Goal: Task Accomplishment & Management: Manage account settings

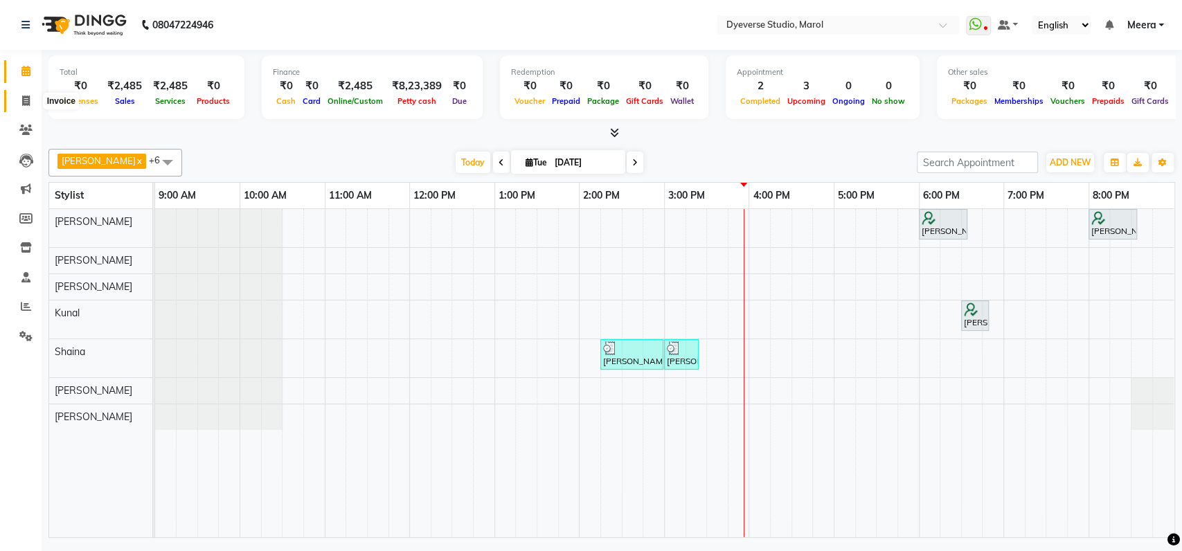
click at [26, 102] on icon at bounding box center [26, 101] width 8 height 10
select select "6368"
select select "service"
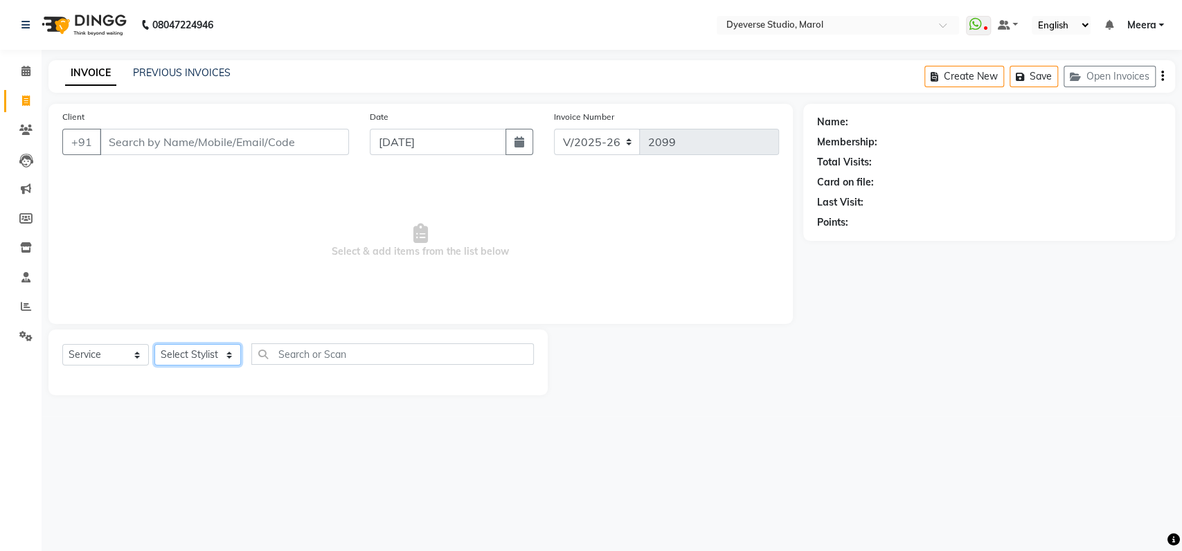
click at [228, 348] on select "Select Stylist" at bounding box center [197, 354] width 87 height 21
select select "48560"
click at [154, 344] on select "Select Stylist Ankita Anmol Kanak Kunal Meera Prachi Raoul Ruchika Ruth Sahabaz…" at bounding box center [197, 354] width 87 height 21
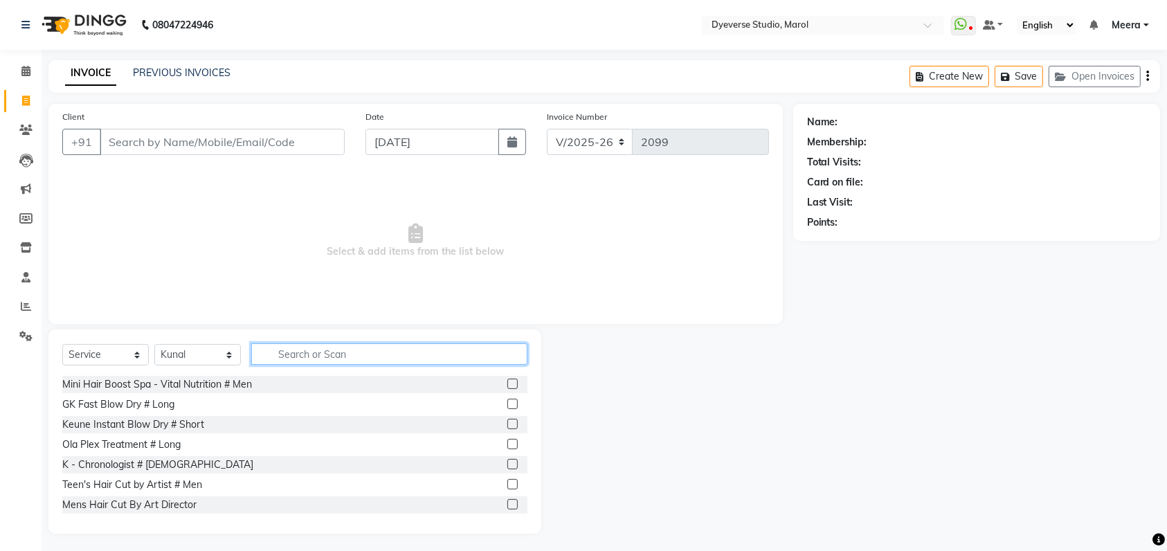
click at [370, 352] on input "text" at bounding box center [389, 353] width 276 height 21
type input "hair"
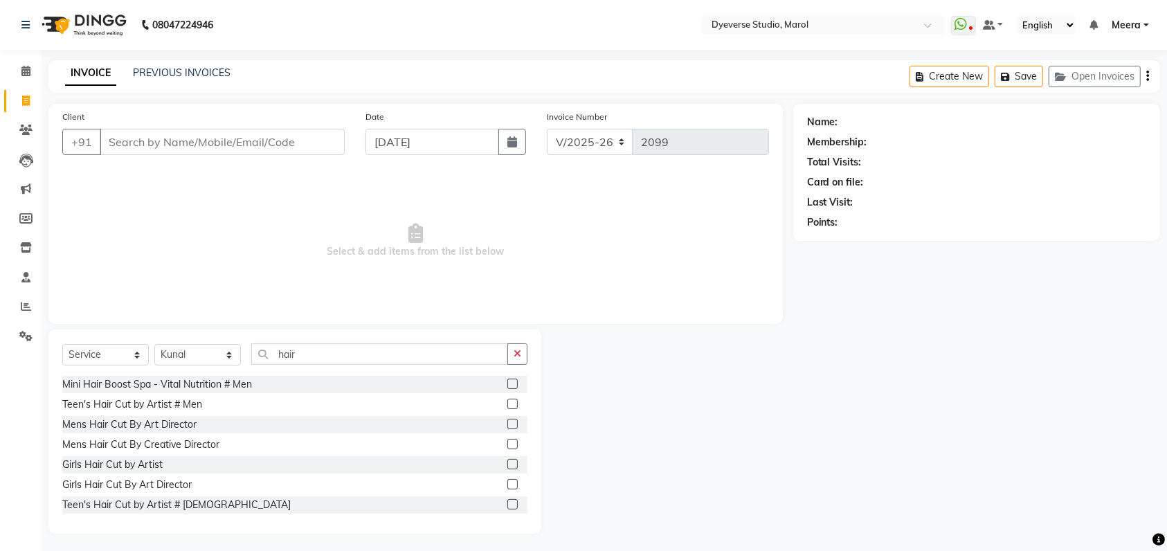
click at [508, 444] on label at bounding box center [513, 444] width 10 height 10
click at [508, 444] on input "checkbox" at bounding box center [512, 444] width 9 height 9
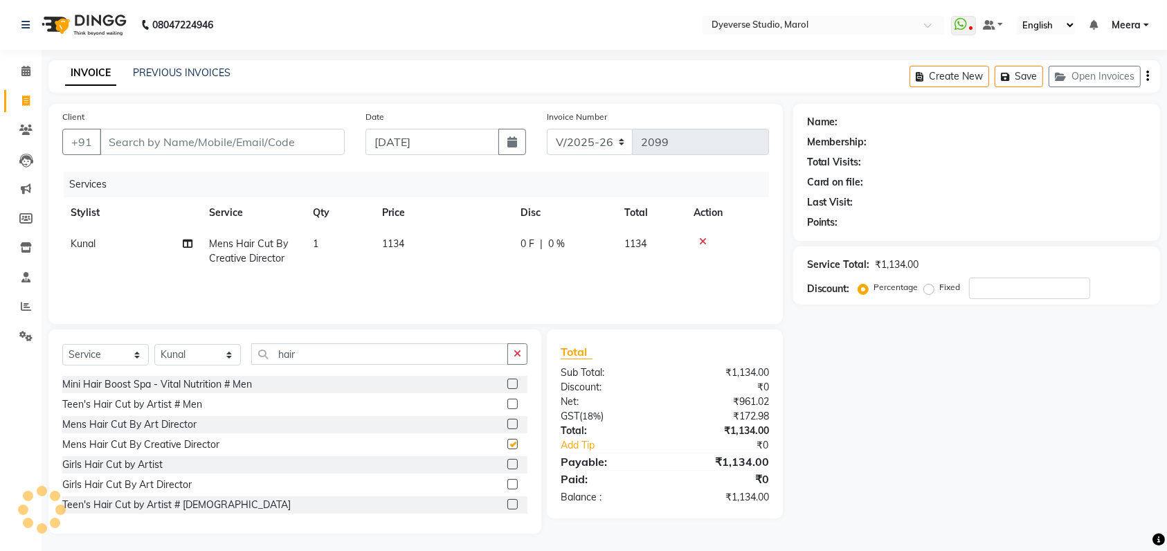
checkbox input "false"
click at [508, 424] on label at bounding box center [513, 424] width 10 height 10
click at [508, 424] on input "checkbox" at bounding box center [512, 424] width 9 height 9
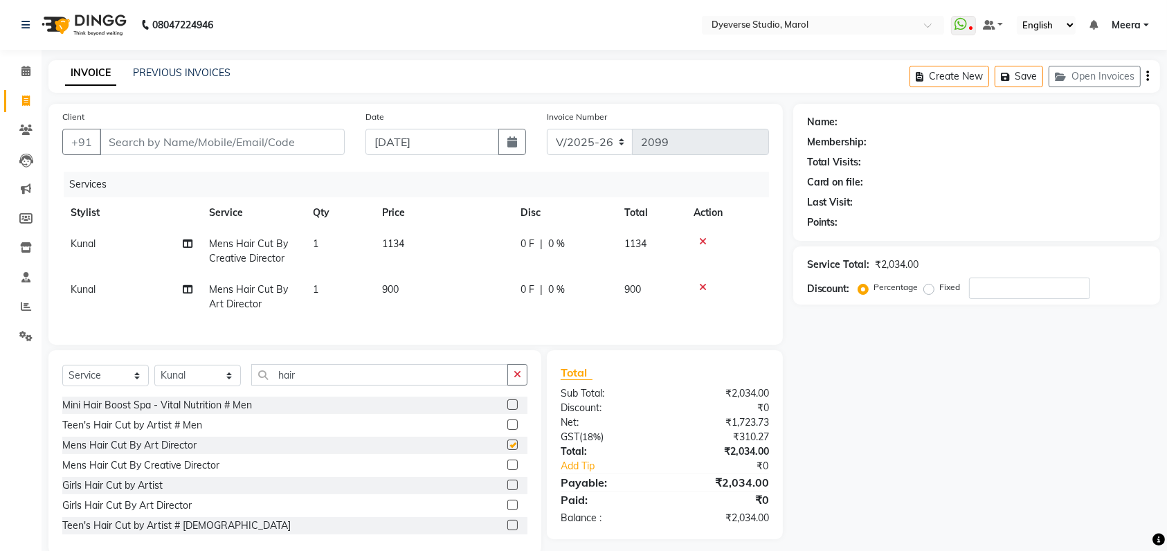
checkbox input "false"
click at [356, 385] on input "hair" at bounding box center [379, 374] width 257 height 21
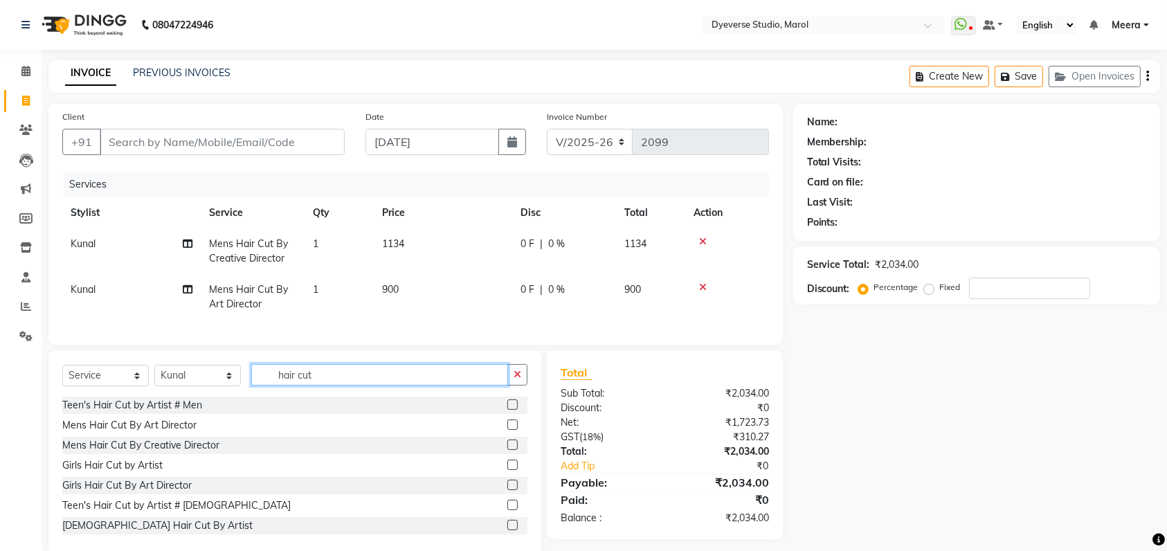
type input "hair cut"
click at [508, 410] on label at bounding box center [513, 405] width 10 height 10
click at [508, 410] on input "checkbox" at bounding box center [512, 405] width 9 height 9
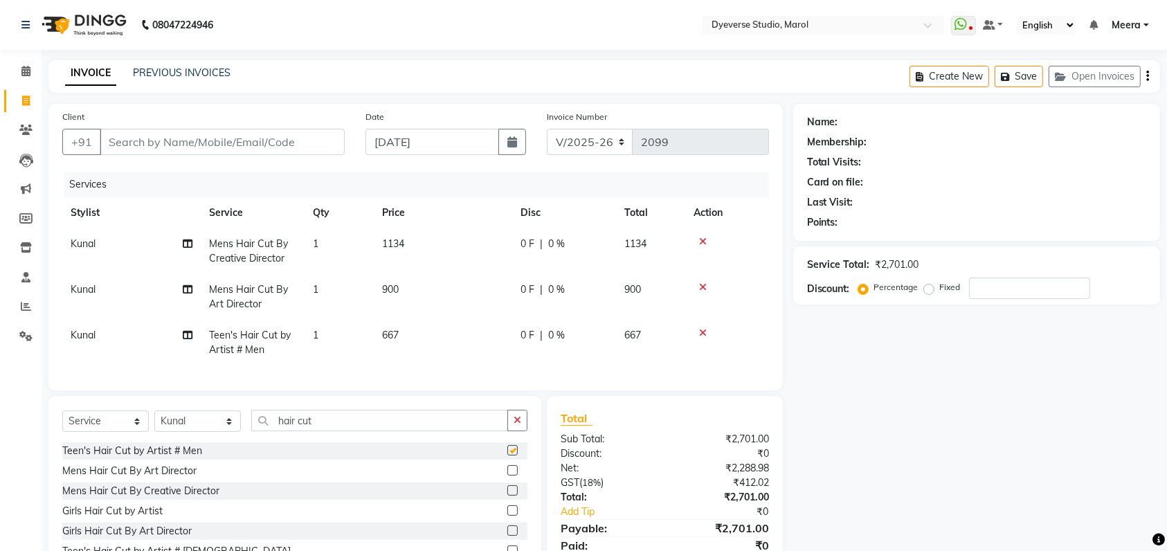
checkbox input "false"
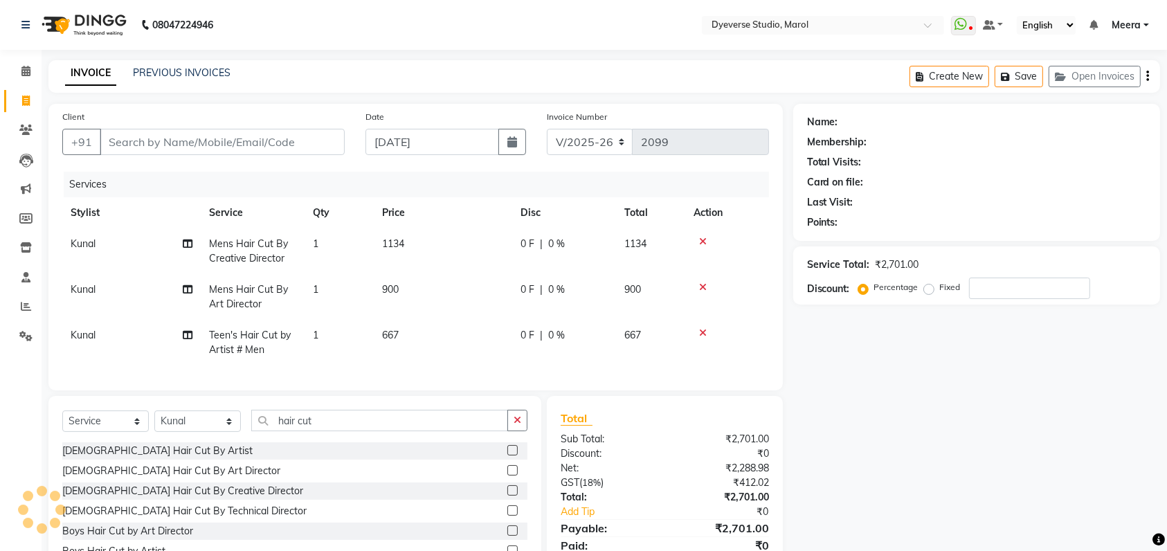
click at [701, 330] on icon at bounding box center [703, 333] width 8 height 10
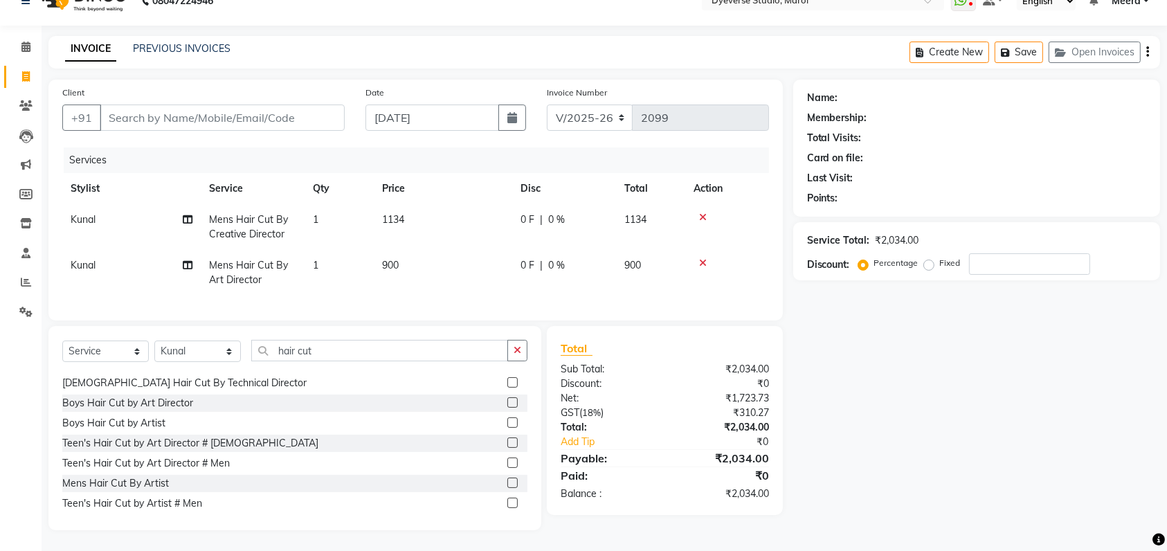
scroll to position [194, 0]
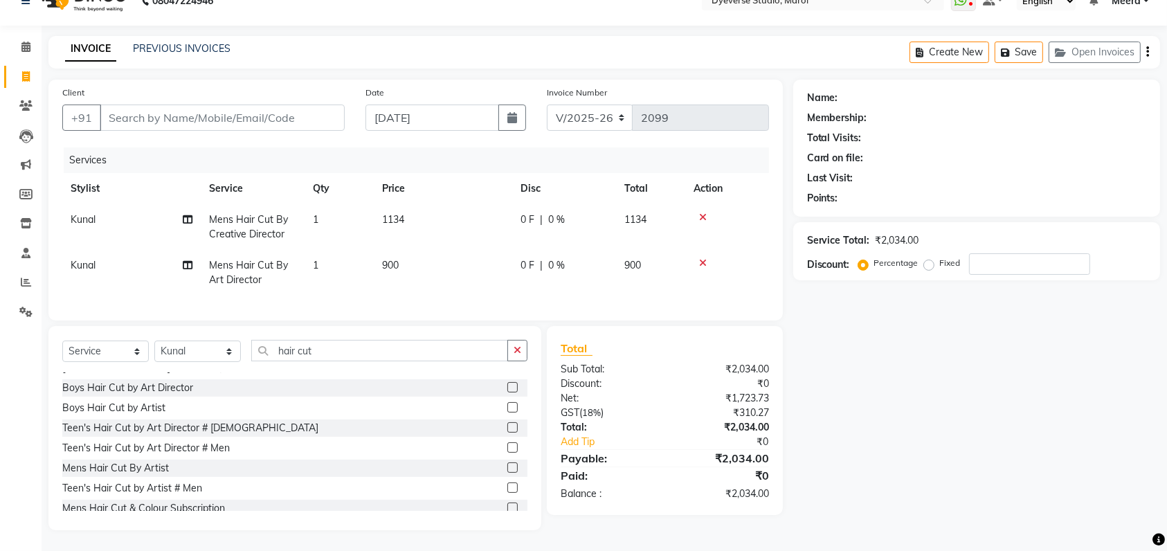
click at [508, 465] on label at bounding box center [513, 468] width 10 height 10
click at [508, 465] on input "checkbox" at bounding box center [512, 468] width 9 height 9
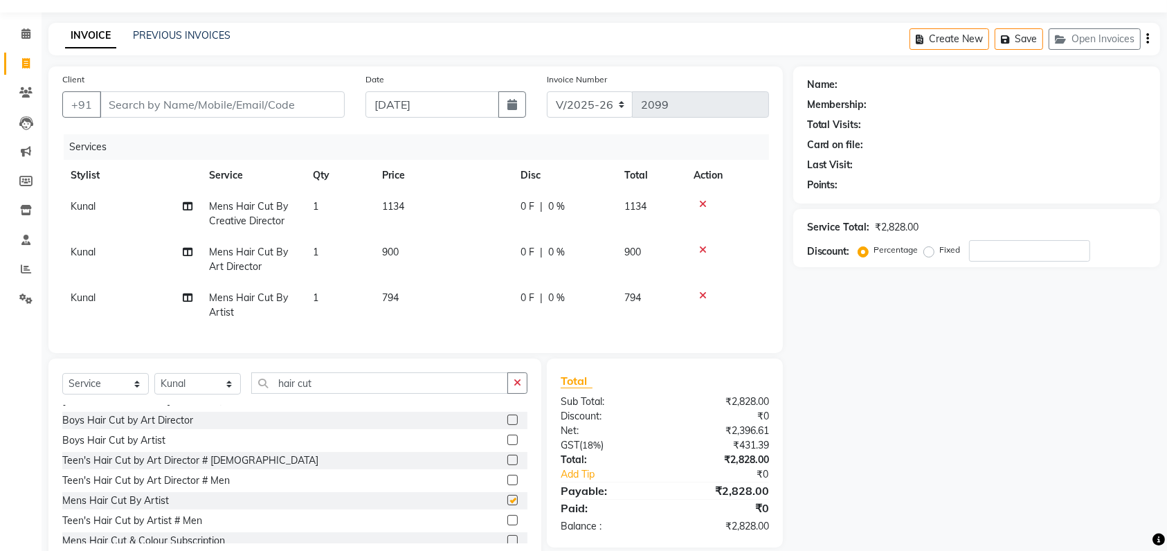
checkbox input "false"
click at [25, 36] on icon at bounding box center [25, 33] width 9 height 10
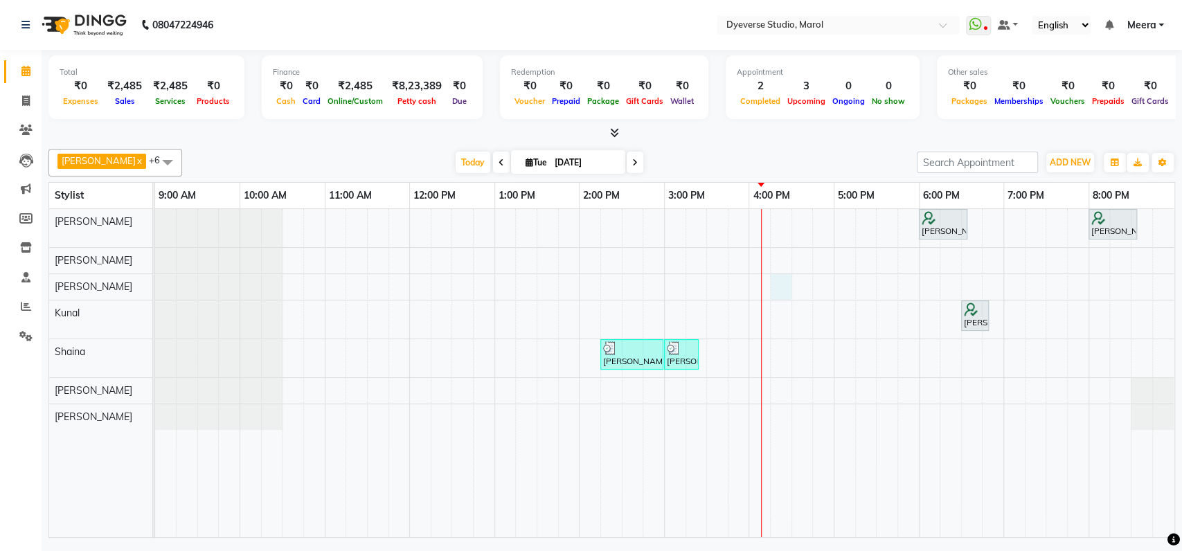
click at [785, 285] on div "animesh das, TK02, 06:00 PM-06:35 PM, Classic - Pedi SHRISTI, TK01, 08:00 PM-08…" at bounding box center [664, 373] width 1019 height 328
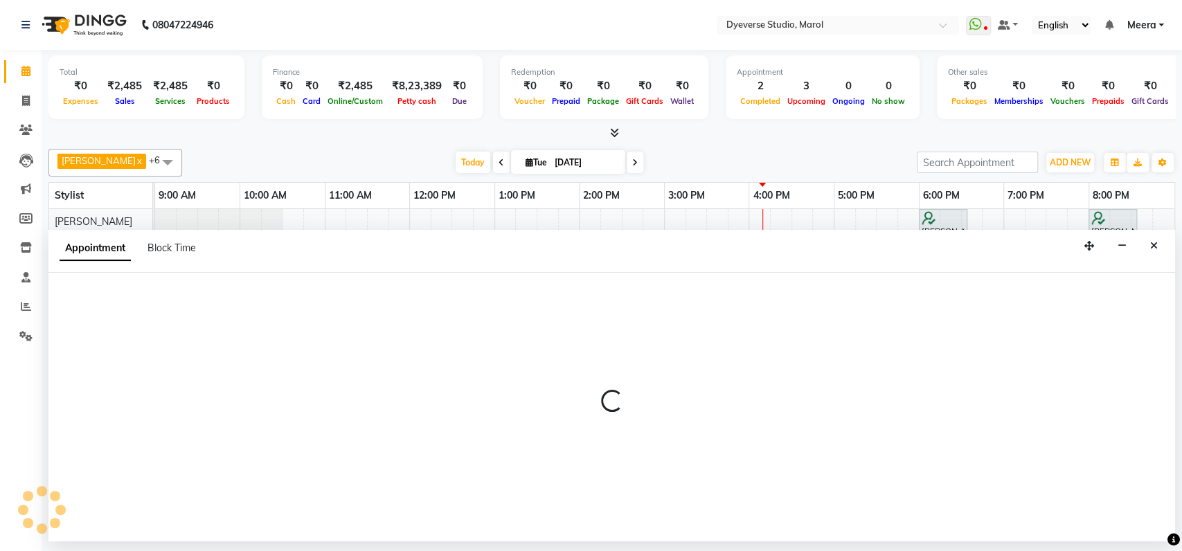
select select "48403"
select select "tentative"
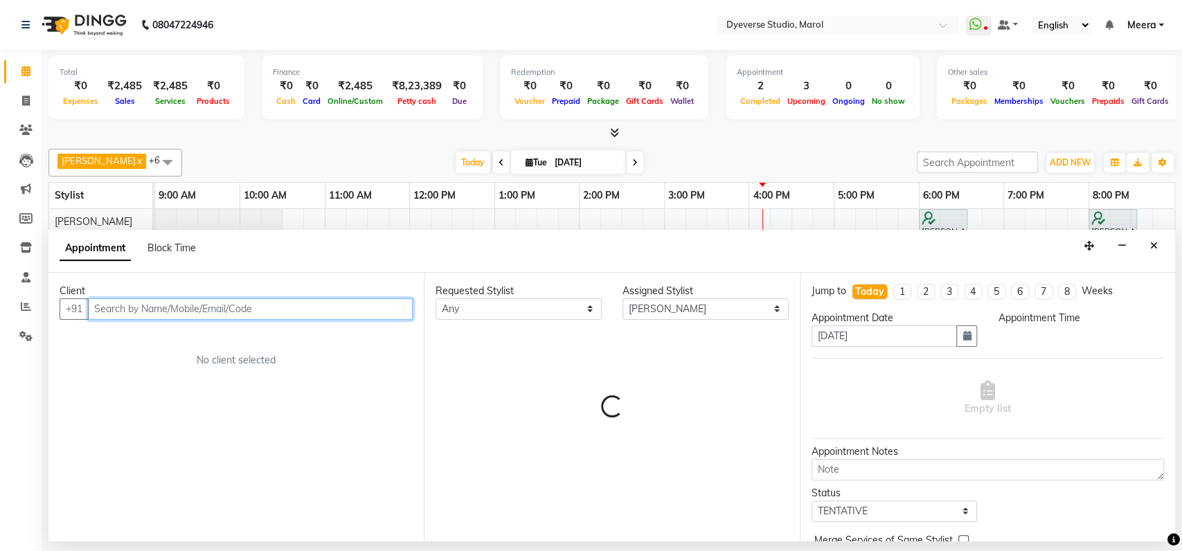
select select "975"
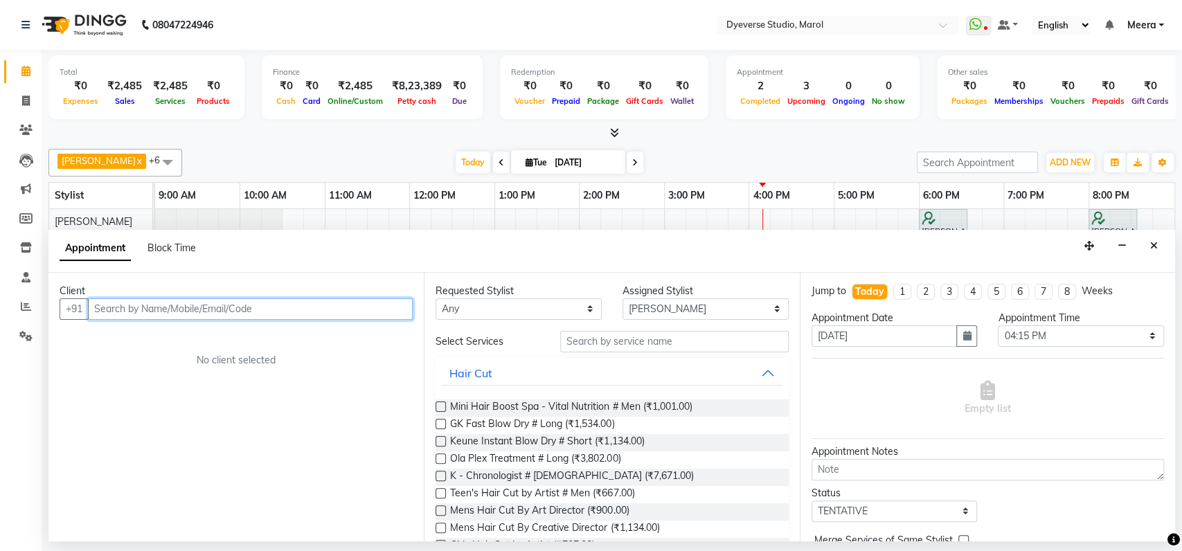
click at [104, 305] on input "text" at bounding box center [250, 308] width 325 height 21
type input "8698860241"
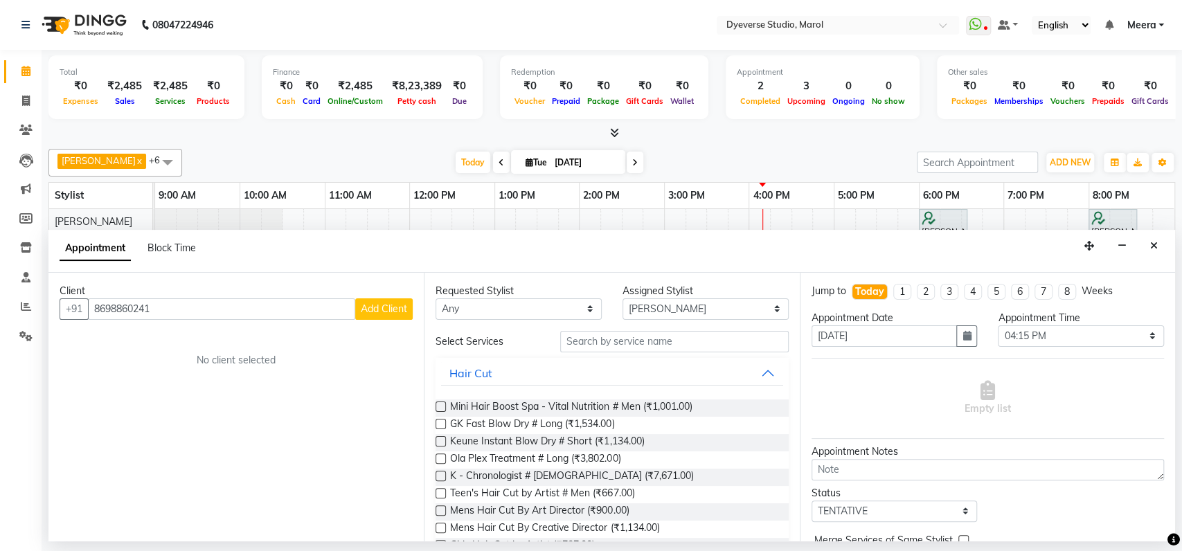
click at [373, 301] on button "Add Client" at bounding box center [383, 308] width 57 height 21
select select "22"
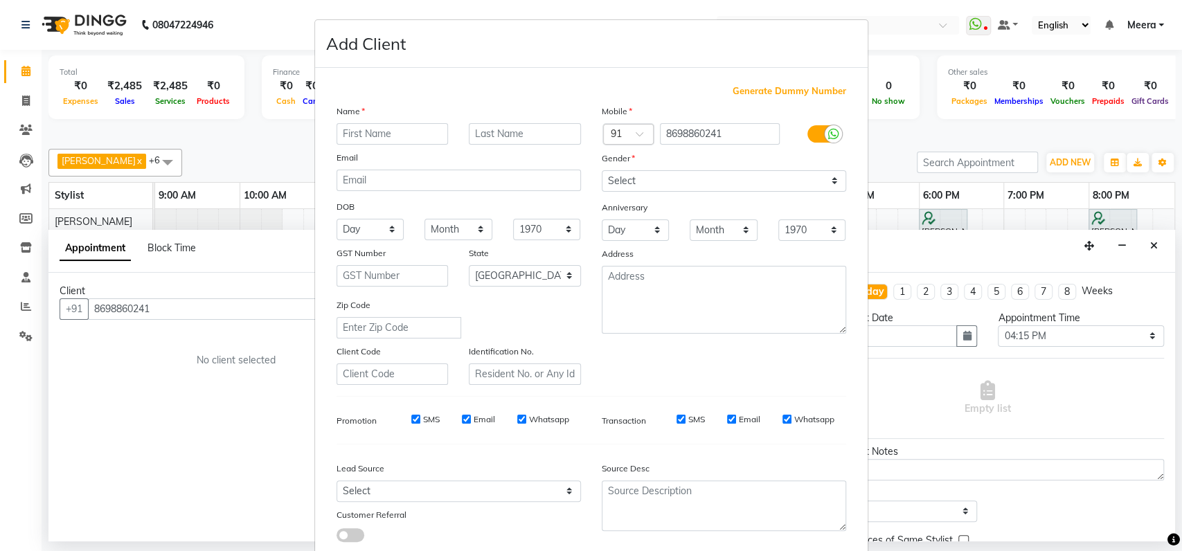
click at [351, 132] on input "text" at bounding box center [393, 133] width 112 height 21
type input "sana"
click at [481, 136] on input "text" at bounding box center [525, 133] width 112 height 21
type input "pathan"
click at [616, 175] on select "Select Male Female Other Prefer Not To Say" at bounding box center [724, 180] width 244 height 21
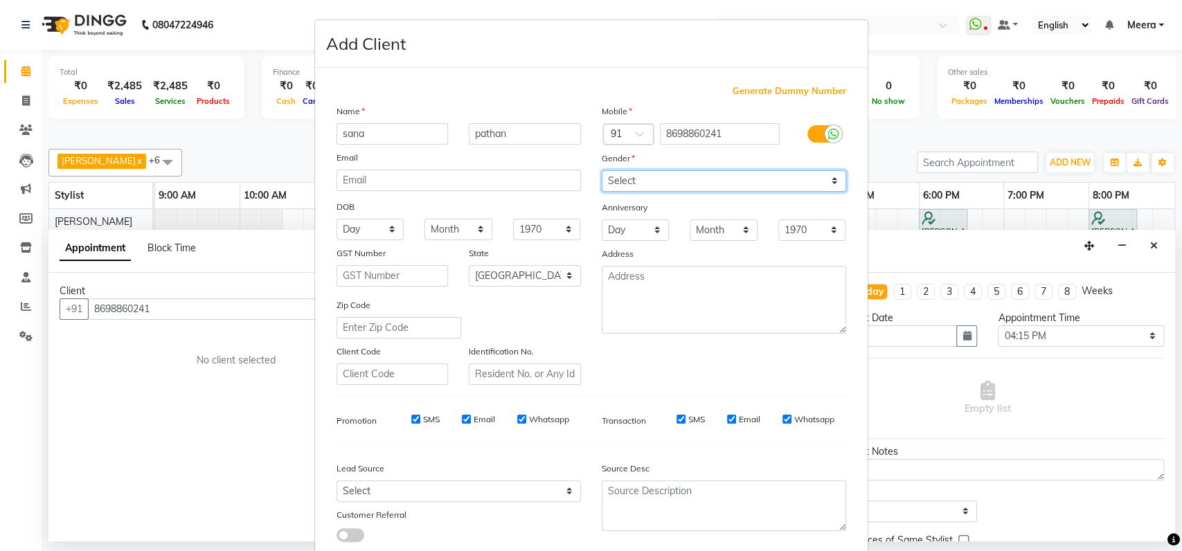
select select "[DEMOGRAPHIC_DATA]"
click at [602, 170] on select "Select Male Female Other Prefer Not To Say" at bounding box center [724, 180] width 244 height 21
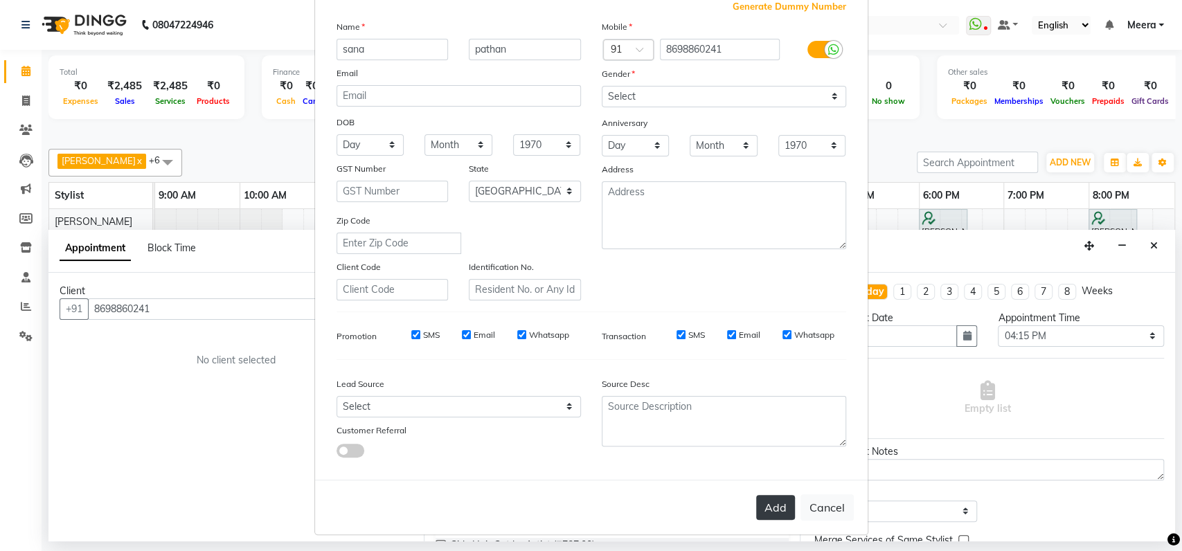
click at [765, 504] on button "Add" at bounding box center [775, 507] width 39 height 25
select select
select select "null"
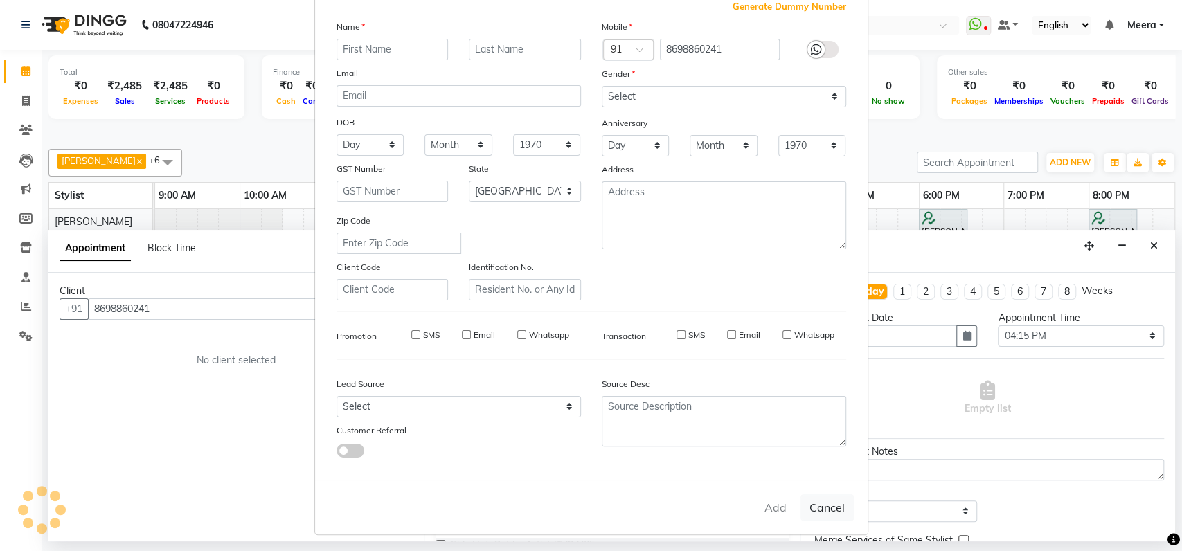
select select
checkbox input "false"
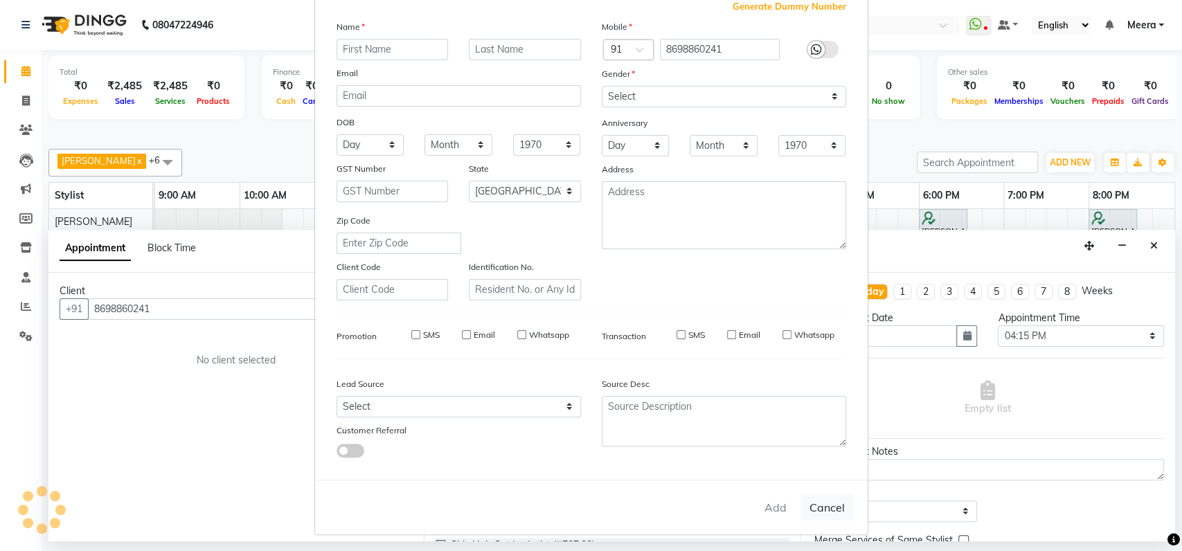
checkbox input "false"
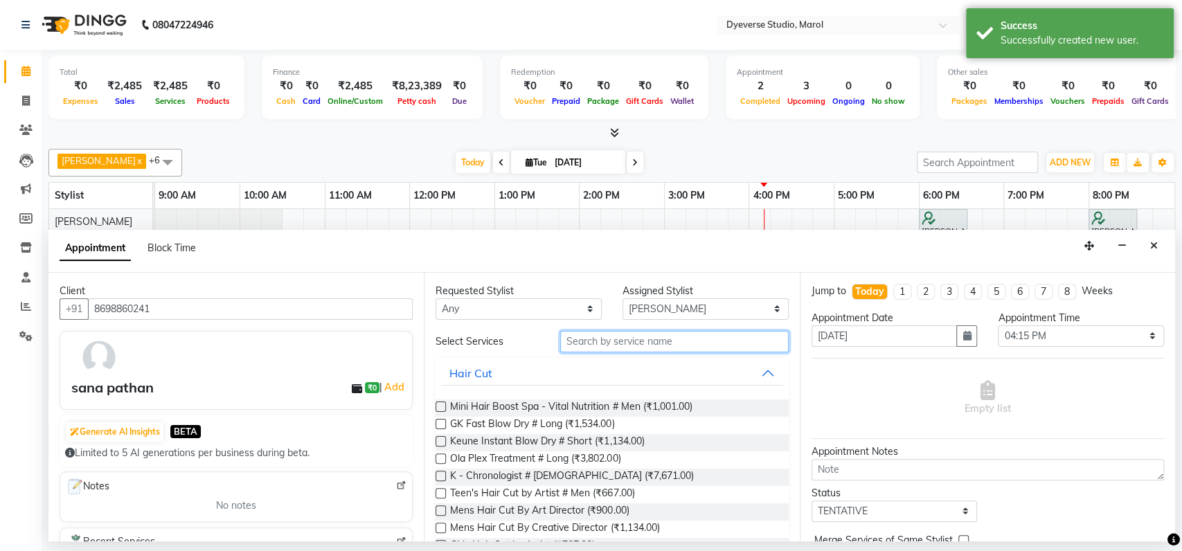
click at [567, 343] on input "text" at bounding box center [674, 341] width 229 height 21
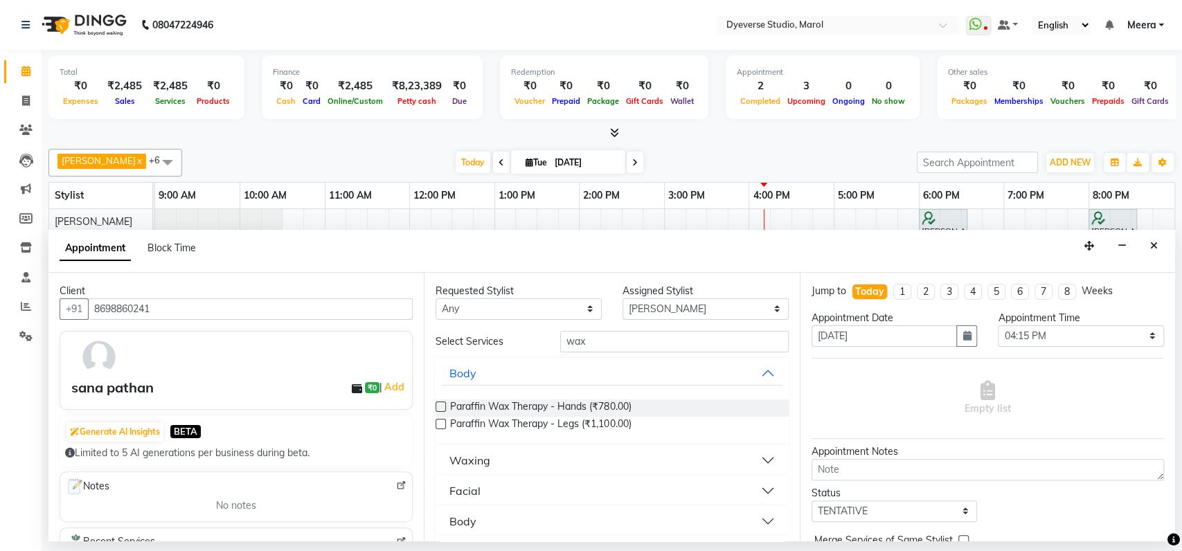
click at [571, 456] on button "Waxing" at bounding box center [611, 460] width 341 height 25
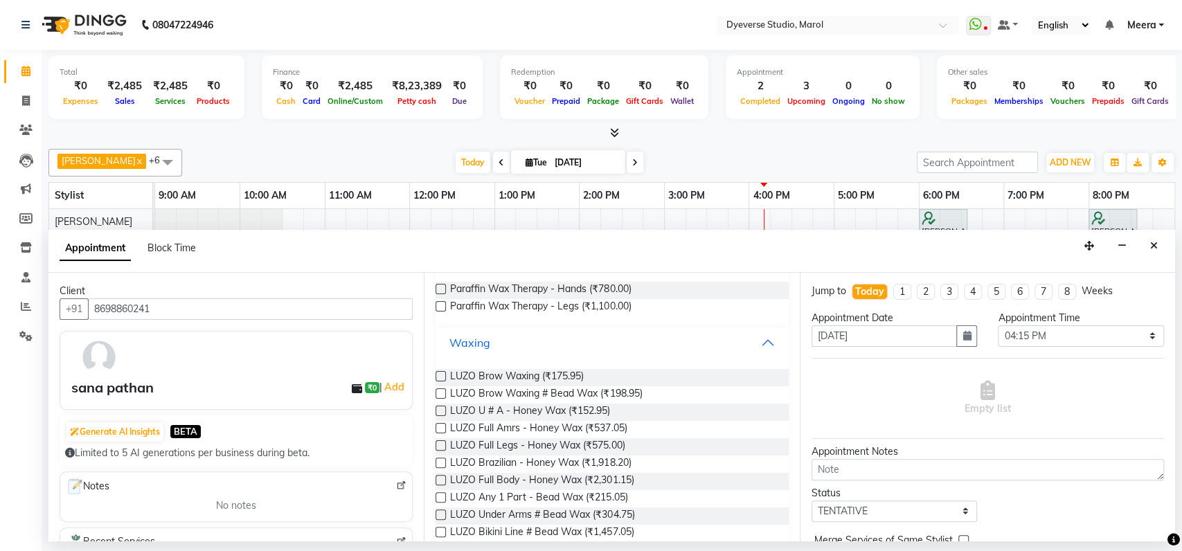
scroll to position [283, 0]
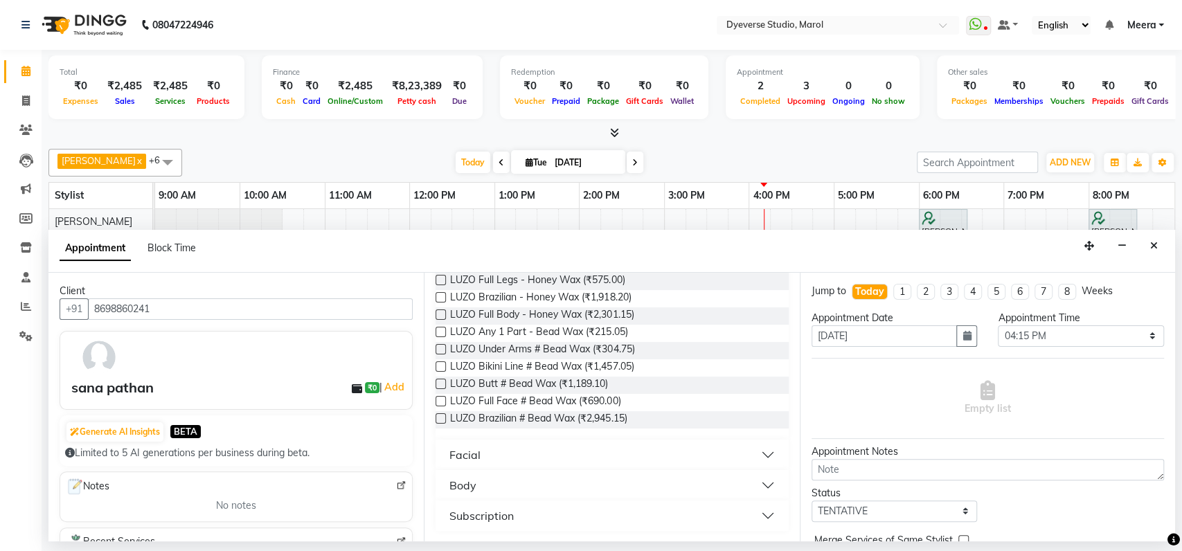
click at [575, 448] on button "Facial" at bounding box center [611, 454] width 341 height 25
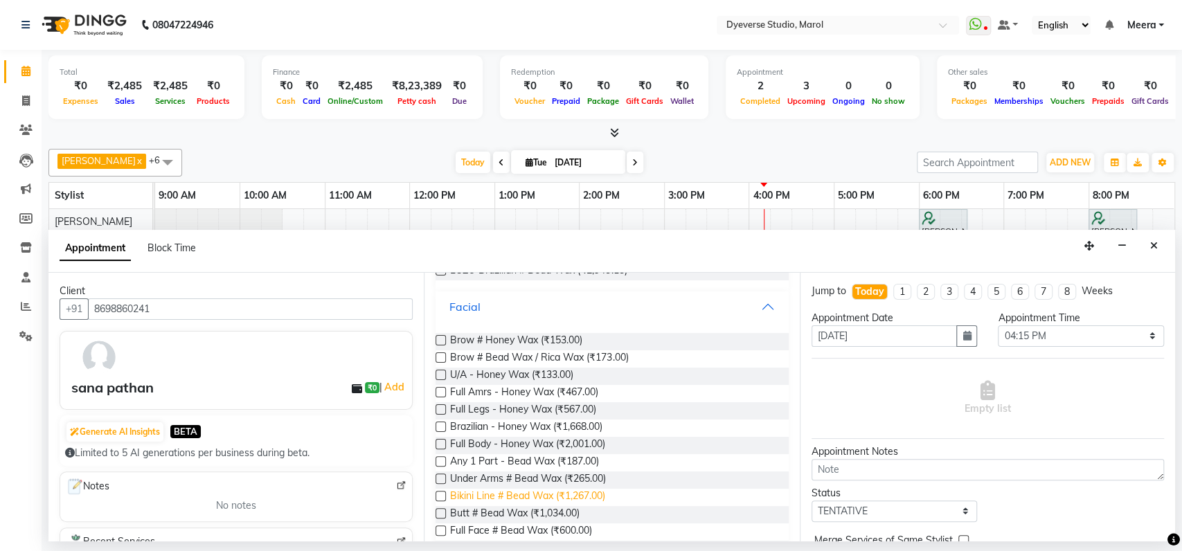
scroll to position [419, 0]
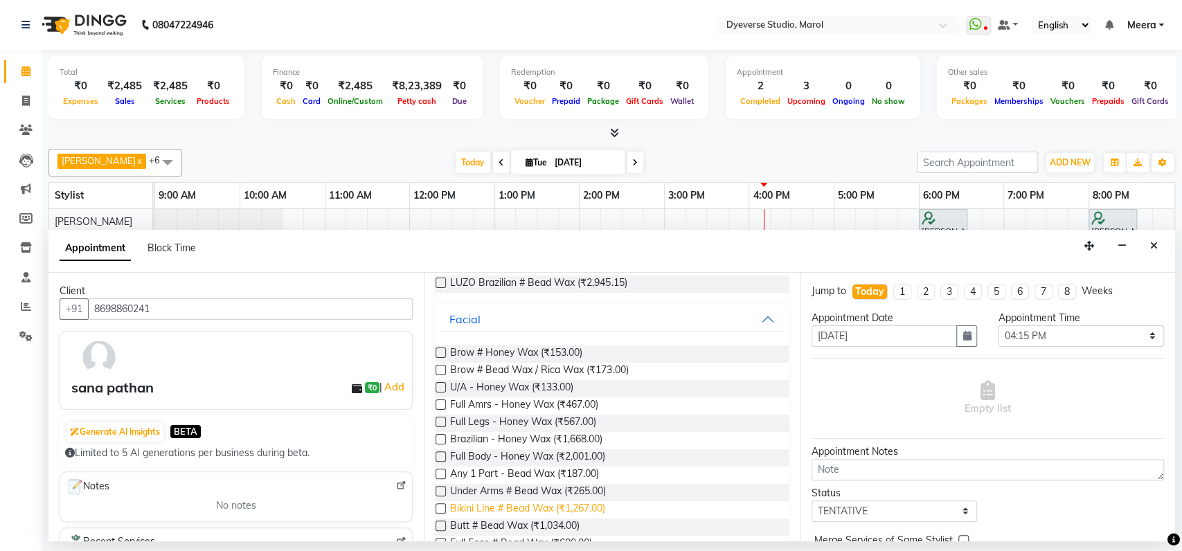
click at [603, 382] on div "U/A - Honey Wax (₹133.00)" at bounding box center [612, 388] width 352 height 17
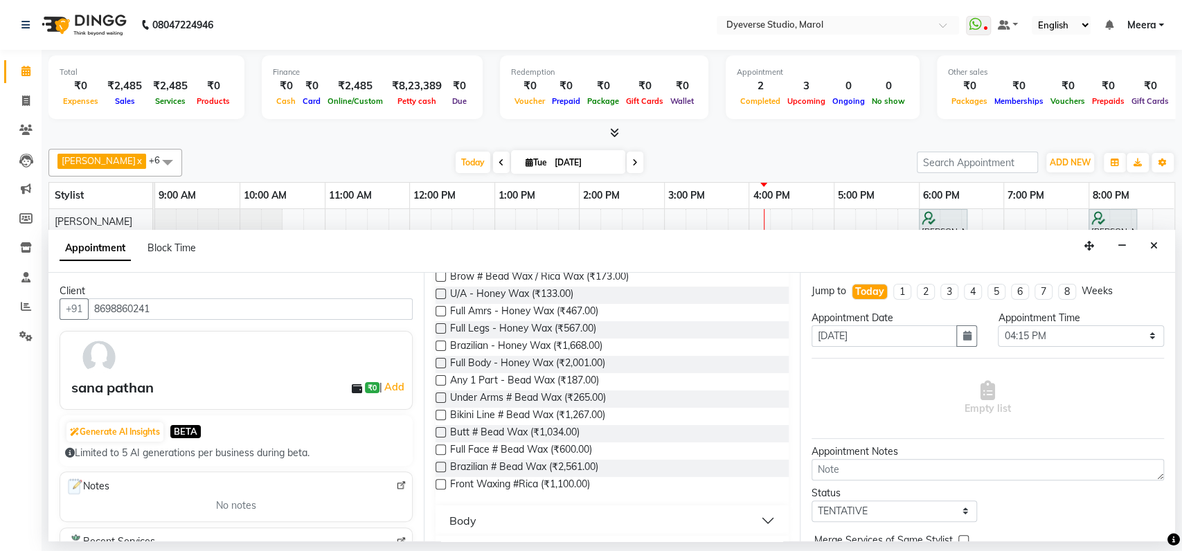
scroll to position [548, 0]
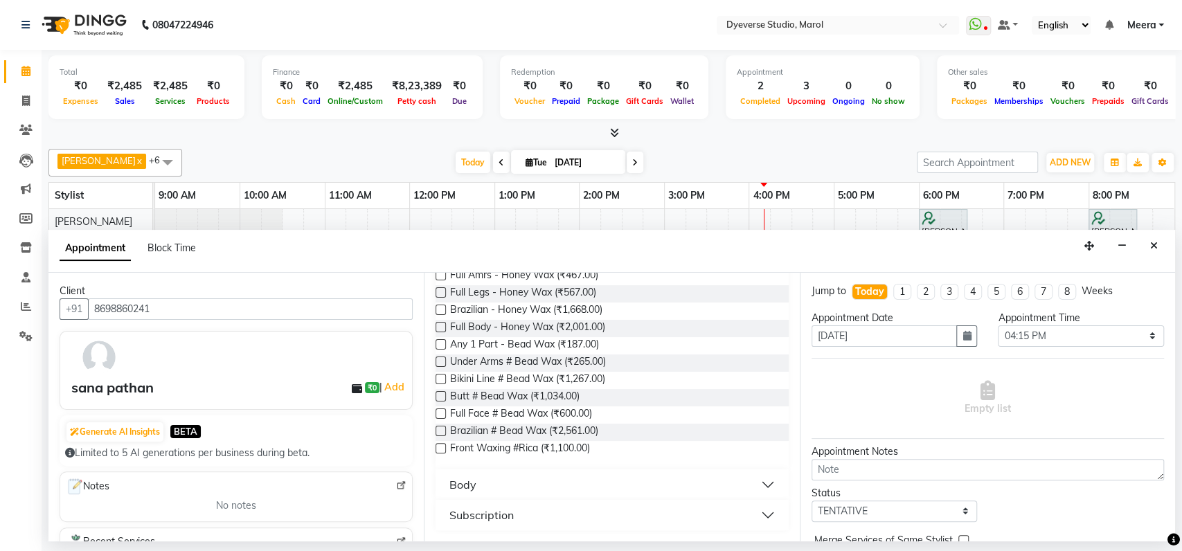
click at [645, 476] on button "Body" at bounding box center [611, 484] width 341 height 25
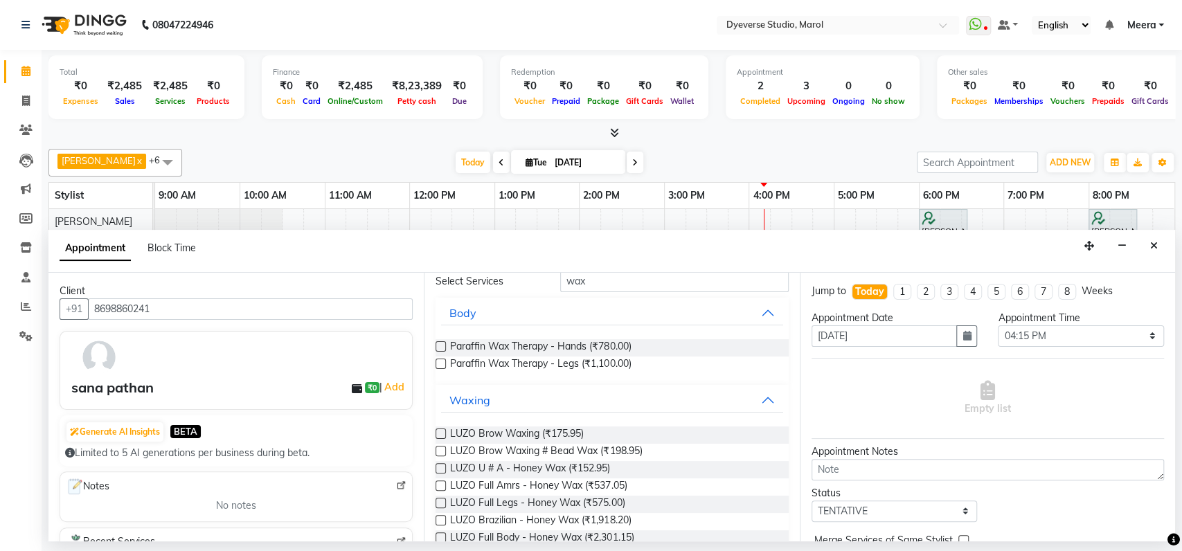
scroll to position [0, 0]
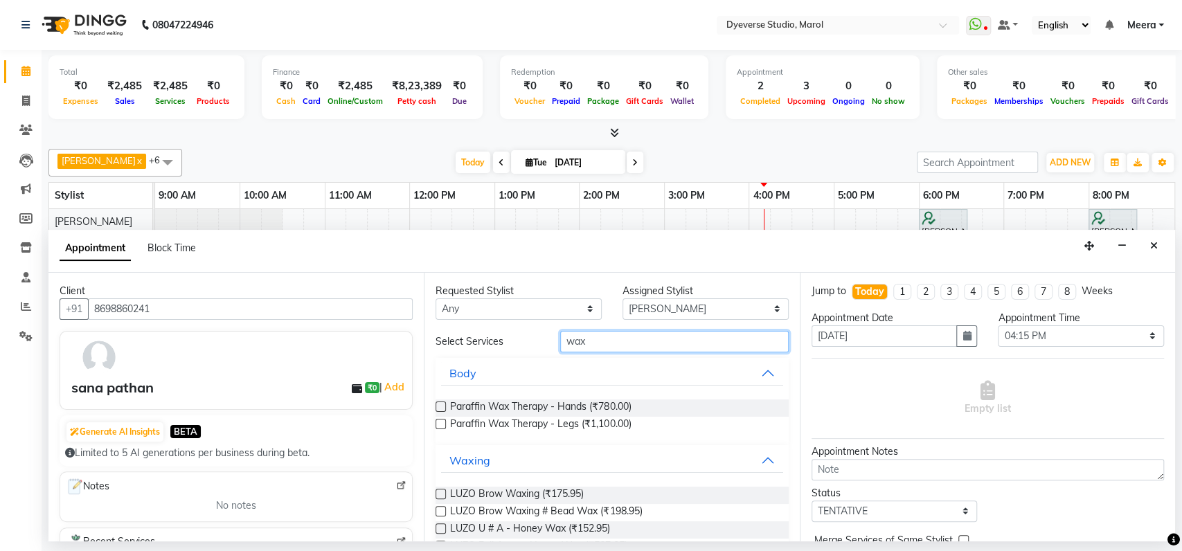
click at [591, 340] on input "wax" at bounding box center [674, 341] width 229 height 21
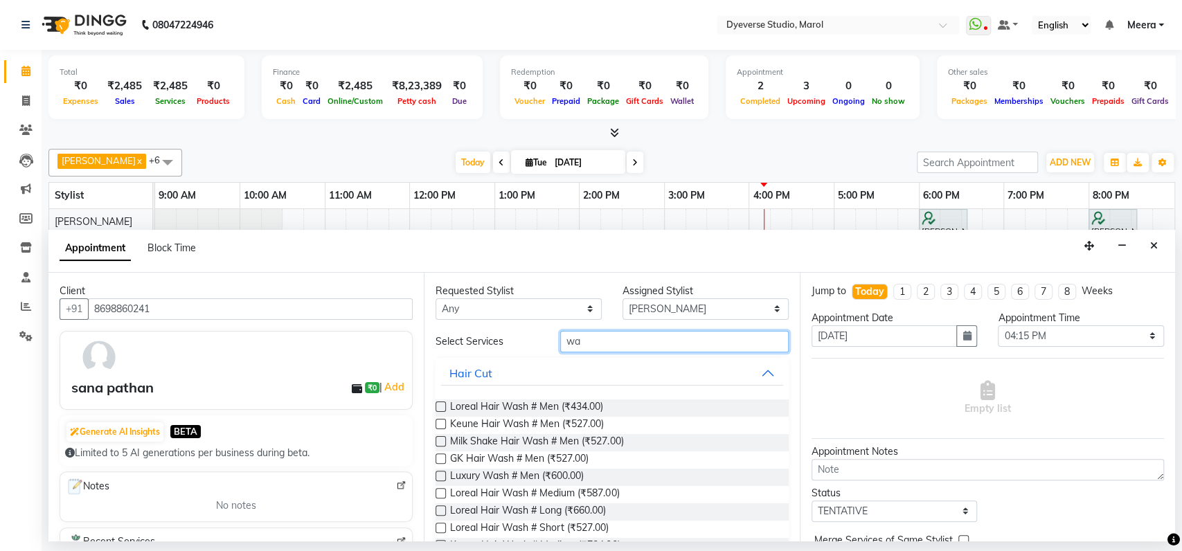
type input "w"
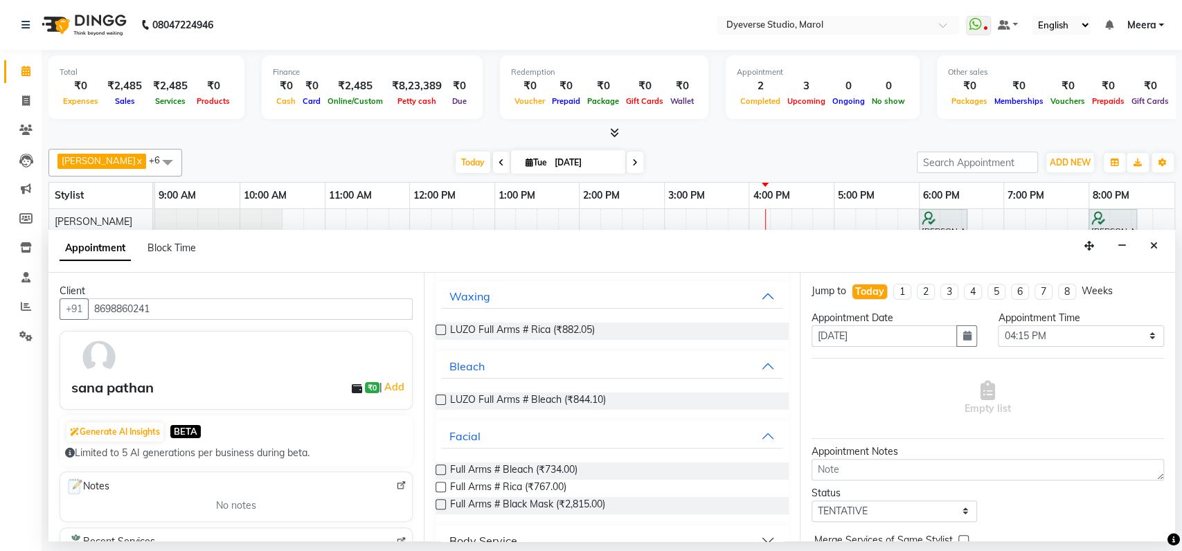
scroll to position [172, 0]
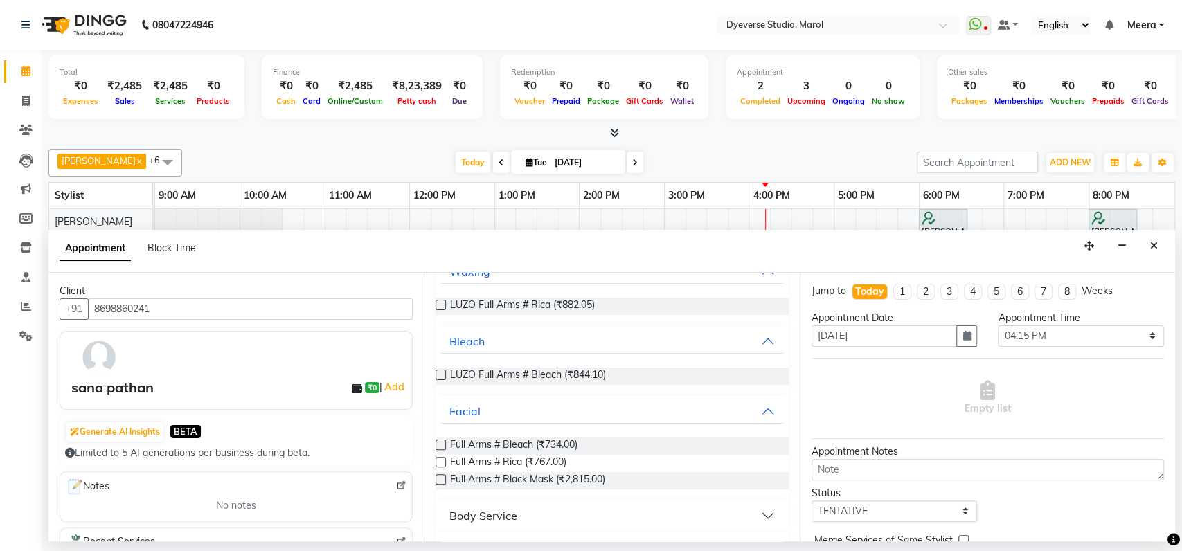
type input "full ar"
click at [444, 459] on label at bounding box center [441, 462] width 10 height 10
click at [444, 459] on input "checkbox" at bounding box center [440, 463] width 9 height 9
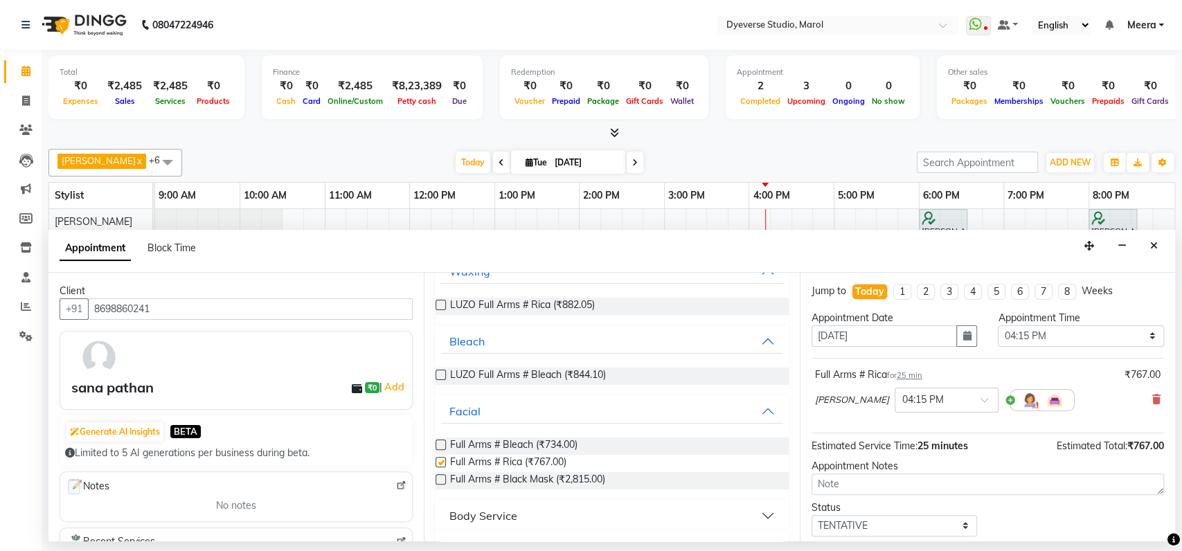
checkbox input "false"
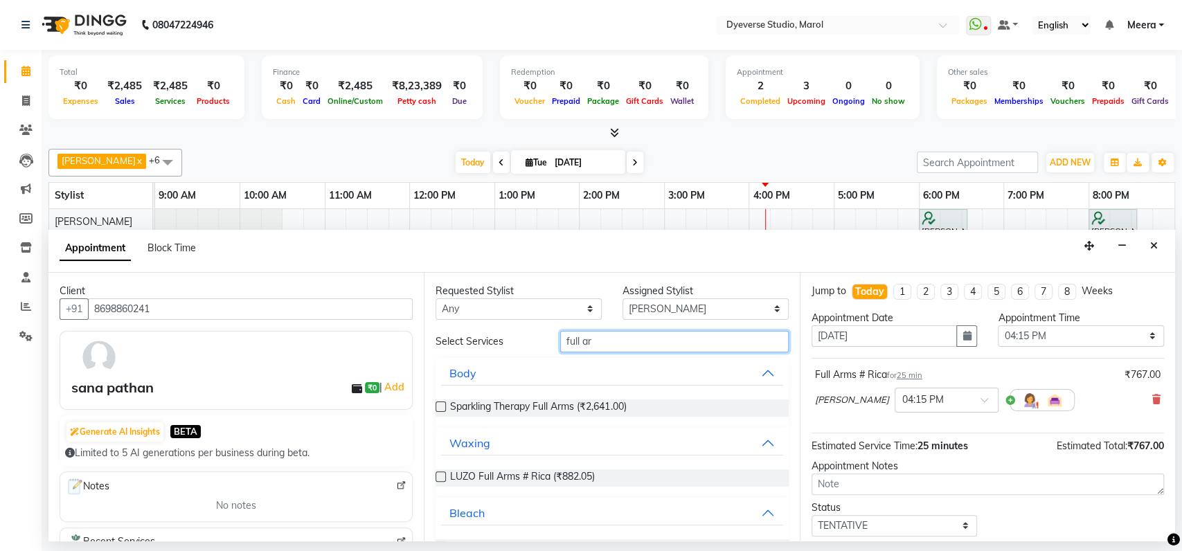
click at [591, 341] on input "full ar" at bounding box center [674, 341] width 229 height 21
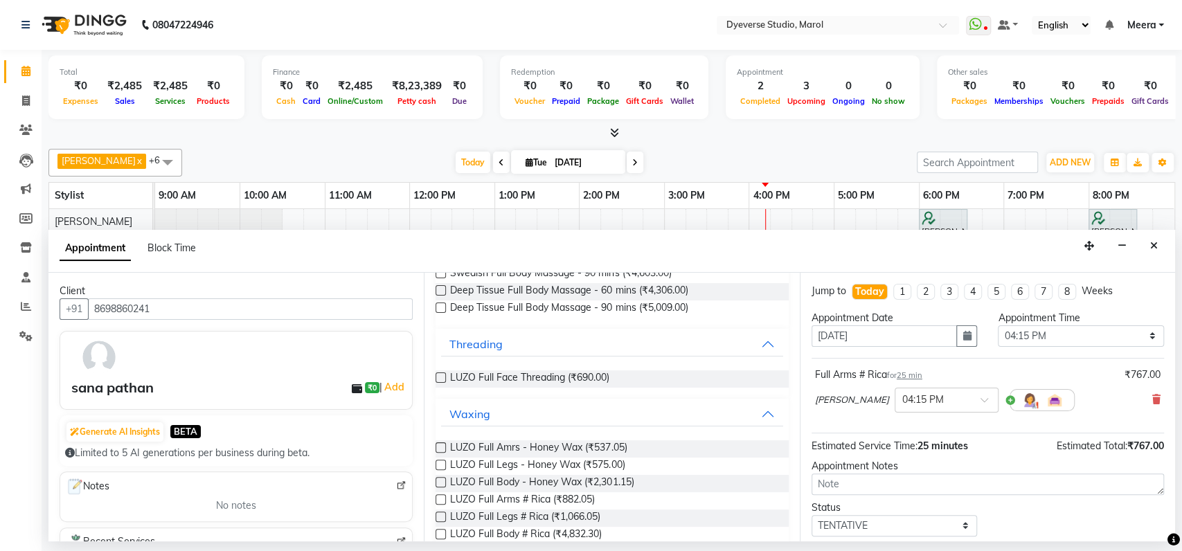
scroll to position [220, 0]
type input "full [eg"
click at [611, 410] on button "Waxing" at bounding box center [611, 414] width 341 height 25
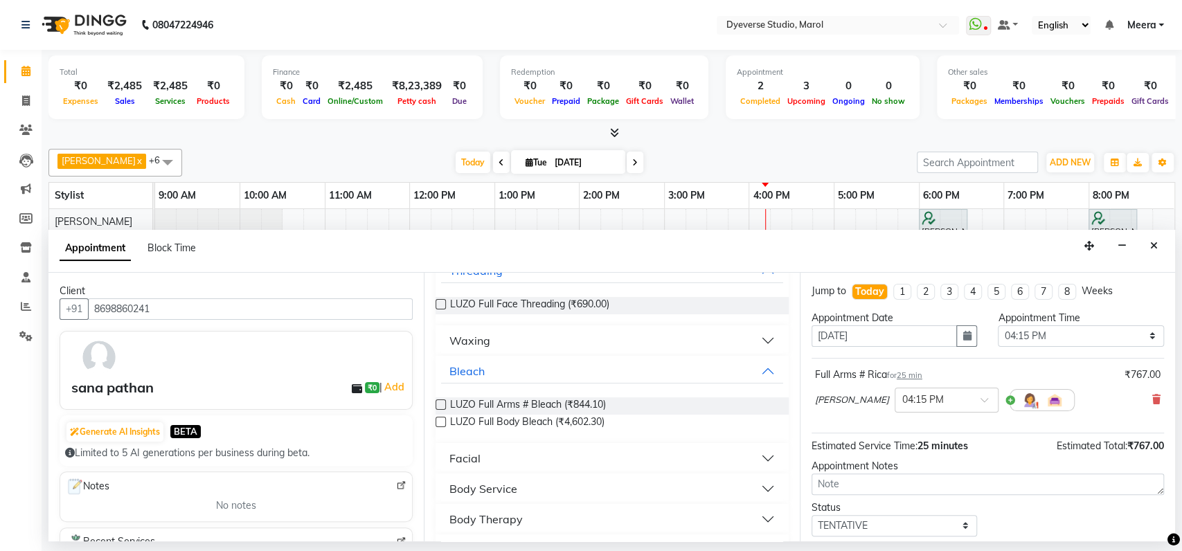
scroll to position [328, 0]
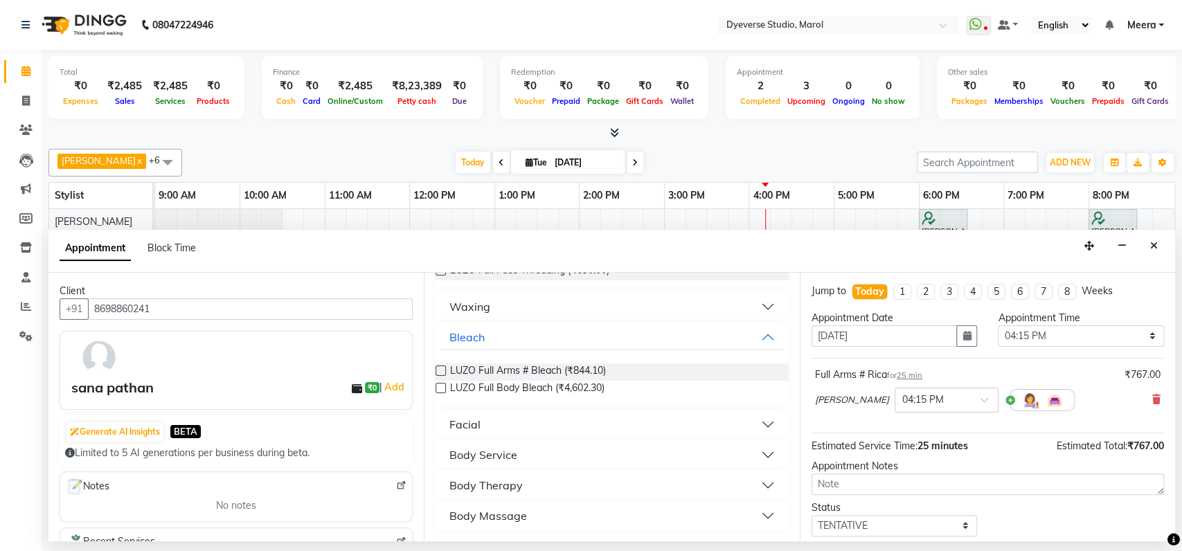
click at [602, 420] on button "Facial" at bounding box center [611, 424] width 341 height 25
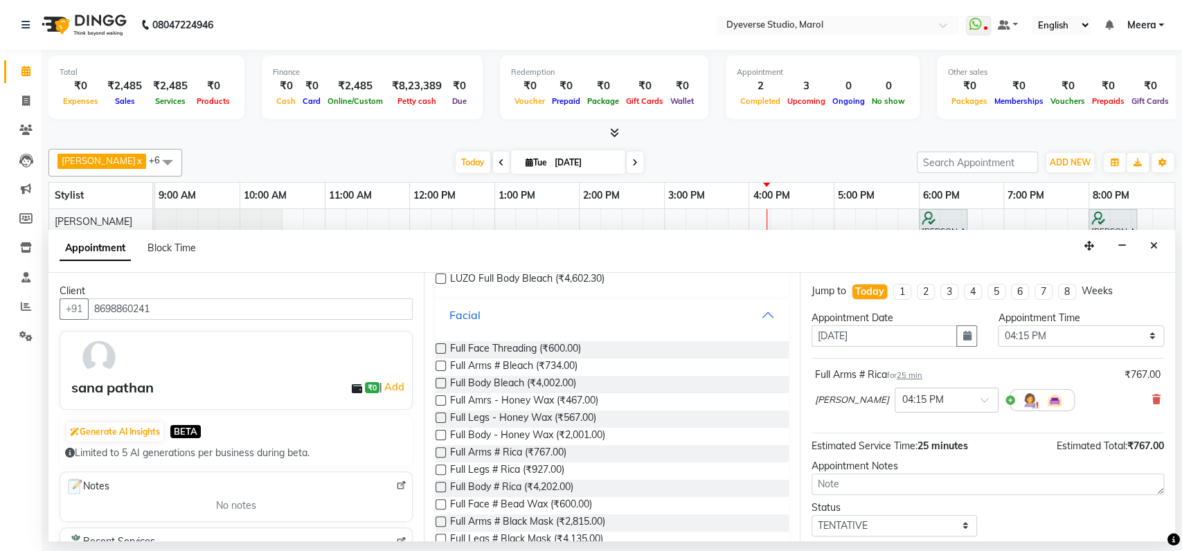
scroll to position [438, 0]
click at [443, 467] on label at bounding box center [441, 469] width 10 height 10
click at [443, 467] on input "checkbox" at bounding box center [440, 470] width 9 height 9
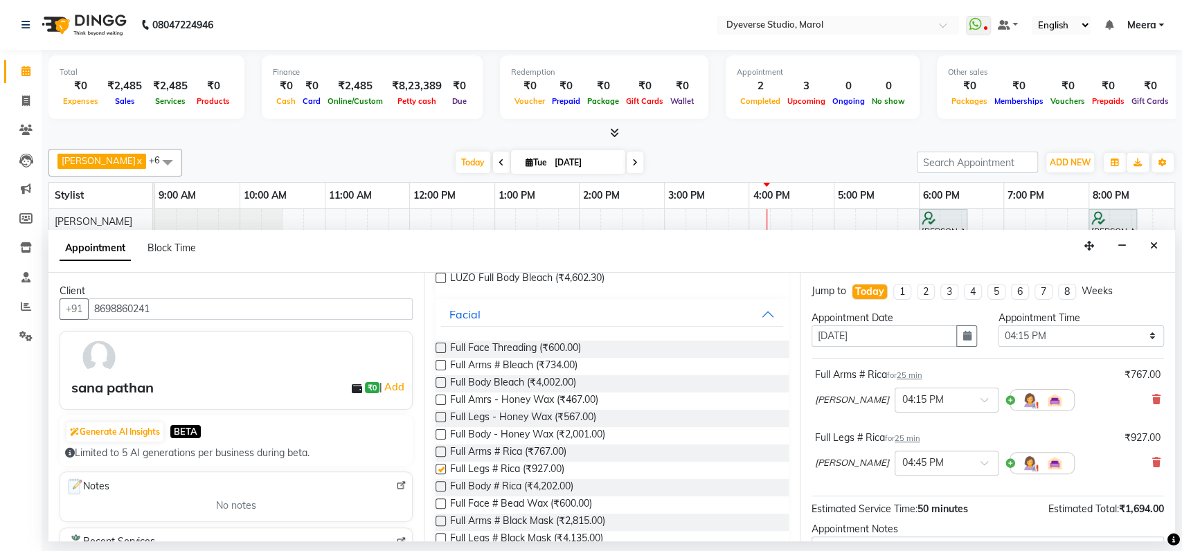
checkbox input "false"
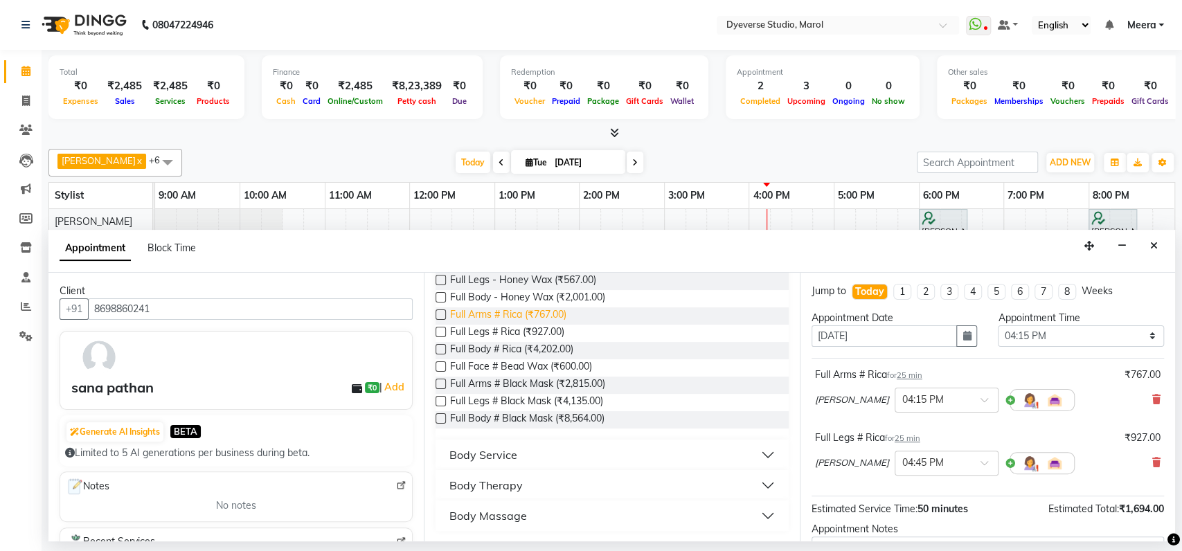
scroll to position [0, 0]
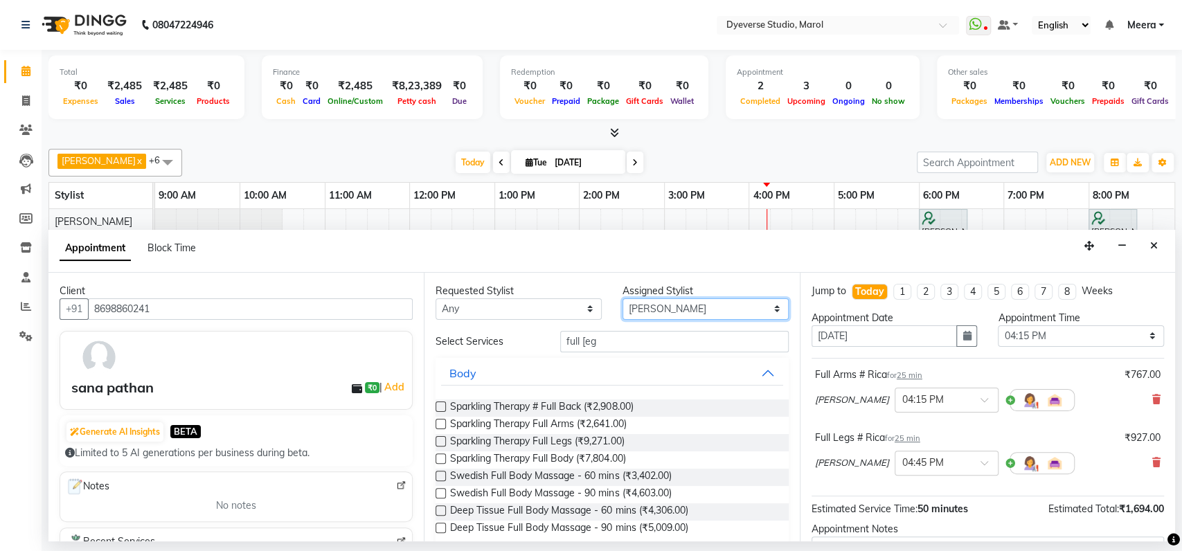
click at [674, 309] on select "Select [PERSON_NAME] [PERSON_NAME] Kunal [PERSON_NAME] [PERSON_NAME] [PERSON_NA…" at bounding box center [706, 308] width 166 height 21
select select "48246"
click at [623, 298] on select "Select [PERSON_NAME] [PERSON_NAME] Kunal [PERSON_NAME] [PERSON_NAME] [PERSON_NA…" at bounding box center [706, 308] width 166 height 21
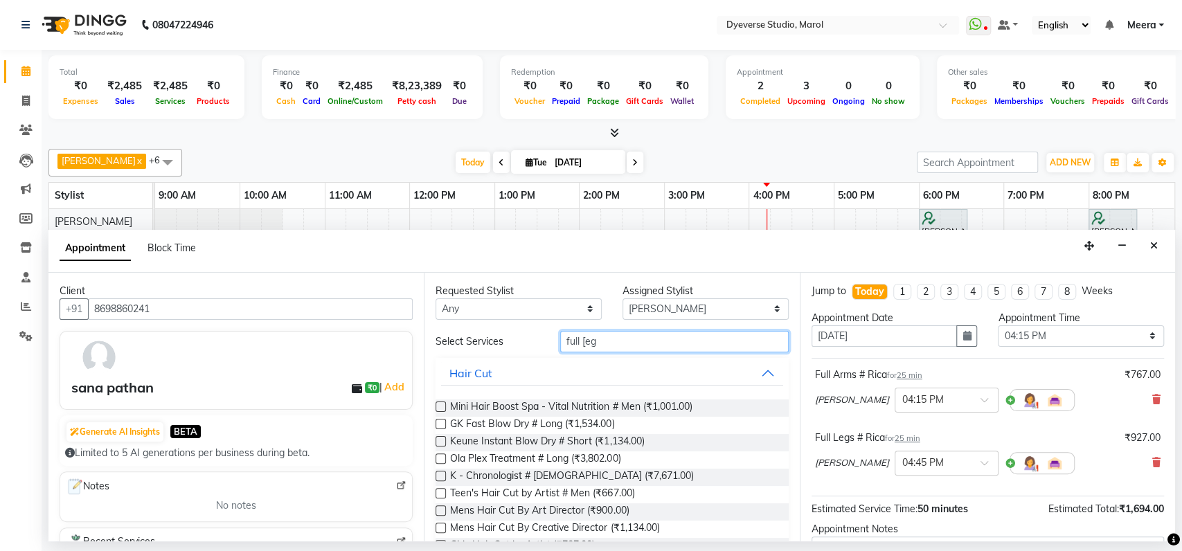
click at [598, 343] on input "full [eg" at bounding box center [674, 341] width 229 height 21
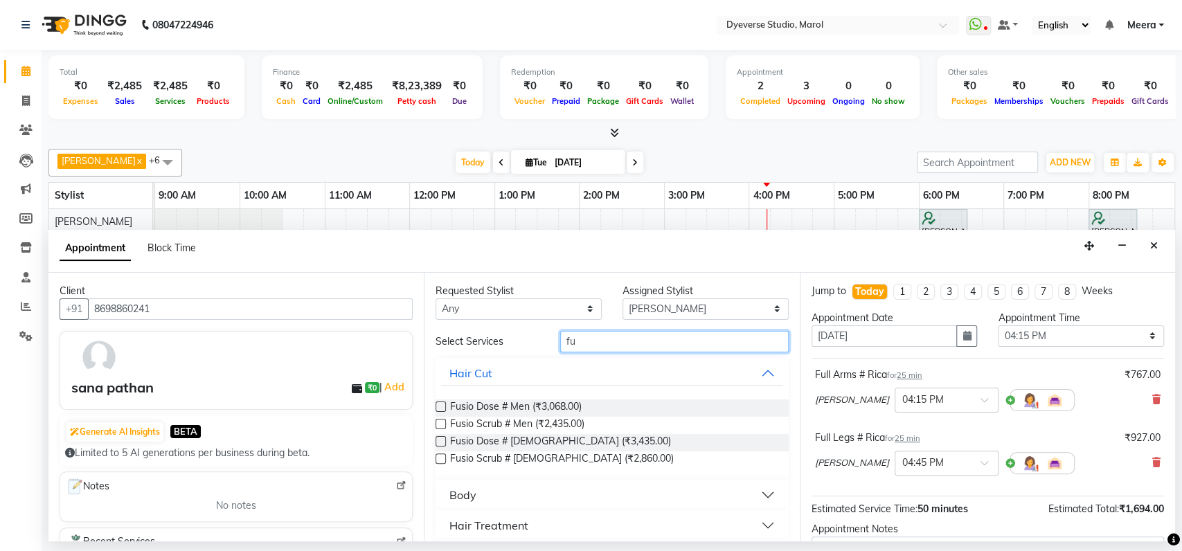
type input "f"
type input "ped"
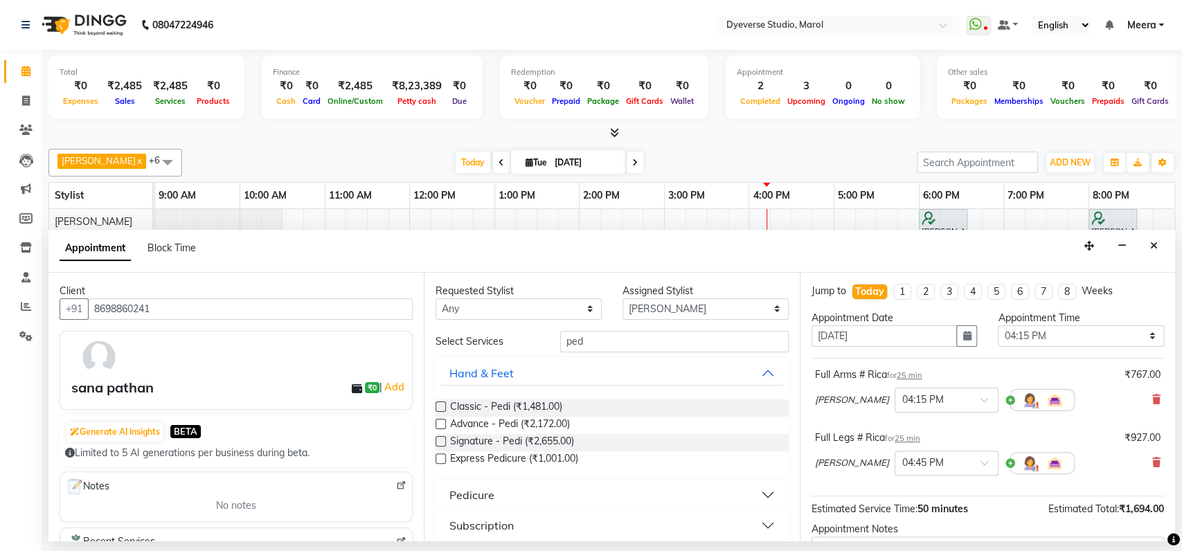
click at [440, 406] on label at bounding box center [441, 407] width 10 height 10
click at [440, 406] on input "checkbox" at bounding box center [440, 408] width 9 height 9
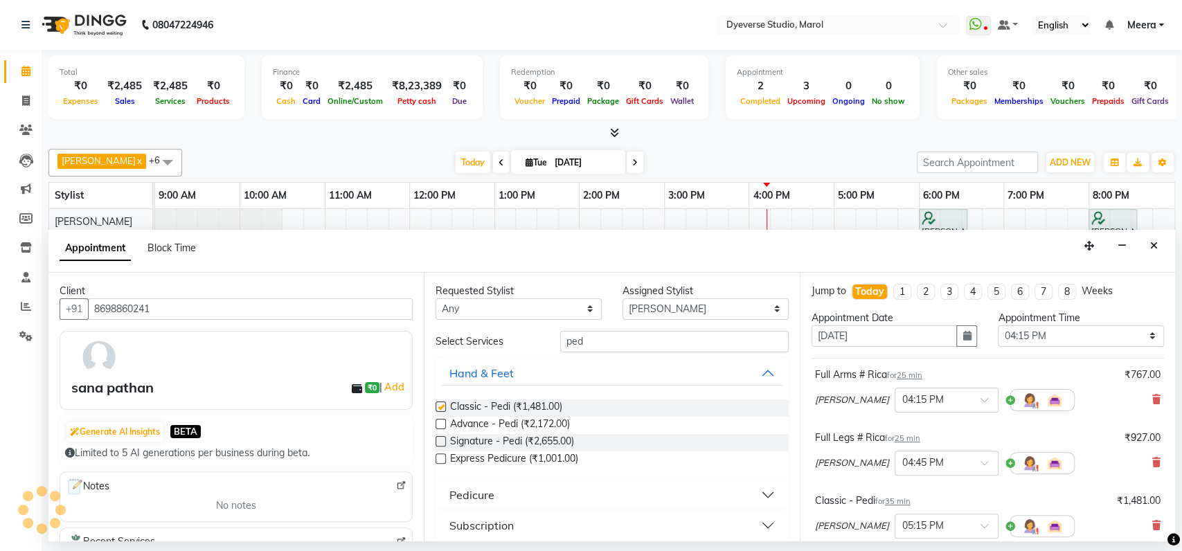
checkbox input "false"
click at [589, 346] on input "ped" at bounding box center [674, 341] width 229 height 21
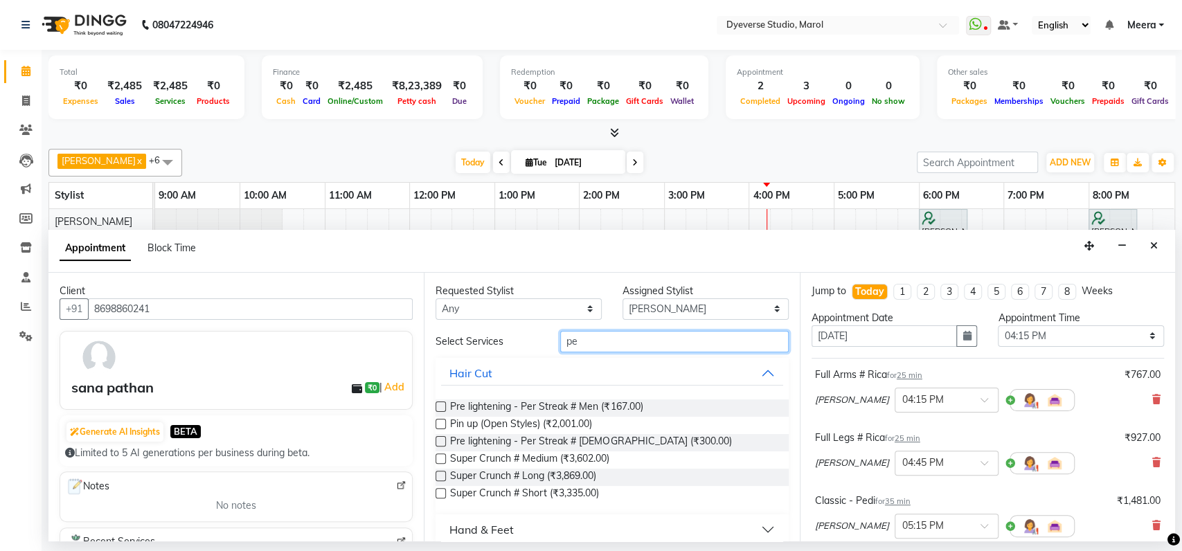
type input "p"
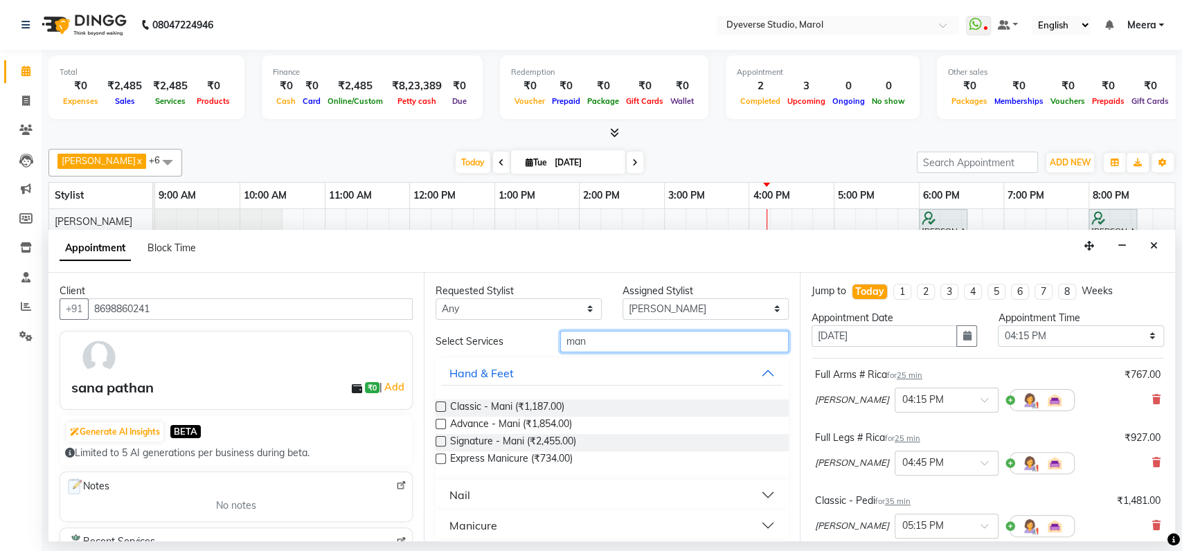
type input "man"
click at [441, 403] on label at bounding box center [441, 407] width 10 height 10
click at [441, 404] on input "checkbox" at bounding box center [440, 408] width 9 height 9
checkbox input "false"
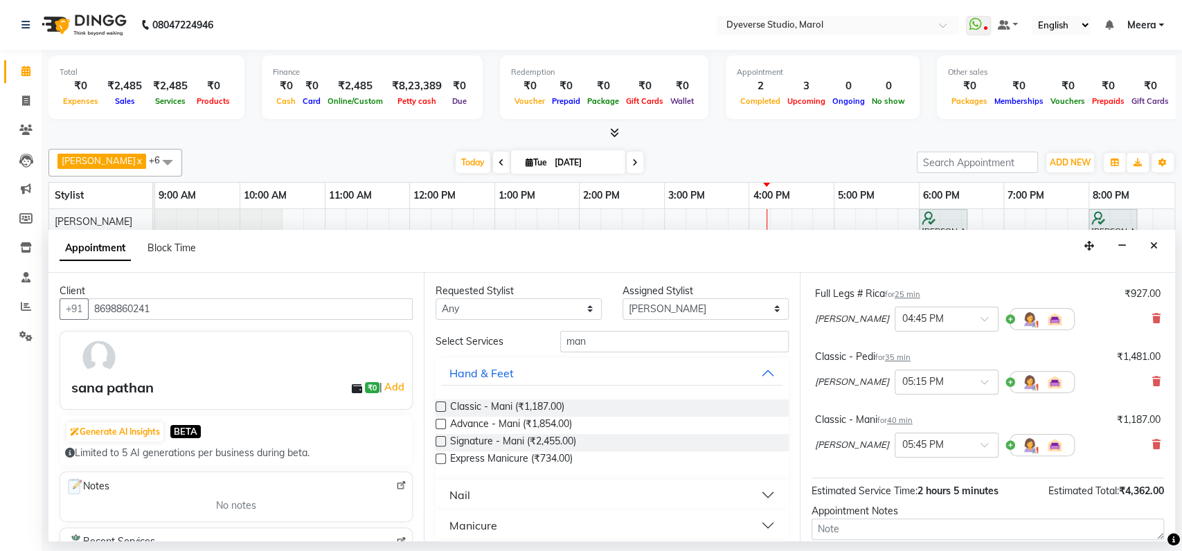
scroll to position [271, 0]
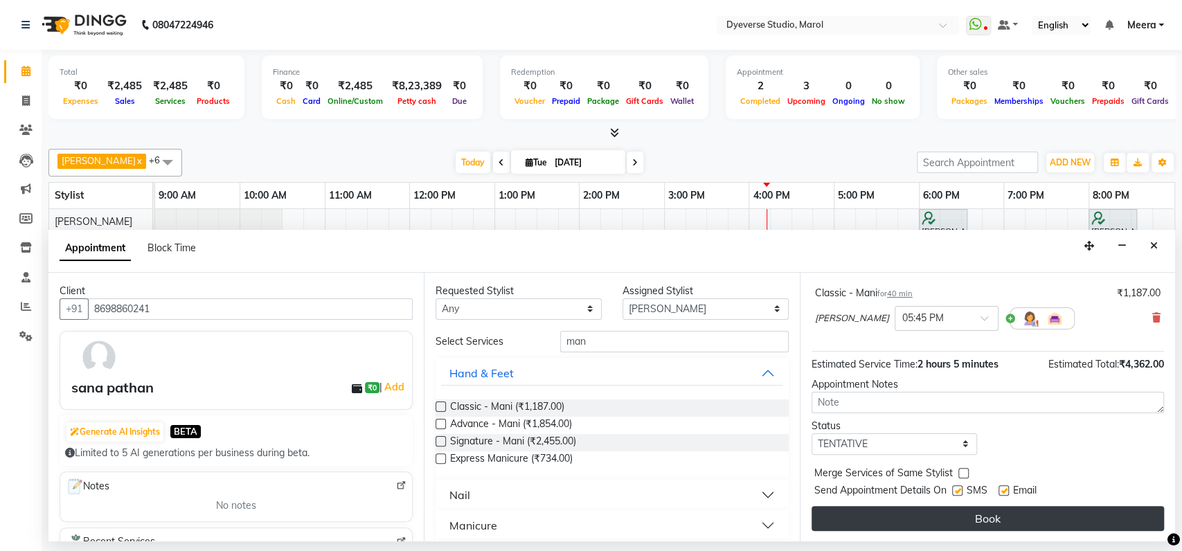
click at [950, 508] on button "Book" at bounding box center [988, 518] width 352 height 25
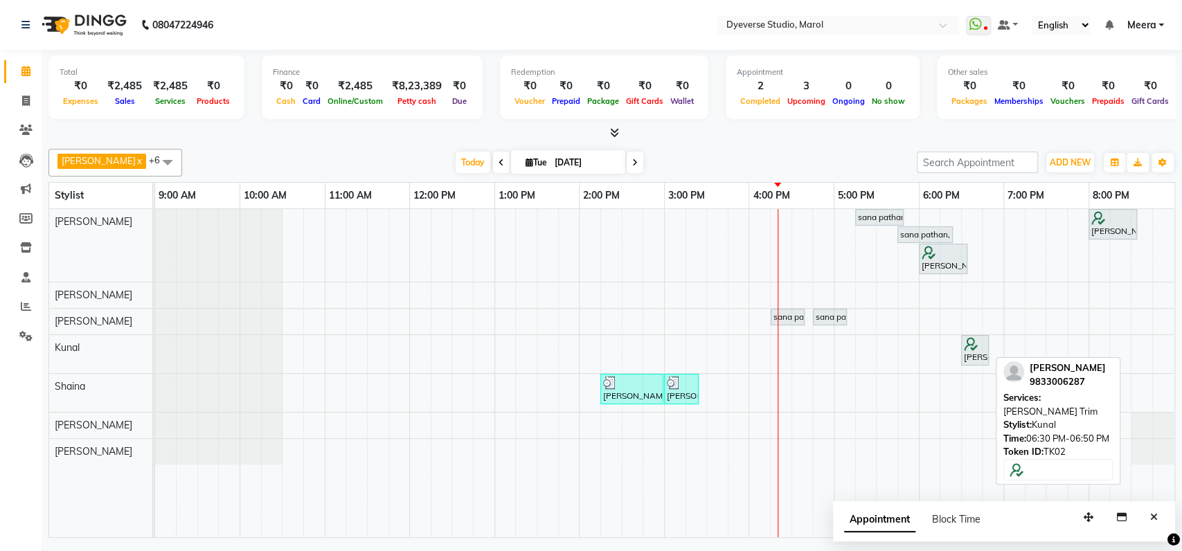
click at [978, 348] on div at bounding box center [975, 344] width 22 height 14
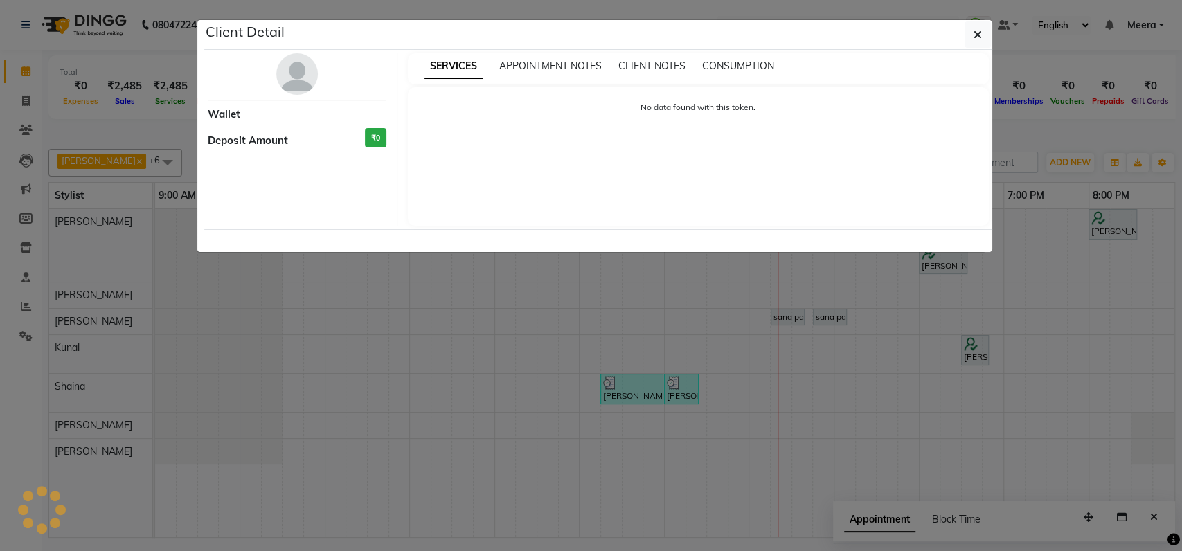
select select "7"
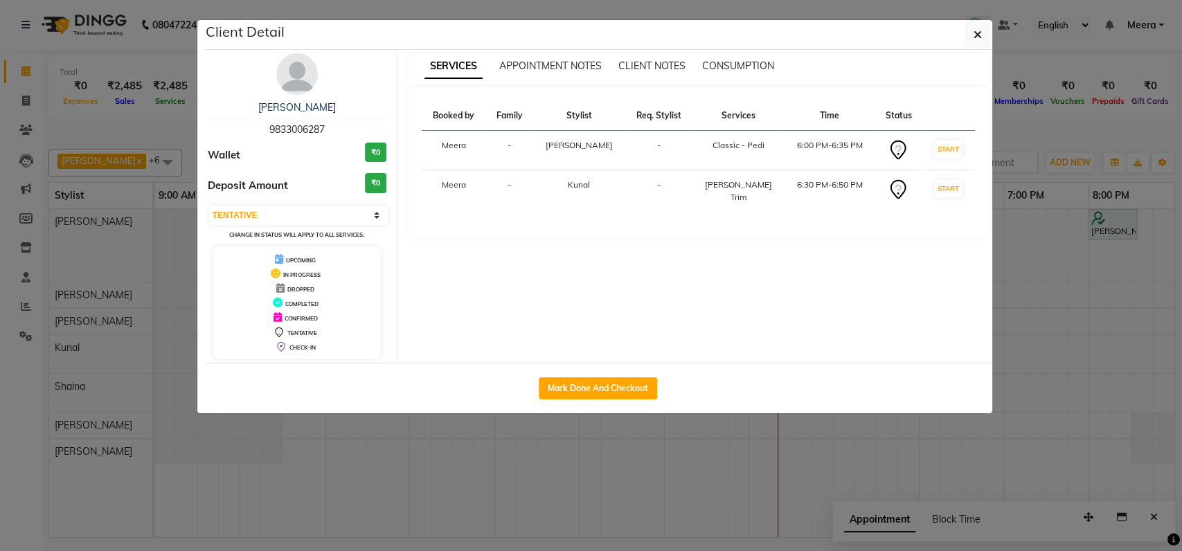
click at [298, 75] on img at bounding box center [297, 74] width 42 height 42
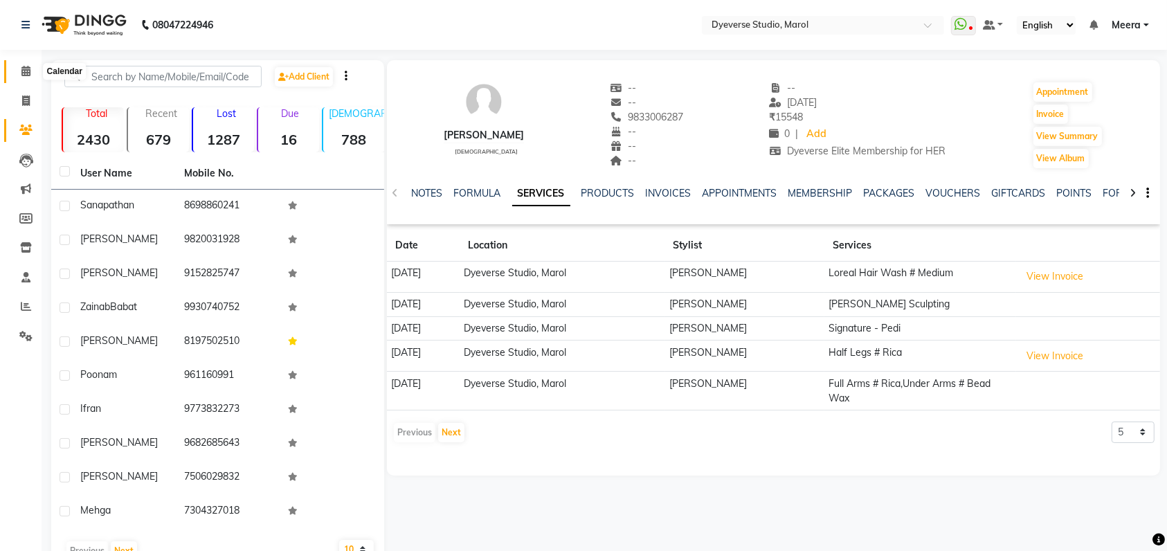
click at [19, 72] on span at bounding box center [26, 72] width 24 height 16
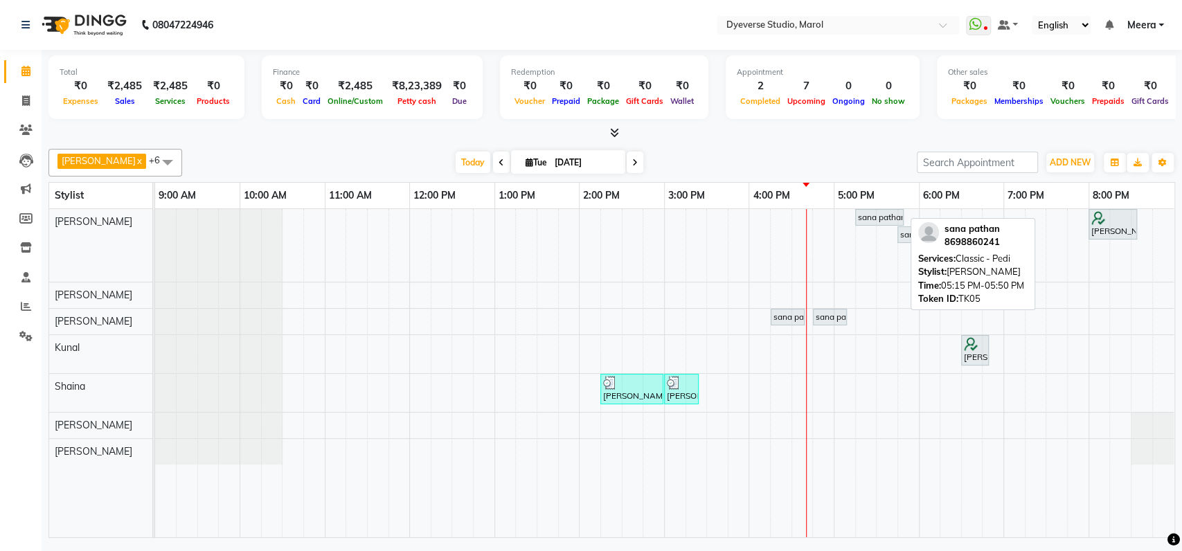
click at [873, 216] on div "sana pathan, TK05, 05:15 PM-05:50 PM, Classic - Pedi" at bounding box center [880, 217] width 46 height 12
select select "7"
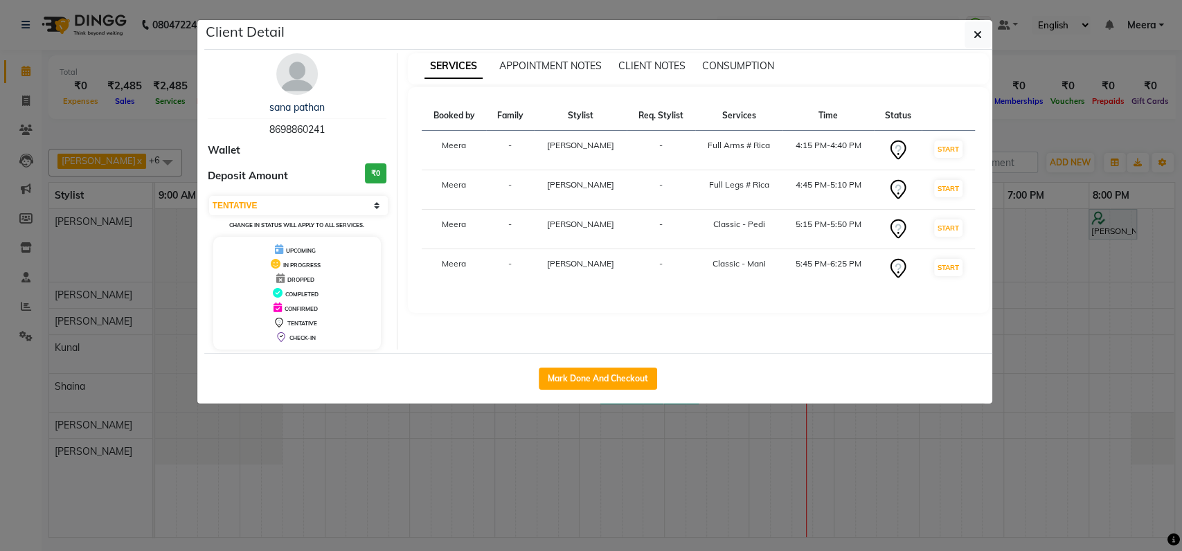
click at [292, 78] on img at bounding box center [297, 74] width 42 height 42
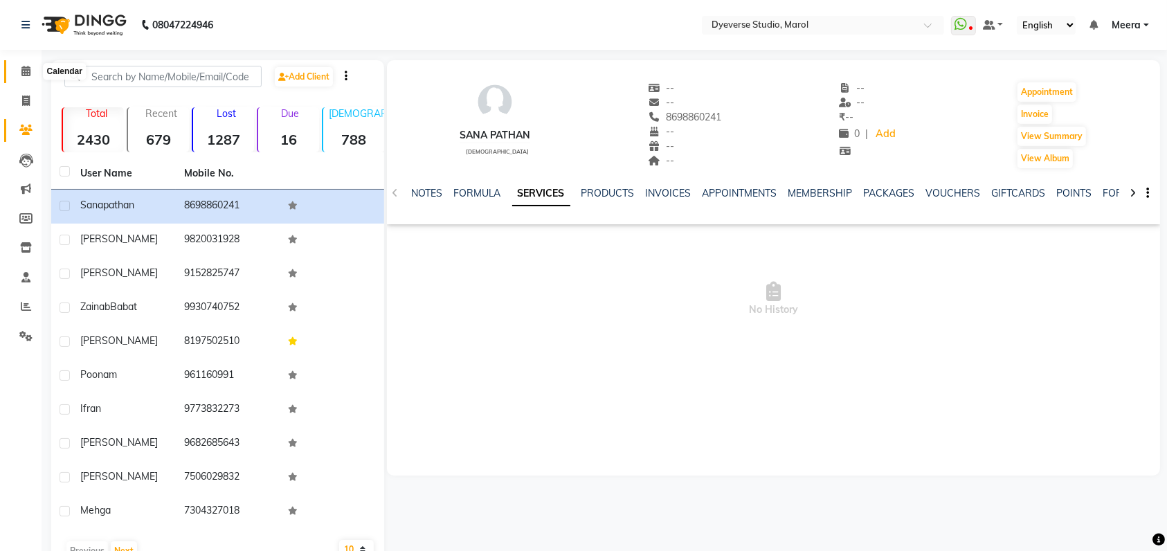
click at [23, 64] on span at bounding box center [26, 72] width 24 height 16
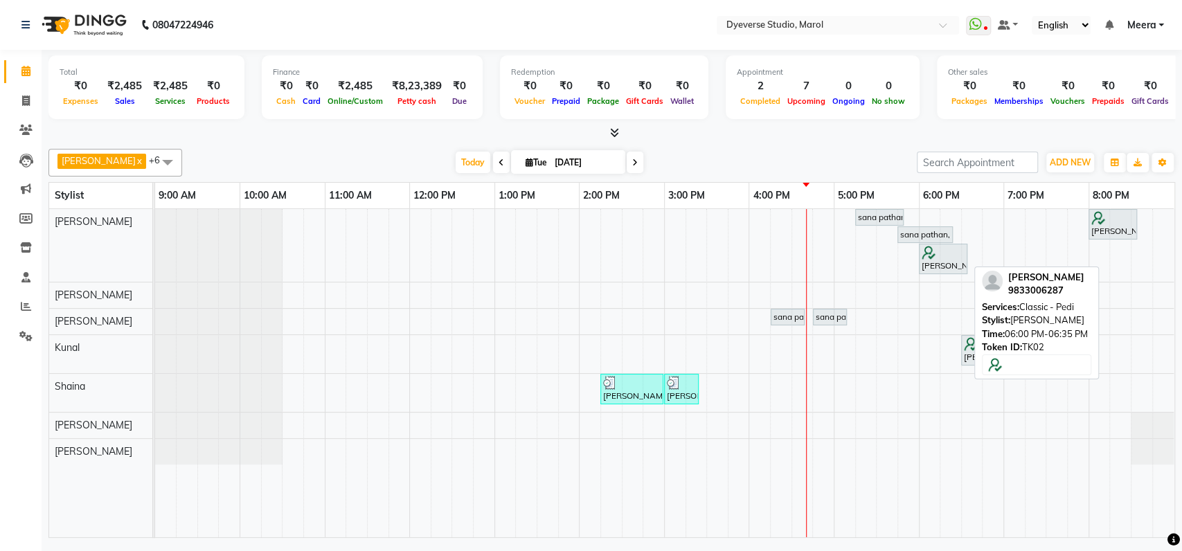
click at [940, 262] on div "animesh das, TK02, 06:00 PM-06:35 PM, Classic - Pedi" at bounding box center [943, 259] width 46 height 26
select select "7"
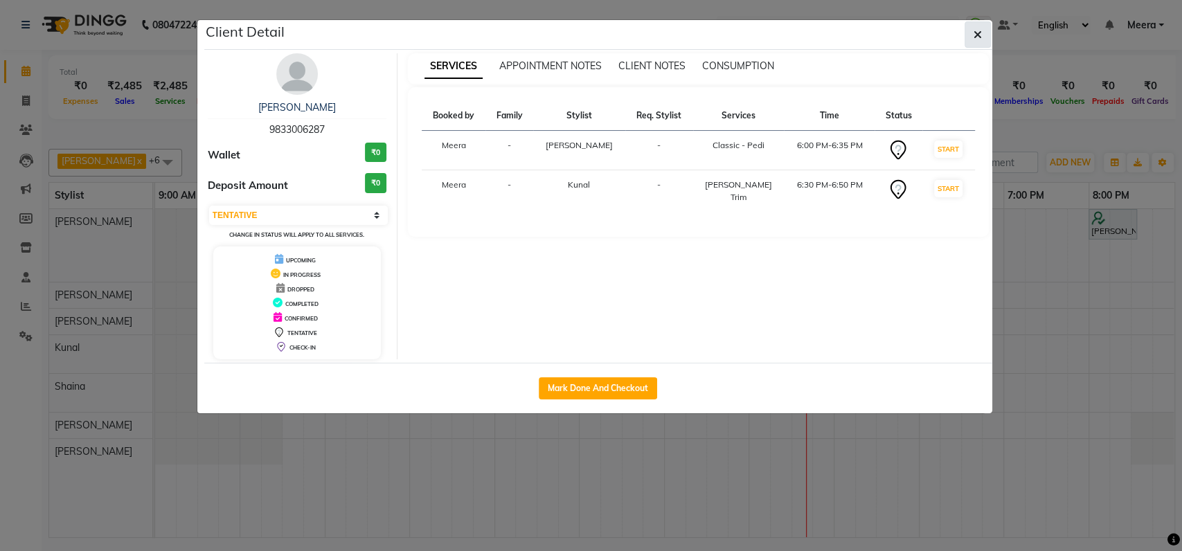
click at [980, 34] on icon "button" at bounding box center [978, 34] width 8 height 11
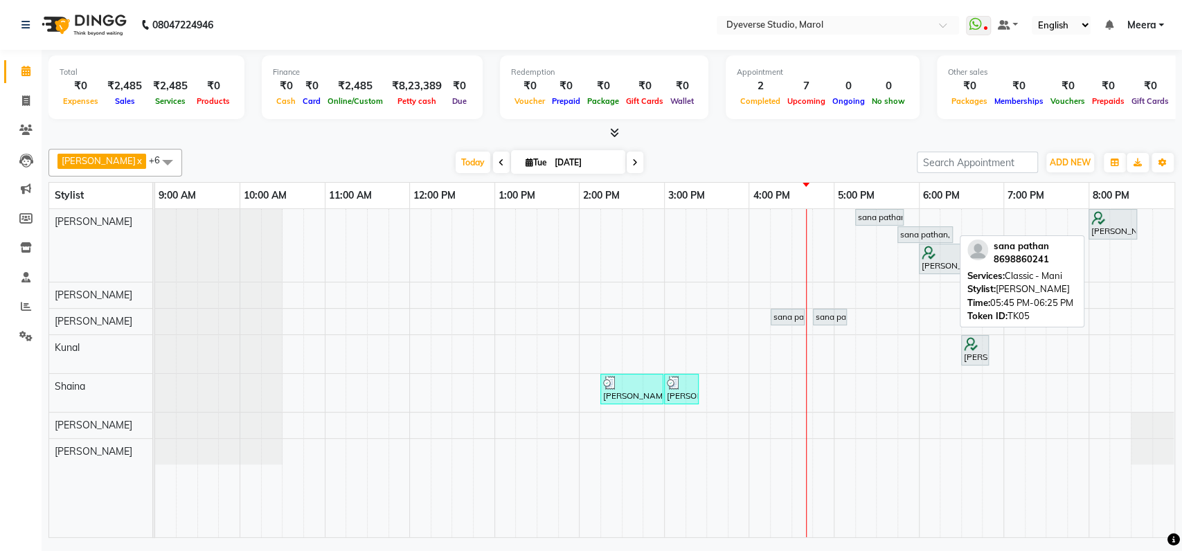
click at [914, 230] on div "sana pathan, TK05, 05:45 PM-06:25 PM, Classic - Mani" at bounding box center [925, 235] width 53 height 12
select select "7"
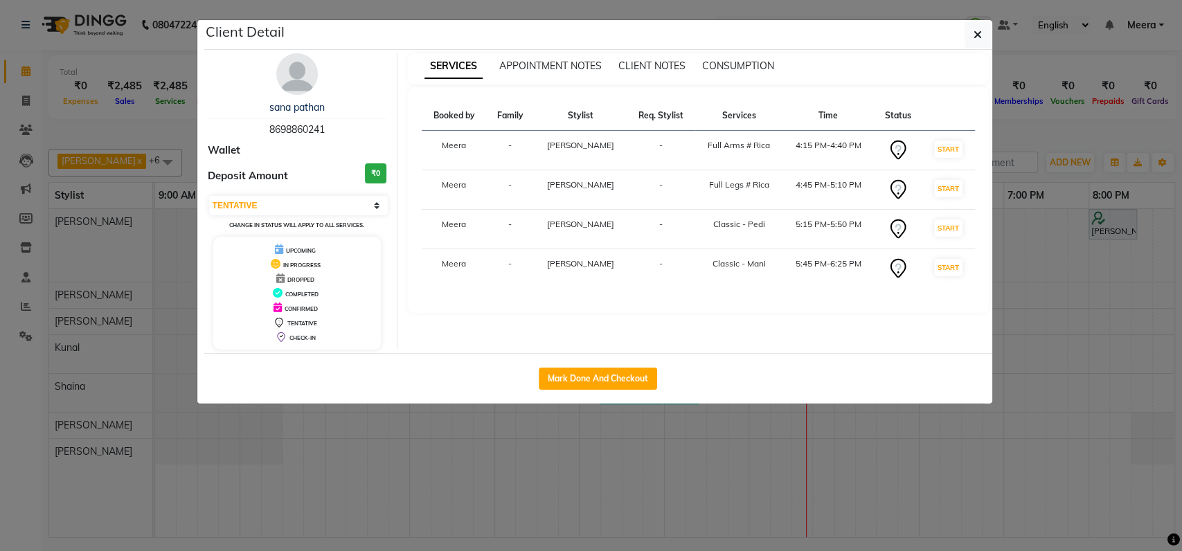
click at [304, 97] on div "sana pathan 8698860241 Wallet Deposit Amount ₹0 Select IN SERVICE CONFIRMED TEN…" at bounding box center [297, 201] width 201 height 296
click at [290, 80] on img at bounding box center [297, 74] width 42 height 42
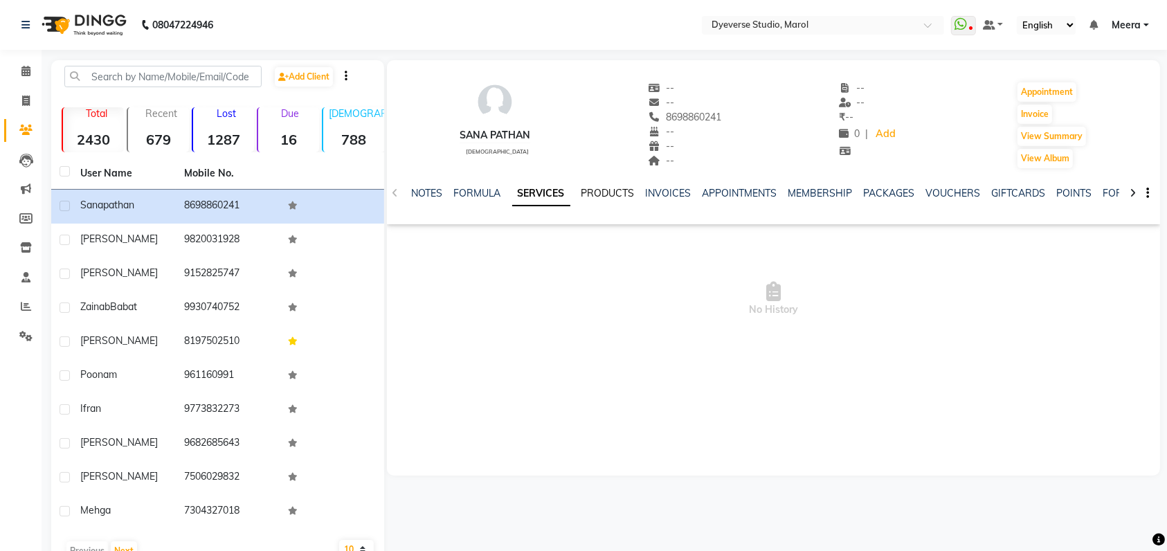
click at [626, 187] on link "PRODUCTS" at bounding box center [608, 193] width 53 height 12
click at [501, 192] on link "SERVICES" at bounding box center [513, 193] width 47 height 12
click at [661, 197] on link "INVOICES" at bounding box center [658, 193] width 46 height 12
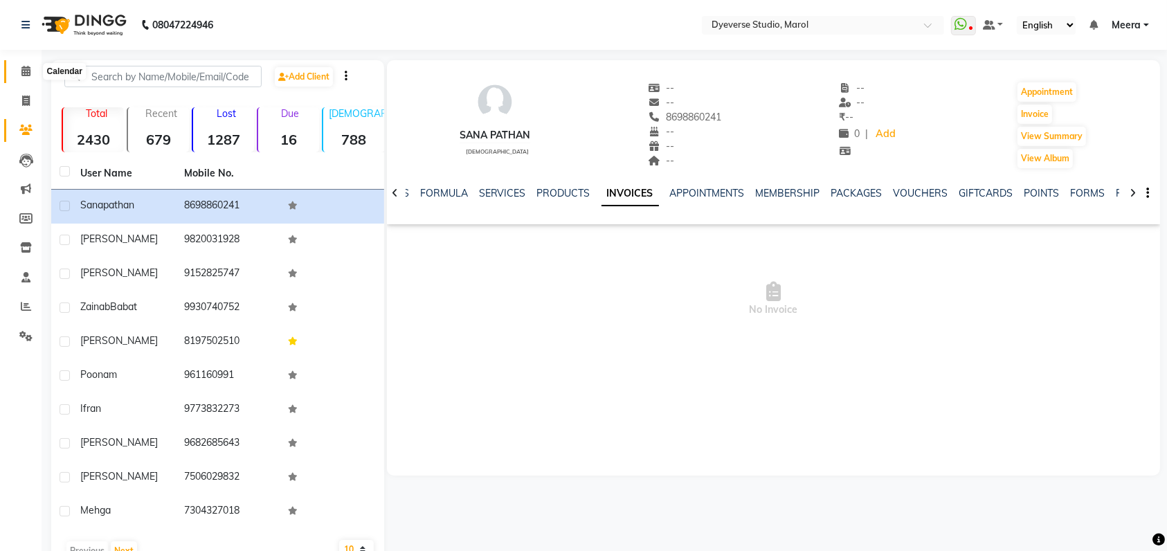
click at [28, 73] on icon at bounding box center [25, 71] width 9 height 10
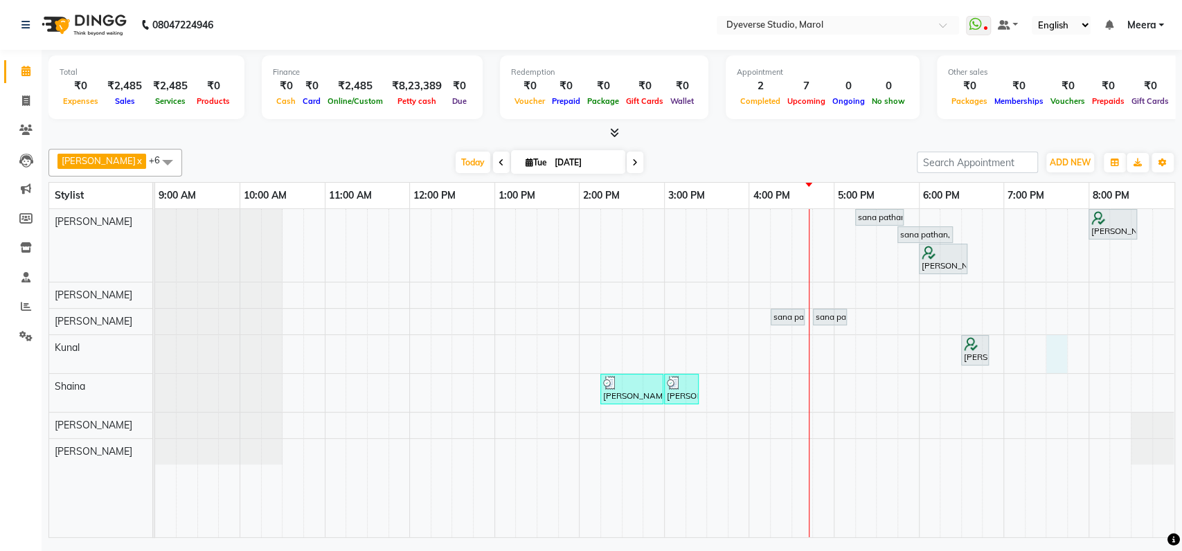
click at [1059, 348] on div "sana pathan, TK05, 05:15 PM-05:50 PM, Classic - Pedi SHRISTI, TK01, 08:00 PM-08…" at bounding box center [664, 373] width 1019 height 328
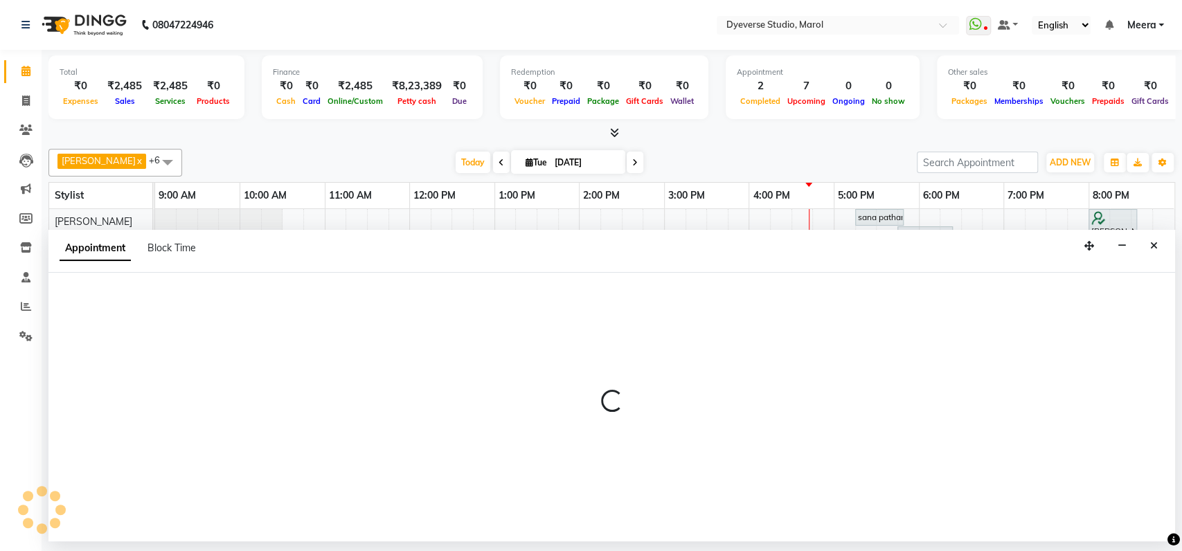
select select "48560"
select select "1170"
select select "tentative"
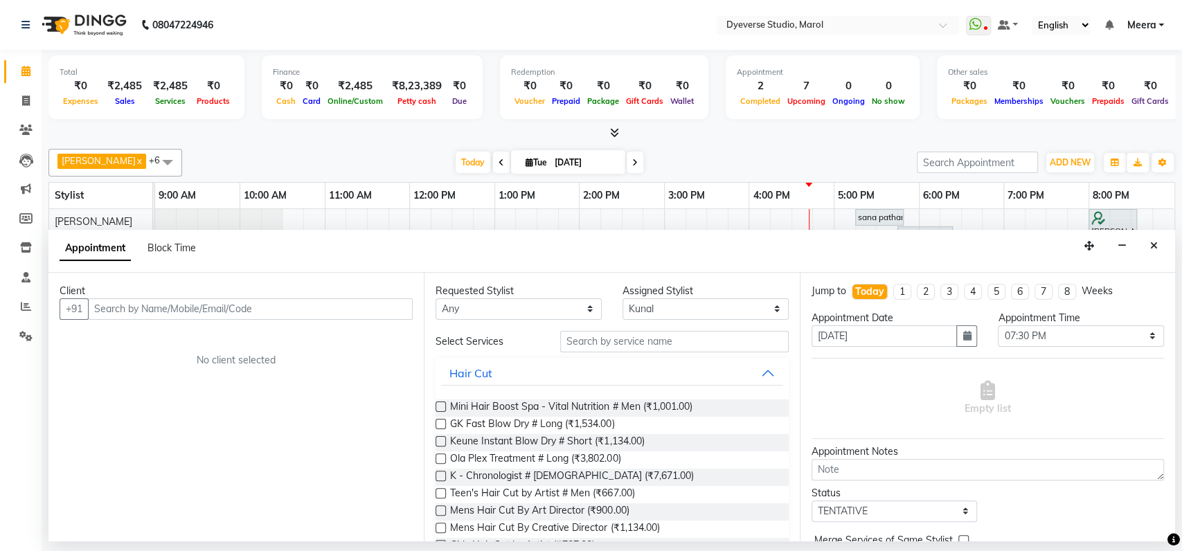
click at [317, 303] on input "text" at bounding box center [250, 308] width 325 height 21
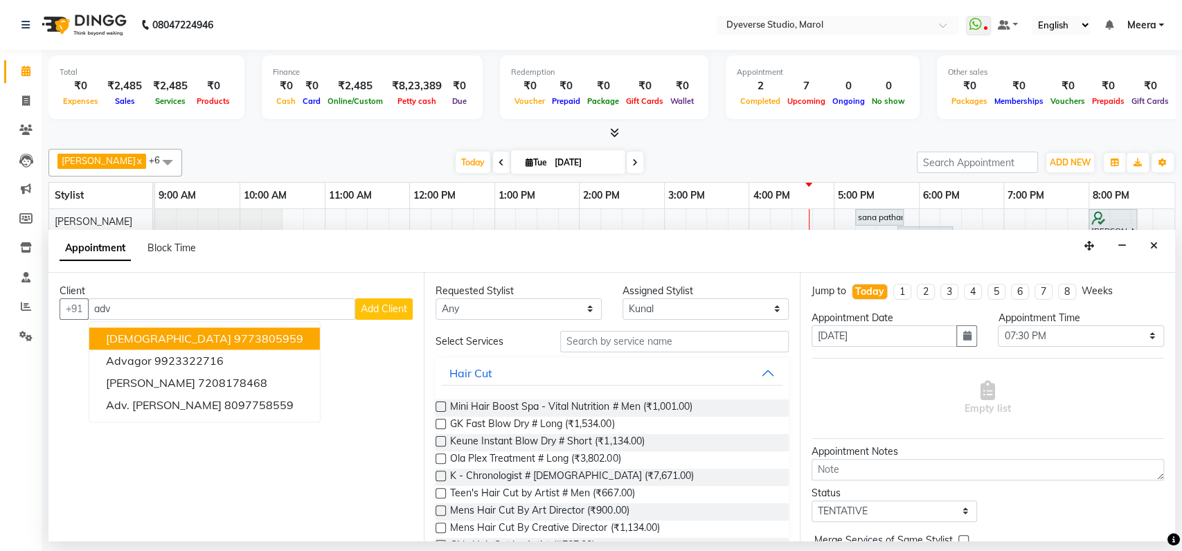
click at [234, 335] on ngb-highlight "9773805959" at bounding box center [268, 339] width 69 height 14
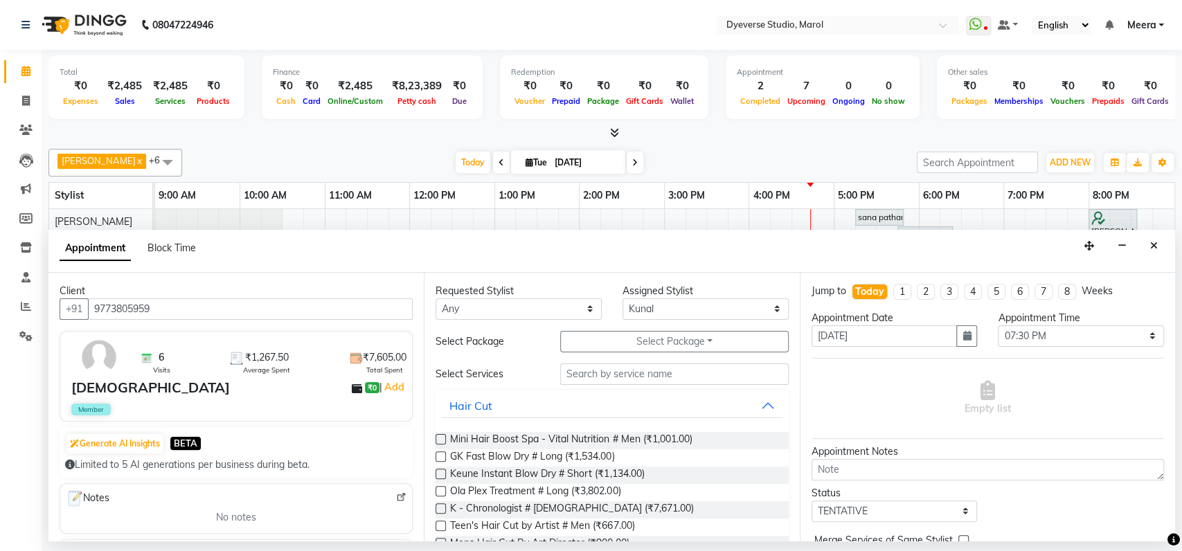
type input "9773805959"
click at [615, 370] on input "text" at bounding box center [674, 374] width 229 height 21
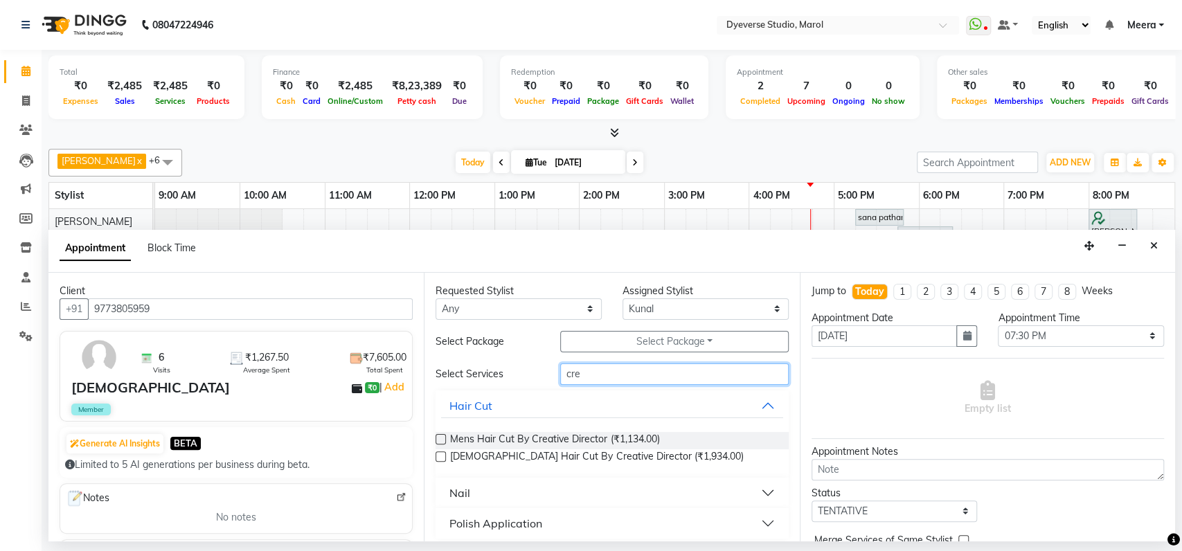
type input "cre"
click at [445, 438] on label at bounding box center [441, 439] width 10 height 10
click at [445, 438] on input "checkbox" at bounding box center [440, 440] width 9 height 9
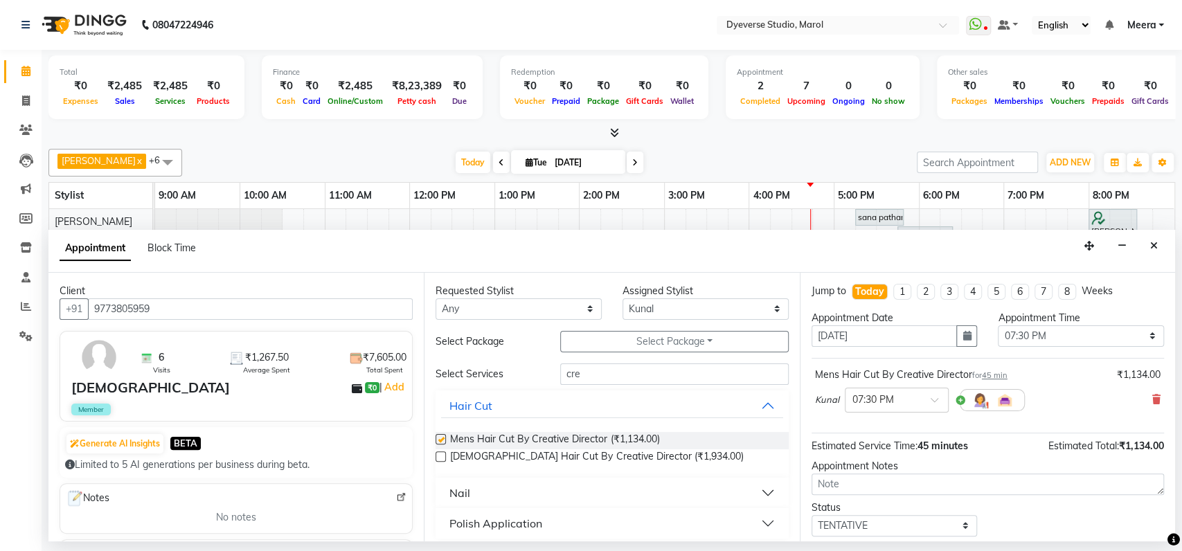
checkbox input "false"
click at [607, 375] on input "cre" at bounding box center [674, 374] width 229 height 21
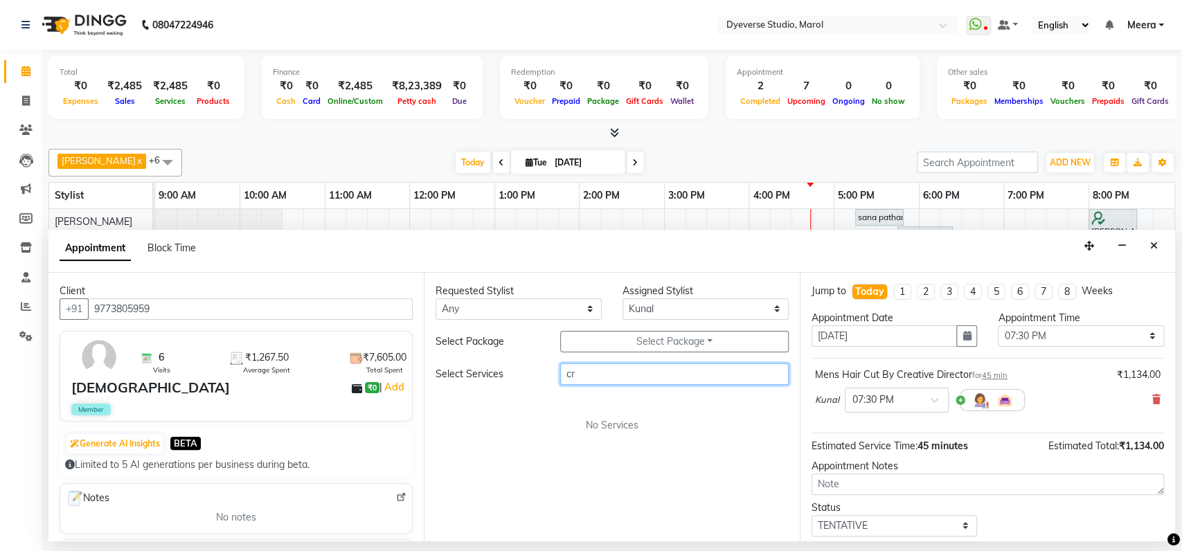
type input "c"
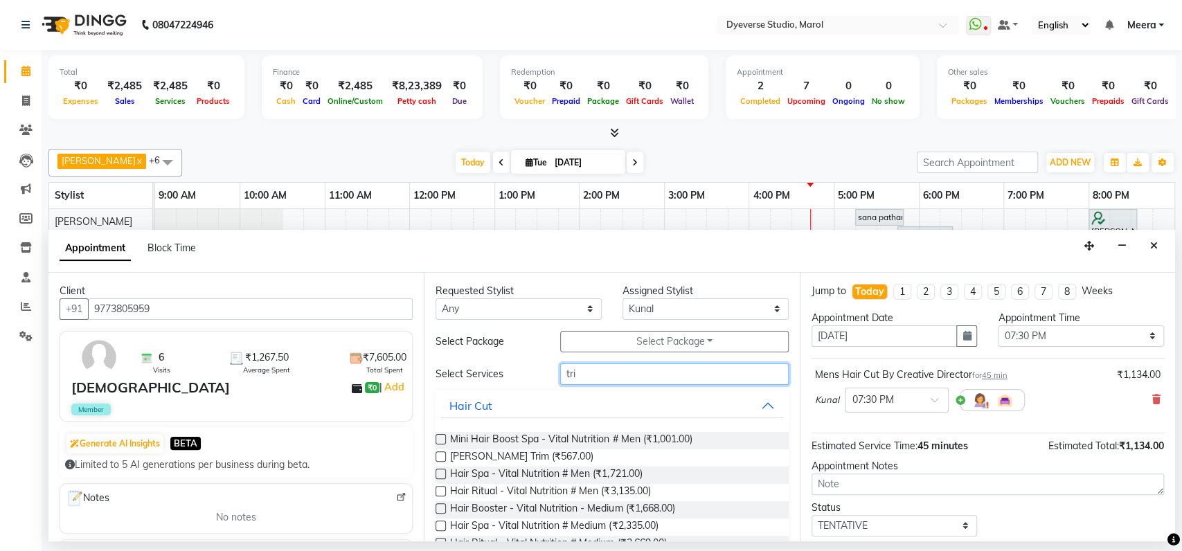
type input "tri"
click at [442, 455] on label at bounding box center [441, 456] width 10 height 10
click at [442, 455] on input "checkbox" at bounding box center [440, 458] width 9 height 9
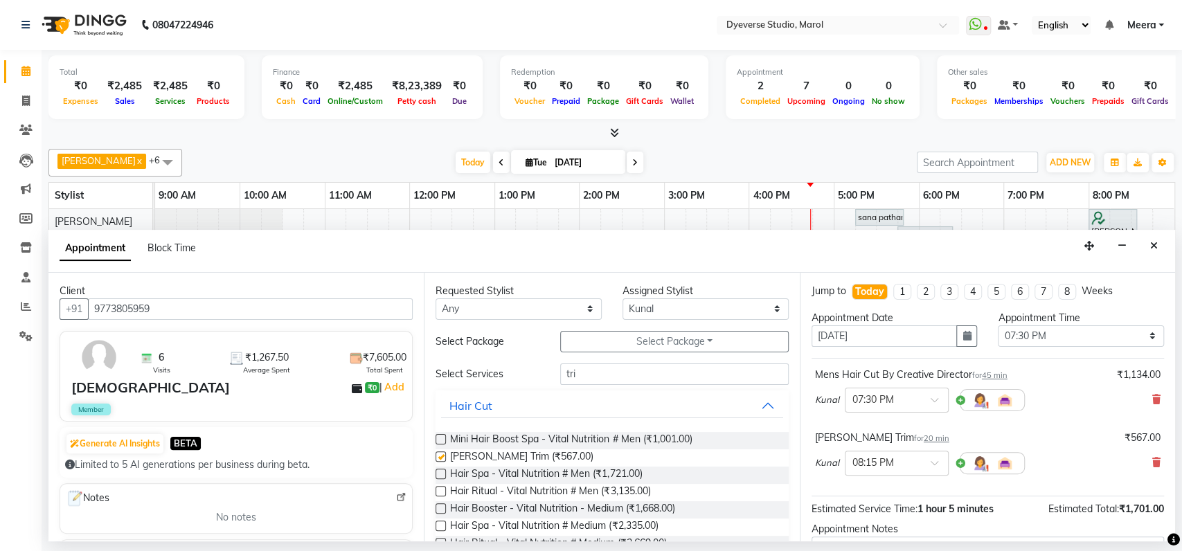
checkbox input "false"
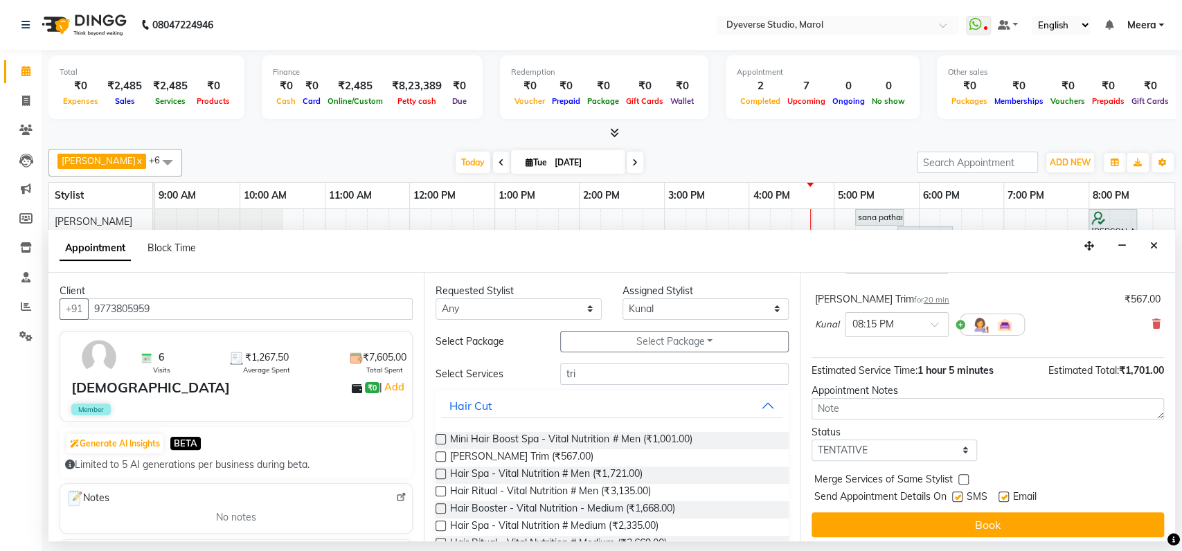
scroll to position [137, 0]
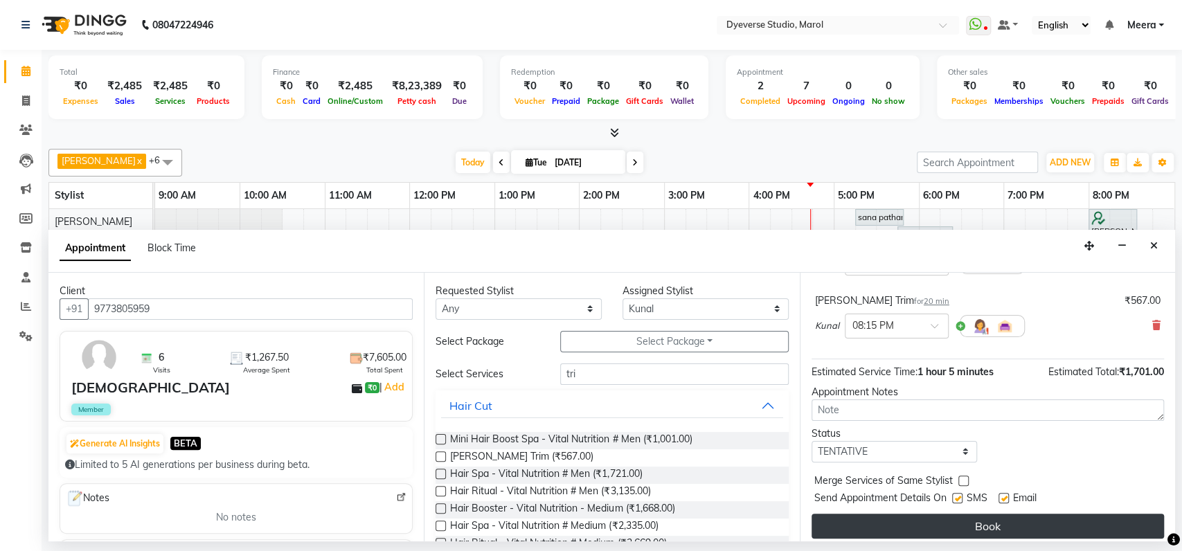
click at [929, 527] on button "Book" at bounding box center [988, 526] width 352 height 25
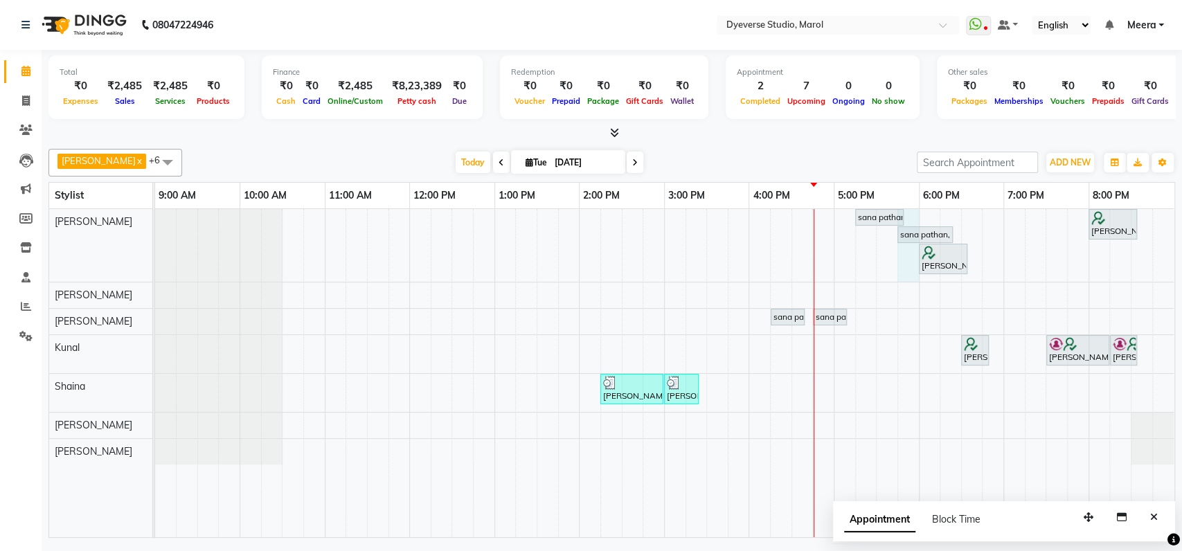
click at [905, 258] on div "sana pathan, TK05, 05:15 PM-05:50 PM, Classic - Pedi SHRISTI, TK01, 08:00 PM-08…" at bounding box center [664, 373] width 1019 height 328
select select "48246"
select select "tentative"
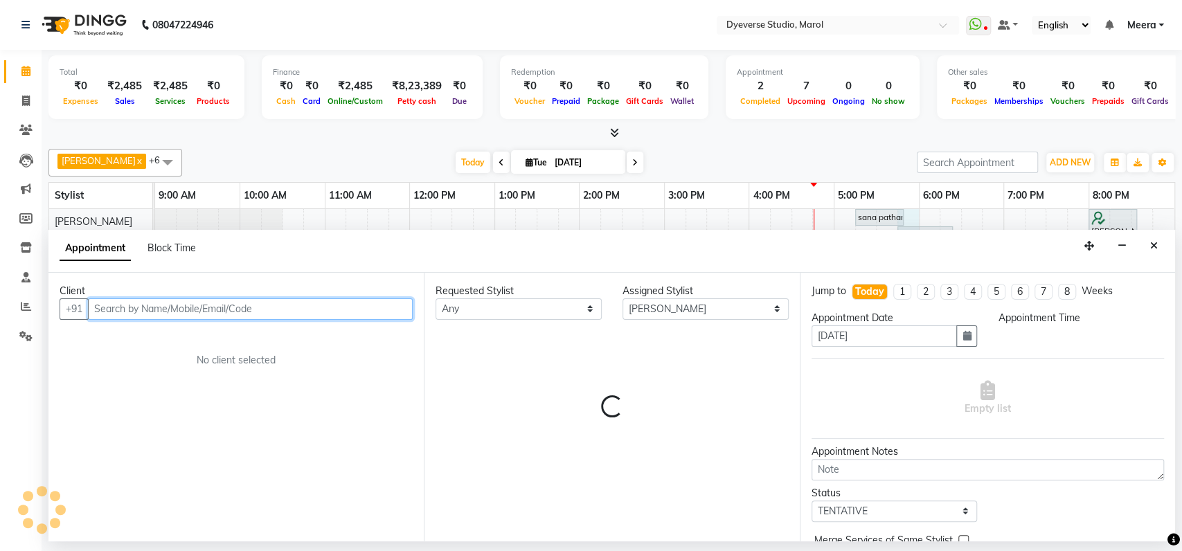
select select "1065"
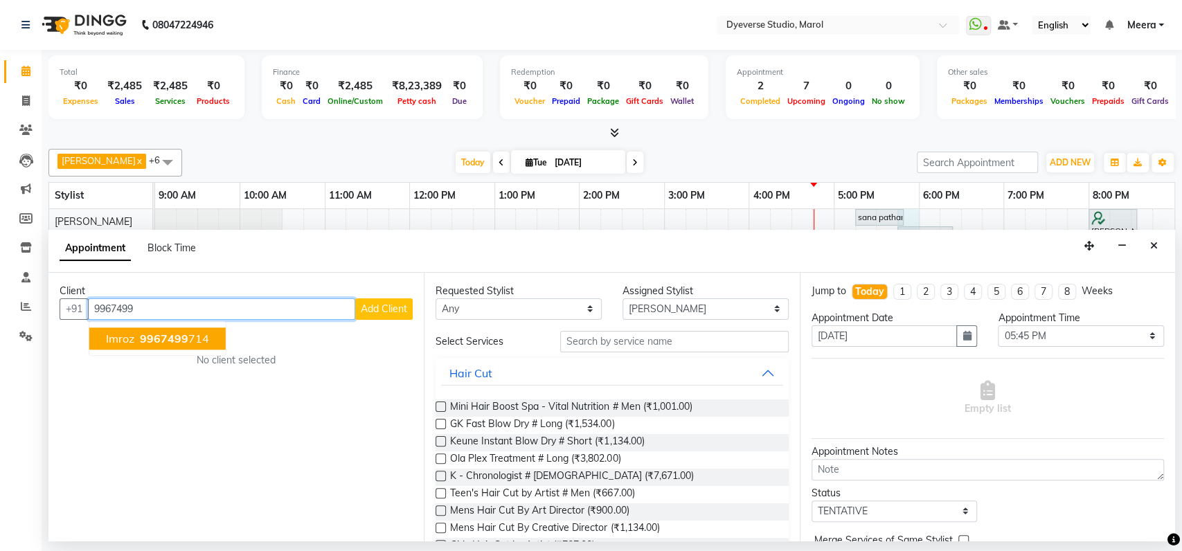
click at [161, 330] on button "Imroz 9967499 714" at bounding box center [157, 339] width 136 height 22
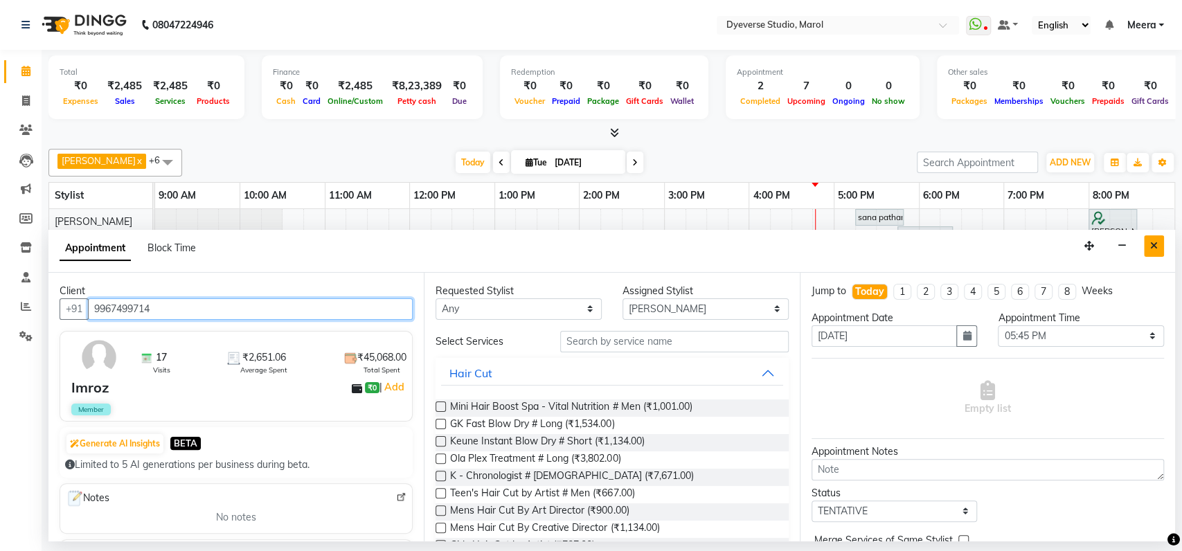
type input "9967499714"
click at [1158, 235] on button "Close" at bounding box center [1154, 245] width 20 height 21
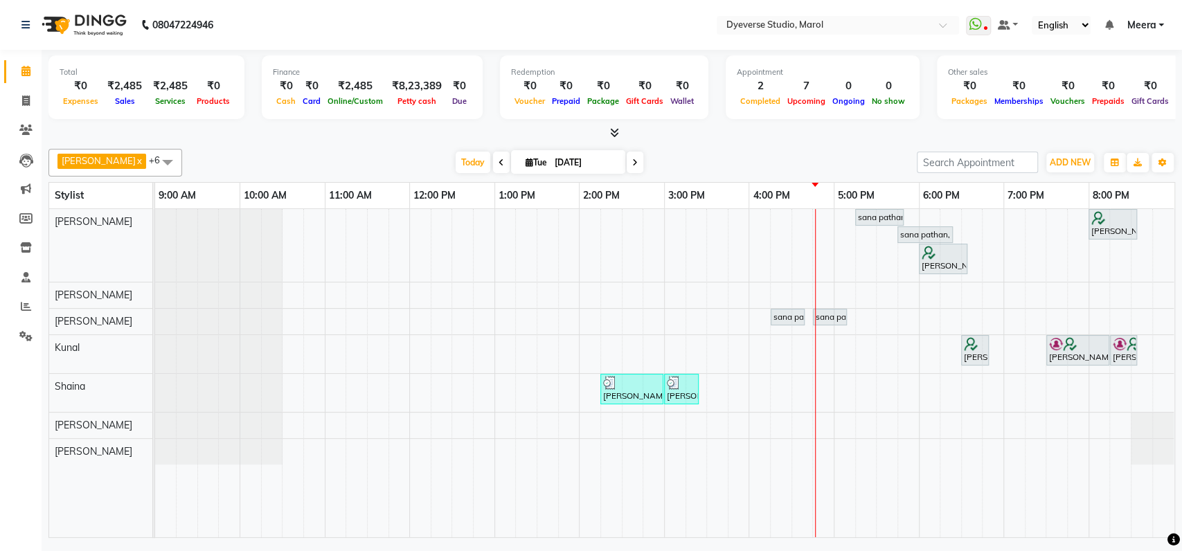
click at [493, 156] on span at bounding box center [501, 162] width 17 height 21
type input "01-09-2025"
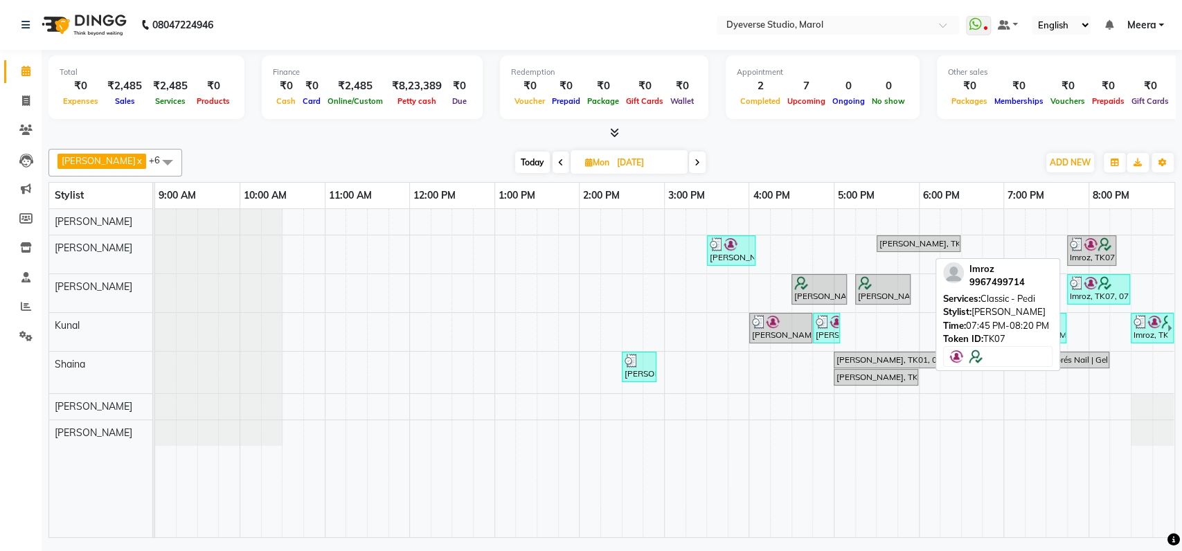
click at [1100, 252] on div "Imroz, TK07, 07:45 PM-08:20 PM, Classic - Pedi" at bounding box center [1091, 251] width 46 height 26
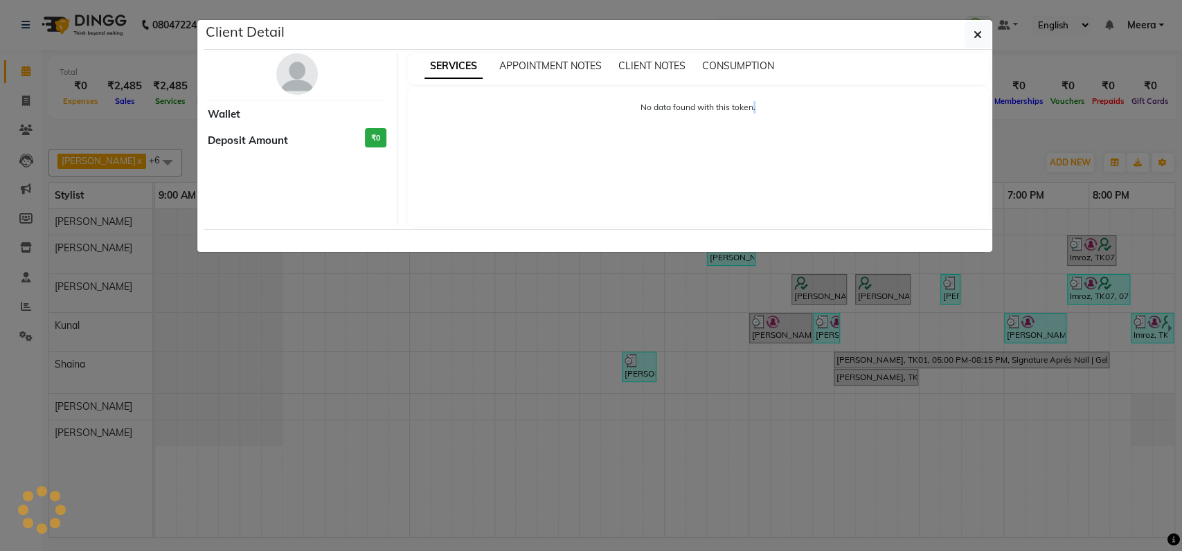
click at [1100, 252] on ngb-modal-window "Client Detail Wallet Deposit Amount ₹0 SERVICES APPOINTMENT NOTES CLIENT NOTES …" at bounding box center [591, 275] width 1182 height 551
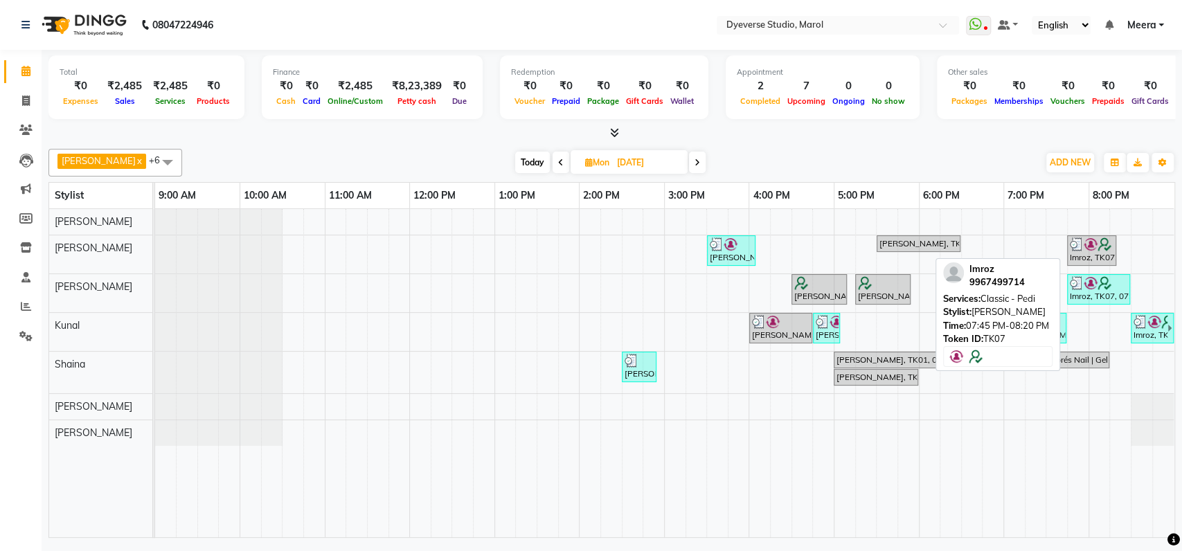
drag, startPoint x: 1101, startPoint y: 252, endPoint x: 1079, endPoint y: 243, distance: 23.9
click at [1079, 243] on img at bounding box center [1077, 245] width 14 height 14
select select "3"
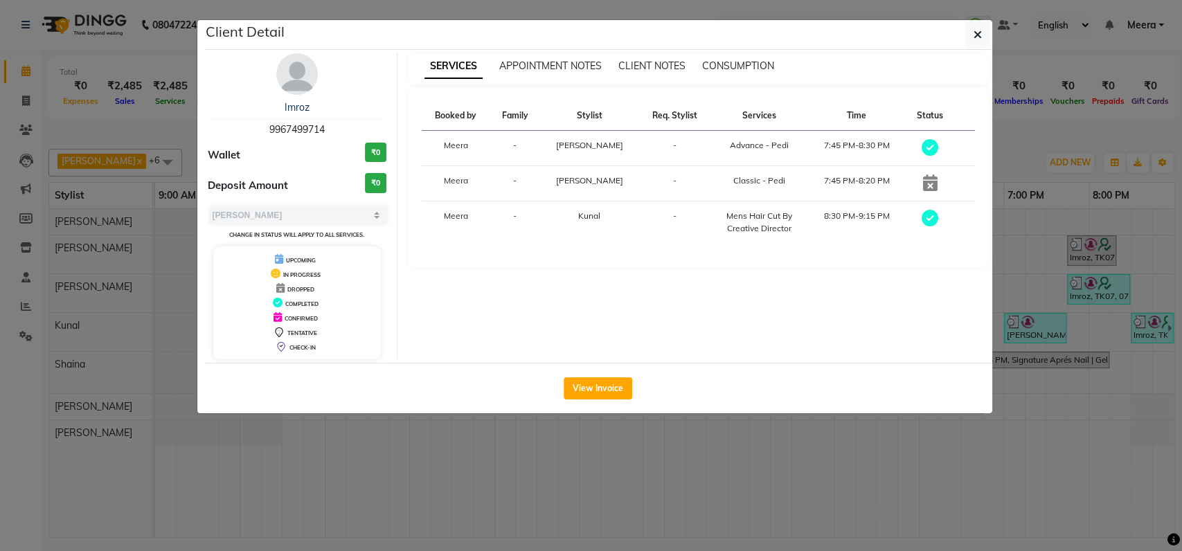
click at [299, 81] on img at bounding box center [297, 74] width 42 height 42
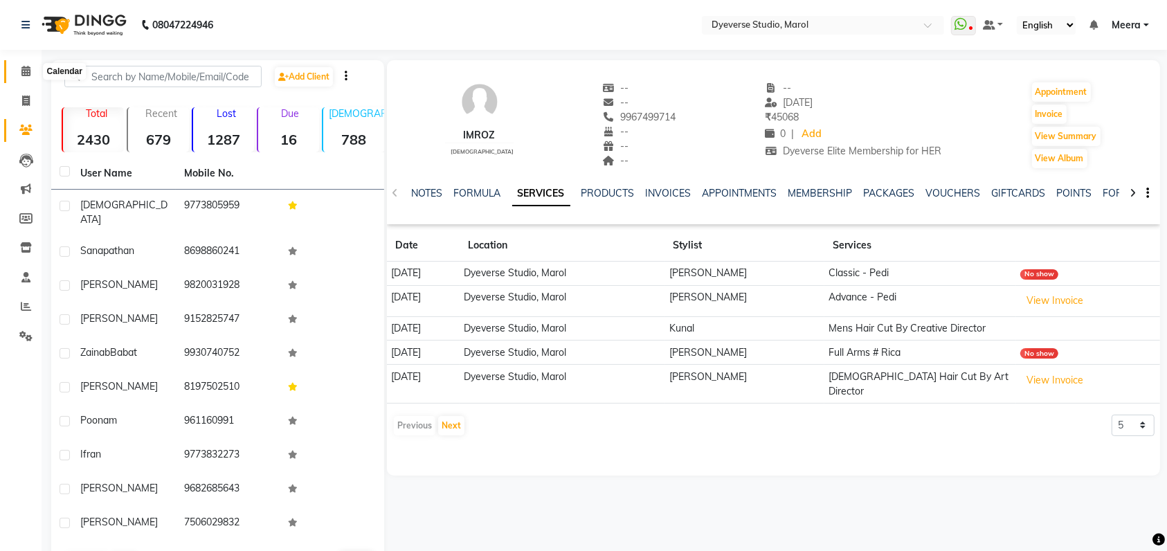
click at [22, 69] on icon at bounding box center [25, 71] width 9 height 10
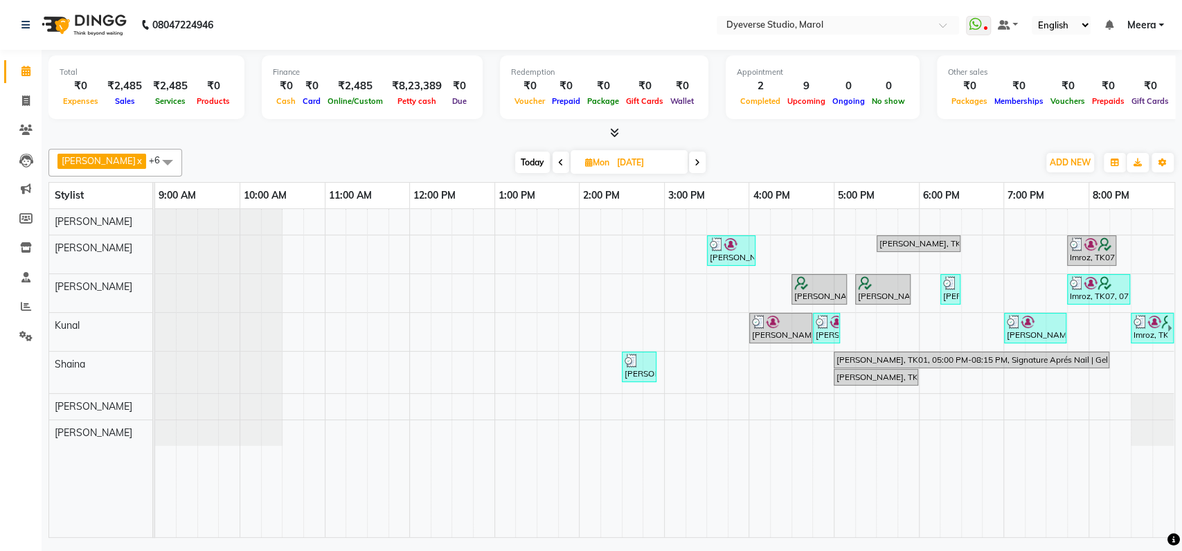
click at [515, 160] on span "Today" at bounding box center [532, 162] width 35 height 21
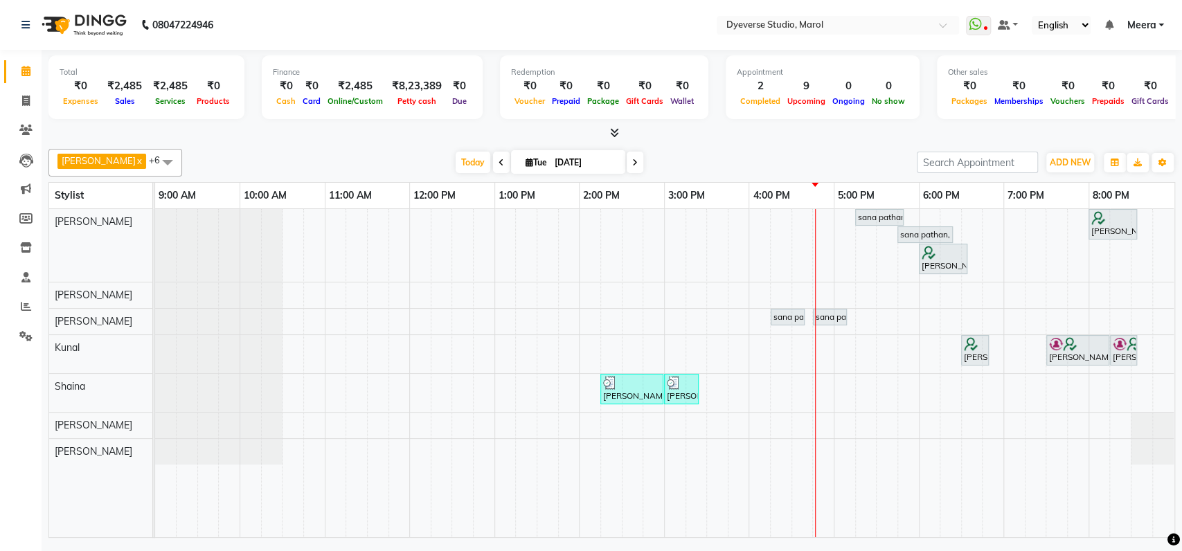
click at [627, 156] on span at bounding box center [635, 162] width 17 height 21
type input "03-09-2025"
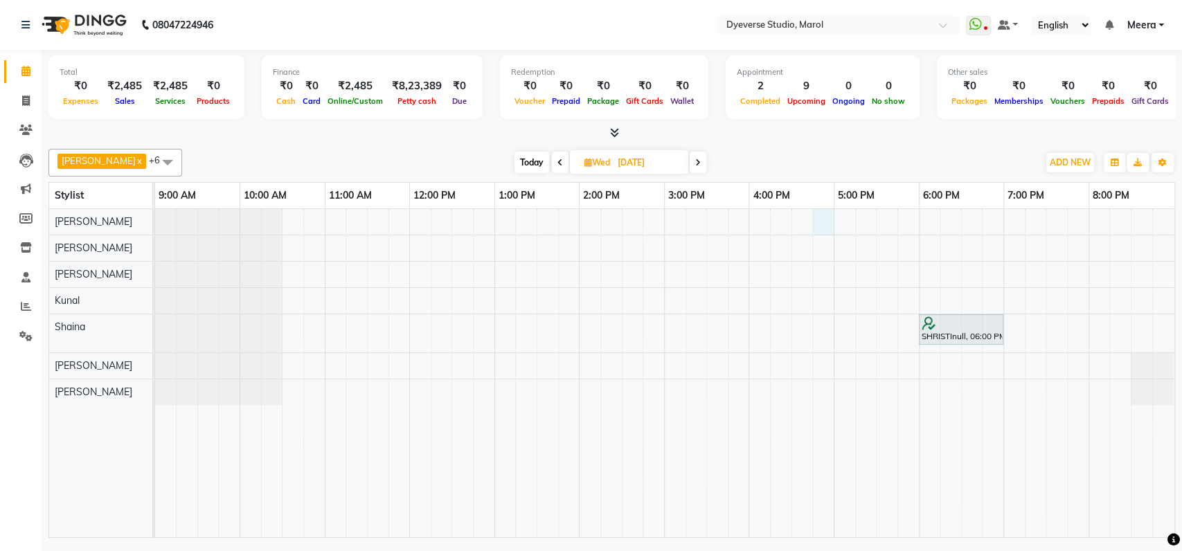
click at [823, 219] on div "SHRISTInull, 06:00 PM-07:00 PM, Gel Polish- Hema Free" at bounding box center [664, 373] width 1019 height 328
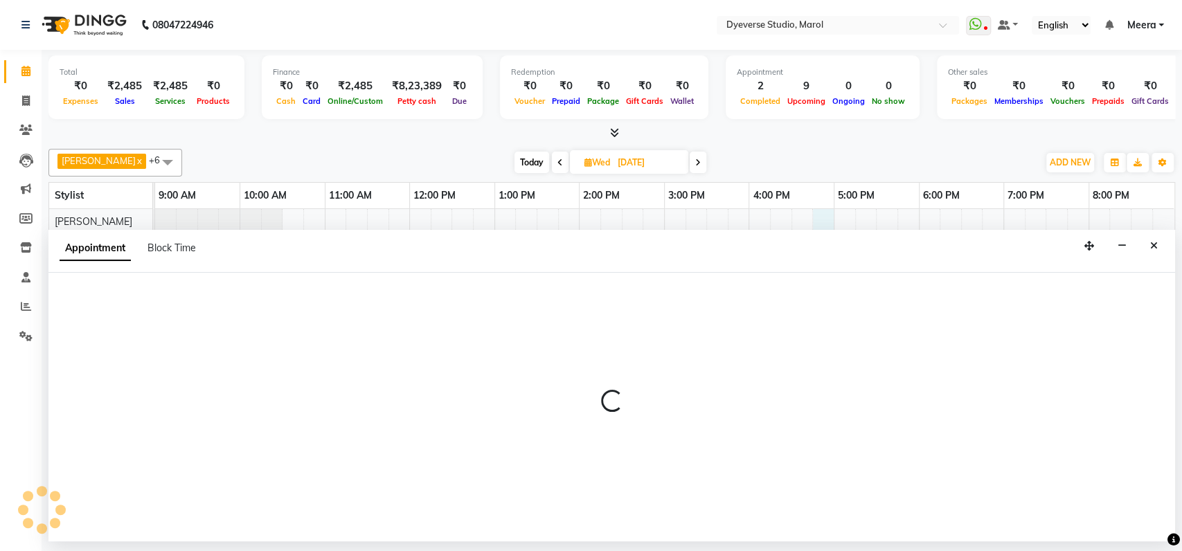
select select "48246"
select select "1005"
select select "tentative"
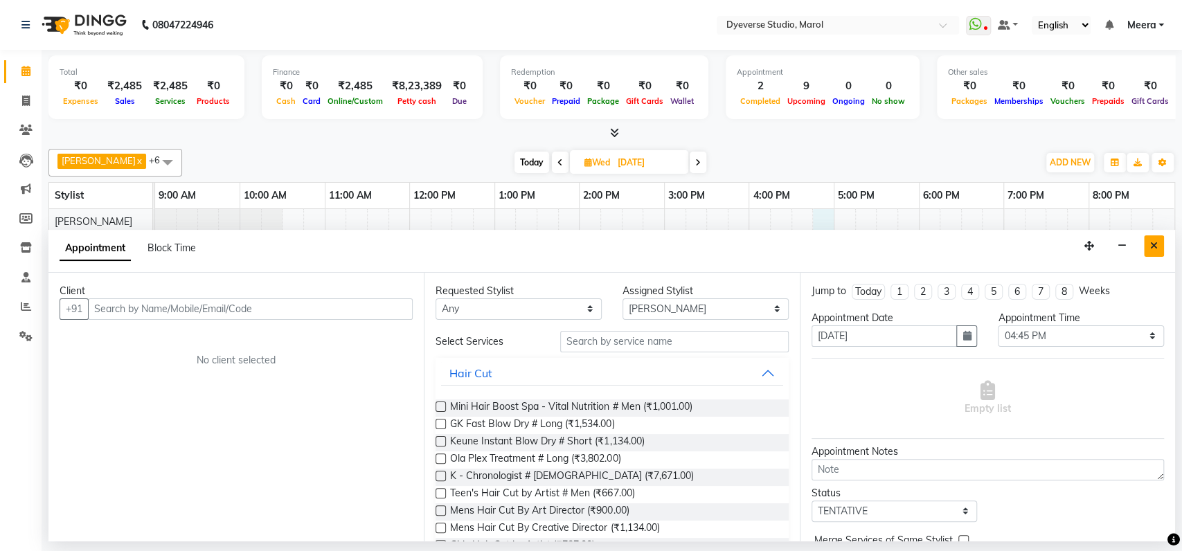
click at [1158, 240] on button "Close" at bounding box center [1154, 245] width 20 height 21
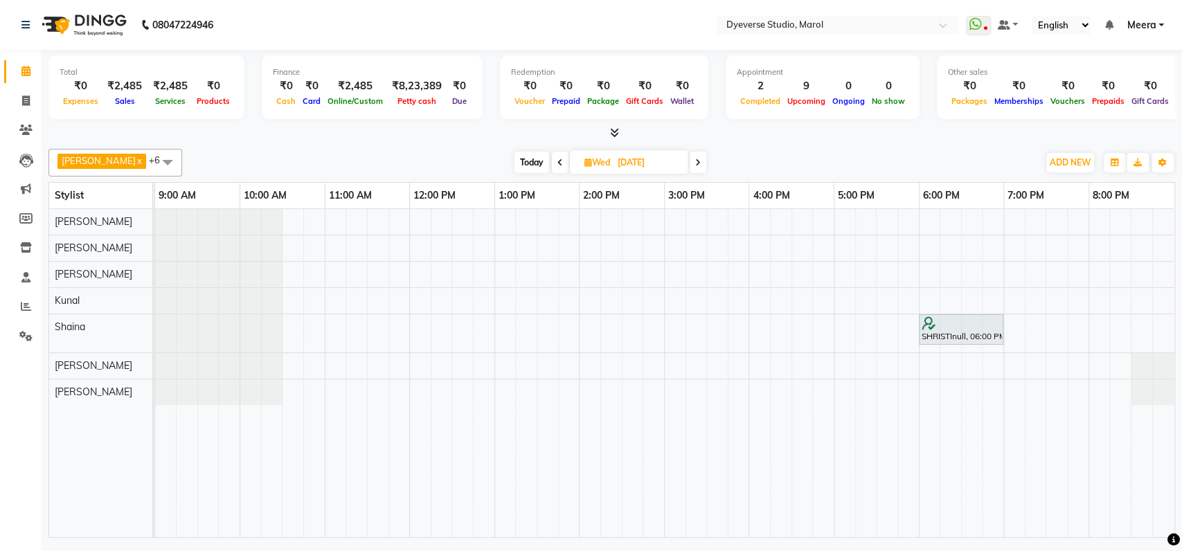
click at [797, 222] on div "SHRISTInull, 06:00 PM-07:00 PM, Gel Polish- Hema Free" at bounding box center [664, 373] width 1019 height 328
select select "48246"
select select "tentative"
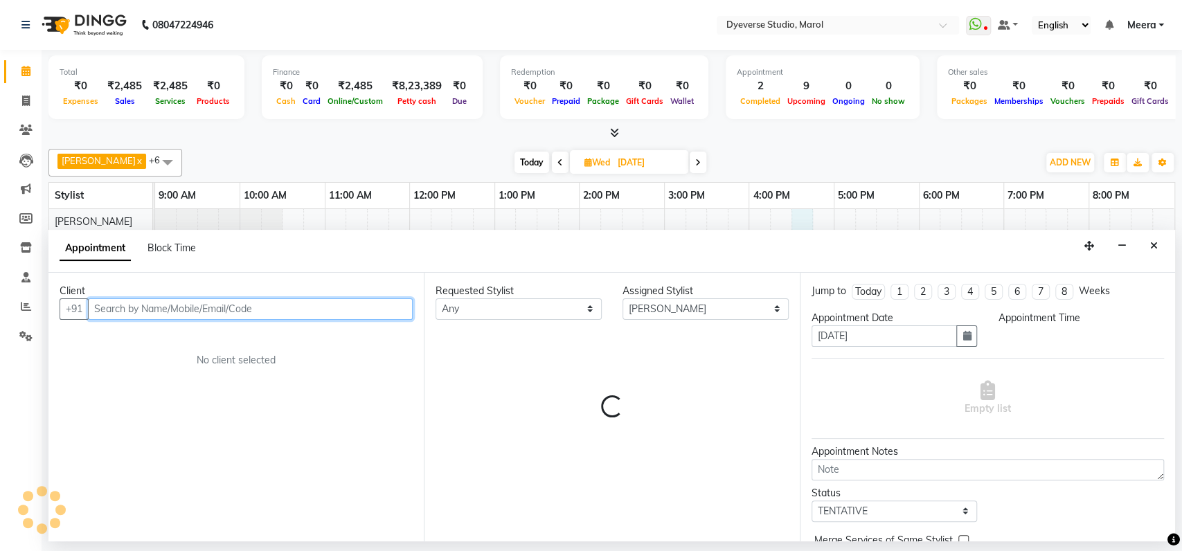
select select "990"
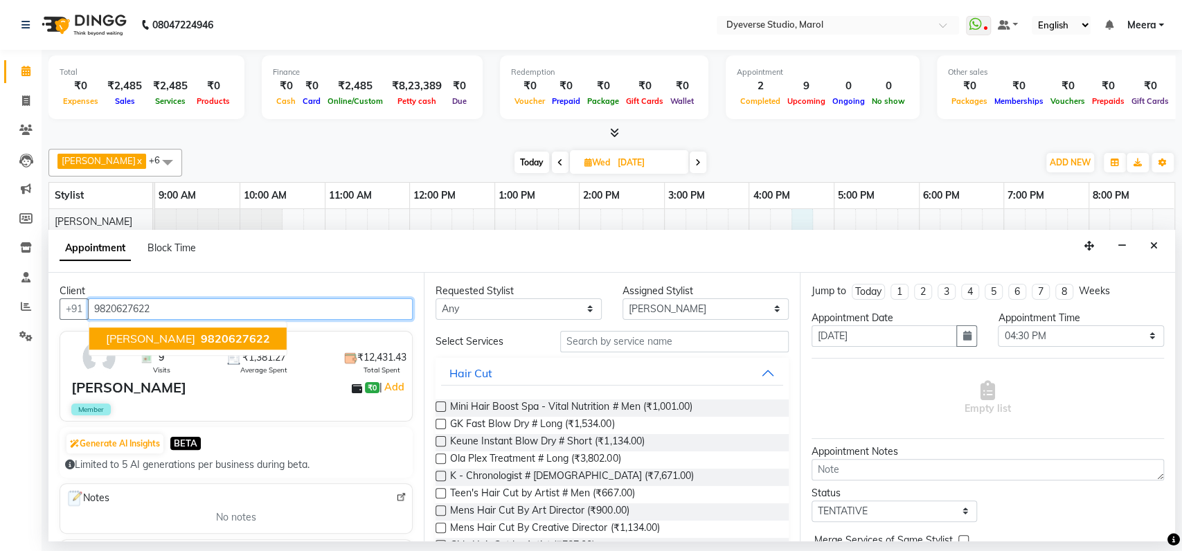
click at [201, 334] on span "9820627622" at bounding box center [235, 339] width 69 height 14
type input "9820627622"
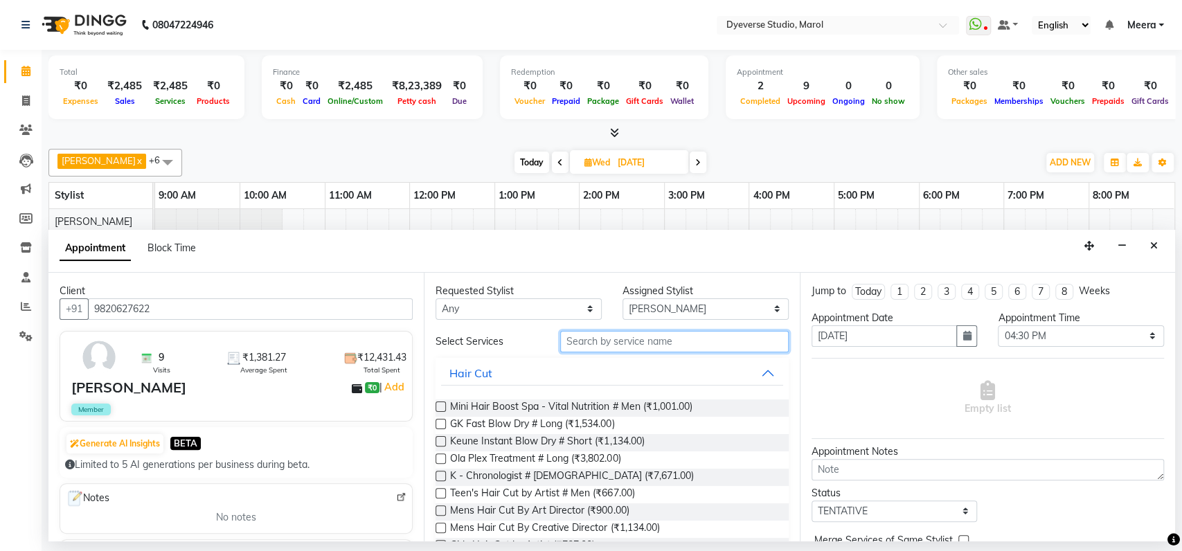
click at [571, 341] on input "text" at bounding box center [674, 341] width 229 height 21
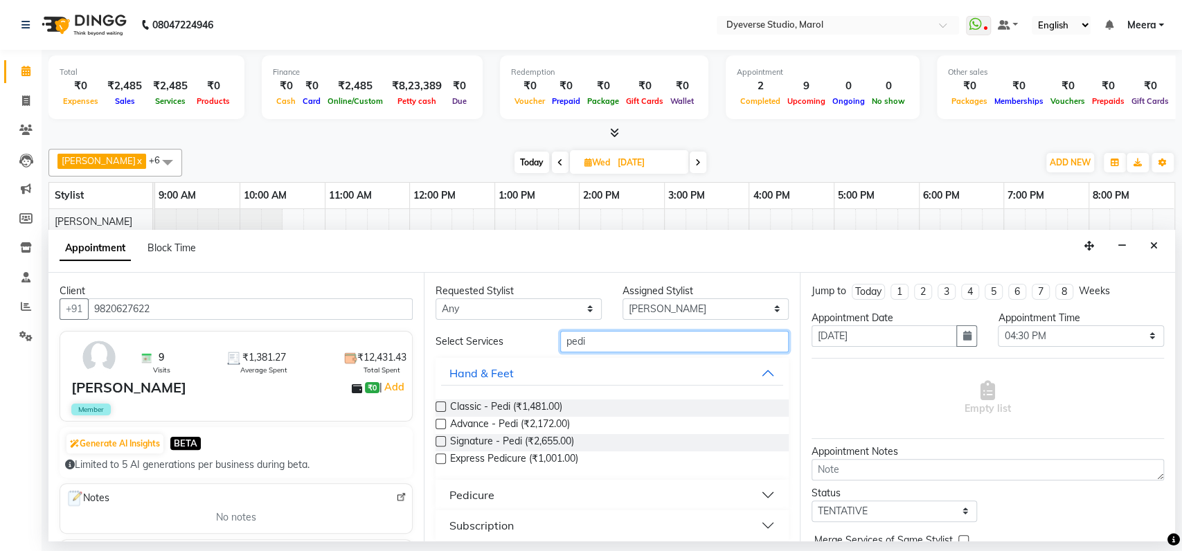
type input "pedi"
click at [442, 412] on div at bounding box center [440, 409] width 9 height 15
click at [442, 405] on label at bounding box center [441, 407] width 10 height 10
click at [442, 405] on input "checkbox" at bounding box center [440, 408] width 9 height 9
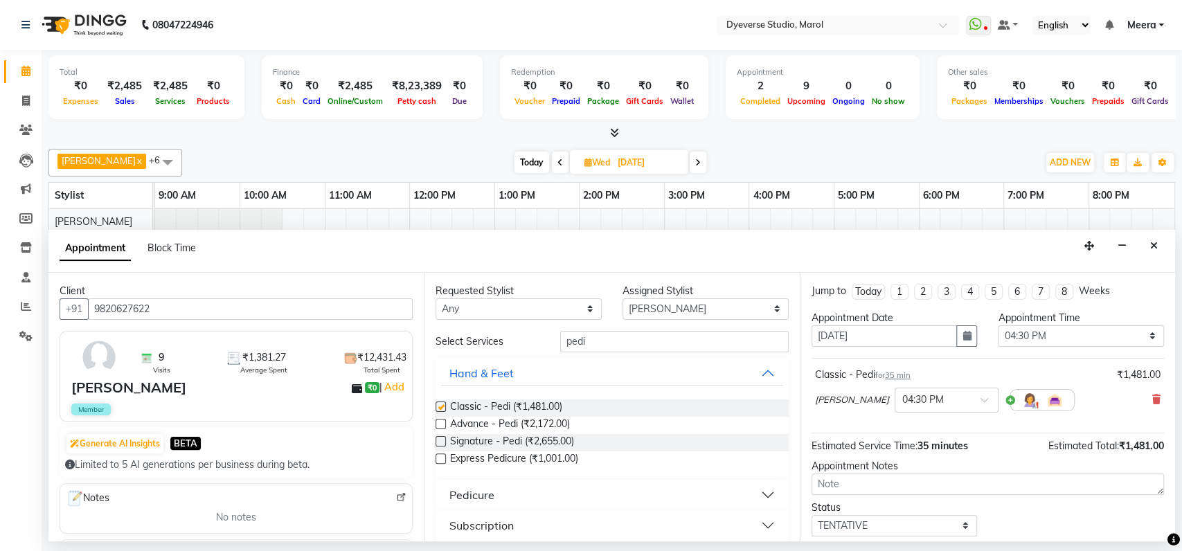
checkbox input "false"
click at [597, 334] on input "pedi" at bounding box center [674, 341] width 229 height 21
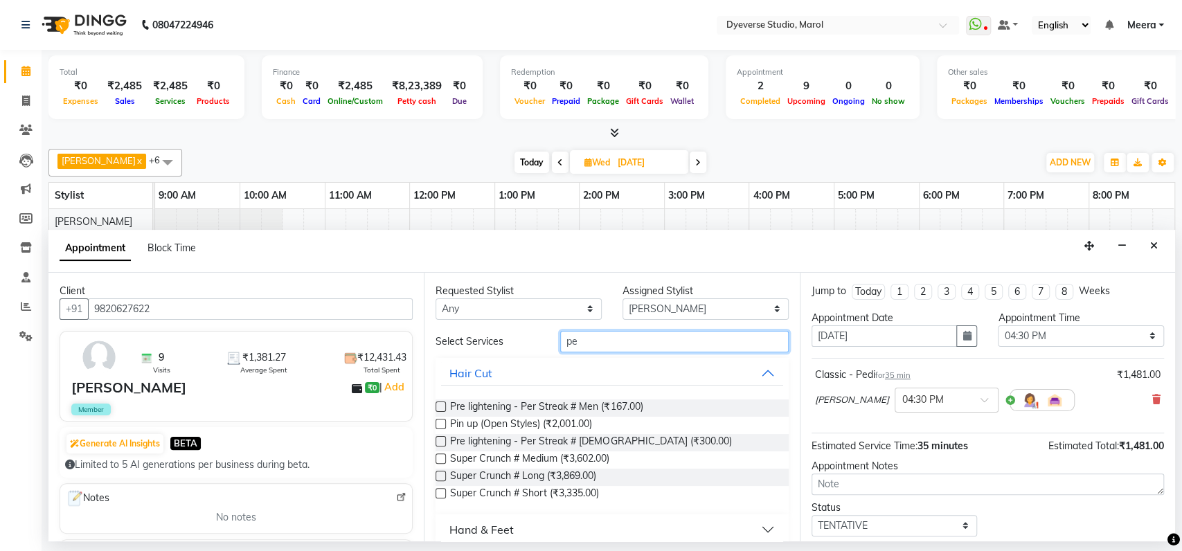
type input "p"
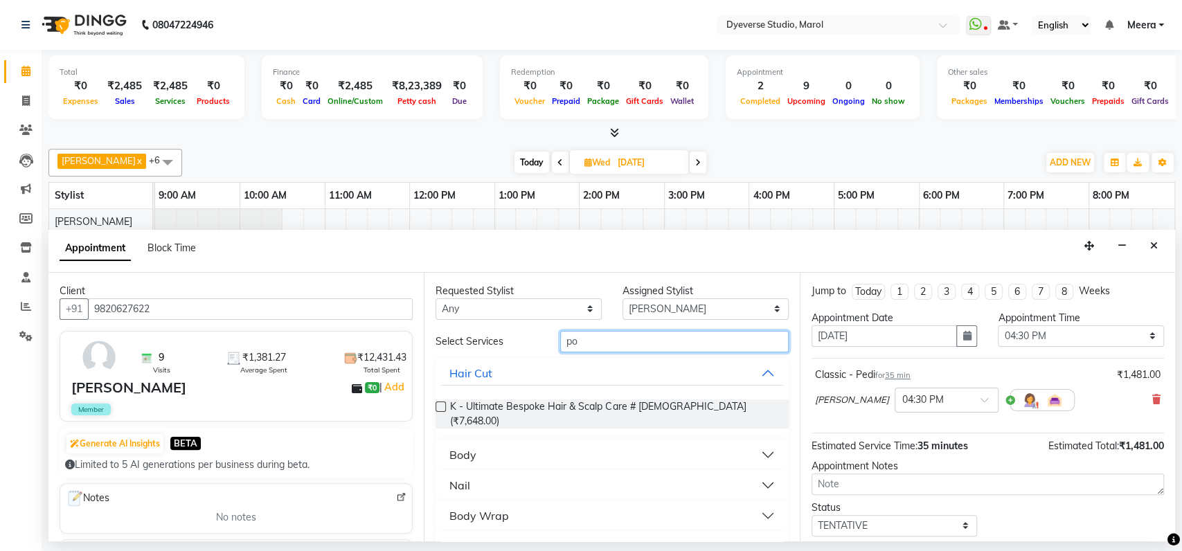
type input "p"
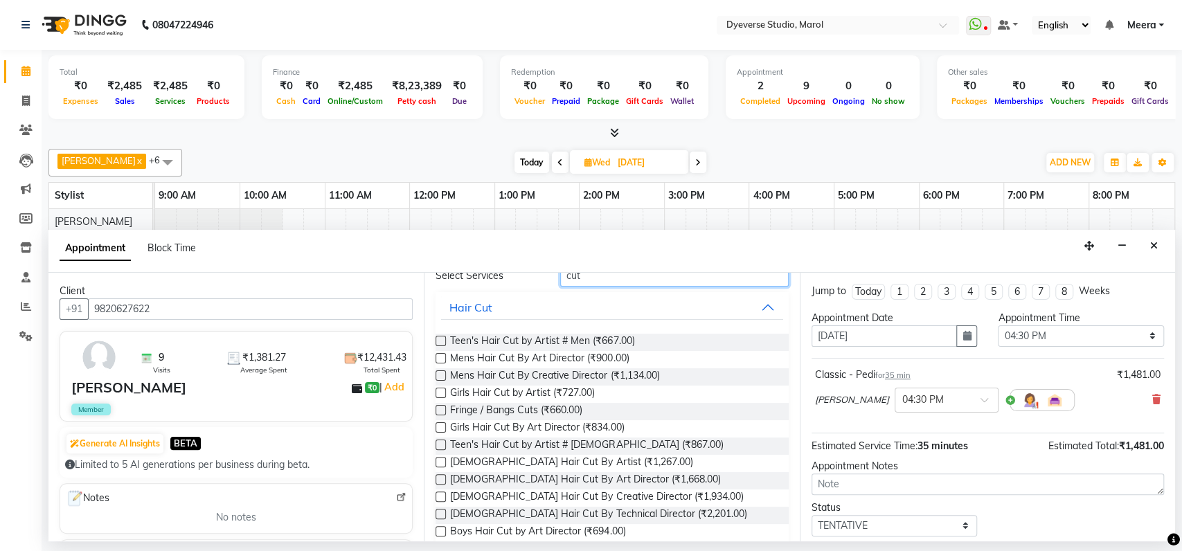
scroll to position [62, 0]
type input "c"
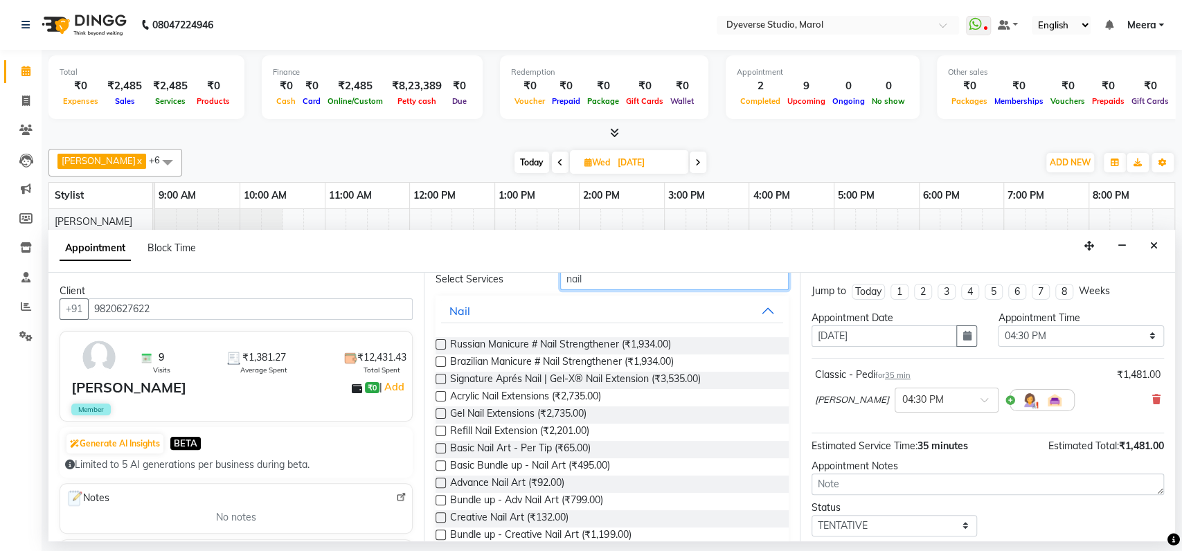
scroll to position [82, 0]
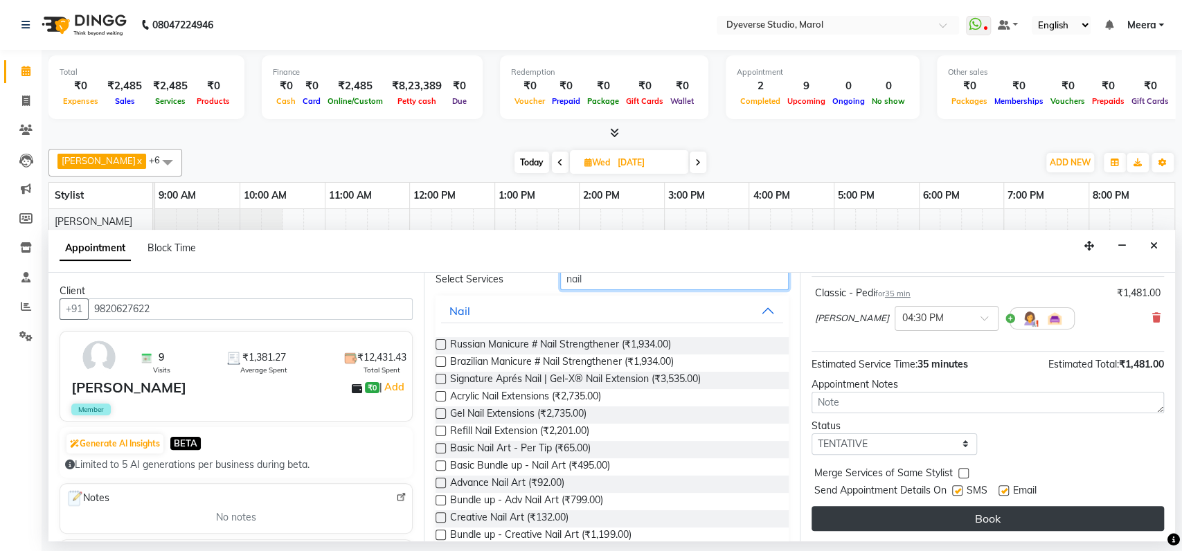
type input "nail"
click at [927, 521] on button "Book" at bounding box center [988, 518] width 352 height 25
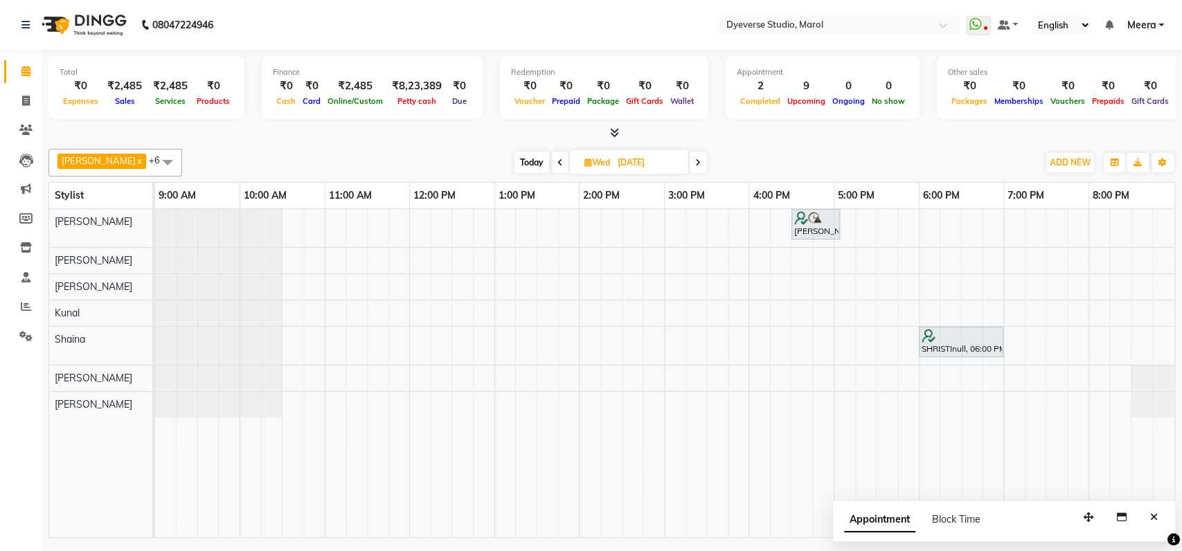
click at [516, 165] on span "Today" at bounding box center [532, 162] width 35 height 21
type input "[DATE]"
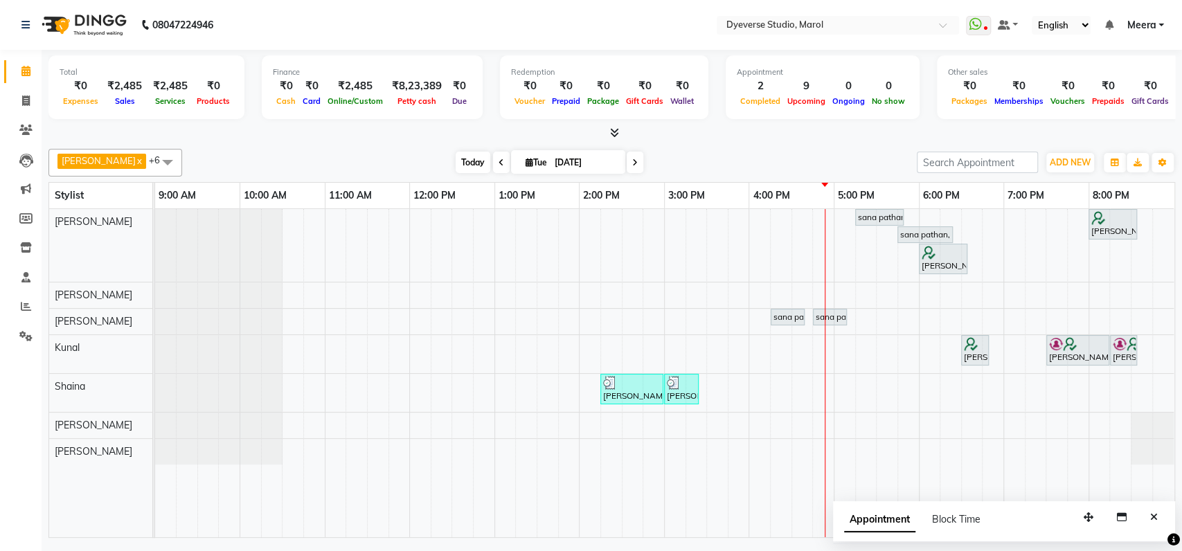
click at [456, 154] on span "Today" at bounding box center [473, 162] width 35 height 21
click at [1151, 518] on icon "Close" at bounding box center [1154, 517] width 8 height 10
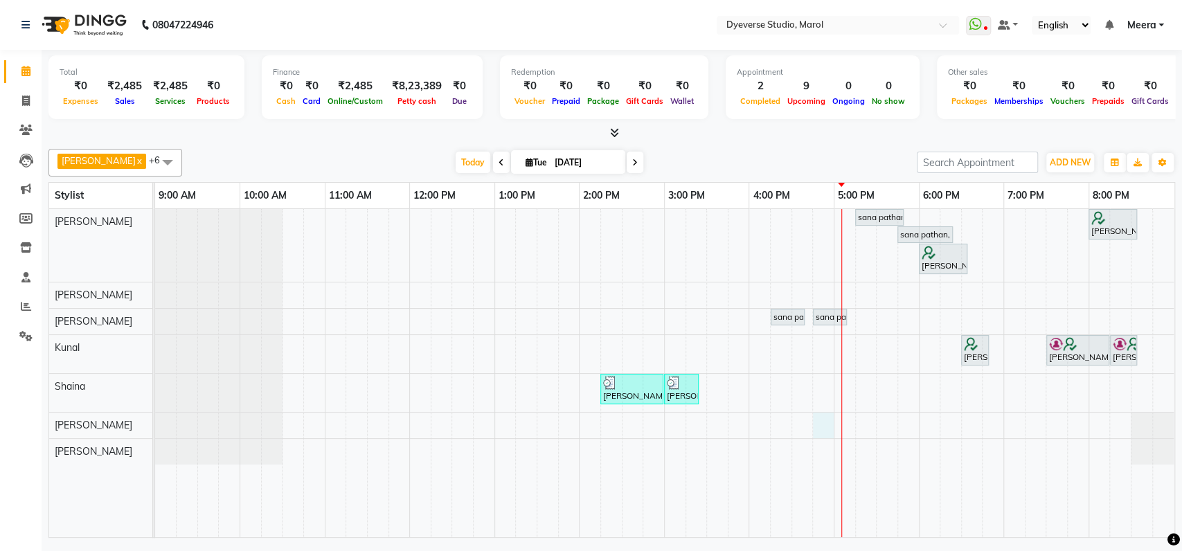
click at [827, 423] on div "sana pathan, TK05, 05:15 PM-05:50 PM, Classic - Pedi SHRISTI, TK01, 08:00 PM-08…" at bounding box center [664, 373] width 1019 height 328
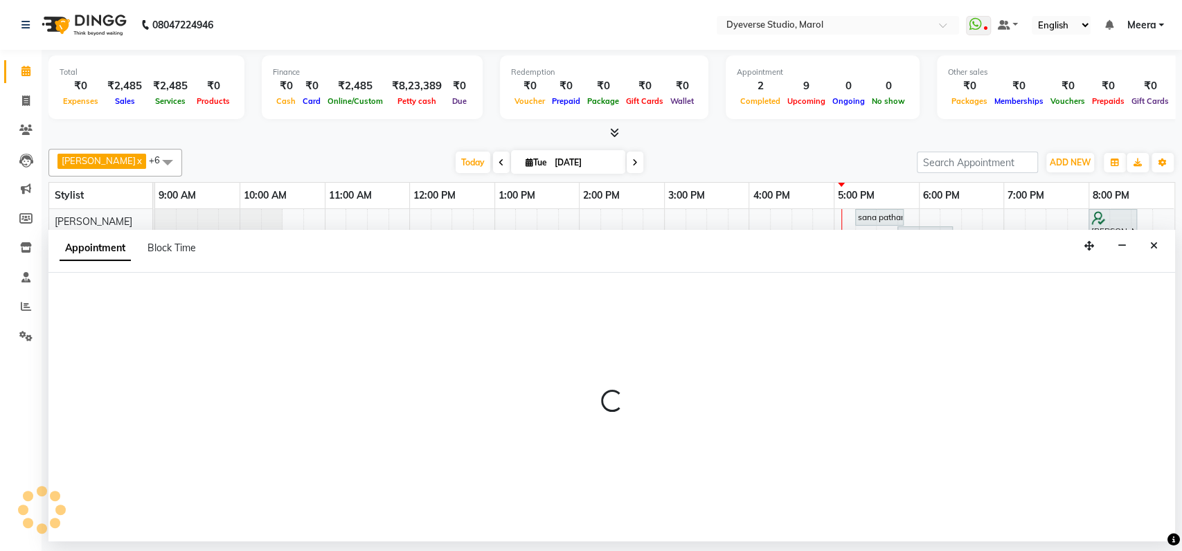
select select "67069"
select select "1005"
select select "tentative"
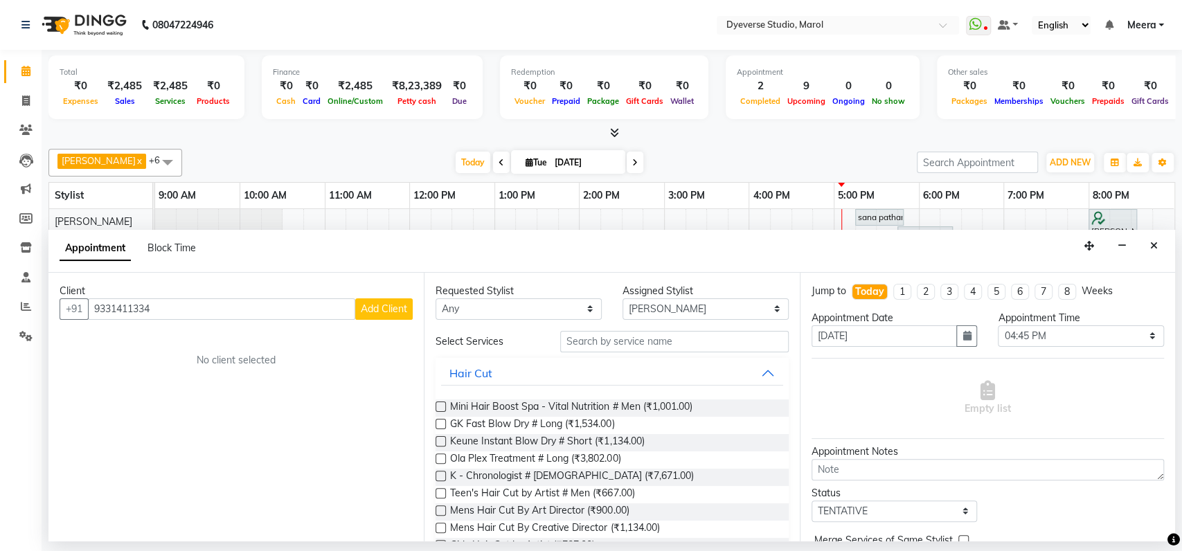
type input "9331411334"
click at [398, 305] on span "Add Client" at bounding box center [384, 309] width 46 height 12
select select "22"
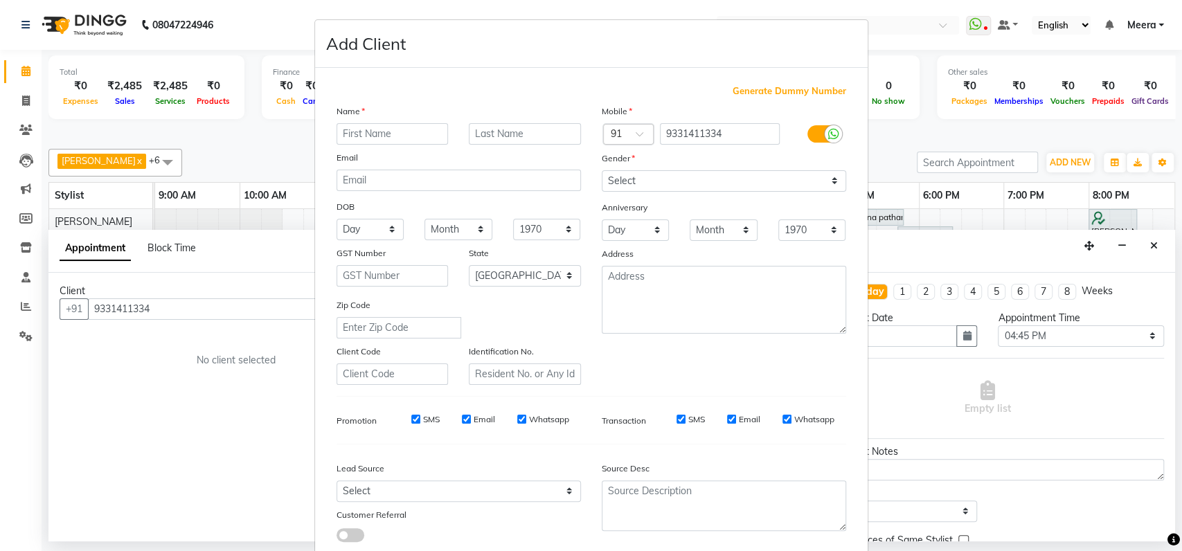
click at [397, 130] on input "text" at bounding box center [393, 133] width 112 height 21
type input "[PERSON_NAME]"
click at [472, 138] on input "text" at bounding box center [525, 133] width 112 height 21
type input "[PERSON_NAME]"
click at [637, 175] on select "Select Male Female Other Prefer Not To Say" at bounding box center [724, 180] width 244 height 21
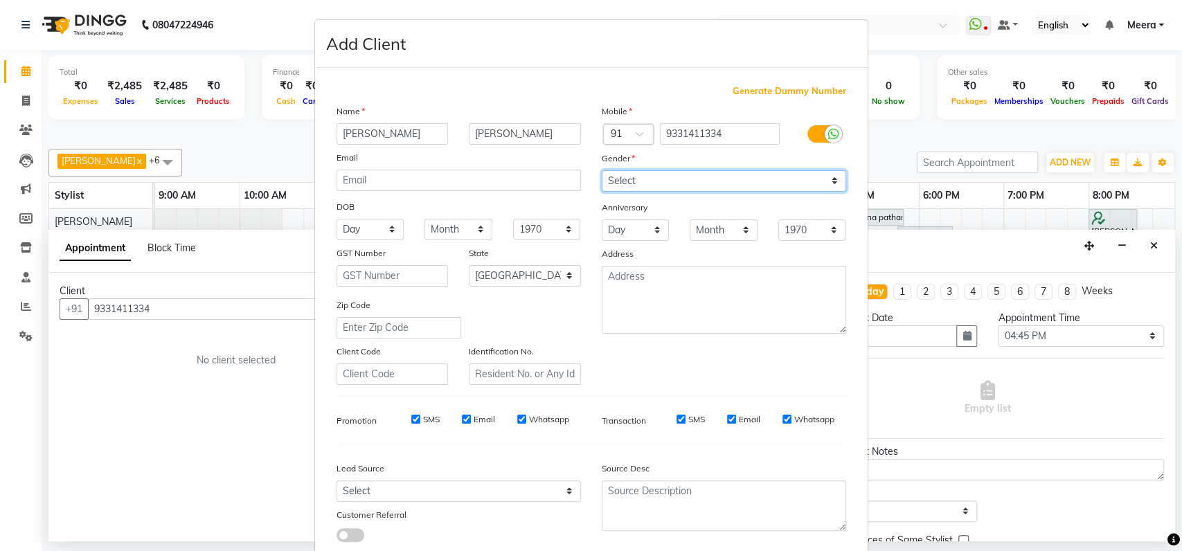
select select "[DEMOGRAPHIC_DATA]"
click at [602, 170] on select "Select Male Female Other Prefer Not To Say" at bounding box center [724, 180] width 244 height 21
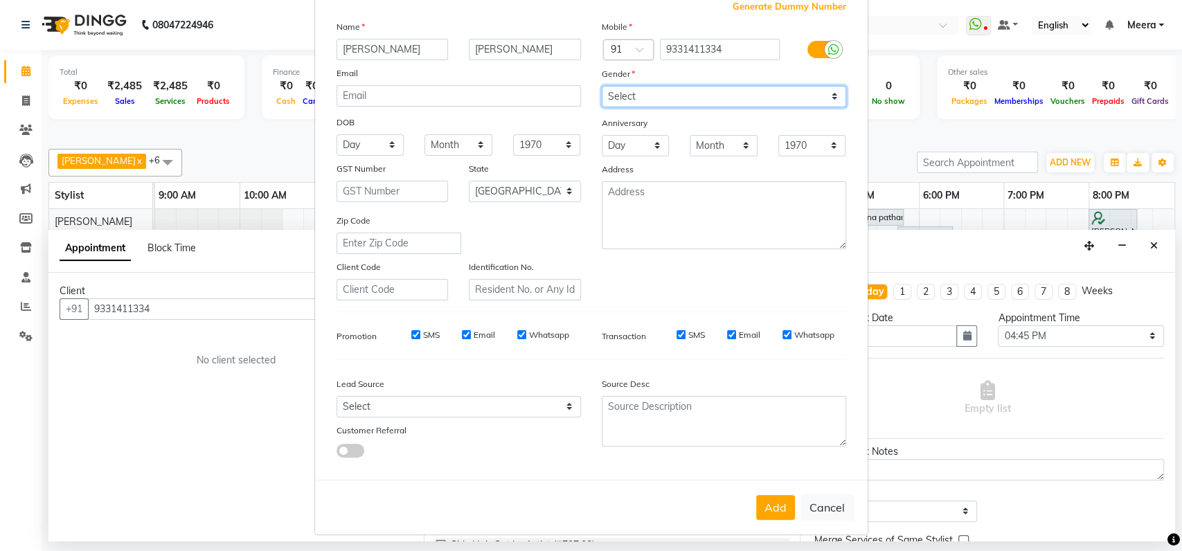
scroll to position [84, 0]
click at [775, 496] on button "Add" at bounding box center [775, 508] width 39 height 25
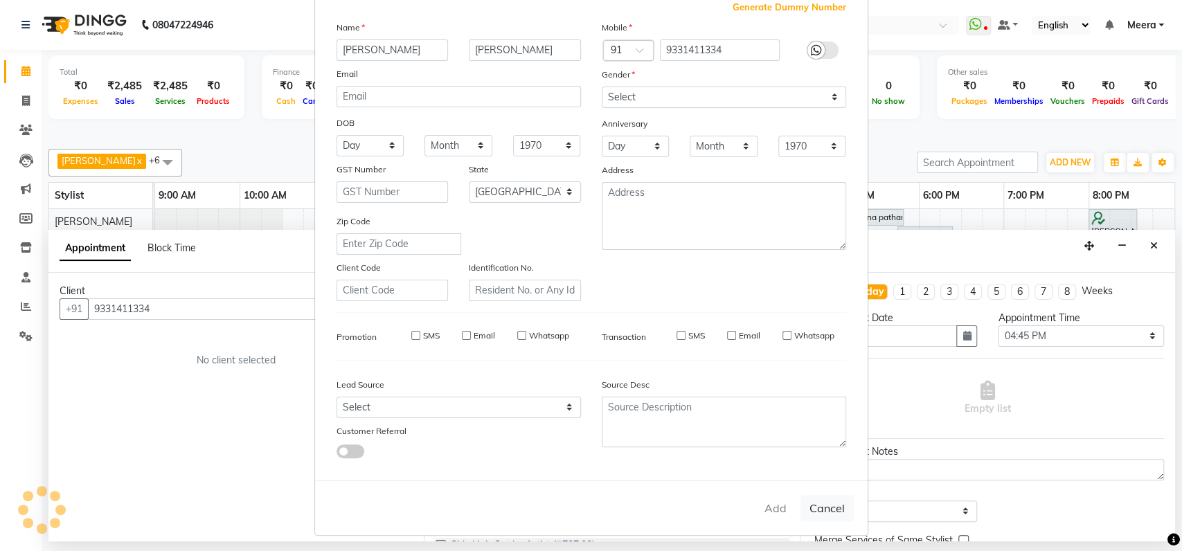
select select
select select "null"
select select
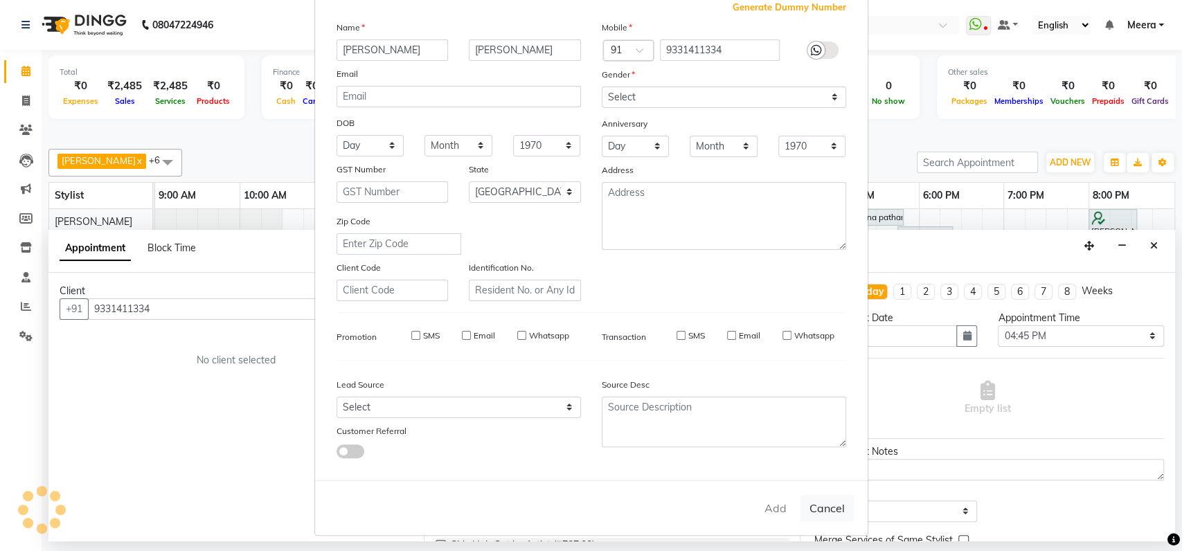
select select
checkbox input "false"
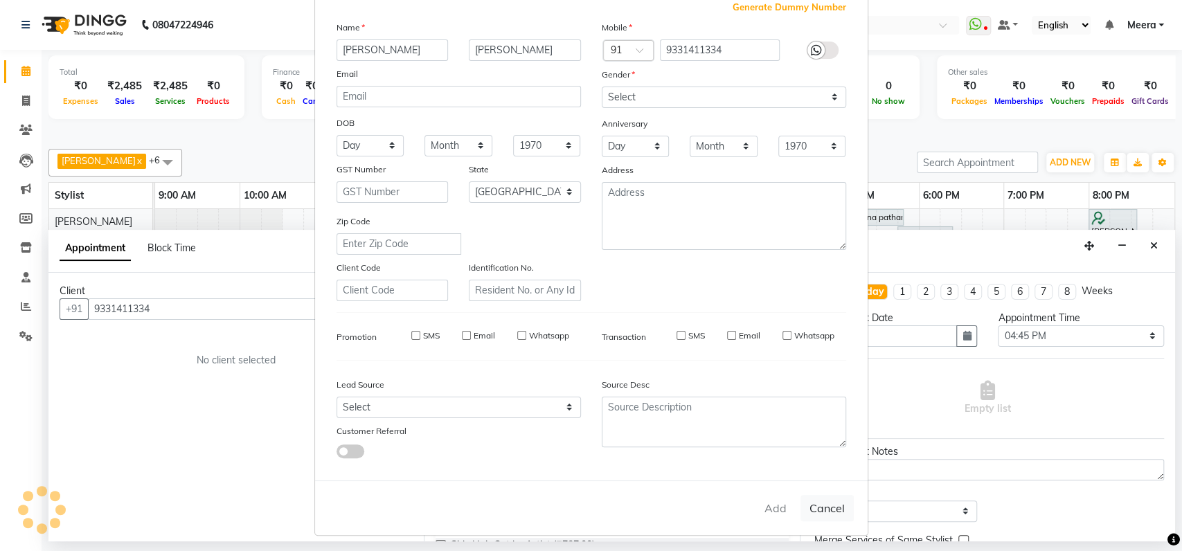
checkbox input "false"
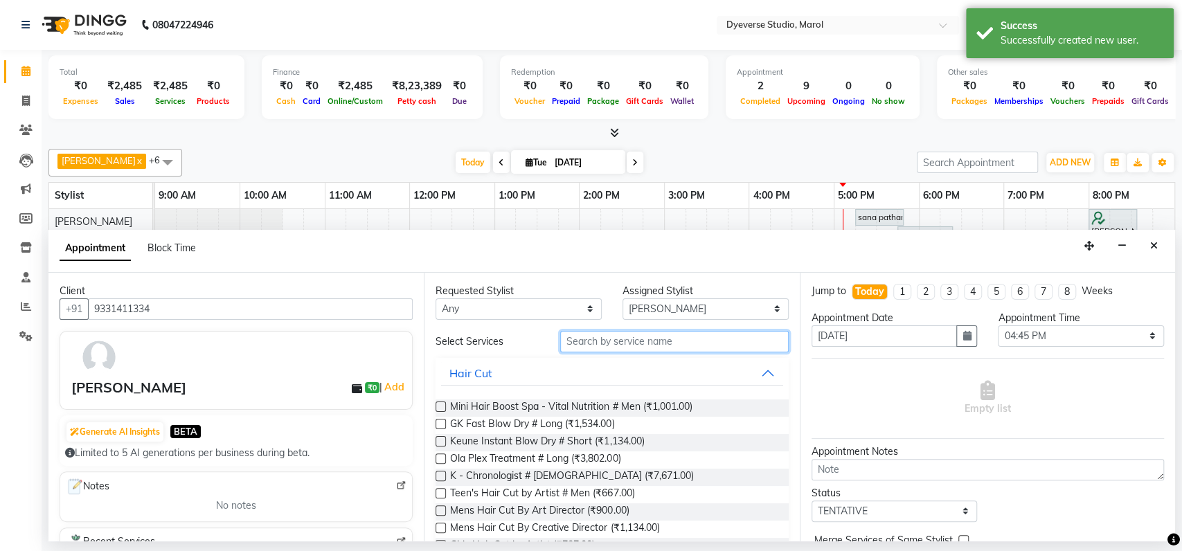
click at [690, 346] on input "text" at bounding box center [674, 341] width 229 height 21
type input "milk"
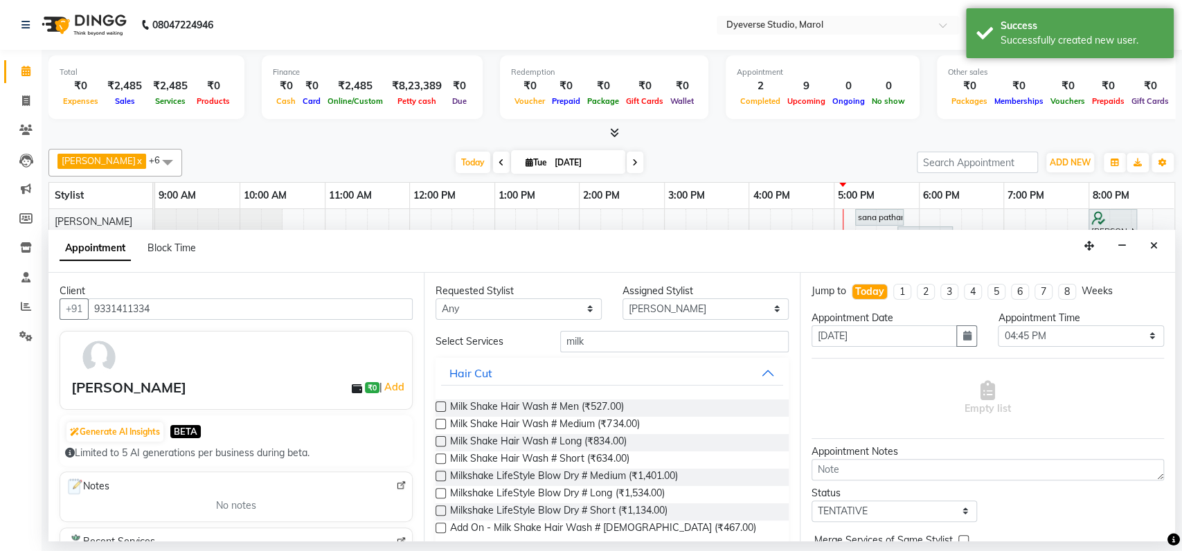
click at [438, 423] on label at bounding box center [441, 424] width 10 height 10
click at [438, 423] on input "checkbox" at bounding box center [440, 425] width 9 height 9
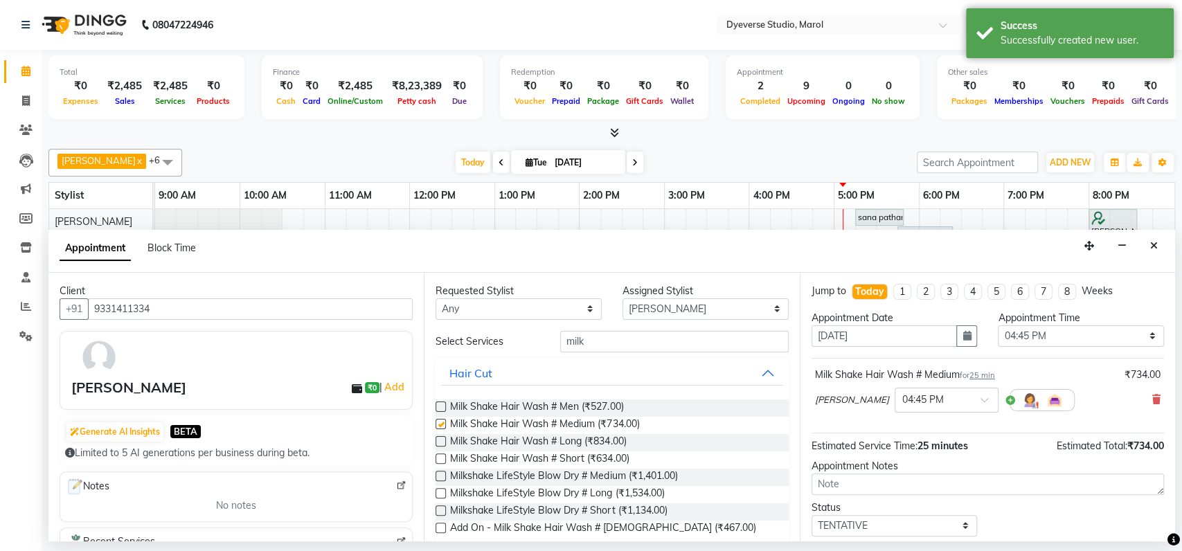
checkbox input "false"
click at [648, 340] on input "milk" at bounding box center [674, 341] width 229 height 21
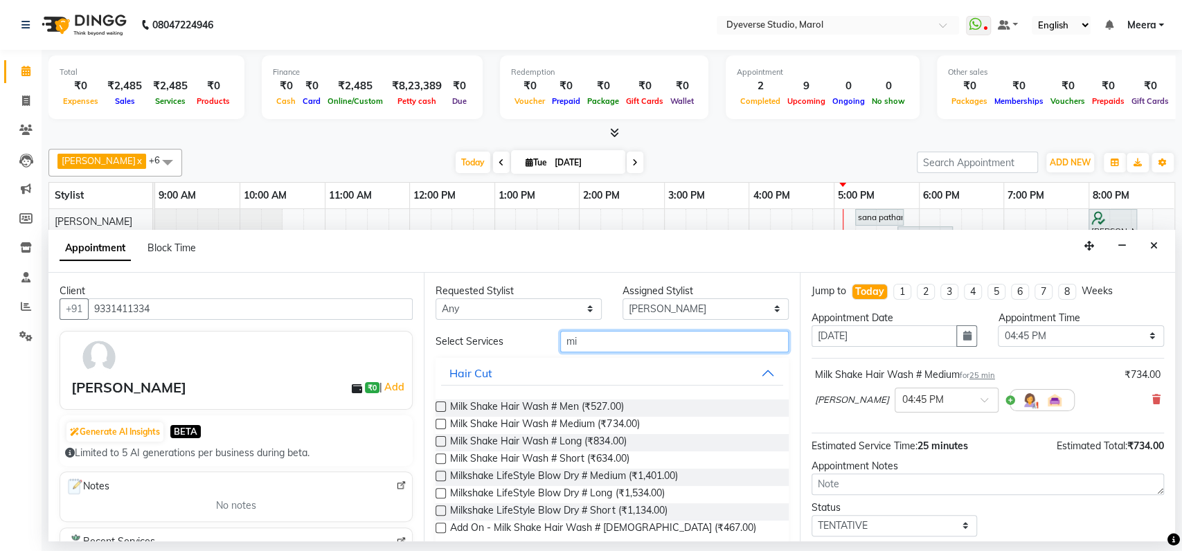
type input "m"
type input "blow"
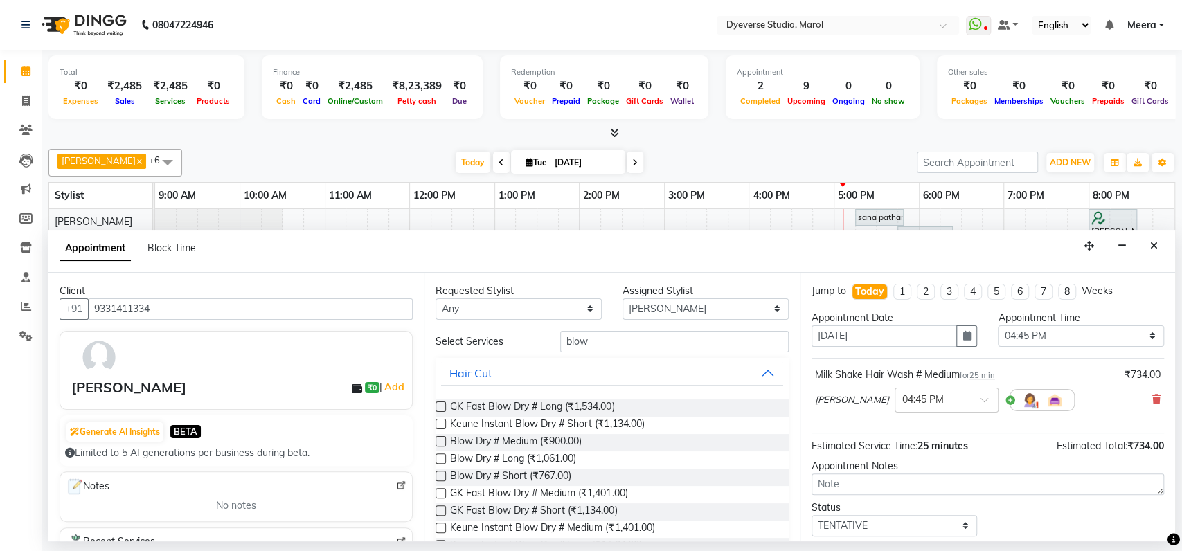
click at [440, 440] on label at bounding box center [441, 441] width 10 height 10
click at [440, 440] on input "checkbox" at bounding box center [440, 442] width 9 height 9
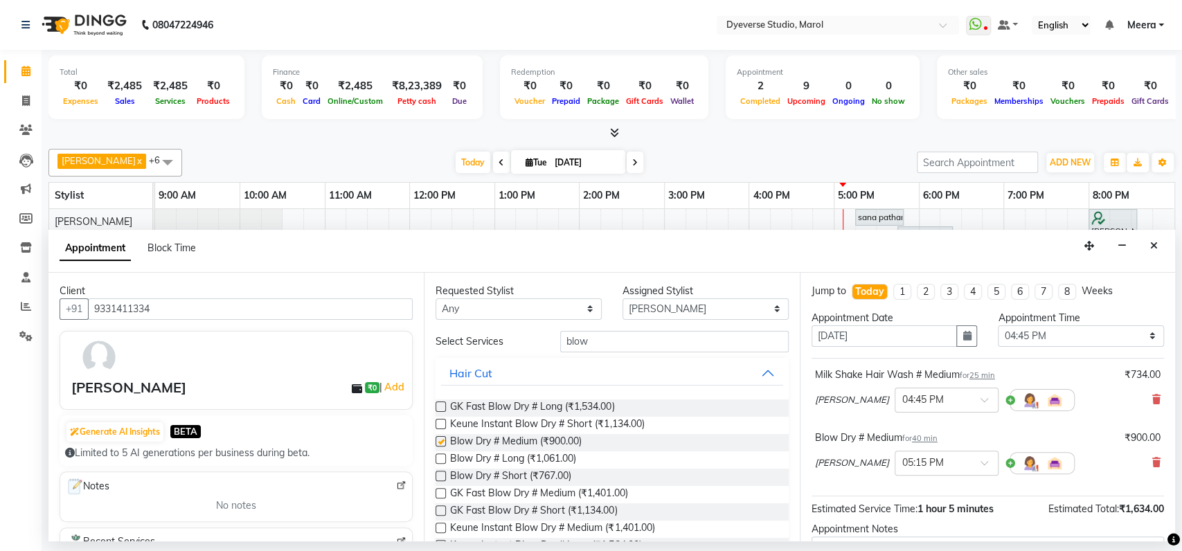
checkbox input "false"
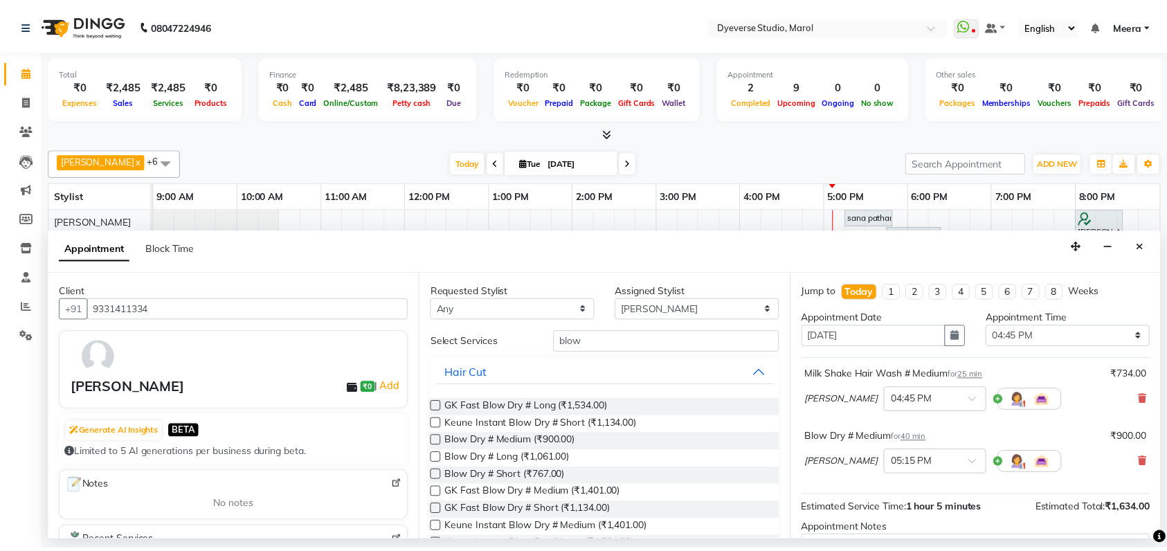
scroll to position [144, 0]
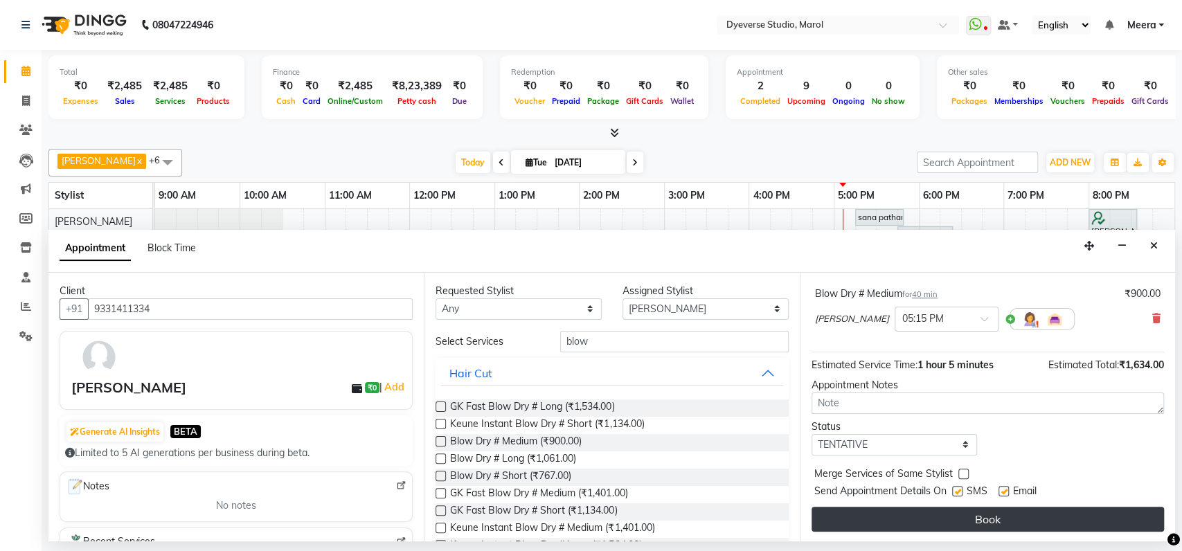
click at [1053, 511] on button "Book" at bounding box center [988, 519] width 352 height 25
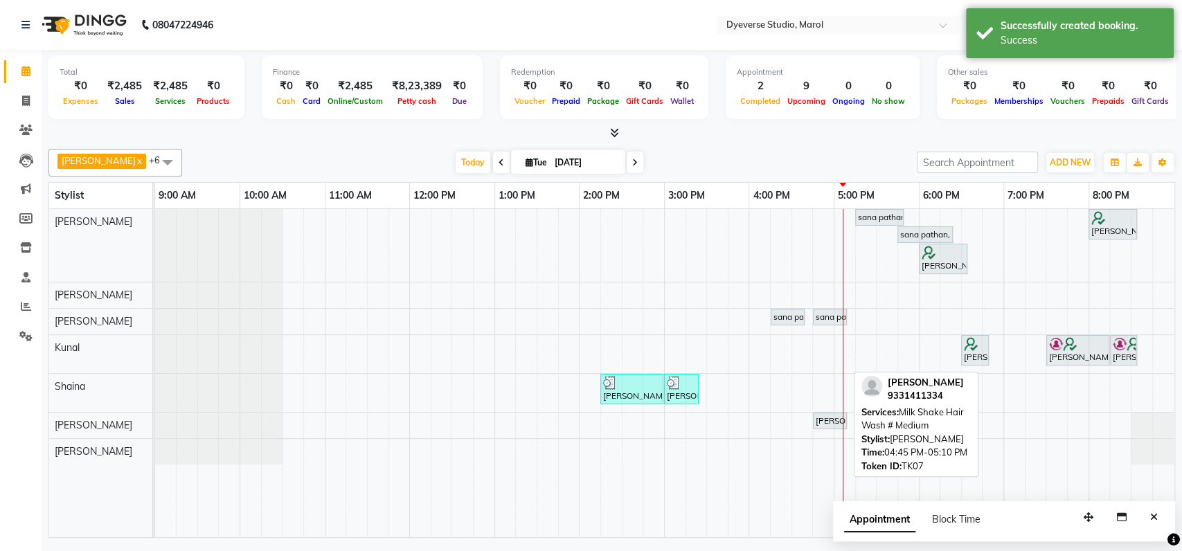
click at [838, 419] on div "priti thakkar, TK07, 04:45 PM-05:10 PM, Milk Shake Hair Wash # Medium" at bounding box center [829, 421] width 31 height 12
select select "7"
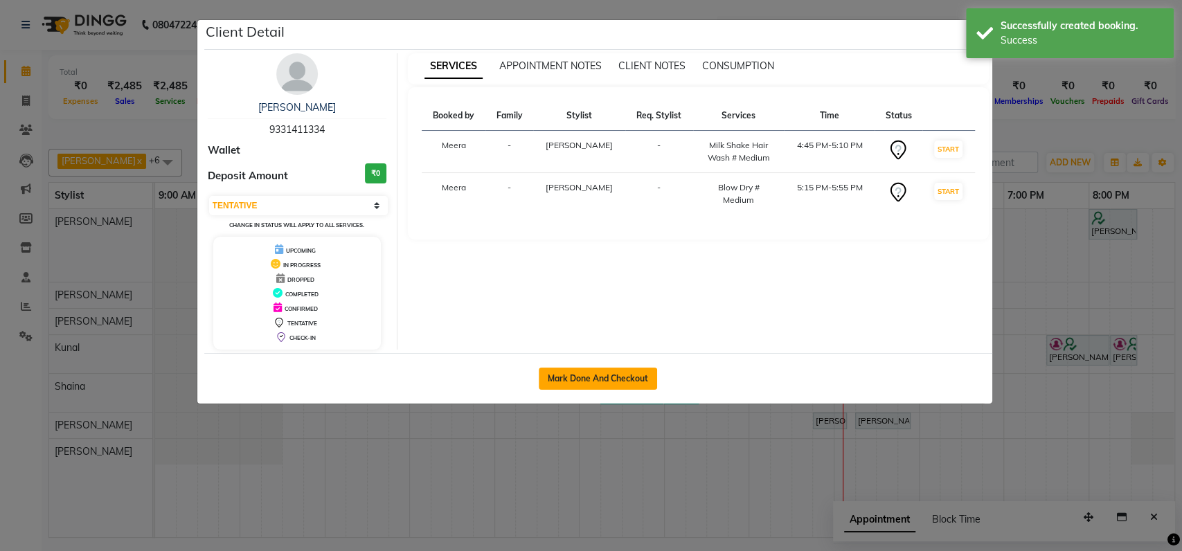
click at [627, 380] on button "Mark Done And Checkout" at bounding box center [598, 379] width 118 height 22
select select "service"
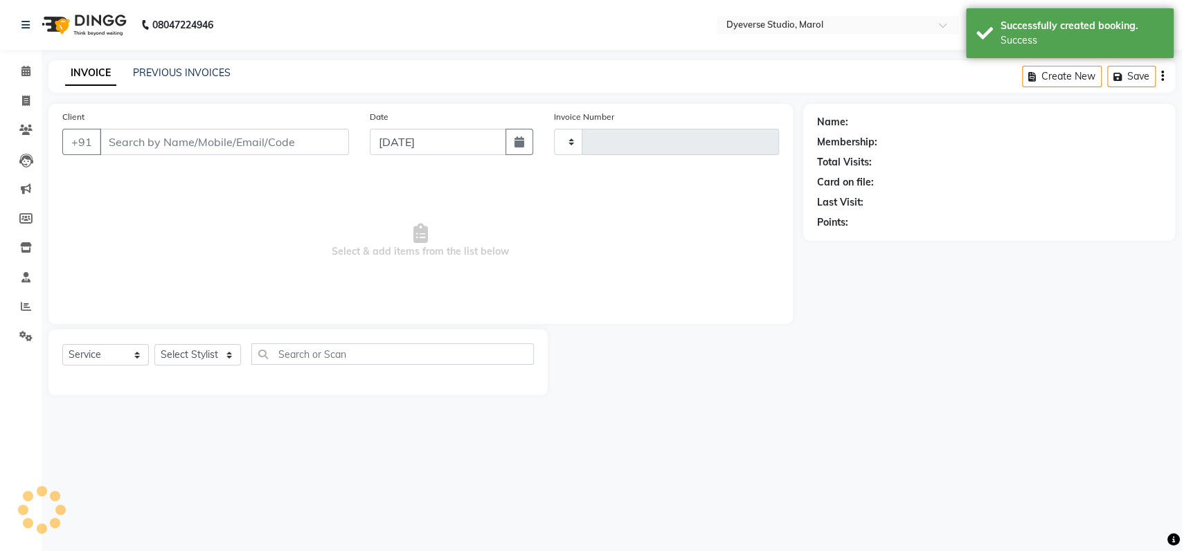
select select "select"
type input "2099"
select select "6368"
type input "9331411334"
select select "67069"
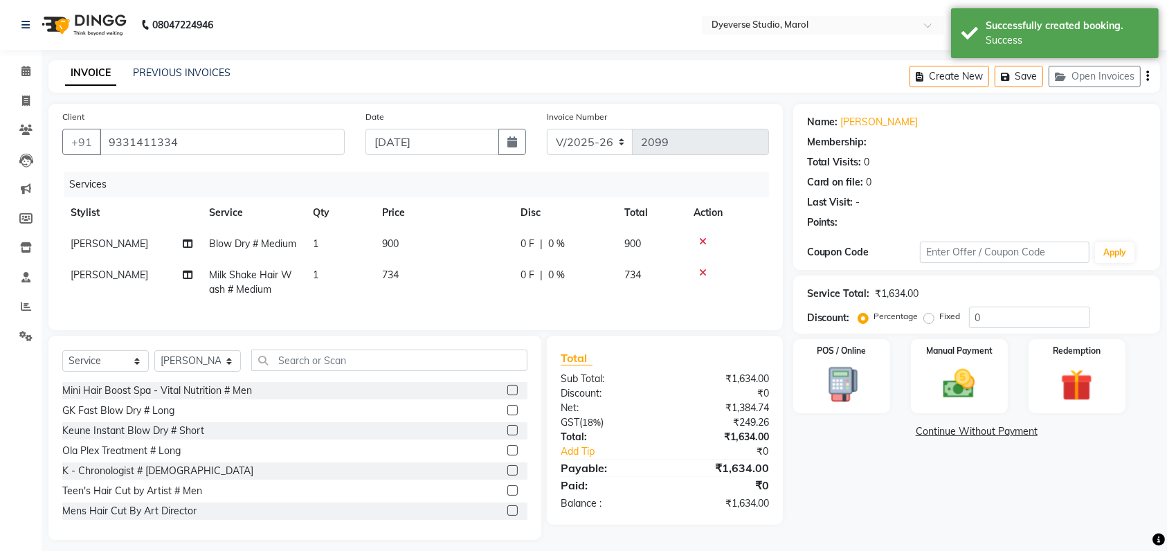
select select "1: Object"
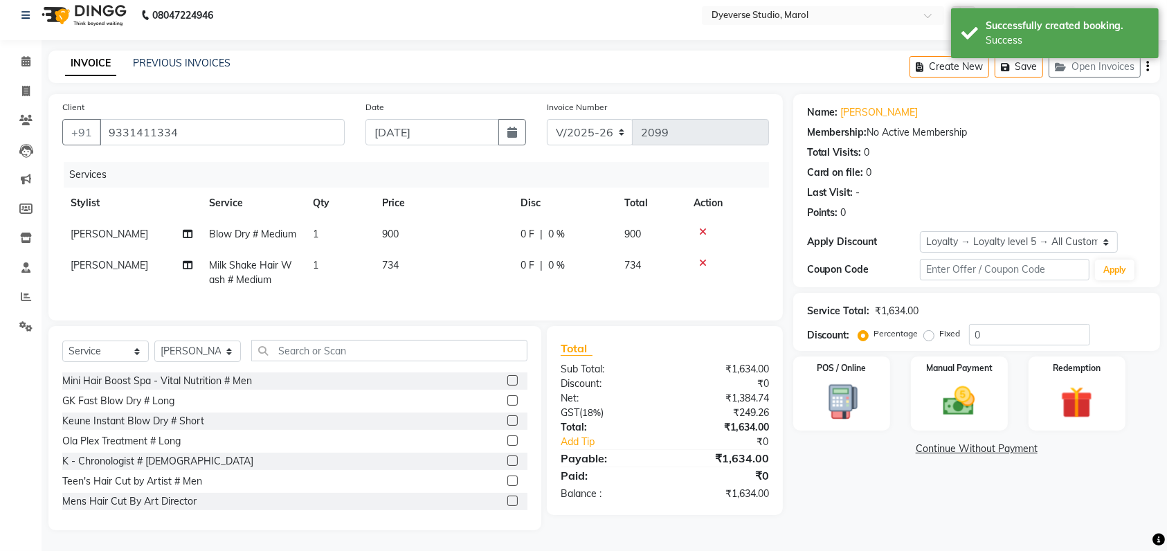
scroll to position [37, 0]
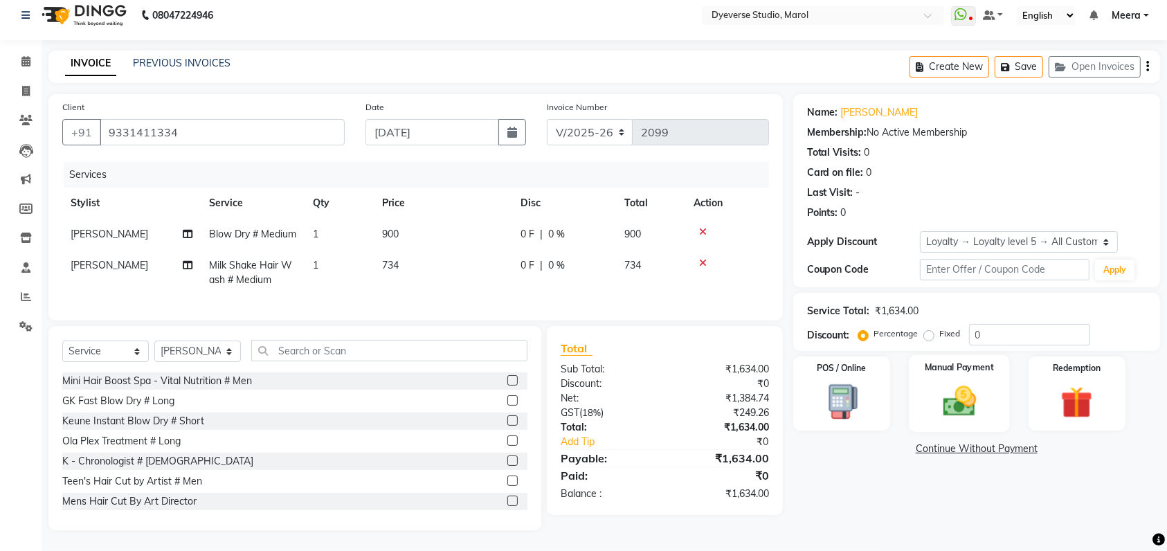
click at [981, 355] on div "Manual Payment" at bounding box center [959, 394] width 101 height 78
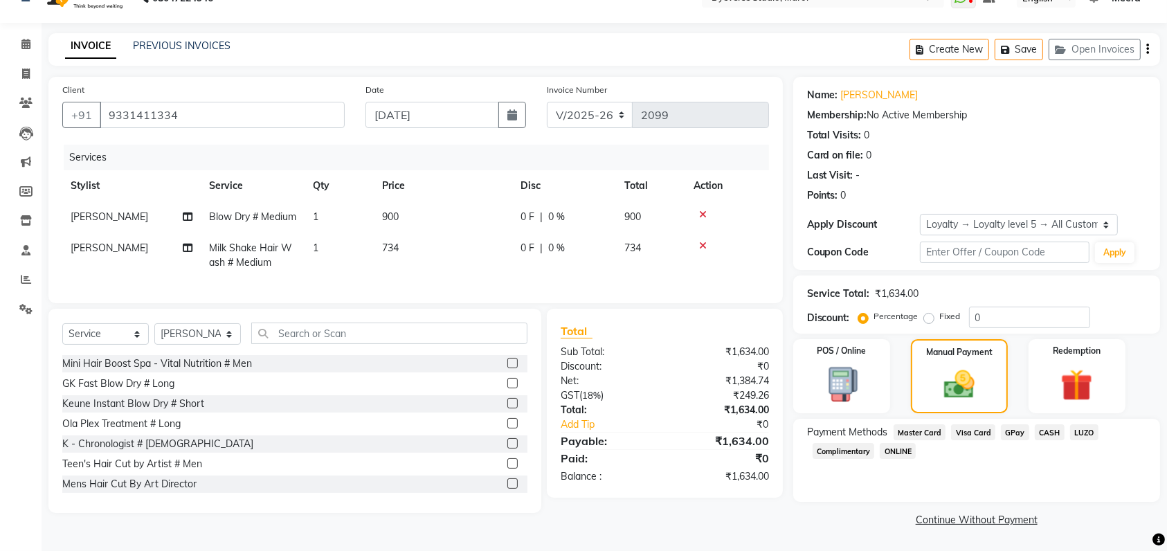
click at [1050, 424] on span "CASH" at bounding box center [1050, 432] width 30 height 16
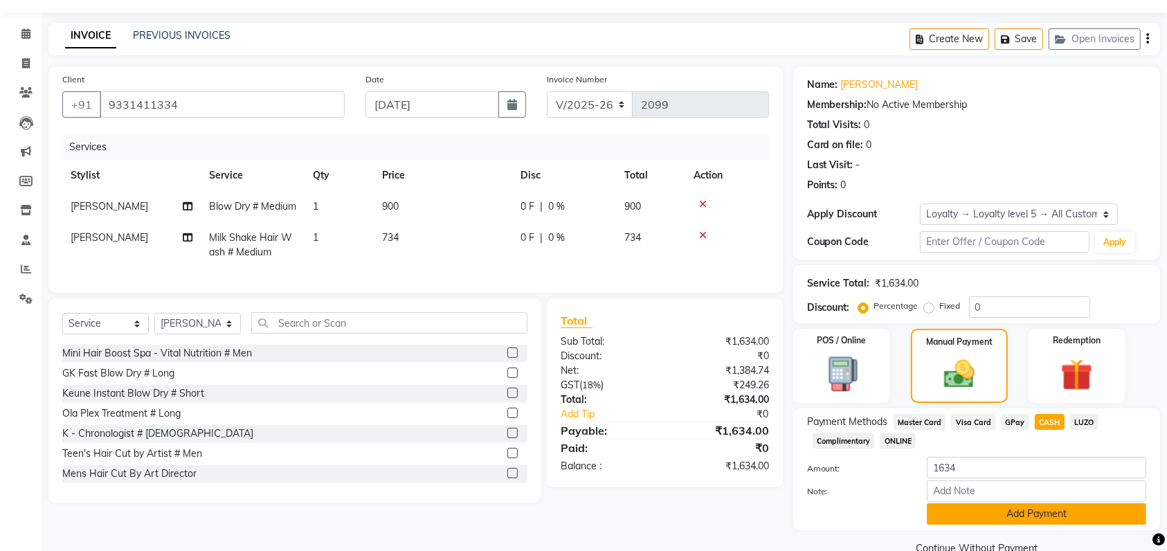
click at [1033, 512] on button "Add Payment" at bounding box center [1037, 513] width 220 height 21
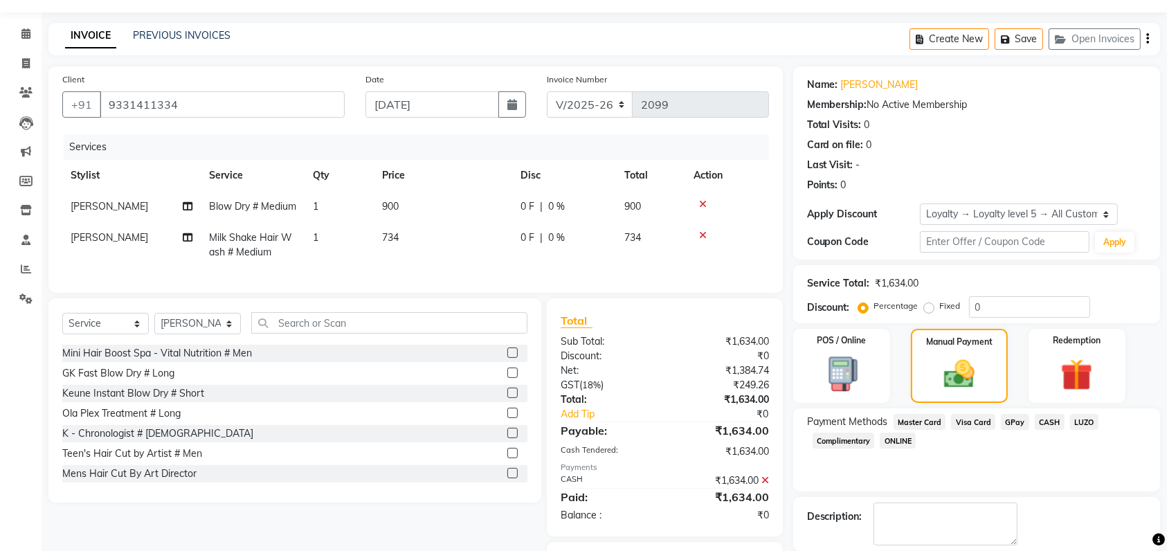
scroll to position [139, 0]
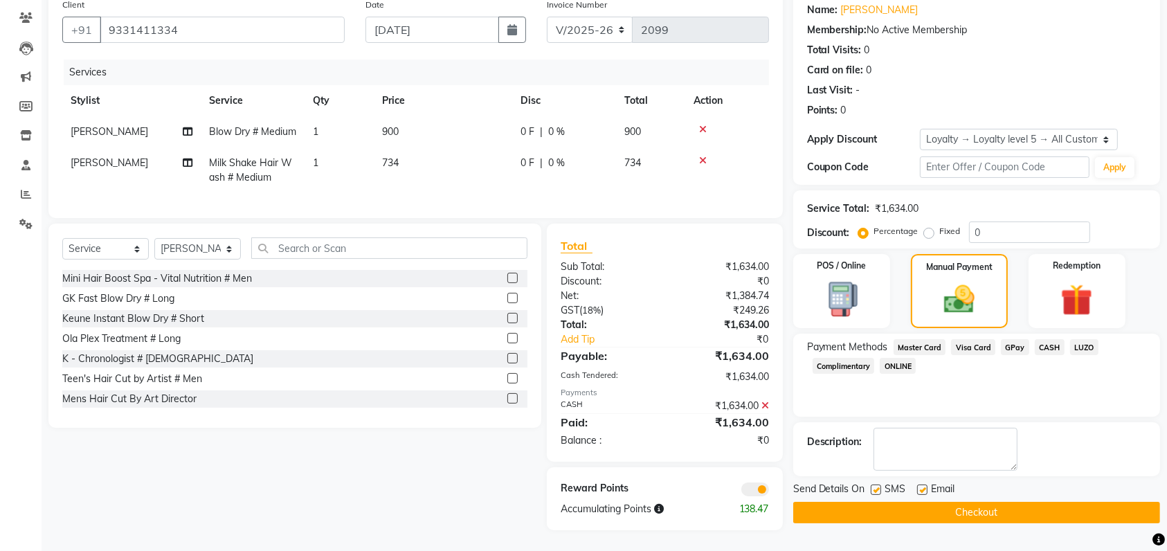
click at [1036, 502] on button "Checkout" at bounding box center [977, 512] width 367 height 21
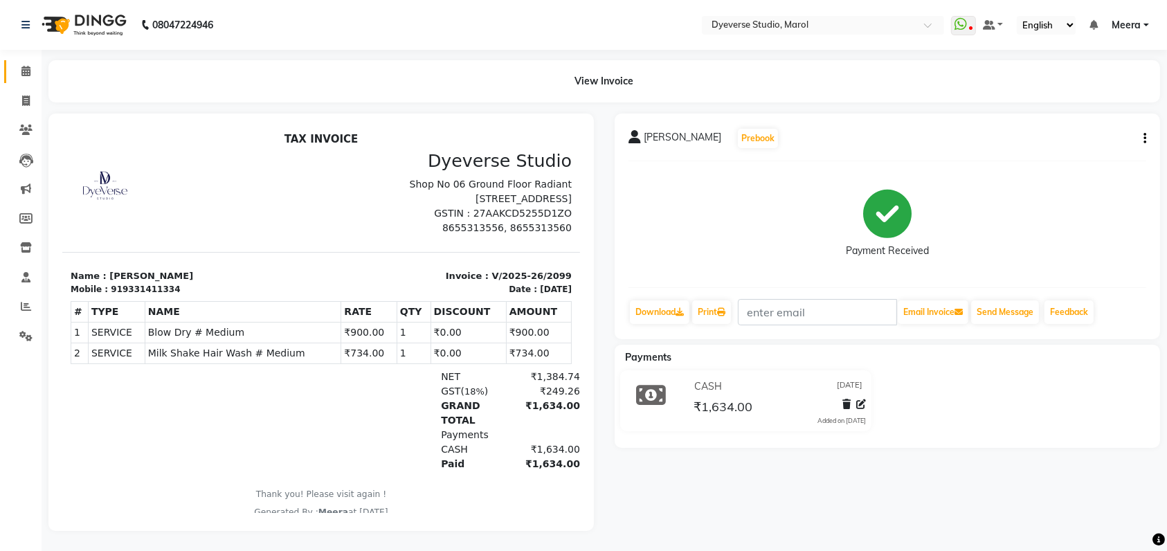
click at [24, 63] on link "Calendar" at bounding box center [20, 71] width 33 height 23
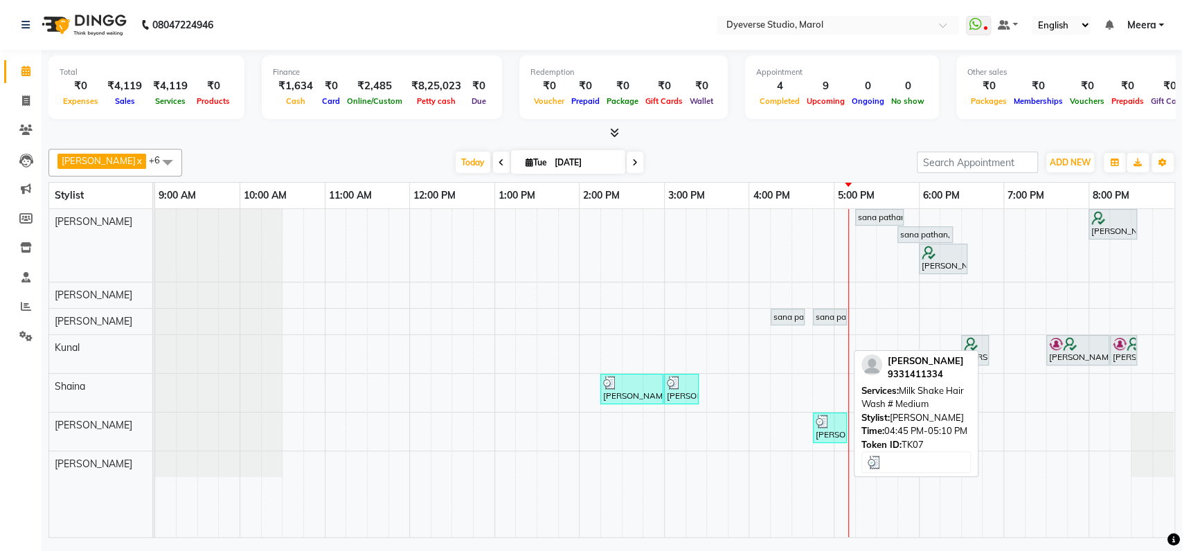
click at [834, 426] on div at bounding box center [830, 422] width 28 height 14
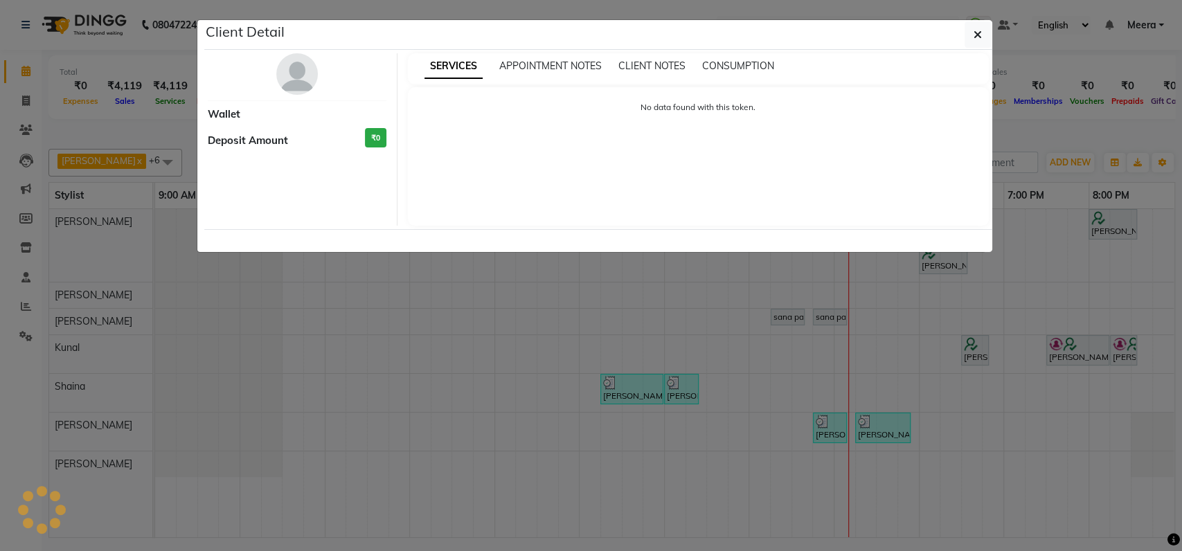
select select "3"
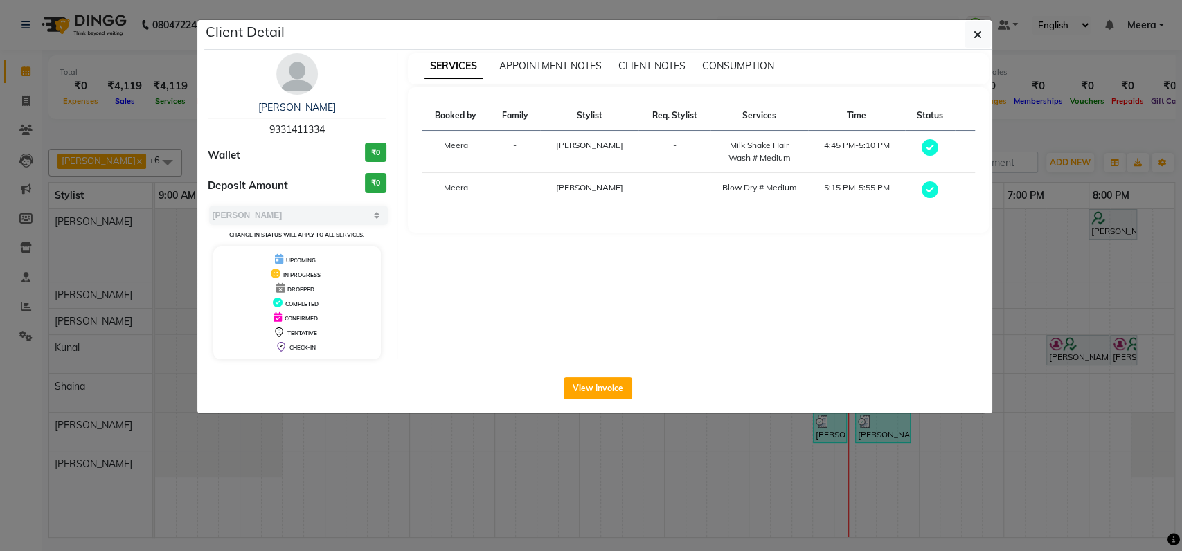
click at [298, 77] on img at bounding box center [297, 74] width 42 height 42
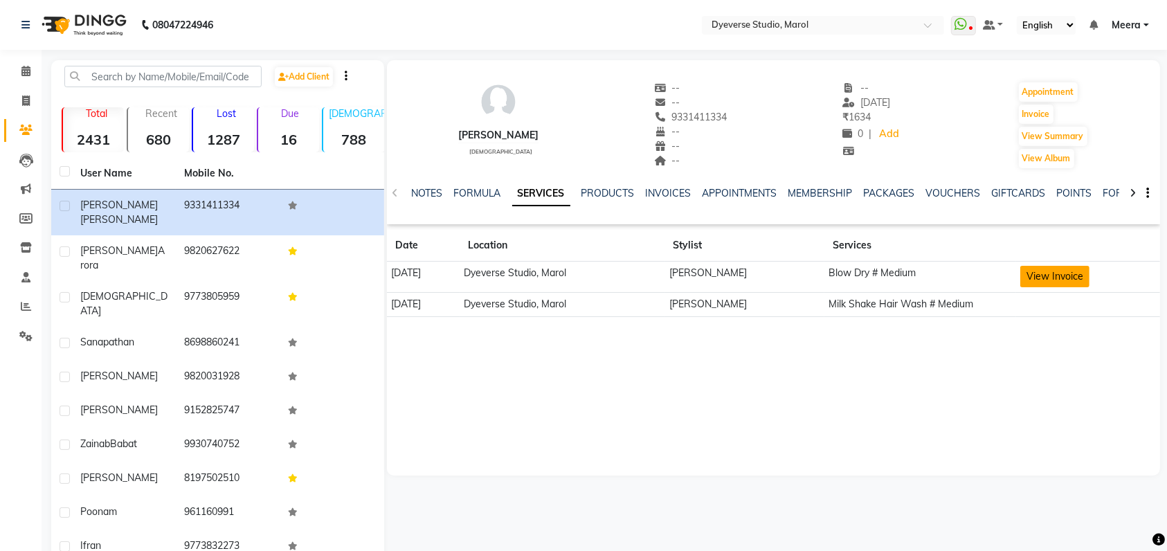
click at [1064, 269] on button "View Invoice" at bounding box center [1055, 276] width 69 height 21
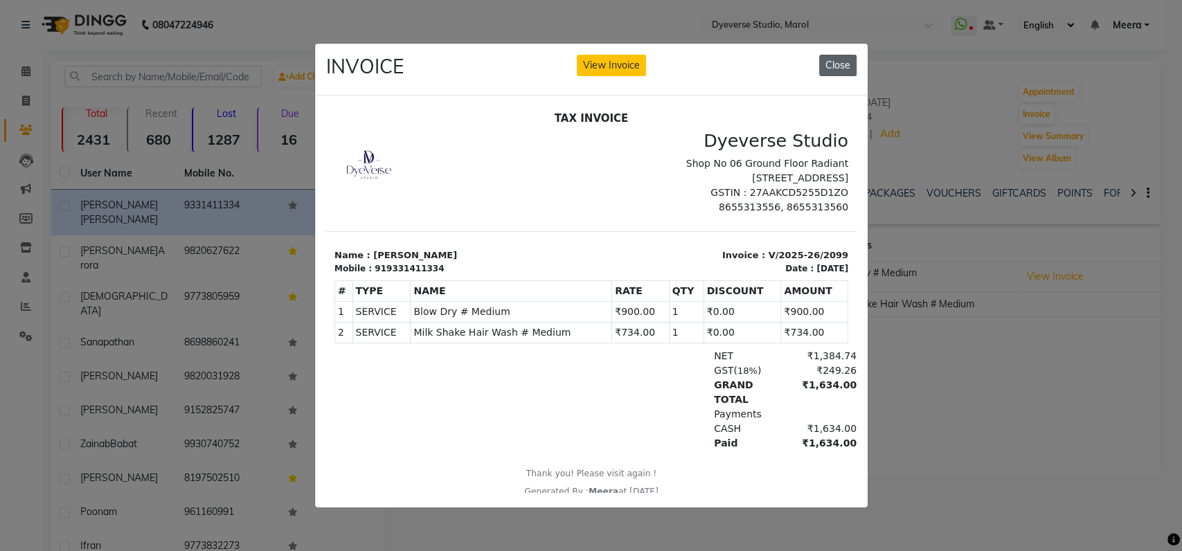
click at [831, 55] on button "Close" at bounding box center [837, 65] width 37 height 21
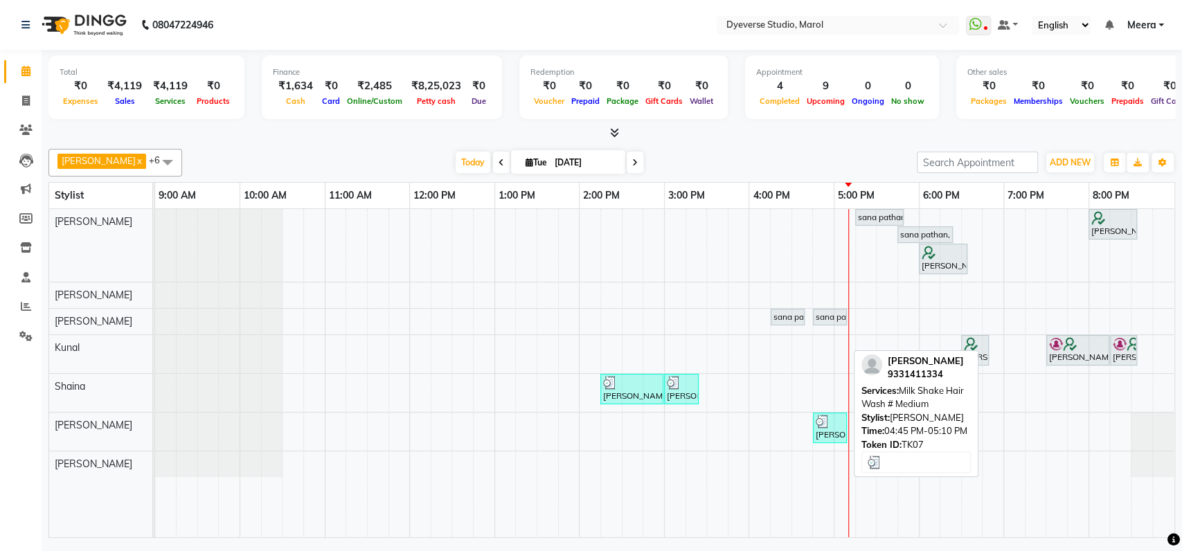
click at [834, 424] on div at bounding box center [830, 422] width 28 height 14
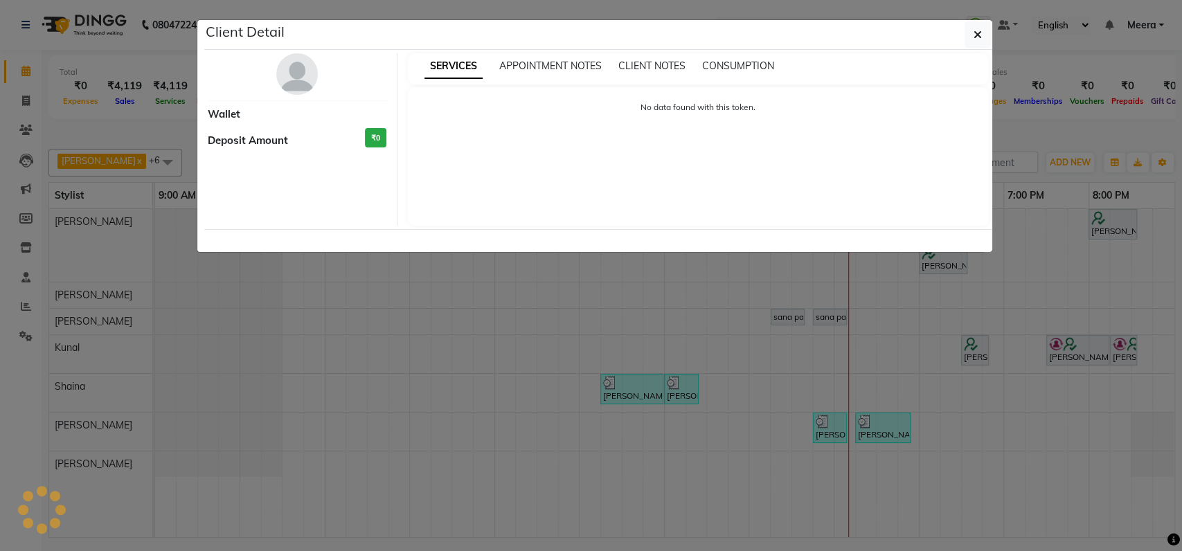
select select "3"
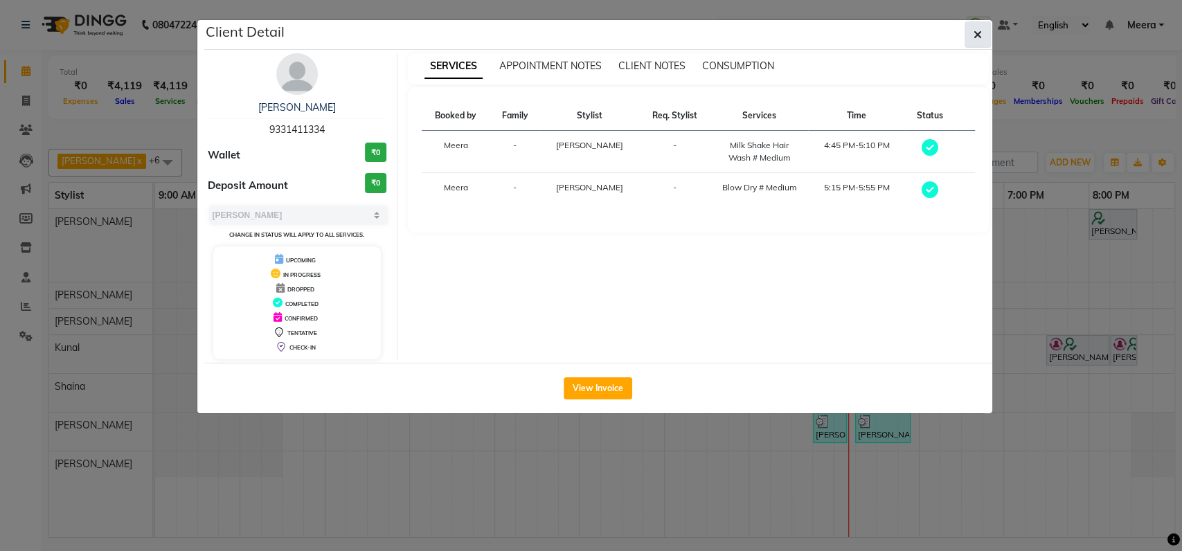
click at [967, 38] on button "button" at bounding box center [978, 34] width 26 height 26
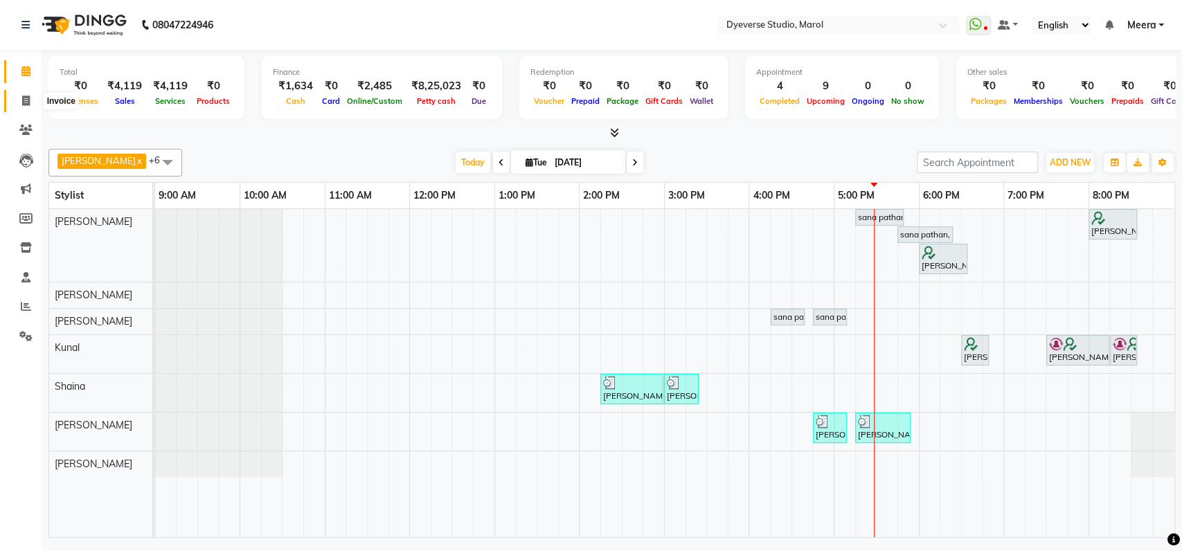
click at [21, 105] on span at bounding box center [26, 101] width 24 height 16
select select "service"
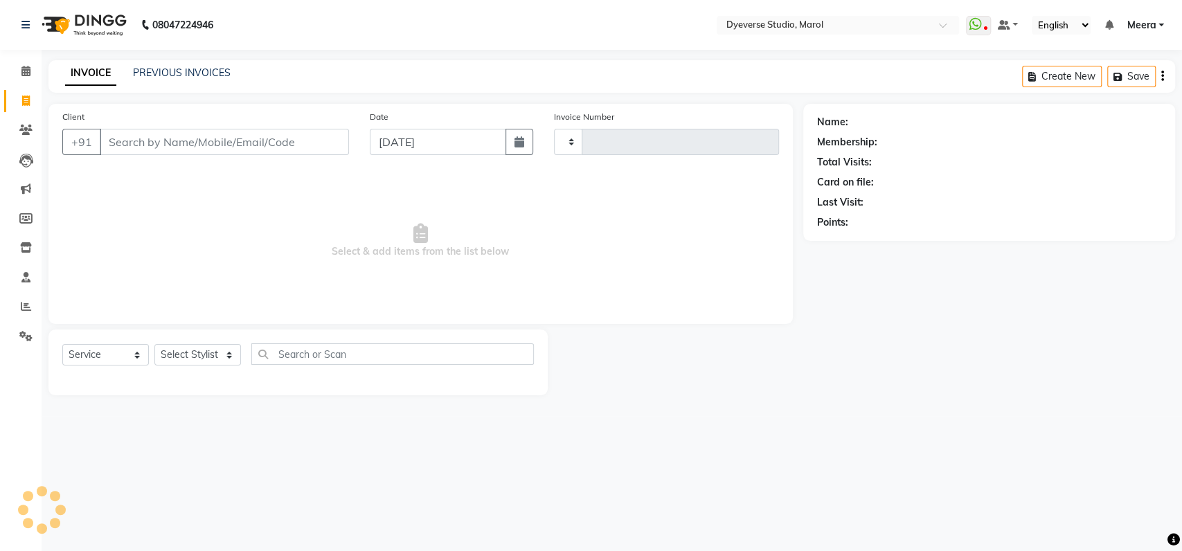
type input "2100"
select select "6368"
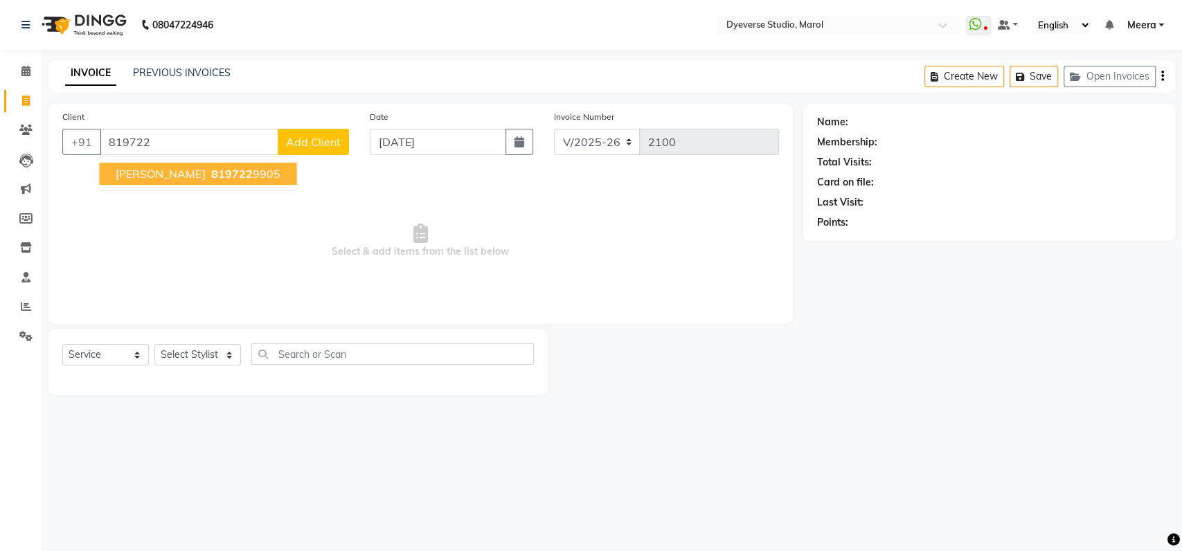
click at [211, 175] on span "819722" at bounding box center [232, 174] width 42 height 14
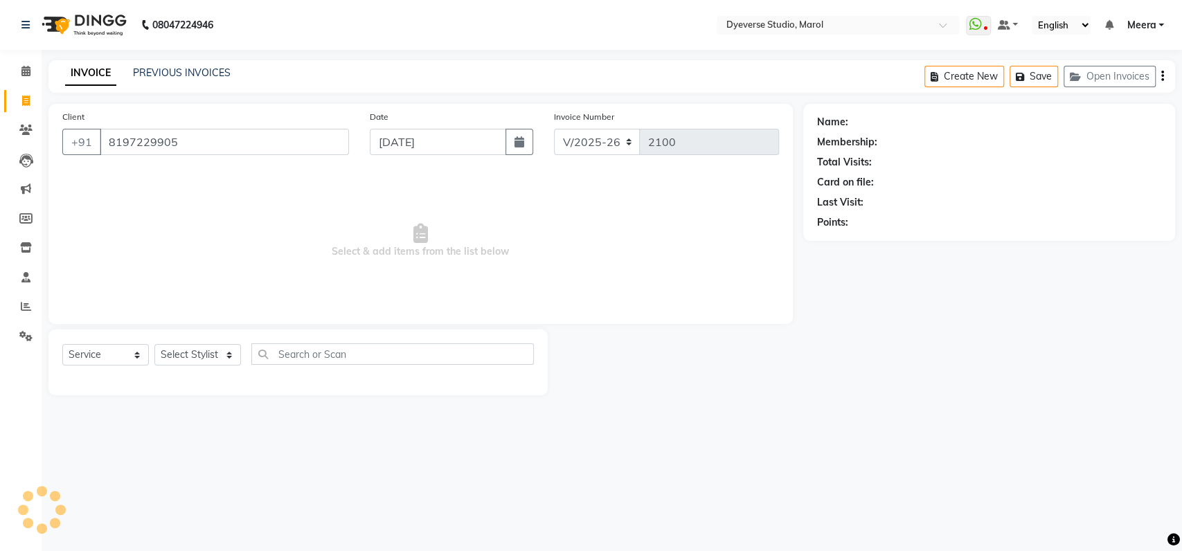
type input "8197229905"
select select "1: Object"
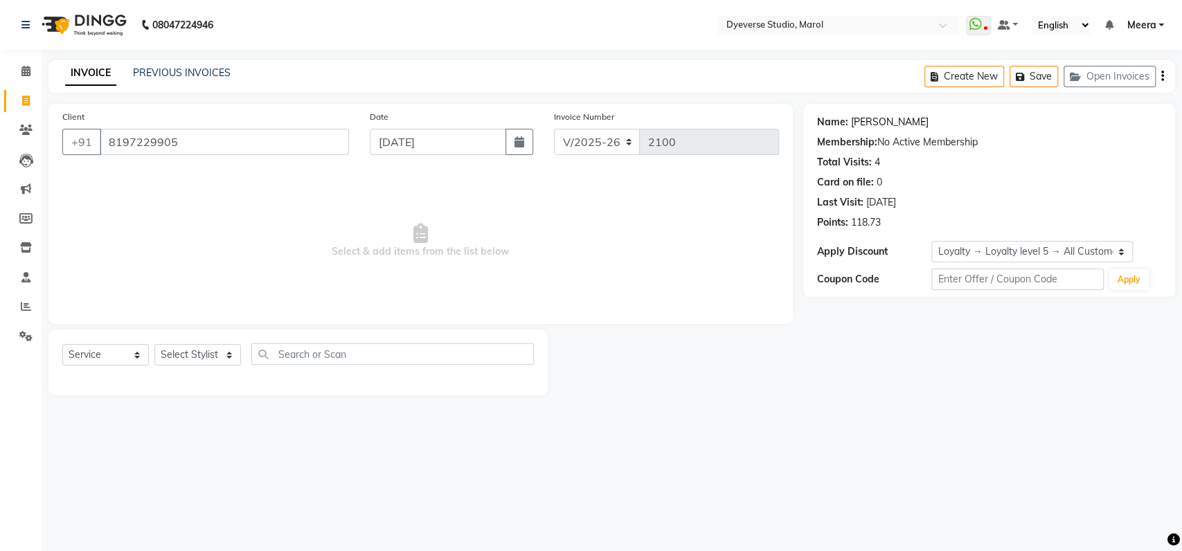
click at [868, 118] on link "[PERSON_NAME]" at bounding box center [890, 122] width 78 height 15
click at [25, 80] on link "Calendar" at bounding box center [20, 71] width 33 height 23
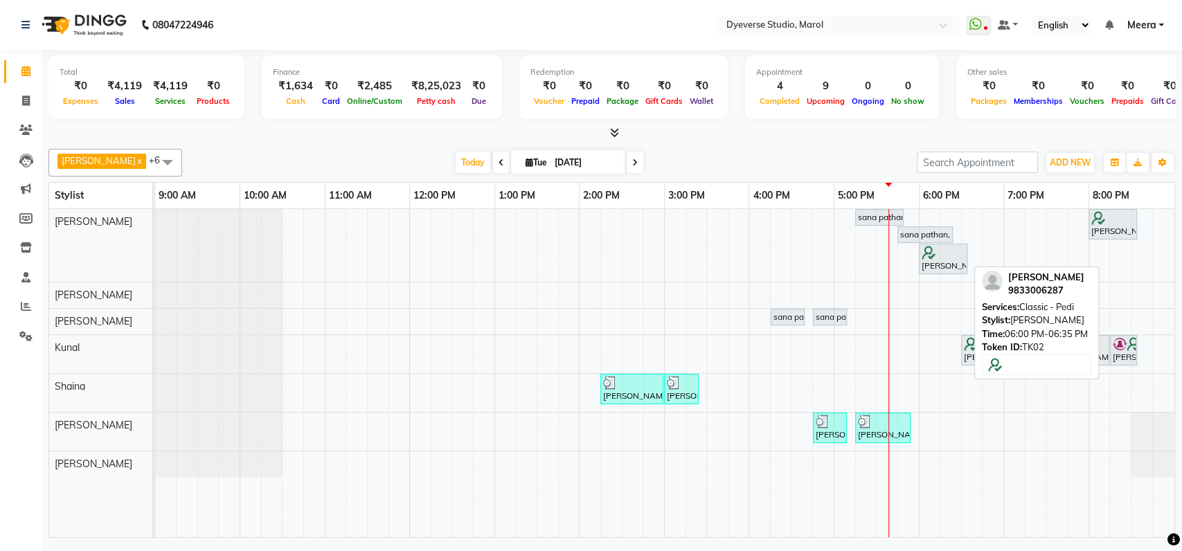
click at [956, 258] on div "animesh das, TK02, 06:00 PM-06:35 PM, Classic - Pedi" at bounding box center [943, 259] width 46 height 26
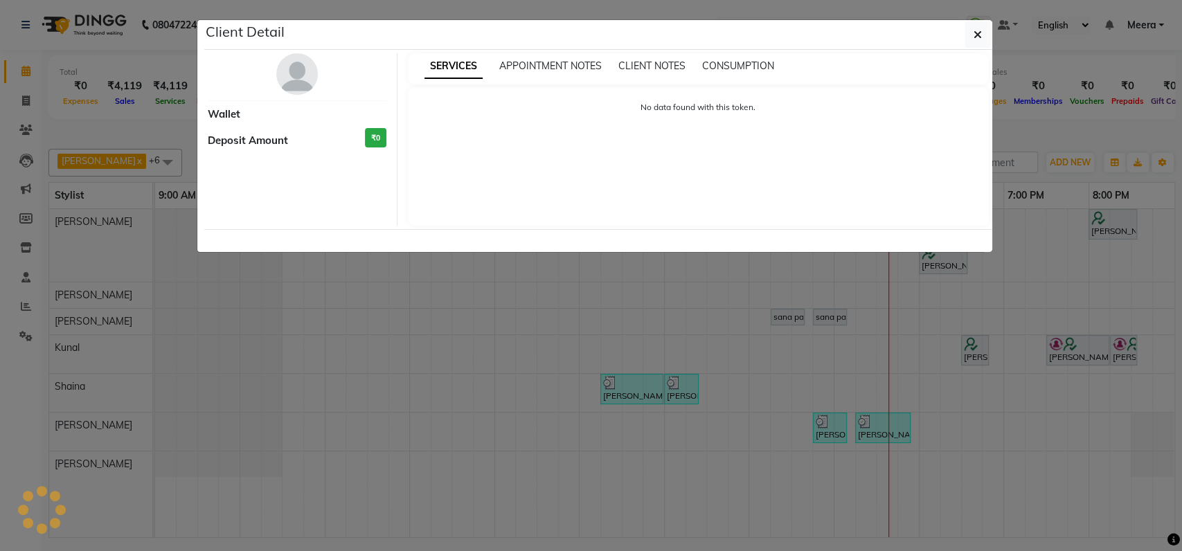
select select "7"
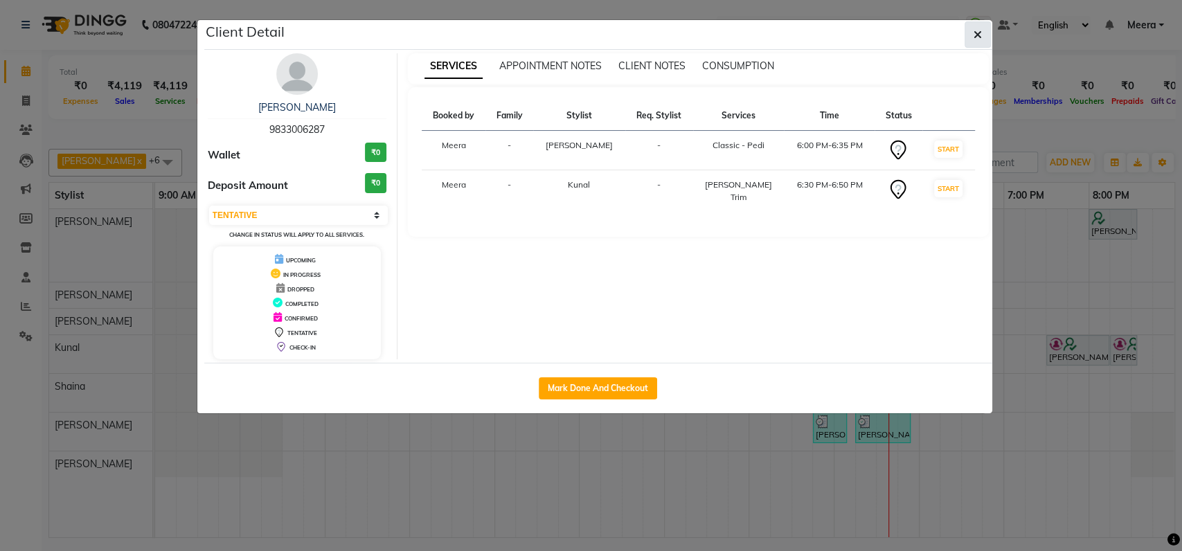
click at [985, 26] on button "button" at bounding box center [978, 34] width 26 height 26
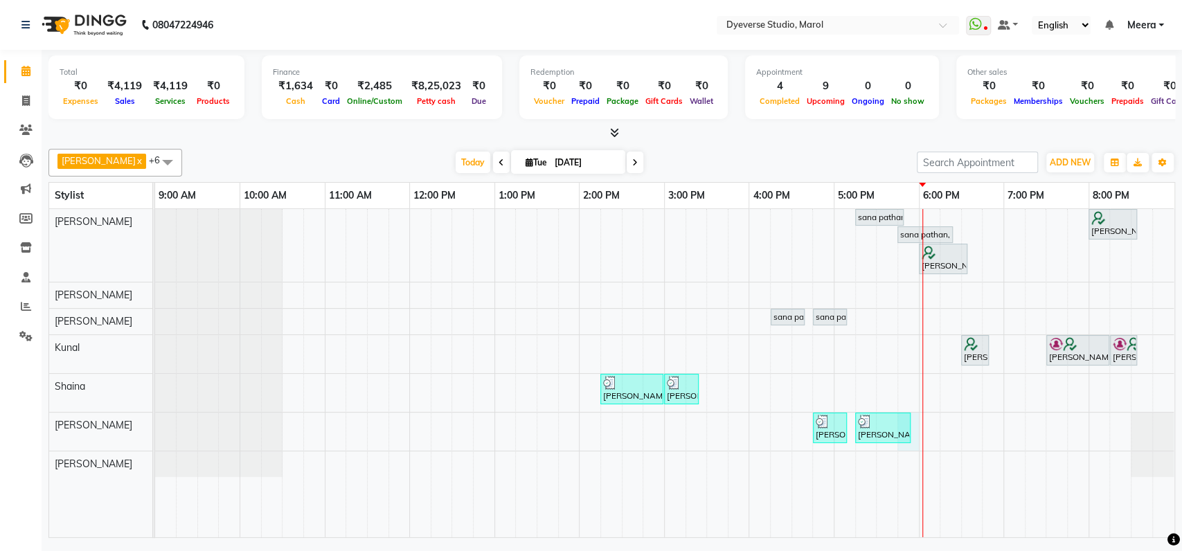
click at [916, 419] on div "sana pathan, TK05, 05:15 PM-05:50 PM, Classic - Pedi SHRISTI, TK01, 08:00 PM-08…" at bounding box center [664, 373] width 1019 height 328
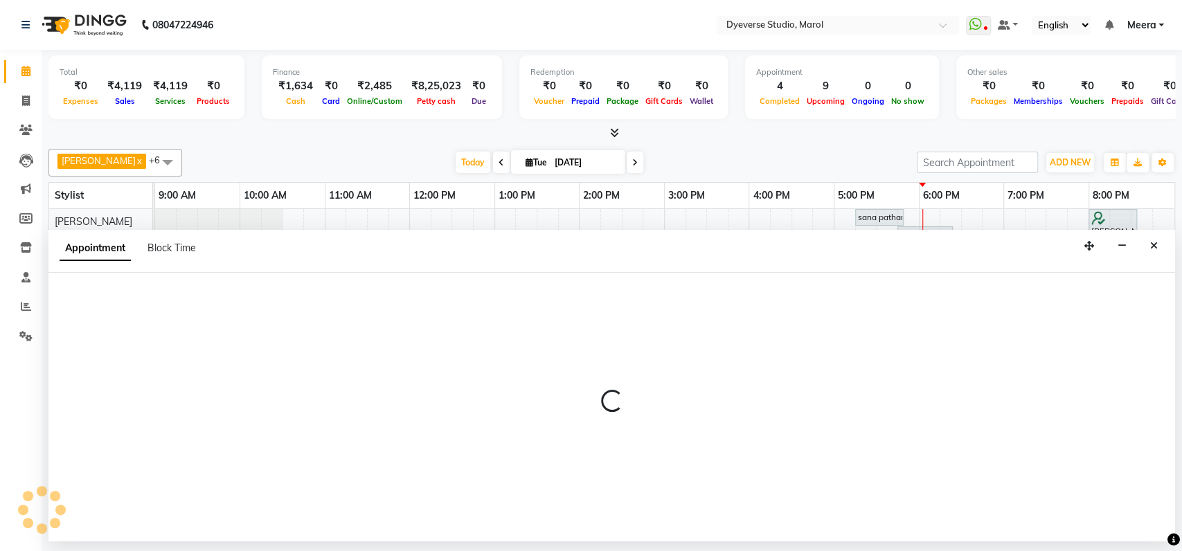
select select "67069"
select select "tentative"
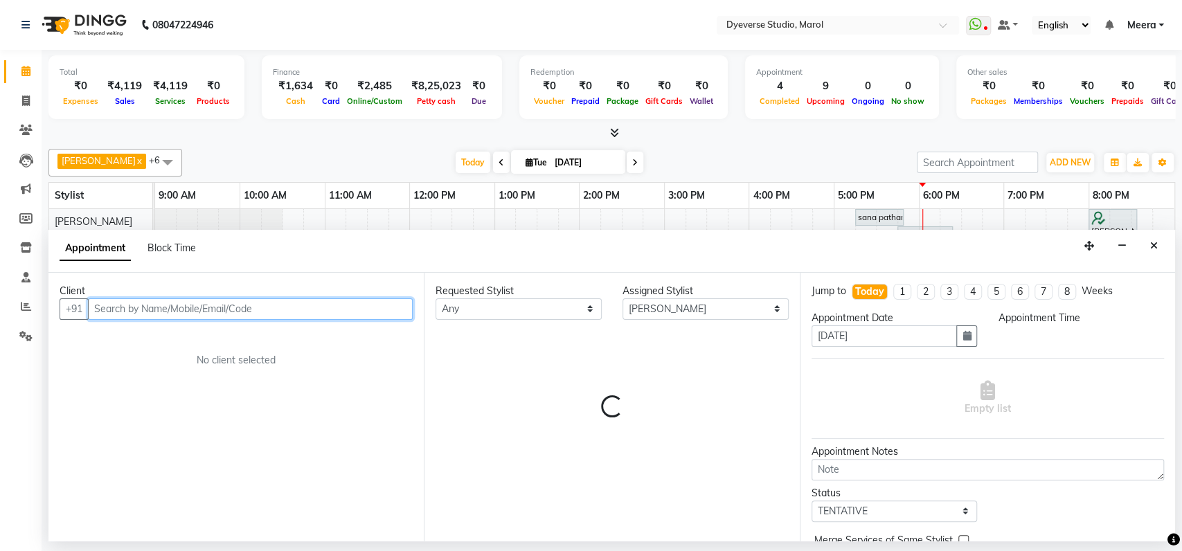
select select "1065"
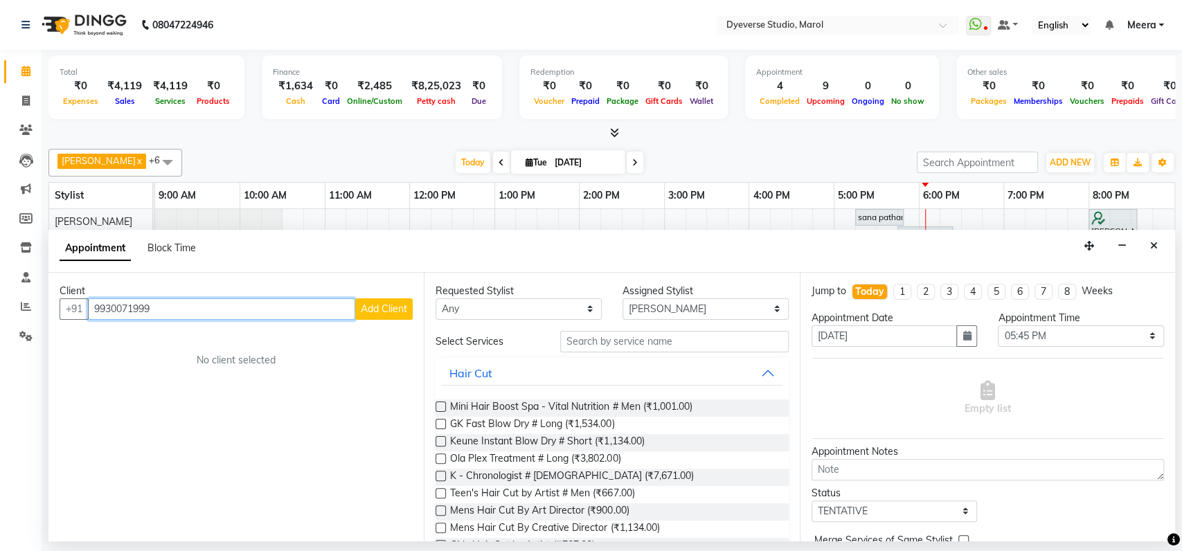
type input "9930071999"
click at [399, 308] on span "Add Client" at bounding box center [384, 309] width 46 height 12
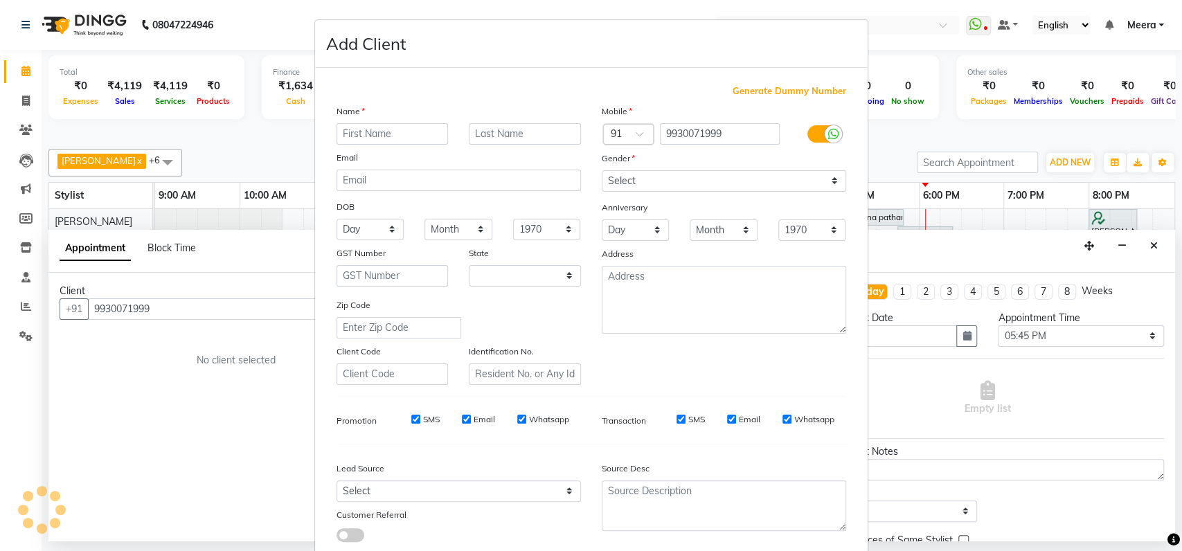
select select "22"
type input "[PERSON_NAME]"
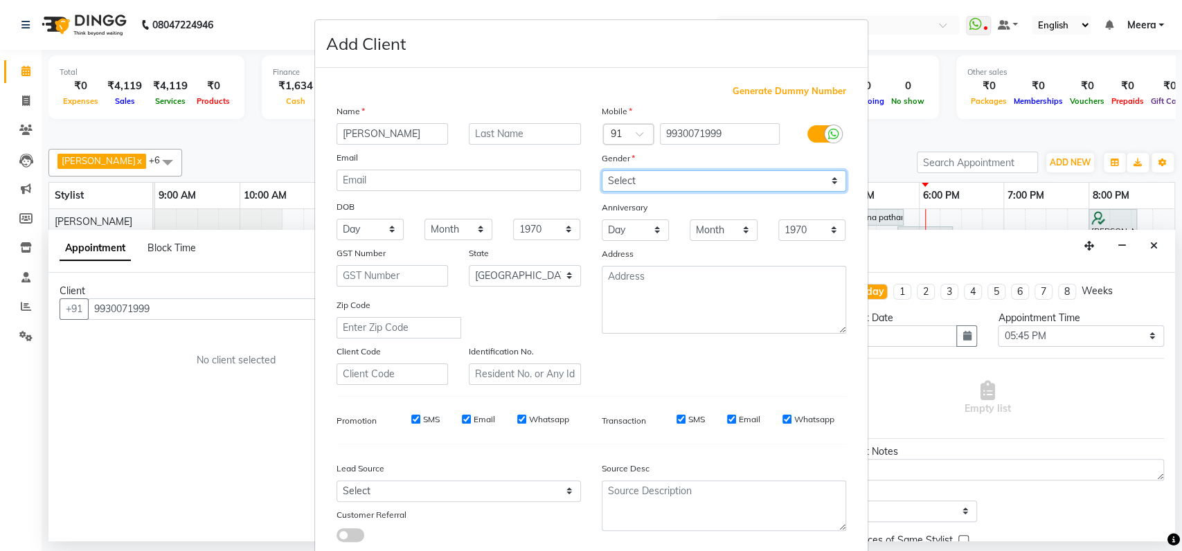
click at [726, 180] on select "Select Male Female Other Prefer Not To Say" at bounding box center [724, 180] width 244 height 21
select select "[DEMOGRAPHIC_DATA]"
click at [602, 170] on select "Select Male Female Other Prefer Not To Say" at bounding box center [724, 180] width 244 height 21
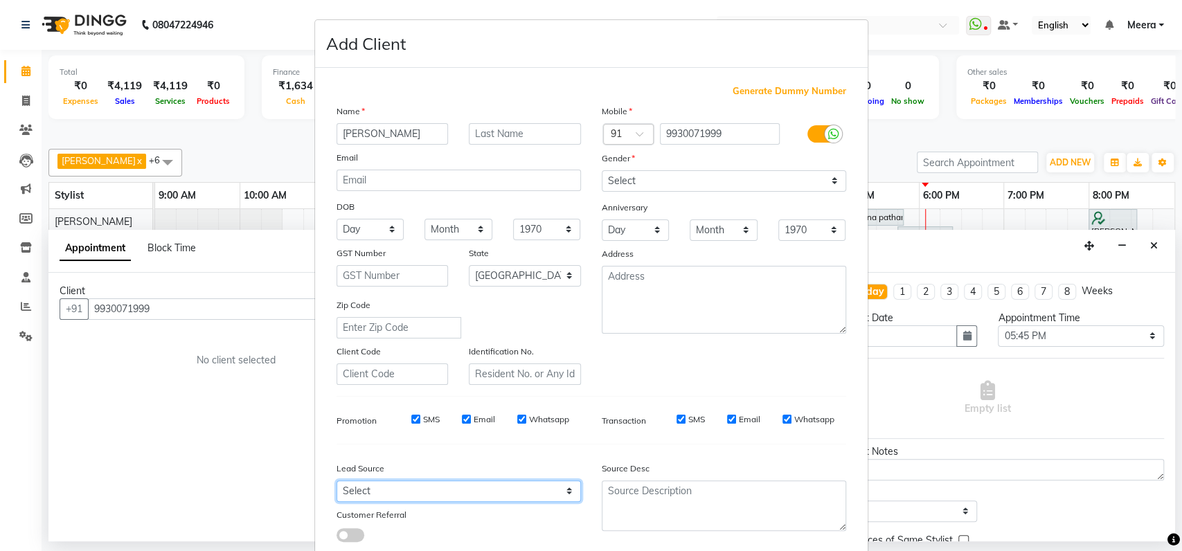
click at [444, 481] on select "Select Walk-in Referral Internet Friend Word of Mouth Advertisement Facebook Ju…" at bounding box center [459, 491] width 244 height 21
select select "45584"
click at [337, 481] on select "Select Walk-in Referral Internet Friend Word of Mouth Advertisement Facebook Ju…" at bounding box center [459, 491] width 244 height 21
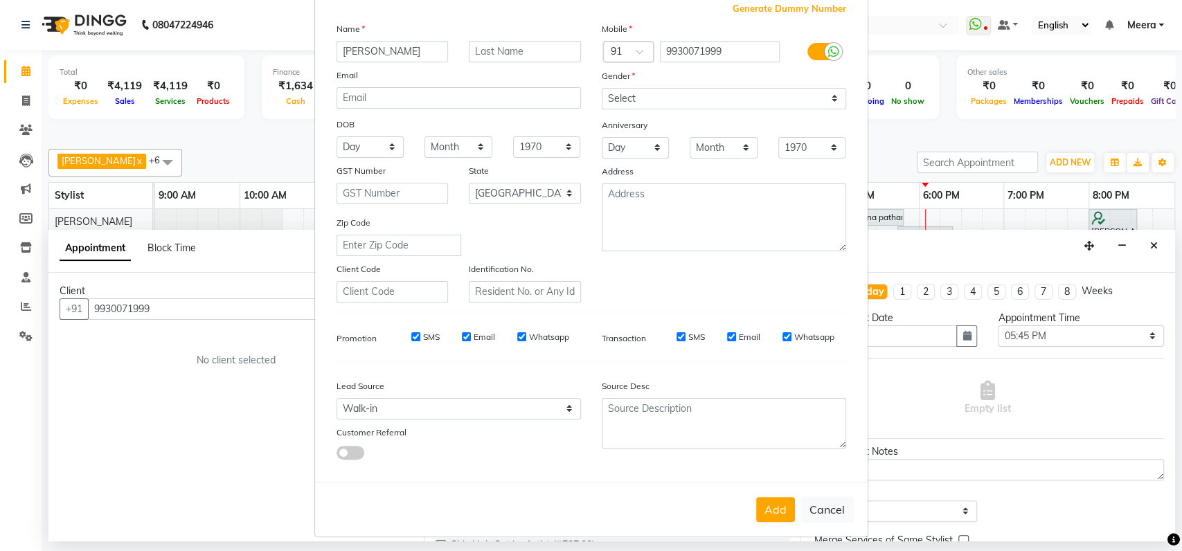
scroll to position [84, 0]
click at [761, 510] on button "Add" at bounding box center [775, 507] width 39 height 25
select select
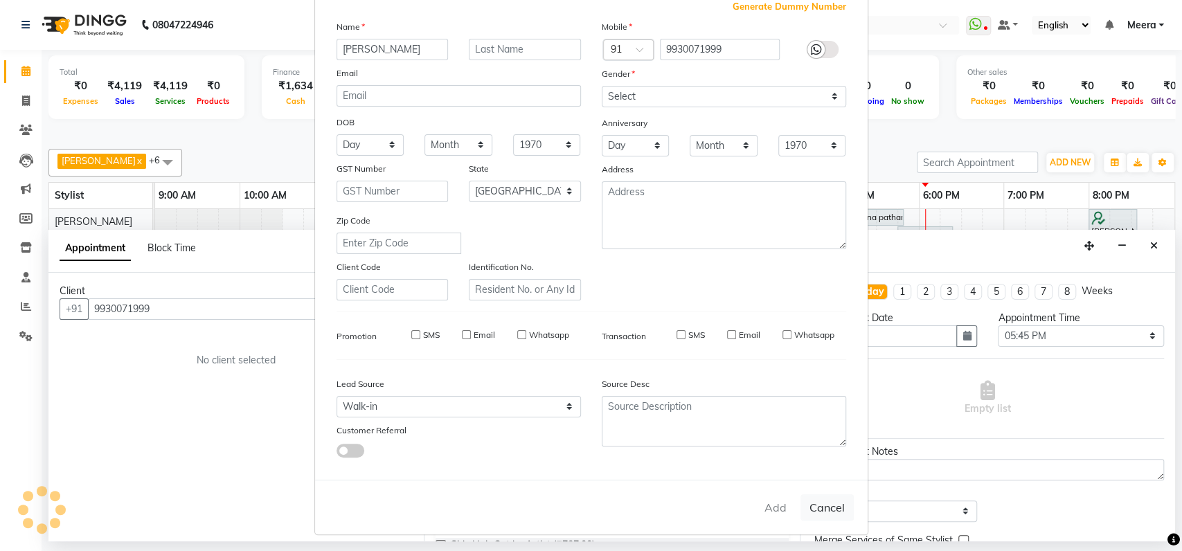
select select "null"
select select
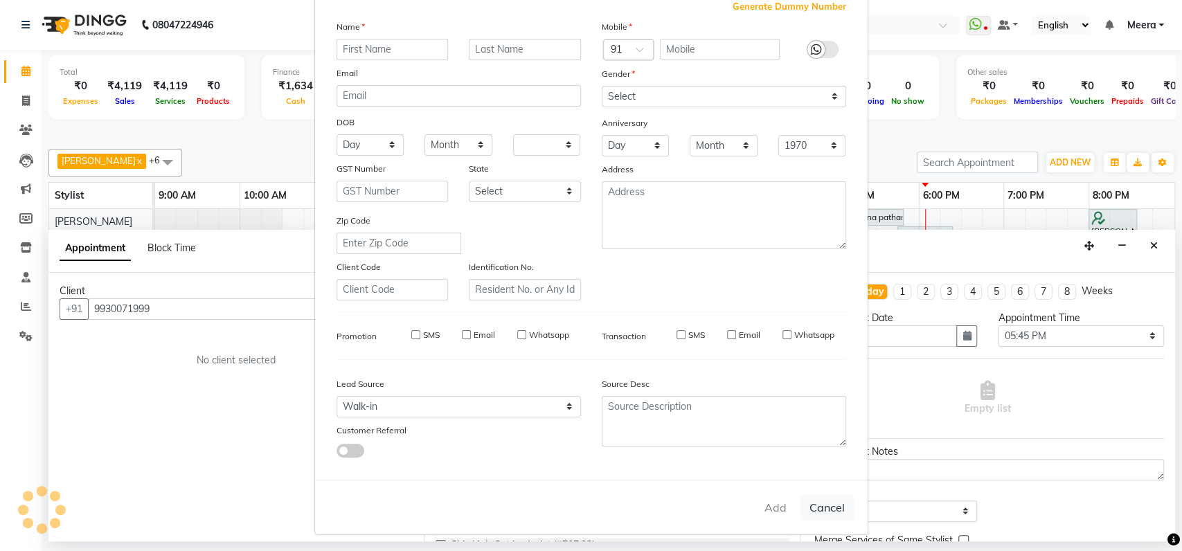
checkbox input "false"
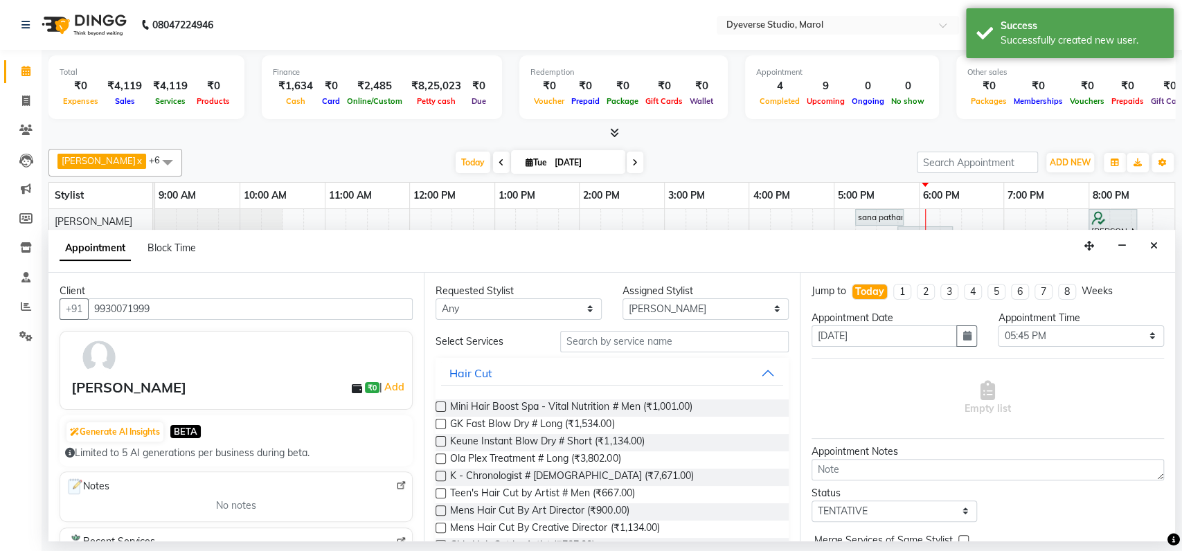
scroll to position [68, 0]
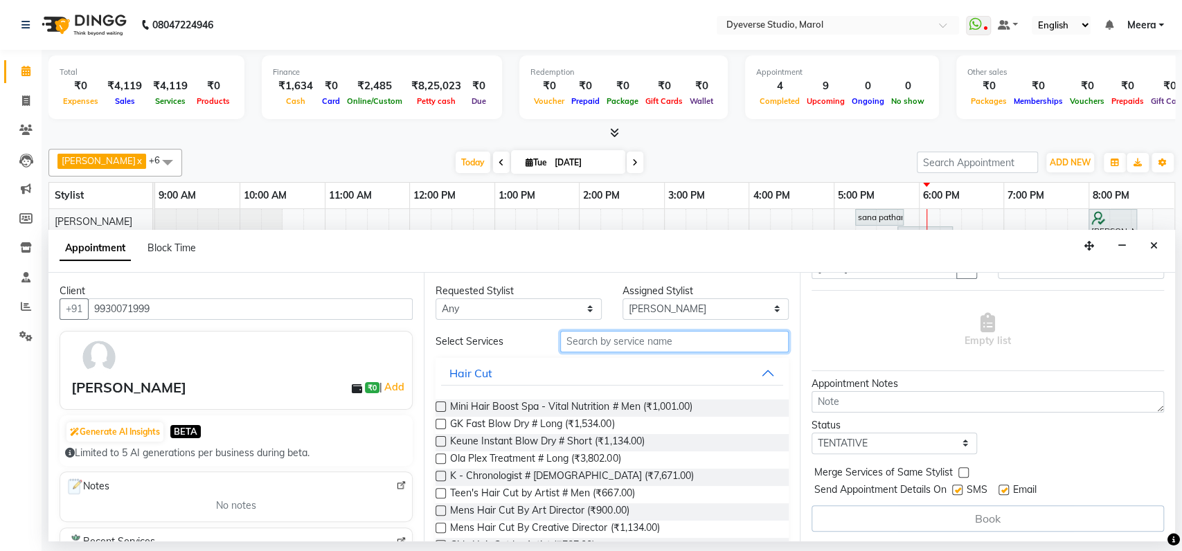
click at [662, 344] on input "text" at bounding box center [674, 341] width 229 height 21
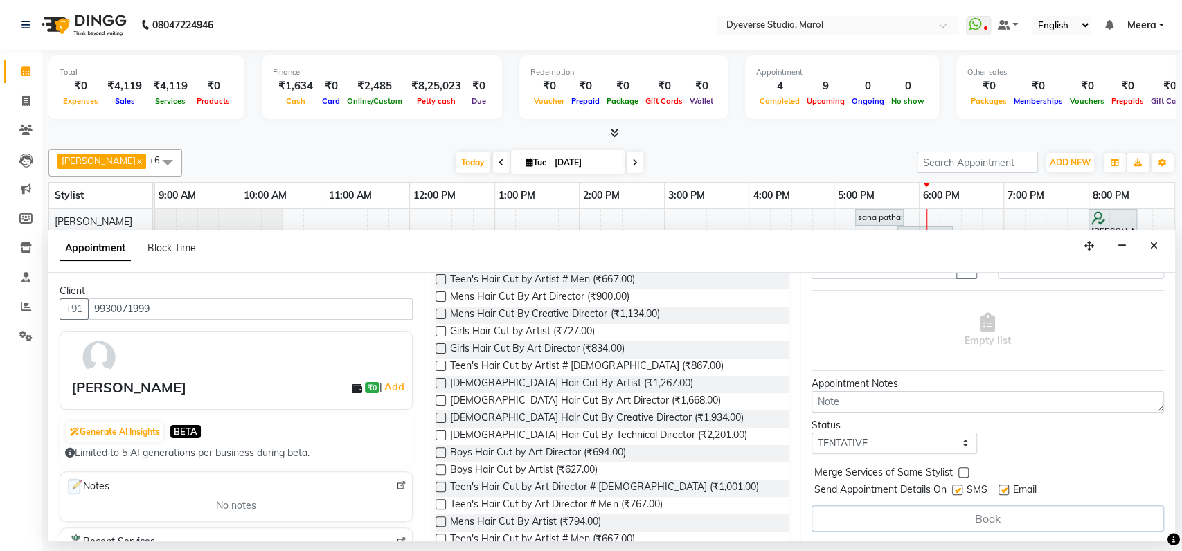
scroll to position [128, 0]
type input "cut by"
click at [440, 413] on label at bounding box center [441, 417] width 10 height 10
click at [440, 414] on input "checkbox" at bounding box center [440, 418] width 9 height 9
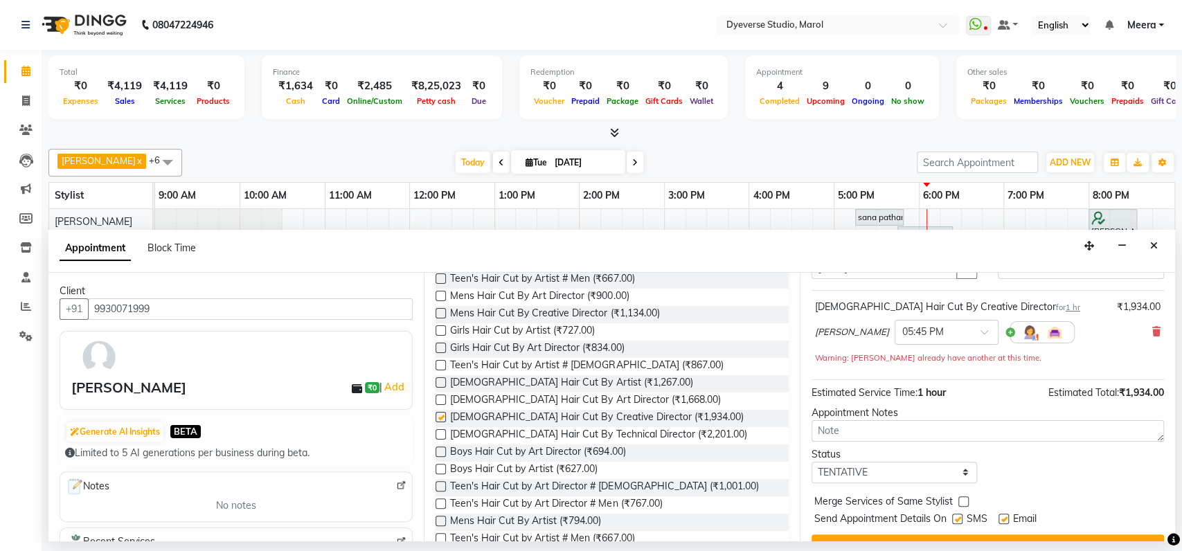
checkbox input "false"
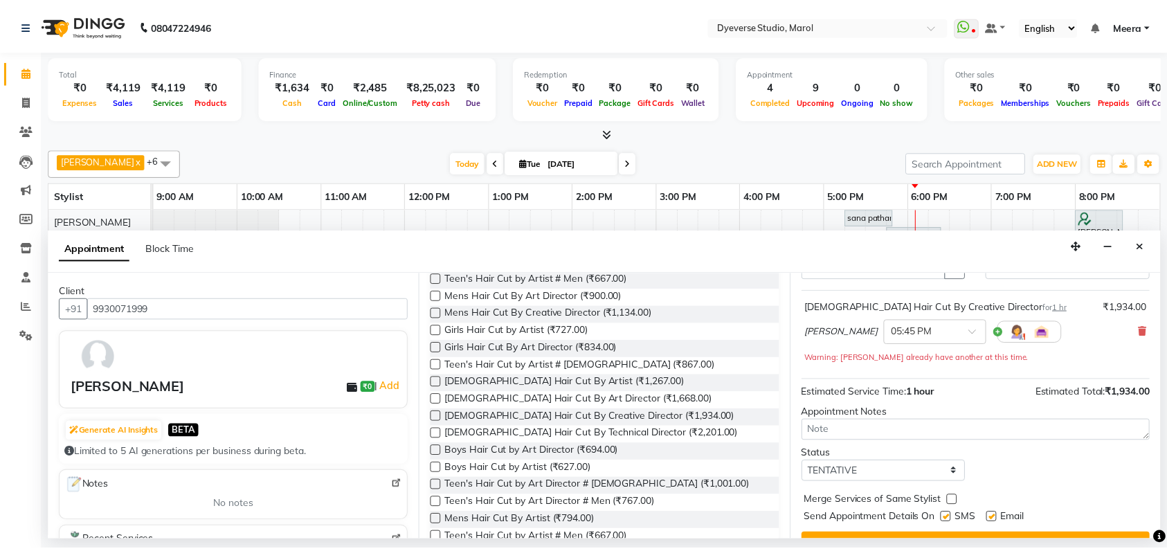
scroll to position [96, 0]
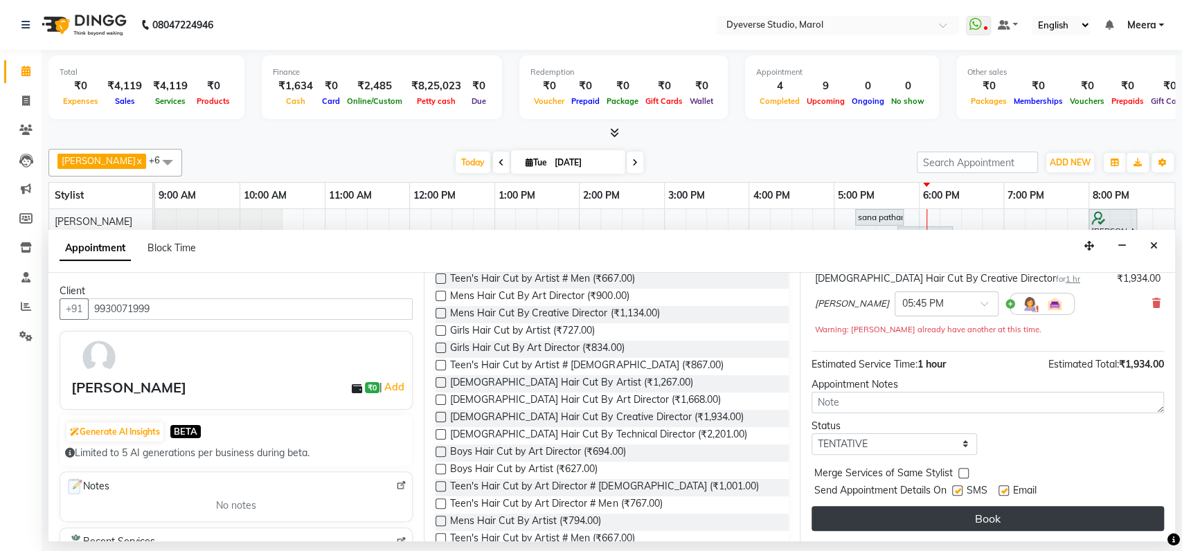
click at [1053, 523] on button "Book" at bounding box center [988, 518] width 352 height 25
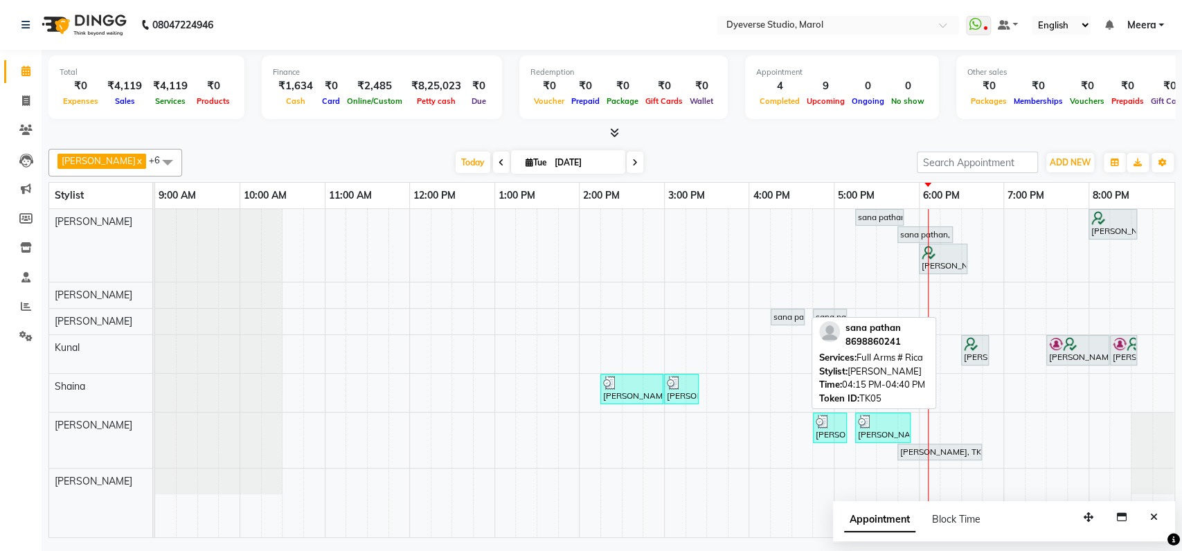
click at [782, 319] on div "sana pathan, TK05, 04:15 PM-04:40 PM, Full Arms # Rica" at bounding box center [787, 317] width 31 height 12
select select "7"
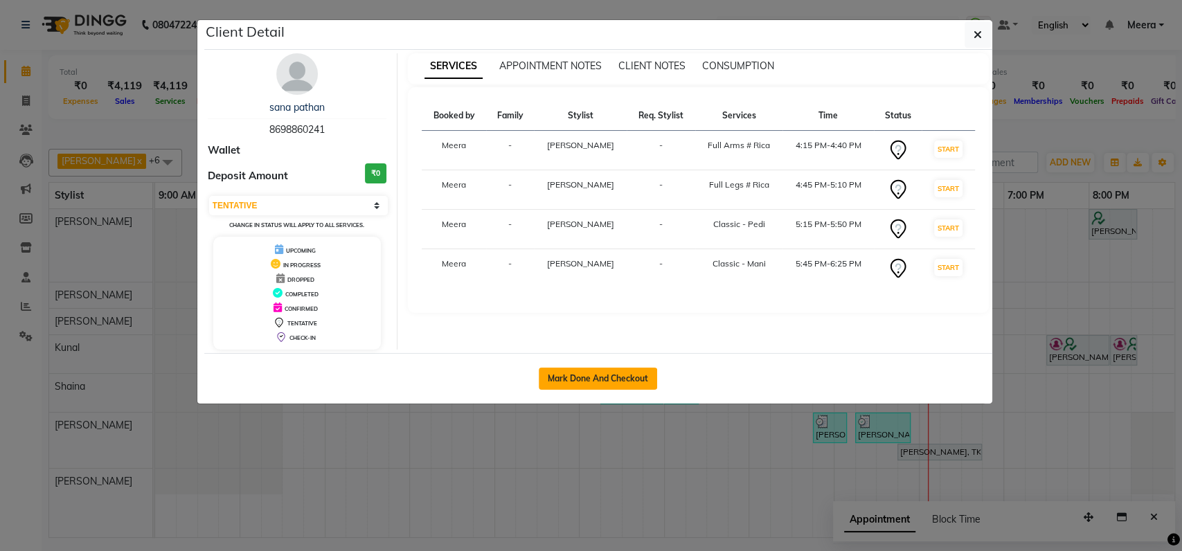
click at [587, 368] on button "Mark Done And Checkout" at bounding box center [598, 379] width 118 height 22
select select "6368"
select select "service"
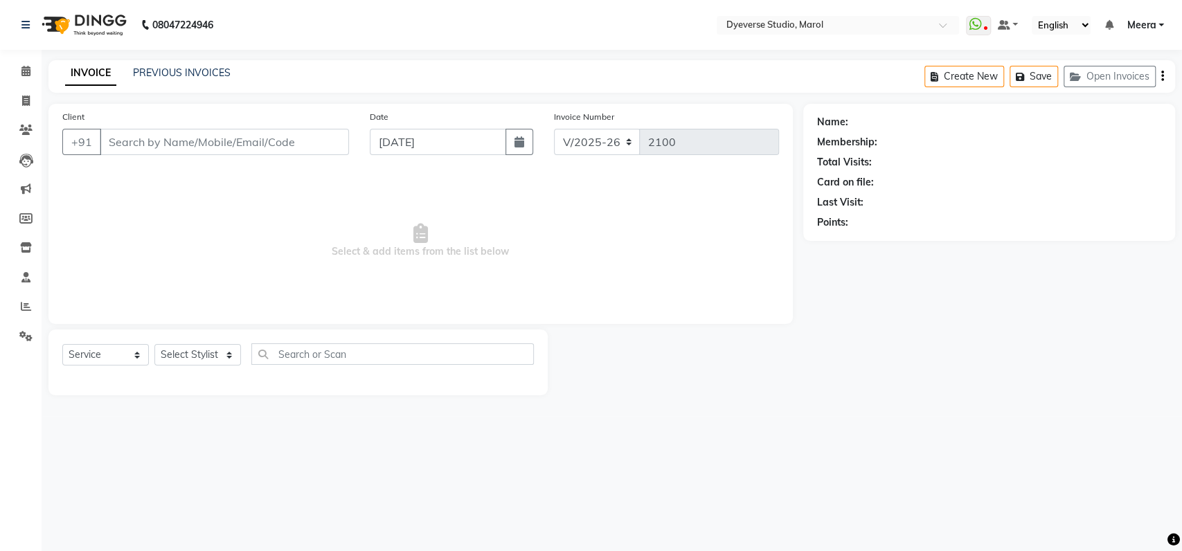
type input "8698860241"
select select "48403"
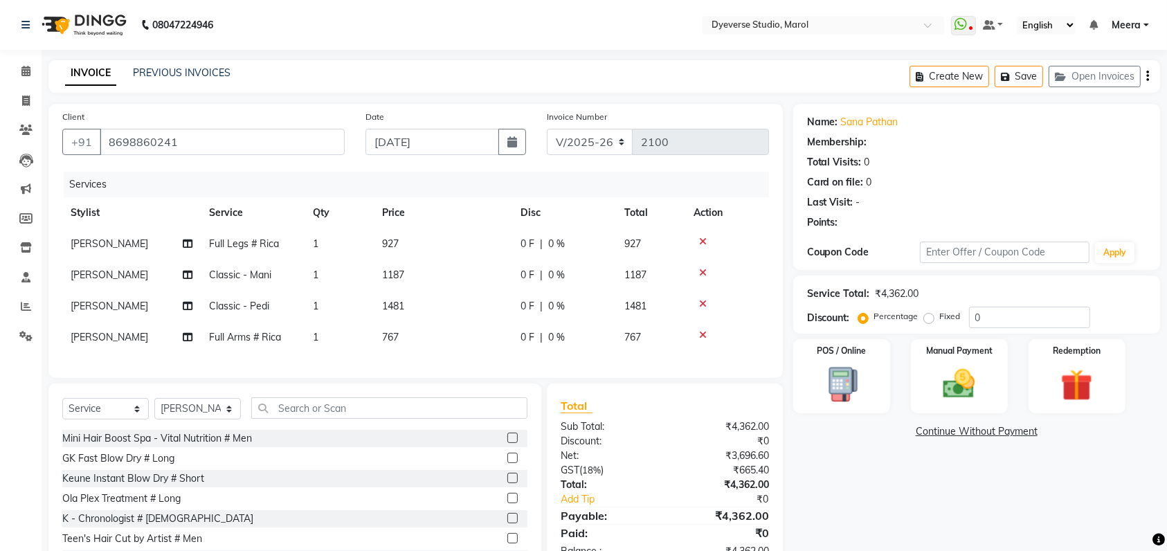
select select "1: Object"
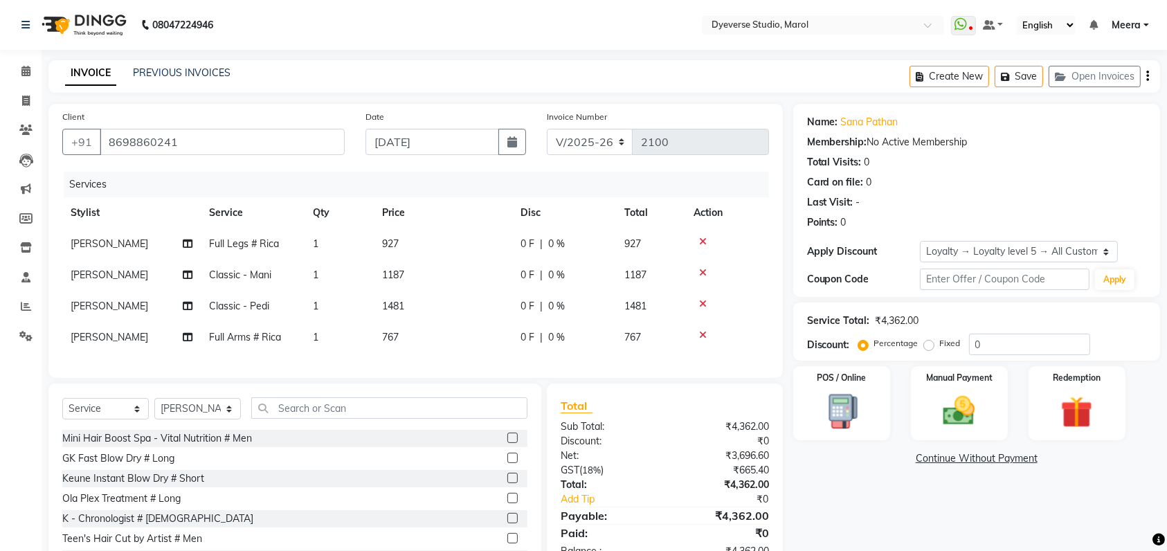
click at [699, 269] on icon at bounding box center [703, 273] width 8 height 10
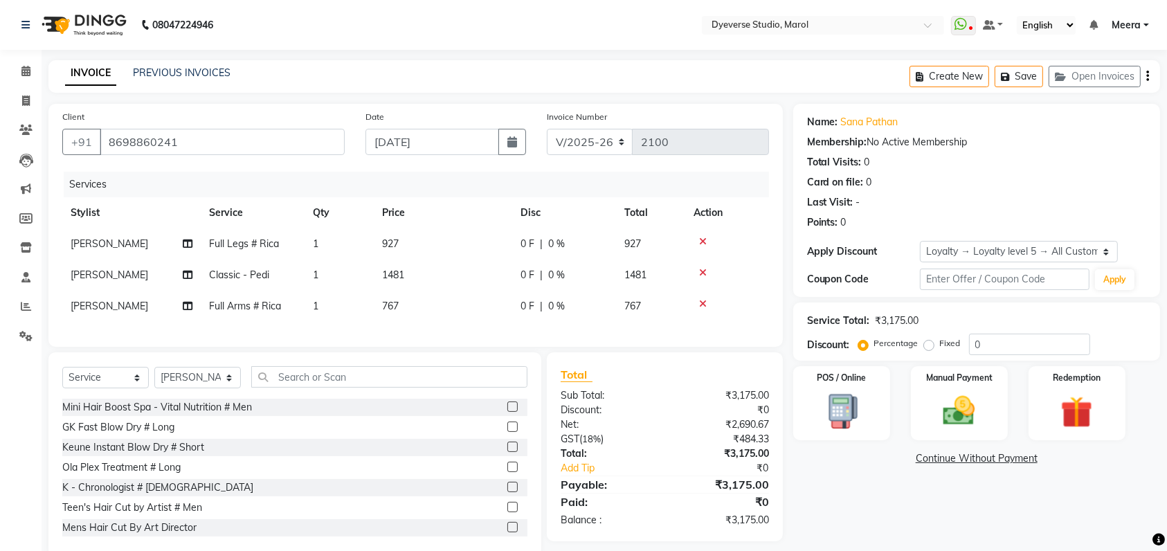
click at [707, 271] on div at bounding box center [727, 273] width 67 height 10
click at [704, 271] on icon at bounding box center [703, 273] width 8 height 10
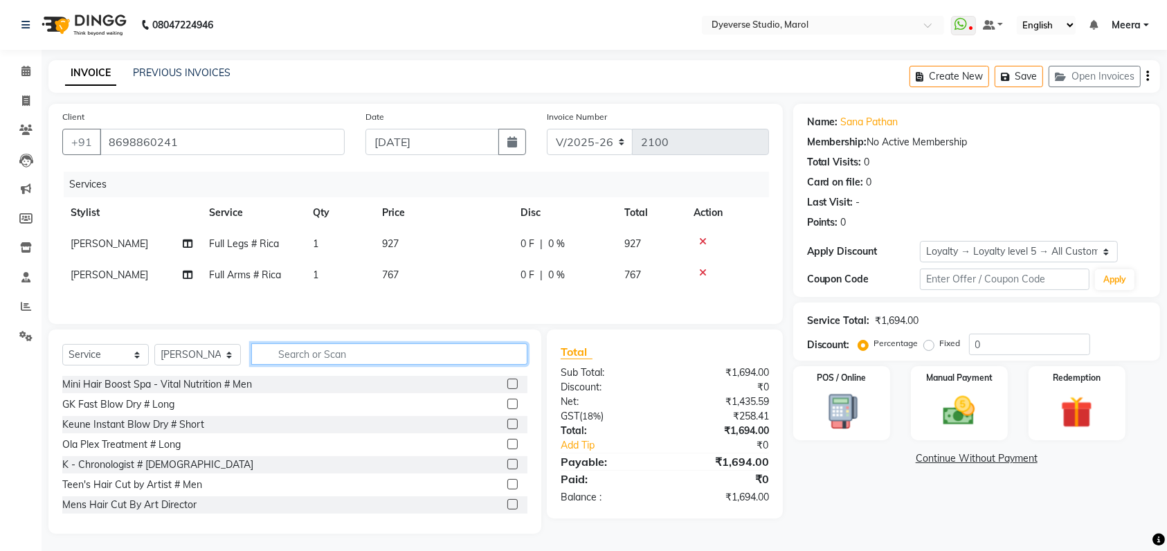
click at [341, 364] on input "text" at bounding box center [389, 353] width 276 height 21
type input "f"
drag, startPoint x: 321, startPoint y: 359, endPoint x: 158, endPoint y: 344, distance: 163.4
click at [158, 344] on div "Select Service Product Membership Package Voucher Prepaid Gift Card Select Styl…" at bounding box center [294, 432] width 493 height 204
type input "rica"
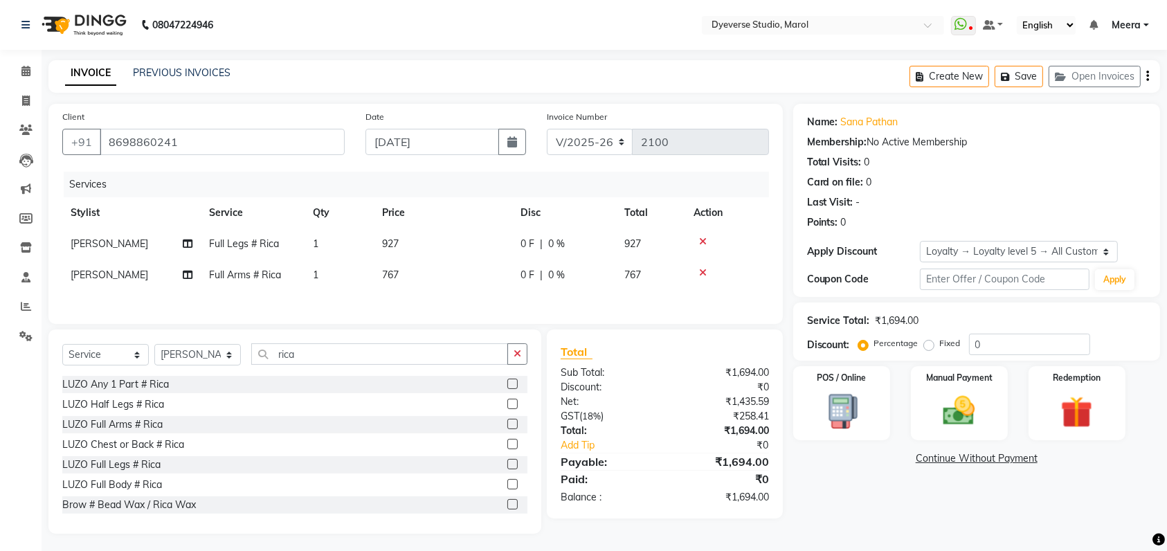
click at [508, 449] on label at bounding box center [513, 444] width 10 height 10
click at [508, 449] on input "checkbox" at bounding box center [512, 444] width 9 height 9
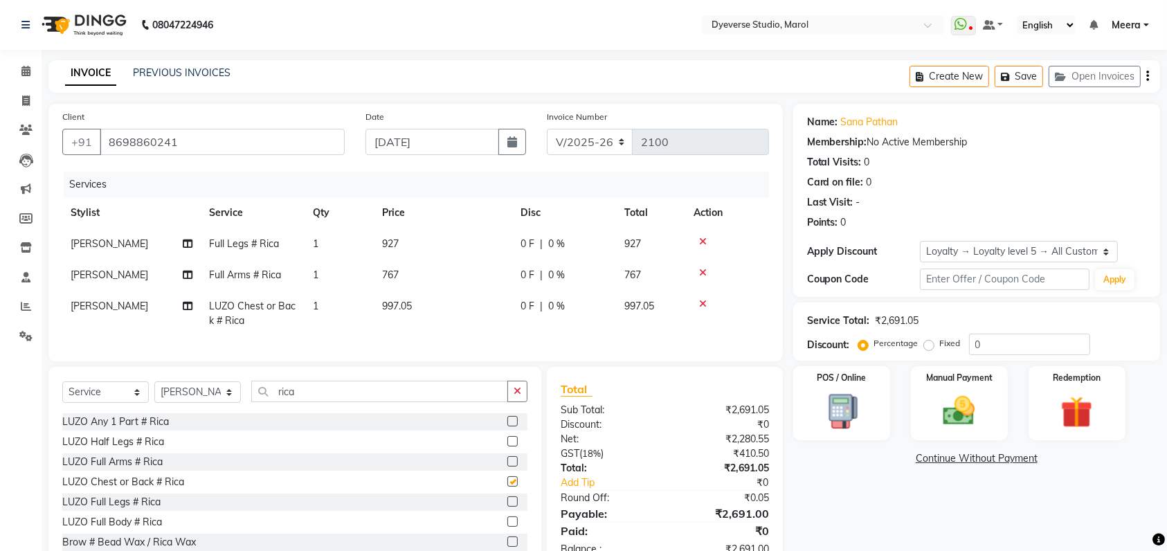
checkbox input "false"
drag, startPoint x: 395, startPoint y: 400, endPoint x: 159, endPoint y: 398, distance: 236.1
click at [159, 398] on div "Select Service Product Membership Package Voucher Prepaid Gift Card Select Styl…" at bounding box center [294, 397] width 465 height 33
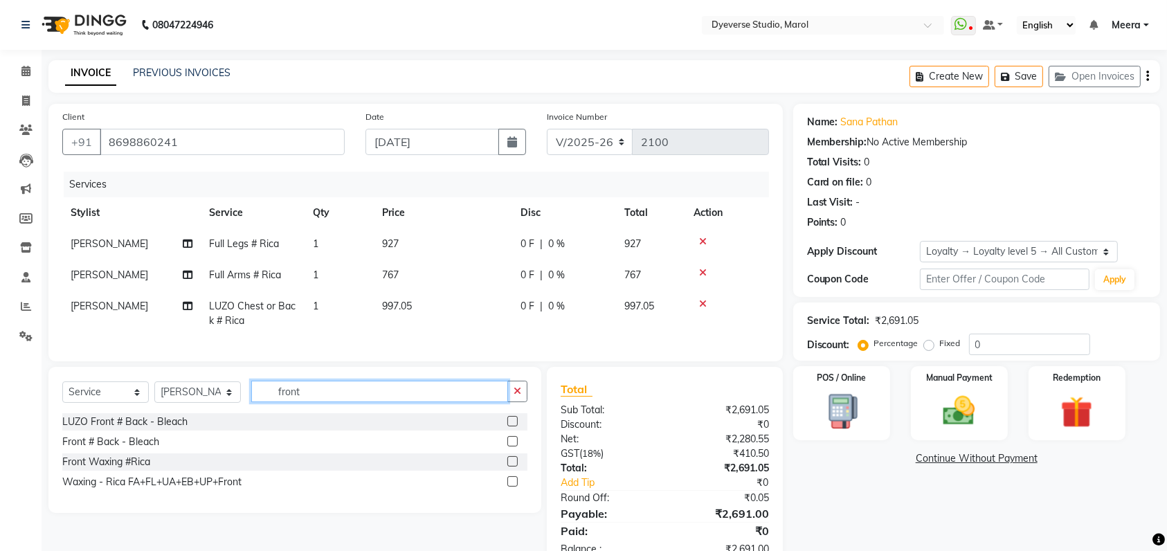
type input "front"
click at [515, 467] on label at bounding box center [513, 461] width 10 height 10
click at [515, 467] on input "checkbox" at bounding box center [512, 462] width 9 height 9
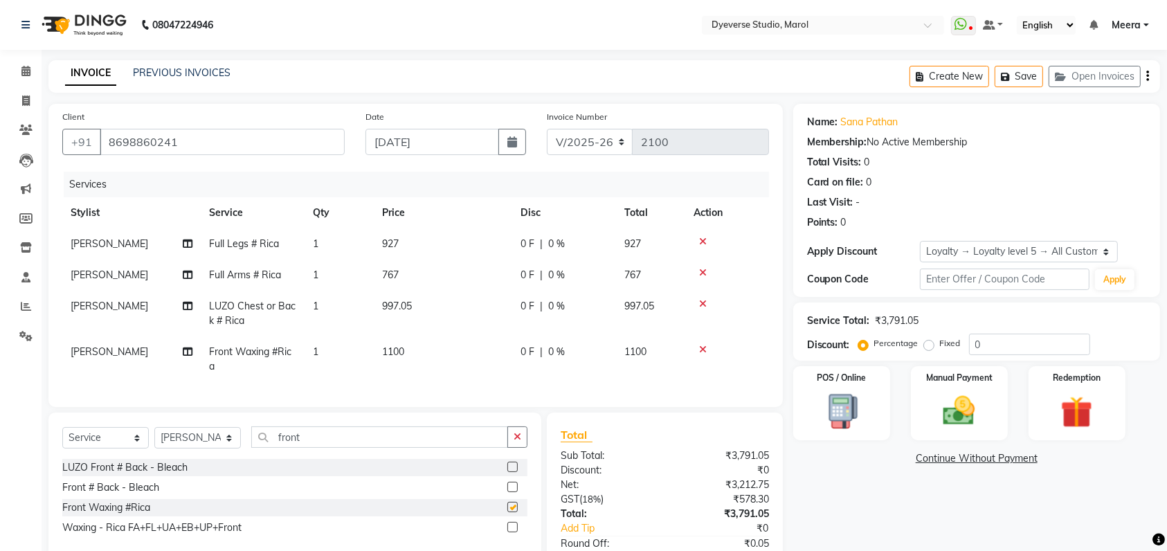
checkbox input "false"
click at [704, 305] on icon at bounding box center [703, 304] width 8 height 10
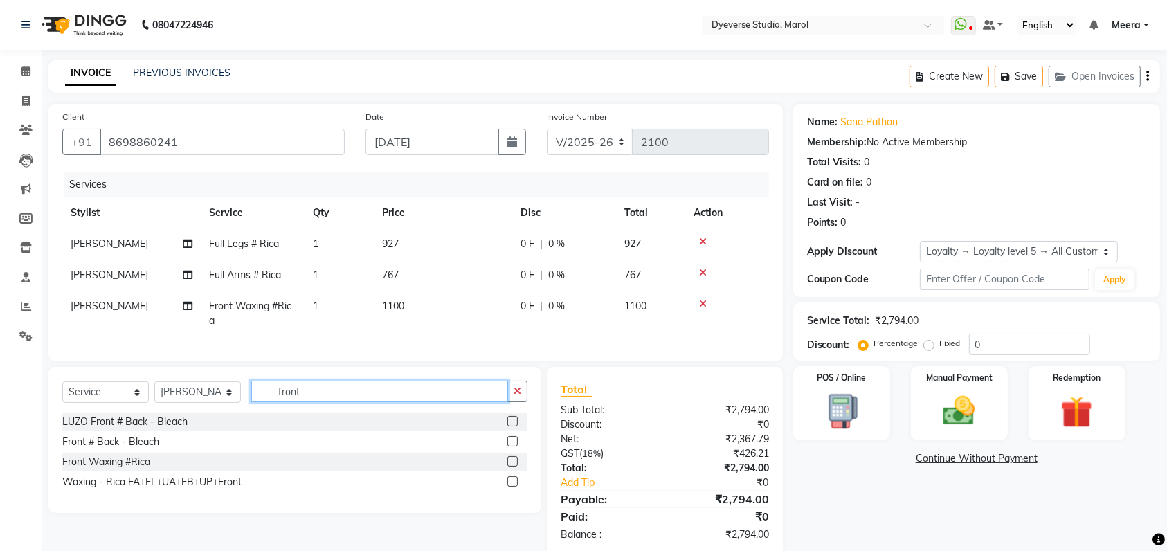
drag, startPoint x: 391, startPoint y: 413, endPoint x: 176, endPoint y: 400, distance: 215.1
click at [176, 400] on div "Select Service Product Membership Package Voucher Prepaid Gift Card Select Styl…" at bounding box center [294, 397] width 465 height 33
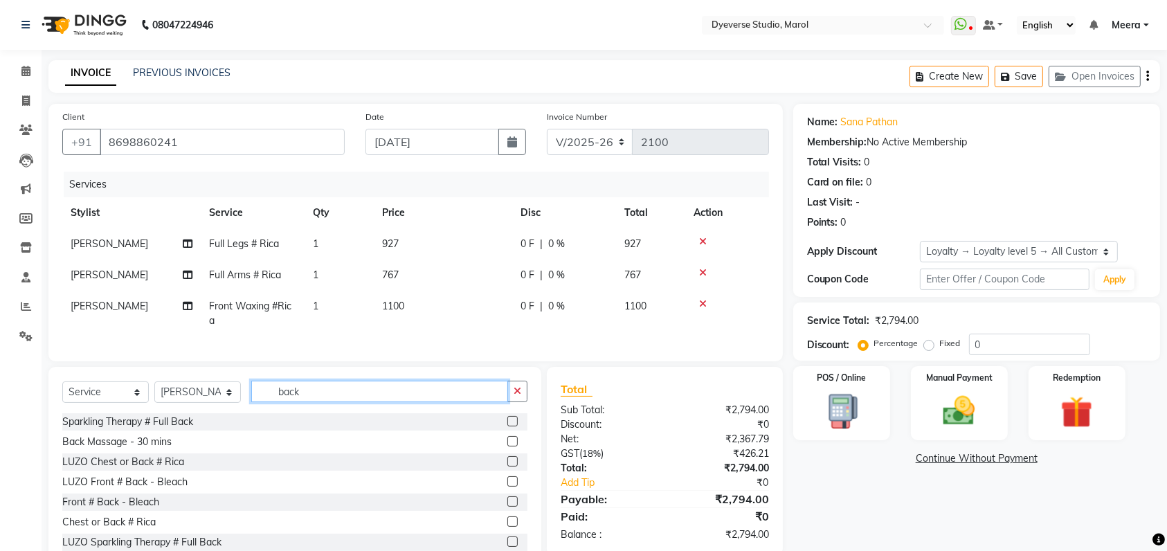
type input "back"
click at [508, 527] on label at bounding box center [513, 522] width 10 height 10
click at [508, 527] on input "checkbox" at bounding box center [512, 522] width 9 height 9
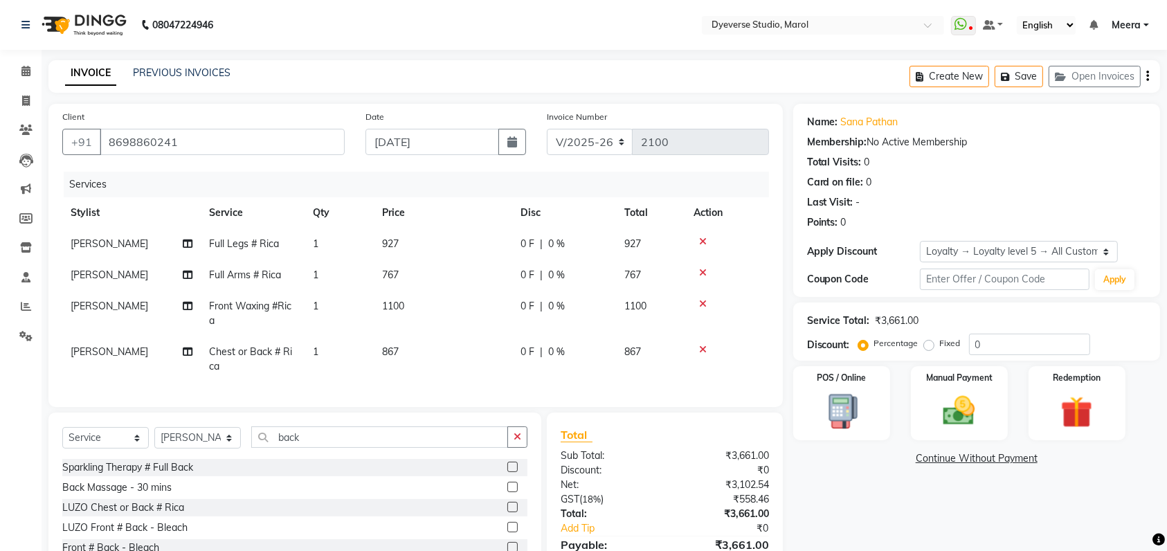
checkbox input "false"
drag, startPoint x: 335, startPoint y: 458, endPoint x: 215, endPoint y: 445, distance: 120.6
click at [215, 445] on div "Select Service Product Membership Package Voucher Prepaid Gift Card Select Styl…" at bounding box center [294, 443] width 465 height 33
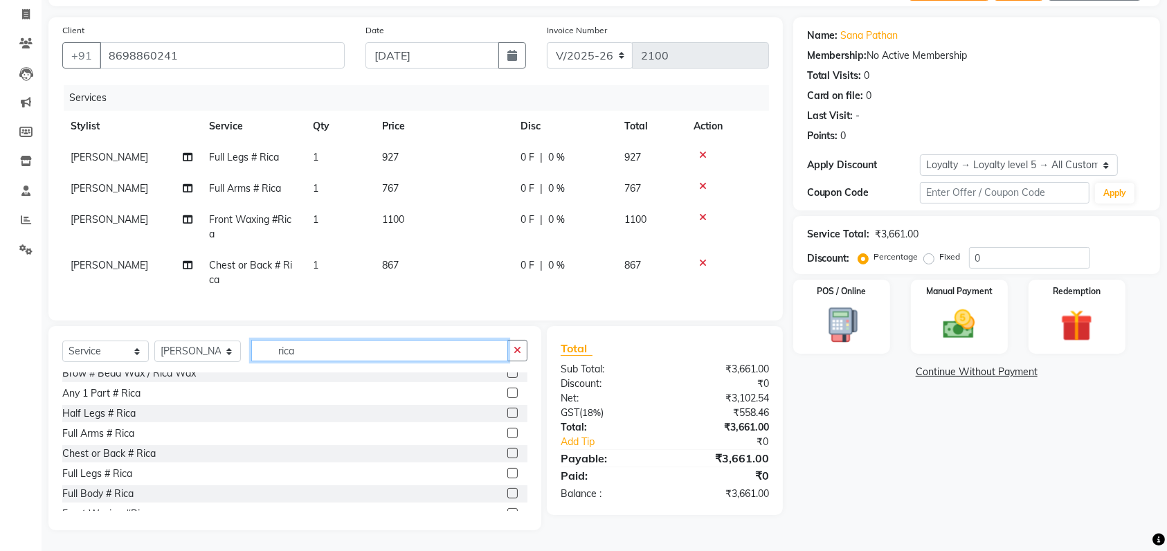
scroll to position [130, 0]
type input "rica"
click at [508, 451] on label at bounding box center [513, 451] width 10 height 10
click at [508, 451] on input "checkbox" at bounding box center [512, 451] width 9 height 9
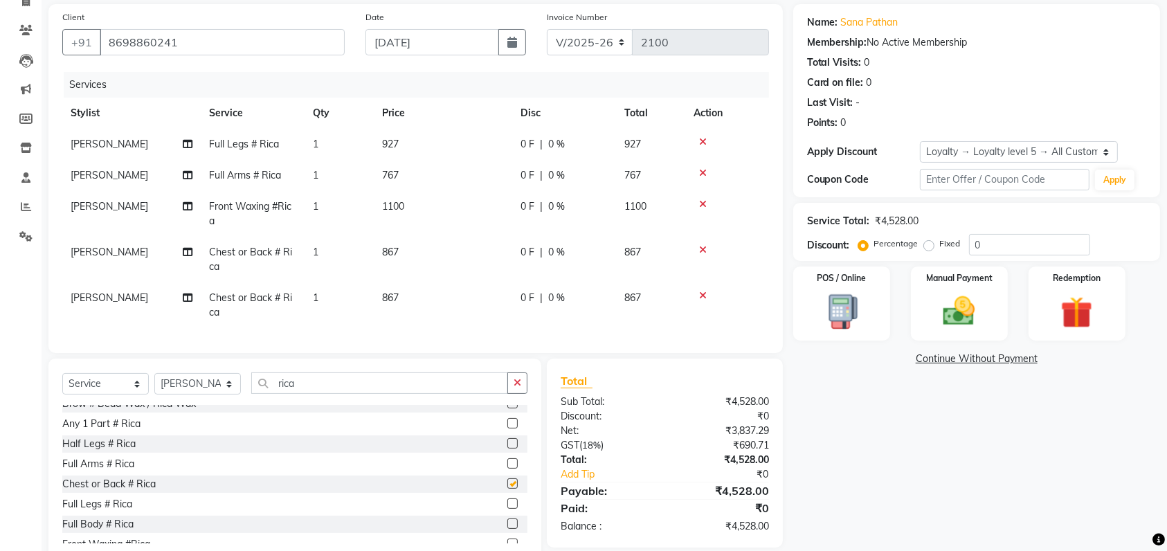
checkbox input "false"
click at [700, 247] on icon at bounding box center [703, 250] width 8 height 10
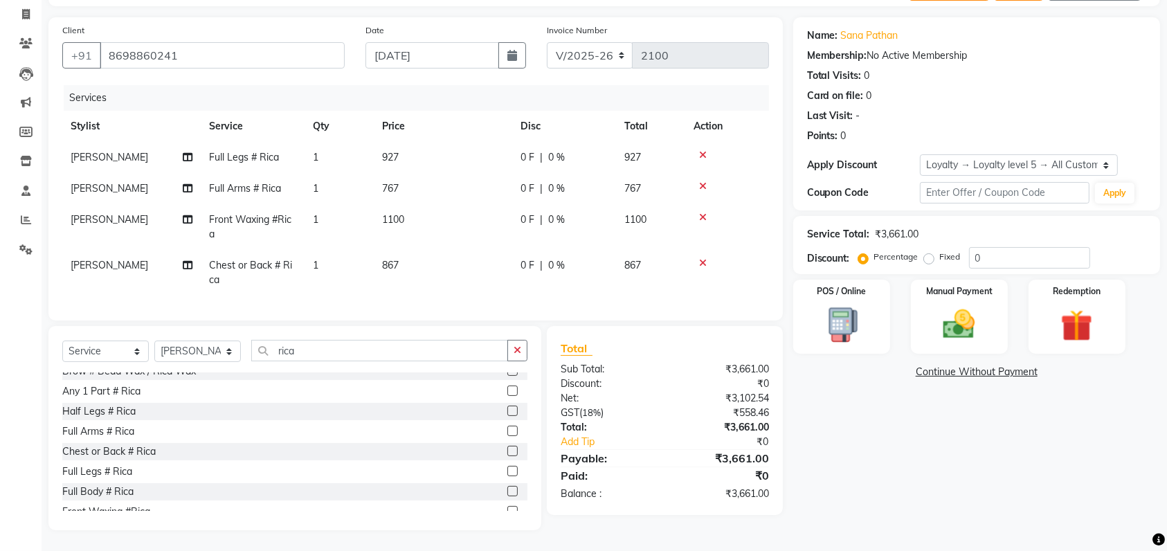
click at [700, 258] on icon at bounding box center [703, 263] width 8 height 10
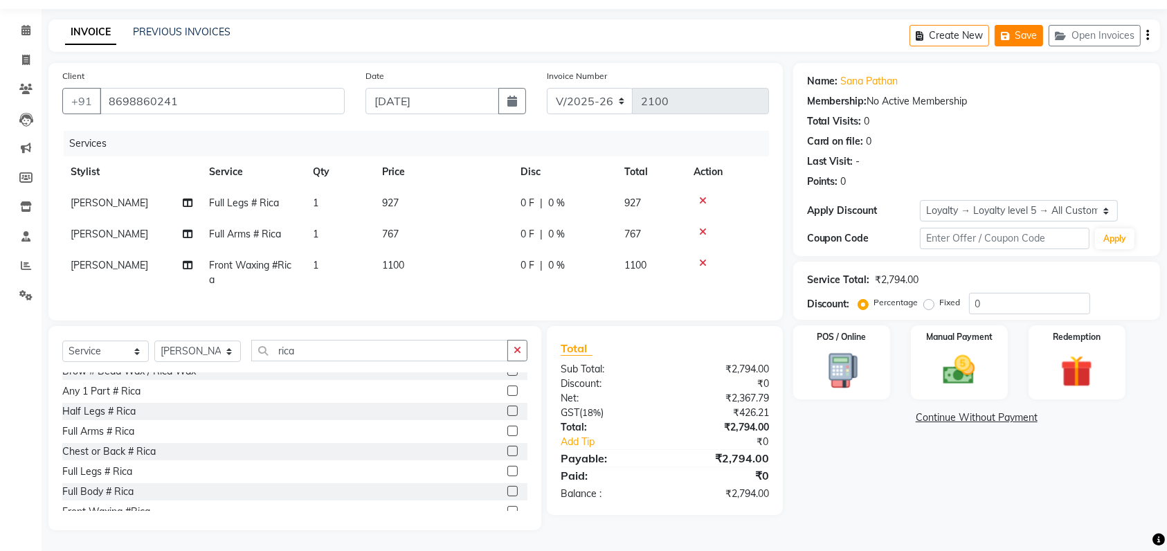
click at [1008, 27] on button "Save" at bounding box center [1019, 35] width 48 height 21
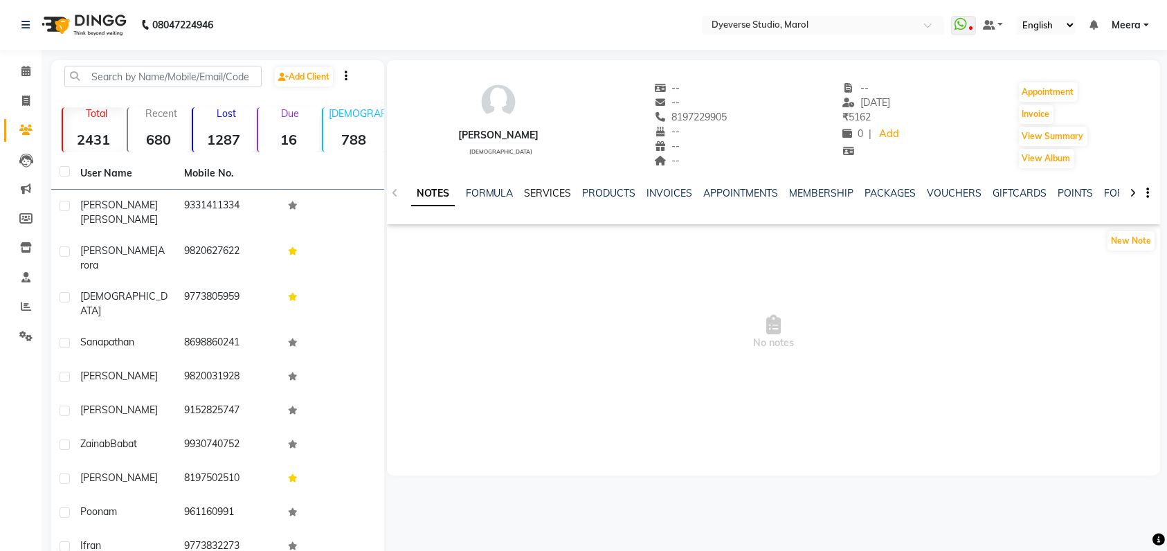
click at [546, 195] on link "SERVICES" at bounding box center [548, 193] width 47 height 12
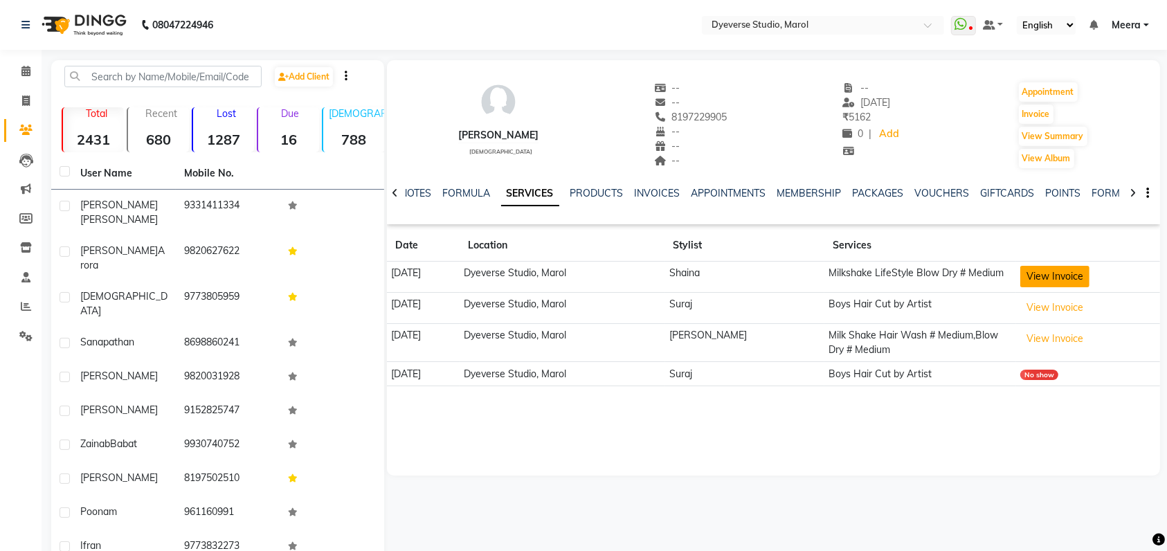
click at [1039, 272] on button "View Invoice" at bounding box center [1055, 276] width 69 height 21
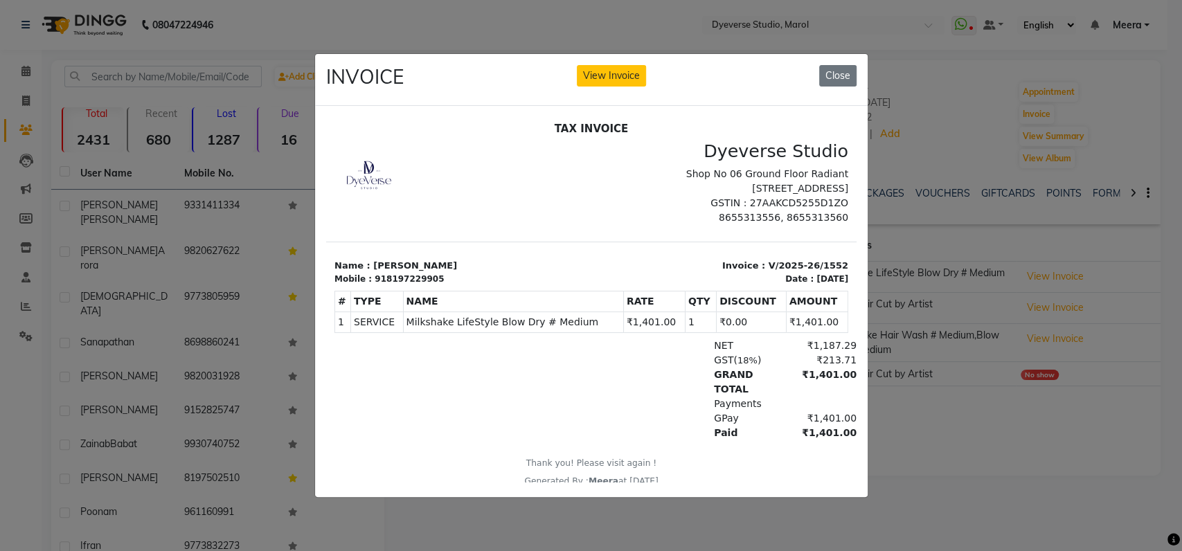
click at [818, 71] on div "INVOICE View Invoice Close" at bounding box center [591, 80] width 553 height 52
click at [842, 65] on button "Close" at bounding box center [837, 75] width 37 height 21
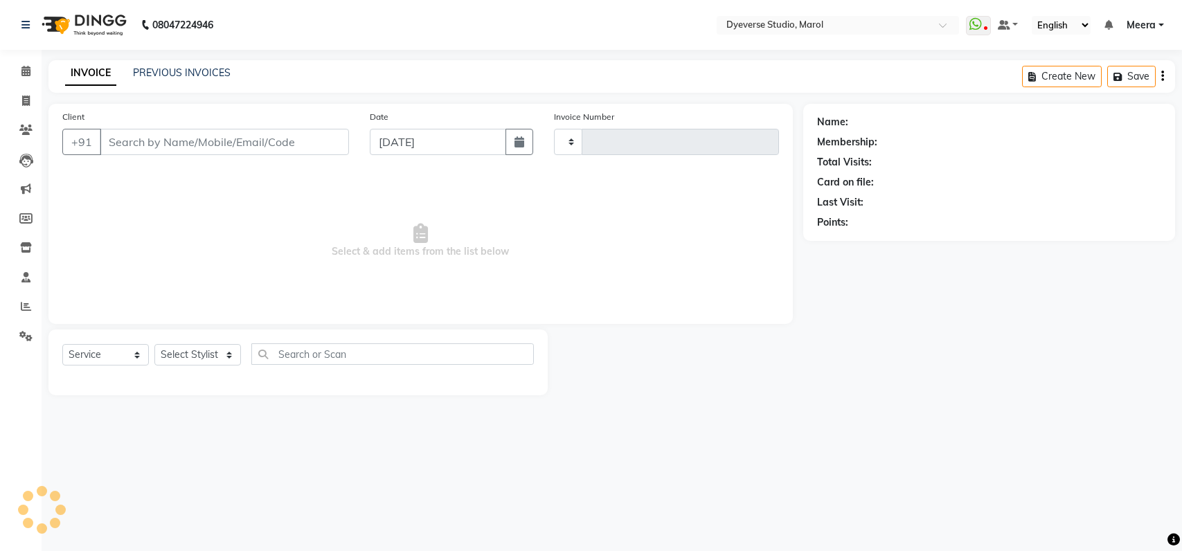
select select "service"
click at [1118, 83] on button "Open Invoices" at bounding box center [1110, 76] width 92 height 21
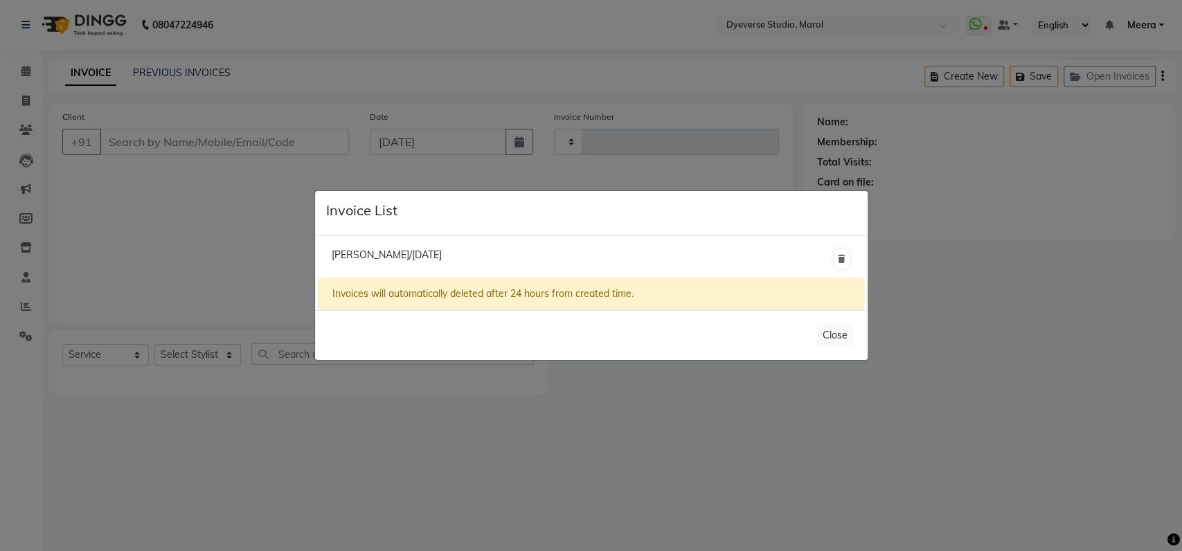
type input "2100"
select select "6368"
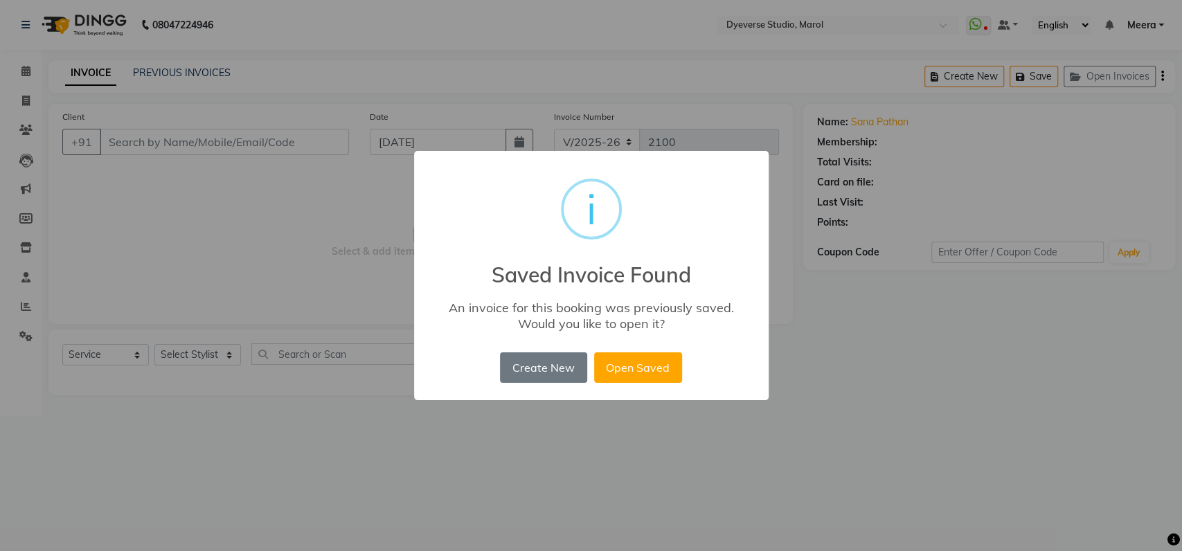
click at [864, 393] on div "× i Saved Invoice Found An invoice for this booking was previously saved. Would…" at bounding box center [591, 275] width 1182 height 551
click at [643, 373] on button "Open Saved" at bounding box center [638, 367] width 88 height 30
type input "8698860241"
select select "1: Object"
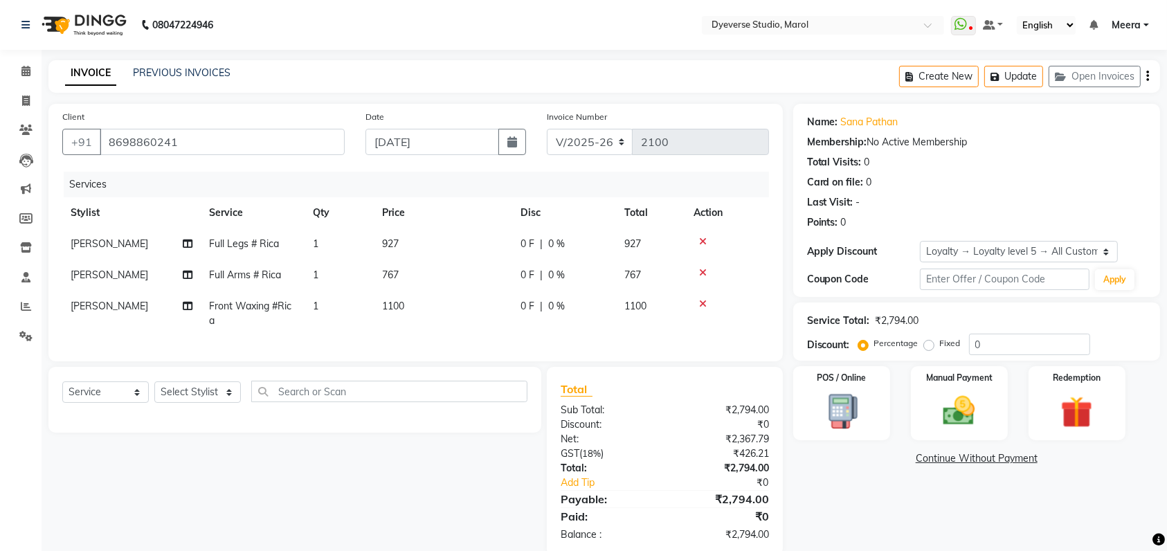
click at [227, 305] on span "Front Waxing #Rica" at bounding box center [250, 313] width 82 height 27
select select "48403"
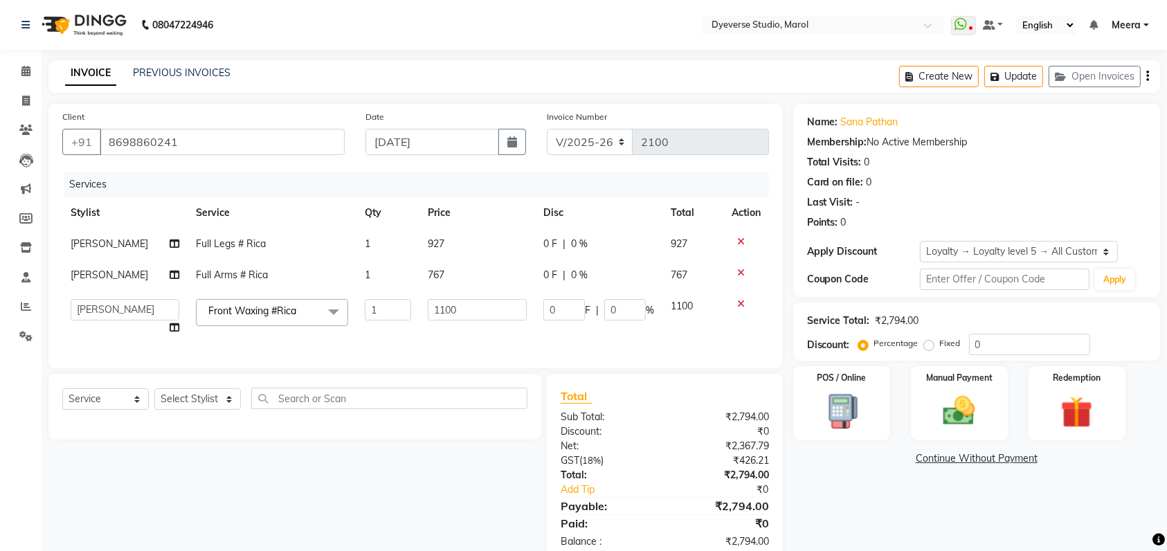
click at [741, 304] on icon at bounding box center [741, 304] width 8 height 10
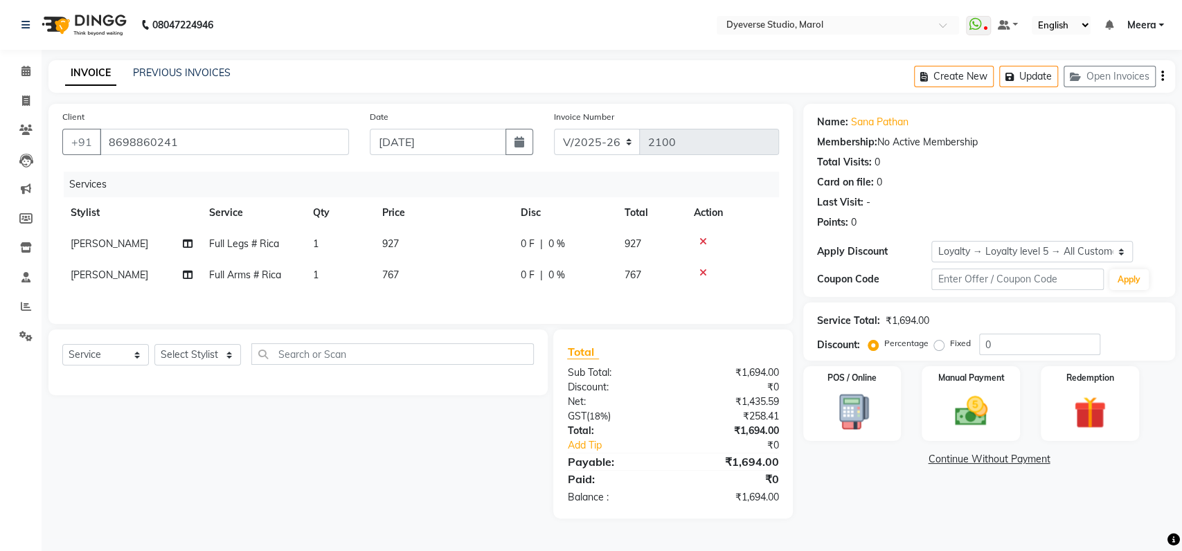
click at [111, 346] on div "Select Service Product Membership Package Voucher Prepaid Gift Card Select Styl…" at bounding box center [297, 363] width 499 height 66
click at [109, 358] on select "Select Service Product Membership Package Voucher Prepaid Gift Card" at bounding box center [105, 354] width 87 height 21
click at [62, 350] on select "Select Service Product Membership Package Voucher Prepaid Gift Card" at bounding box center [105, 354] width 87 height 21
click at [223, 358] on select "Select Stylist Ankita Anmol Kanak Kunal Meera Prachi Raoul Ruchika Ruth Sahabaz…" at bounding box center [197, 354] width 87 height 21
select select "48403"
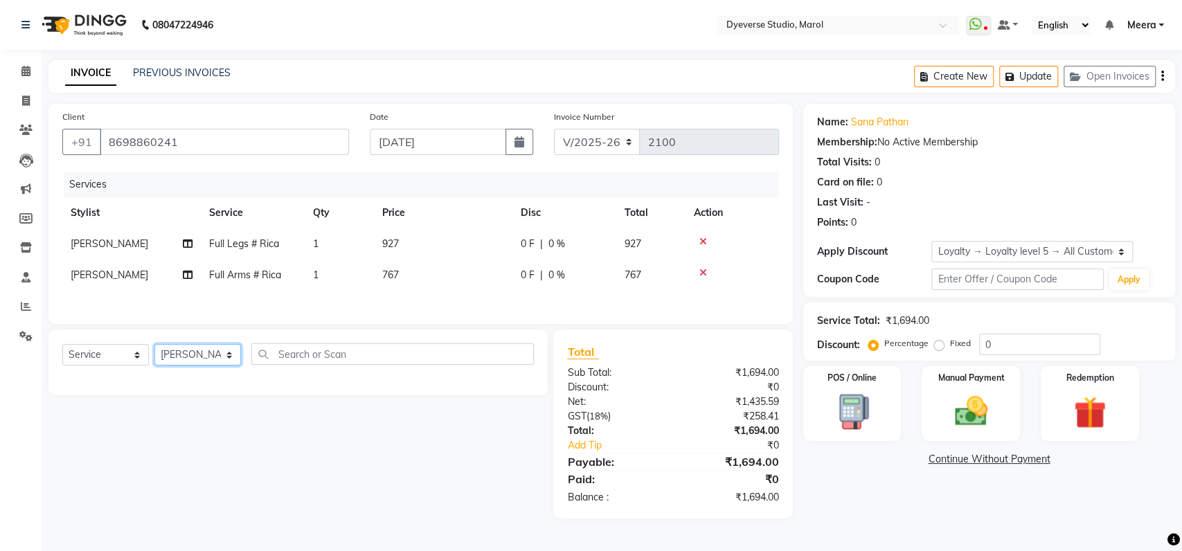
click at [154, 350] on select "Select Stylist Ankita Anmol Kanak Kunal Meera Prachi Raoul Ruchika Ruth Sahabaz…" at bounding box center [197, 354] width 87 height 21
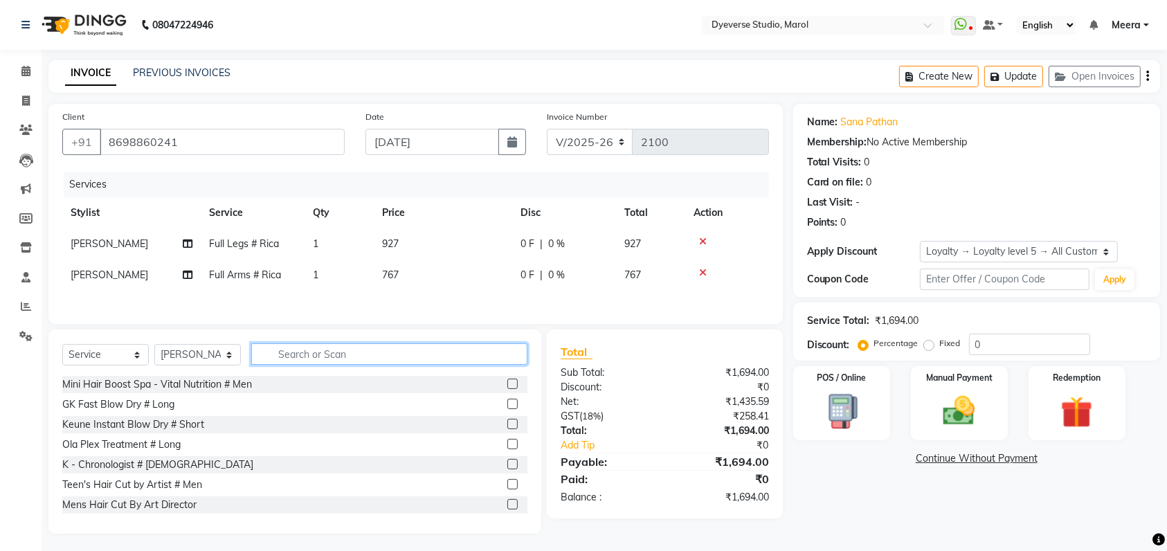
click at [318, 365] on input "text" at bounding box center [389, 353] width 276 height 21
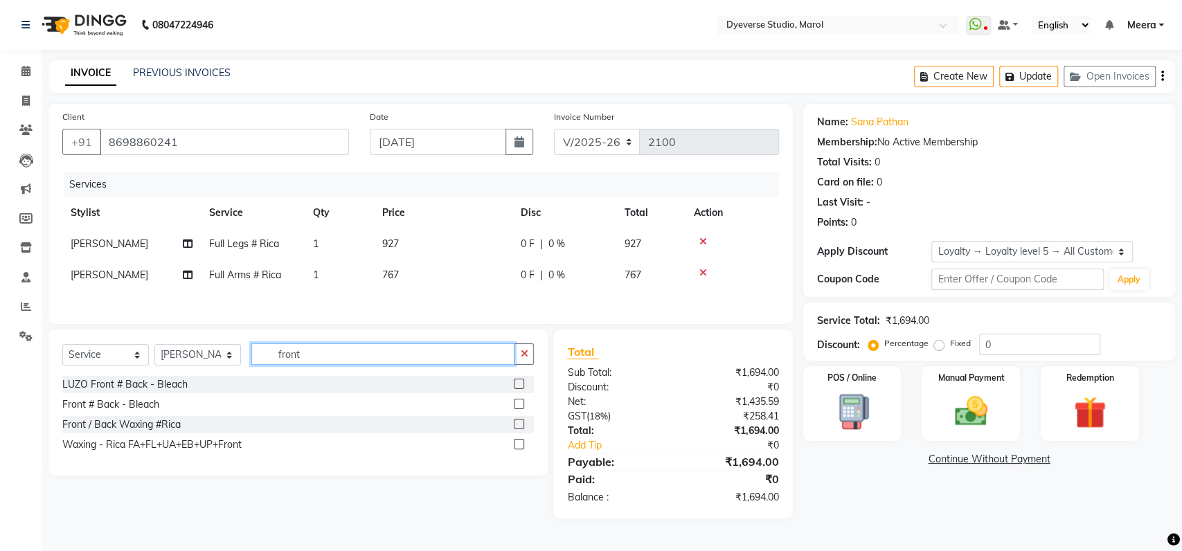
type input "front"
click at [517, 429] on label at bounding box center [519, 424] width 10 height 10
click at [517, 429] on input "checkbox" at bounding box center [518, 424] width 9 height 9
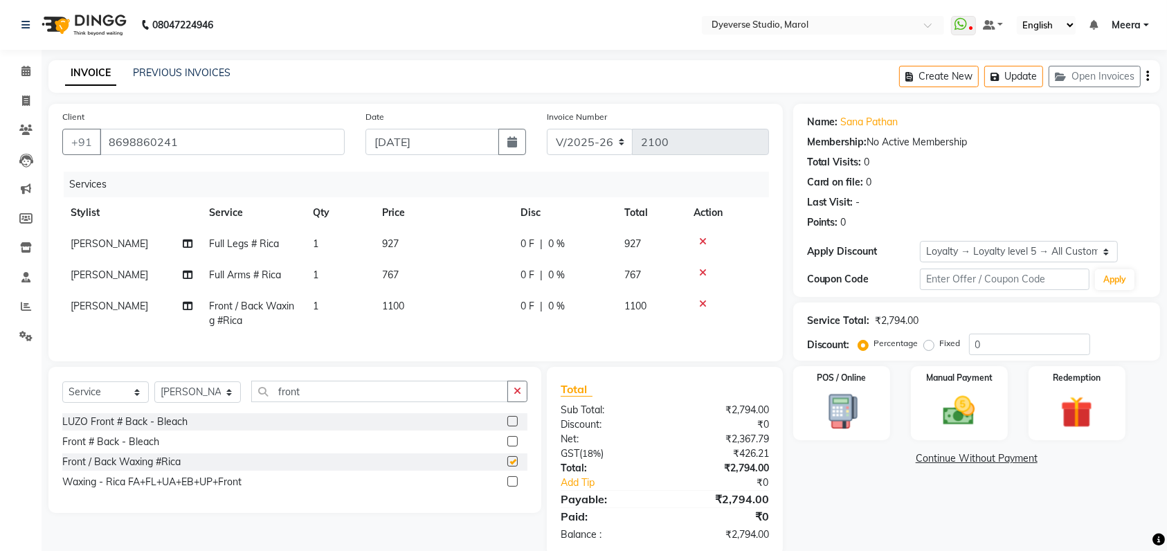
checkbox input "false"
drag, startPoint x: 337, startPoint y: 396, endPoint x: 184, endPoint y: 409, distance: 153.5
click at [184, 409] on div "Select Service Product Membership Package Voucher Prepaid Gift Card Select Styl…" at bounding box center [294, 397] width 465 height 33
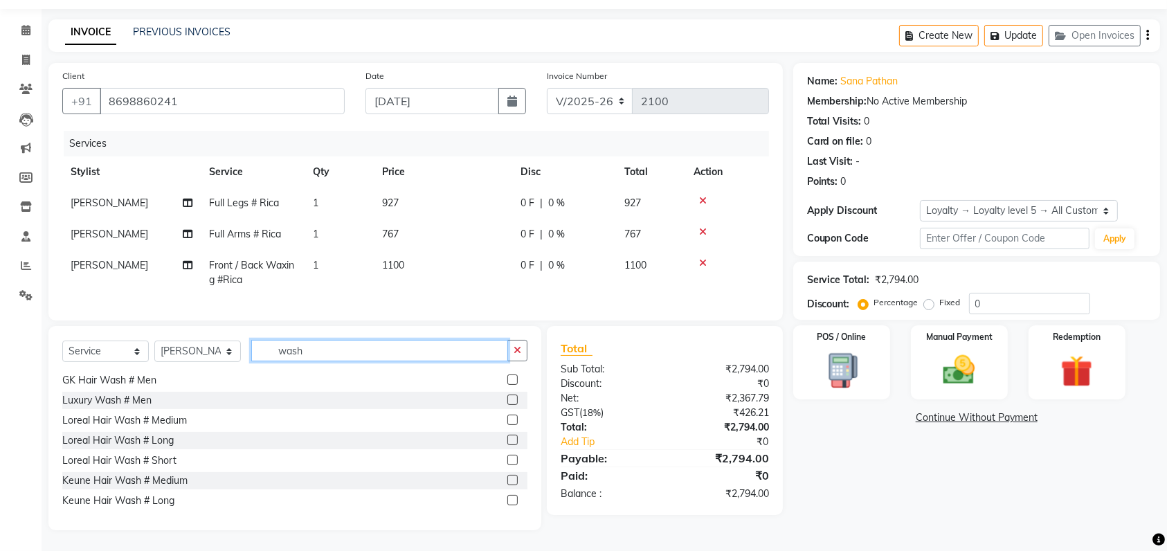
scroll to position [73, 0]
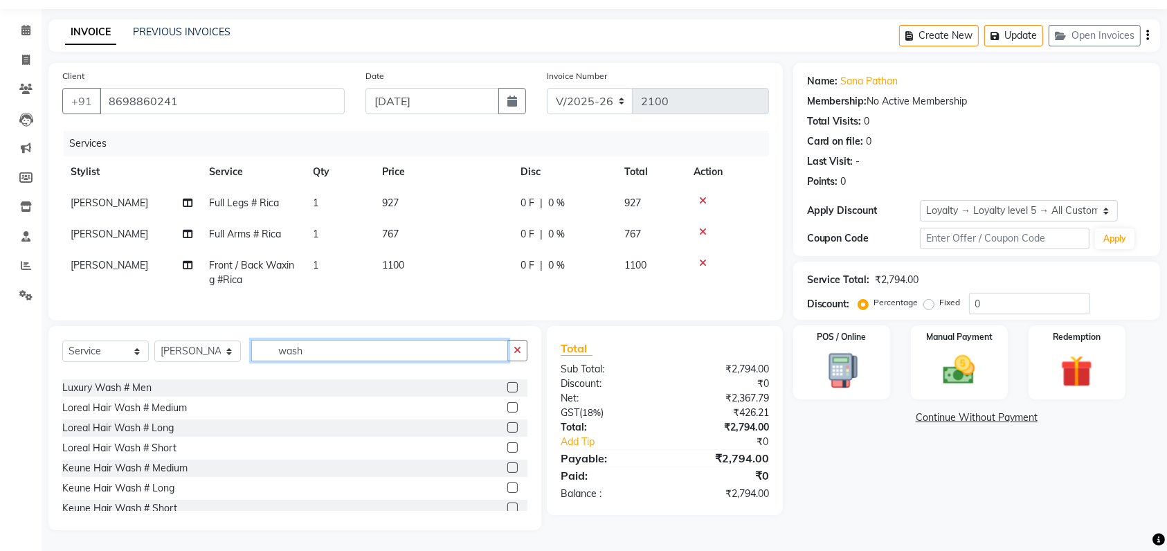
type input "wash"
click at [508, 469] on label at bounding box center [513, 468] width 10 height 10
click at [508, 469] on input "checkbox" at bounding box center [512, 468] width 9 height 9
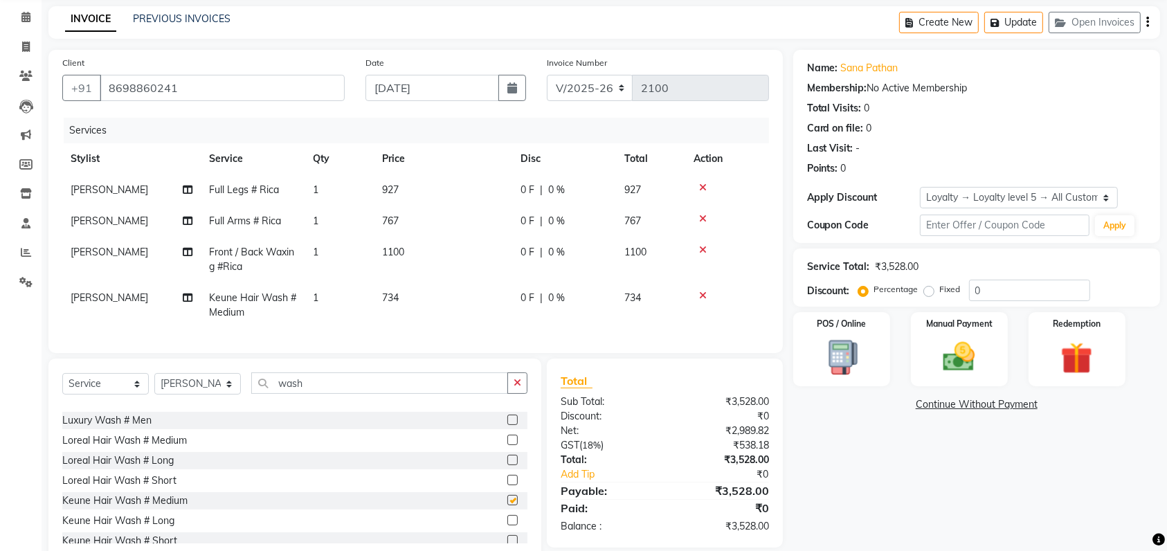
checkbox input "false"
drag, startPoint x: 339, startPoint y: 404, endPoint x: 200, endPoint y: 403, distance: 138.5
click at [200, 403] on div "Select Service Product Membership Package Voucher Prepaid Gift Card Select Styl…" at bounding box center [294, 389] width 465 height 33
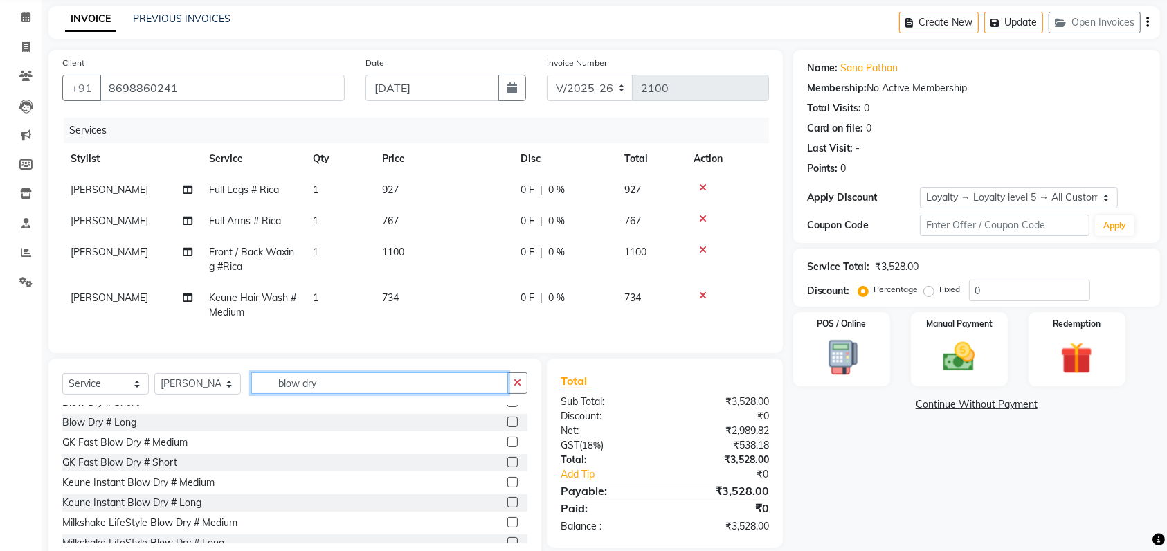
scroll to position [0, 0]
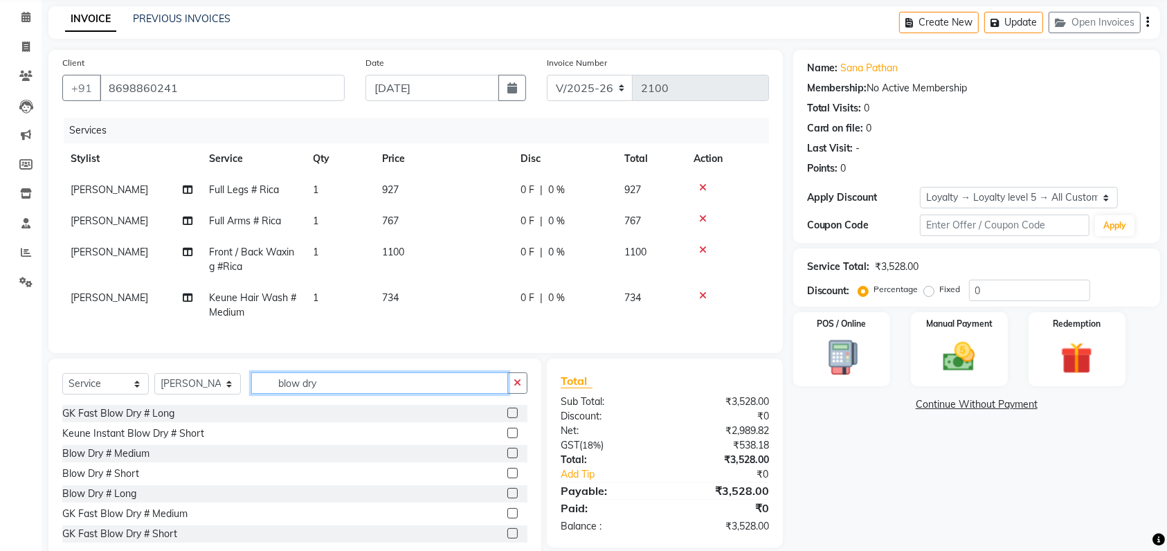
type input "blow dry"
click at [508, 458] on label at bounding box center [513, 453] width 10 height 10
click at [508, 458] on input "checkbox" at bounding box center [512, 453] width 9 height 9
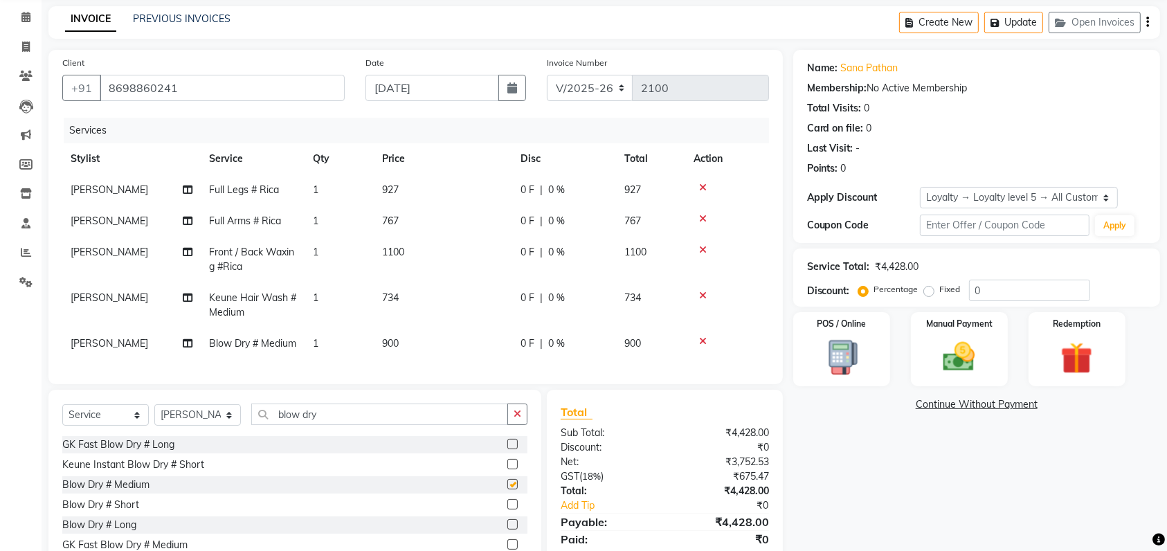
checkbox input "false"
drag, startPoint x: 357, startPoint y: 443, endPoint x: 155, endPoint y: 439, distance: 201.6
click at [155, 436] on div "Select Service Product Membership Package Voucher Prepaid Gift Card Select Styl…" at bounding box center [294, 420] width 465 height 33
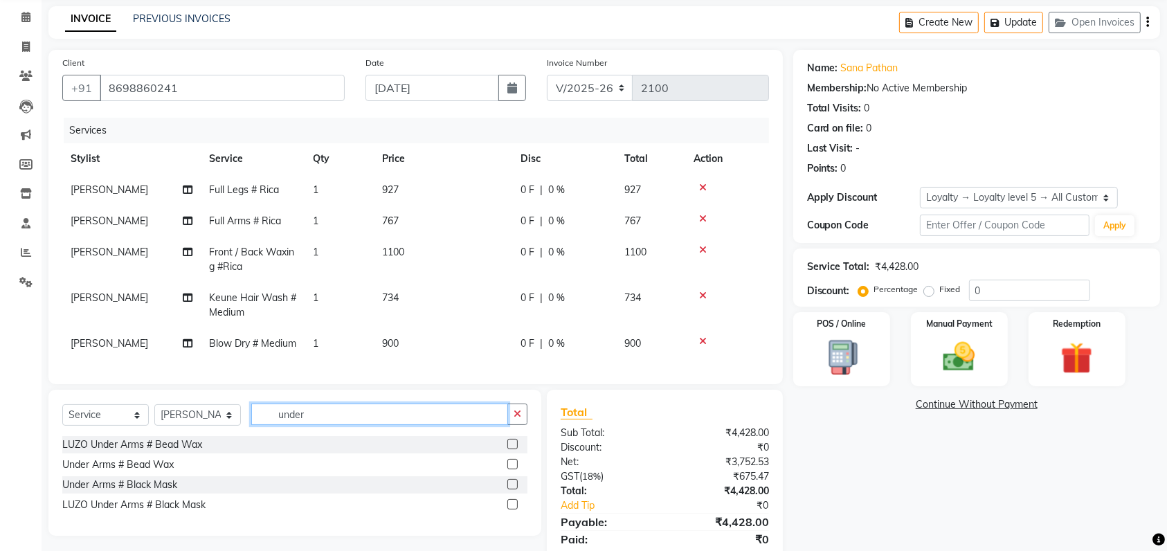
type input "under"
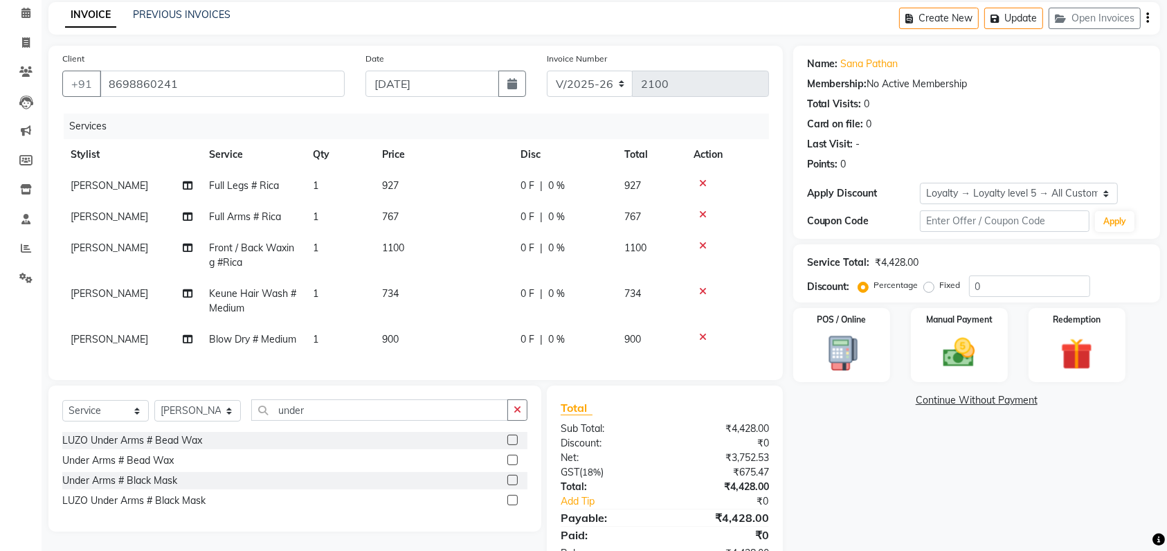
click at [360, 427] on div "Select Service Product Membership Package Voucher Prepaid Gift Card Select Styl…" at bounding box center [294, 459] width 493 height 146
click at [355, 421] on input "under" at bounding box center [379, 410] width 257 height 21
click at [512, 465] on label at bounding box center [513, 460] width 10 height 10
click at [512, 465] on input "checkbox" at bounding box center [512, 460] width 9 height 9
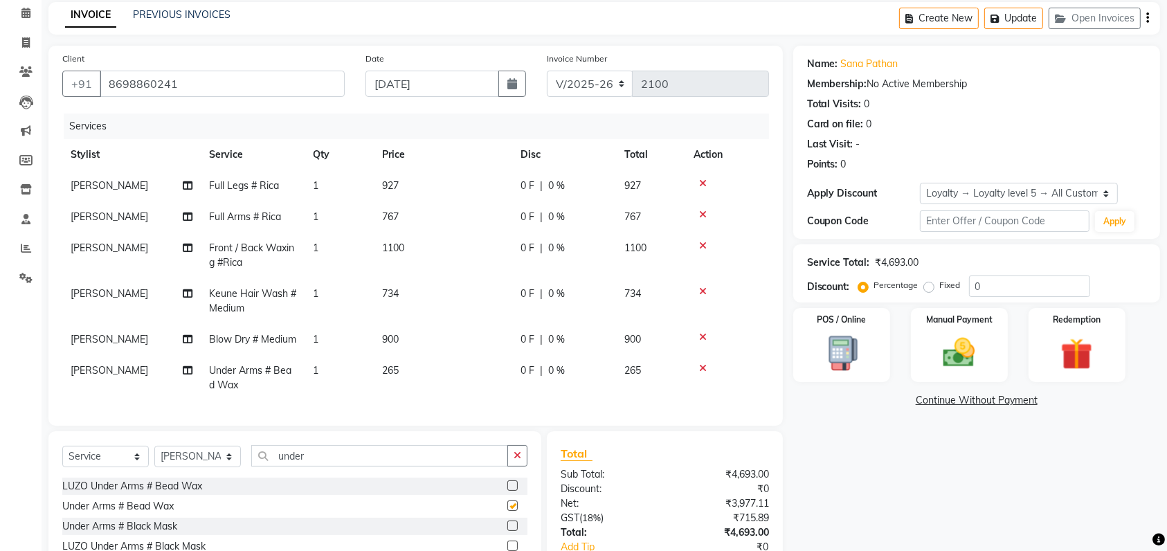
checkbox input "false"
click at [325, 387] on td "1" at bounding box center [339, 378] width 69 height 46
select select "48403"
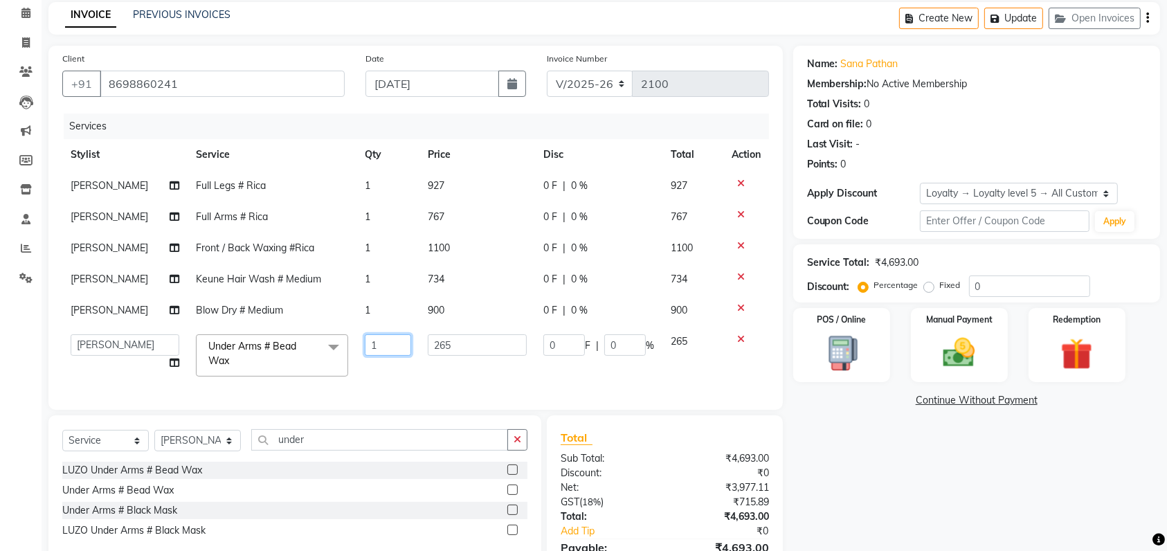
click at [389, 347] on input "1" at bounding box center [388, 344] width 46 height 21
type input "2"
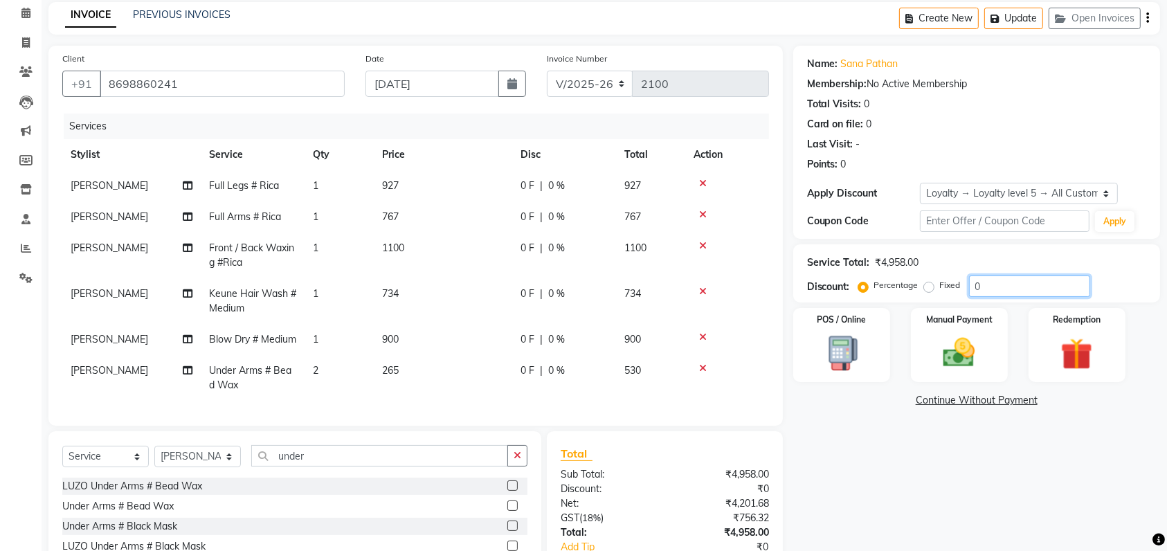
click at [1046, 292] on input "0" at bounding box center [1029, 286] width 121 height 21
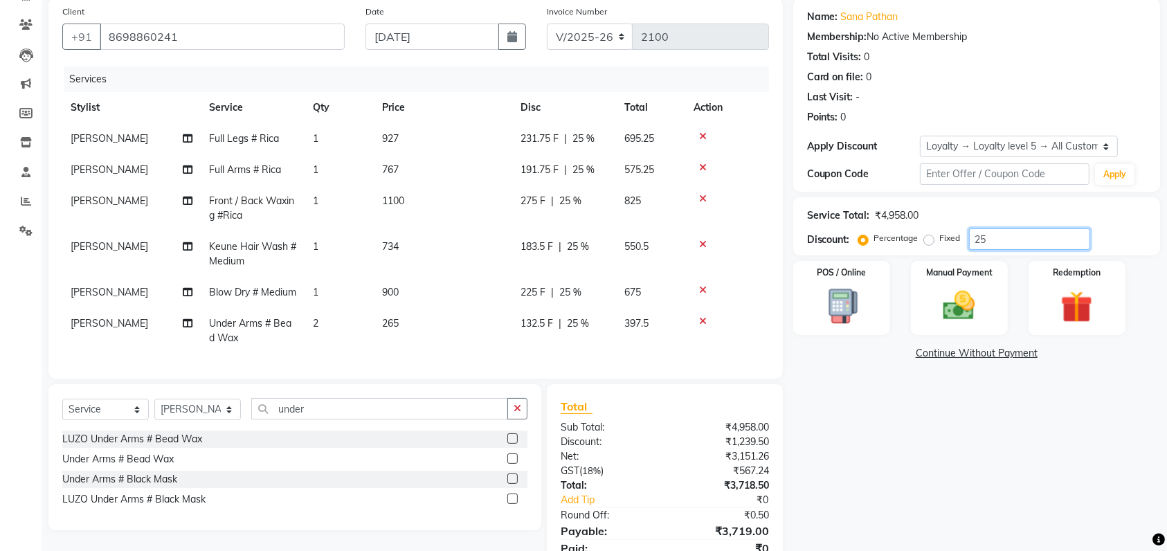
scroll to position [98, 0]
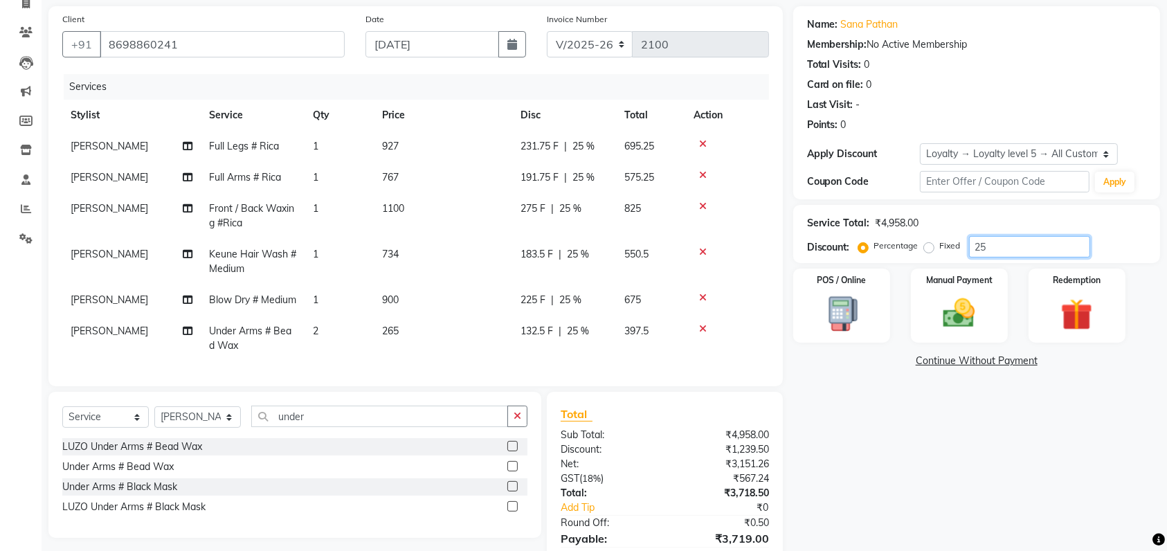
type input "2"
click at [393, 256] on span "734" at bounding box center [390, 254] width 17 height 12
select select "48403"
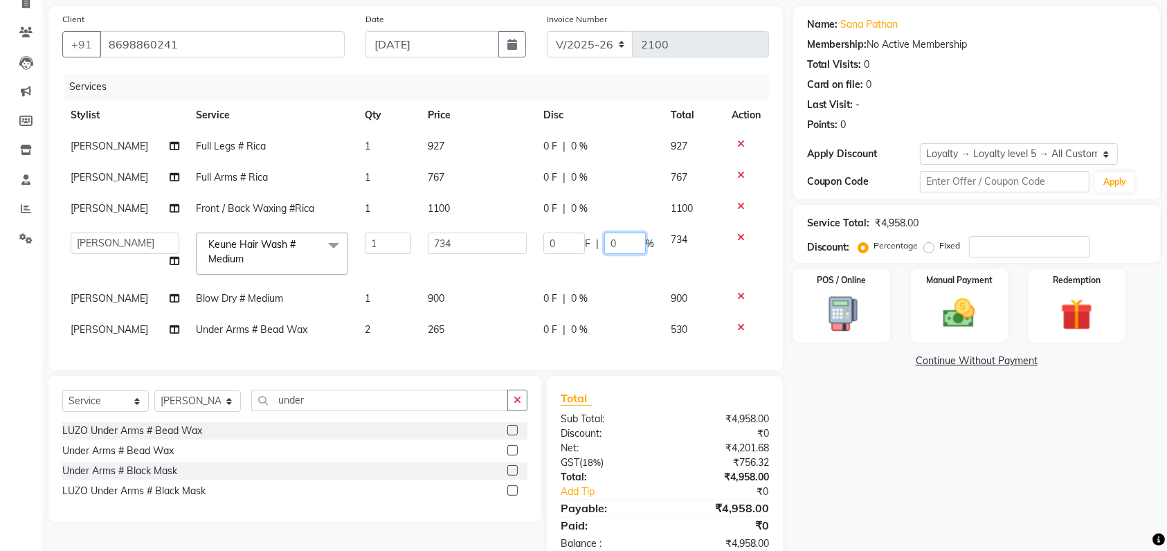
click at [618, 247] on input "0" at bounding box center [626, 243] width 42 height 21
type input "100"
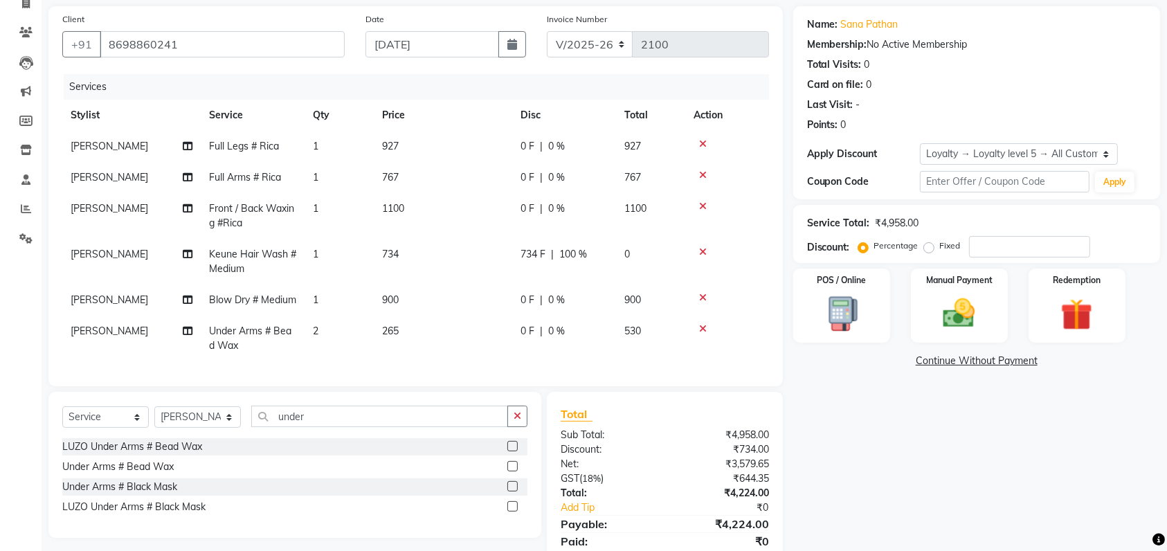
click at [561, 145] on span "0 %" at bounding box center [556, 146] width 17 height 15
select select "48403"
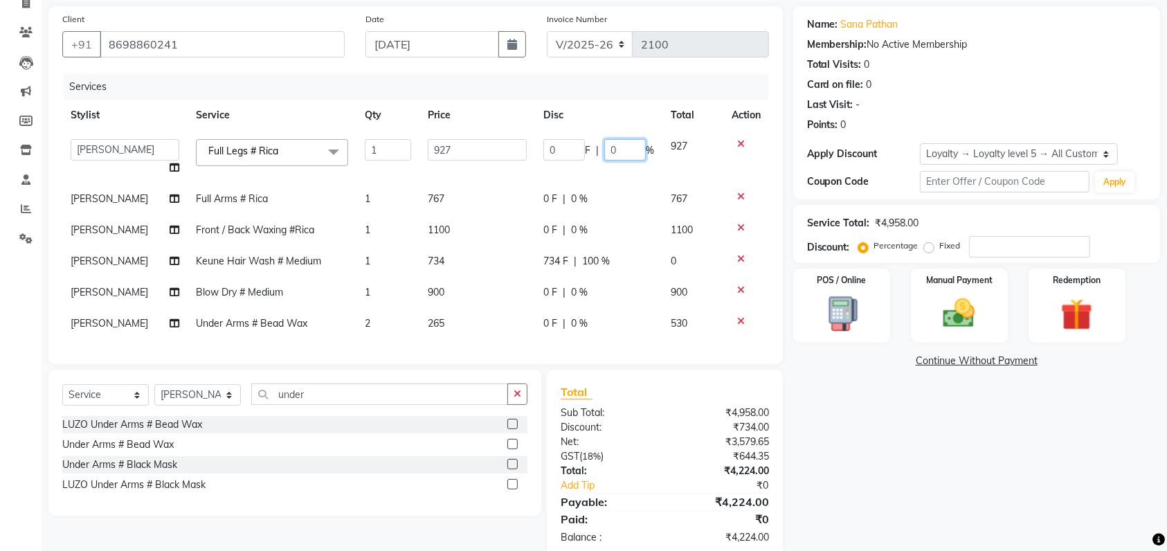
click at [629, 152] on input "0" at bounding box center [626, 149] width 42 height 21
type input "100"
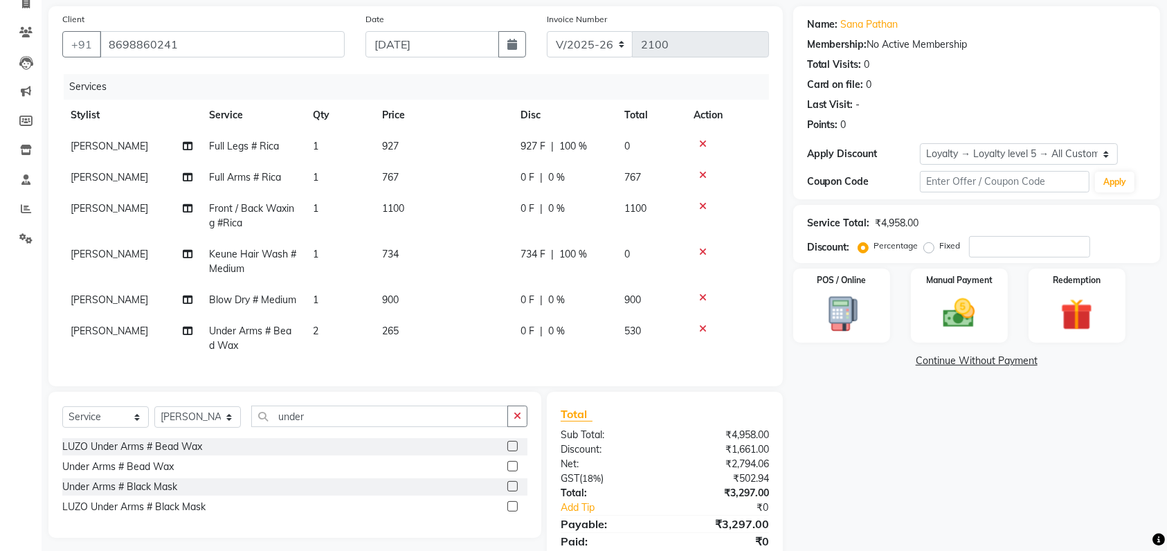
click at [641, 337] on span "530" at bounding box center [633, 331] width 17 height 12
select select "48403"
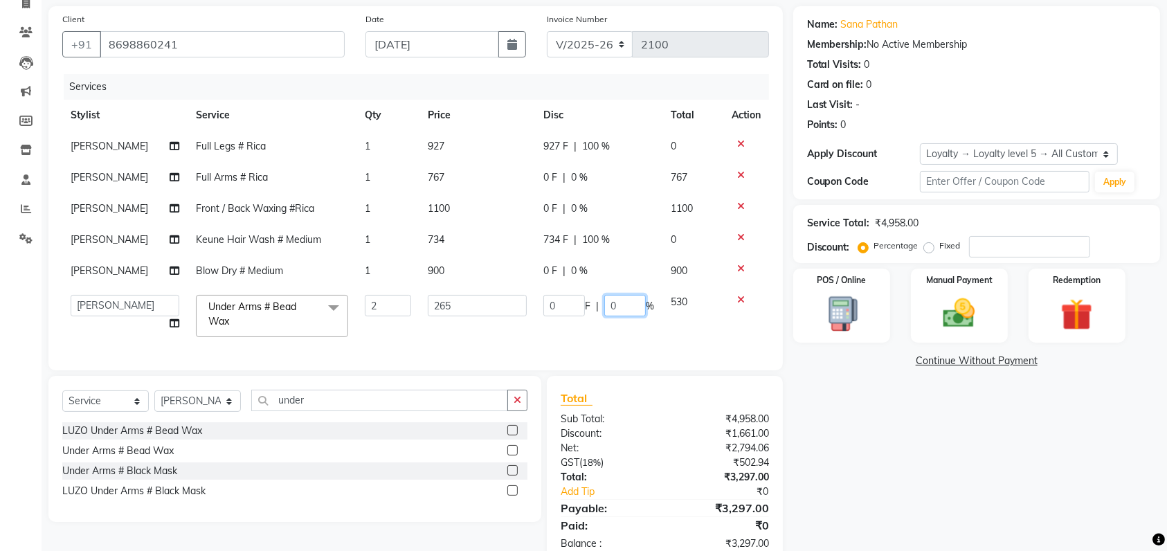
click at [613, 300] on input "0" at bounding box center [626, 305] width 42 height 21
type input "100"
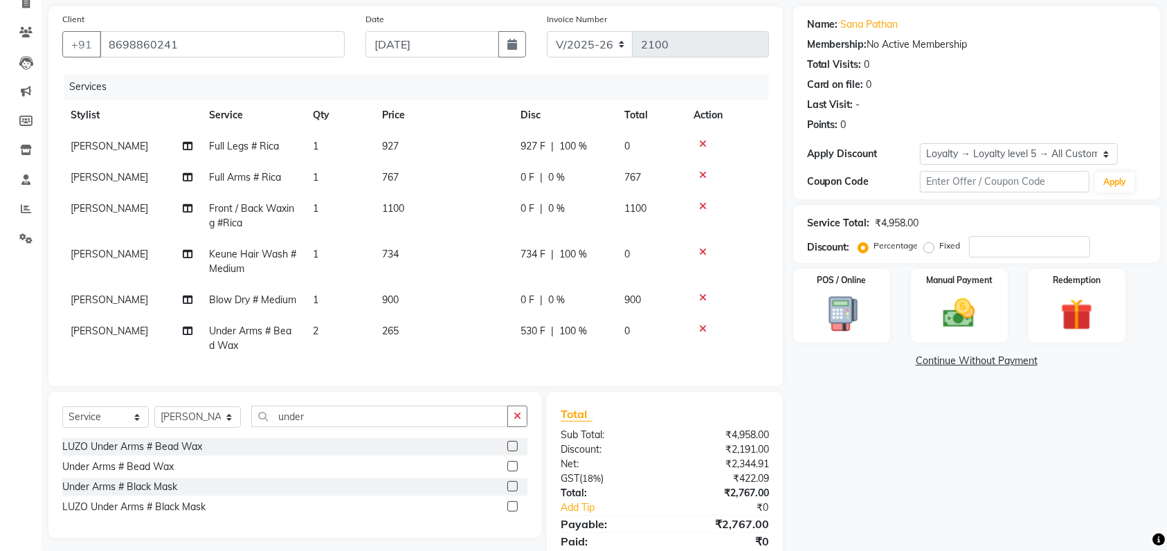
click at [632, 141] on td "0" at bounding box center [650, 146] width 69 height 31
select select "48403"
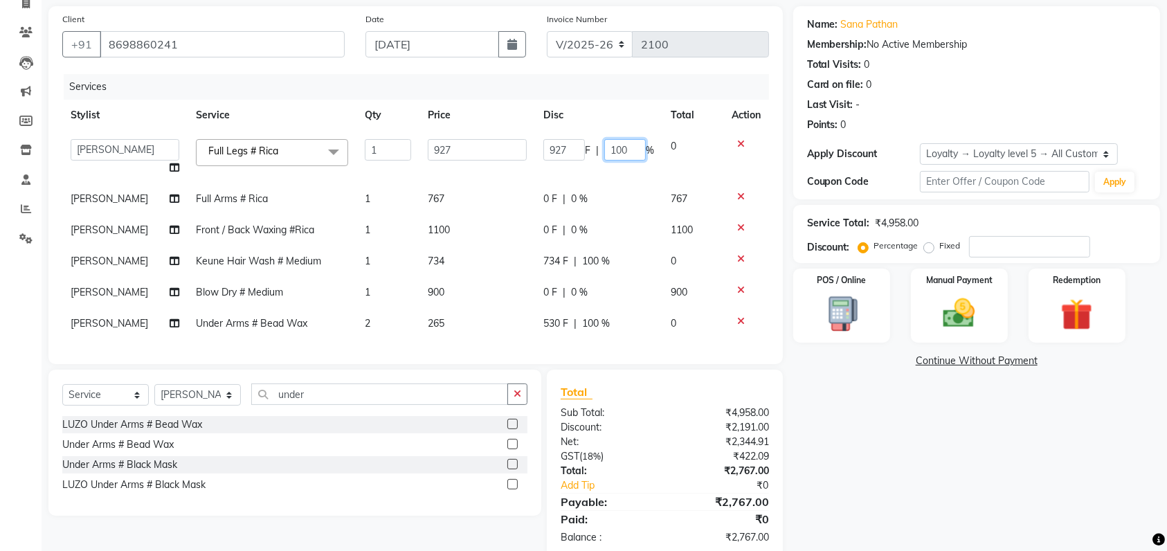
click at [620, 152] on input "100" at bounding box center [626, 149] width 42 height 21
drag, startPoint x: 627, startPoint y: 147, endPoint x: 551, endPoint y: 151, distance: 76.9
click at [551, 151] on div "927 F | 100 %" at bounding box center [599, 149] width 111 height 21
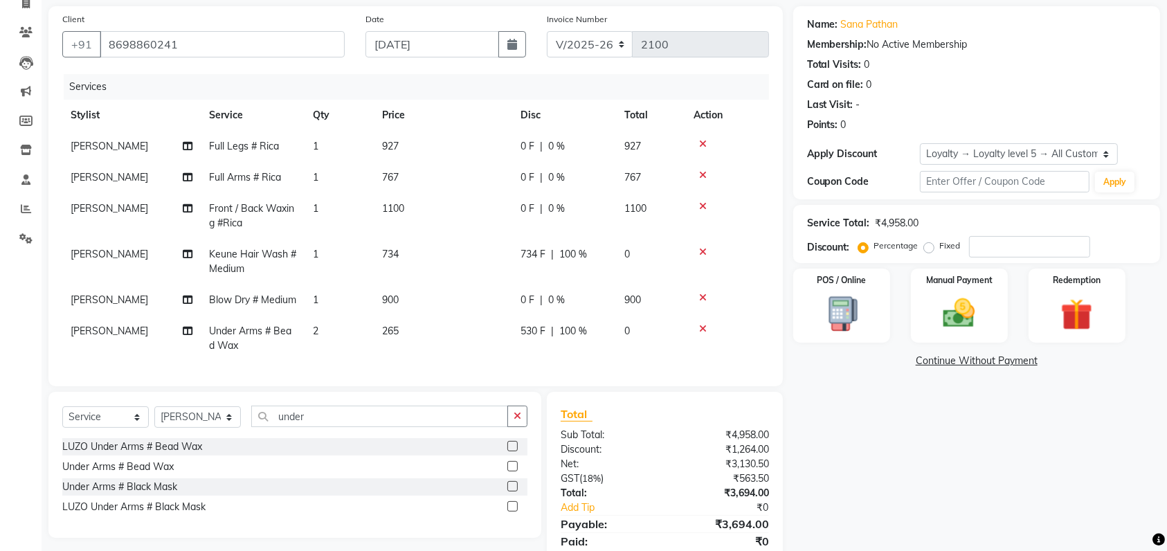
click at [632, 296] on span "900" at bounding box center [633, 300] width 17 height 12
select select "48403"
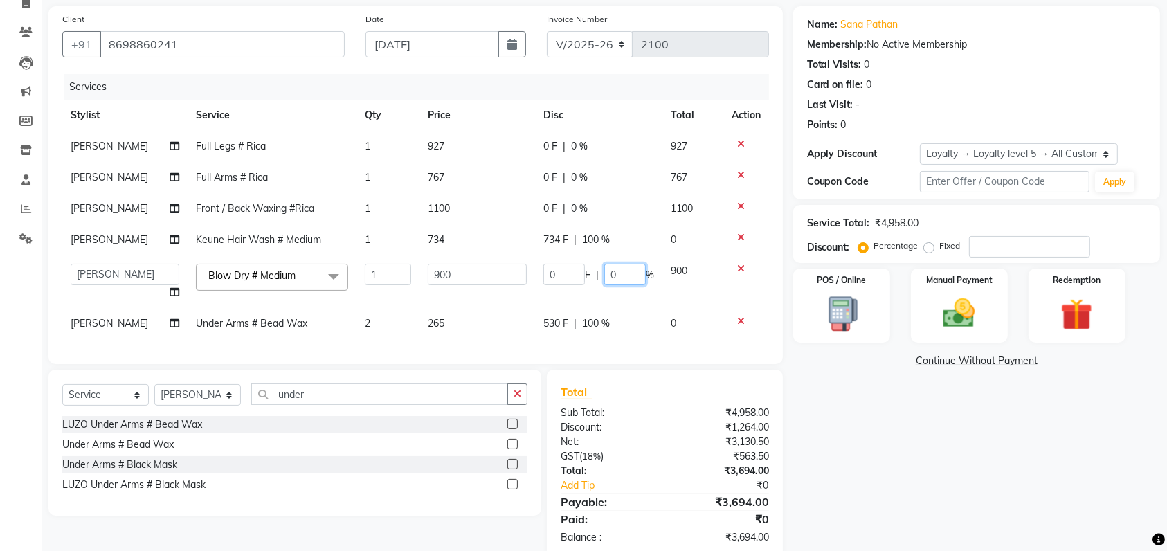
drag, startPoint x: 632, startPoint y: 296, endPoint x: 627, endPoint y: 269, distance: 28.1
click at [627, 269] on input "0" at bounding box center [626, 274] width 42 height 21
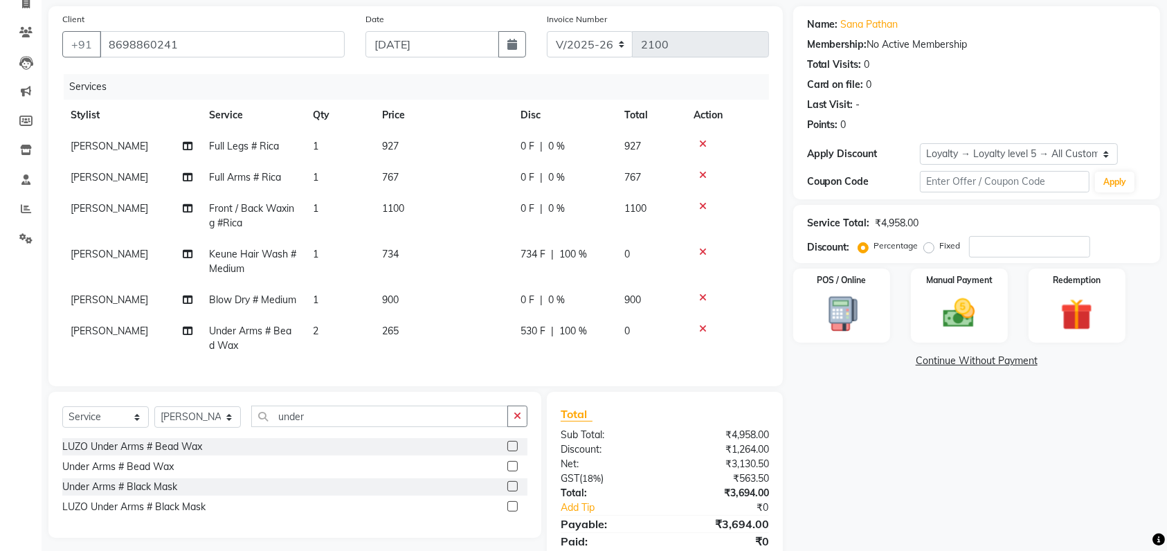
click at [574, 249] on span "100 %" at bounding box center [574, 254] width 28 height 15
select select "48403"
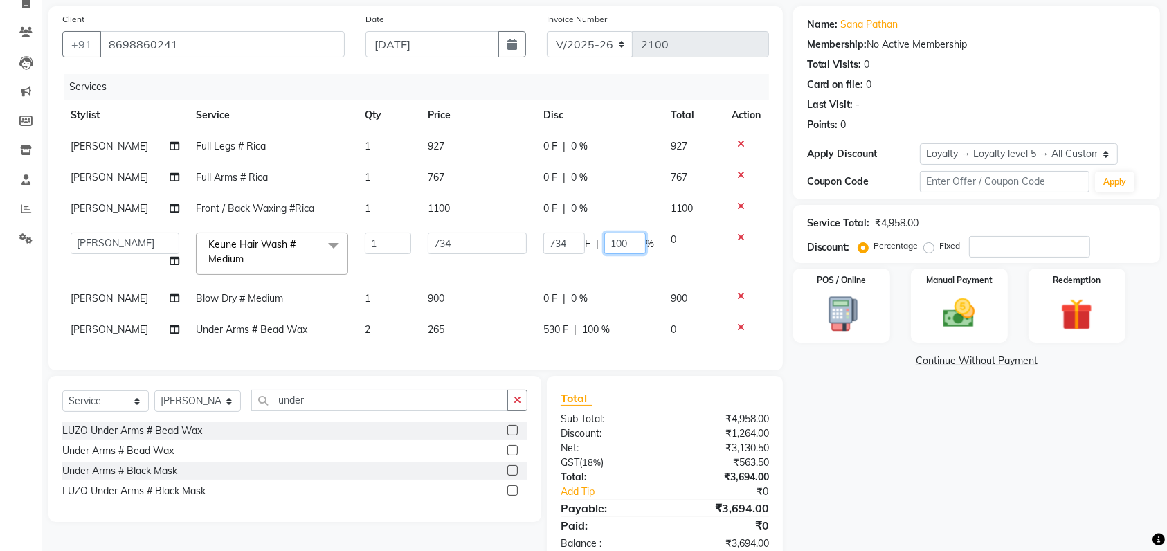
click at [637, 247] on input "100" at bounding box center [626, 243] width 42 height 21
type input "1"
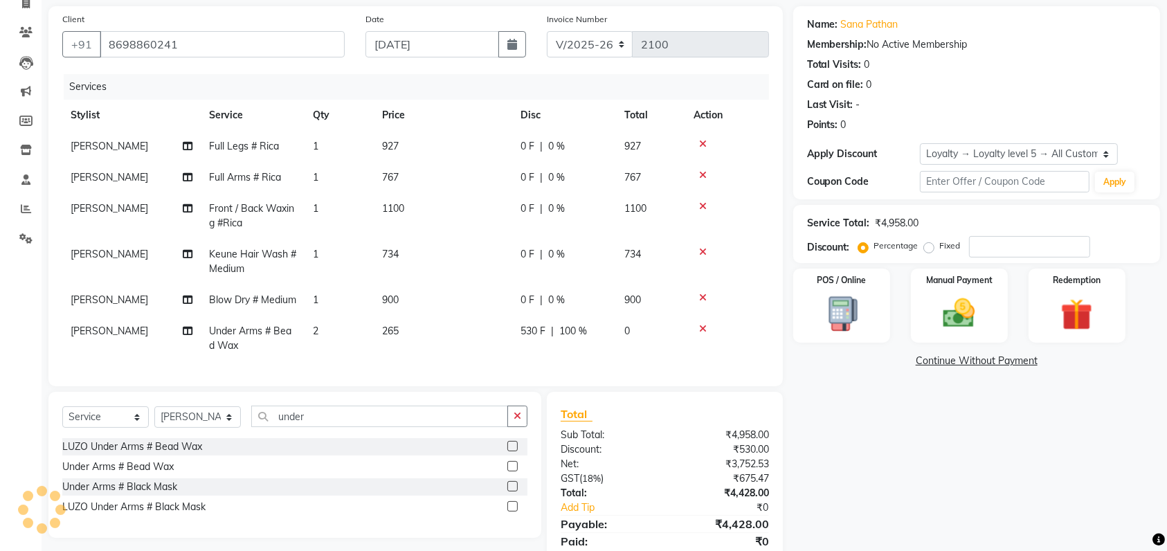
click at [563, 339] on span "100 %" at bounding box center [574, 331] width 28 height 15
select select "48403"
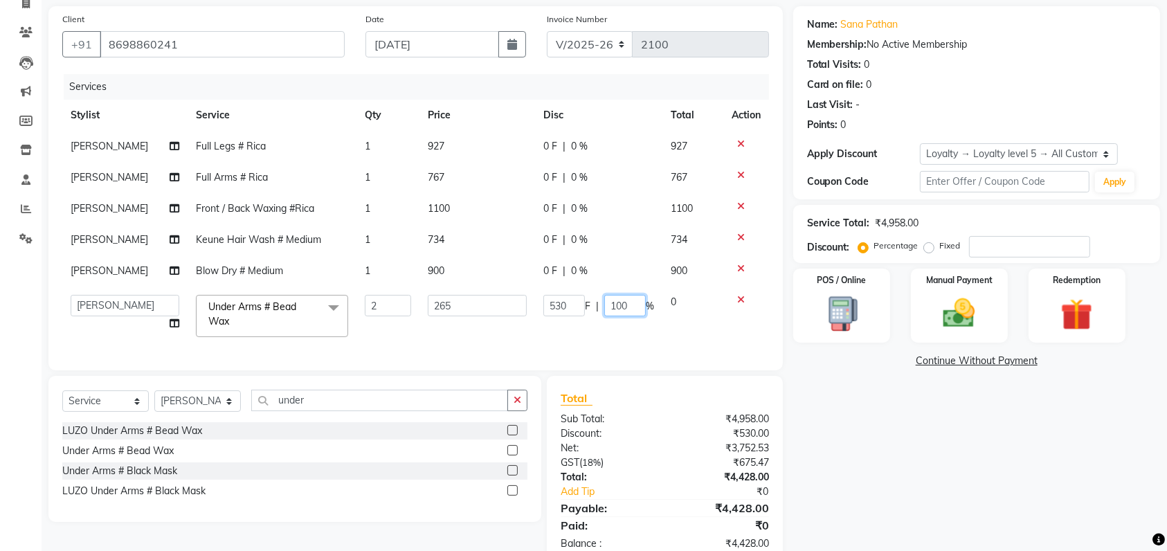
drag, startPoint x: 629, startPoint y: 307, endPoint x: 570, endPoint y: 310, distance: 59.6
click at [570, 310] on div "530 F | 100 %" at bounding box center [599, 305] width 111 height 21
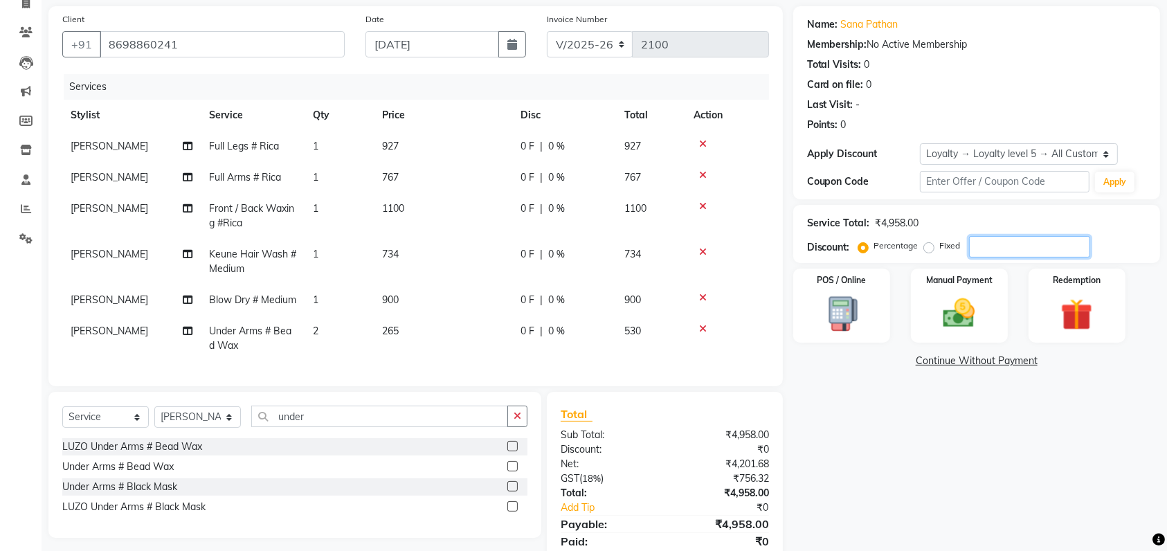
click at [1015, 247] on input "number" at bounding box center [1029, 246] width 121 height 21
type input "2"
click at [561, 179] on span "0 %" at bounding box center [556, 177] width 17 height 15
select select "48403"
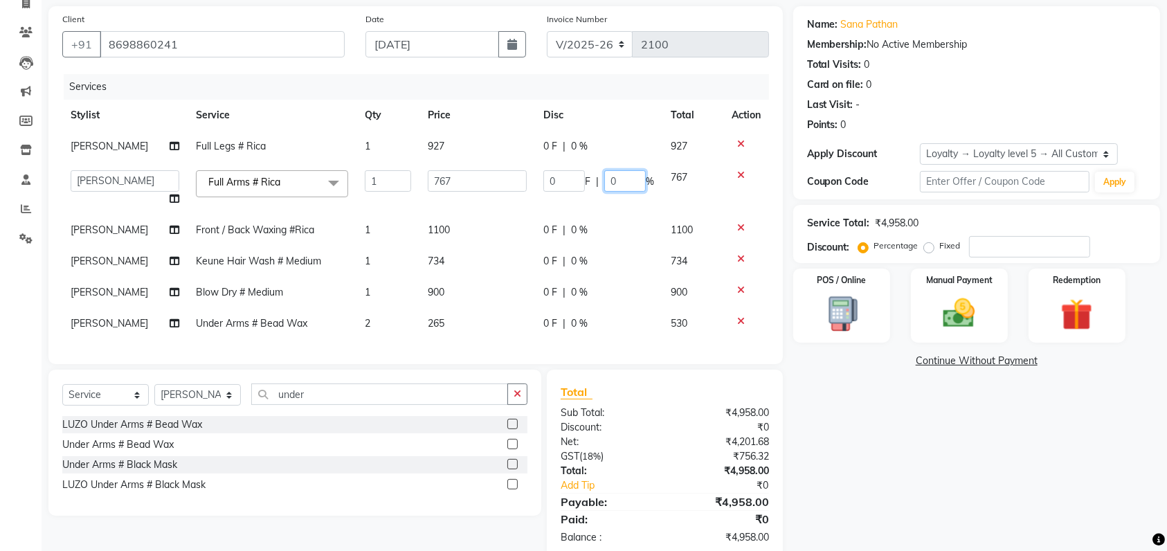
click at [615, 180] on input "0" at bounding box center [626, 180] width 42 height 21
type input "100"
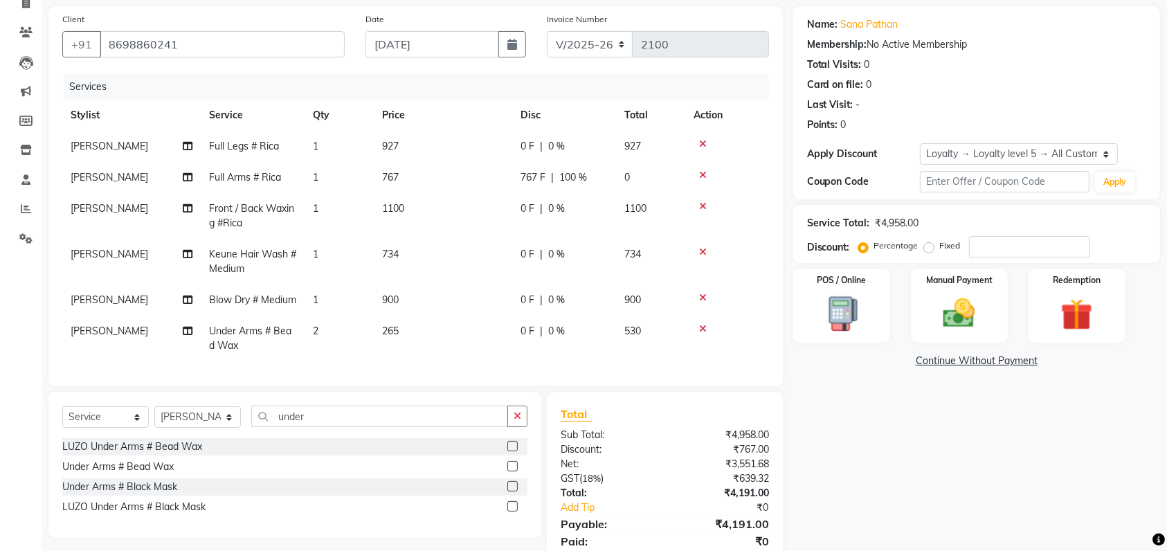
click at [543, 249] on div "0 F | 0 %" at bounding box center [564, 254] width 87 height 15
select select "48403"
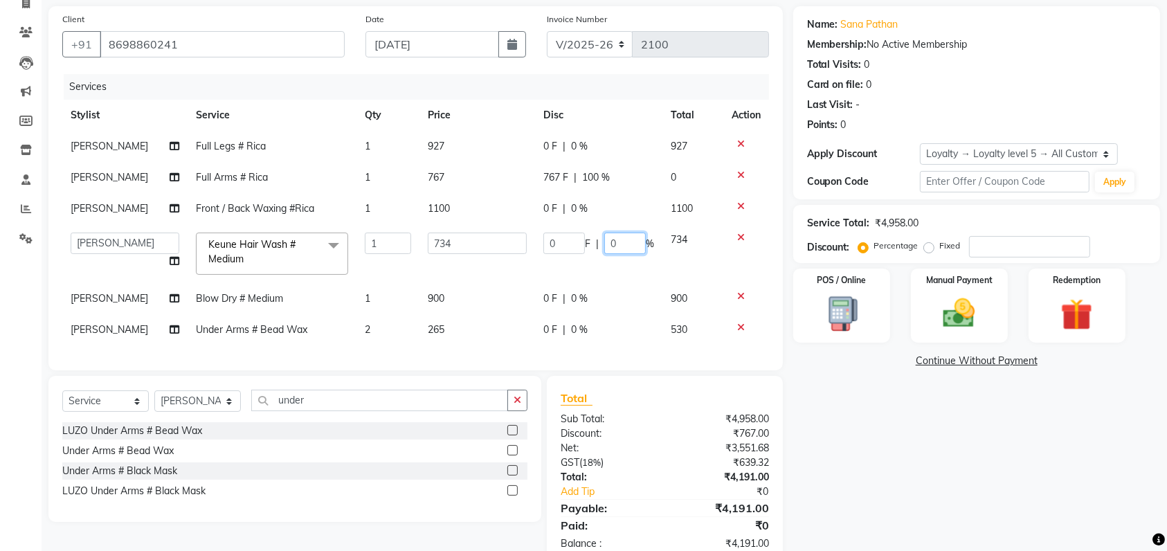
click at [622, 241] on input "0" at bounding box center [626, 243] width 42 height 21
type input "100"
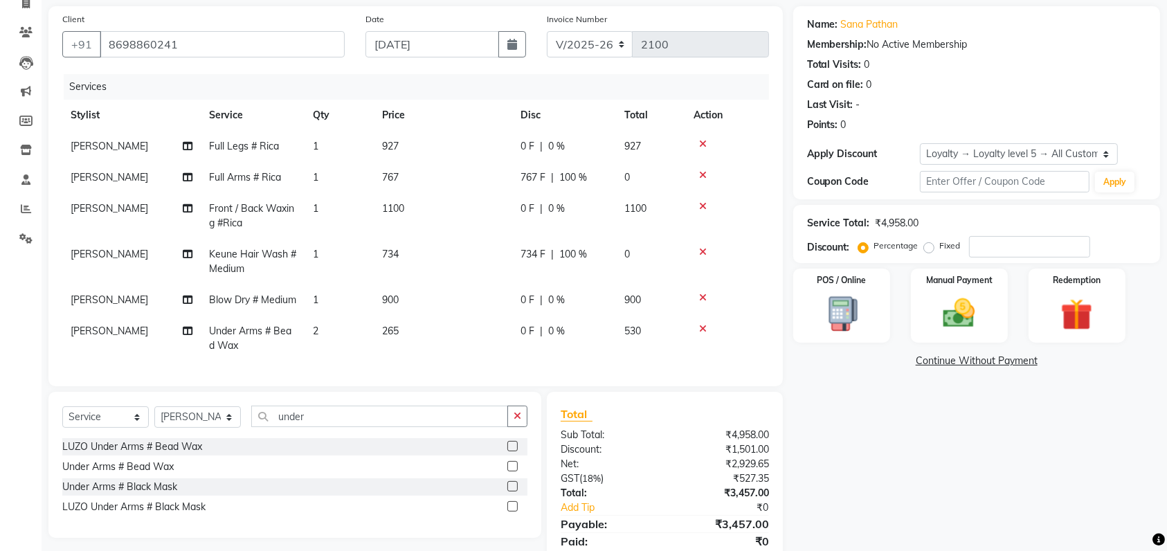
click at [556, 354] on td "0 F | 0 %" at bounding box center [564, 339] width 104 height 46
select select "48403"
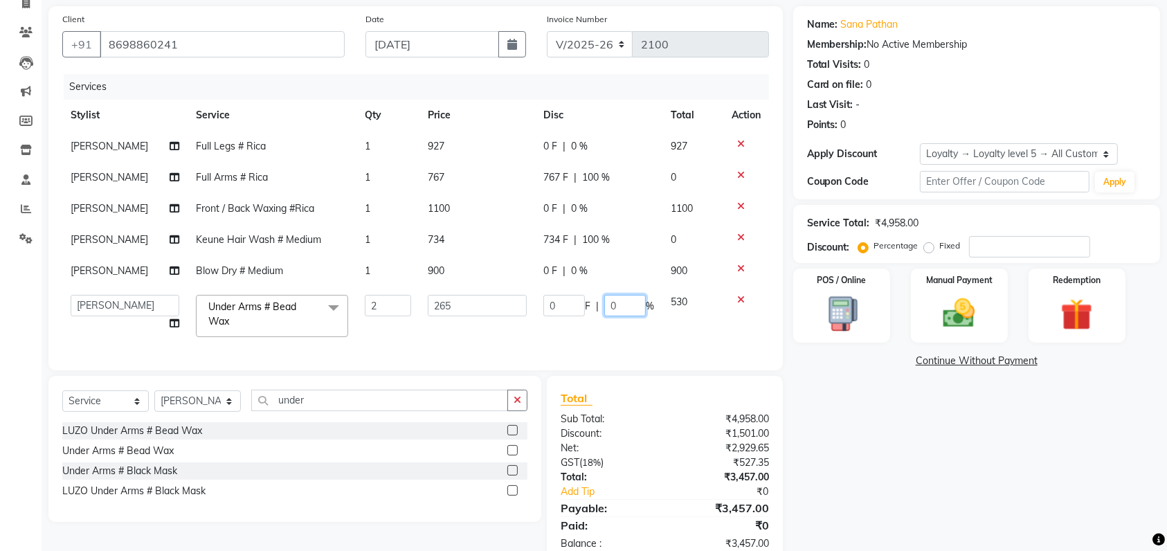
click at [620, 307] on input "0" at bounding box center [626, 305] width 42 height 21
type input "100"
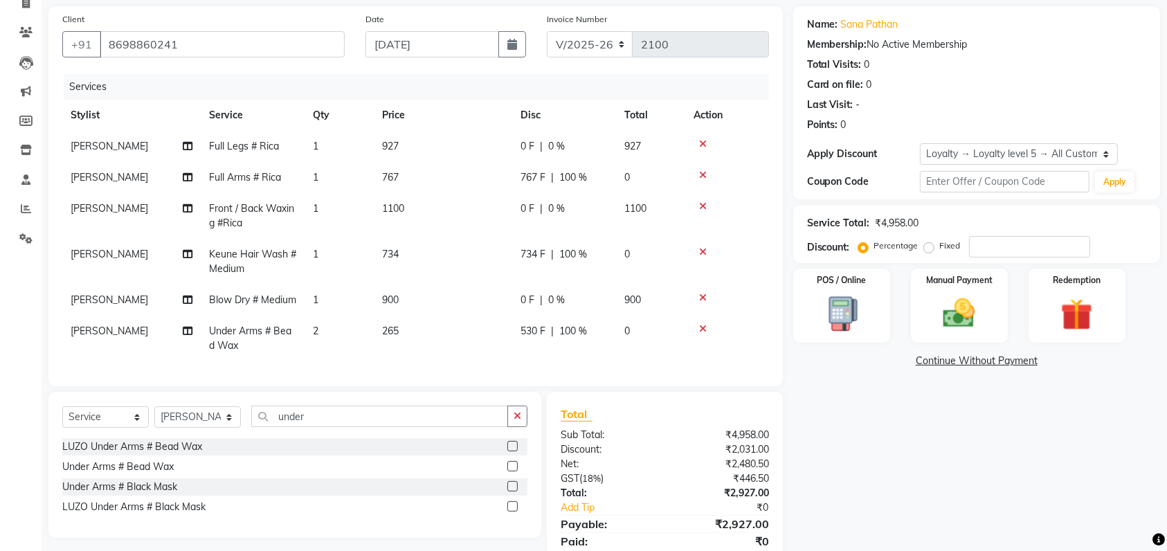
click at [569, 170] on span "100 %" at bounding box center [574, 177] width 28 height 15
select select "48403"
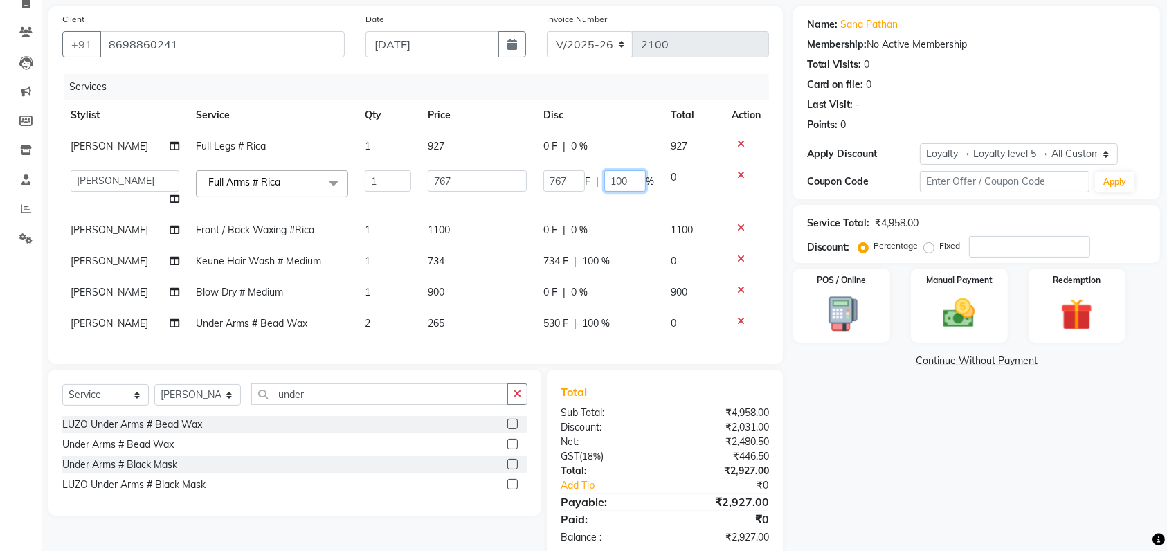
click at [634, 181] on input "100" at bounding box center [626, 180] width 42 height 21
type input "1"
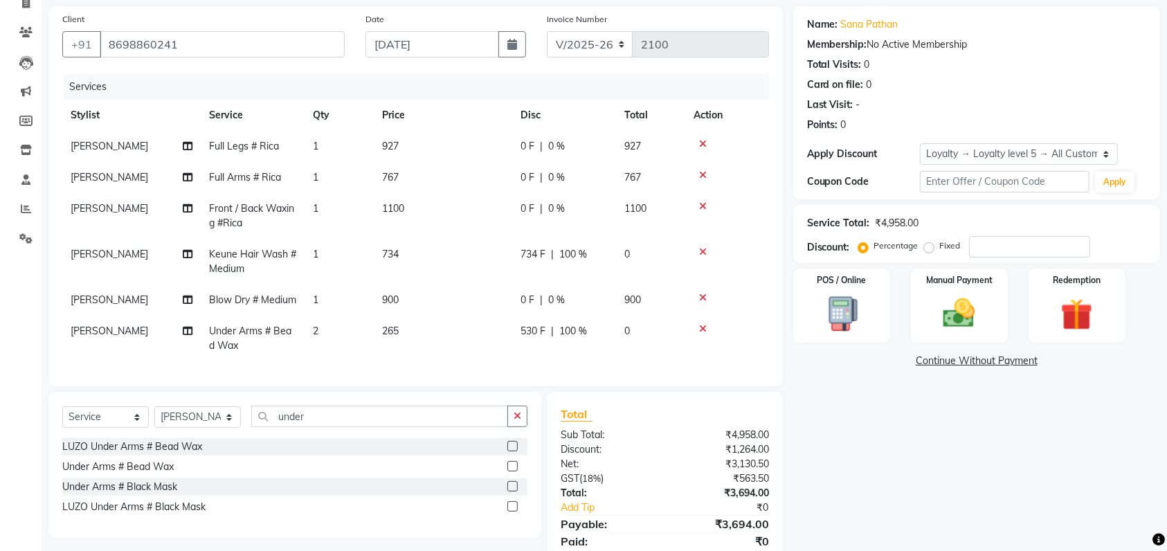
click at [571, 250] on span "100 %" at bounding box center [574, 254] width 28 height 15
select select "48403"
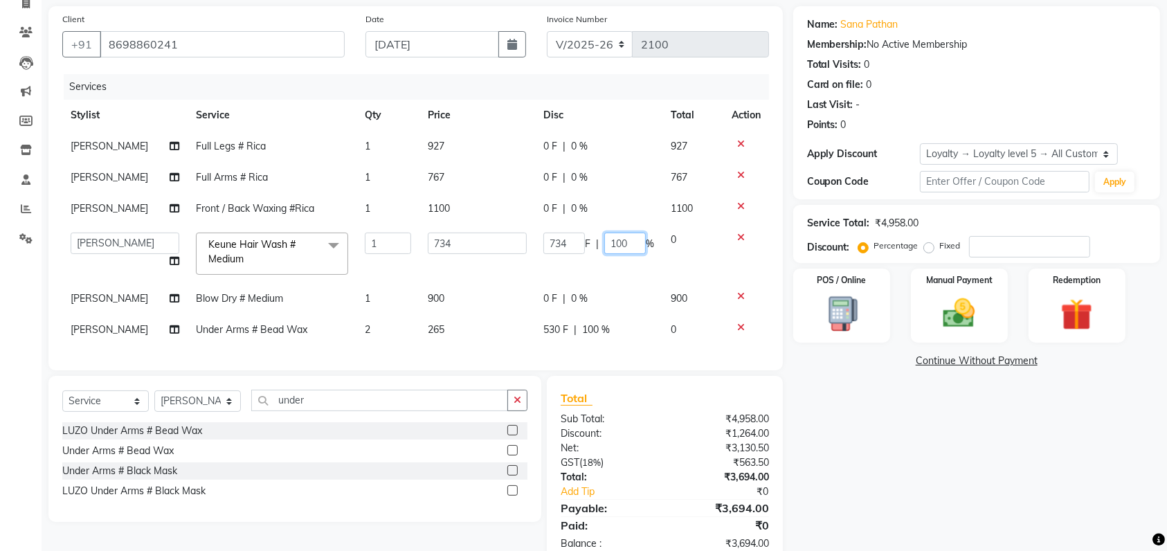
click at [635, 239] on input "100" at bounding box center [626, 243] width 42 height 21
type input "1"
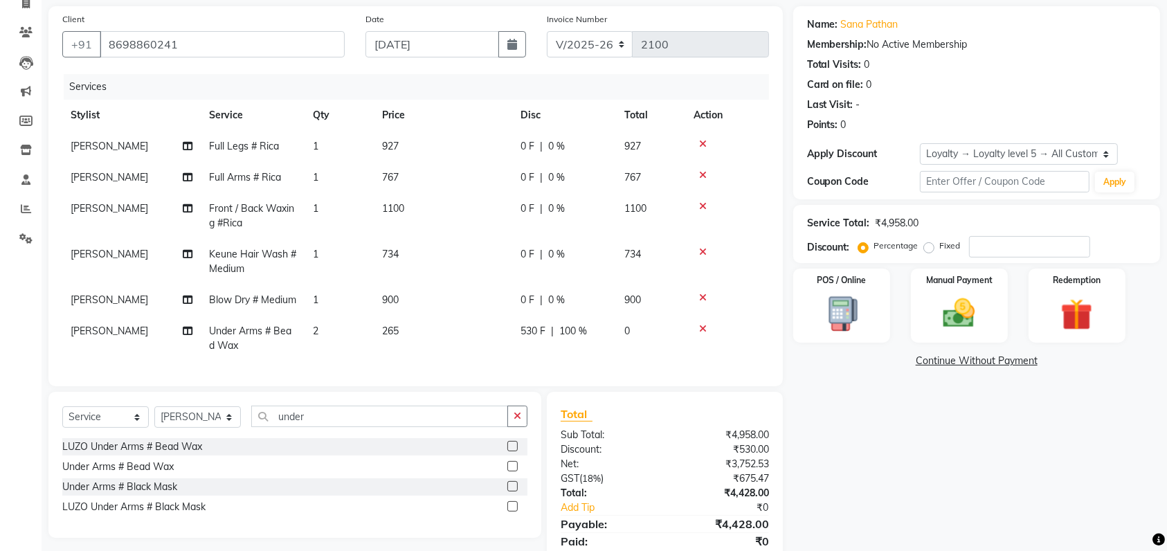
click at [562, 339] on span "100 %" at bounding box center [574, 331] width 28 height 15
select select "48403"
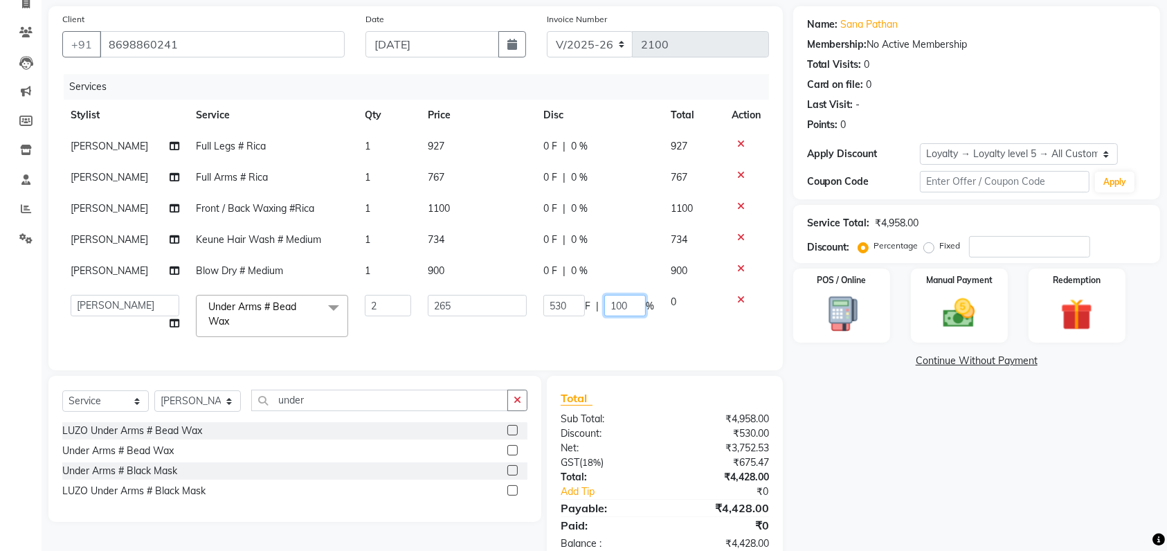
click at [635, 310] on input "100" at bounding box center [626, 305] width 42 height 21
type input "1"
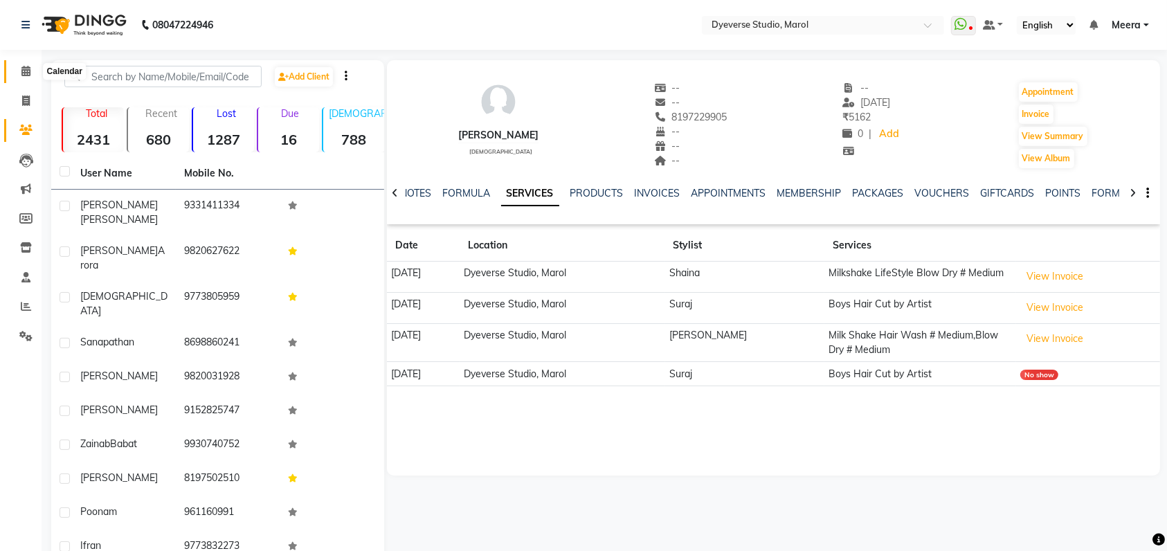
click at [28, 70] on icon at bounding box center [25, 71] width 9 height 10
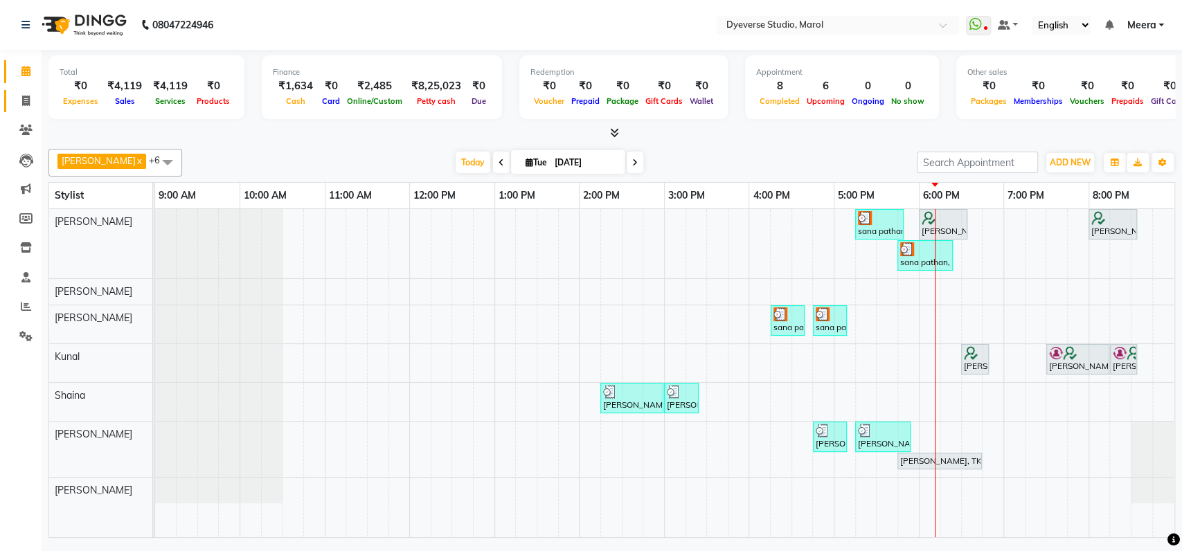
click at [21, 91] on link "Invoice" at bounding box center [20, 101] width 33 height 23
select select "6368"
select select "service"
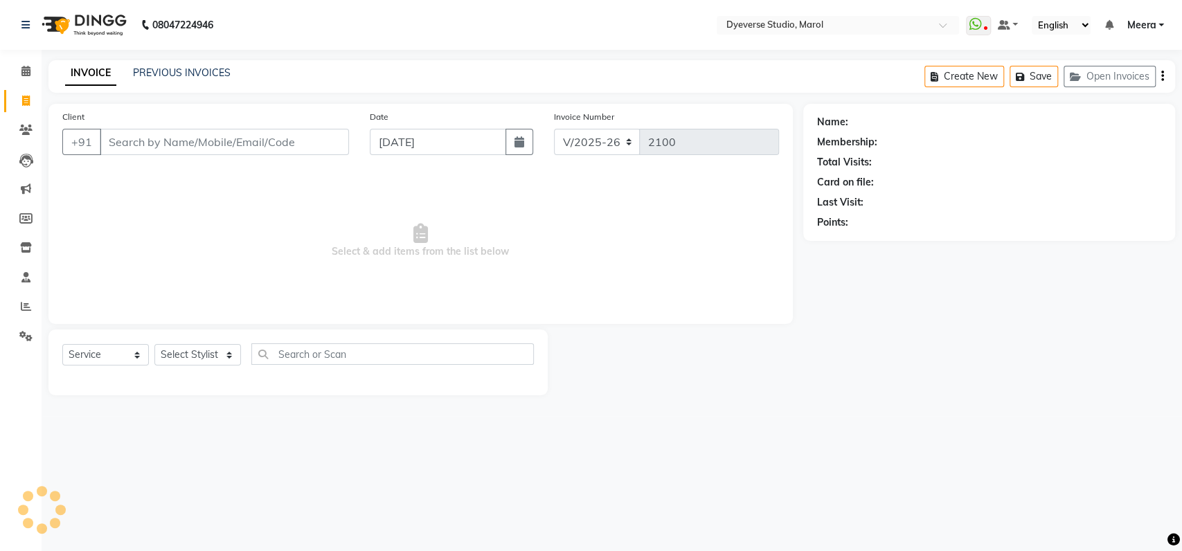
click at [233, 141] on input "Client" at bounding box center [224, 142] width 249 height 26
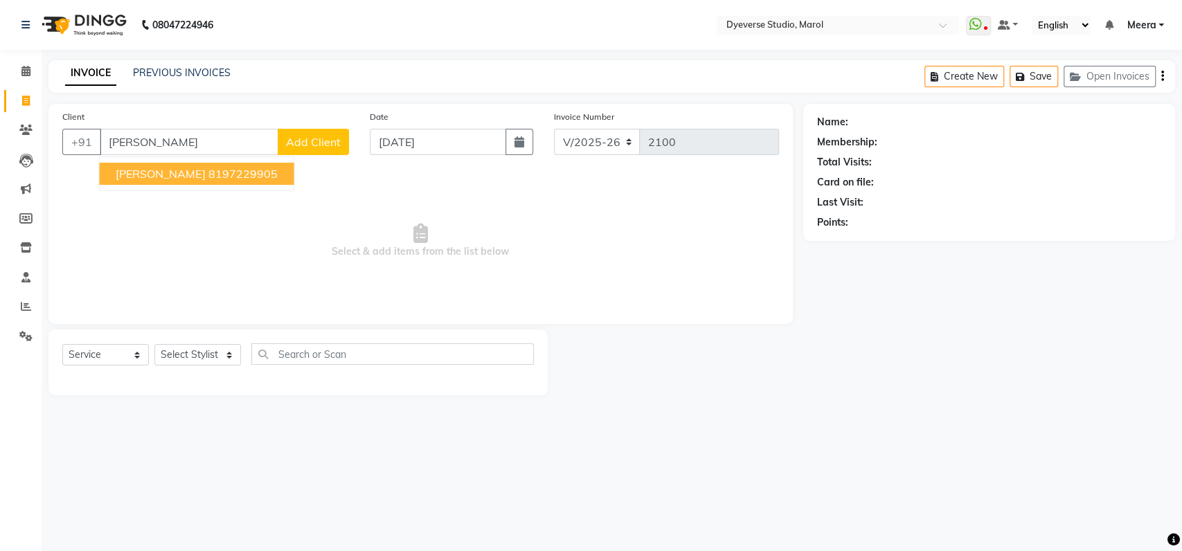
click at [226, 181] on button "Thanvi 8197229905" at bounding box center [196, 174] width 195 height 22
type input "8197229905"
select select "1: Object"
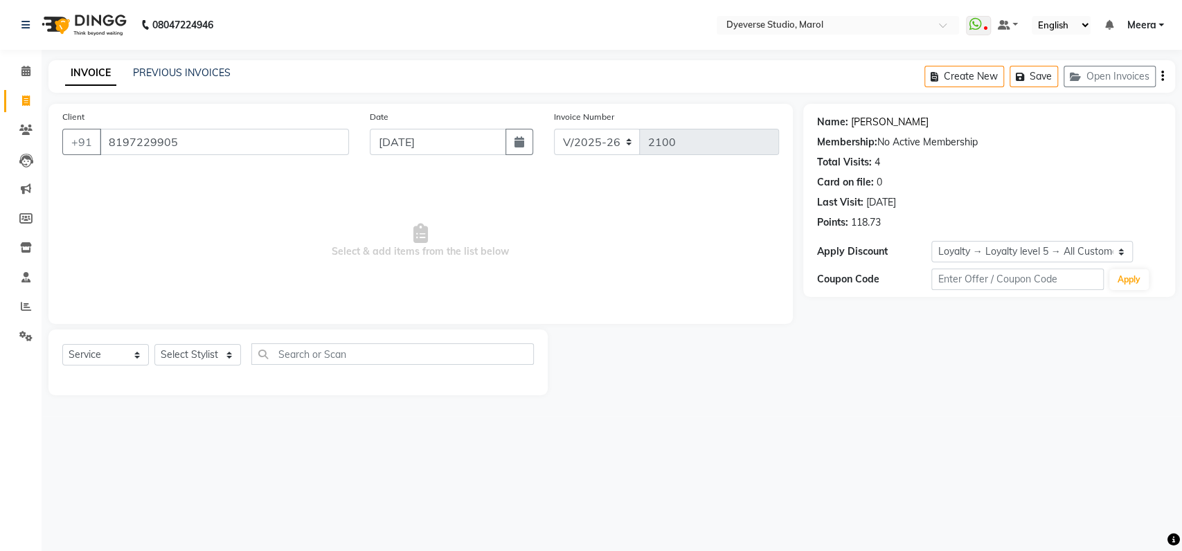
click at [865, 125] on link "[PERSON_NAME]" at bounding box center [890, 122] width 78 height 15
click at [175, 346] on select "Select Stylist Ankita Anmol Kanak Kunal Meera Prachi Raoul Ruchika Ruth Sahabaz…" at bounding box center [197, 354] width 87 height 21
click at [154, 344] on select "Select Stylist Ankita Anmol Kanak Kunal Meera Prachi Raoul Ruchika Ruth Sahabaz…" at bounding box center [197, 354] width 87 height 21
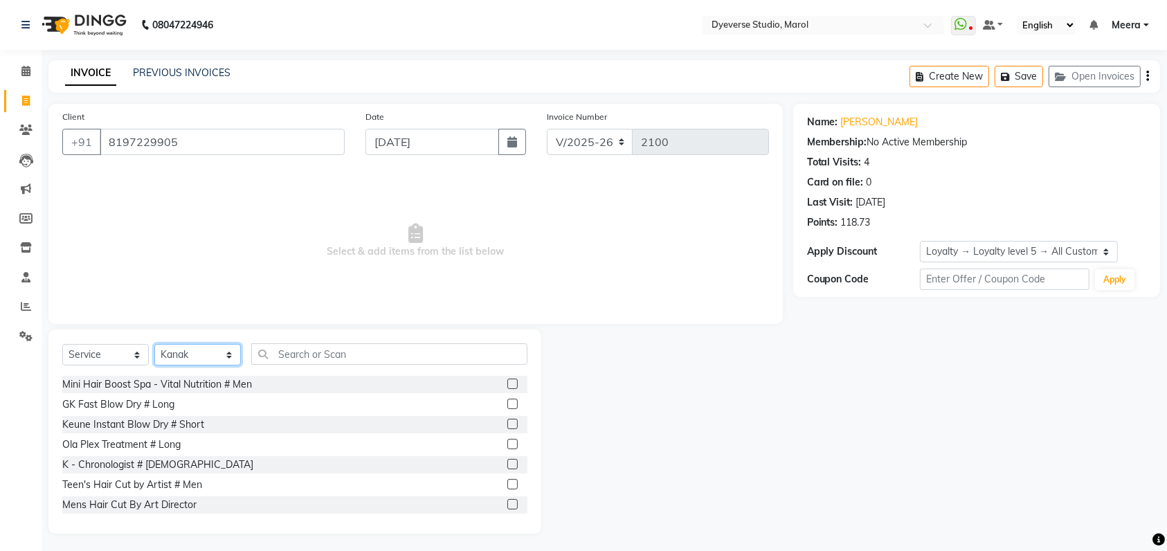
click at [199, 352] on select "Select Stylist Ankita Anmol Kanak Kunal Meera Prachi Raoul Ruchika Ruth Sahabaz…" at bounding box center [197, 354] width 87 height 21
select select "48560"
click at [154, 344] on select "Select Stylist Ankita Anmol Kanak Kunal Meera Prachi Raoul Ruchika Ruth Sahabaz…" at bounding box center [197, 354] width 87 height 21
click at [351, 346] on input "text" at bounding box center [389, 353] width 276 height 21
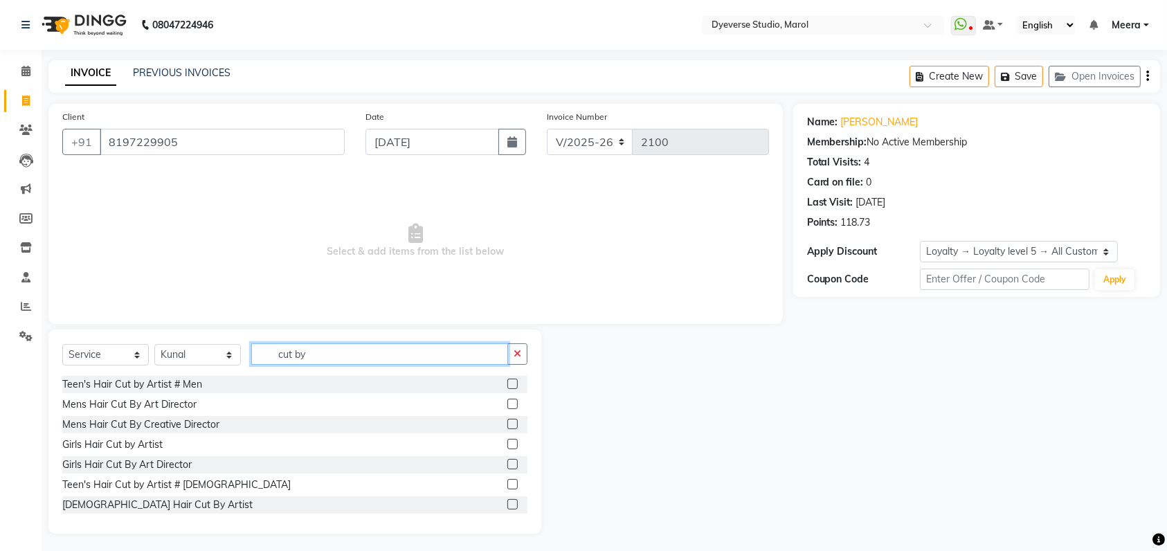
type input "cut by"
click at [508, 404] on label at bounding box center [513, 404] width 10 height 10
click at [508, 404] on input "checkbox" at bounding box center [512, 404] width 9 height 9
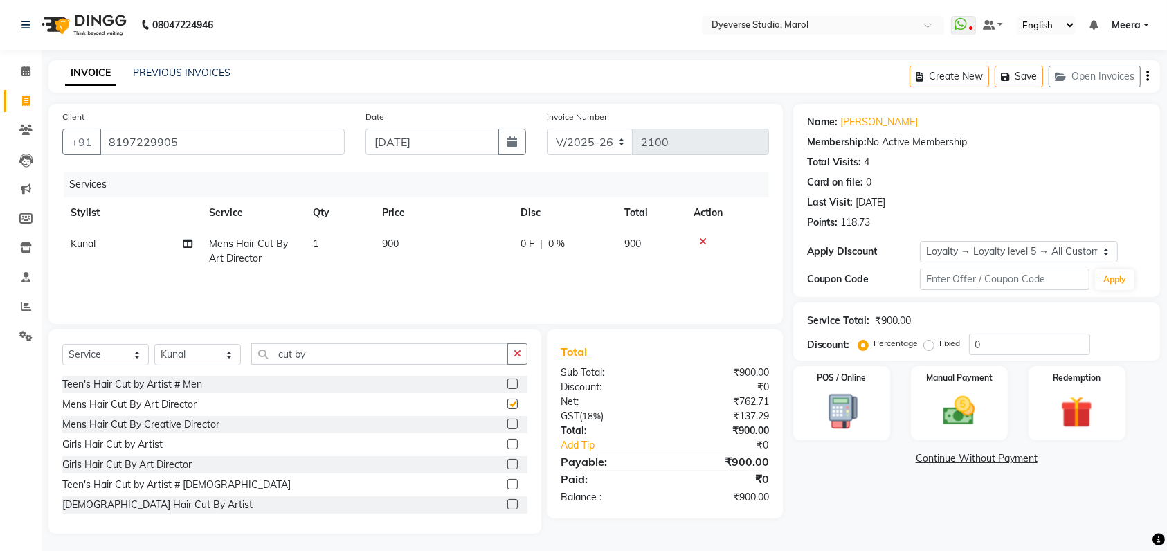
checkbox input "false"
click at [508, 383] on label at bounding box center [513, 384] width 10 height 10
click at [508, 383] on input "checkbox" at bounding box center [512, 384] width 9 height 9
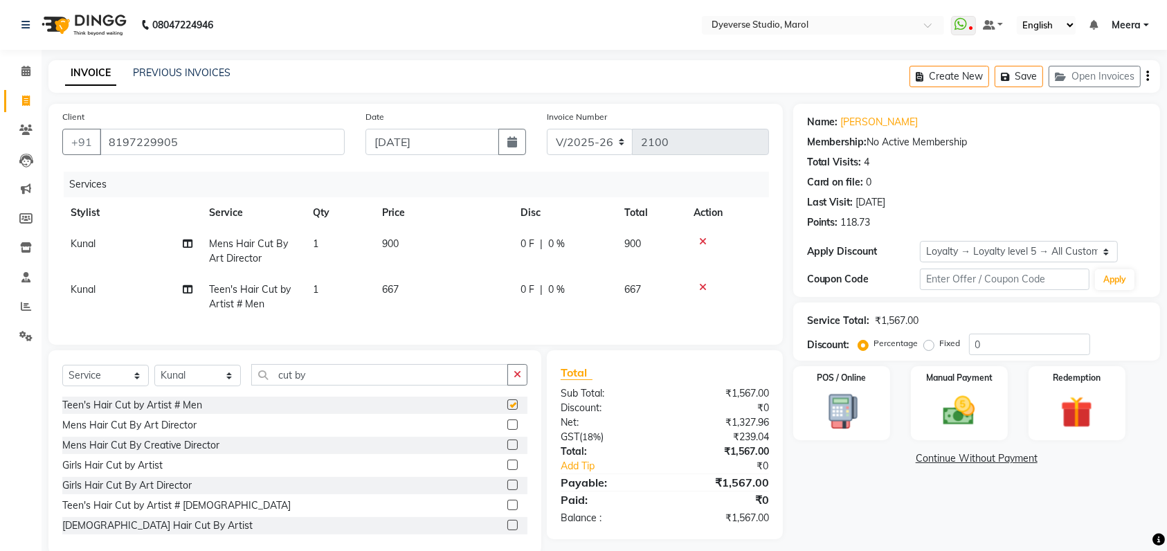
checkbox input "false"
click at [706, 239] on icon at bounding box center [703, 242] width 8 height 10
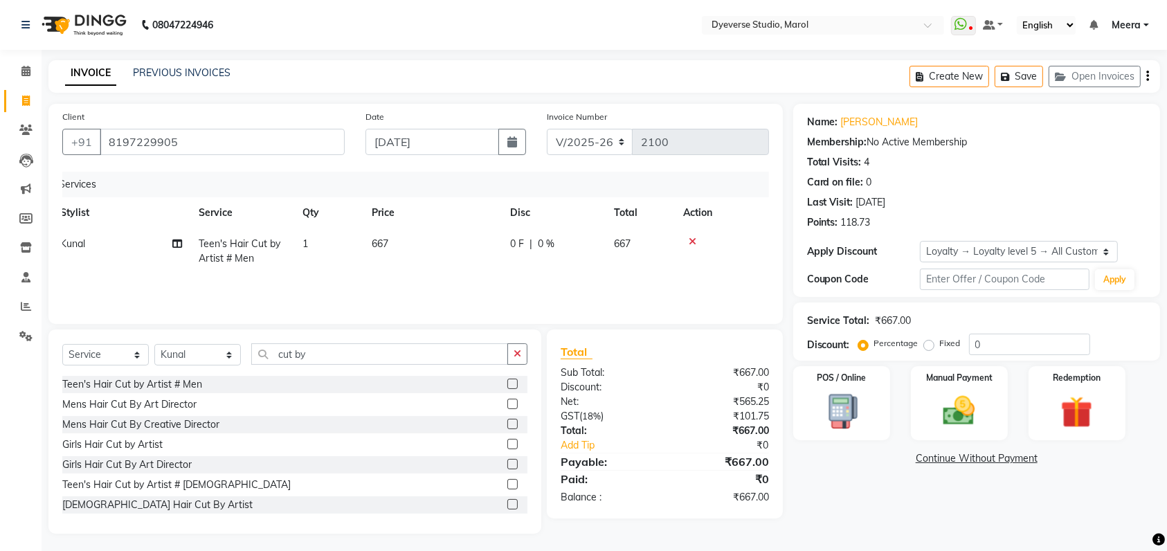
scroll to position [3, 0]
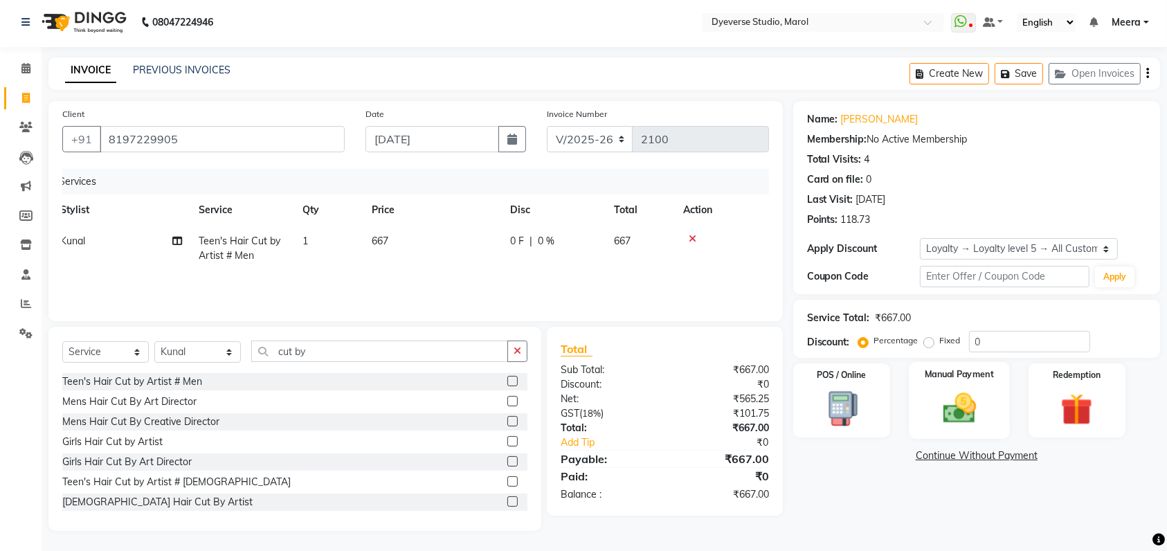
click at [951, 374] on label "Manual Payment" at bounding box center [959, 374] width 69 height 13
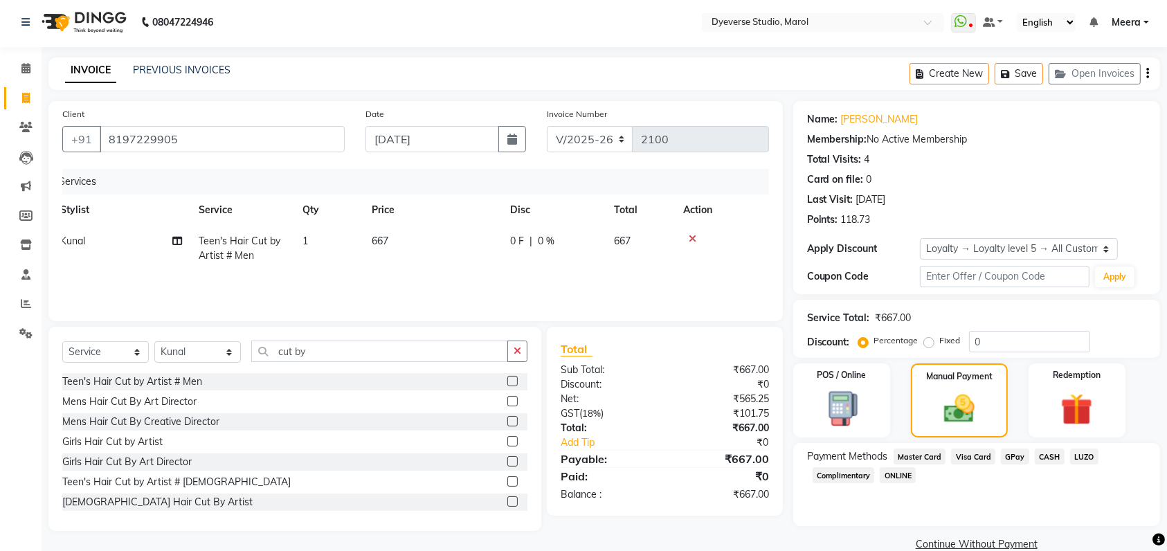
click at [1023, 455] on span "GPay" at bounding box center [1015, 457] width 28 height 16
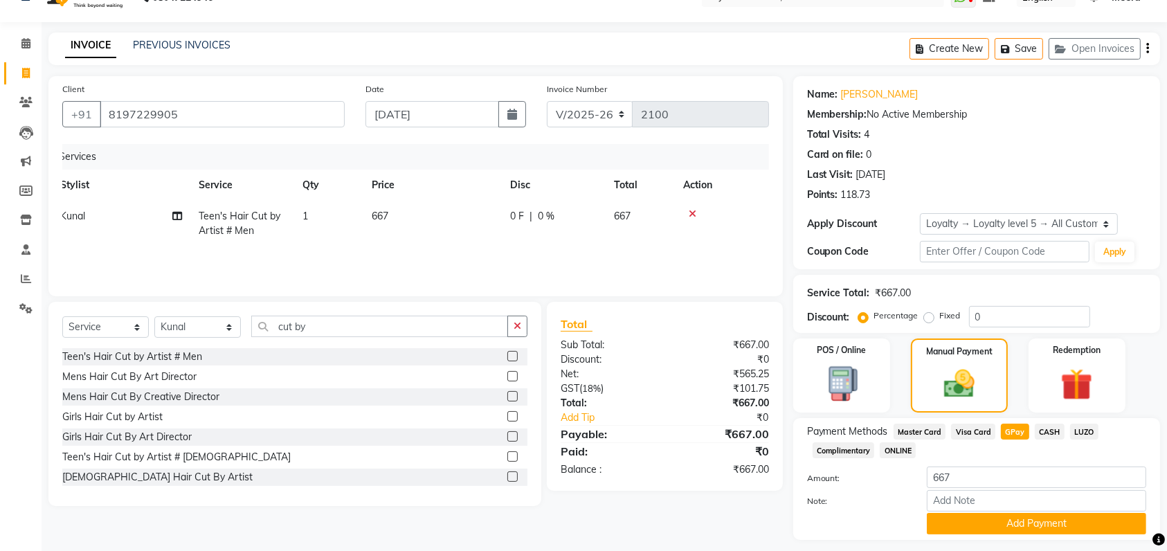
scroll to position [65, 0]
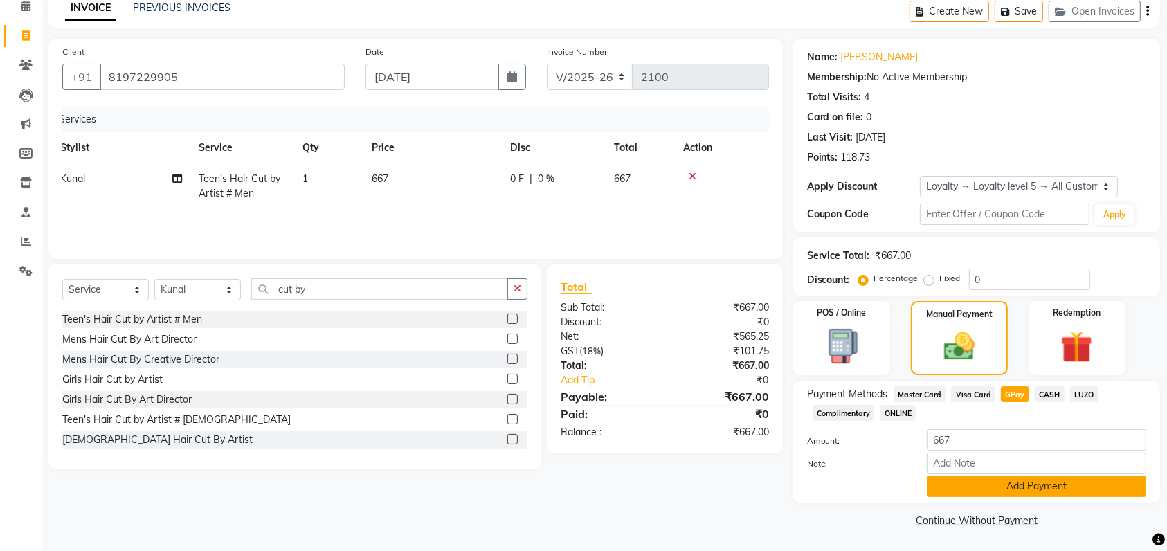
click at [1049, 485] on button "Add Payment" at bounding box center [1037, 486] width 220 height 21
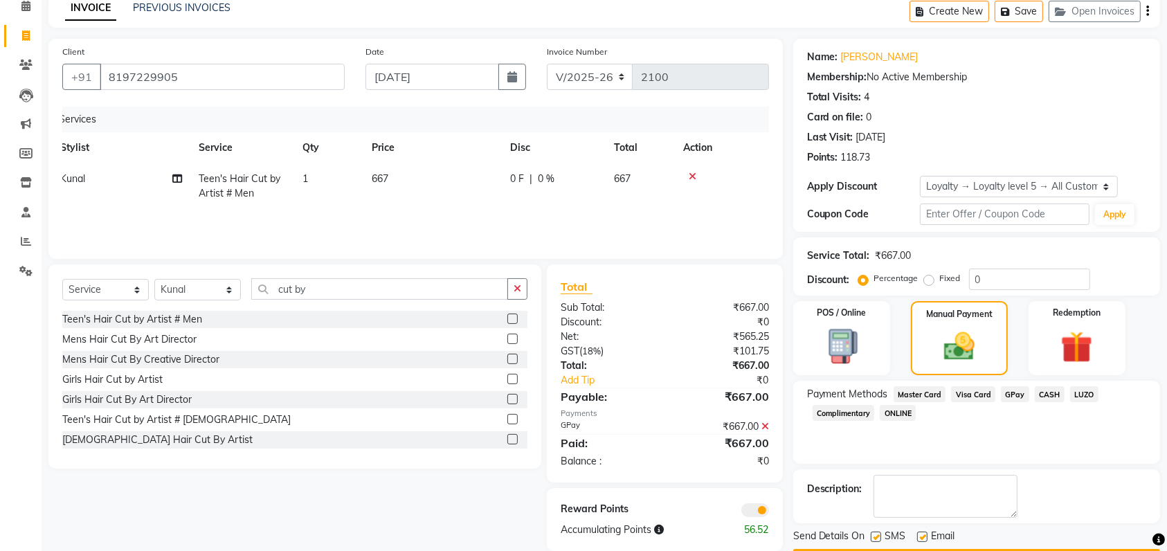
scroll to position [105, 0]
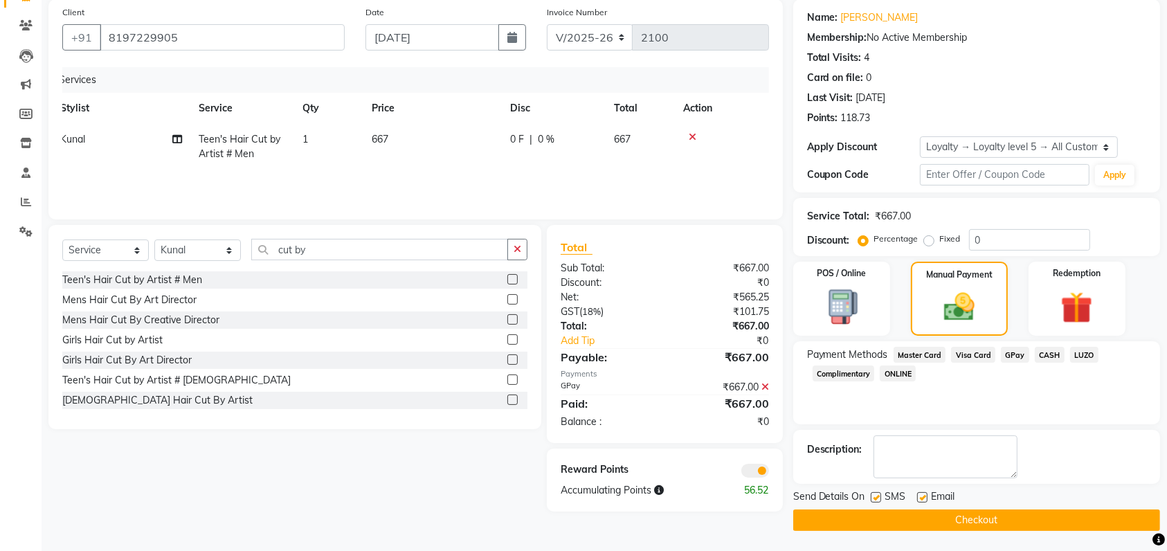
click at [760, 465] on span at bounding box center [756, 471] width 28 height 14
click at [769, 473] on input "checkbox" at bounding box center [769, 473] width 0 height 0
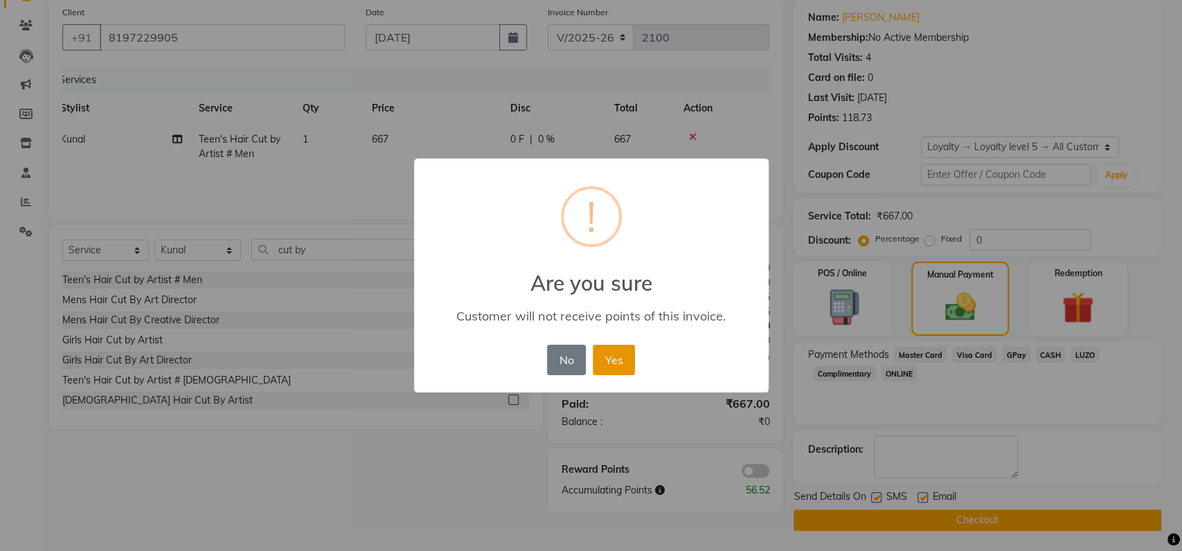
click at [612, 358] on button "Yes" at bounding box center [614, 360] width 42 height 30
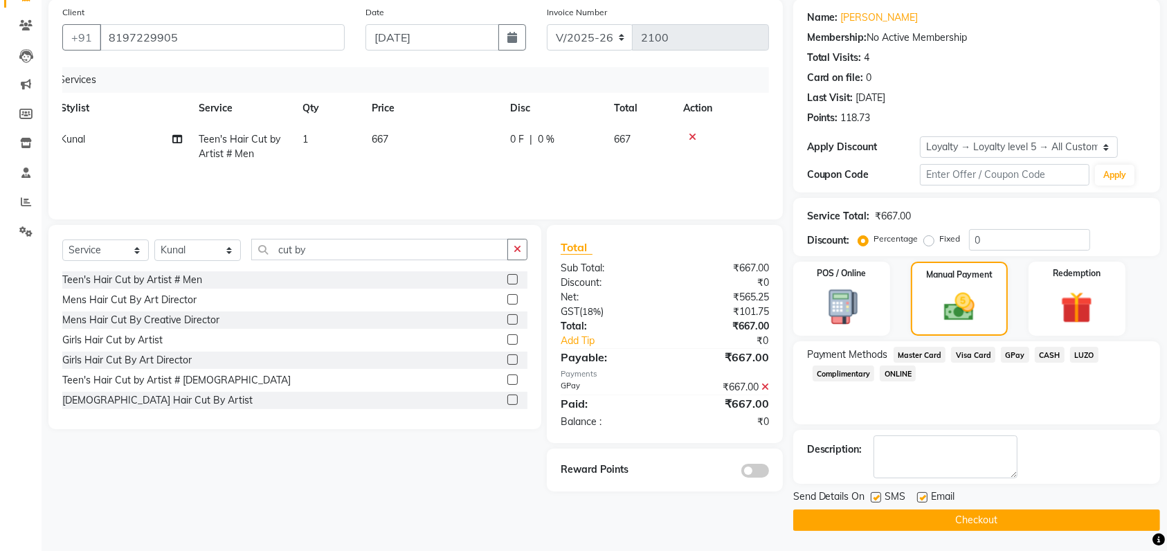
click at [882, 521] on button "Checkout" at bounding box center [977, 520] width 367 height 21
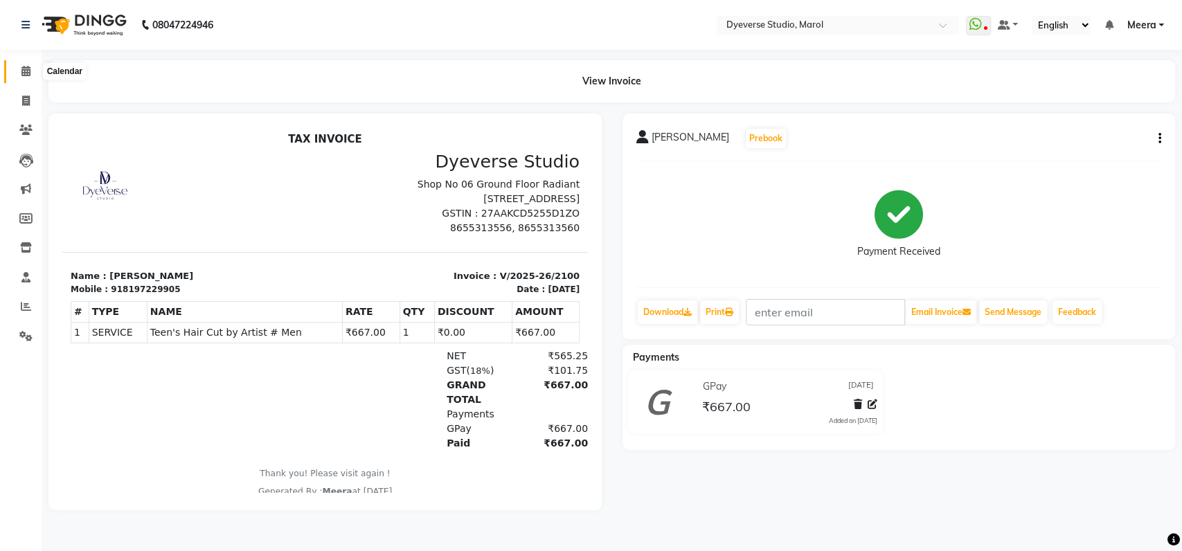
click at [32, 68] on span at bounding box center [26, 72] width 24 height 16
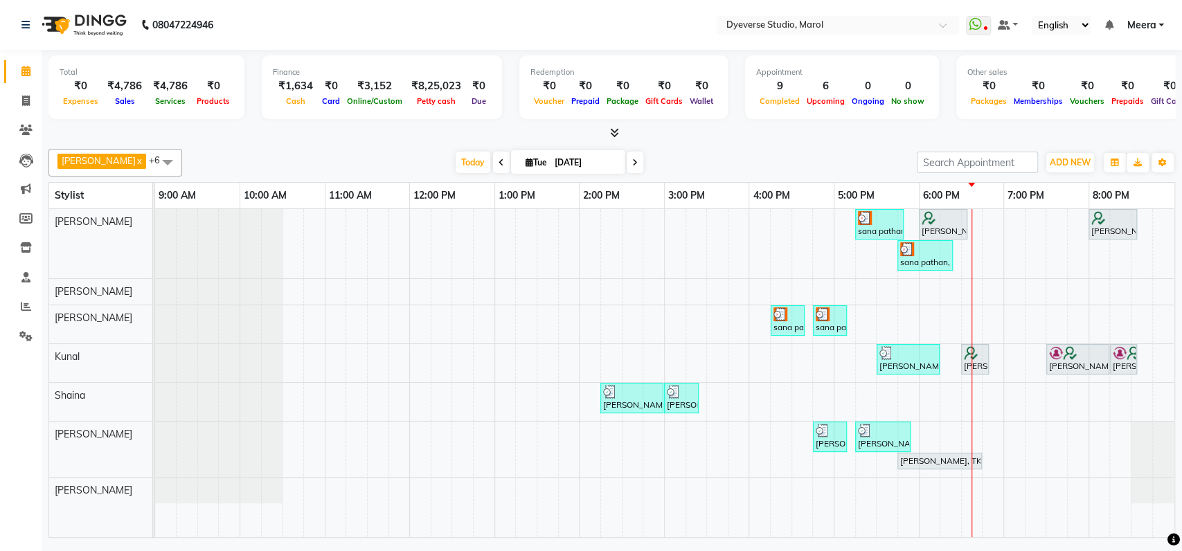
click at [997, 314] on div "sana pathan, TK05, 05:15 PM-05:50 PM, Classic - Pedi animesh das, TK02, 06:00 P…" at bounding box center [664, 373] width 1019 height 328
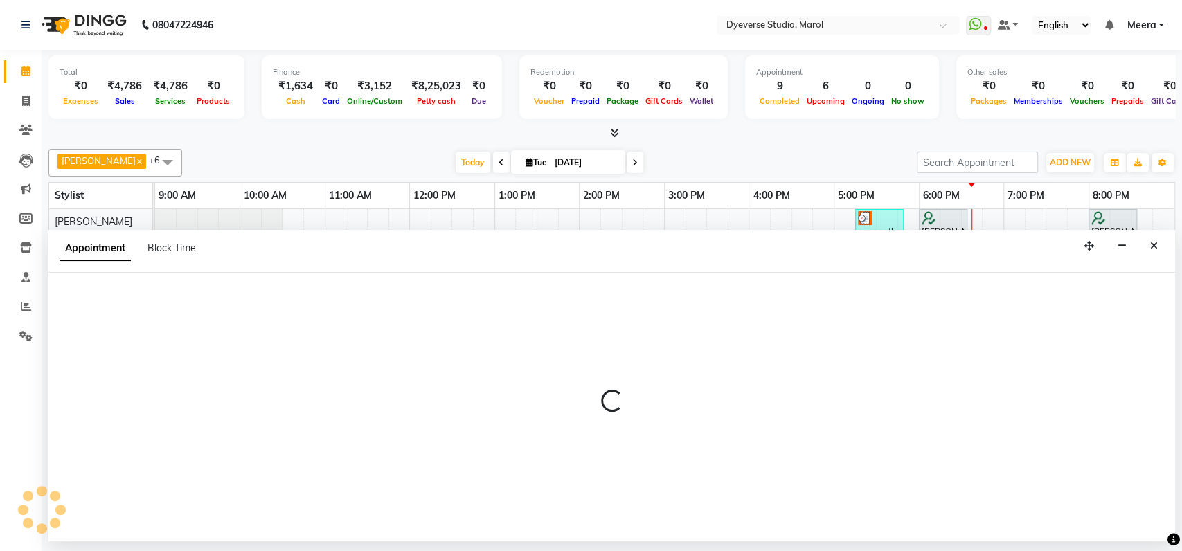
select select "48403"
select select "tentative"
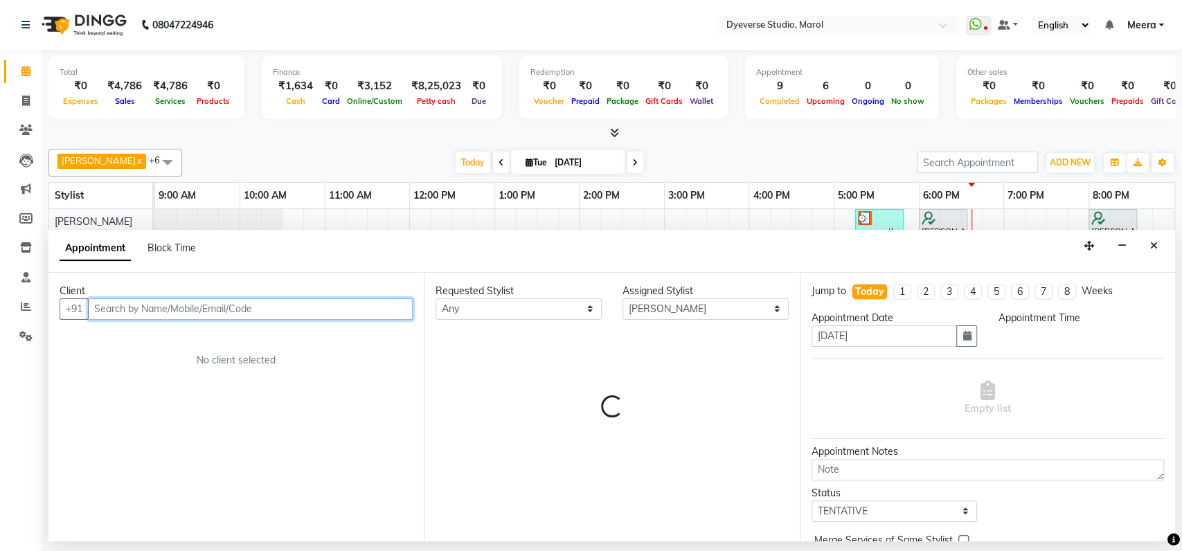
select select "1125"
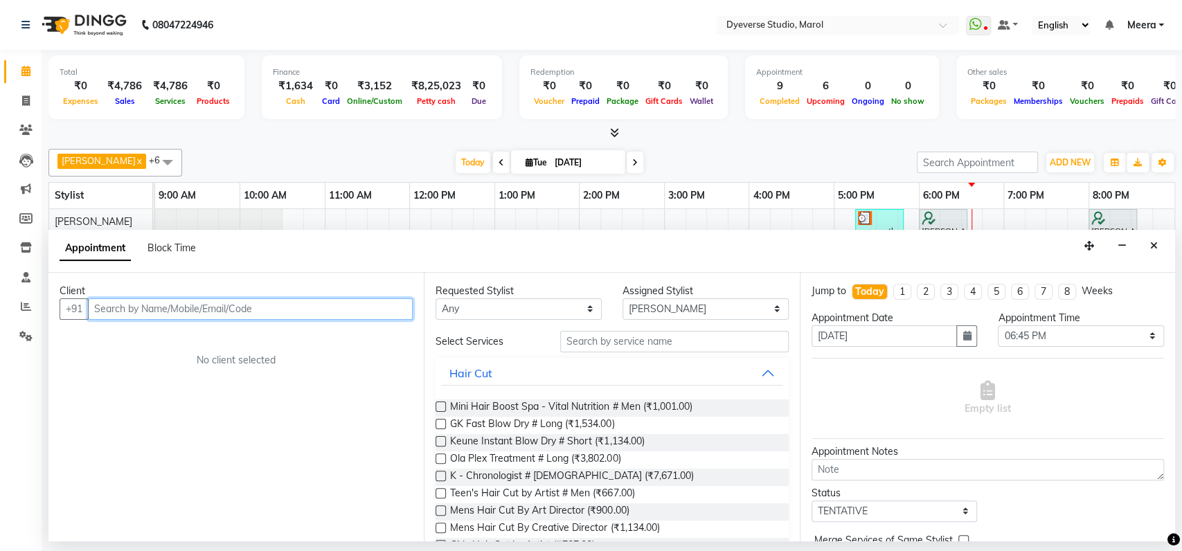
click at [133, 310] on input "text" at bounding box center [250, 308] width 325 height 21
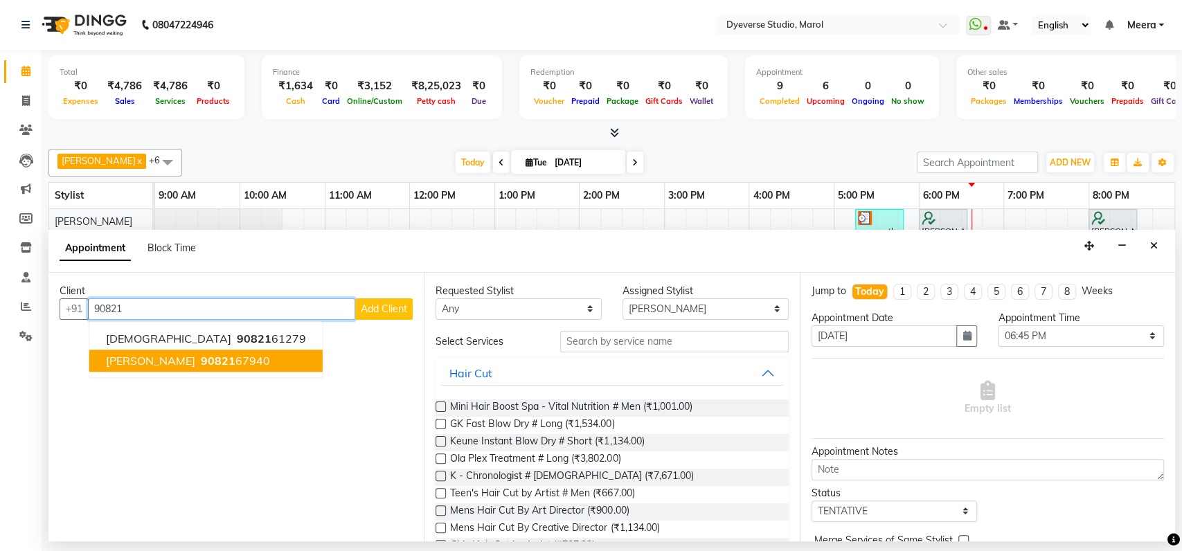
click at [201, 365] on span "90821" at bounding box center [218, 361] width 35 height 14
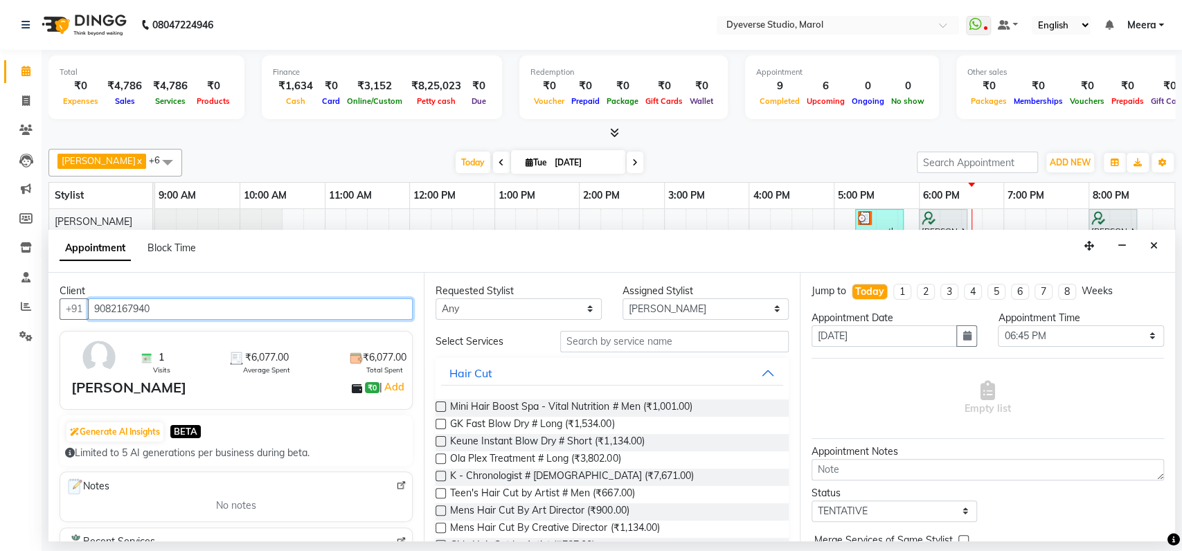
type input "9082167940"
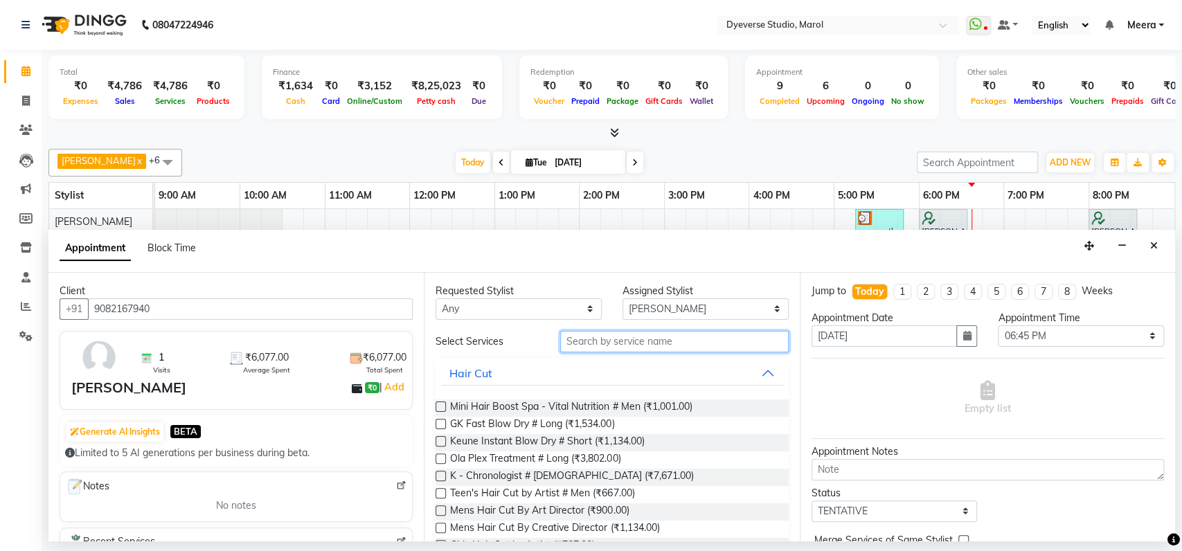
click at [607, 341] on input "text" at bounding box center [674, 341] width 229 height 21
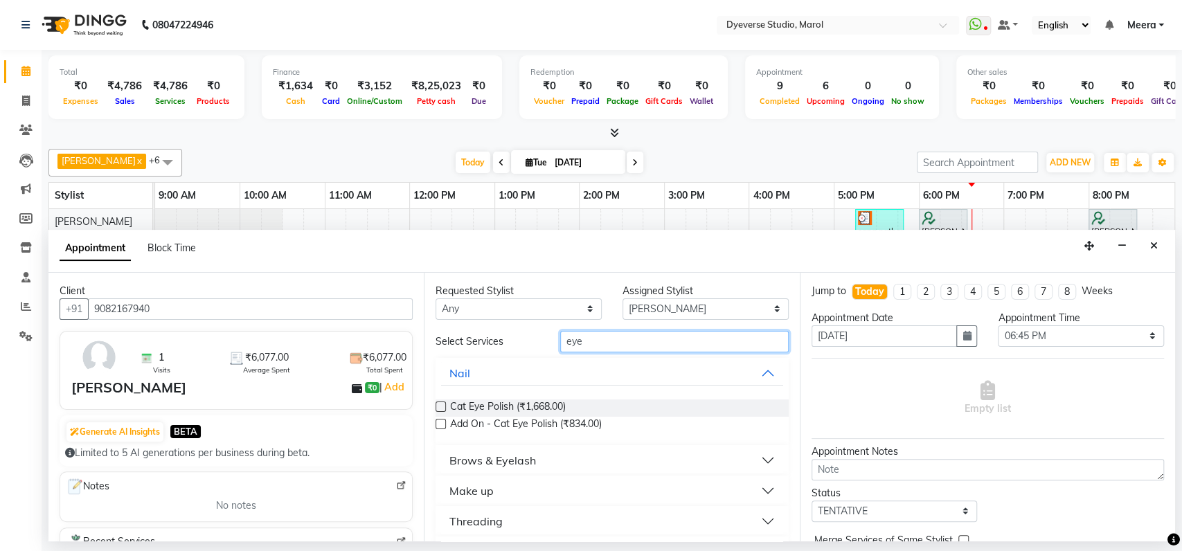
drag, startPoint x: 632, startPoint y: 342, endPoint x: 431, endPoint y: 346, distance: 201.6
click at [431, 346] on div "Select Services eye" at bounding box center [611, 341] width 373 height 21
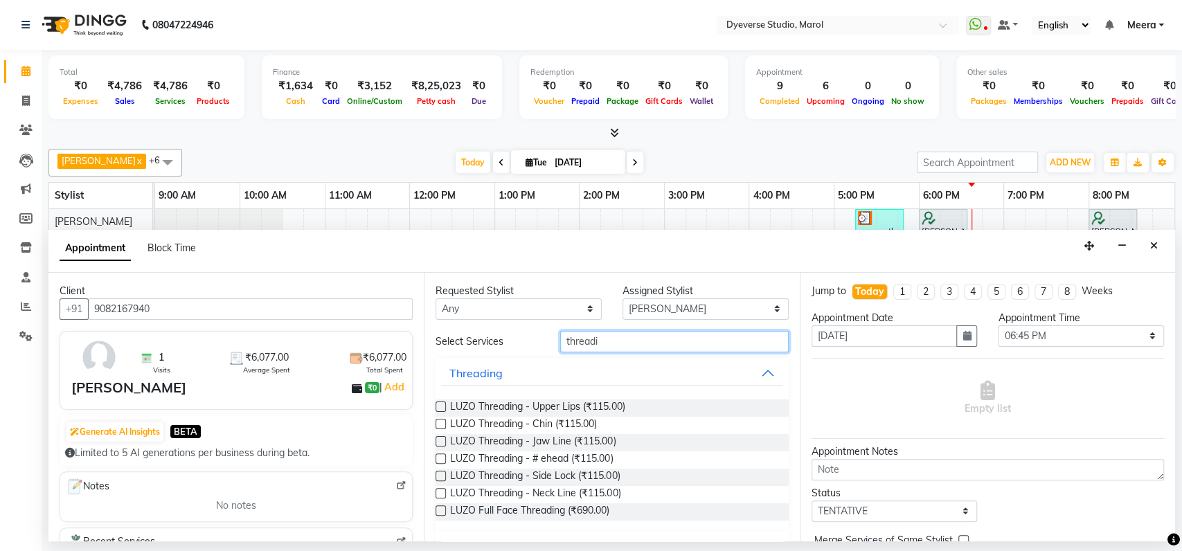
type input "threadi"
click at [751, 369] on button "Threading" at bounding box center [611, 373] width 341 height 25
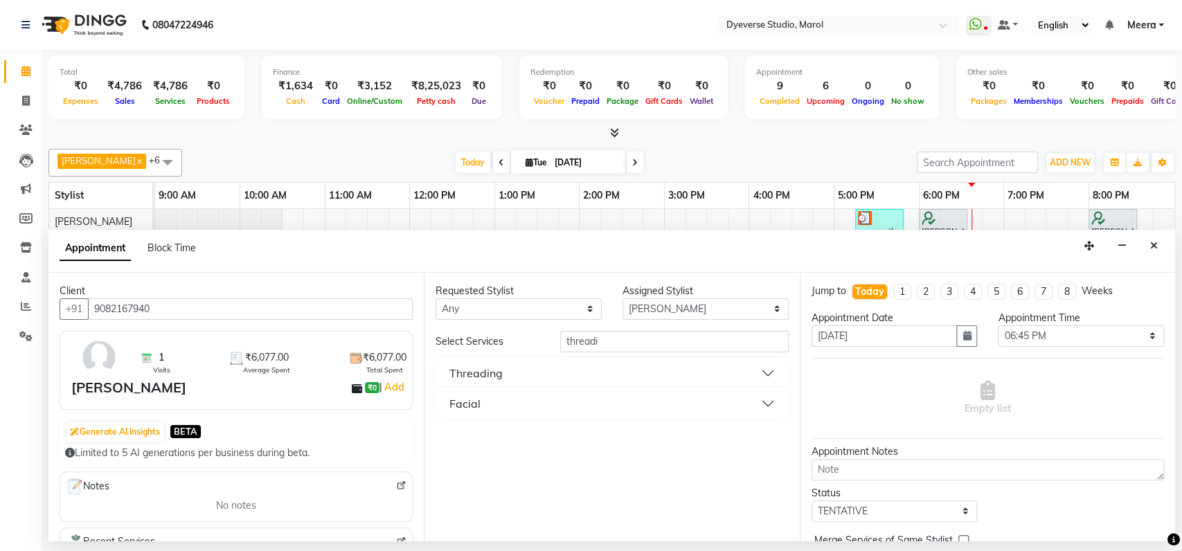
click at [613, 412] on button "Facial" at bounding box center [611, 403] width 341 height 25
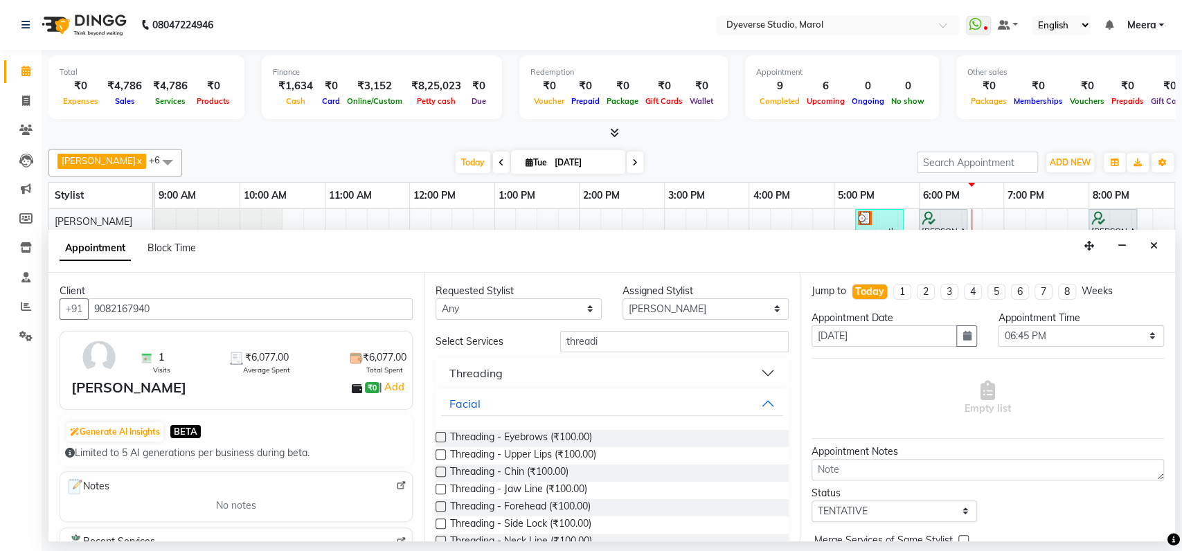
click at [442, 438] on label at bounding box center [441, 437] width 10 height 10
click at [442, 438] on input "checkbox" at bounding box center [440, 438] width 9 height 9
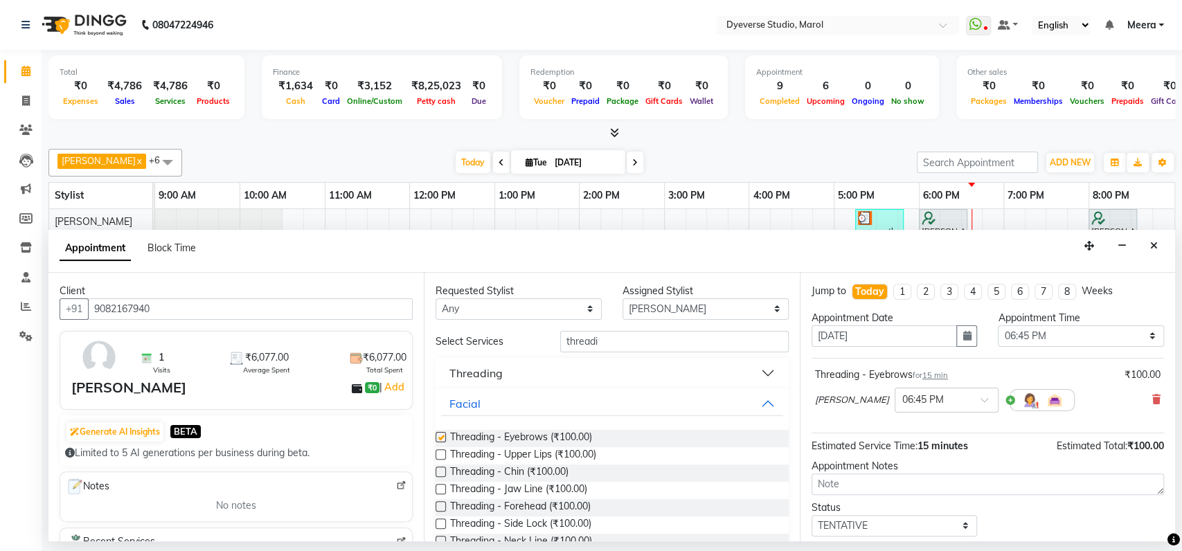
checkbox input "false"
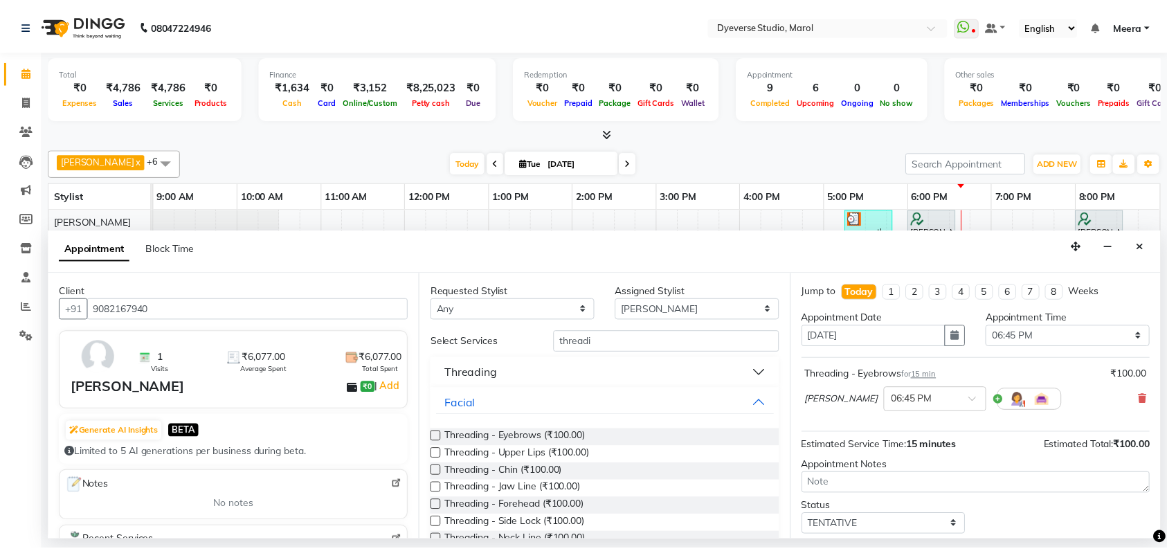
scroll to position [82, 0]
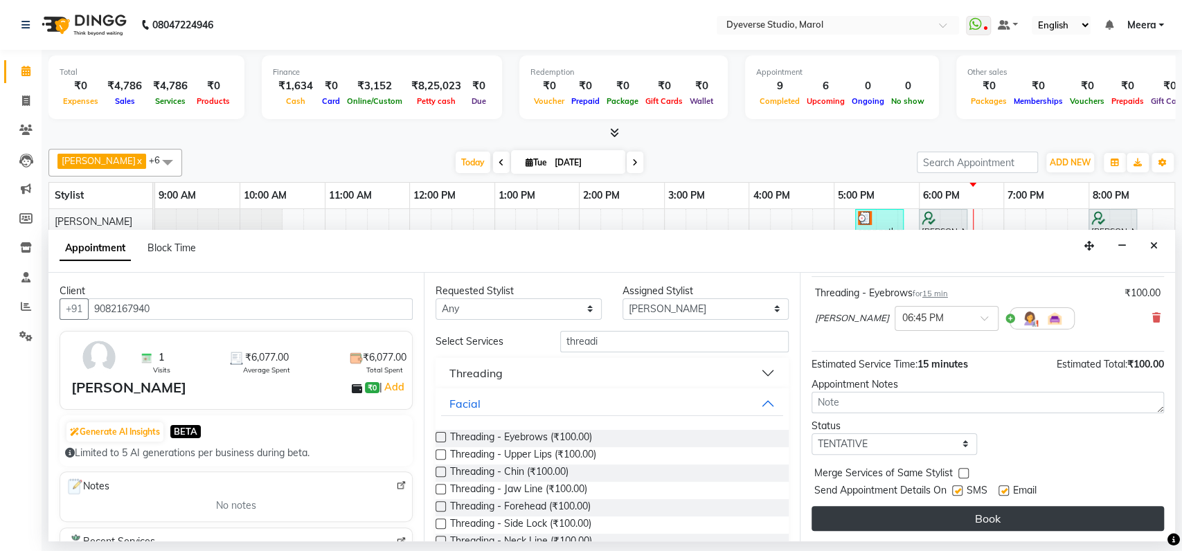
click at [1032, 518] on button "Book" at bounding box center [988, 518] width 352 height 25
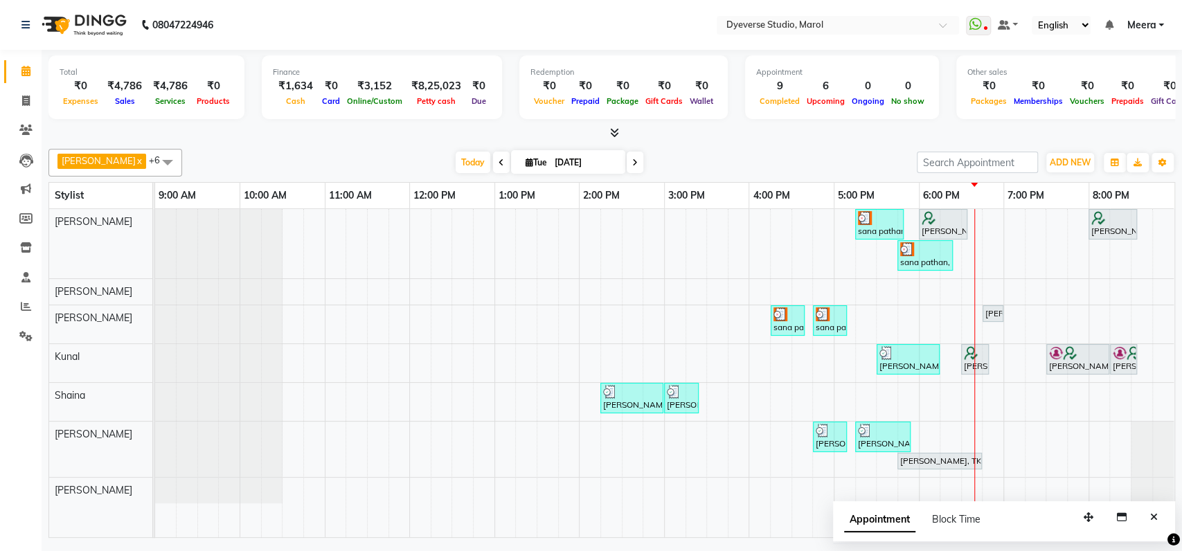
click at [627, 156] on span at bounding box center [635, 162] width 17 height 21
type input "[DATE]"
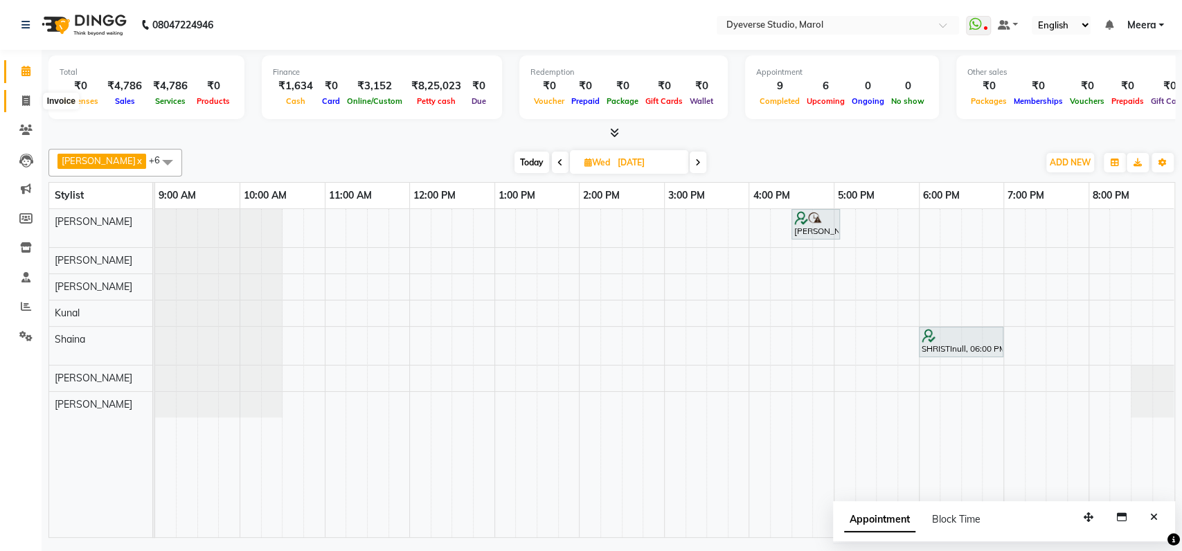
click at [23, 101] on icon at bounding box center [26, 101] width 8 height 10
select select "6368"
select select "service"
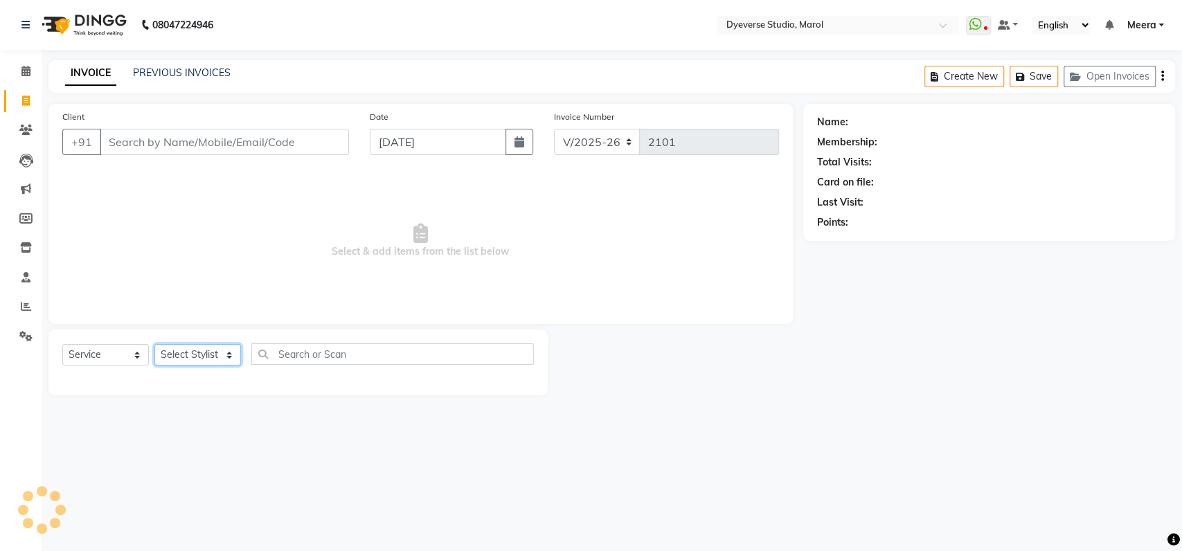
click at [211, 348] on select "Select Stylist" at bounding box center [197, 354] width 87 height 21
select select "81087"
click at [154, 344] on select "Select Stylist [PERSON_NAME] [PERSON_NAME] [PERSON_NAME] [PERSON_NAME] [PERSON_…" at bounding box center [197, 354] width 87 height 21
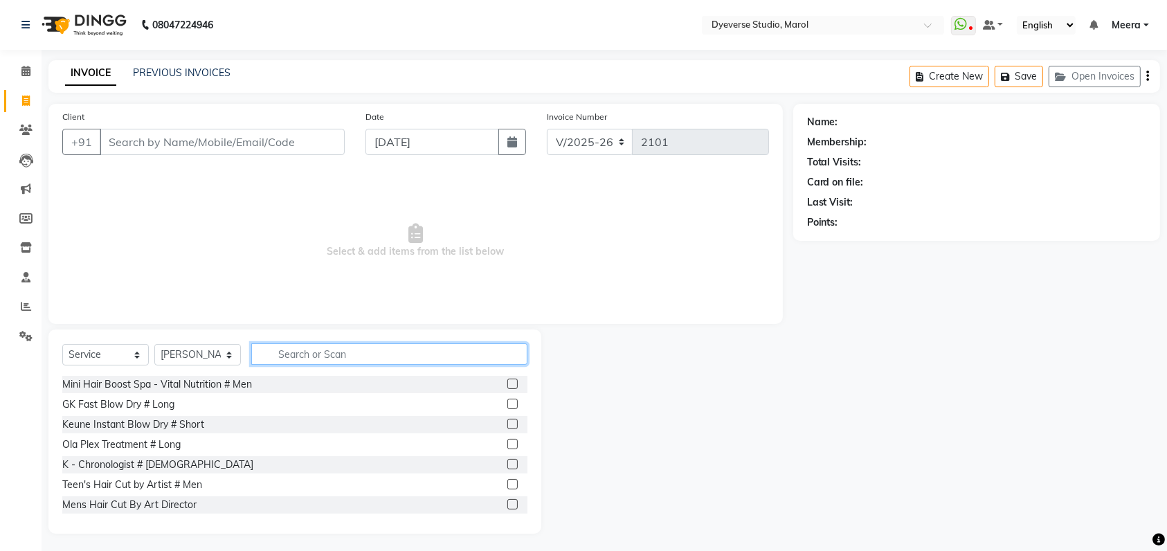
click at [319, 360] on input "text" at bounding box center [389, 353] width 276 height 21
type input "cut by"
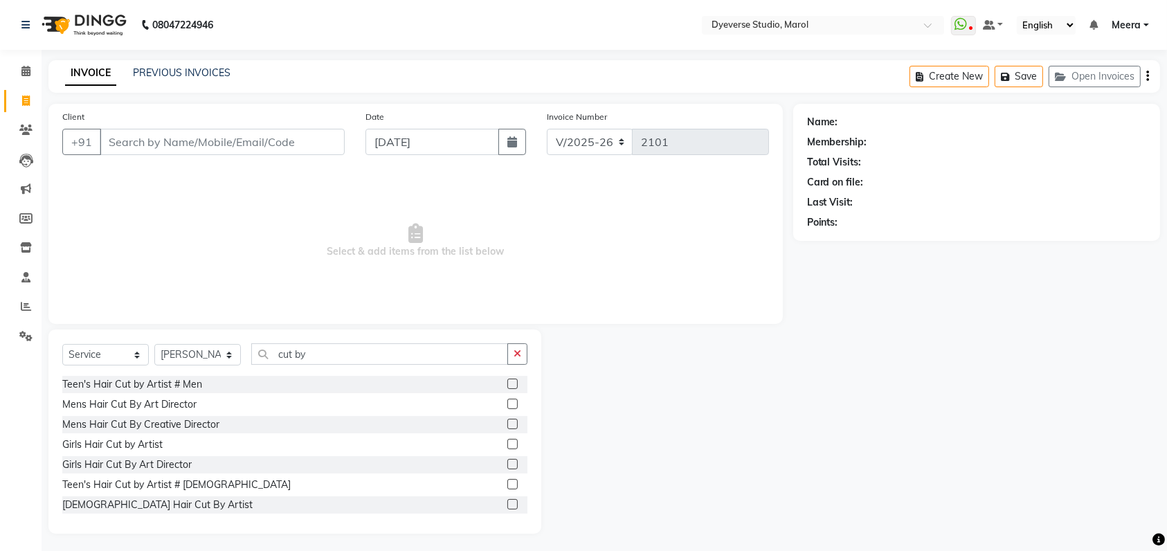
click at [508, 504] on label at bounding box center [513, 504] width 10 height 10
click at [508, 504] on input "checkbox" at bounding box center [512, 505] width 9 height 9
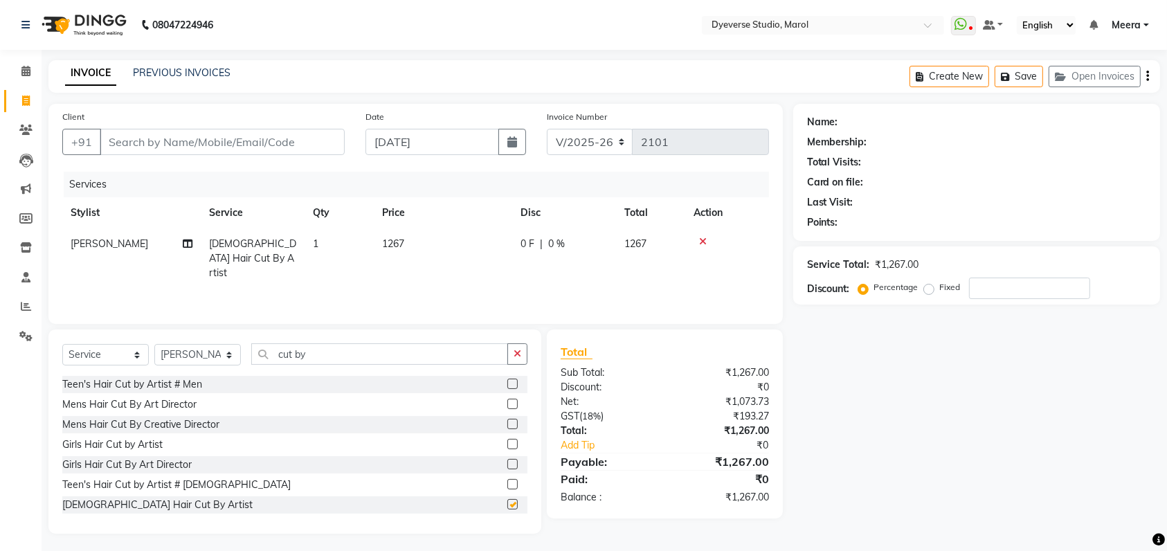
checkbox input "false"
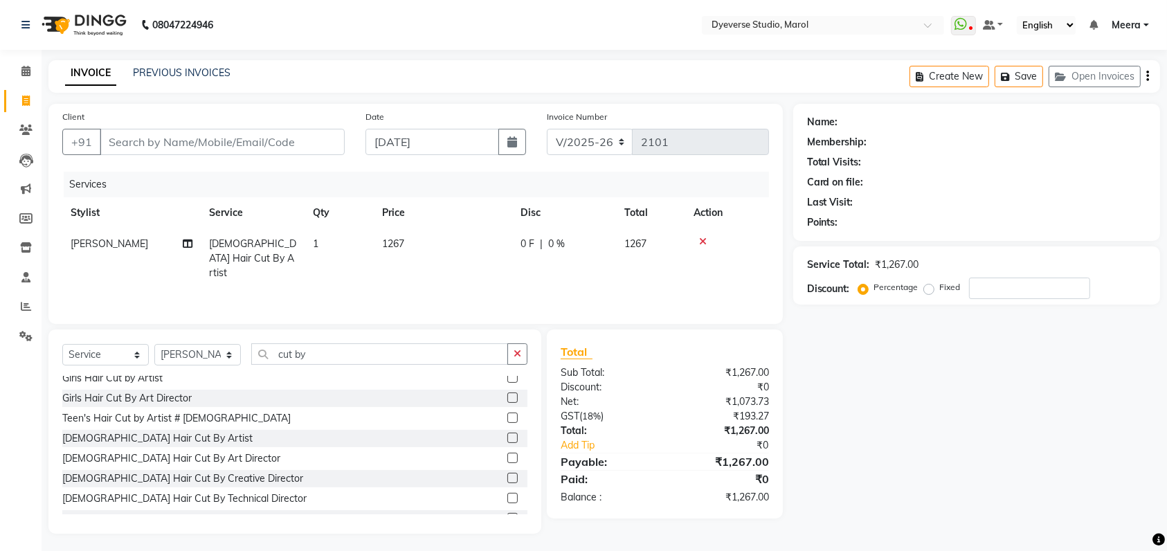
scroll to position [64, 0]
click at [706, 238] on icon at bounding box center [703, 242] width 8 height 10
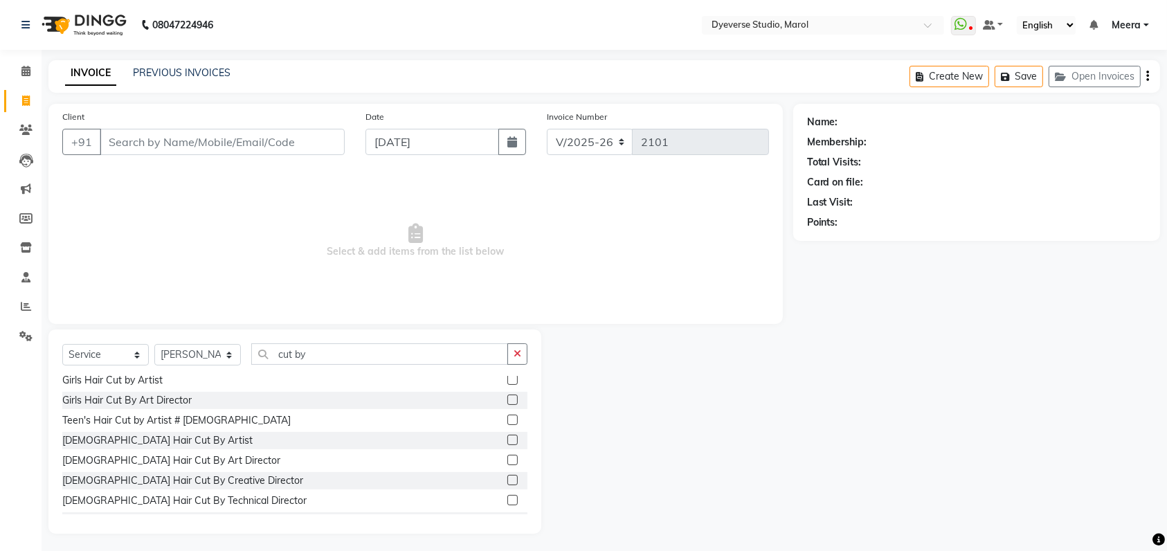
scroll to position [0, 0]
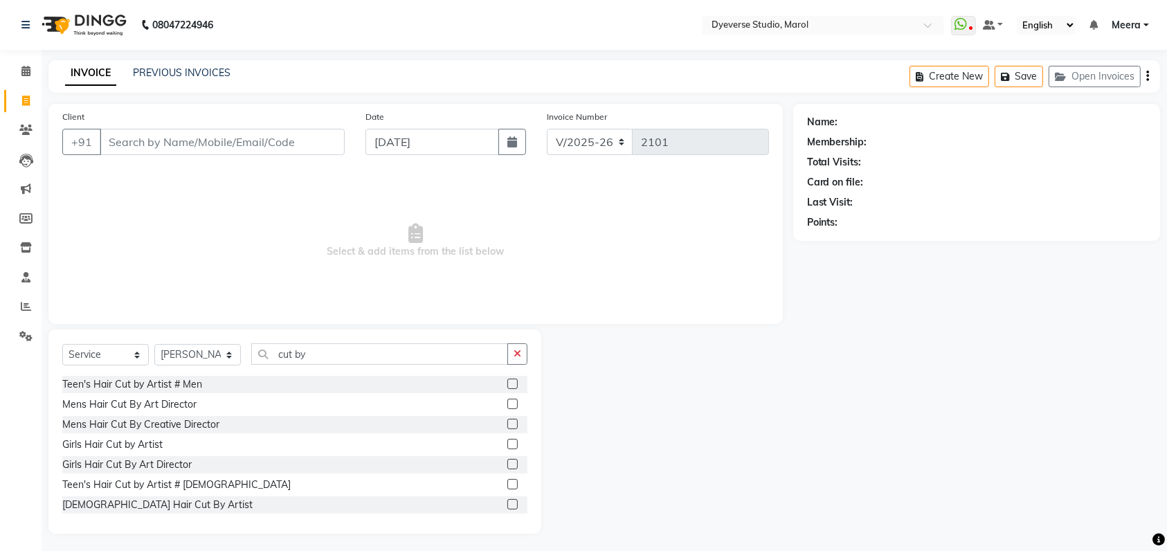
click at [508, 408] on label at bounding box center [513, 404] width 10 height 10
click at [508, 408] on input "checkbox" at bounding box center [512, 404] width 9 height 9
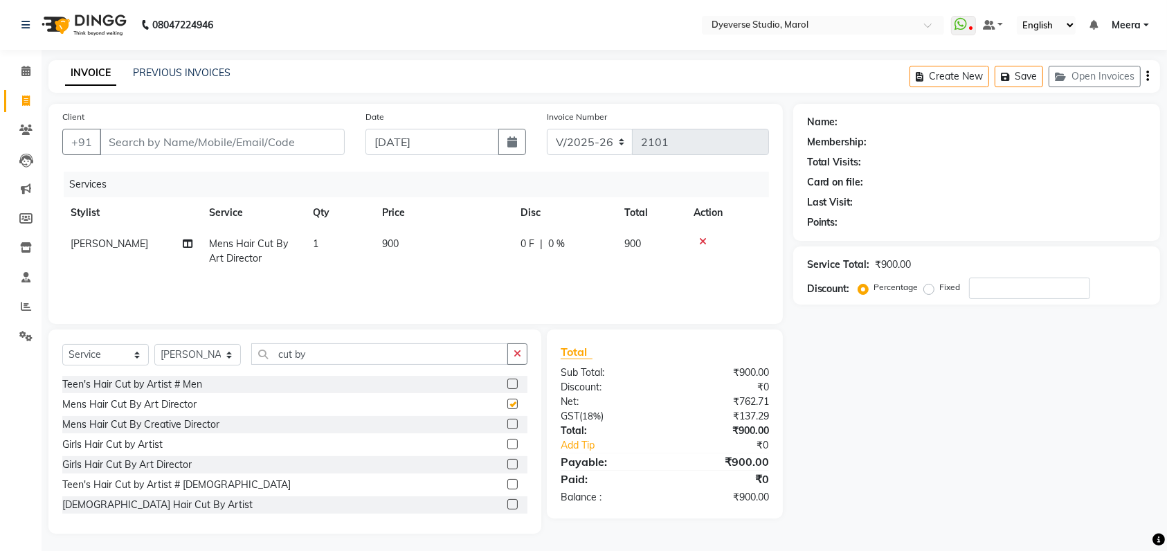
checkbox input "false"
click at [231, 255] on span "Mens Hair Cut By Art Director" at bounding box center [248, 251] width 79 height 27
select select "81087"
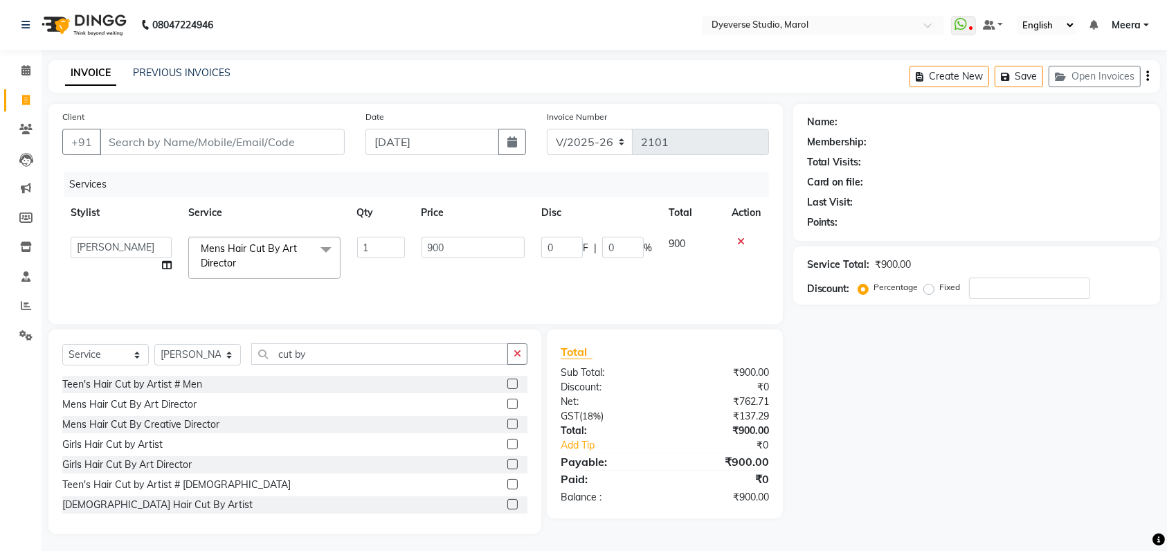
click at [231, 255] on span "Mens Hair Cut By Art Director x" at bounding box center [258, 257] width 122 height 30
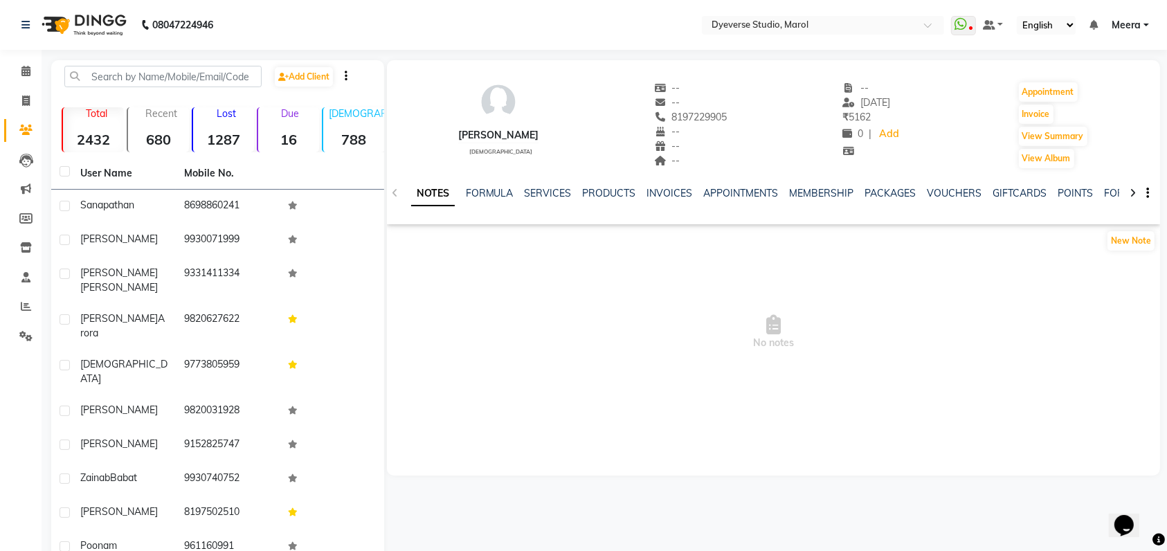
click at [537, 205] on div "NOTES FORMULA SERVICES PRODUCTS INVOICES APPOINTMENTS MEMBERSHIP PACKAGES VOUCH…" at bounding box center [757, 199] width 692 height 26
click at [548, 179] on div "NOTES FORMULA SERVICES PRODUCTS INVOICES APPOINTMENTS MEMBERSHIP PACKAGES VOUCH…" at bounding box center [773, 194] width 773 height 48
click at [547, 195] on link "SERVICES" at bounding box center [548, 193] width 47 height 12
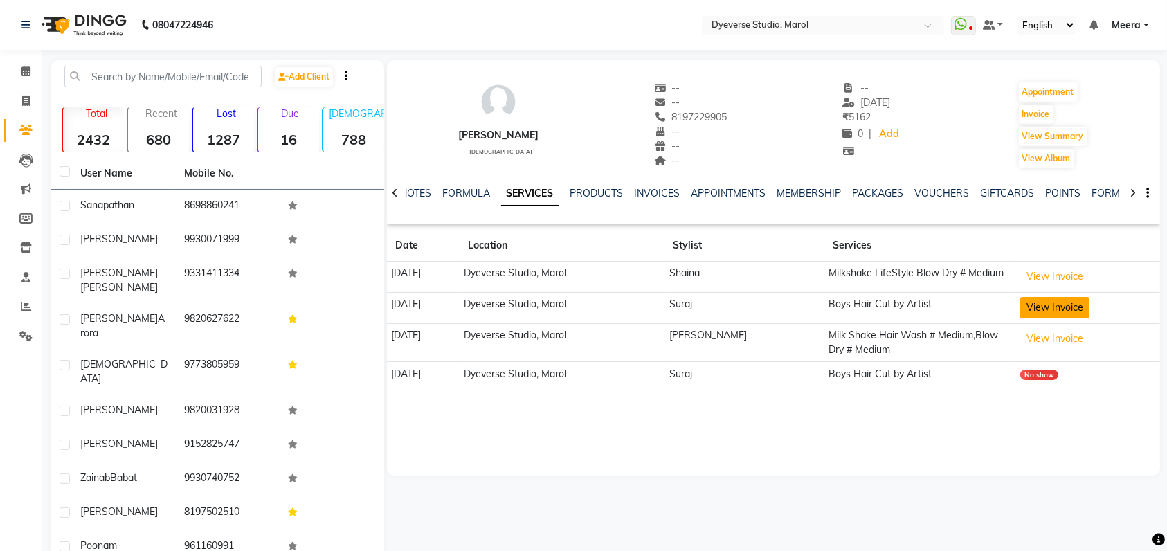
click at [1046, 314] on button "View Invoice" at bounding box center [1055, 307] width 69 height 21
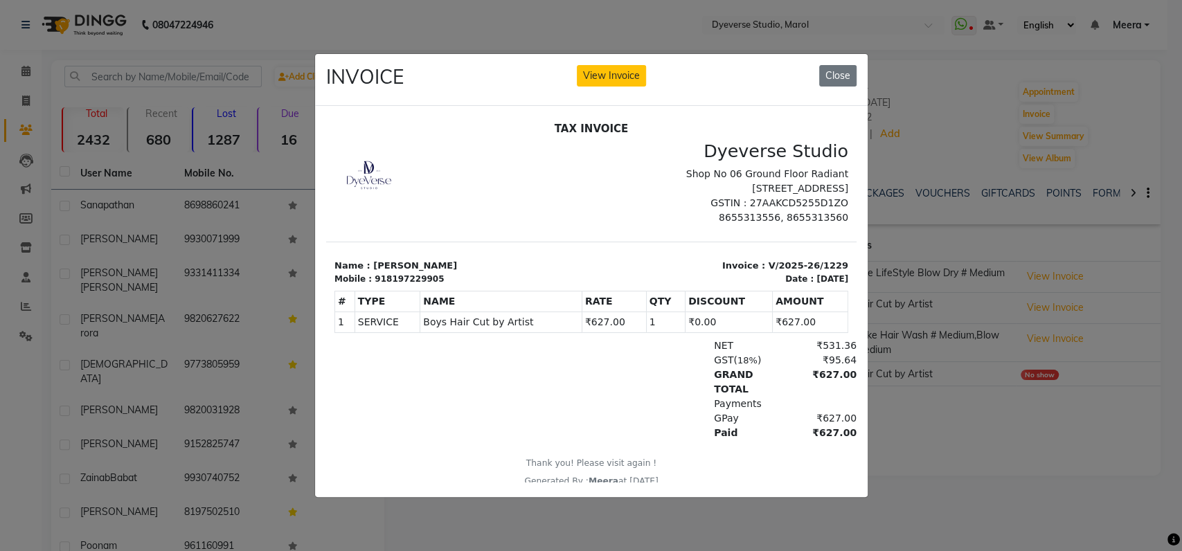
click at [809, 433] on div "₹627.00" at bounding box center [817, 432] width 75 height 15
copy div "627.00"
click at [834, 66] on button "Close" at bounding box center [837, 75] width 37 height 21
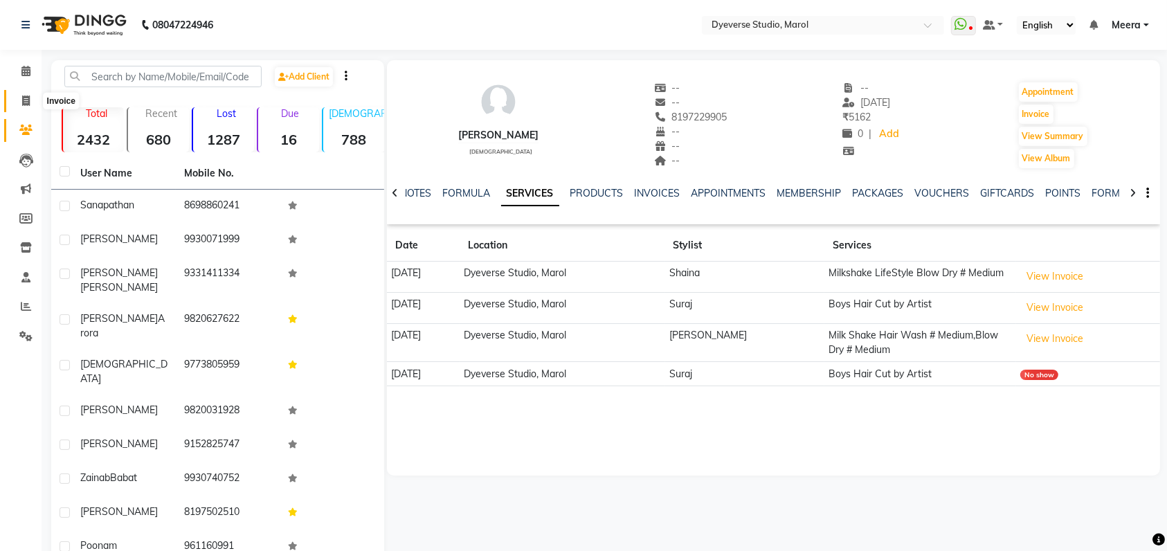
click at [22, 99] on icon at bounding box center [26, 101] width 8 height 10
select select "6368"
select select "service"
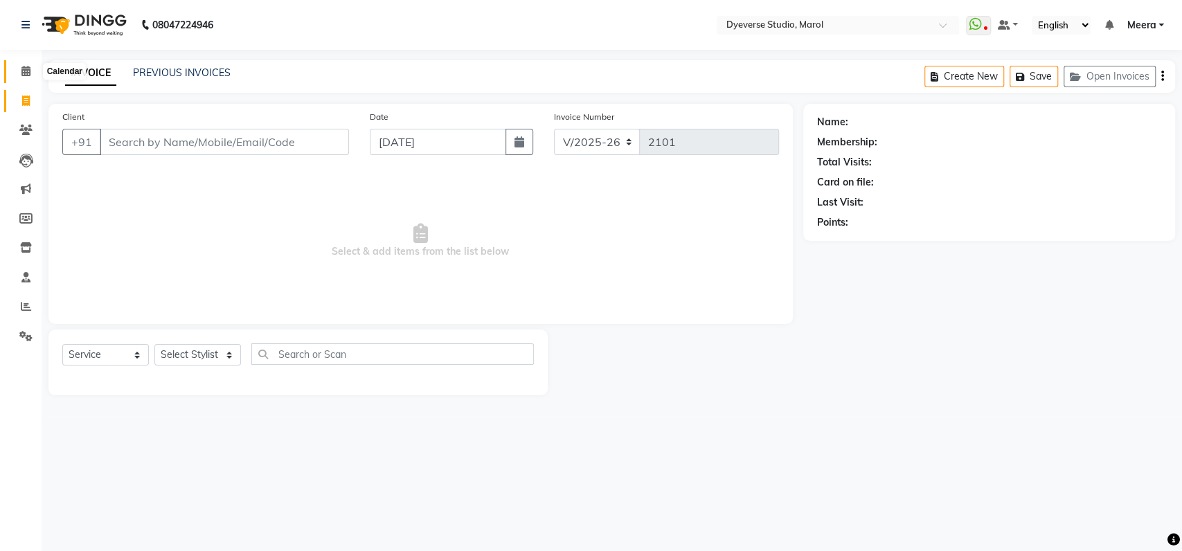
click at [28, 69] on icon at bounding box center [25, 71] width 9 height 10
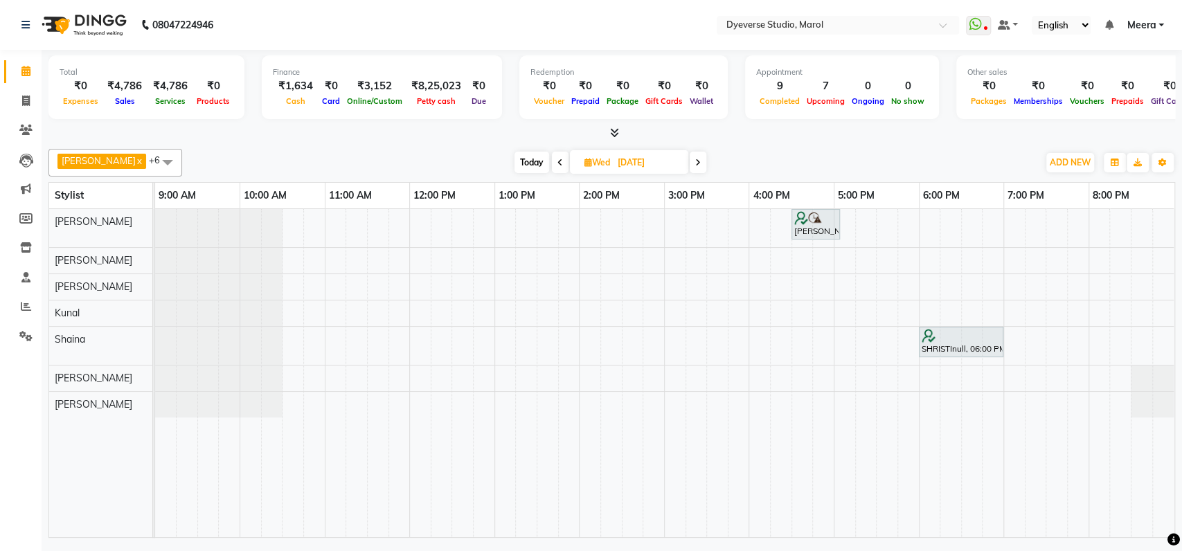
click at [517, 158] on span "Today" at bounding box center [532, 162] width 35 height 21
type input "[DATE]"
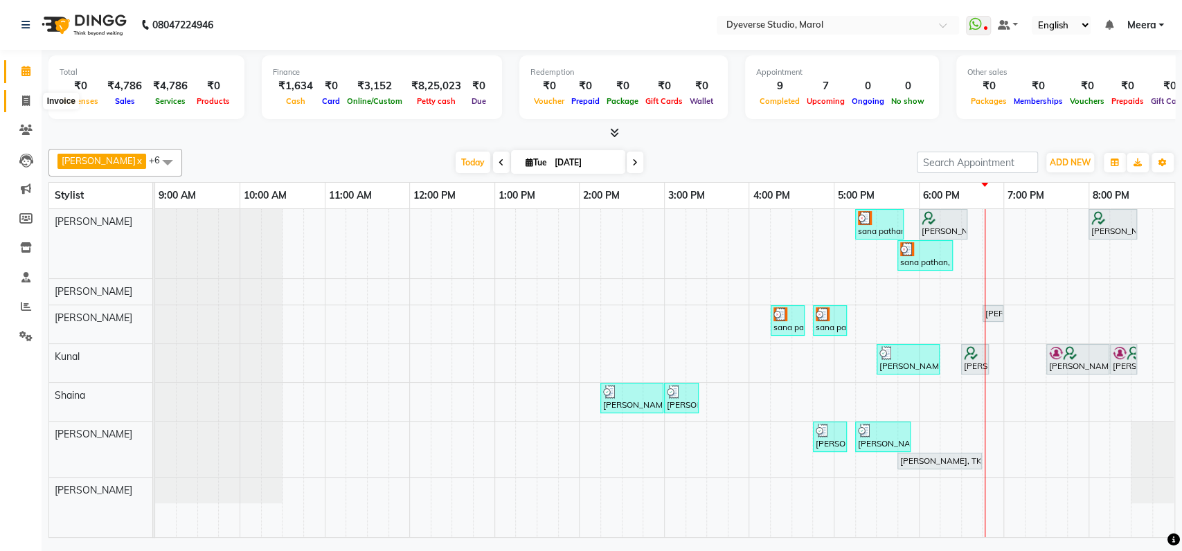
click at [22, 100] on icon at bounding box center [26, 101] width 8 height 10
select select "service"
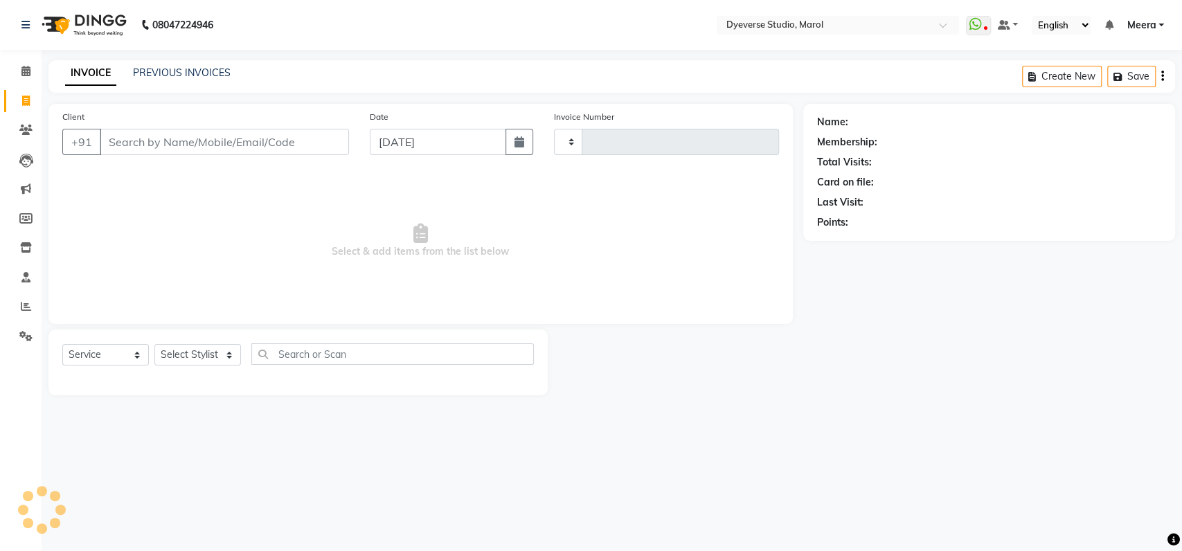
type input "2101"
select select "6368"
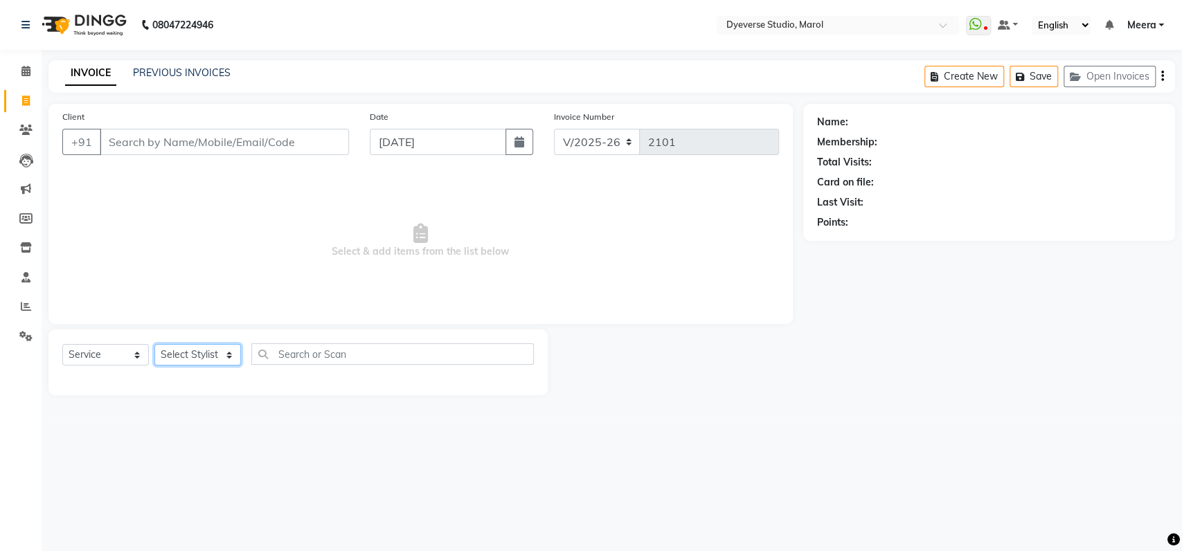
click at [222, 345] on select "Select Stylist [PERSON_NAME] [PERSON_NAME] [PERSON_NAME] [PERSON_NAME] [PERSON_…" at bounding box center [197, 354] width 87 height 21
select select "82421"
click at [154, 344] on select "Select Stylist [PERSON_NAME] [PERSON_NAME] [PERSON_NAME] [PERSON_NAME] [PERSON_…" at bounding box center [197, 354] width 87 height 21
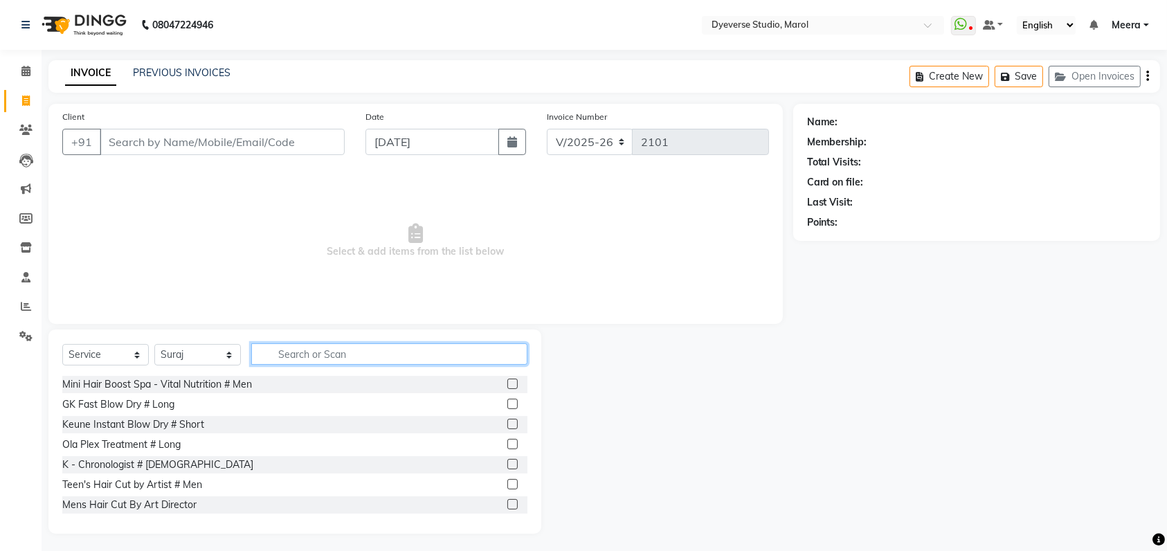
click at [357, 352] on input "text" at bounding box center [389, 353] width 276 height 21
drag, startPoint x: 385, startPoint y: 346, endPoint x: 110, endPoint y: 362, distance: 275.4
click at [110, 362] on div "Select Service Product Membership Package Voucher Prepaid Gift Card Select Styl…" at bounding box center [294, 359] width 465 height 33
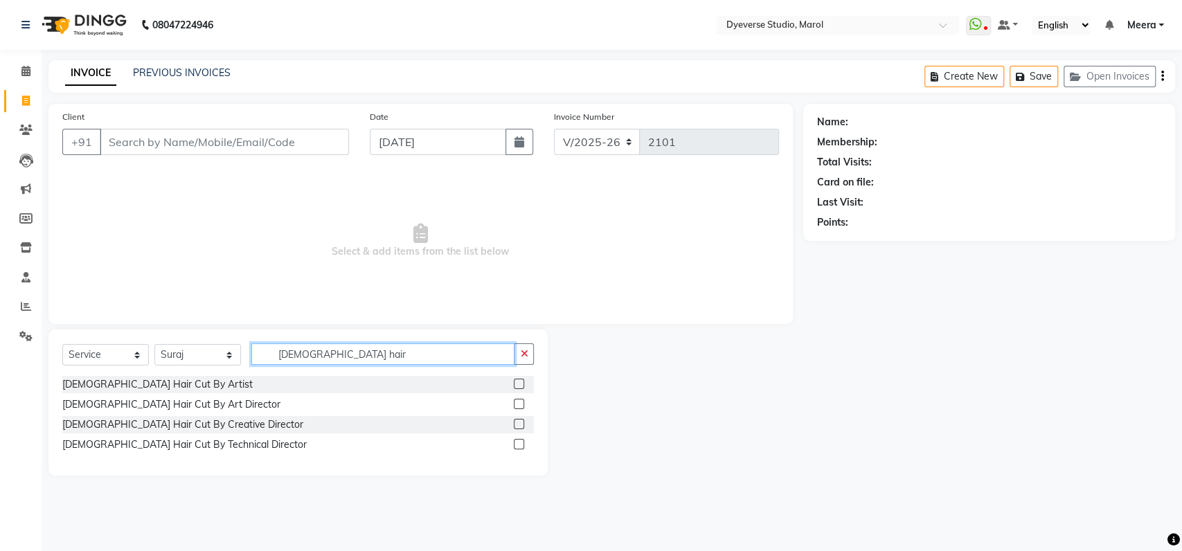
type input "[DEMOGRAPHIC_DATA] hair"
click at [523, 382] on label at bounding box center [519, 384] width 10 height 10
click at [523, 382] on input "checkbox" at bounding box center [518, 384] width 9 height 9
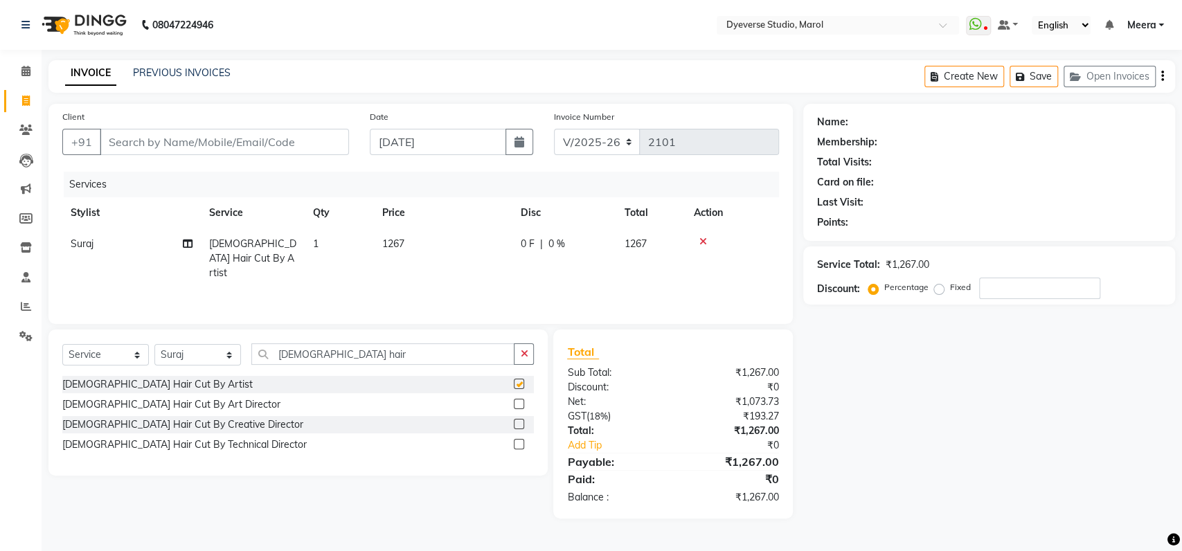
checkbox input "false"
click at [519, 402] on label at bounding box center [519, 404] width 10 height 10
click at [519, 402] on input "checkbox" at bounding box center [518, 404] width 9 height 9
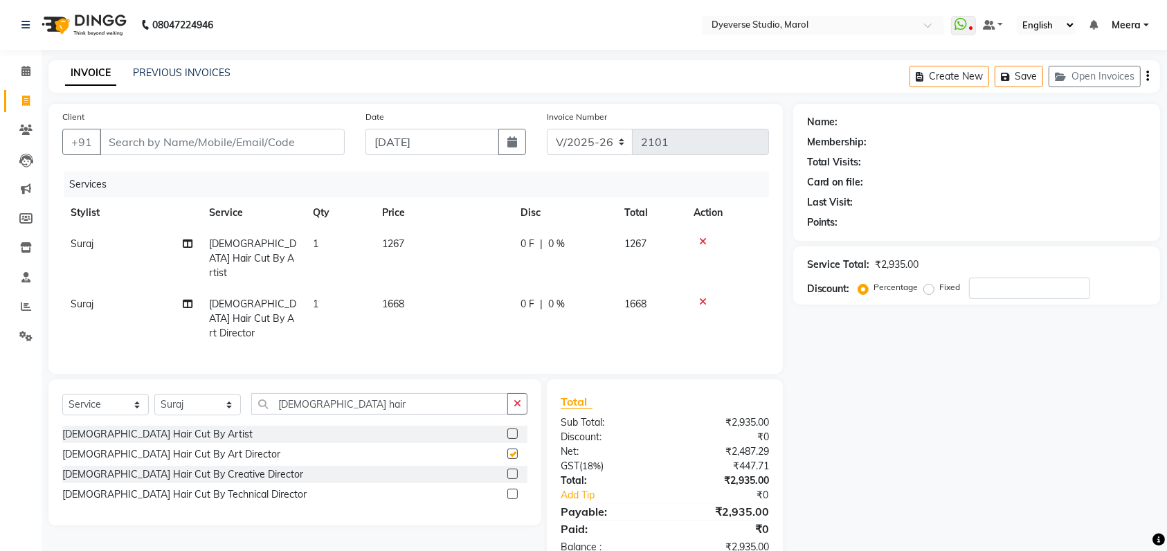
checkbox input "false"
click at [705, 241] on icon at bounding box center [703, 242] width 8 height 10
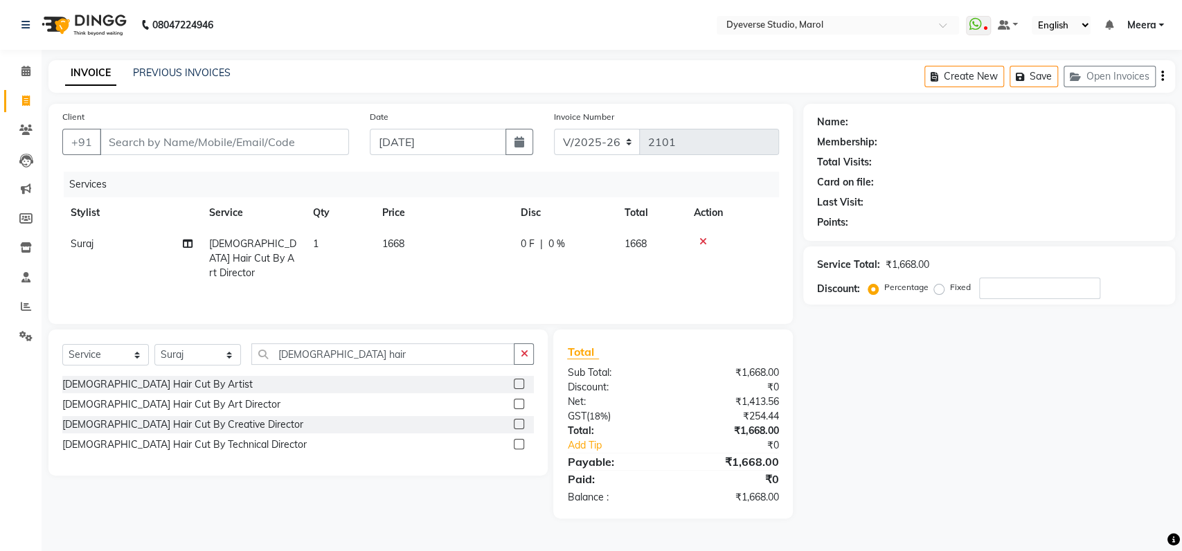
click at [521, 419] on label at bounding box center [519, 424] width 10 height 10
click at [521, 420] on input "checkbox" at bounding box center [518, 424] width 9 height 9
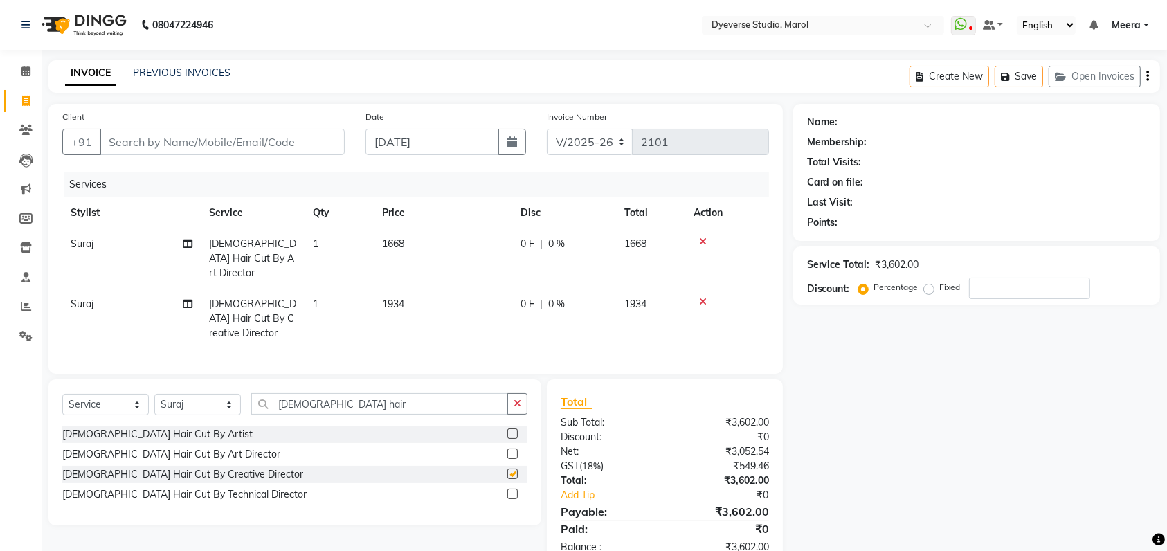
checkbox input "false"
click at [701, 242] on icon at bounding box center [703, 242] width 8 height 10
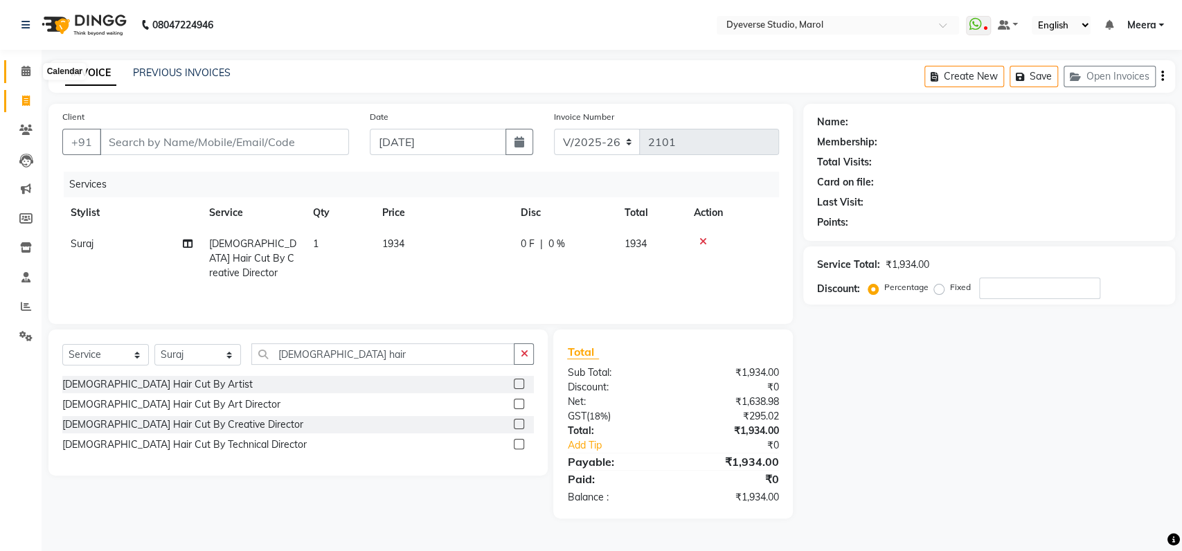
click at [27, 64] on span at bounding box center [26, 72] width 24 height 16
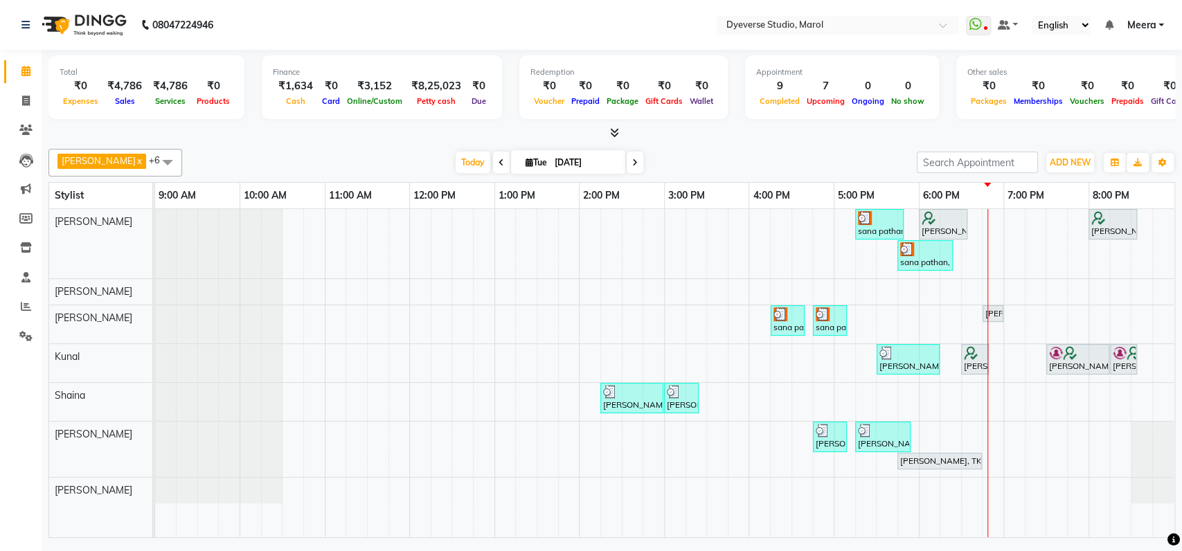
click at [627, 159] on span at bounding box center [635, 162] width 17 height 21
type input "[DATE]"
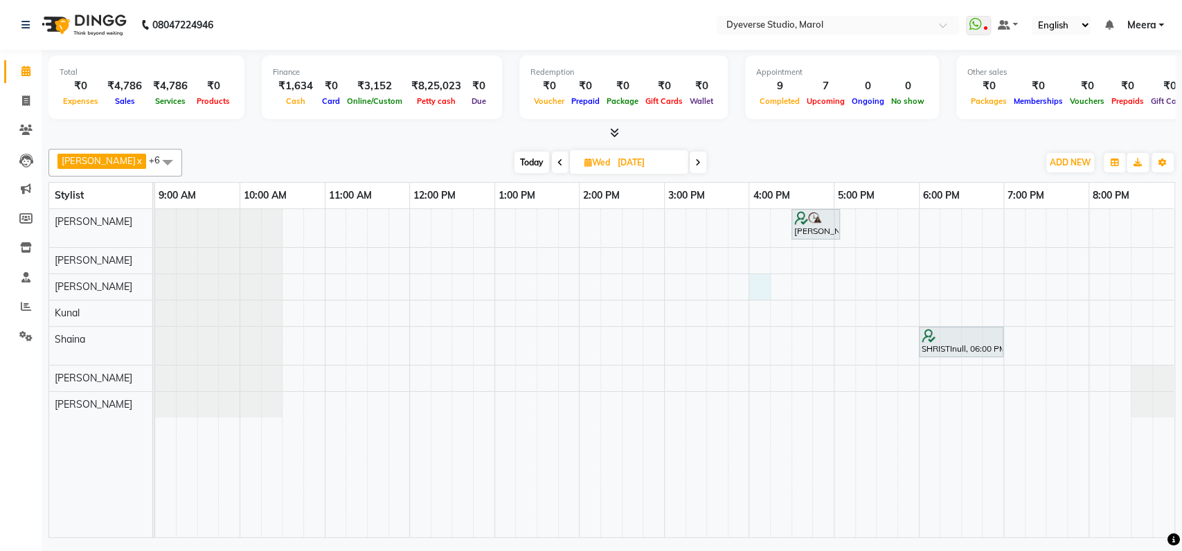
click at [756, 286] on div "[PERSON_NAME], 04:30 PM-05:05 PM, Classic - Pedi SHRISTInull, 06:00 PM-07:00 PM…" at bounding box center [664, 373] width 1019 height 328
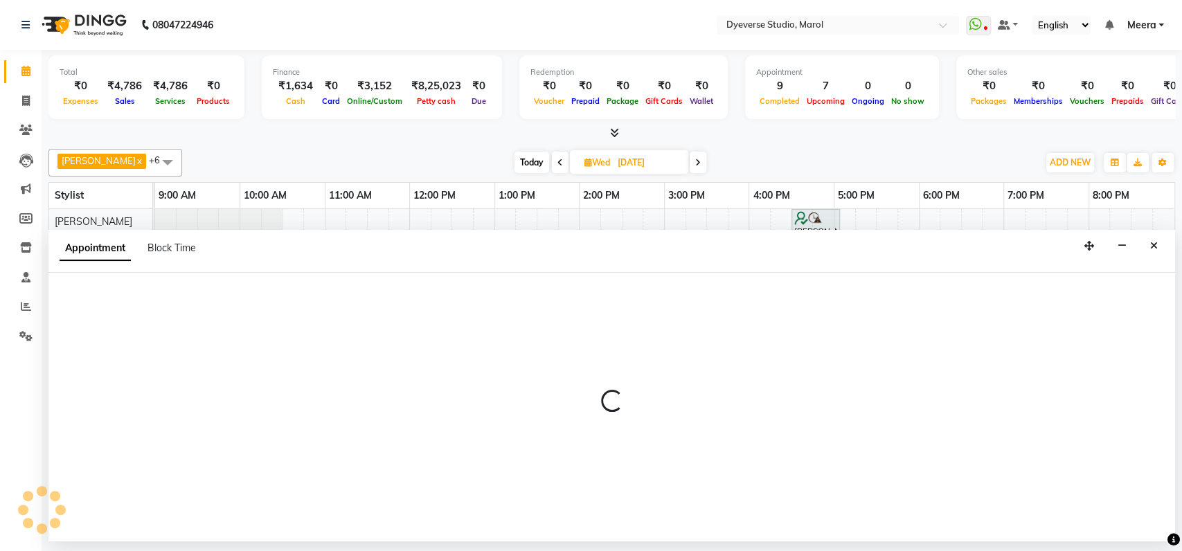
select select "48403"
select select "960"
select select "tentative"
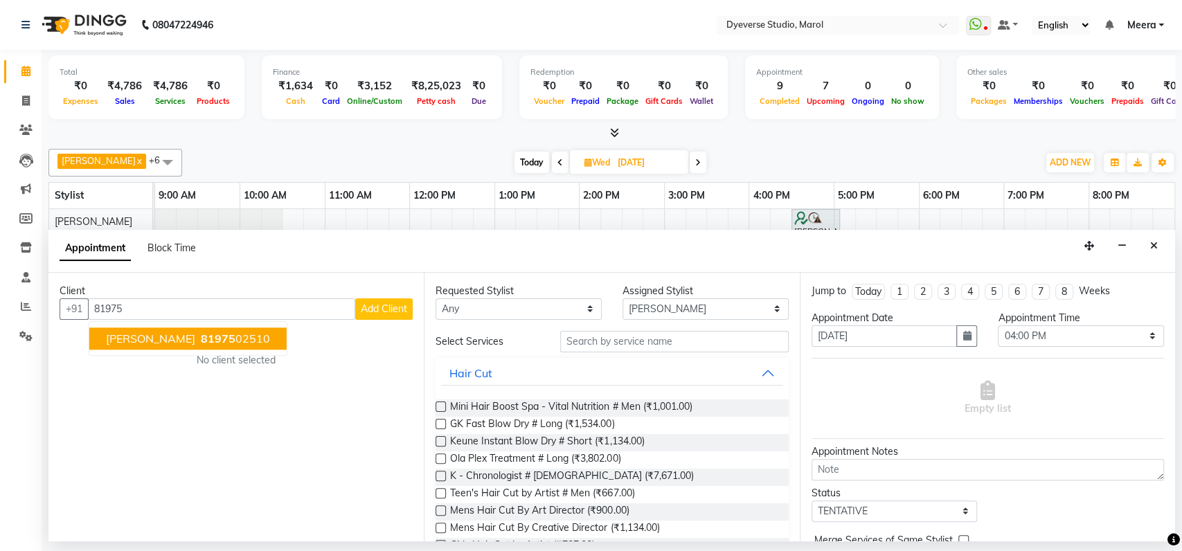
click at [201, 338] on span "81975" at bounding box center [218, 339] width 35 height 14
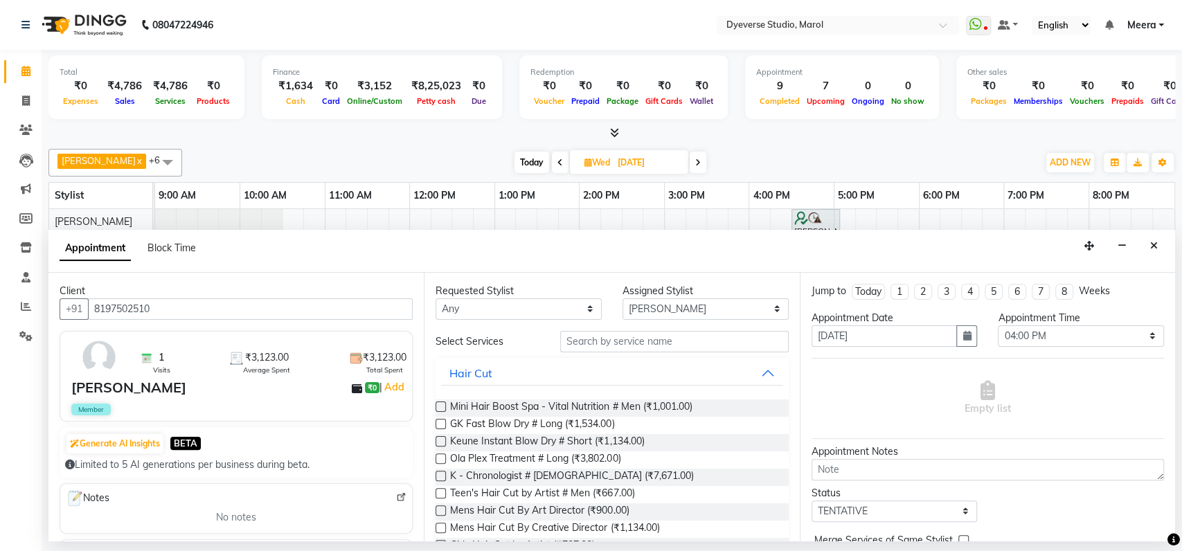
type input "8197502510"
click at [636, 346] on input "text" at bounding box center [674, 341] width 229 height 21
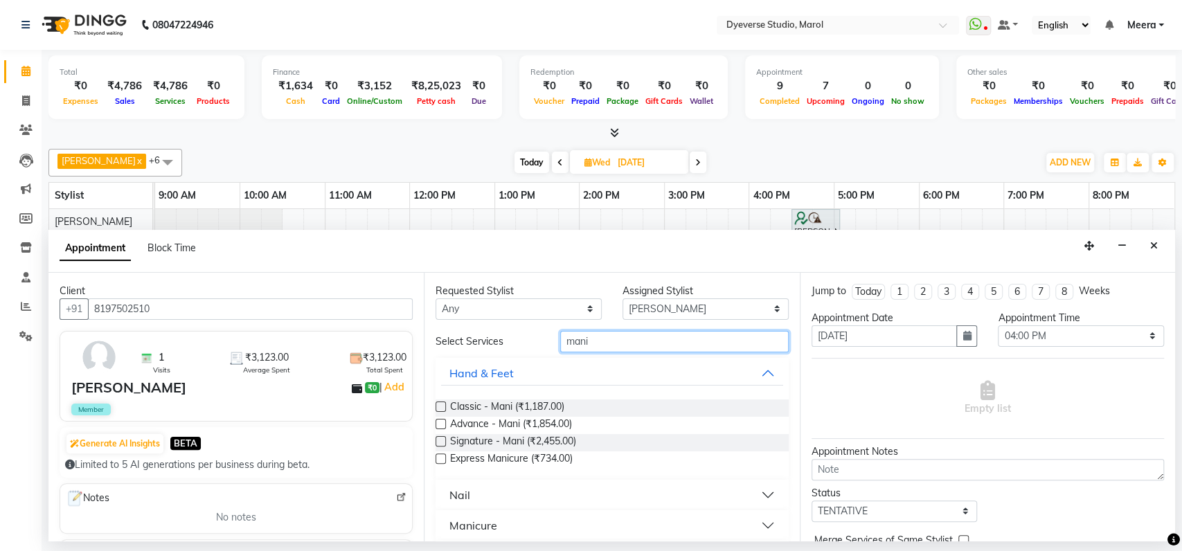
type input "mani"
click at [437, 424] on label at bounding box center [441, 424] width 10 height 10
click at [437, 424] on input "checkbox" at bounding box center [440, 425] width 9 height 9
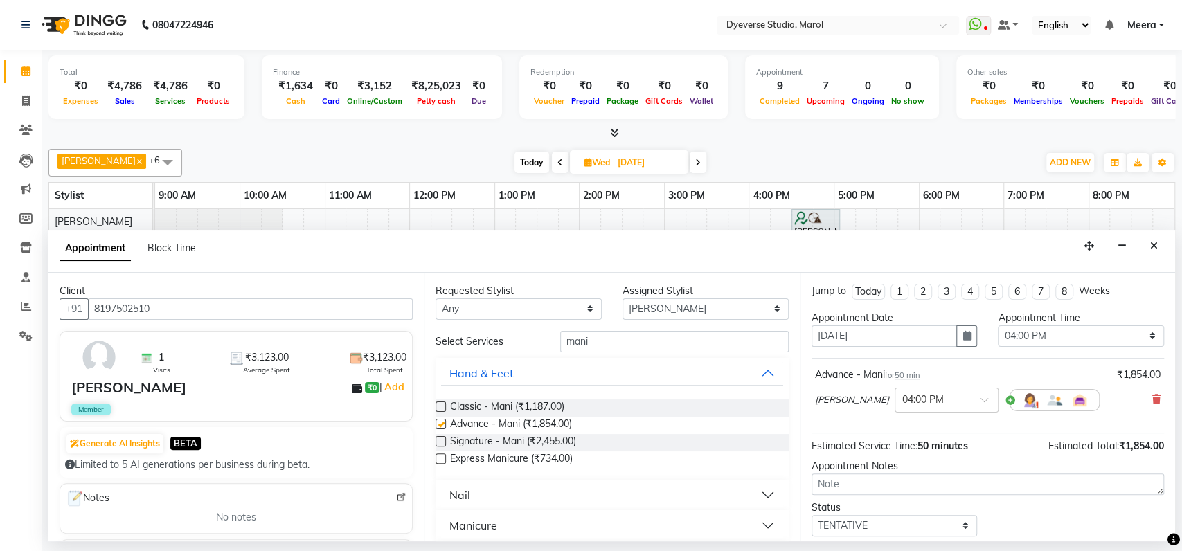
checkbox input "false"
drag, startPoint x: 636, startPoint y: 346, endPoint x: 369, endPoint y: 360, distance: 267.6
click at [369, 360] on div "Client +91 8197502510 1 Visits ₹3,123.00 Average Spent ₹3,123.00 Total Spent [P…" at bounding box center [611, 407] width 1127 height 269
type input "pedi"
click at [441, 423] on label at bounding box center [441, 424] width 10 height 10
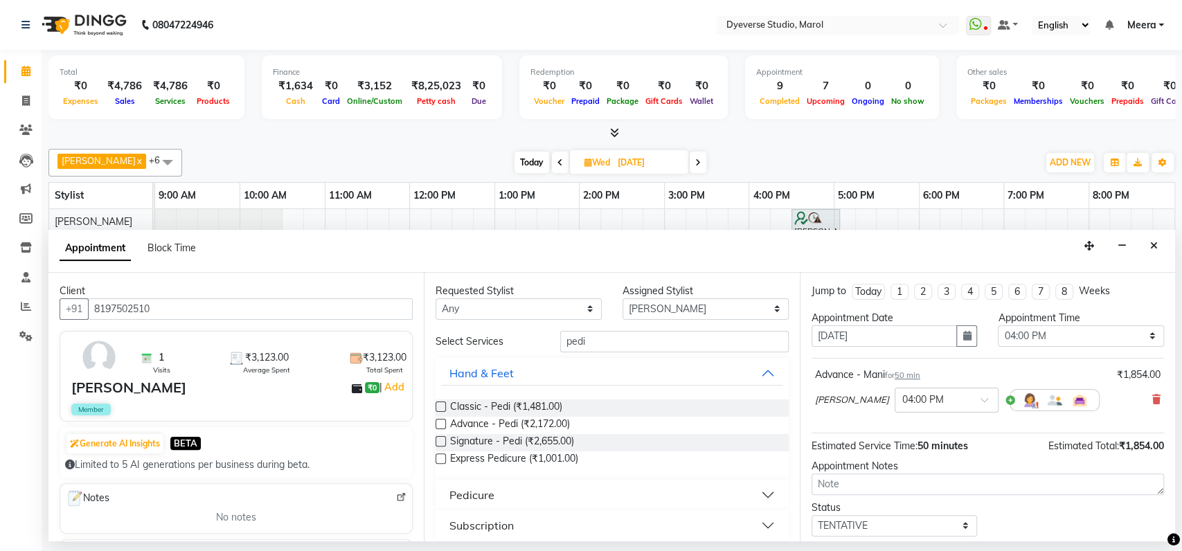
click at [441, 423] on input "checkbox" at bounding box center [440, 425] width 9 height 9
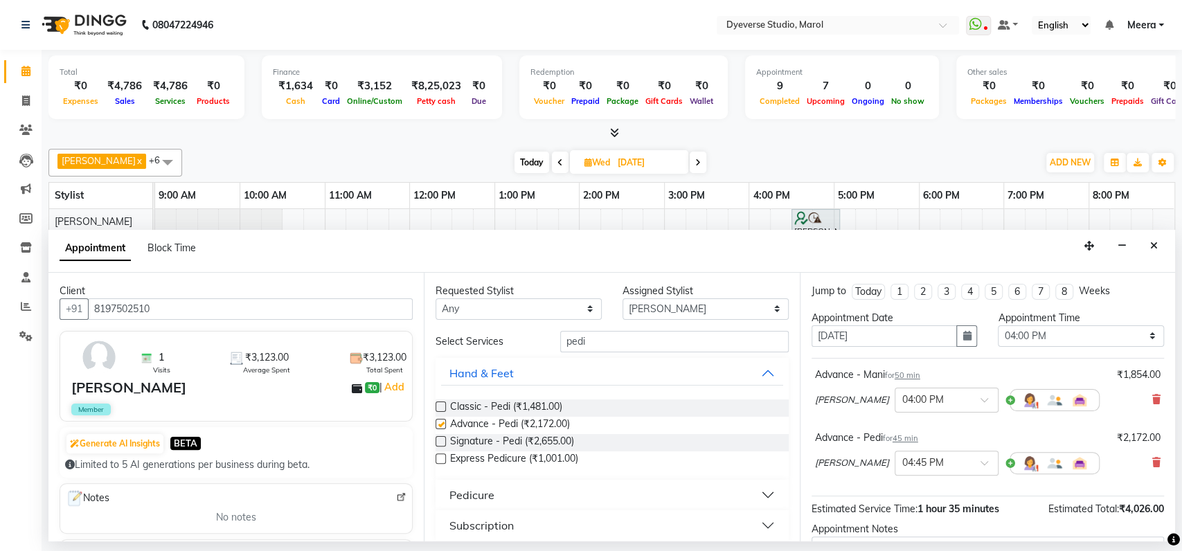
checkbox input "false"
drag, startPoint x: 617, startPoint y: 341, endPoint x: 375, endPoint y: 346, distance: 242.4
click at [375, 346] on div "Client +91 8197502510 1 Visits ₹3,123.00 Average Spent ₹3,123.00 Total Spent [P…" at bounding box center [611, 407] width 1127 height 269
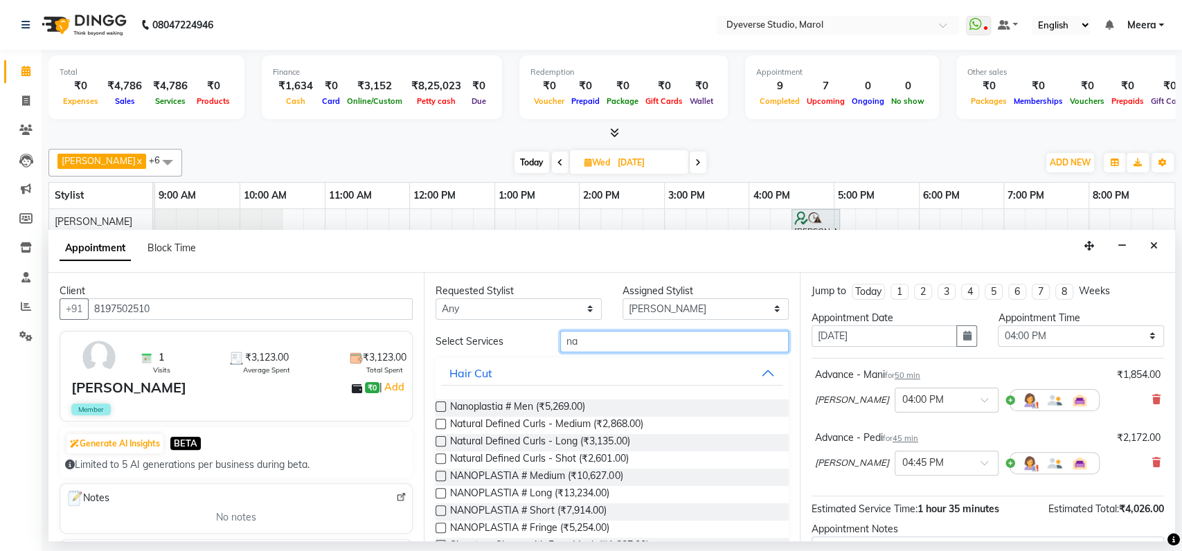
type input "n"
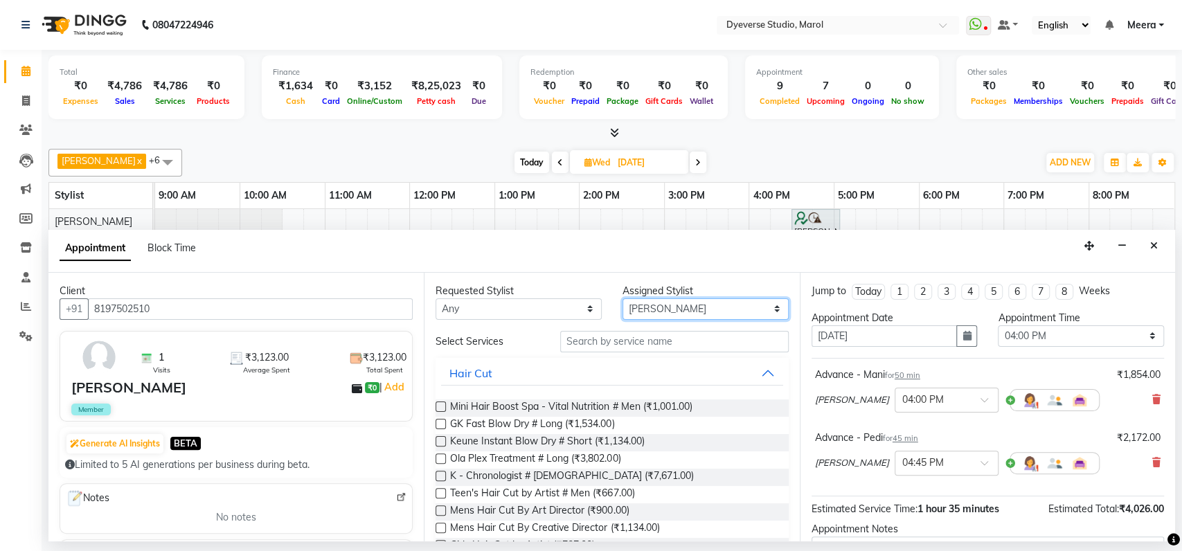
click at [704, 313] on select "Select [PERSON_NAME] [PERSON_NAME] Kunal [PERSON_NAME] [PERSON_NAME] [PERSON_NA…" at bounding box center [706, 308] width 166 height 21
select select "48845"
click at [704, 313] on select "Select [PERSON_NAME] [PERSON_NAME] Kunal [PERSON_NAME] [PERSON_NAME] [PERSON_NA…" at bounding box center [706, 308] width 166 height 21
click at [607, 348] on input "text" at bounding box center [674, 341] width 229 height 21
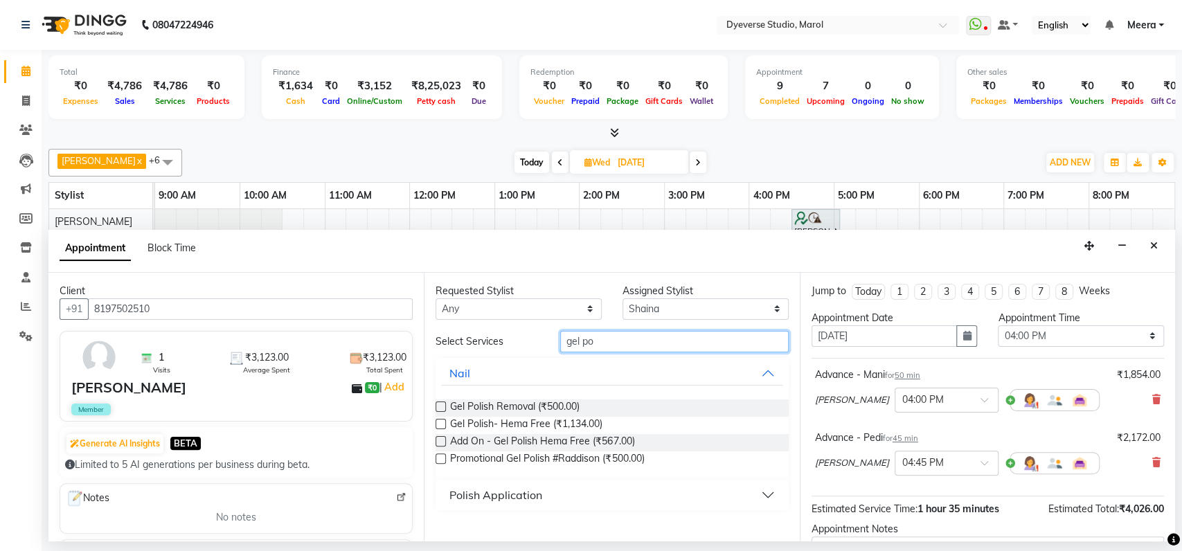
type input "gel po"
click at [443, 427] on label at bounding box center [441, 424] width 10 height 10
click at [443, 427] on input "checkbox" at bounding box center [440, 425] width 9 height 9
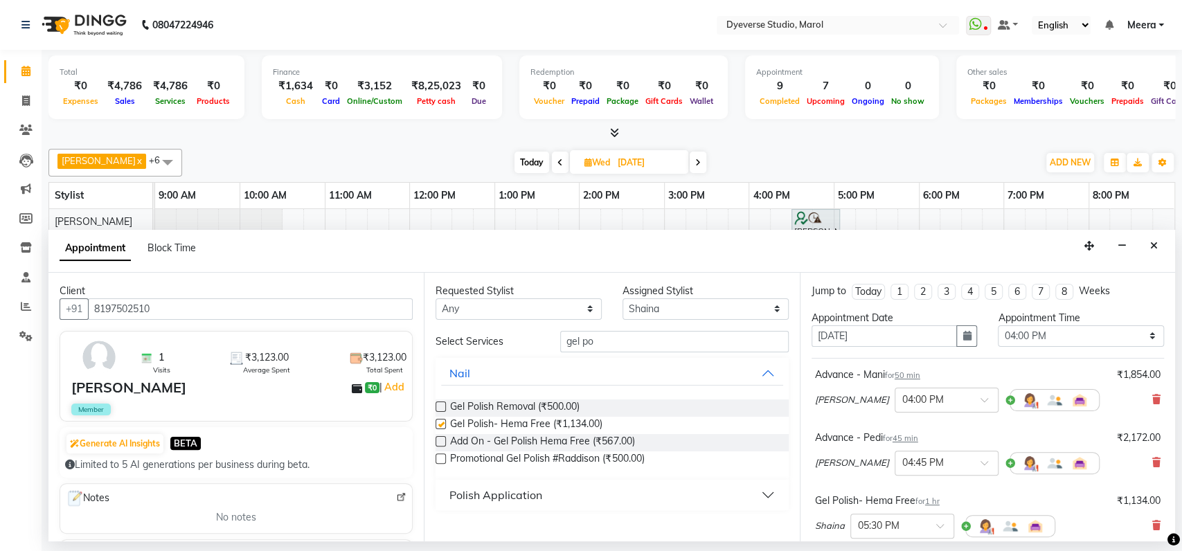
checkbox input "false"
click at [945, 526] on span at bounding box center [944, 530] width 17 height 15
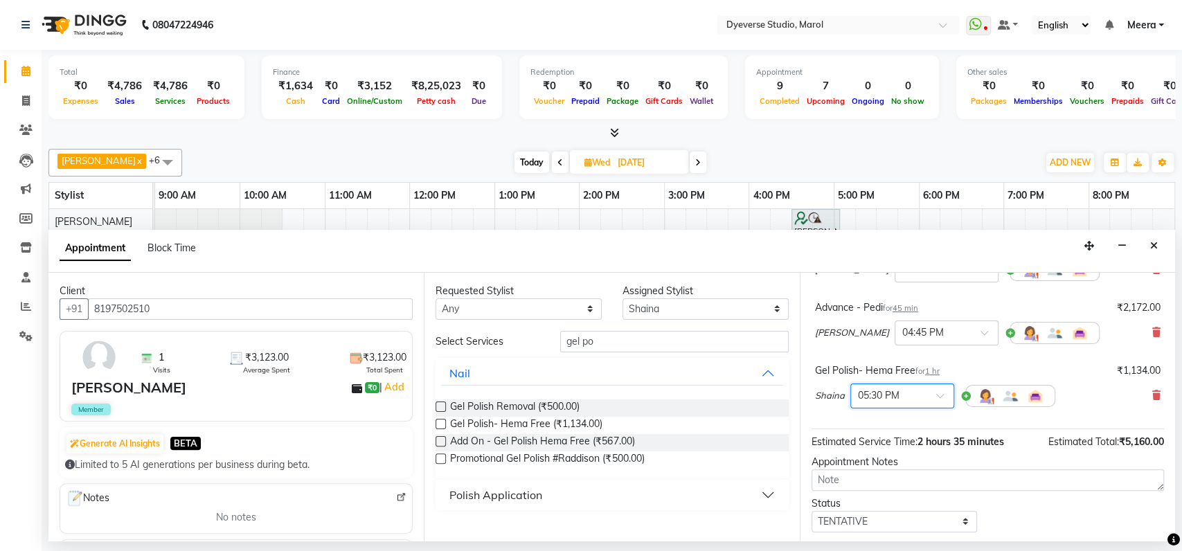
scroll to position [144, 0]
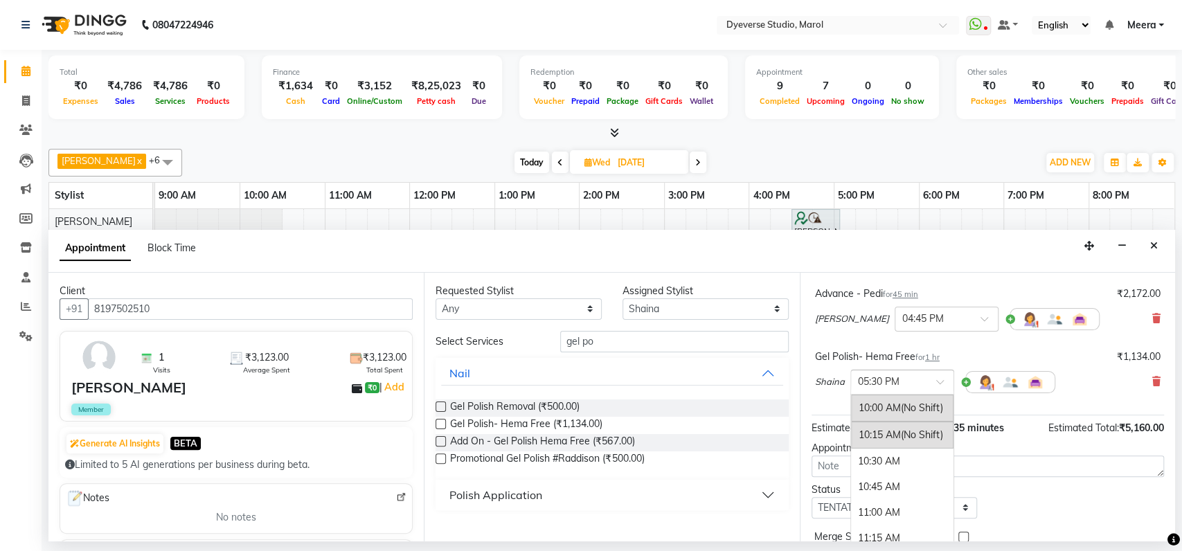
click at [936, 379] on span at bounding box center [944, 386] width 17 height 15
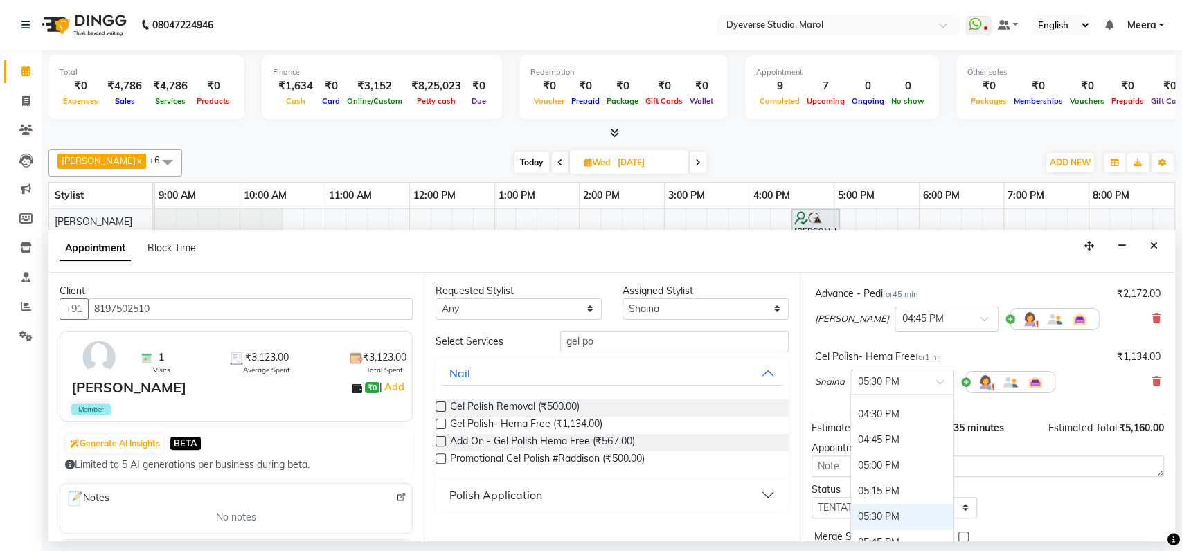
scroll to position [660, 0]
click at [879, 417] on div "04:30 PM" at bounding box center [902, 417] width 102 height 26
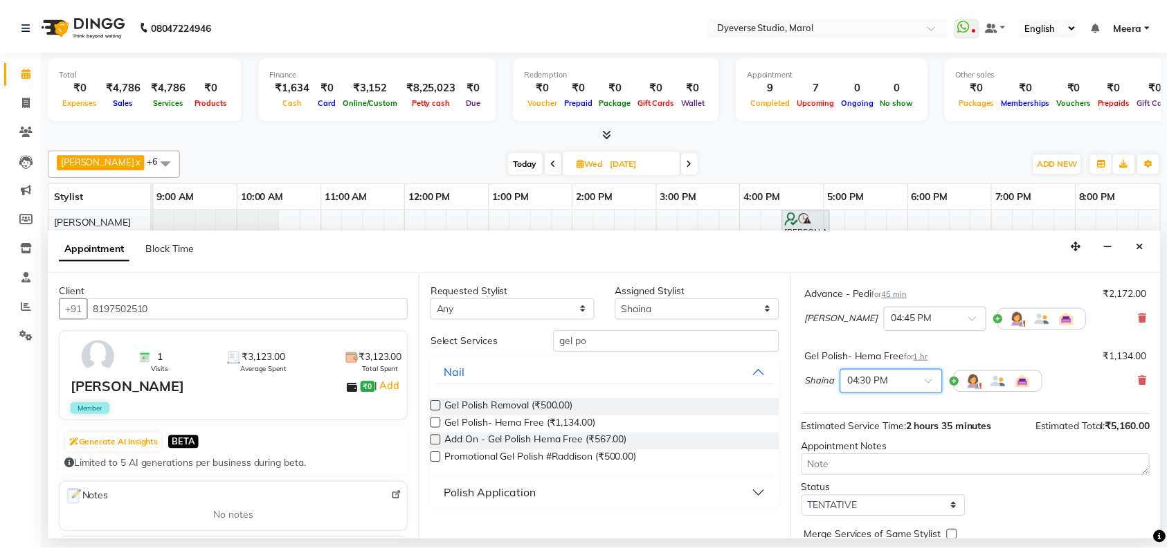
scroll to position [208, 0]
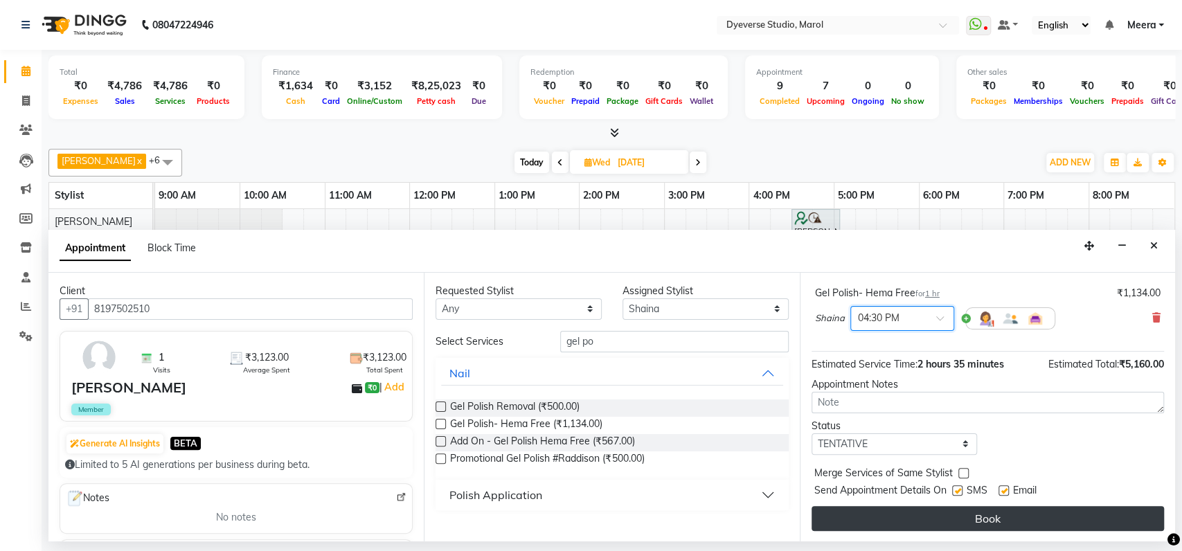
click at [1012, 517] on button "Book" at bounding box center [988, 518] width 352 height 25
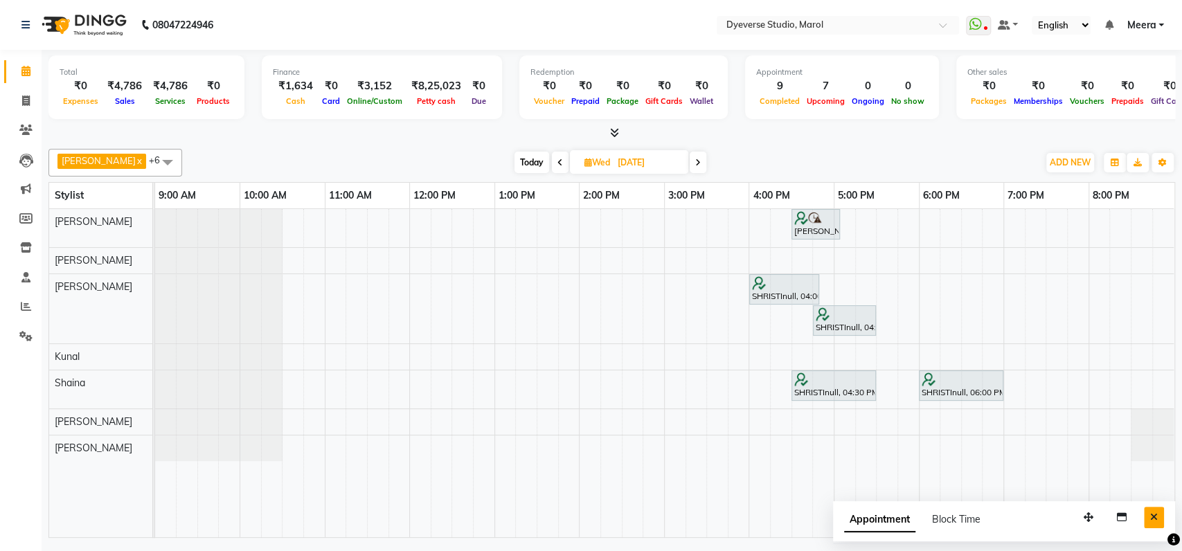
click at [1154, 522] on button "Close" at bounding box center [1154, 517] width 20 height 21
click at [515, 156] on span "Today" at bounding box center [532, 162] width 35 height 21
type input "[DATE]"
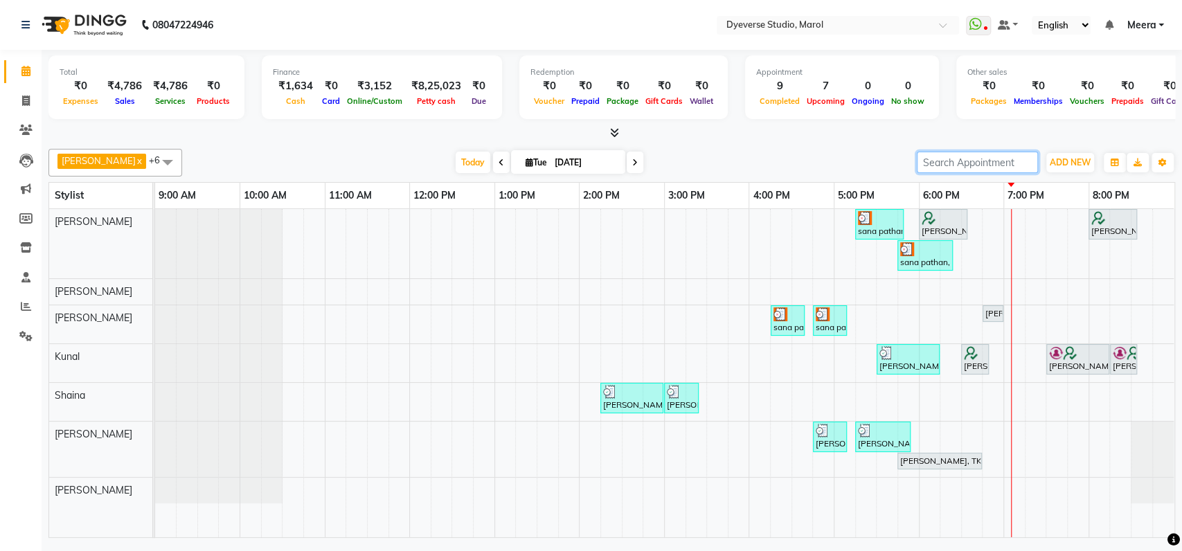
click at [992, 169] on input "search" at bounding box center [977, 162] width 121 height 21
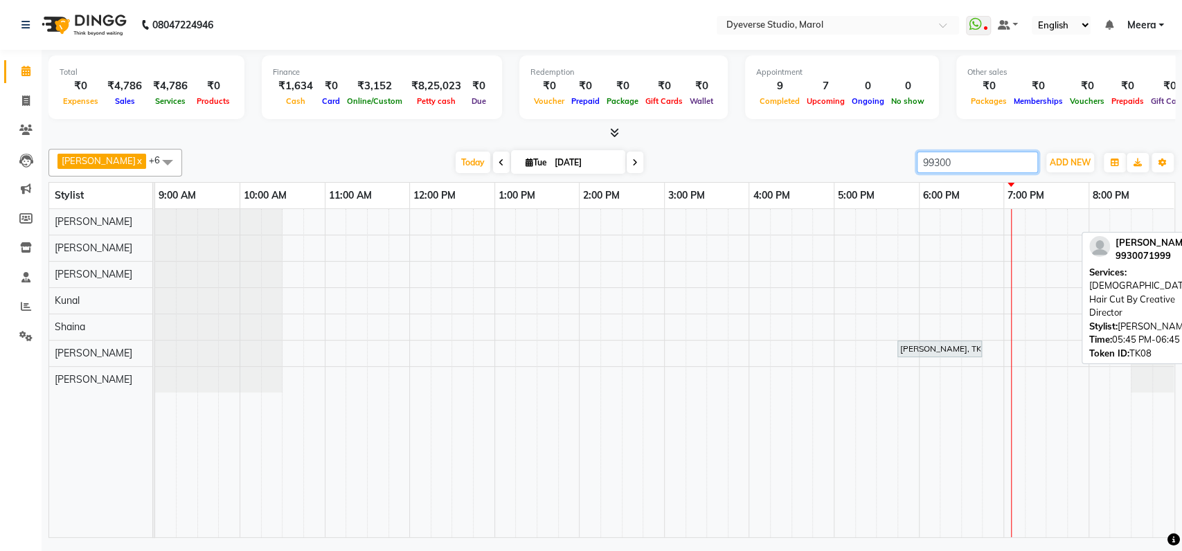
click at [945, 351] on div "[PERSON_NAME], TK08, 05:45 PM-06:45 PM, [DEMOGRAPHIC_DATA] Hair Cut By Creative…" at bounding box center [940, 349] width 82 height 12
type input "99300"
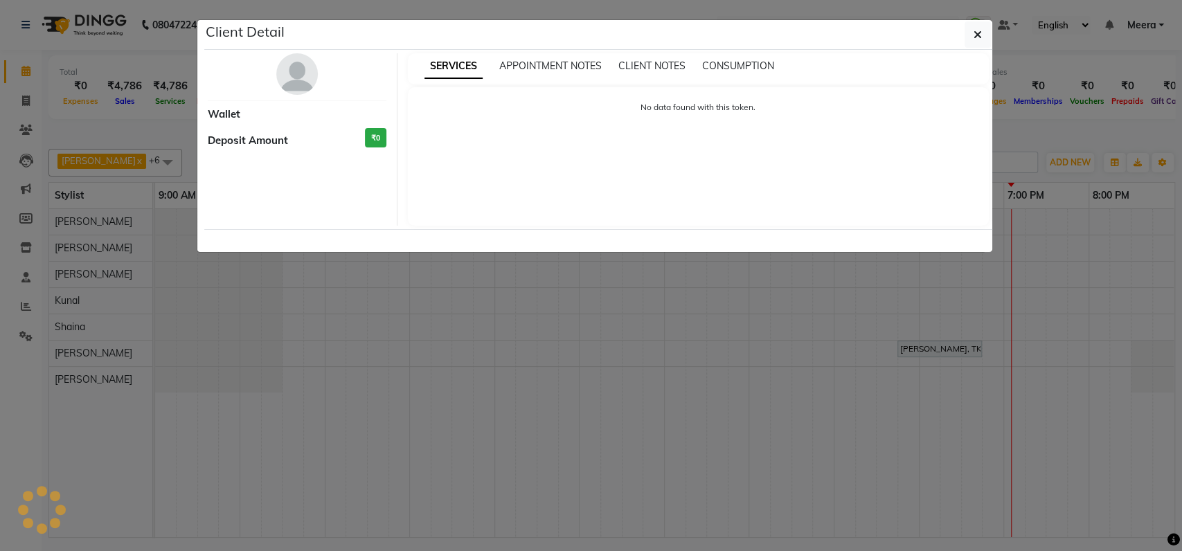
select select "7"
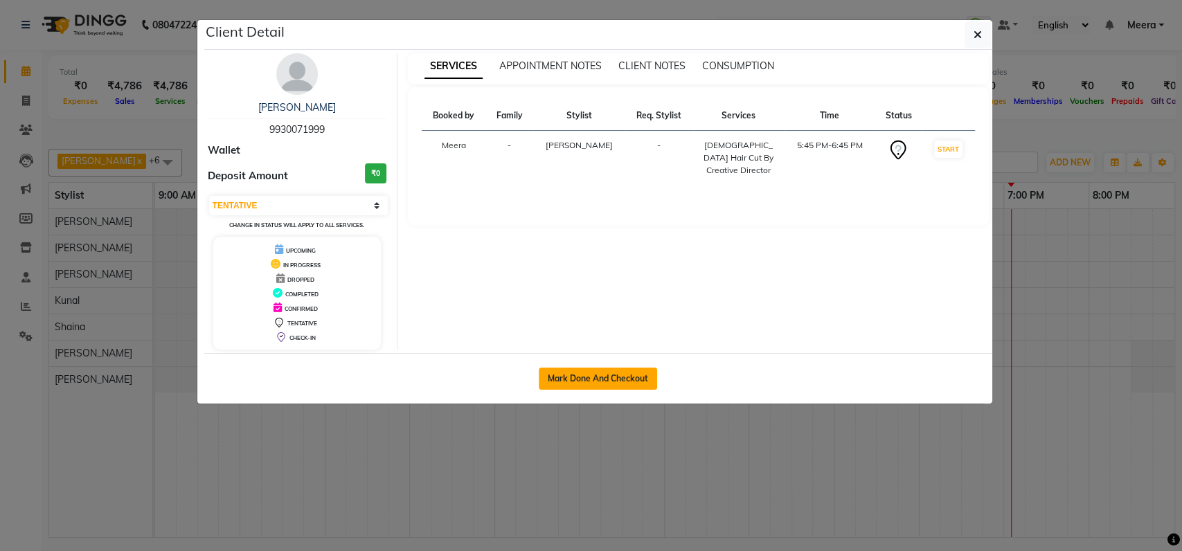
click at [576, 379] on button "Mark Done And Checkout" at bounding box center [598, 379] width 118 height 22
select select "6368"
select select "service"
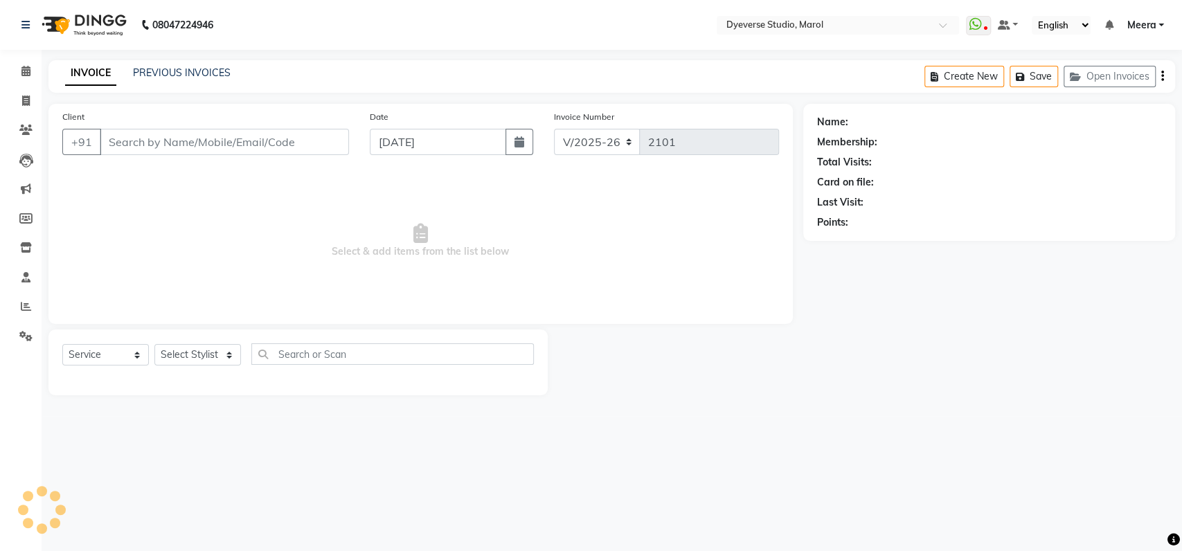
type input "9930071999"
select select "67069"
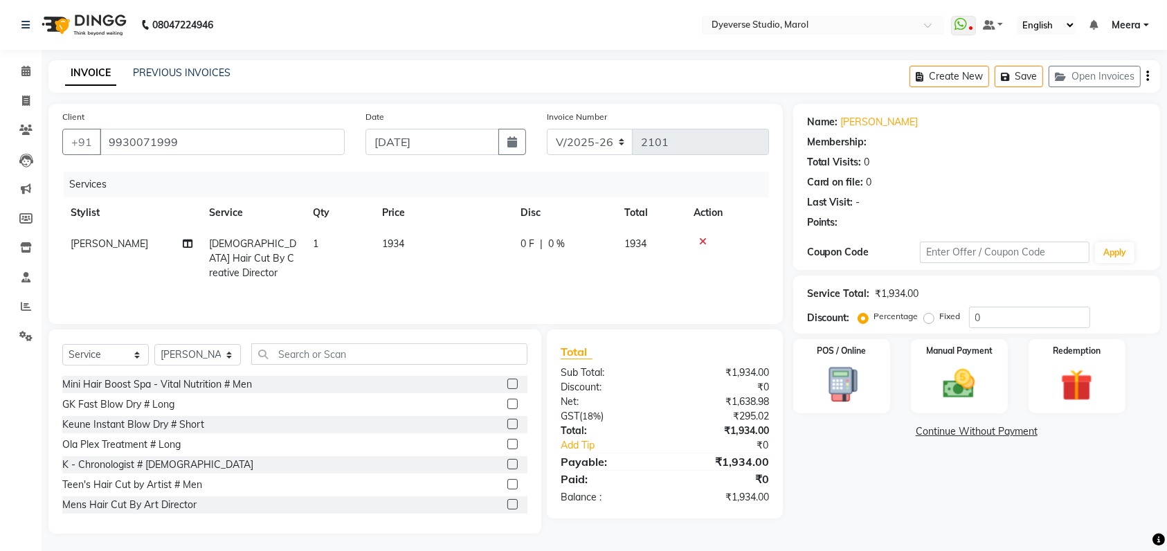
select select "1: Object"
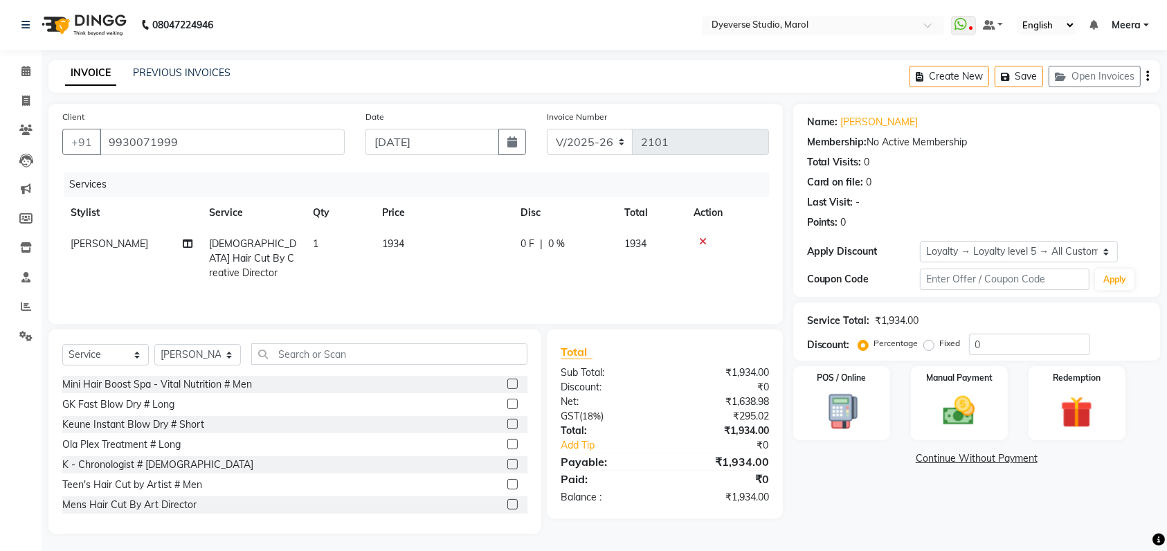
click at [231, 246] on span "[DEMOGRAPHIC_DATA] Hair Cut By Creative Director" at bounding box center [252, 259] width 87 height 42
select select "67069"
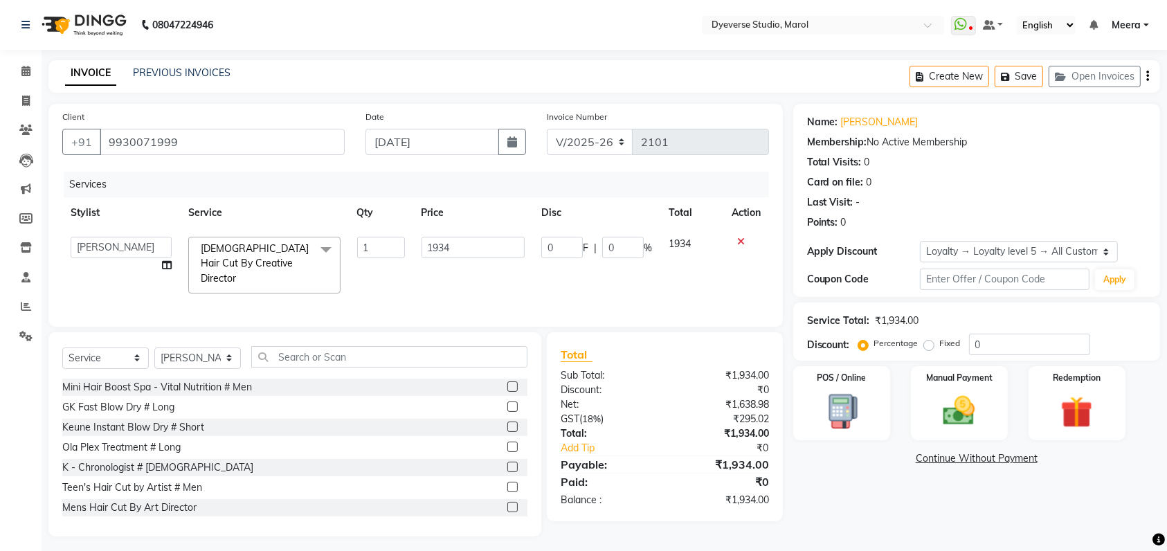
click at [275, 260] on span "Female Hair Cut By Creative Director" at bounding box center [255, 263] width 108 height 42
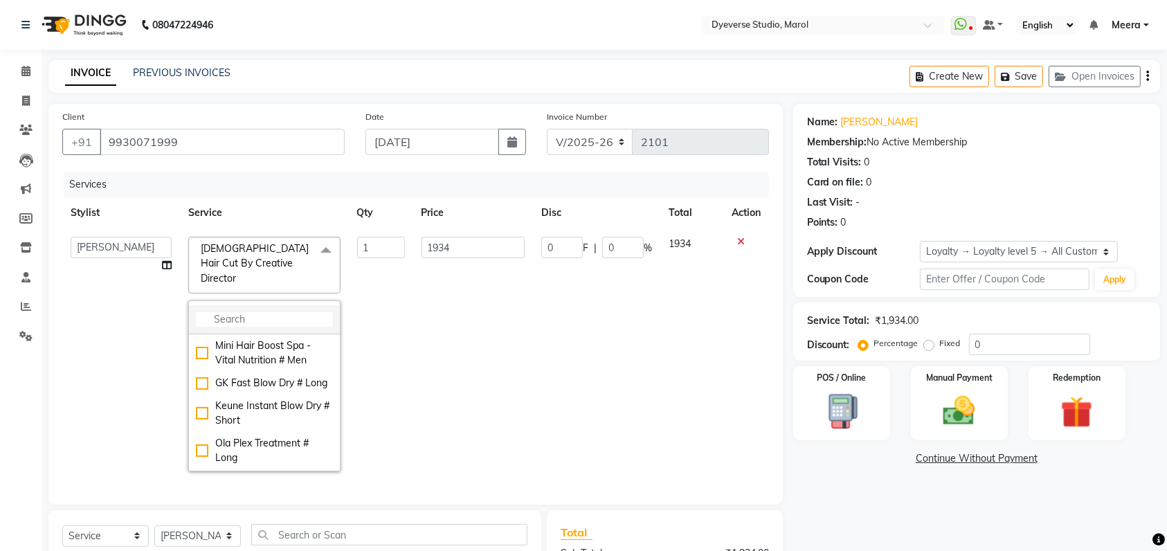
click at [270, 305] on li at bounding box center [264, 319] width 151 height 29
click at [233, 312] on input "multiselect-search" at bounding box center [264, 319] width 137 height 15
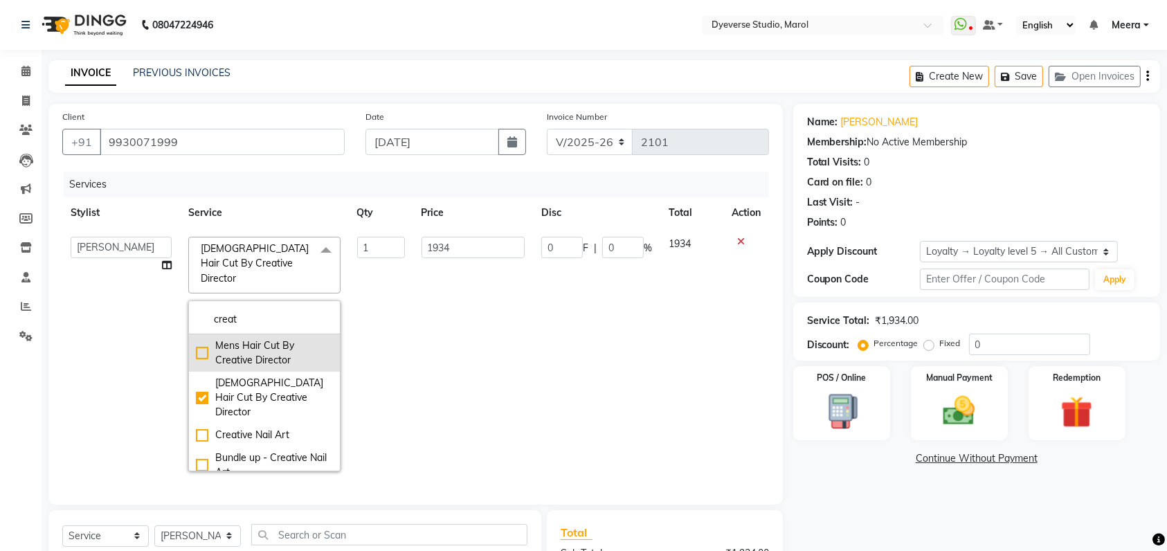
type input "creat"
click at [200, 339] on div "Mens Hair Cut By Creative Director" at bounding box center [264, 353] width 137 height 29
checkbox input "true"
checkbox input "false"
type input "1134"
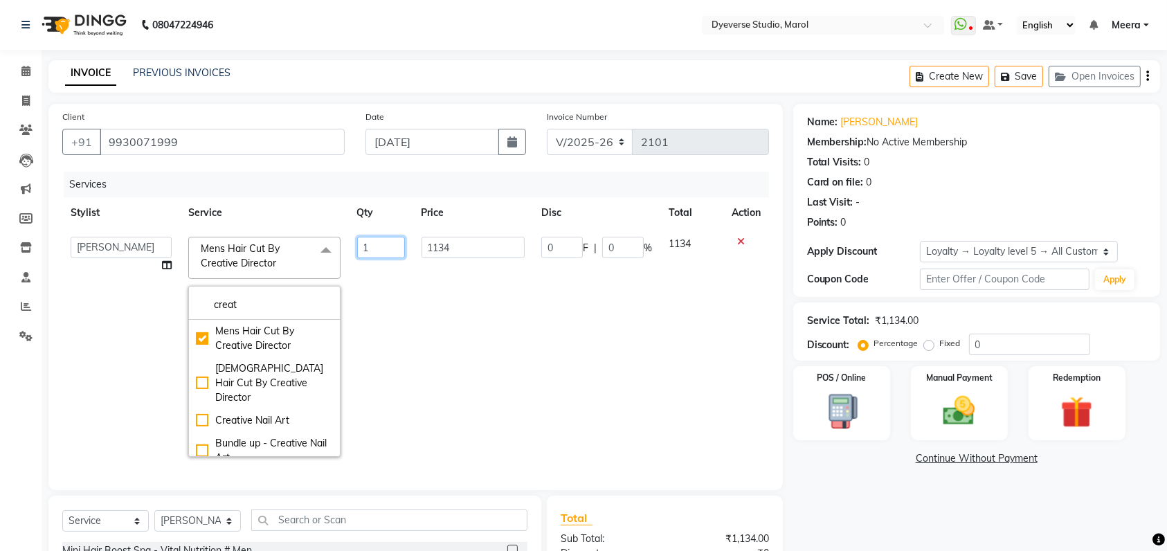
click at [386, 245] on input "1" at bounding box center [381, 247] width 48 height 21
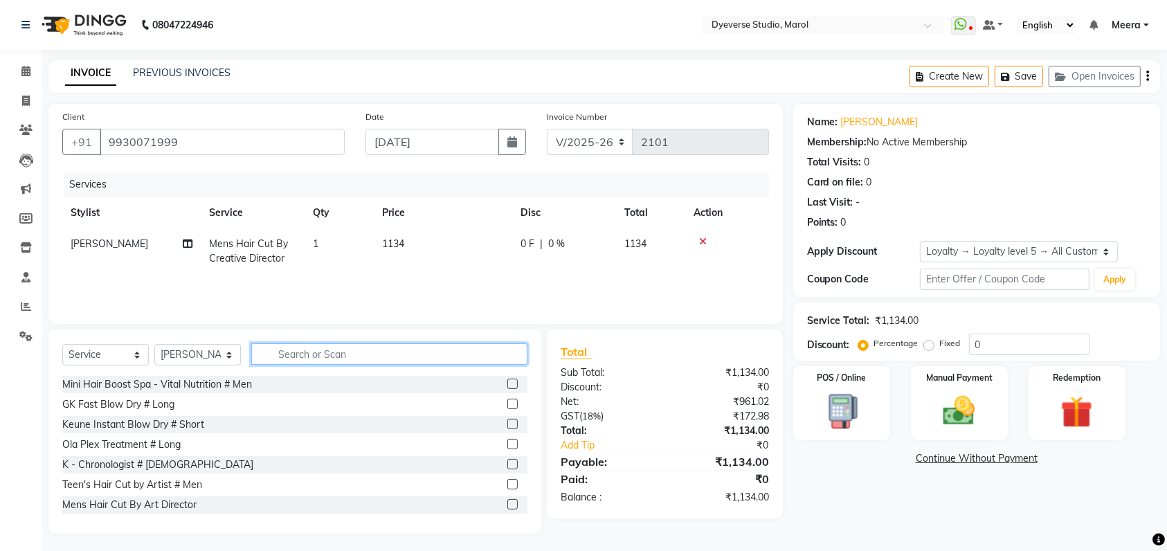
click at [316, 352] on input "text" at bounding box center [389, 353] width 276 height 21
type input "colour"
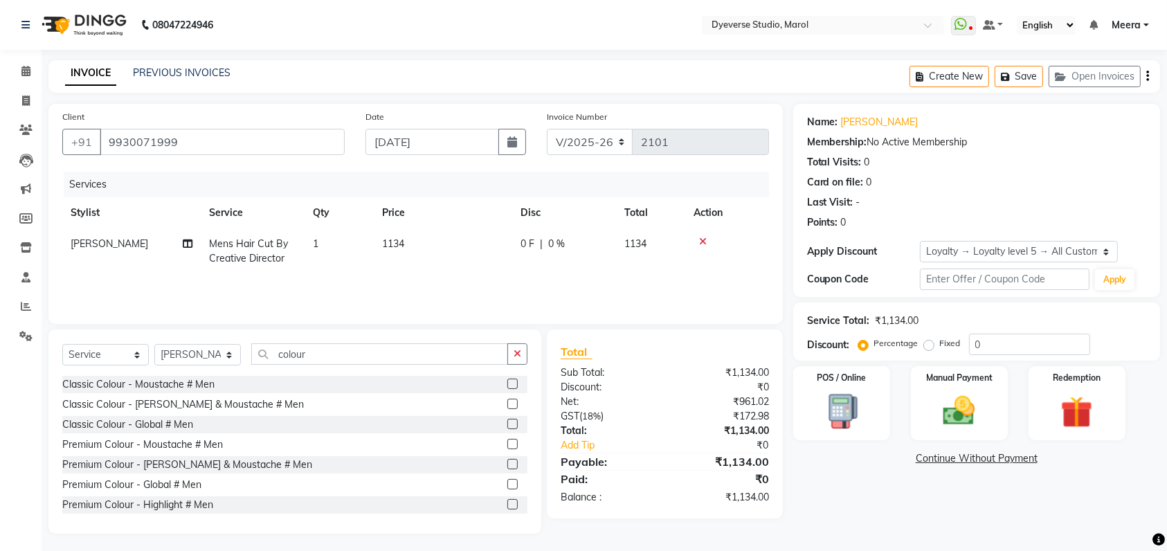
click at [508, 485] on label at bounding box center [513, 484] width 10 height 10
click at [508, 485] on input "checkbox" at bounding box center [512, 485] width 9 height 9
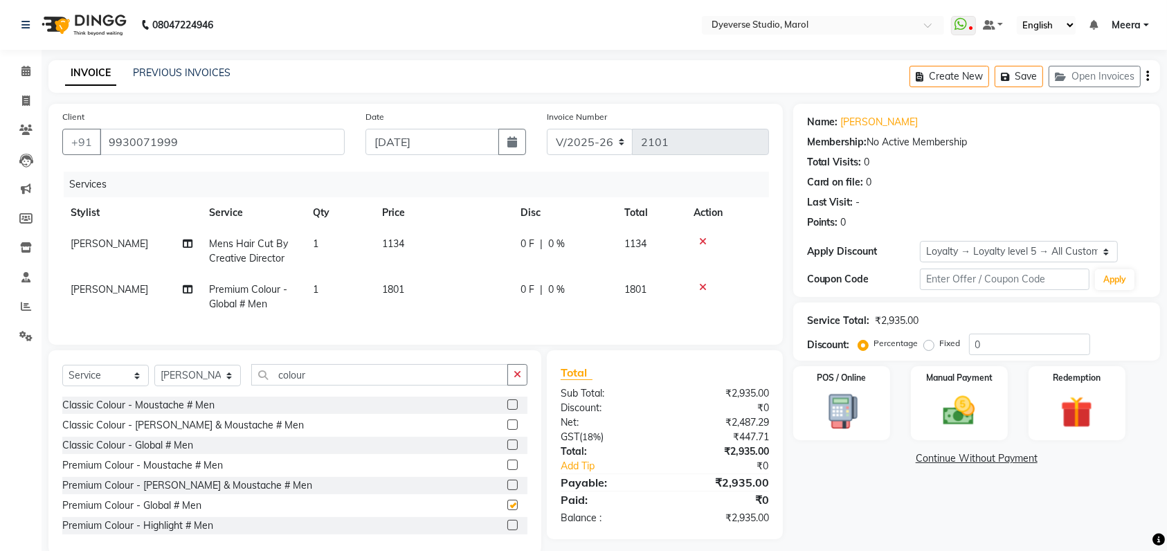
checkbox input "false"
click at [1014, 353] on input "0" at bounding box center [1029, 344] width 121 height 21
type input "20"
click at [1084, 249] on select "Select Loyalty → Loyalty level 5 → All Customers" at bounding box center [1019, 251] width 198 height 21
click at [1032, 179] on div "Card on file: 0" at bounding box center [976, 182] width 339 height 15
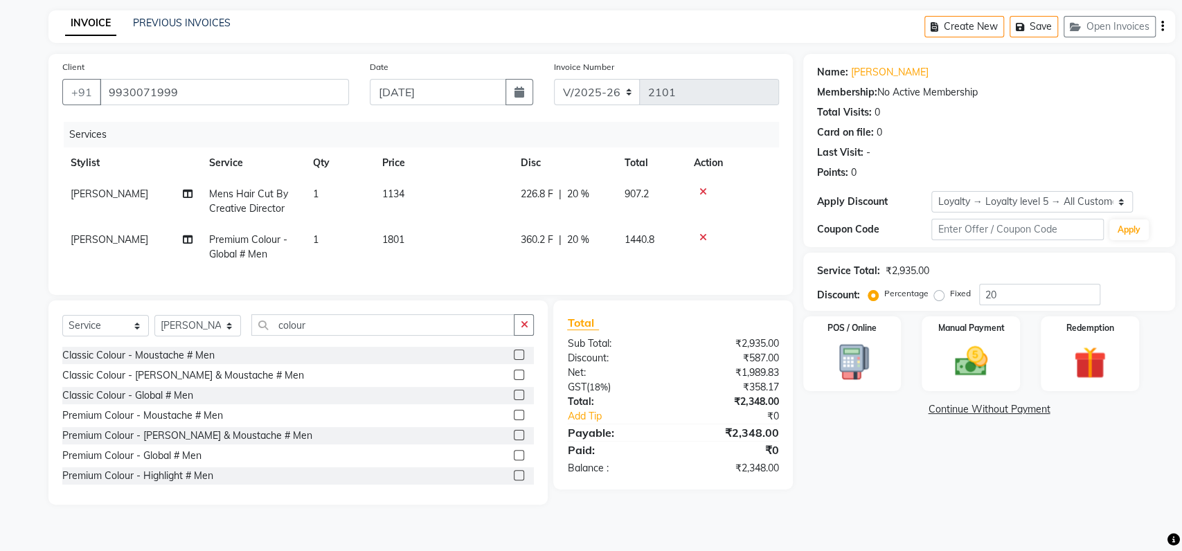
drag, startPoint x: 249, startPoint y: 108, endPoint x: 247, endPoint y: 86, distance: 22.3
click at [247, 87] on div "Client +91 9930071999" at bounding box center [205, 88] width 307 height 57
click at [247, 86] on input "9930071999" at bounding box center [224, 92] width 249 height 26
click at [1026, 293] on input "20" at bounding box center [1039, 294] width 121 height 21
click at [930, 501] on div "Name: Ayman Membership: No Active Membership Total Visits: 0 Card on file: 0 La…" at bounding box center [994, 279] width 382 height 451
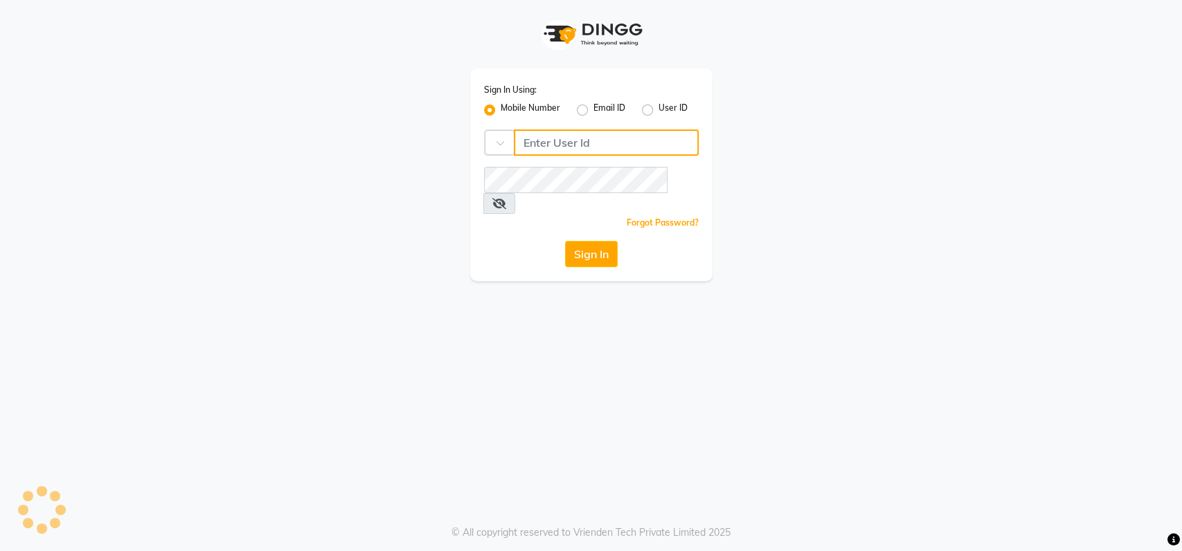
type input "9022420717"
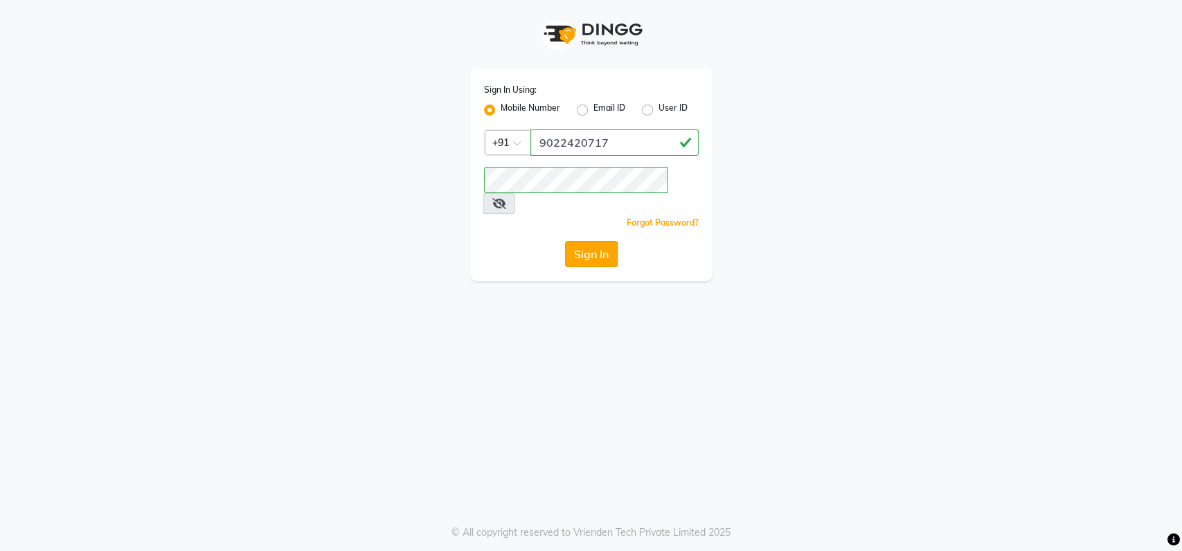
click at [598, 241] on button "Sign In" at bounding box center [591, 254] width 53 height 26
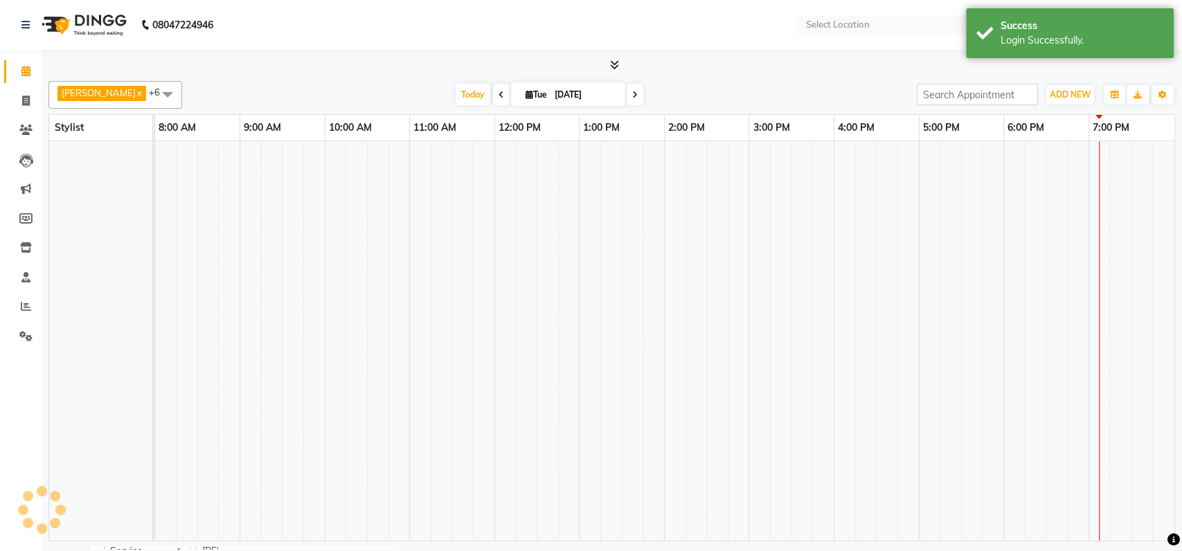
select select "en"
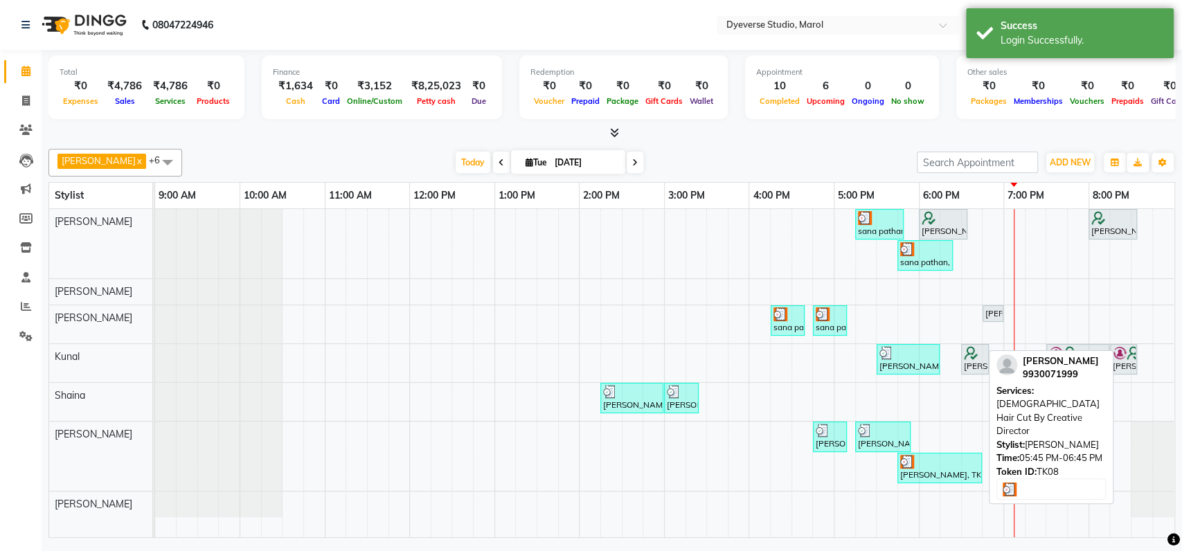
click at [938, 455] on div at bounding box center [939, 462] width 79 height 14
select select "3"
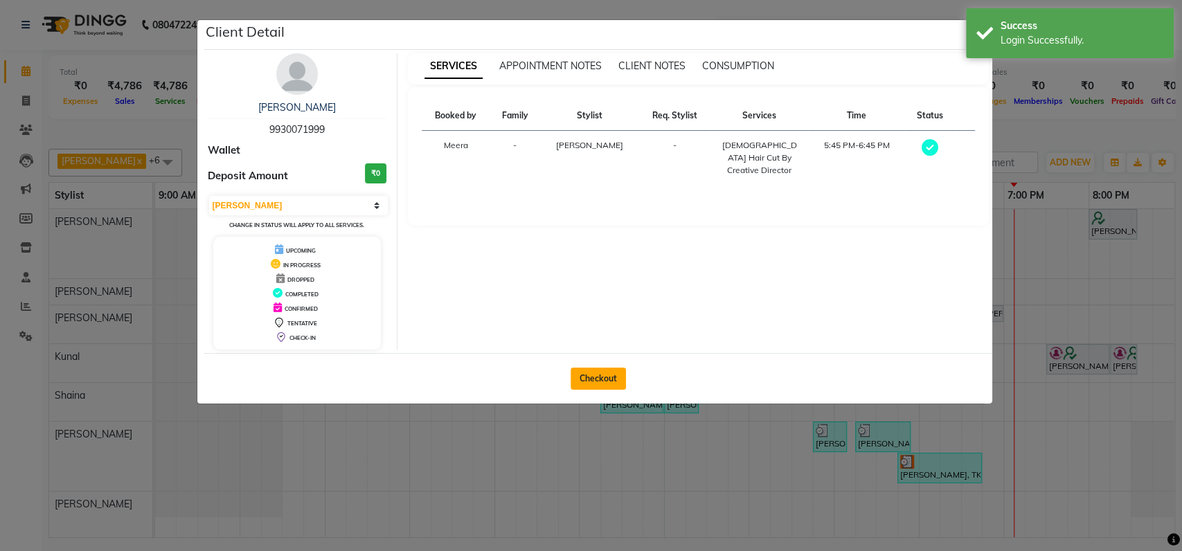
click at [572, 380] on div "Checkout" at bounding box center [598, 378] width 788 height 51
click at [595, 379] on button "Checkout" at bounding box center [598, 379] width 55 height 22
select select "service"
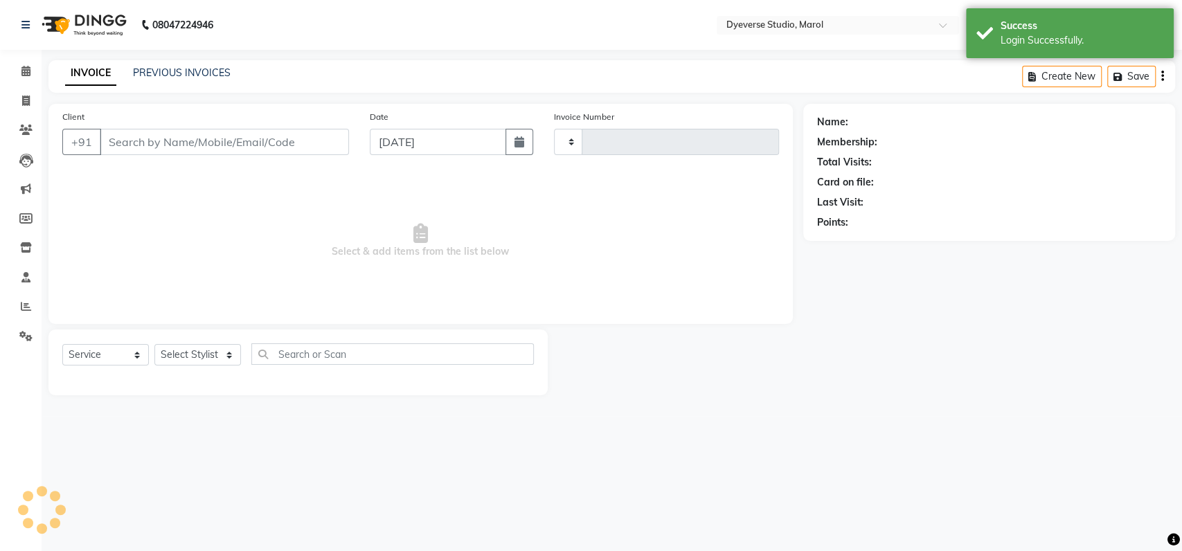
type input "2101"
select select "6368"
type input "9930071999"
select select "67069"
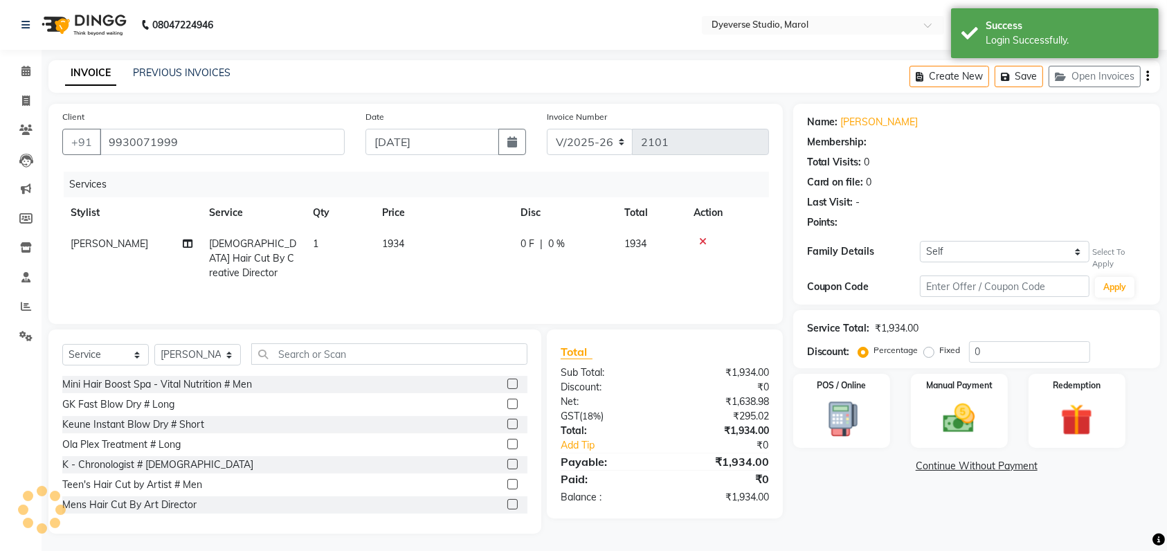
select select "1: Object"
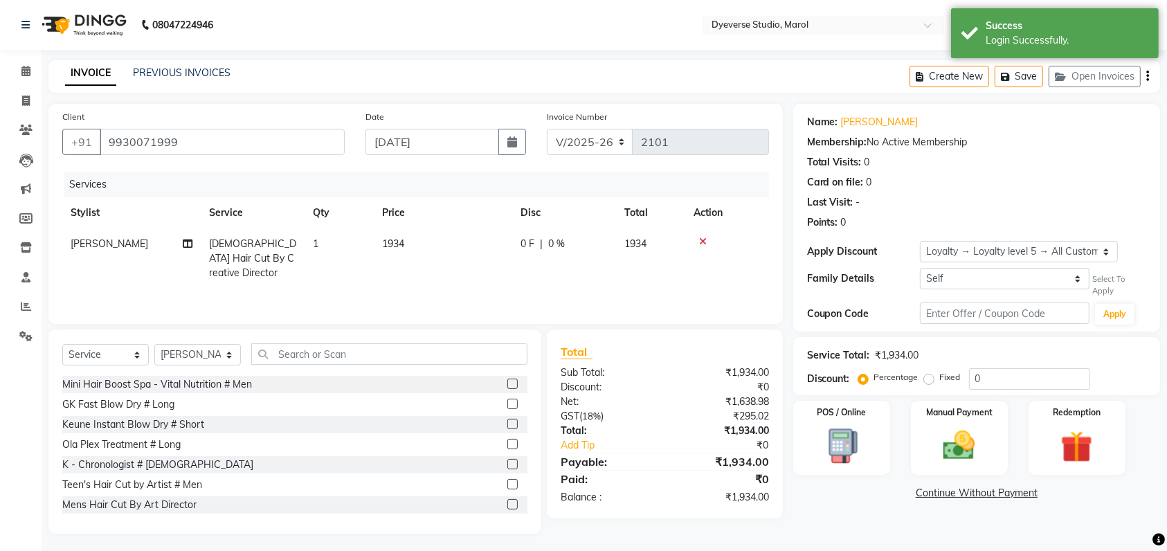
click at [258, 221] on th "Service" at bounding box center [253, 212] width 104 height 31
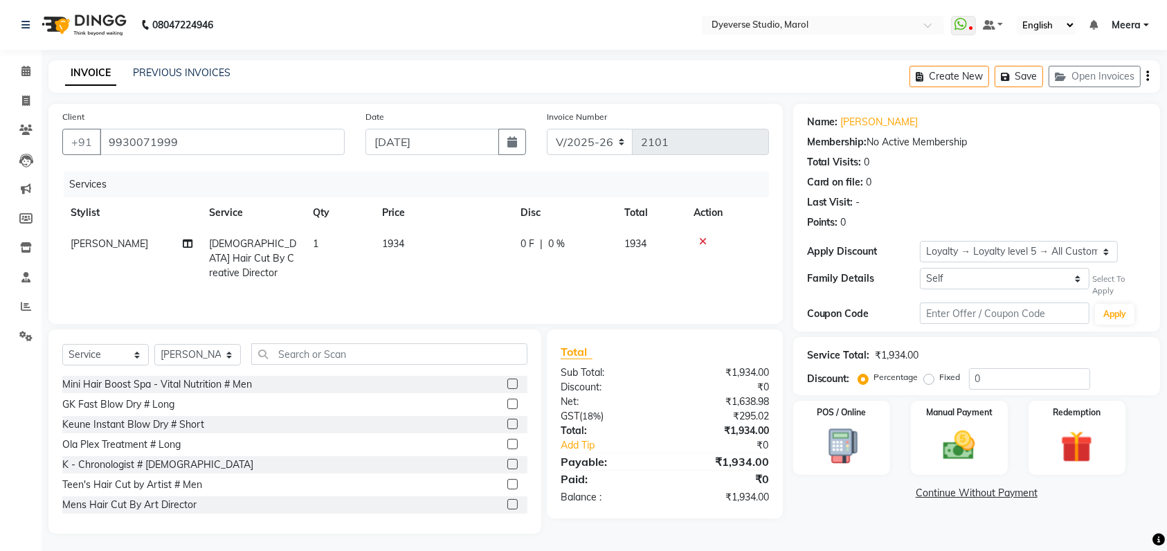
click at [249, 253] on span "[DEMOGRAPHIC_DATA] Hair Cut By Creative Director" at bounding box center [252, 259] width 87 height 42
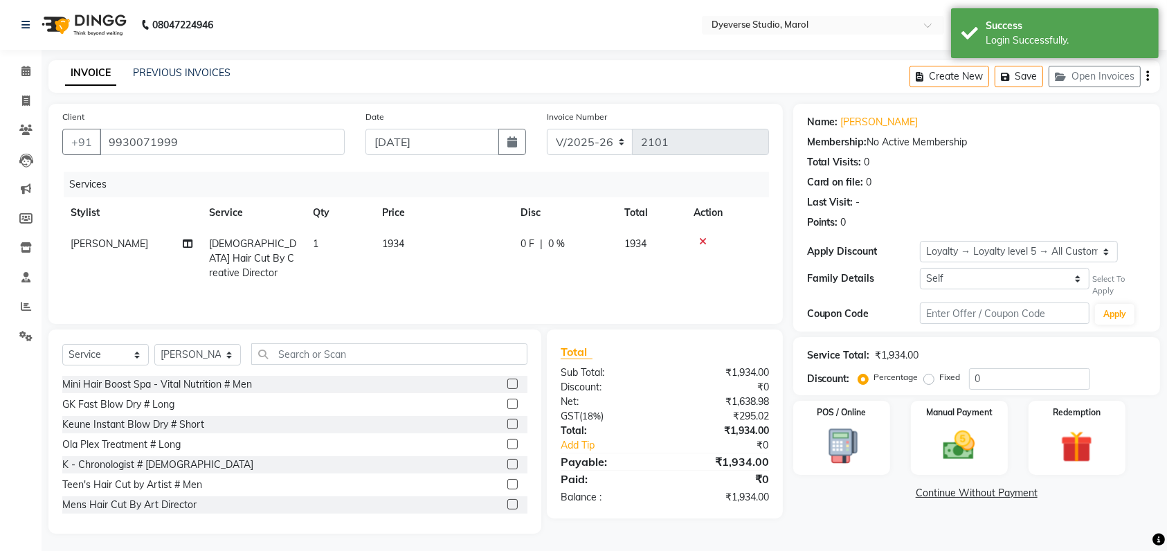
select select "67069"
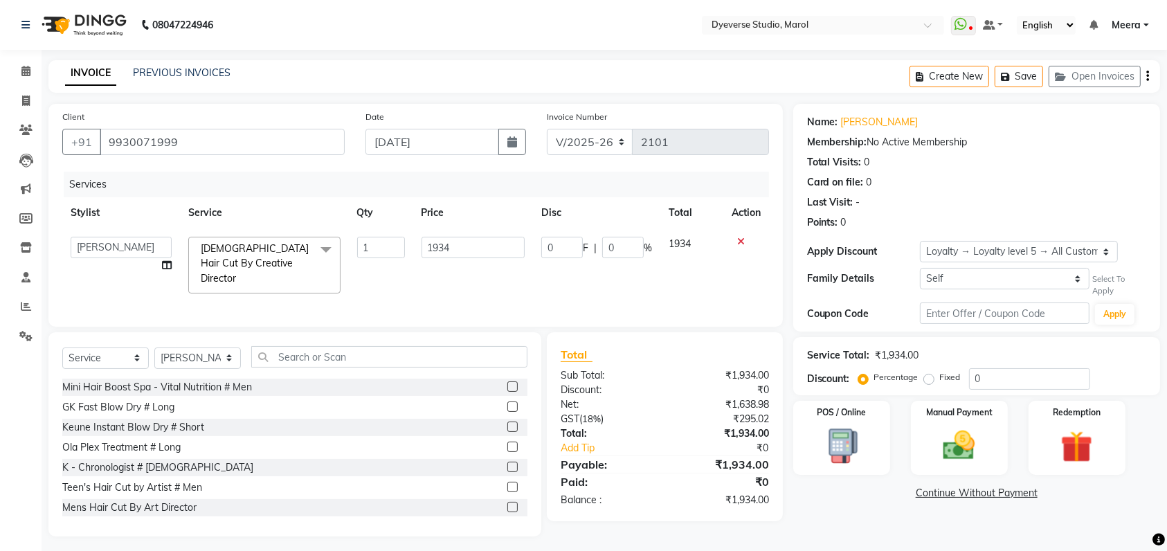
click at [274, 251] on span "[DEMOGRAPHIC_DATA] Hair Cut By Creative Director" at bounding box center [255, 263] width 108 height 42
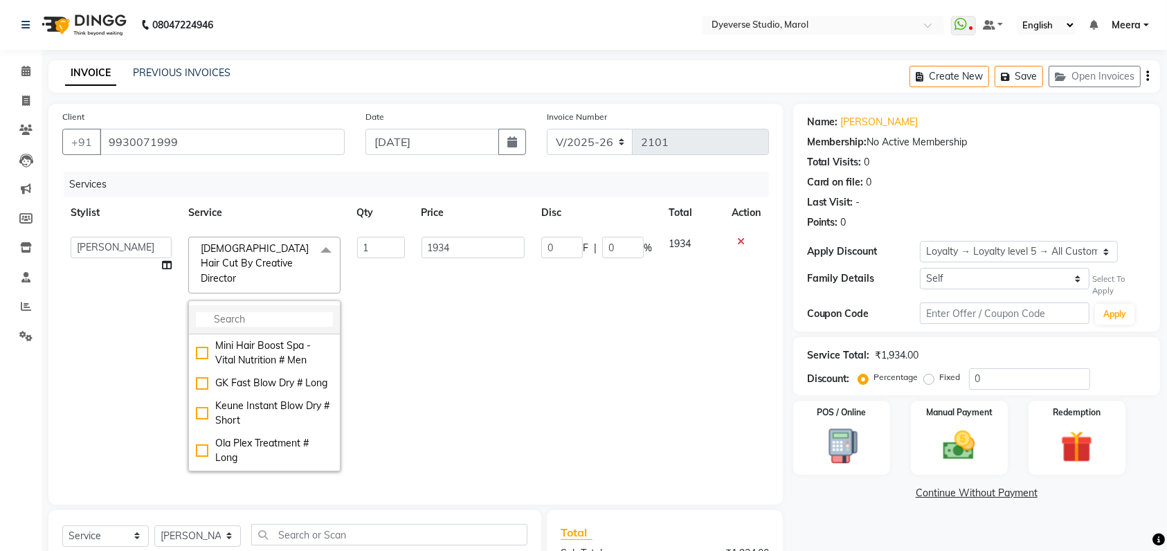
click at [266, 312] on input "multiselect-search" at bounding box center [264, 319] width 137 height 15
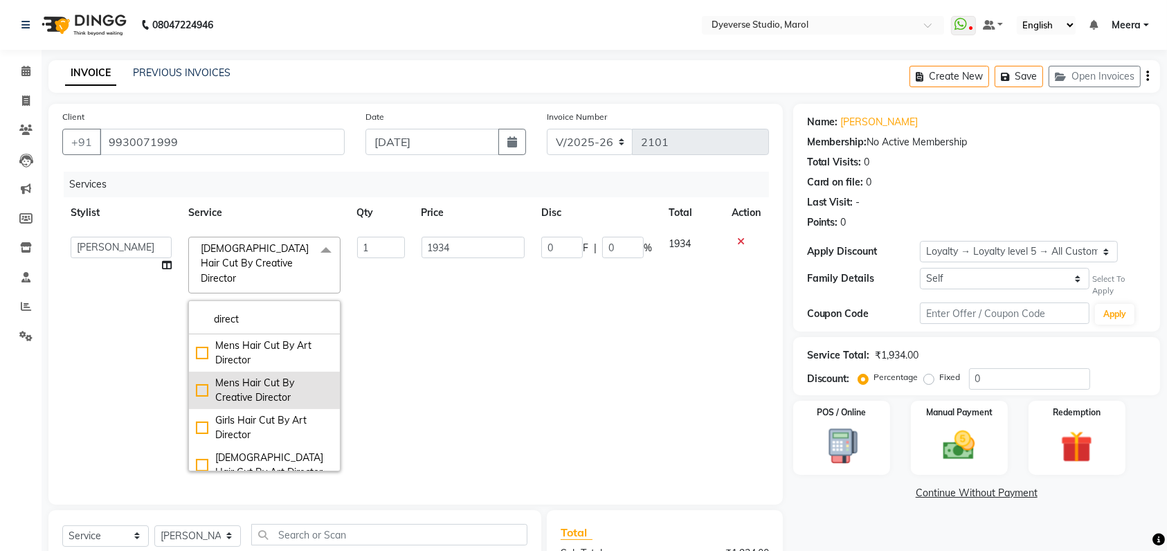
type input "direct"
click at [199, 376] on div "Mens Hair Cut By Creative Director" at bounding box center [264, 390] width 137 height 29
checkbox input "true"
checkbox input "false"
type input "1134"
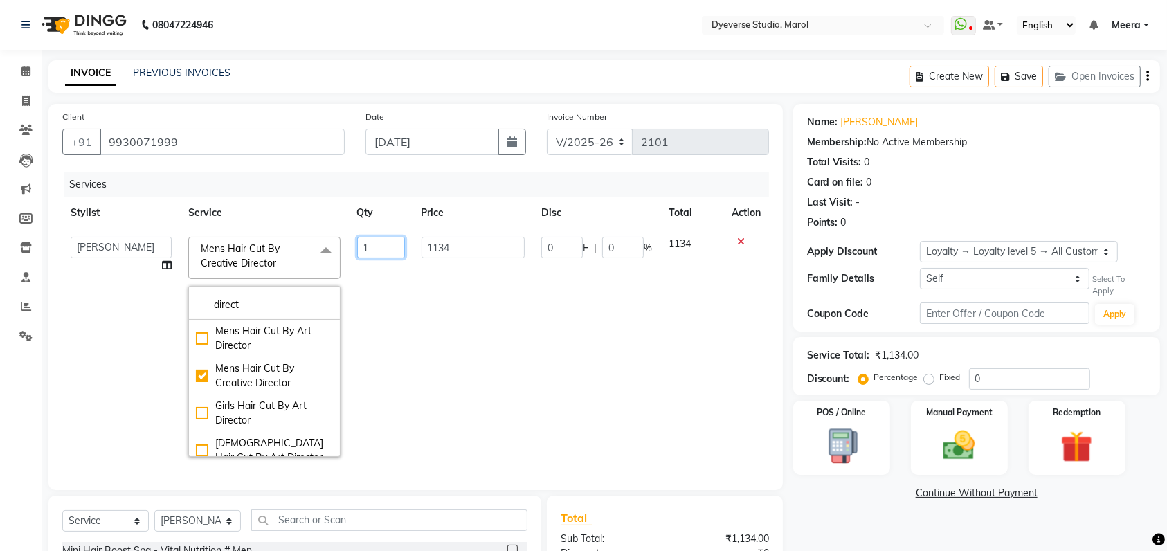
click at [375, 251] on input "1" at bounding box center [381, 247] width 48 height 21
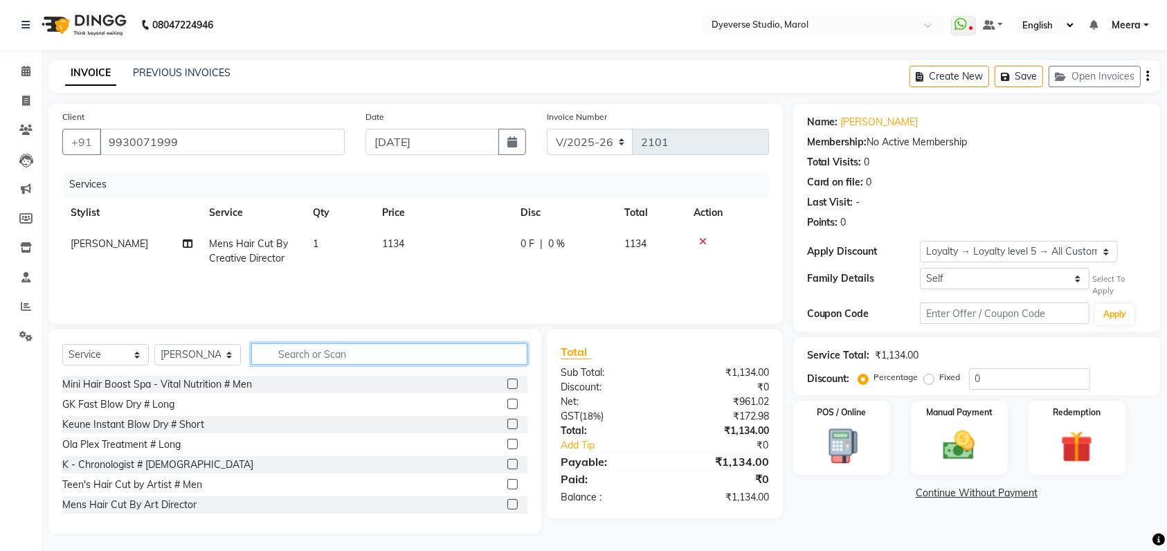
click at [324, 353] on input "text" at bounding box center [389, 353] width 276 height 21
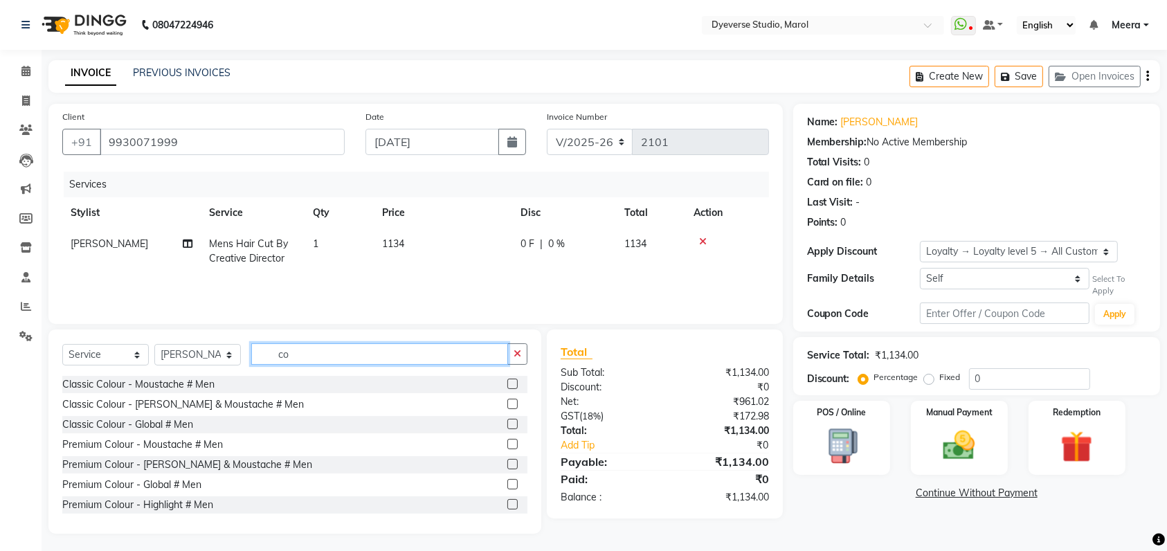
type input "c"
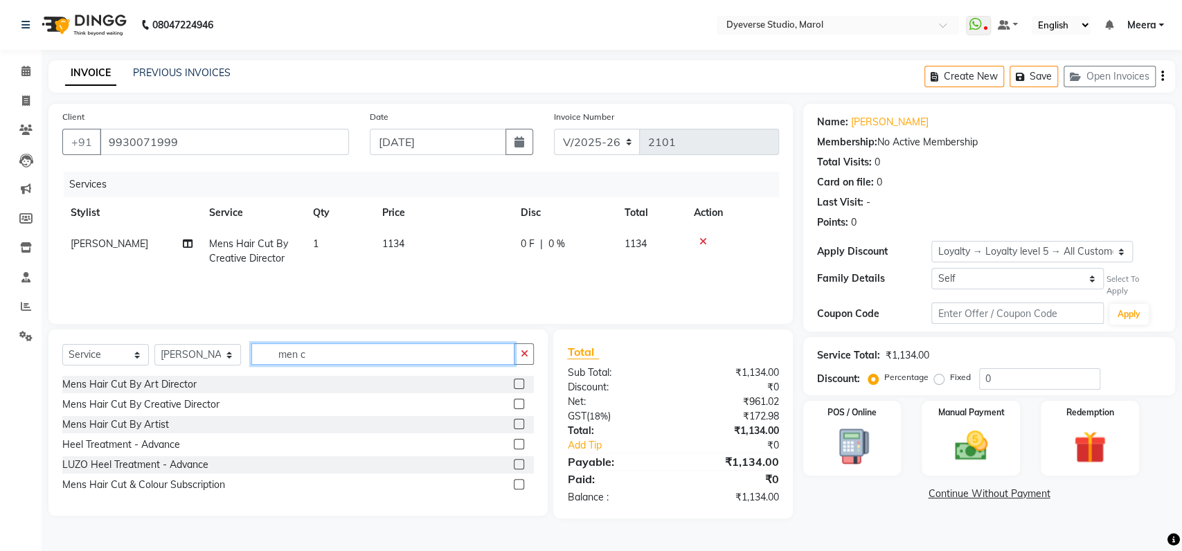
drag, startPoint x: 350, startPoint y: 350, endPoint x: 64, endPoint y: 341, distance: 285.5
click at [64, 341] on div "Select Service Product Membership Package Voucher Prepaid Gift Card Select Styl…" at bounding box center [297, 423] width 499 height 186
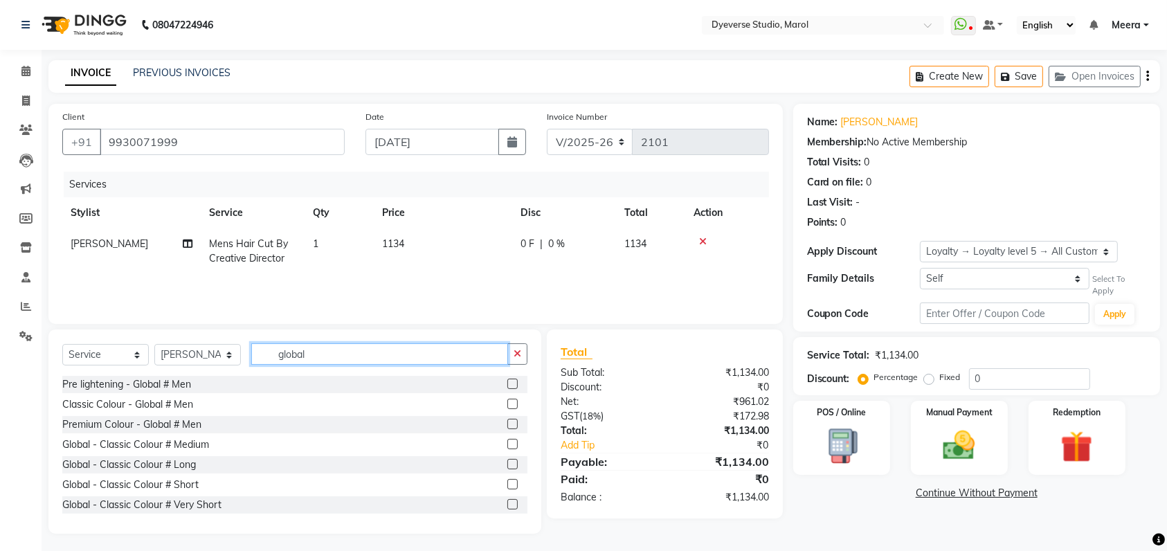
type input "global"
click at [508, 423] on label at bounding box center [513, 424] width 10 height 10
click at [508, 423] on input "checkbox" at bounding box center [512, 424] width 9 height 9
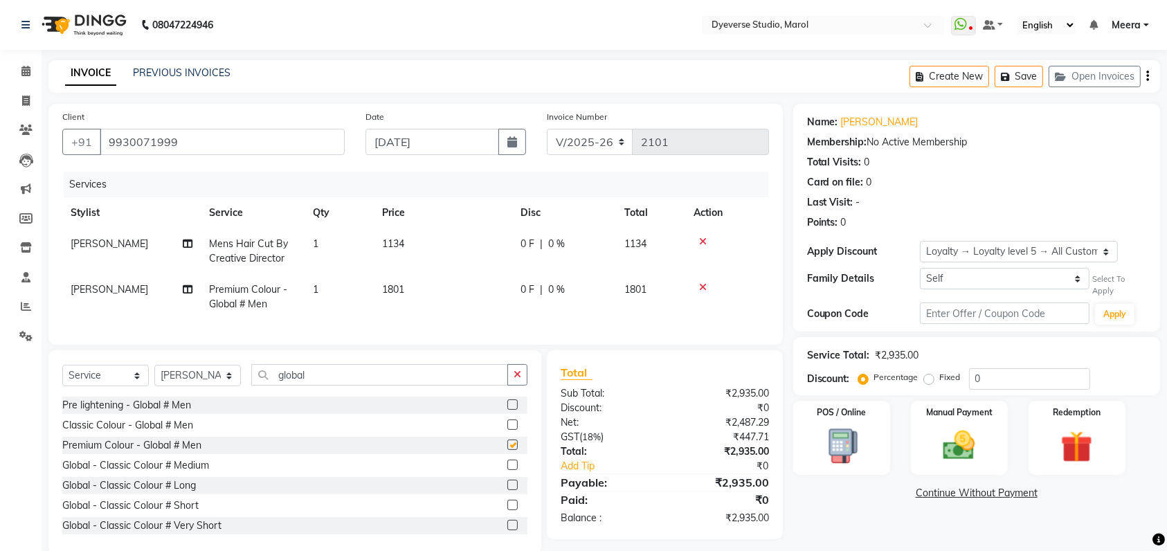
checkbox input "false"
drag, startPoint x: 340, startPoint y: 410, endPoint x: 336, endPoint y: 380, distance: 30.1
click at [339, 407] on div "Select Service Product Membership Package Voucher Prepaid Gift Card Select Styl…" at bounding box center [294, 452] width 493 height 204
drag, startPoint x: 330, startPoint y: 388, endPoint x: 170, endPoint y: 386, distance: 160.0
click at [170, 386] on div "Select Service Product Membership Package Voucher Prepaid Gift Card Select Styl…" at bounding box center [294, 380] width 465 height 33
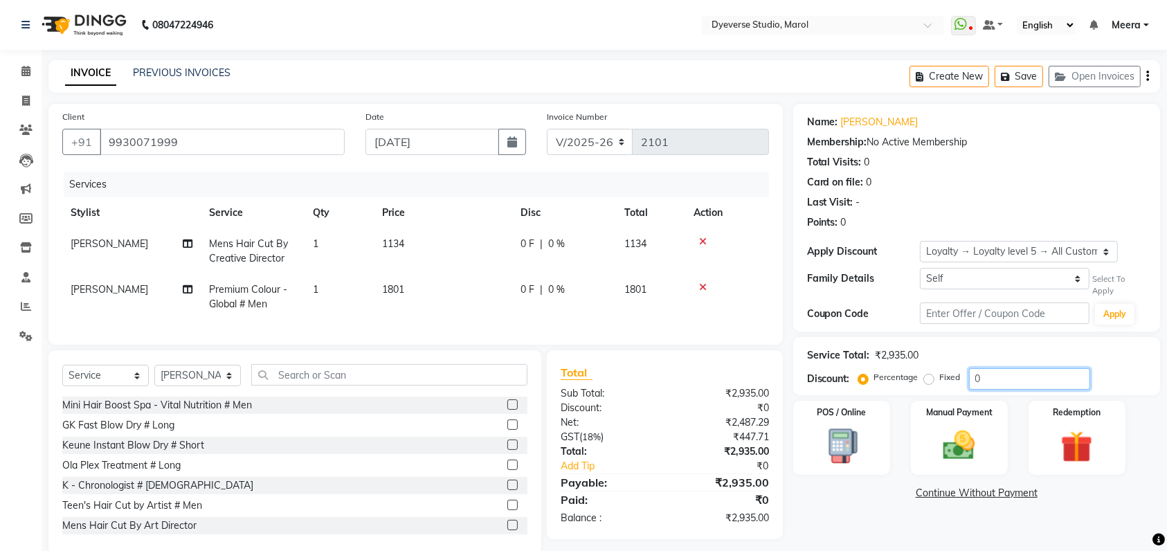
click at [1042, 374] on input "0" at bounding box center [1029, 378] width 121 height 21
type input "20"
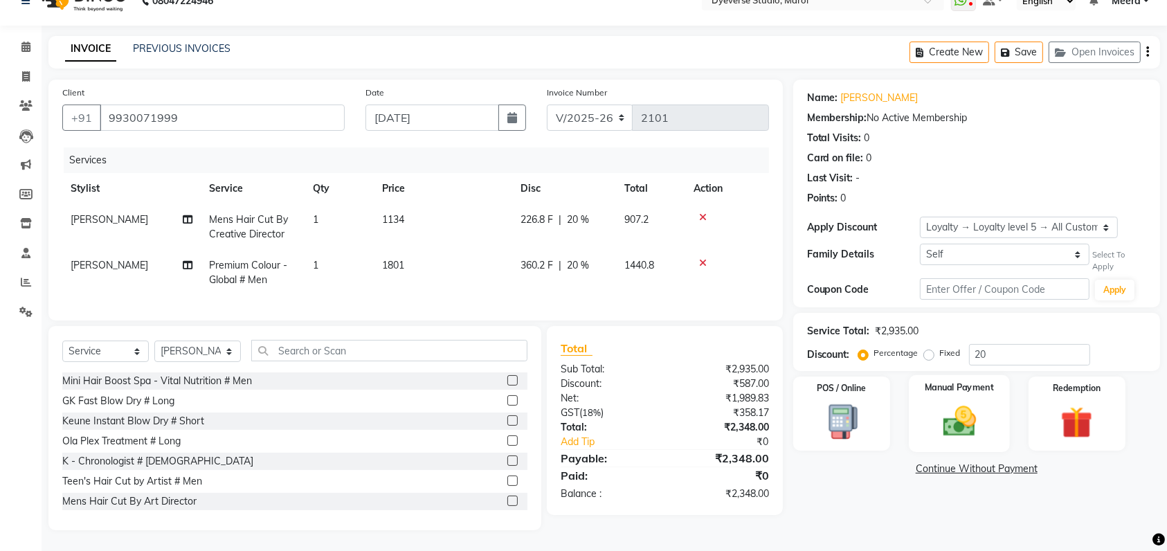
click at [955, 402] on img at bounding box center [960, 421] width 54 height 38
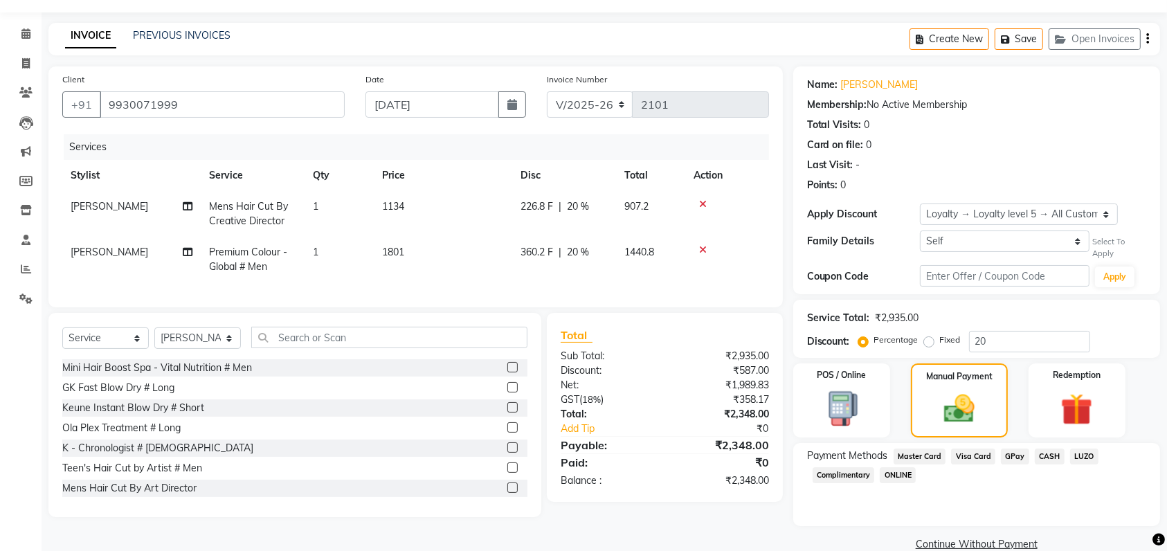
click at [1014, 457] on span "GPay" at bounding box center [1015, 457] width 28 height 16
click at [1105, 542] on button "Add Payment" at bounding box center [1037, 548] width 220 height 21
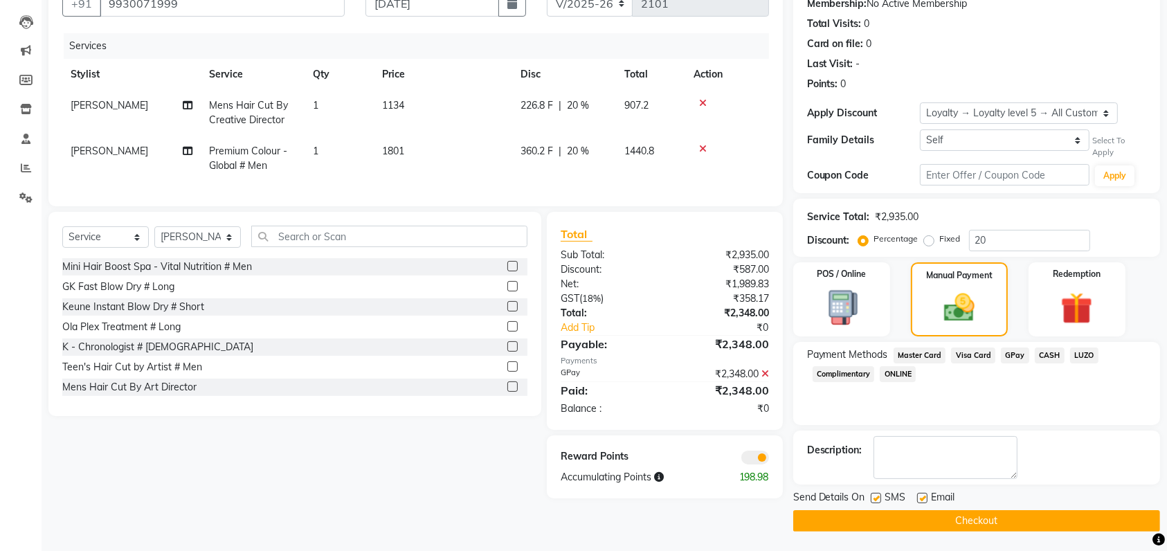
click at [1019, 510] on button "Checkout" at bounding box center [977, 520] width 367 height 21
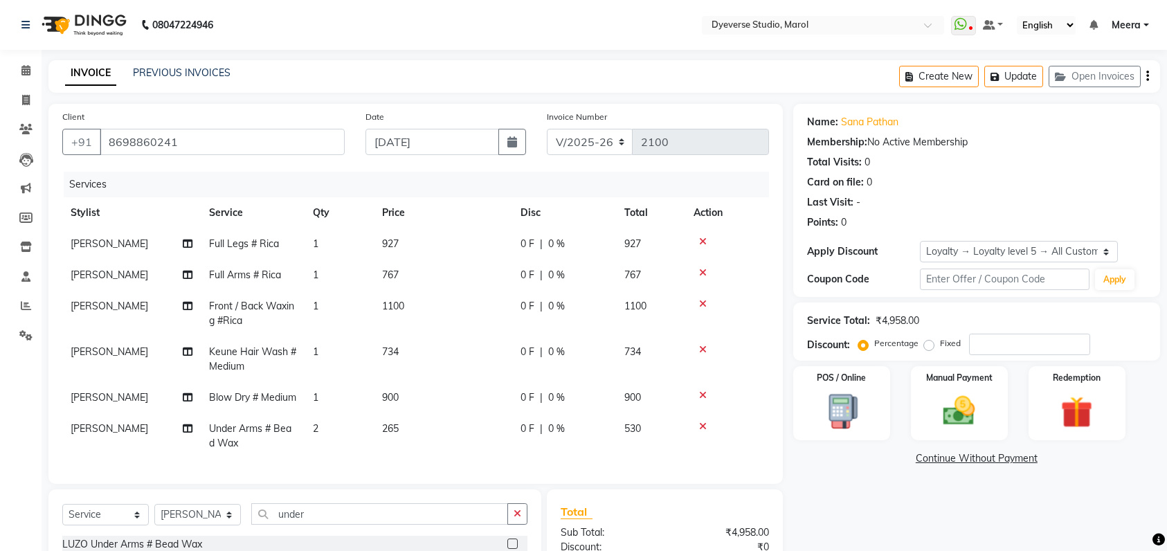
select select "6368"
select select "service"
select select "48403"
select select "1: Object"
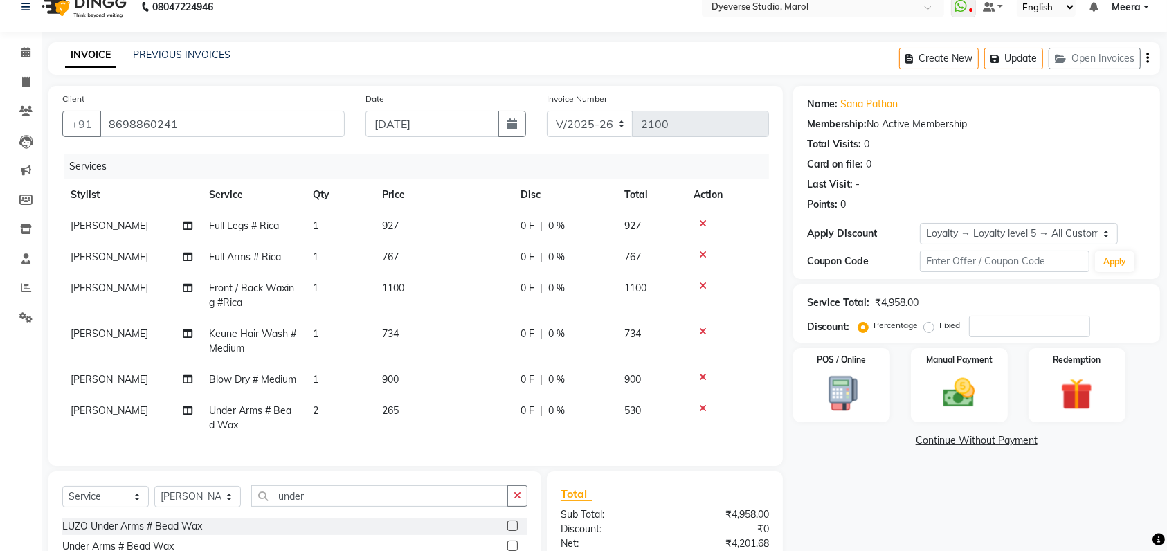
scroll to position [17, 0]
click at [557, 420] on span "0 %" at bounding box center [556, 412] width 17 height 15
select select "48403"
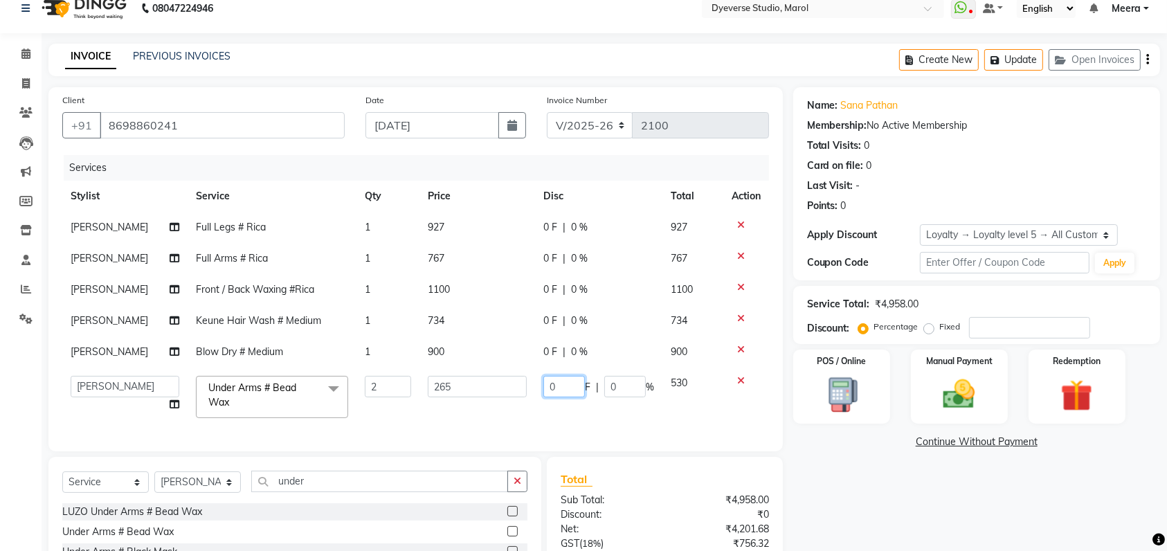
click at [567, 394] on input "0" at bounding box center [565, 386] width 42 height 21
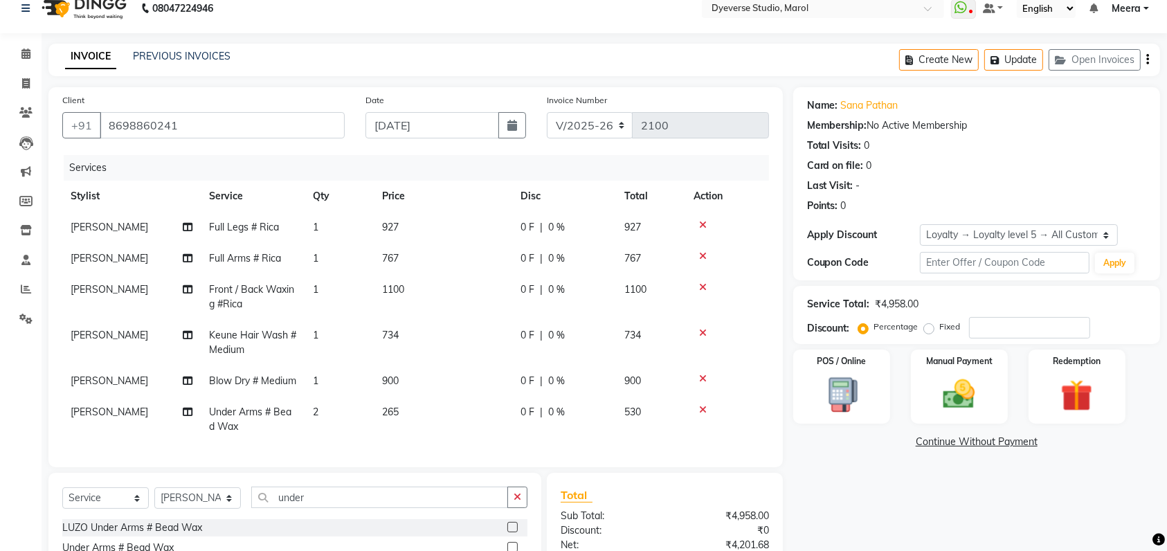
click at [554, 420] on span "0 %" at bounding box center [556, 412] width 17 height 15
select select "48403"
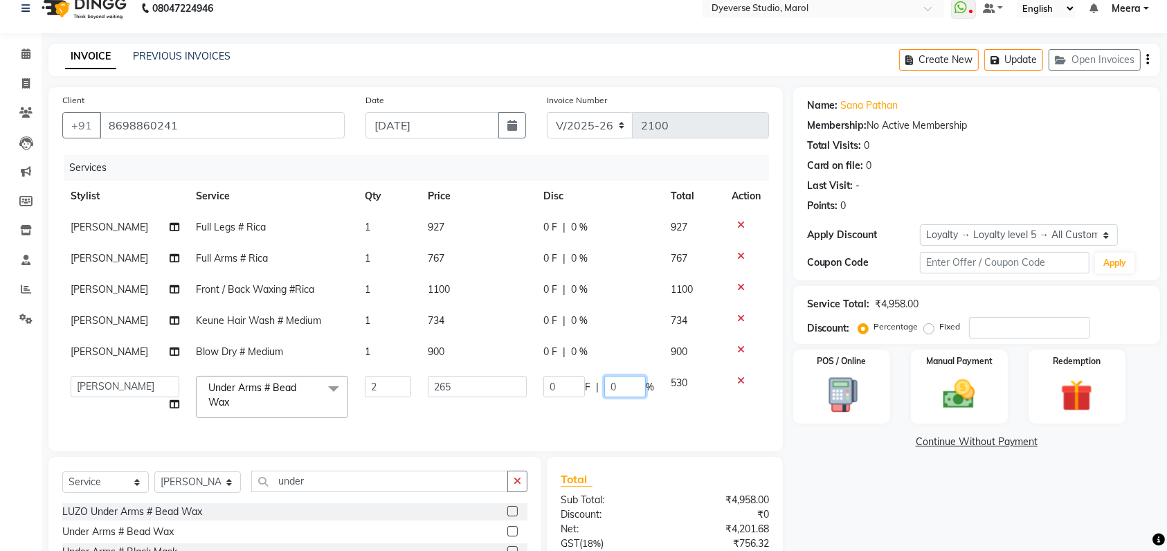
click at [632, 388] on input "0" at bounding box center [626, 386] width 42 height 21
type input "100"
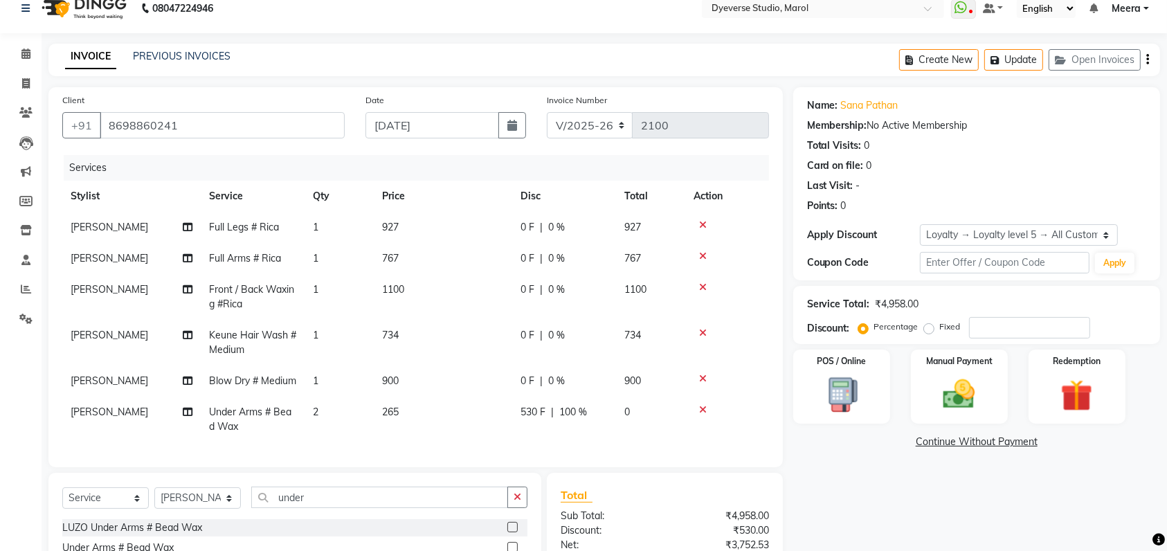
click at [643, 340] on td "734" at bounding box center [650, 343] width 69 height 46
select select "48403"
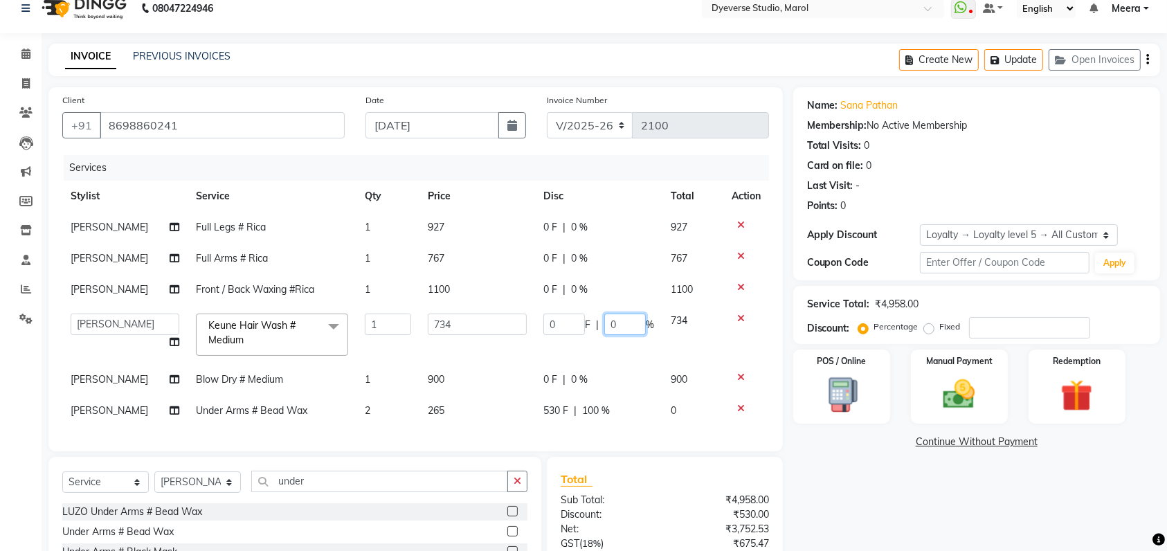
click at [627, 326] on input "0" at bounding box center [626, 324] width 42 height 21
type input "100"
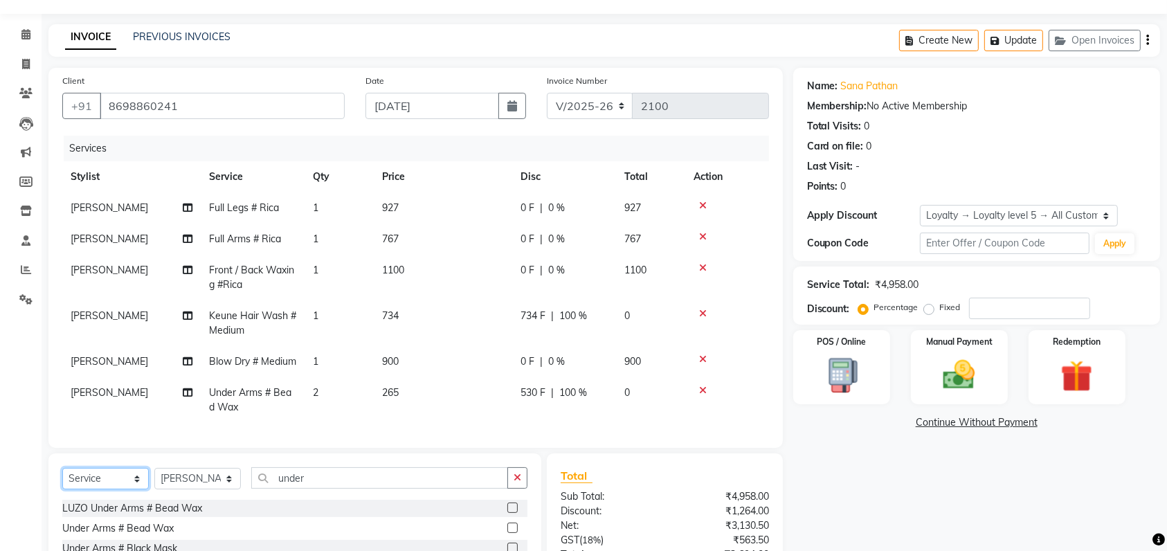
scroll to position [176, 0]
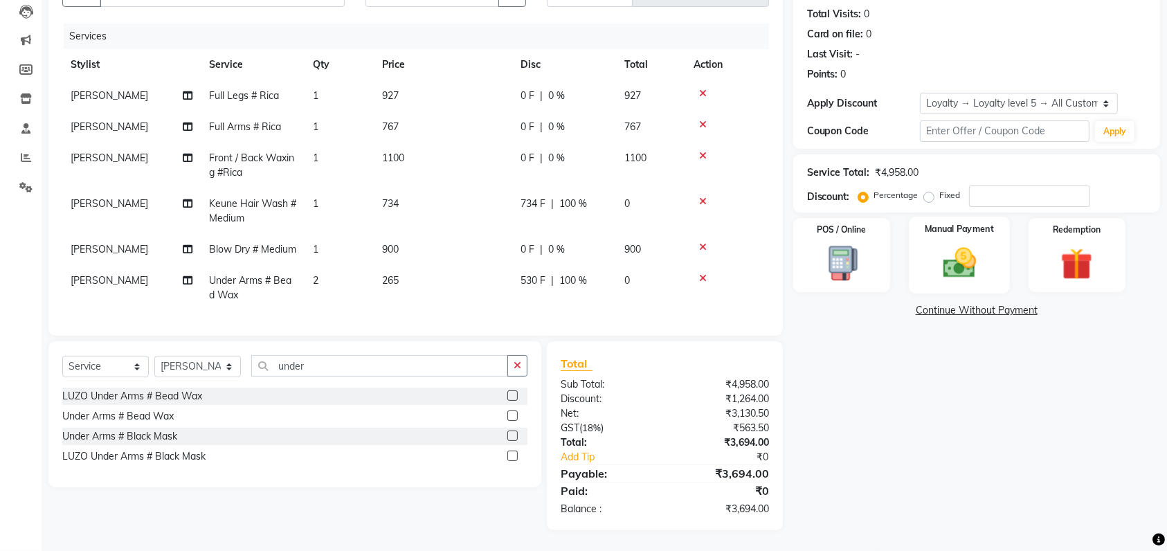
click at [960, 244] on img at bounding box center [960, 263] width 54 height 38
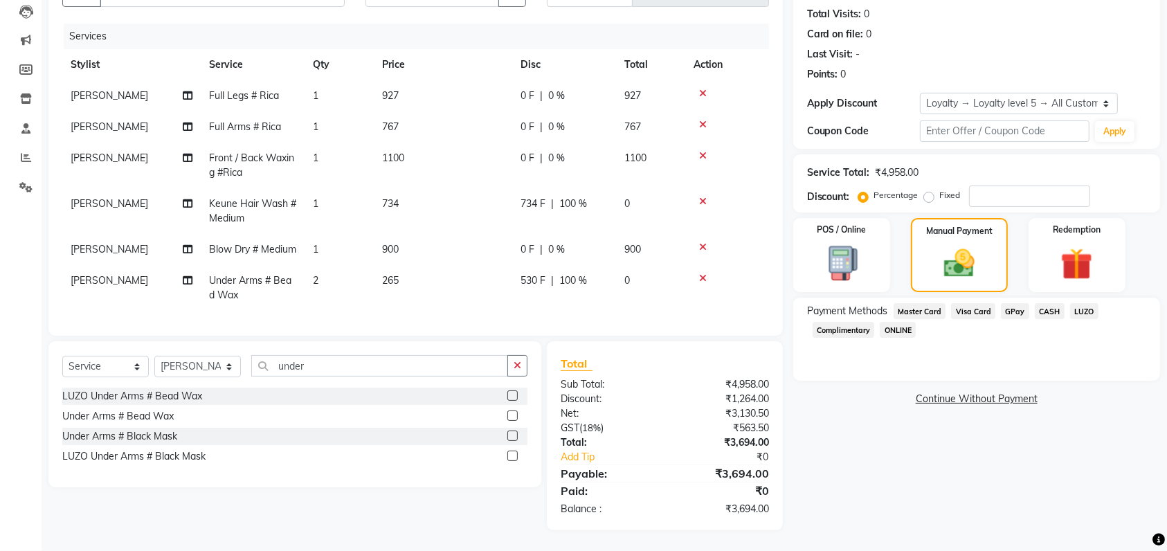
click at [1044, 303] on span "CASH" at bounding box center [1050, 311] width 30 height 16
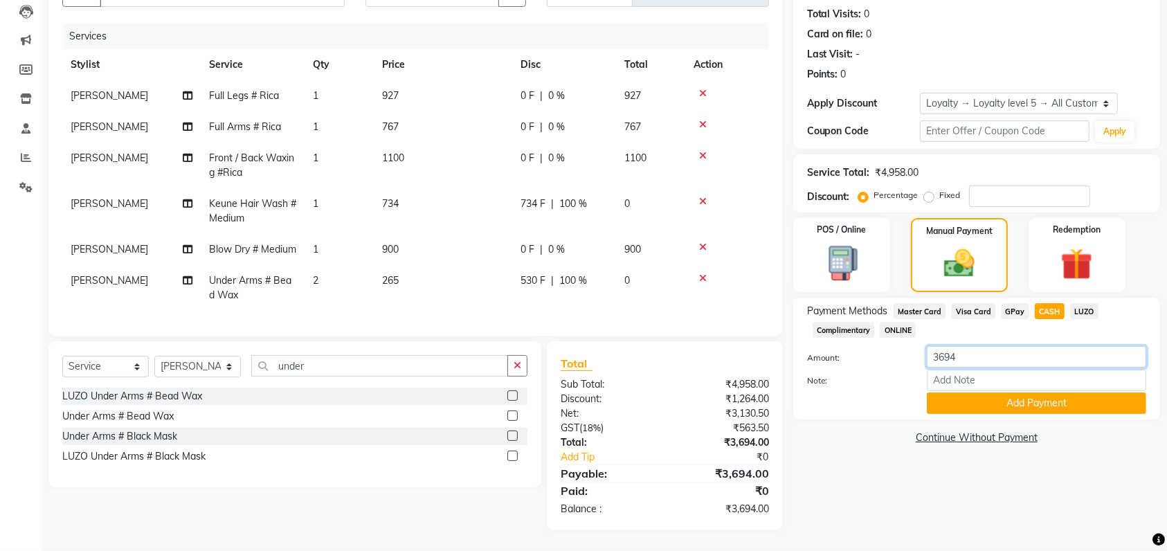
drag, startPoint x: 987, startPoint y: 324, endPoint x: 871, endPoint y: 334, distance: 116.8
click at [871, 346] on div "Amount: 3694" at bounding box center [977, 358] width 360 height 24
type input "3800"
click at [943, 393] on button "Add Payment" at bounding box center [1037, 403] width 220 height 21
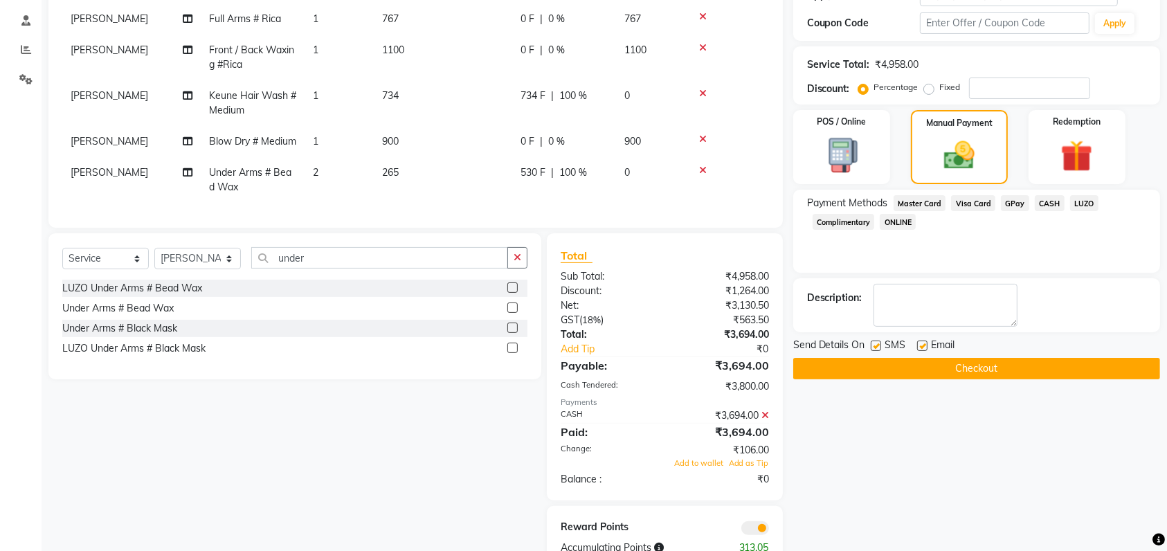
scroll to position [322, 0]
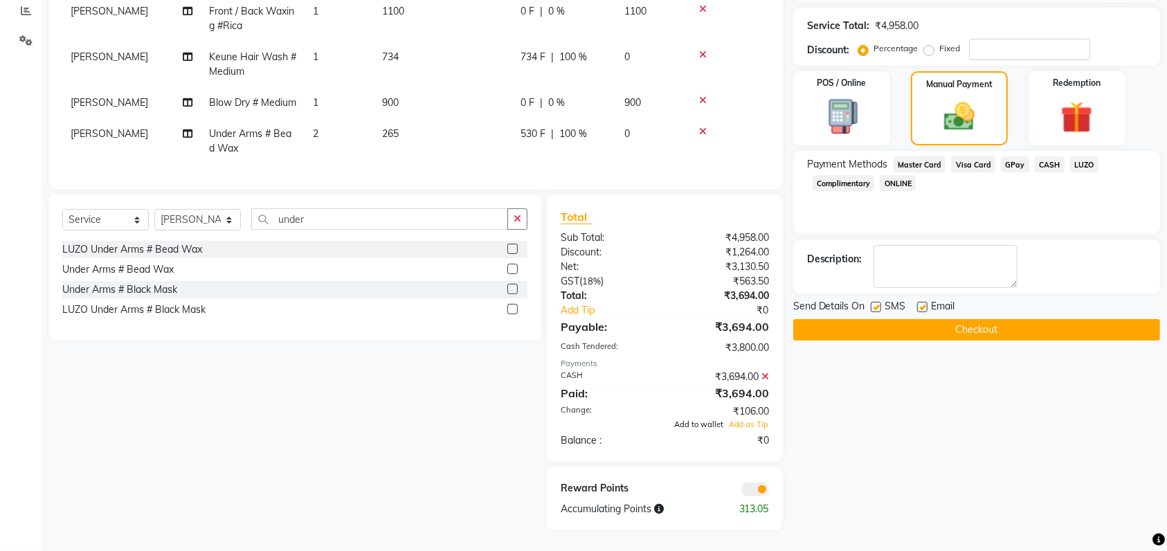
click at [698, 423] on span "Add to wallet" at bounding box center [698, 425] width 49 height 10
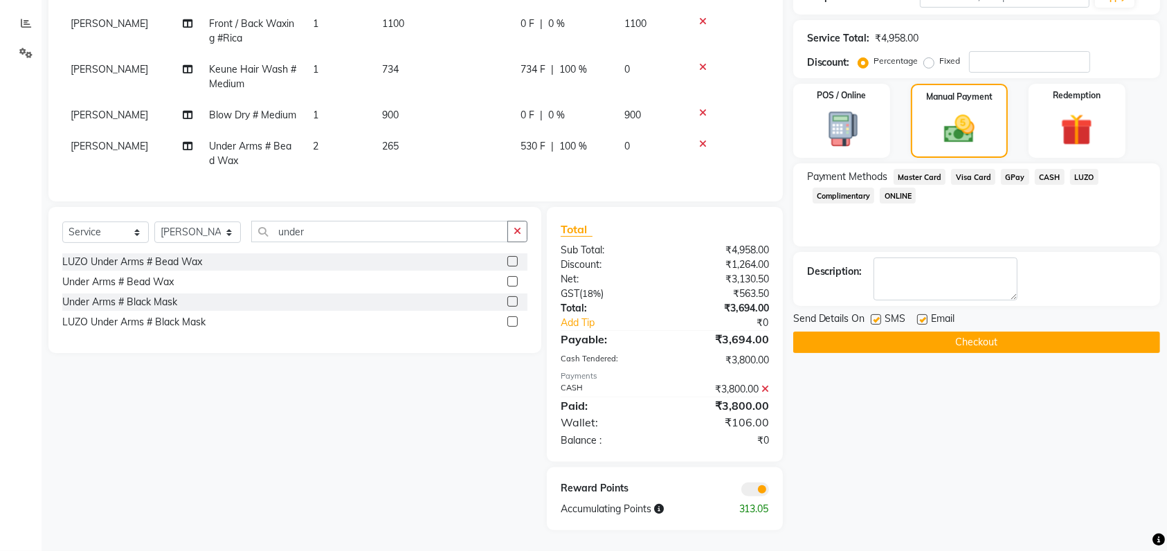
scroll to position [310, 0]
click at [940, 332] on button "Checkout" at bounding box center [977, 342] width 367 height 21
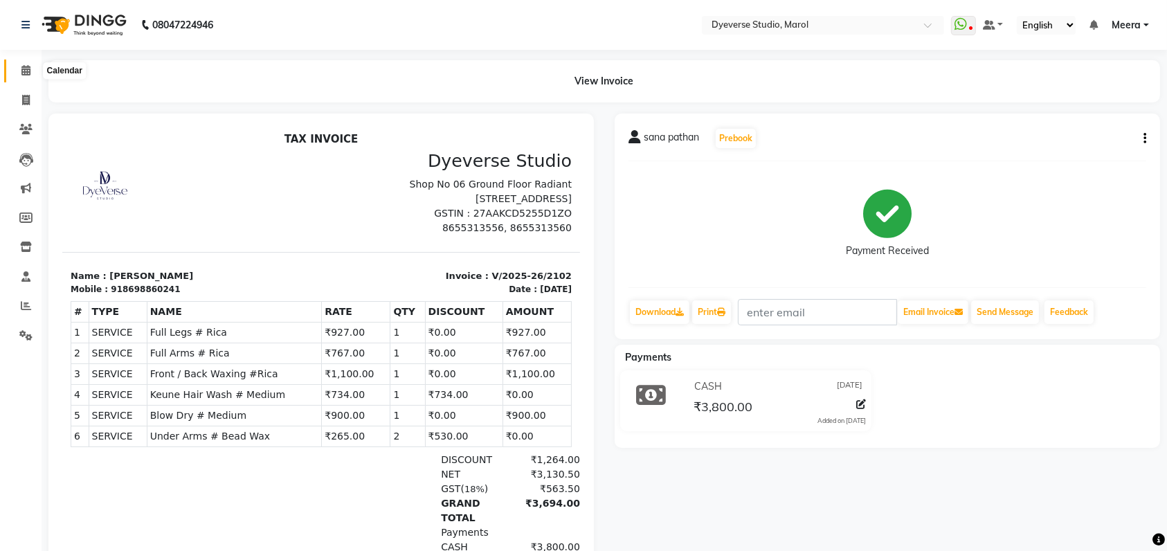
click at [28, 64] on span at bounding box center [26, 71] width 24 height 16
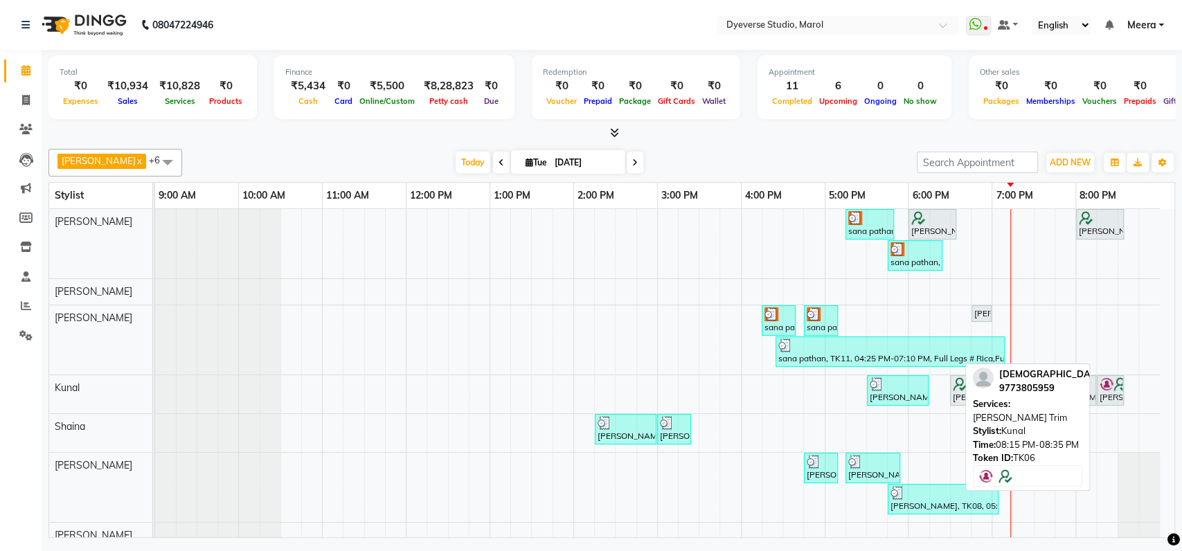
click at [1121, 394] on div at bounding box center [1123, 390] width 6 height 29
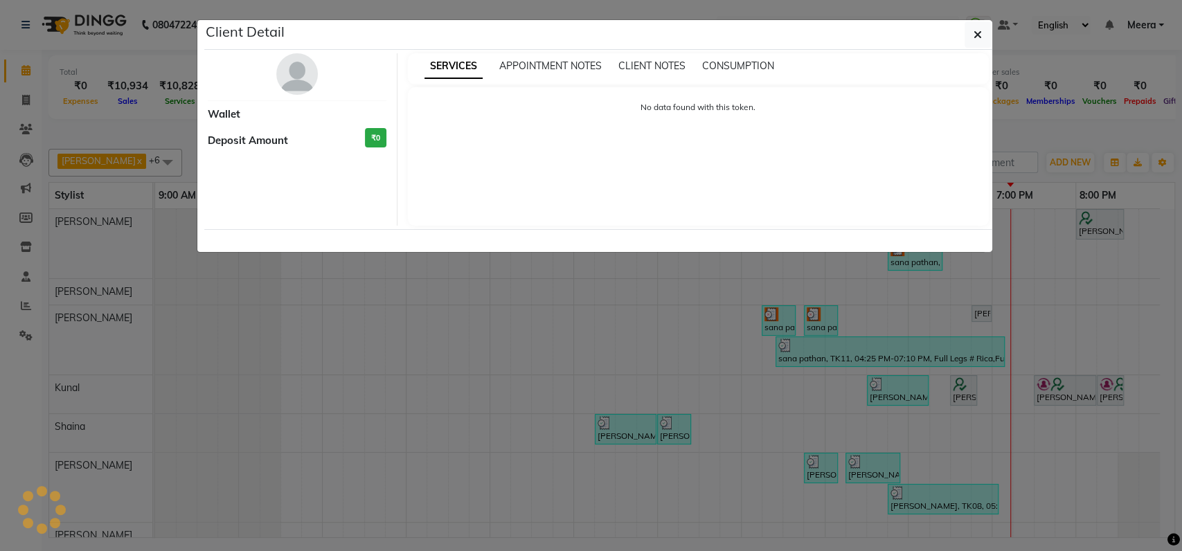
select select "7"
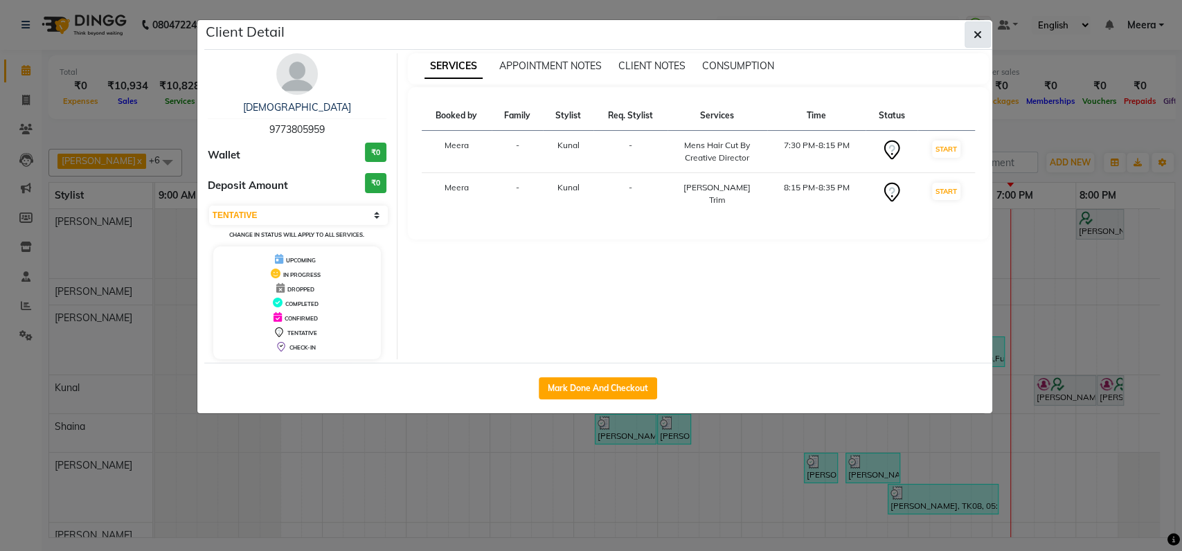
click at [979, 28] on span "button" at bounding box center [978, 35] width 8 height 14
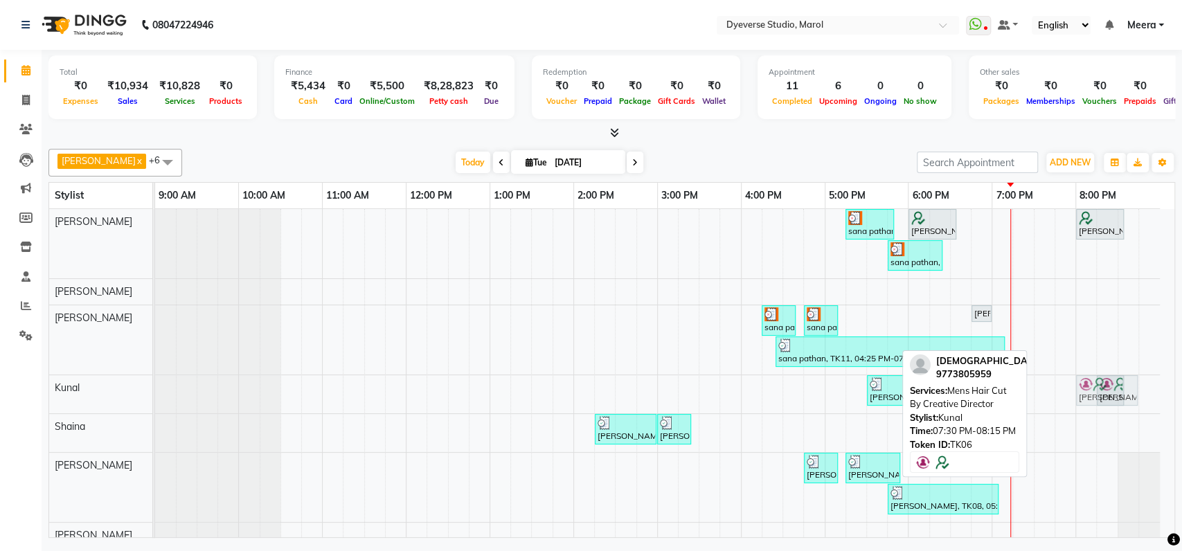
drag, startPoint x: 1060, startPoint y: 382, endPoint x: 1101, endPoint y: 387, distance: 41.2
click at [155, 387] on div "Thanvi, TK09, 05:30 PM-06:15 PM, Teen's Hair Cut by Artist # Men animesh das, T…" at bounding box center [155, 394] width 0 height 38
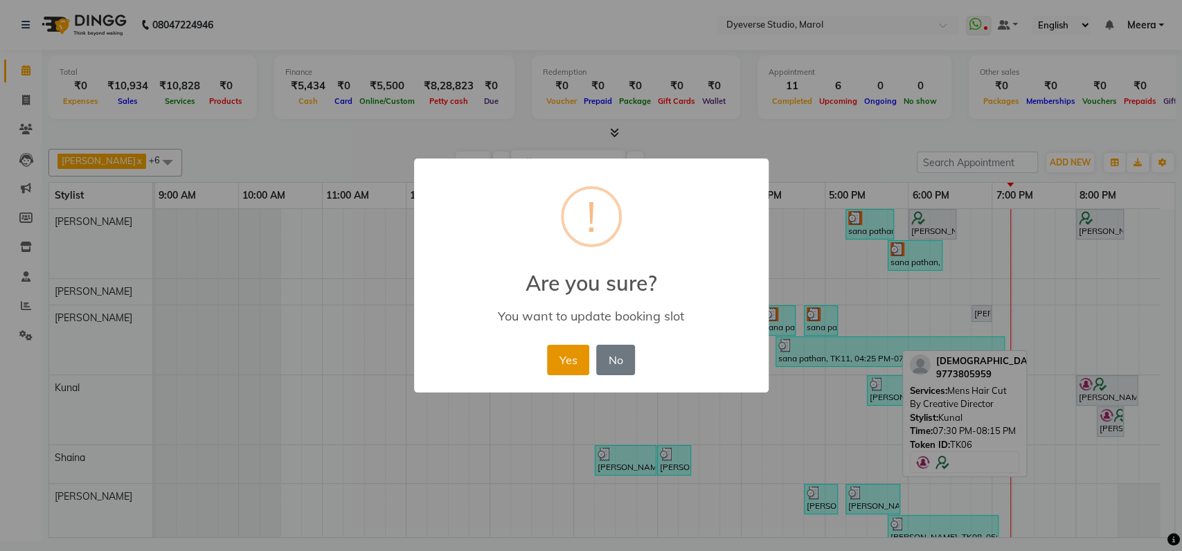
click at [562, 362] on button "Yes" at bounding box center [568, 360] width 42 height 30
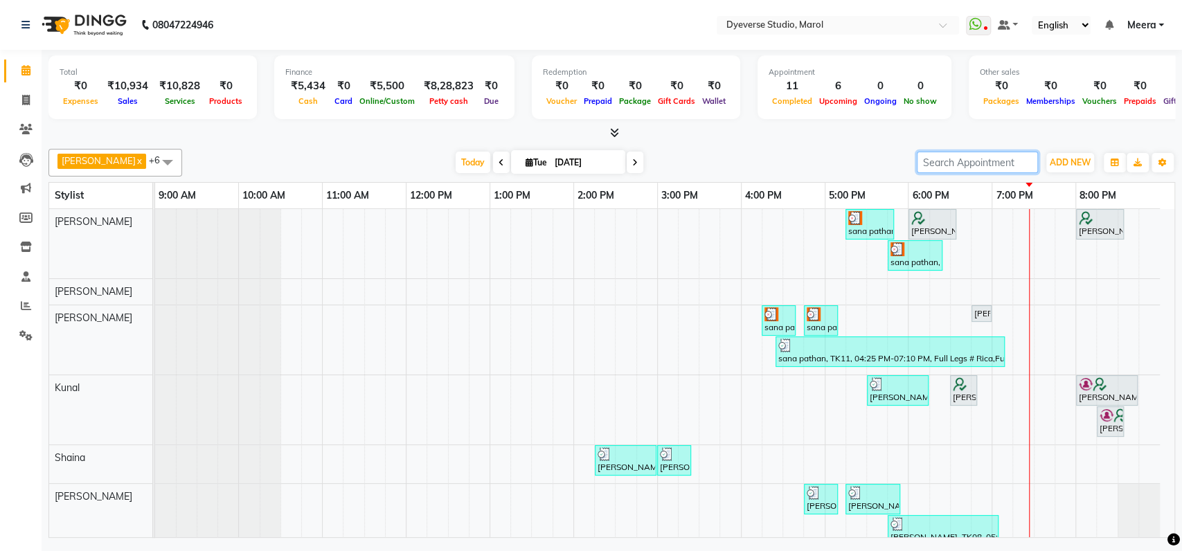
click at [965, 159] on input "search" at bounding box center [977, 162] width 121 height 21
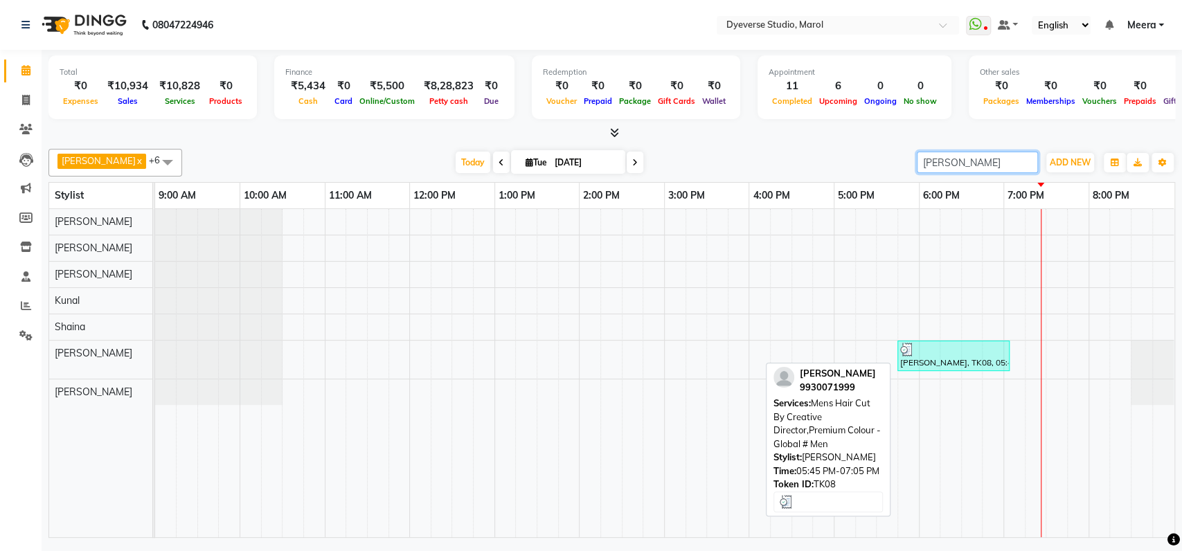
click at [951, 357] on div "Ayman, TK08, 05:45 PM-07:05 PM, Mens Hair Cut By Creative Director,Premium Colo…" at bounding box center [953, 356] width 109 height 26
click at [943, 359] on div "Ayman, TK08, 05:45 PM-07:05 PM, Mens Hair Cut By Creative Director,Premium Colo…" at bounding box center [953, 356] width 109 height 26
type input "ayman"
select select "3"
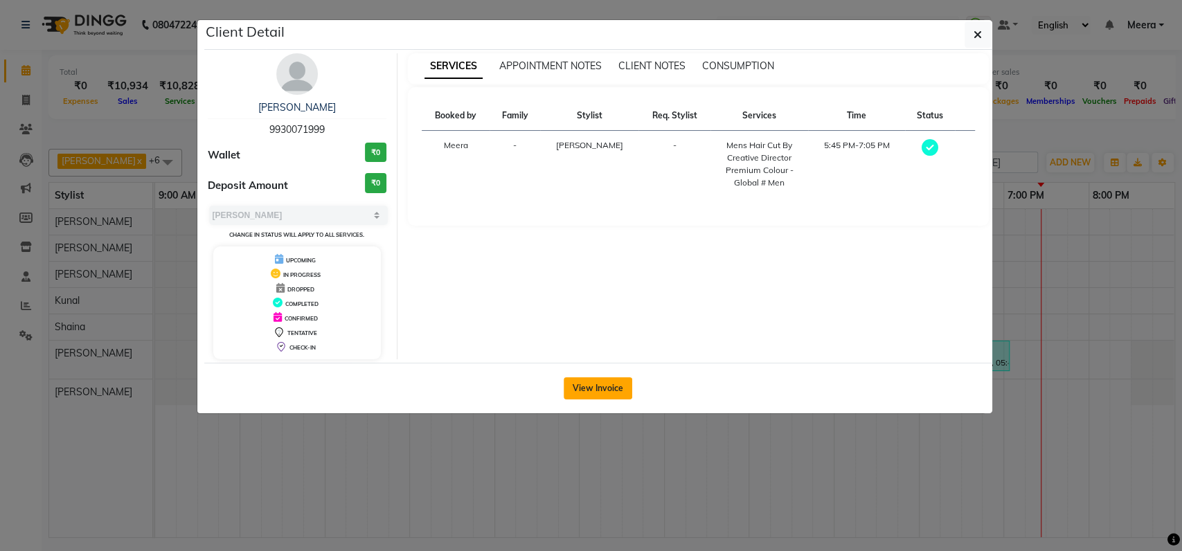
click at [599, 393] on button "View Invoice" at bounding box center [598, 388] width 69 height 22
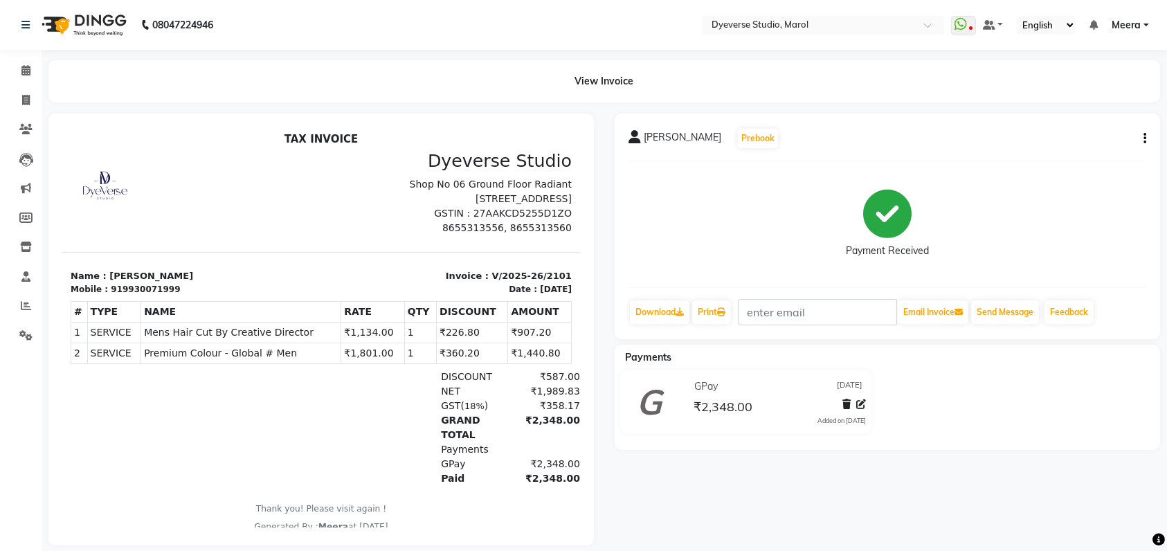
click at [129, 290] on div "919930071999" at bounding box center [144, 289] width 69 height 12
copy div "919930071999"
click at [1140, 134] on button "button" at bounding box center [1142, 139] width 8 height 15
click at [1065, 153] on div "Edit Invoice" at bounding box center [1076, 155] width 95 height 17
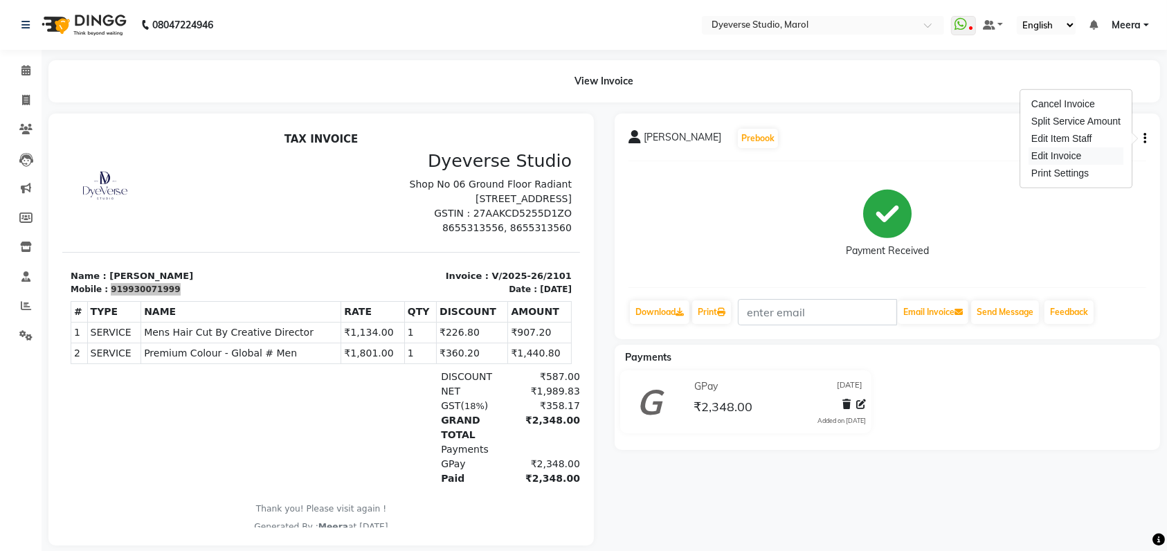
select select "service"
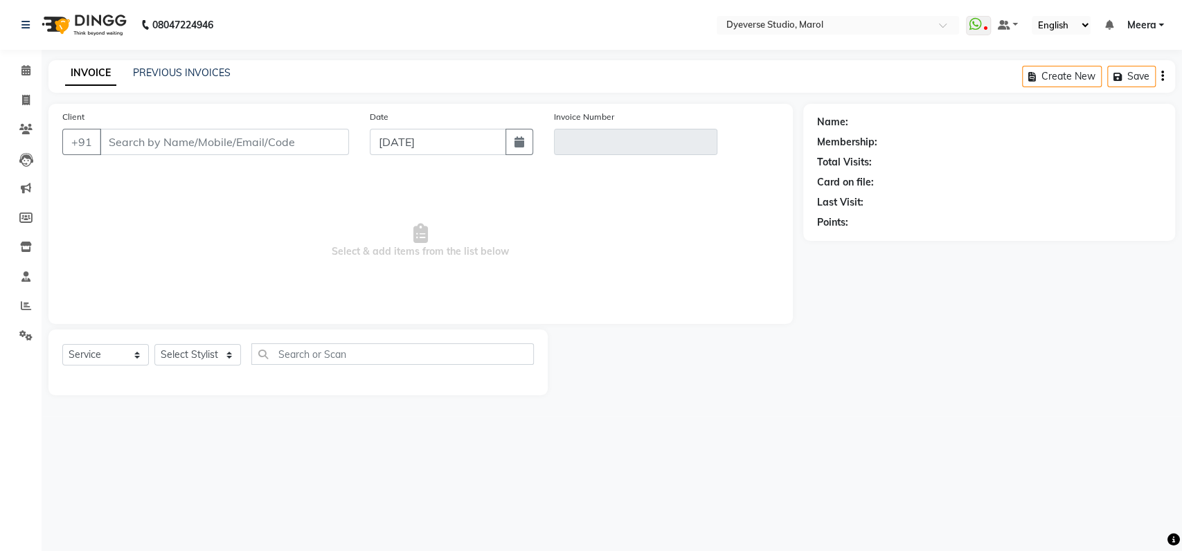
type input "9930071999"
type input "V/2025-26/2101"
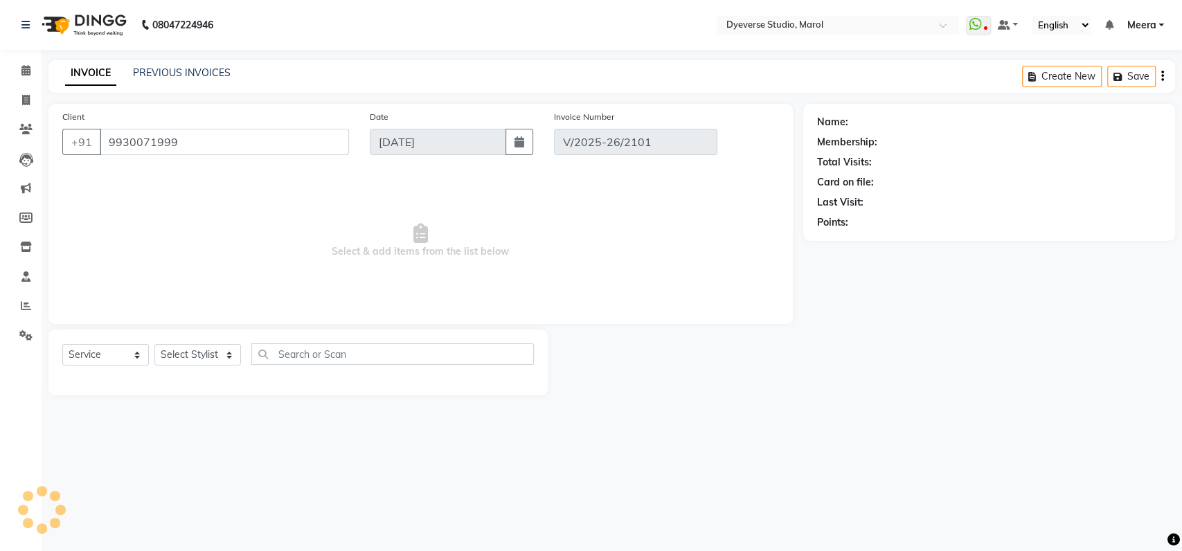
select select "1: Object"
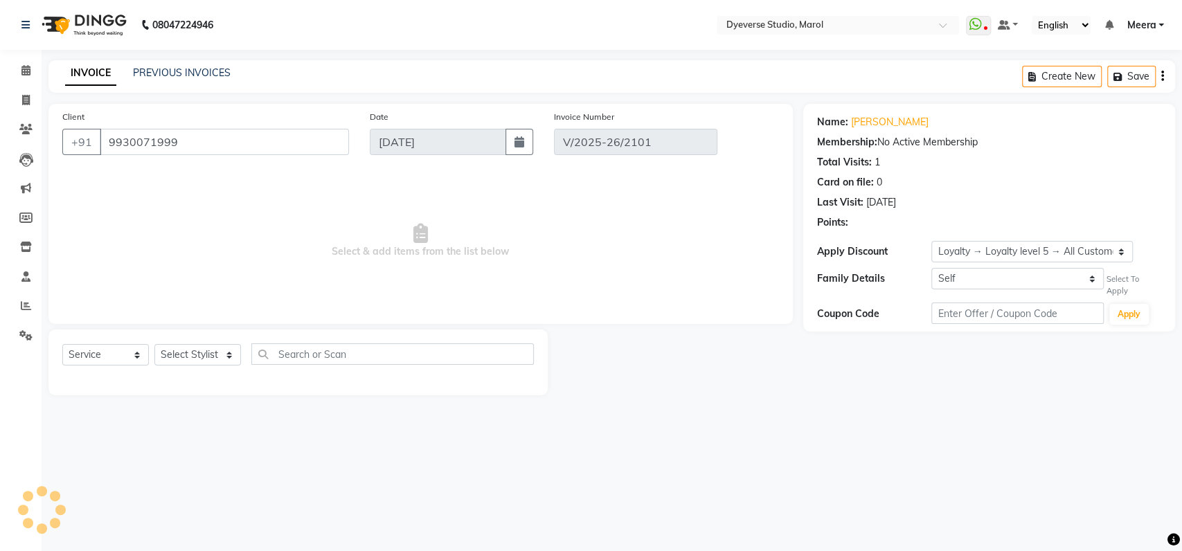
select select "select"
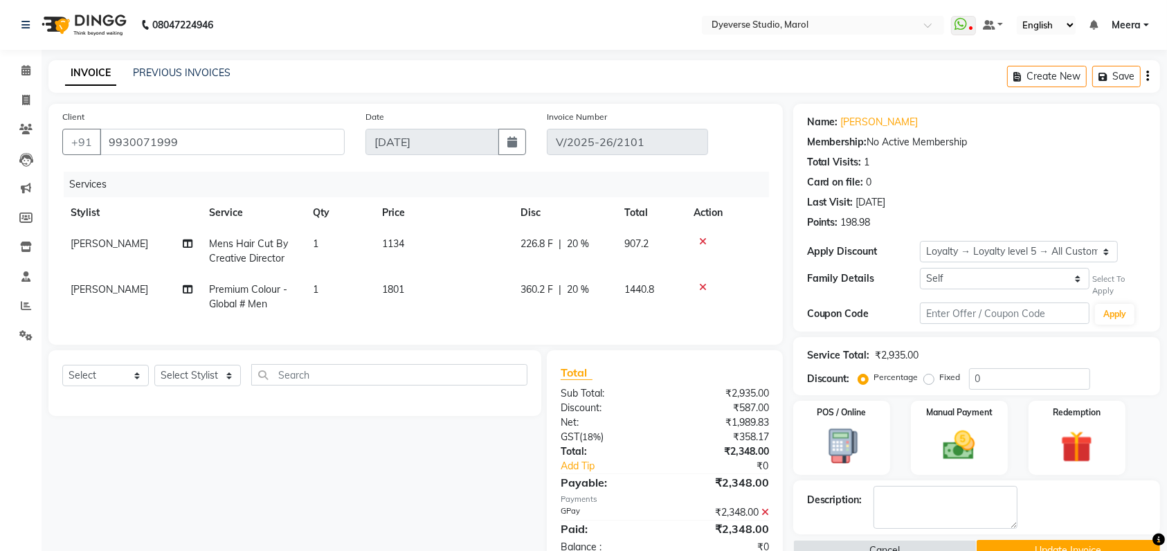
click at [701, 285] on icon at bounding box center [703, 288] width 8 height 10
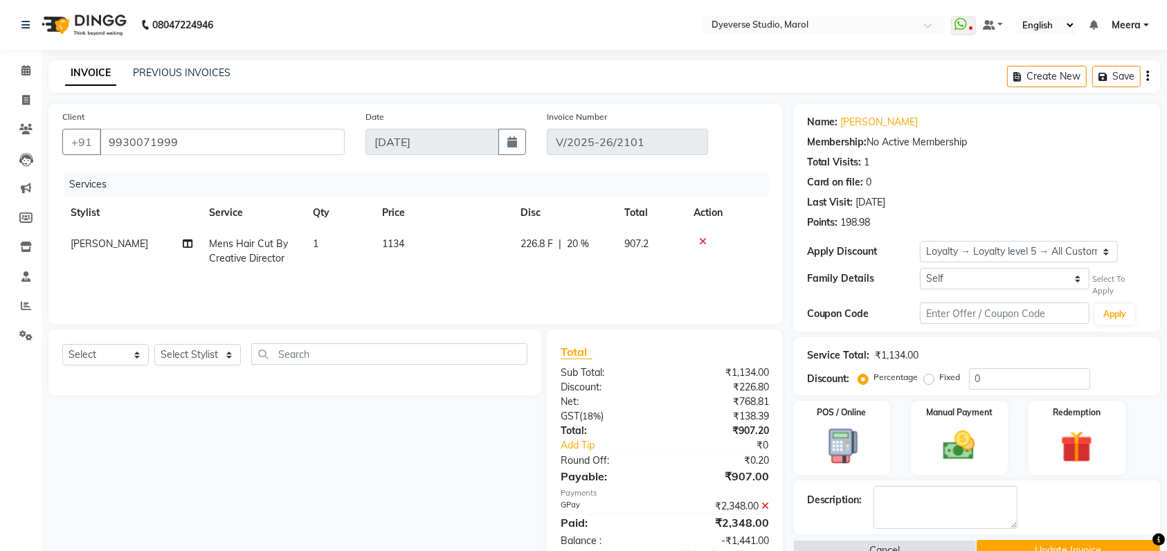
click at [244, 254] on span "Mens Hair Cut By Creative Director" at bounding box center [248, 251] width 79 height 27
select select "67069"
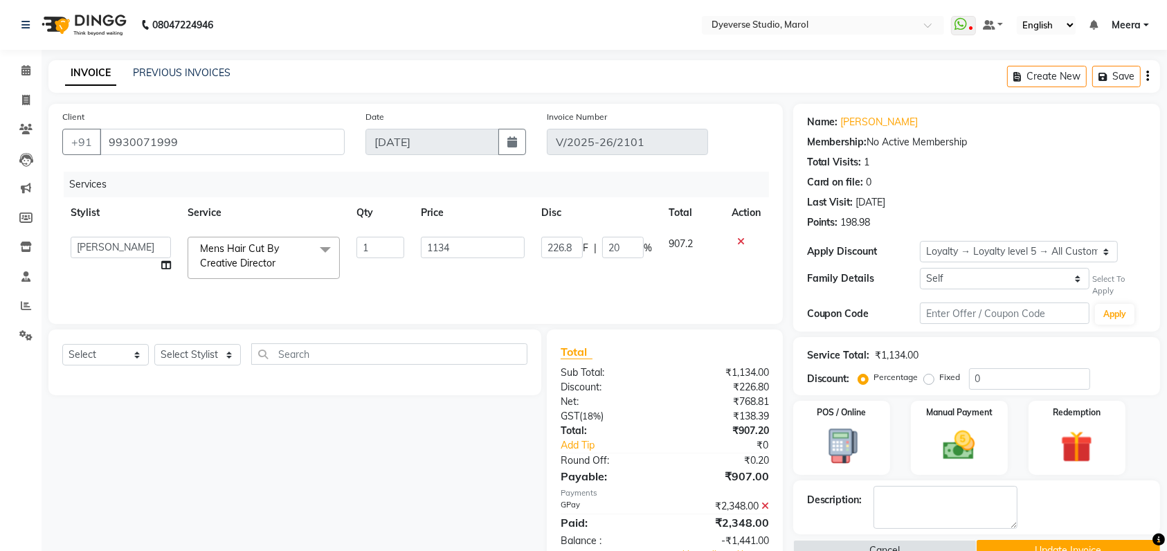
click at [273, 259] on span "Mens Hair Cut By Creative Director" at bounding box center [239, 255] width 79 height 27
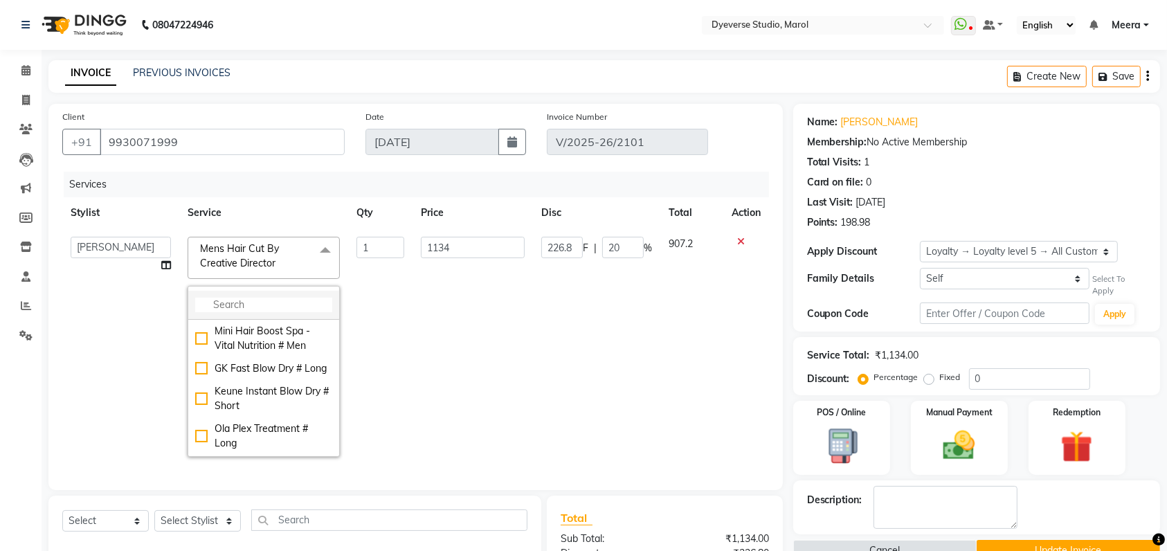
click at [276, 314] on li at bounding box center [263, 305] width 151 height 29
click at [276, 307] on input "multiselect-search" at bounding box center [263, 305] width 137 height 15
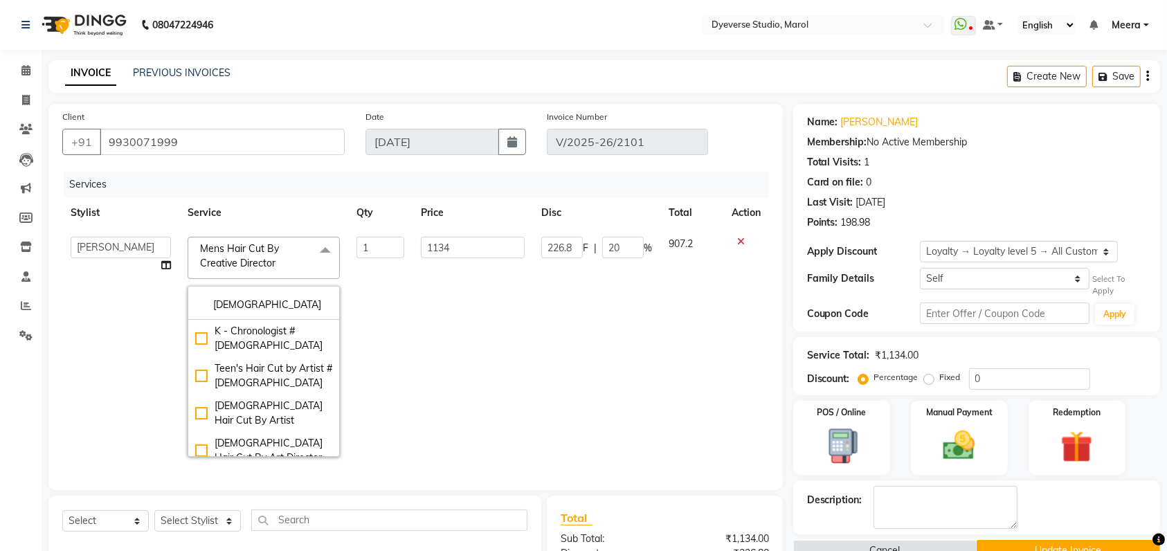
type input "[DEMOGRAPHIC_DATA]"
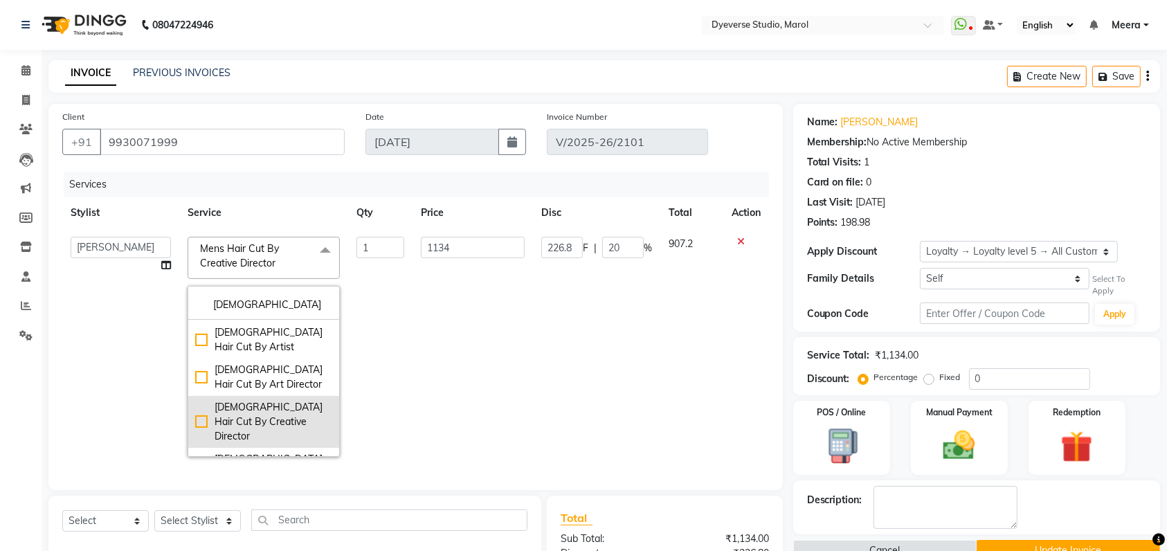
click at [201, 415] on div "[DEMOGRAPHIC_DATA] Hair Cut By Creative Director" at bounding box center [263, 422] width 137 height 44
checkbox input "true"
type input "1934"
type input "0"
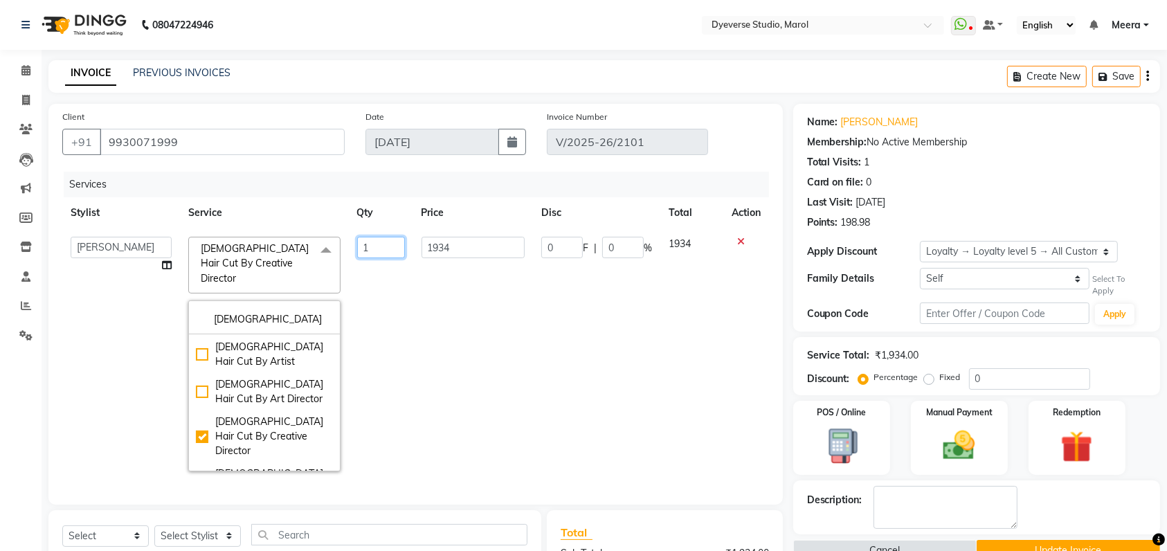
click at [368, 247] on input "1" at bounding box center [381, 247] width 48 height 21
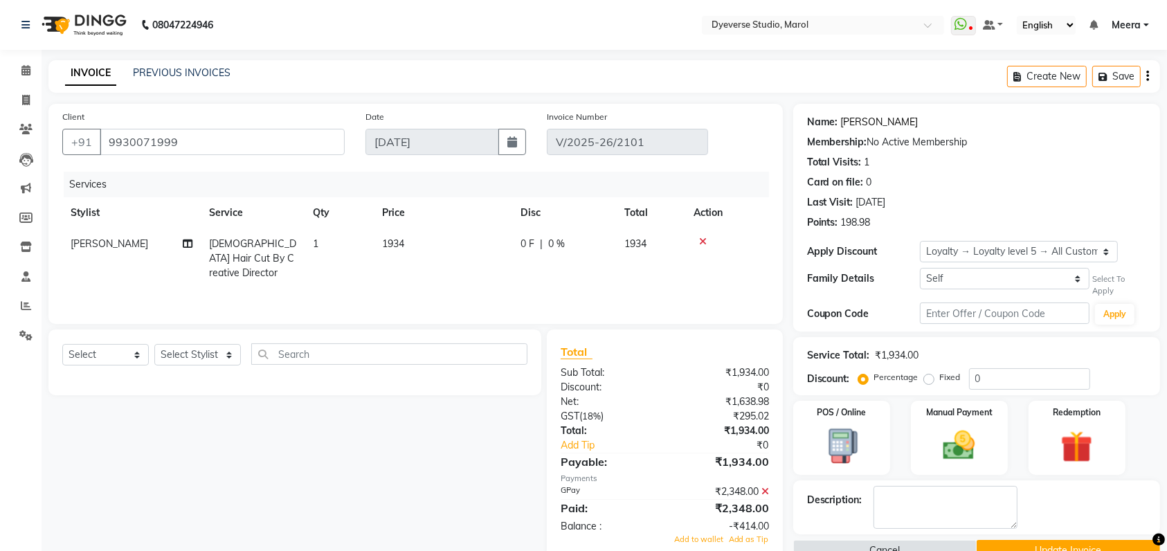
click at [850, 119] on link "[PERSON_NAME]" at bounding box center [880, 122] width 78 height 15
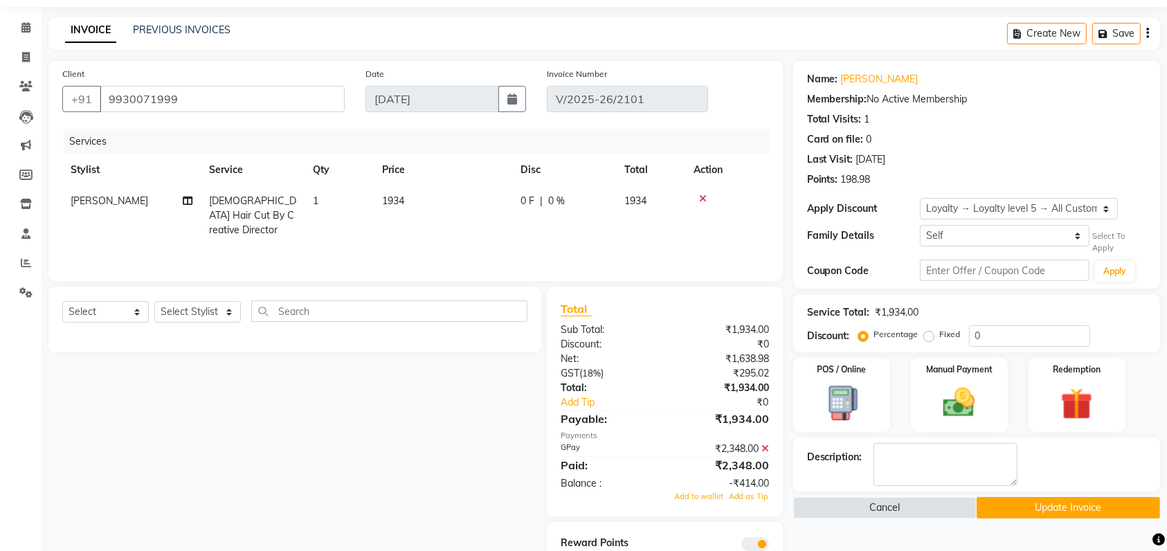
scroll to position [96, 0]
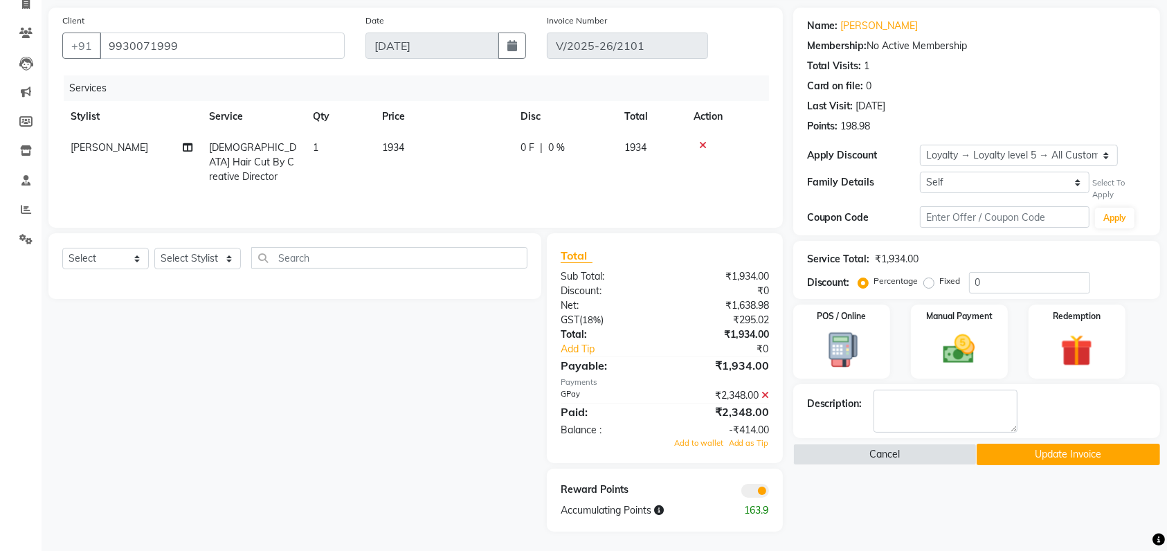
click at [272, 160] on span "[DEMOGRAPHIC_DATA] Hair Cut By Creative Director" at bounding box center [252, 162] width 87 height 42
select select "67069"
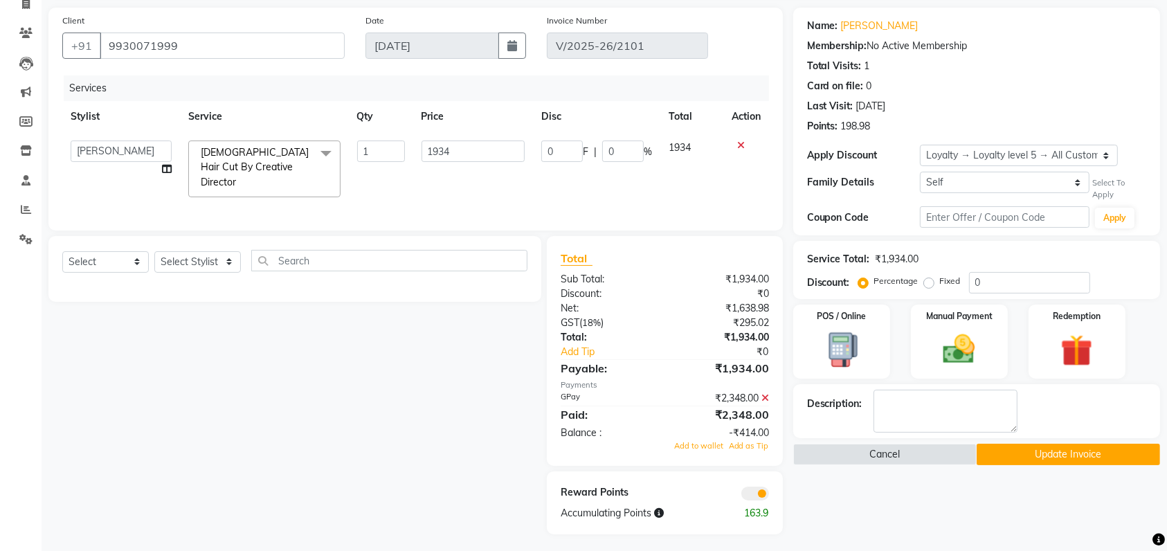
click at [269, 159] on span "Female Hair Cut By Creative Director x" at bounding box center [258, 167] width 122 height 44
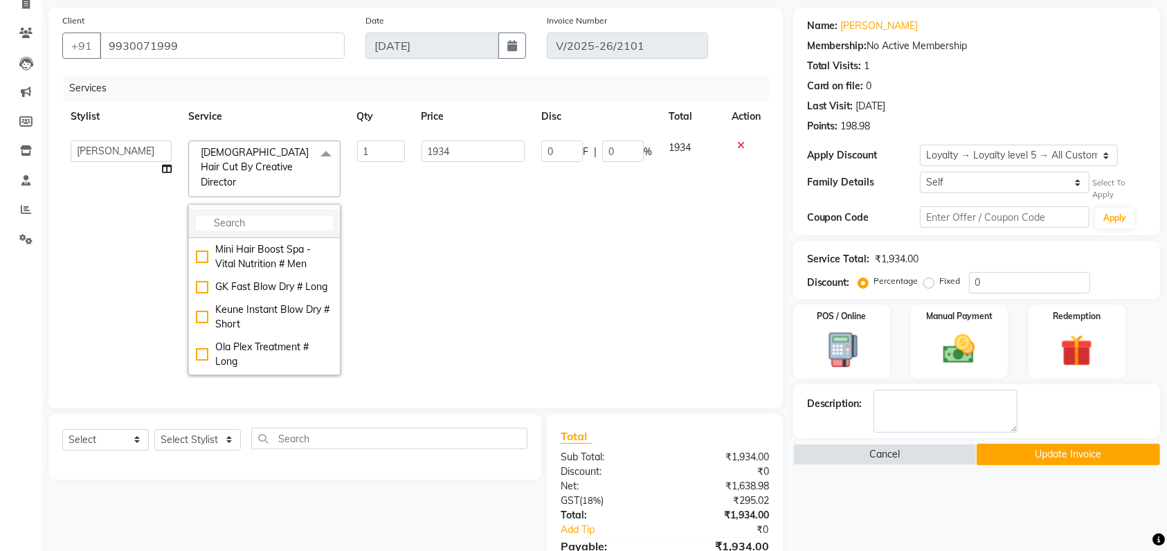
click at [260, 216] on li at bounding box center [264, 223] width 151 height 29
click at [258, 216] on input "multiselect-search" at bounding box center [264, 223] width 137 height 15
type input "art"
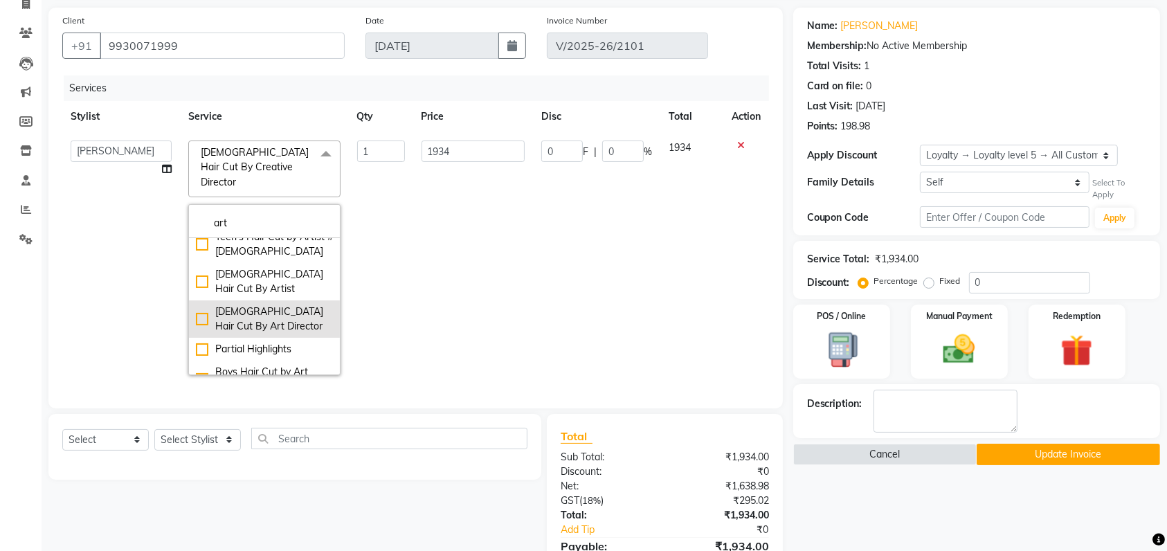
click at [196, 305] on div "[DEMOGRAPHIC_DATA] Hair Cut By Art Director" at bounding box center [264, 319] width 137 height 29
checkbox input "true"
type input "1668"
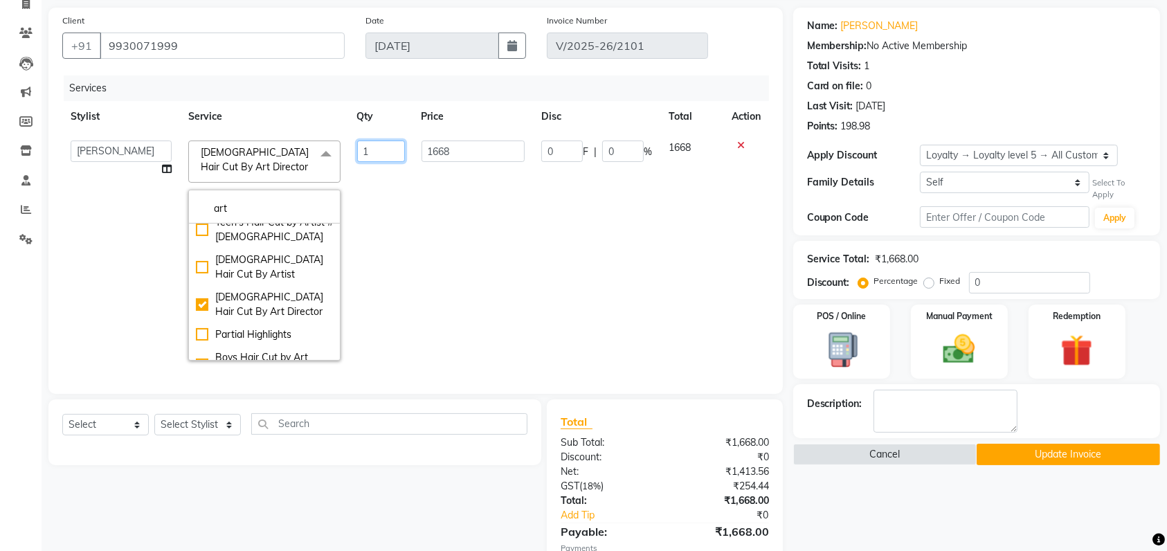
click at [386, 144] on input "1" at bounding box center [381, 151] width 48 height 21
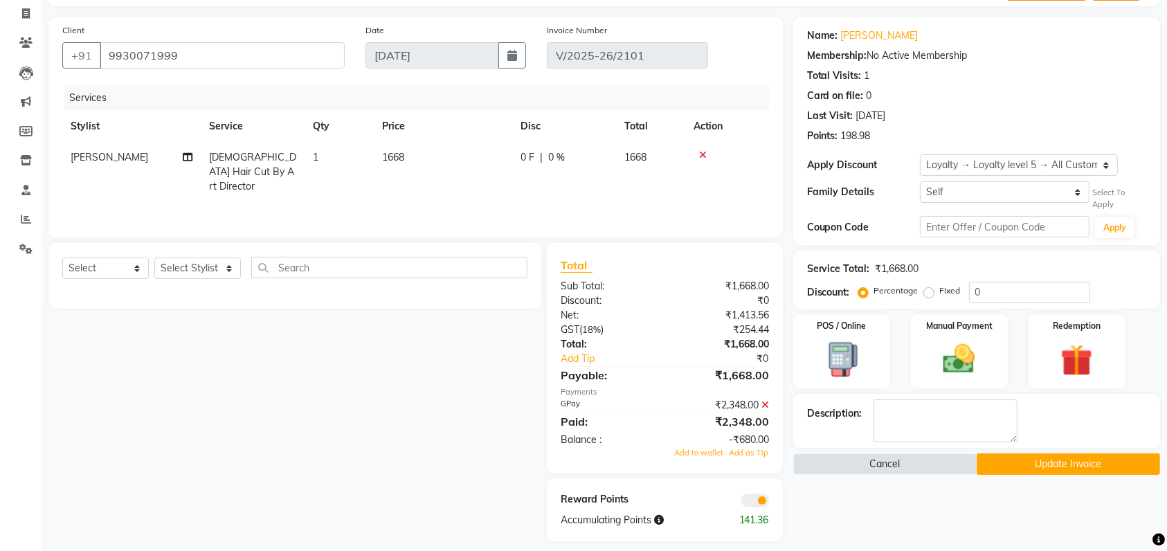
scroll to position [96, 0]
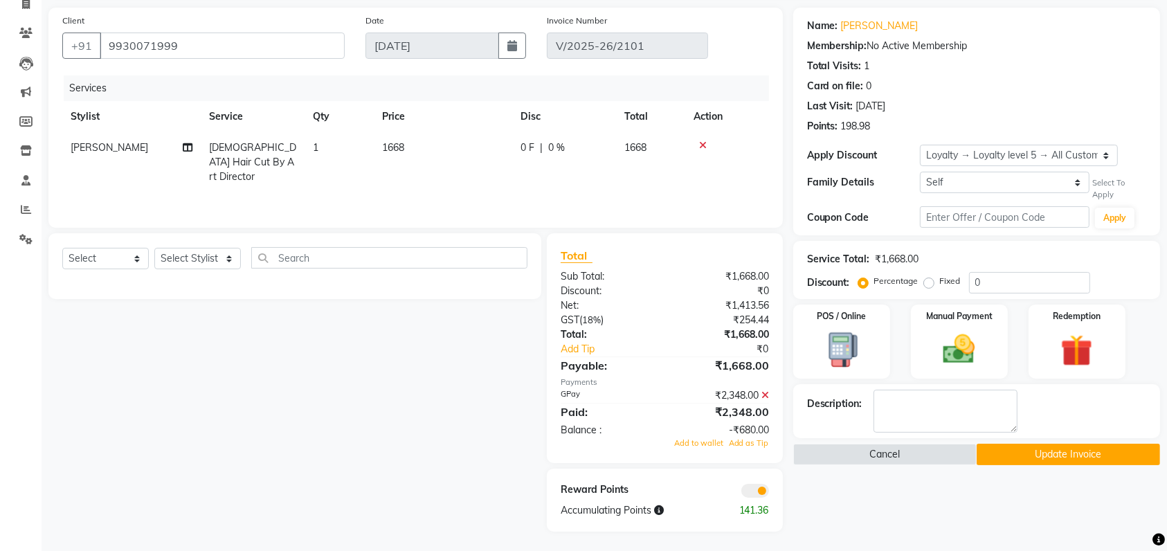
click at [766, 396] on icon at bounding box center [766, 396] width 8 height 10
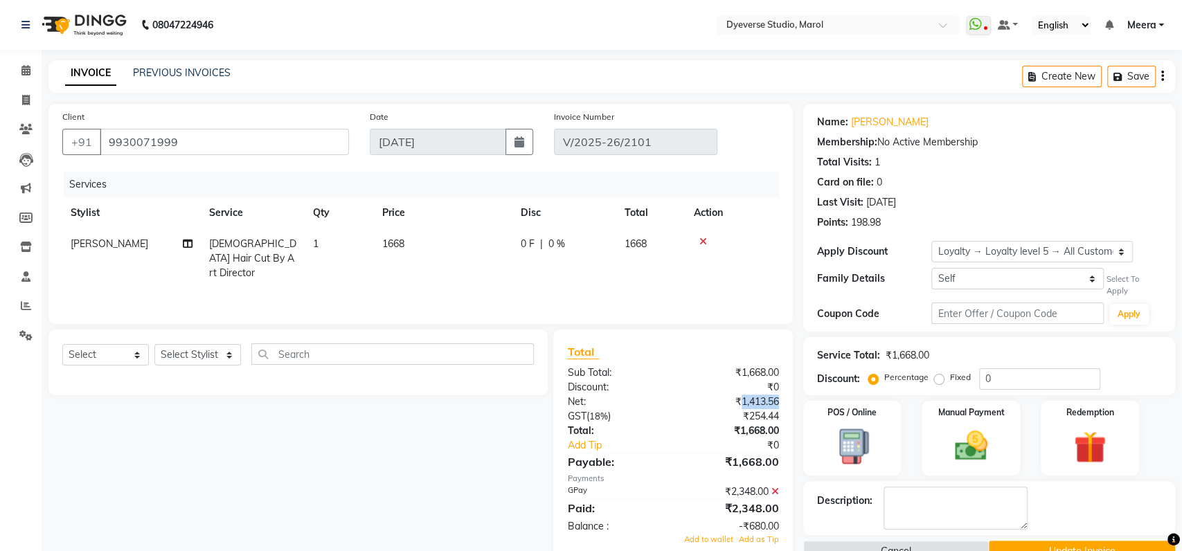
click at [766, 395] on div "₹1,413.56" at bounding box center [731, 402] width 116 height 15
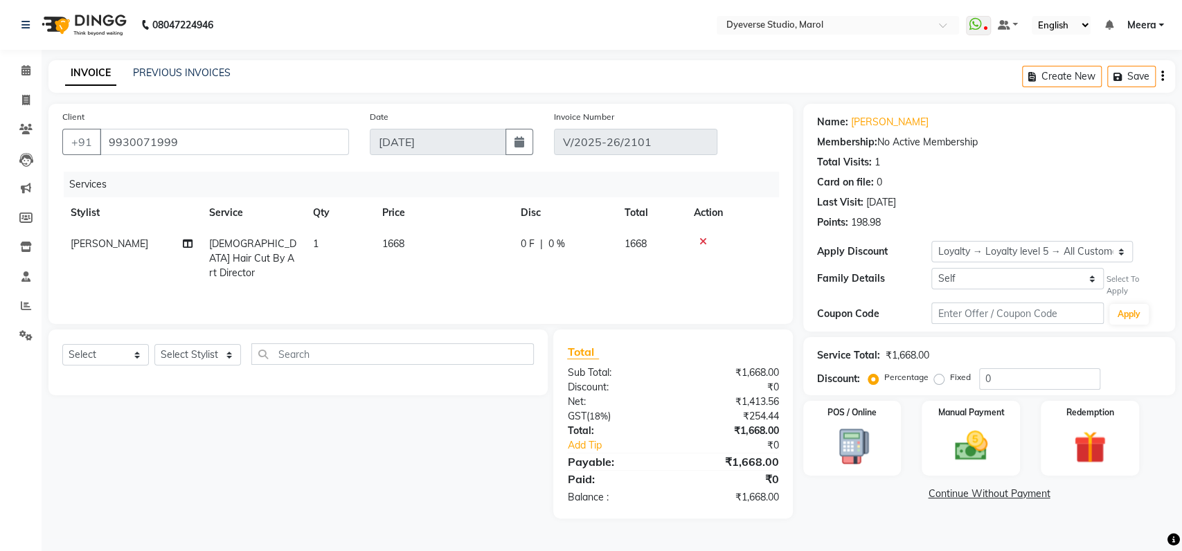
drag, startPoint x: 766, startPoint y: 395, endPoint x: 754, endPoint y: 180, distance: 215.7
click at [754, 180] on div "Services" at bounding box center [427, 185] width 726 height 26
click at [1103, 156] on div "Total Visits: 1" at bounding box center [989, 162] width 344 height 15
drag, startPoint x: 1122, startPoint y: 206, endPoint x: 1181, endPoint y: 275, distance: 90.4
click at [1167, 275] on div "Name: Ayman Membership: No Active Membership Total Visits: 1 Card on file: 0 La…" at bounding box center [994, 311] width 382 height 415
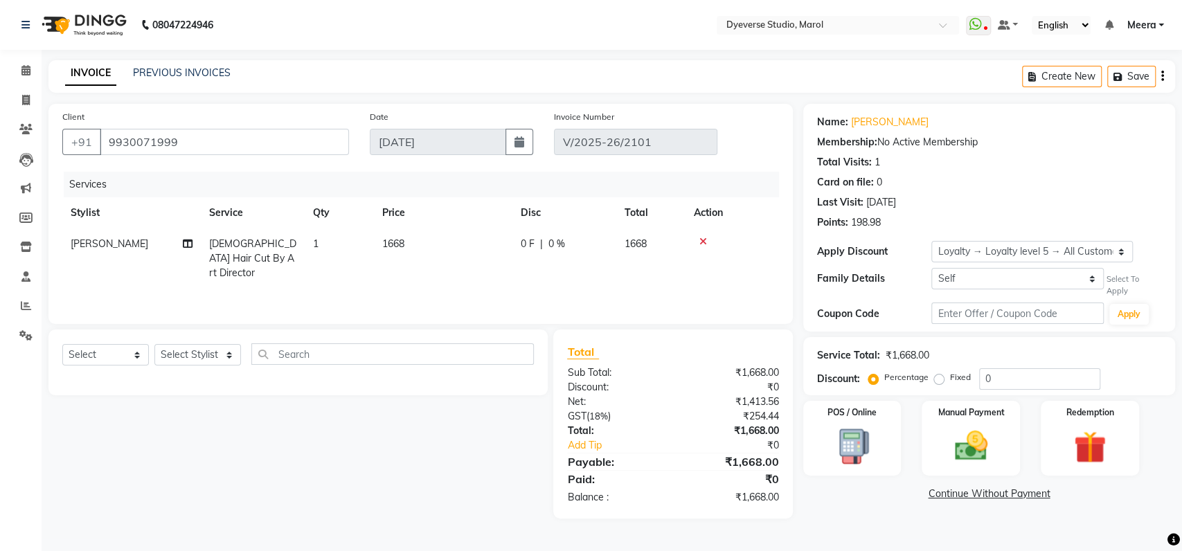
drag, startPoint x: 1181, startPoint y: 275, endPoint x: 1019, endPoint y: 148, distance: 205.2
click at [1019, 148] on div "Membership: No Active Membership" at bounding box center [989, 142] width 344 height 15
click at [966, 444] on img at bounding box center [971, 446] width 55 height 39
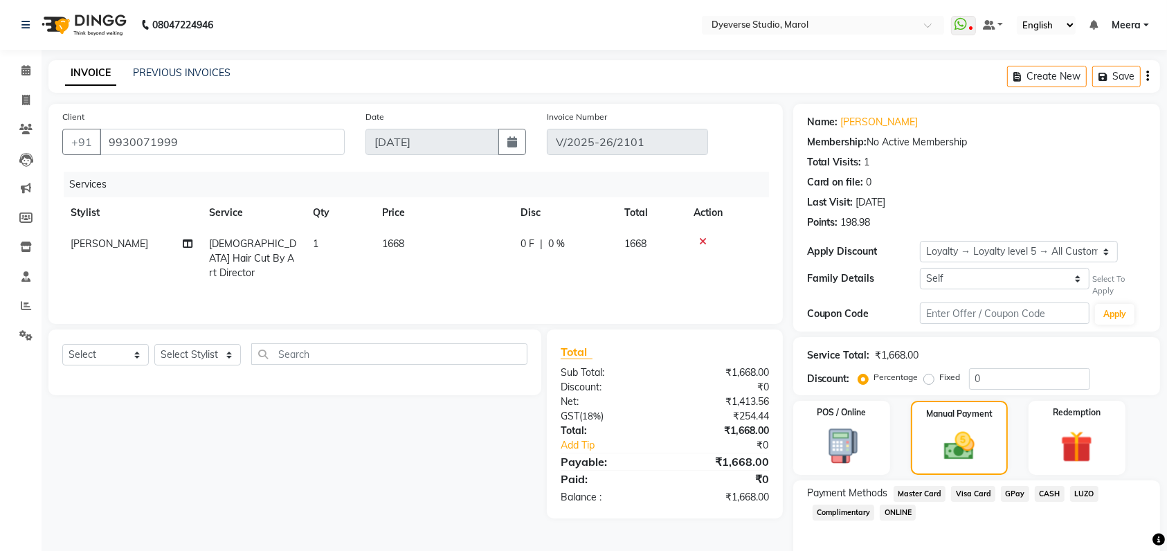
scroll to position [61, 0]
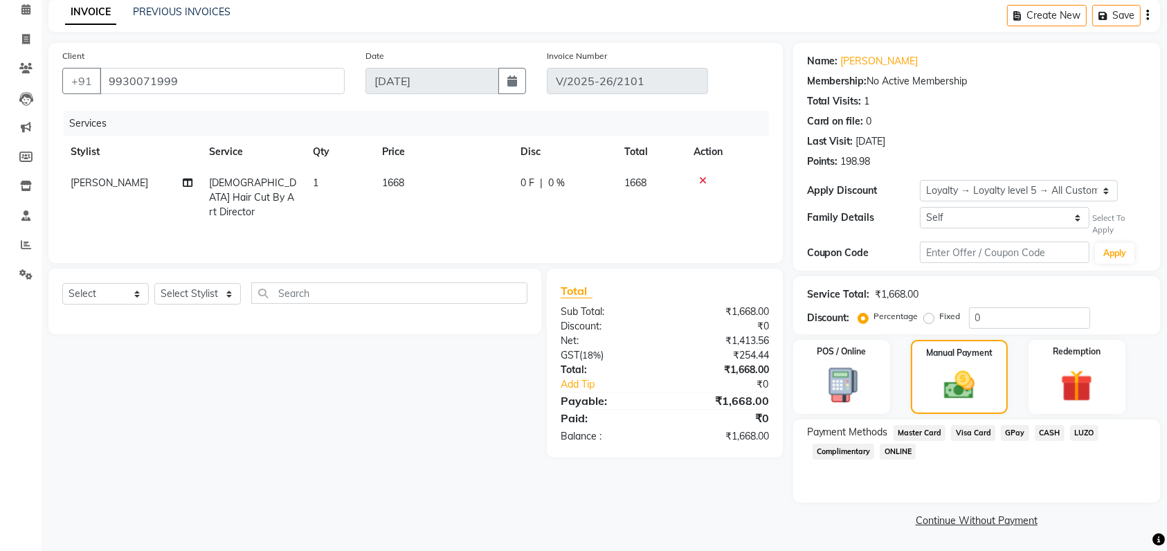
click at [1013, 433] on span "GPay" at bounding box center [1015, 433] width 28 height 16
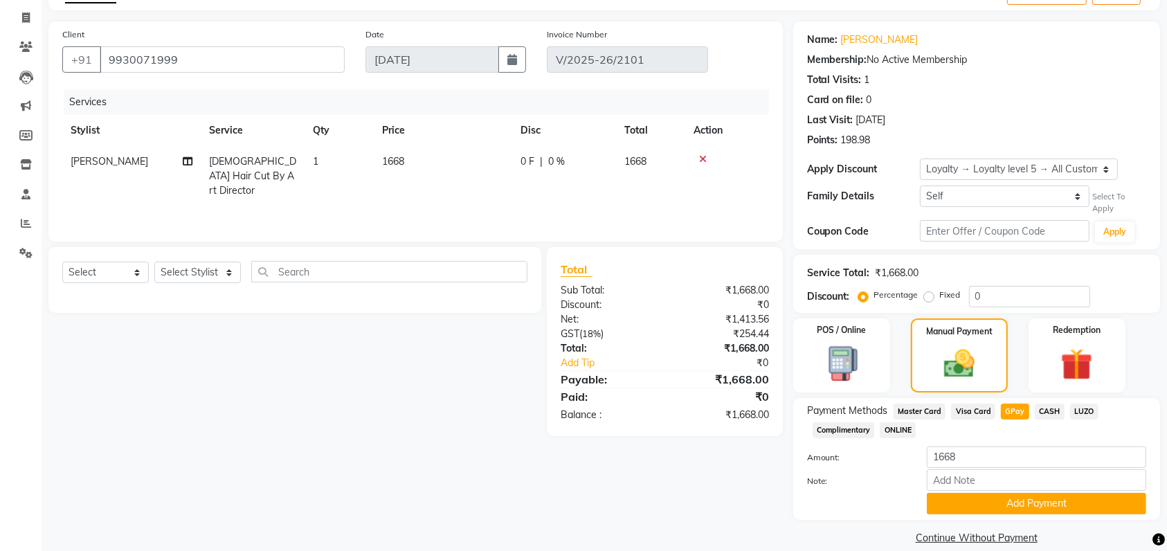
scroll to position [100, 0]
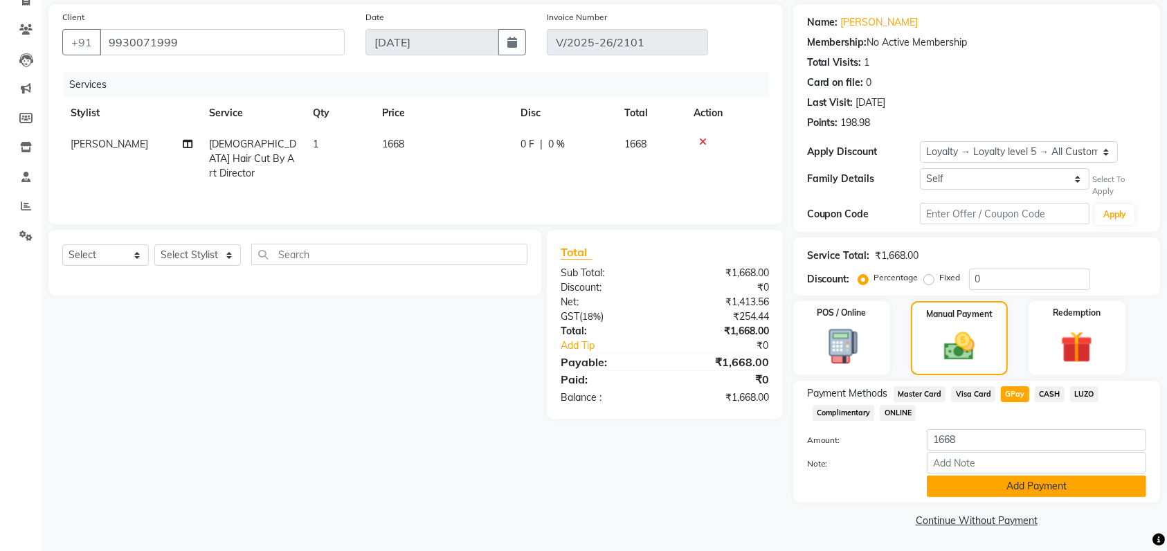
click at [1068, 483] on button "Add Payment" at bounding box center [1037, 486] width 220 height 21
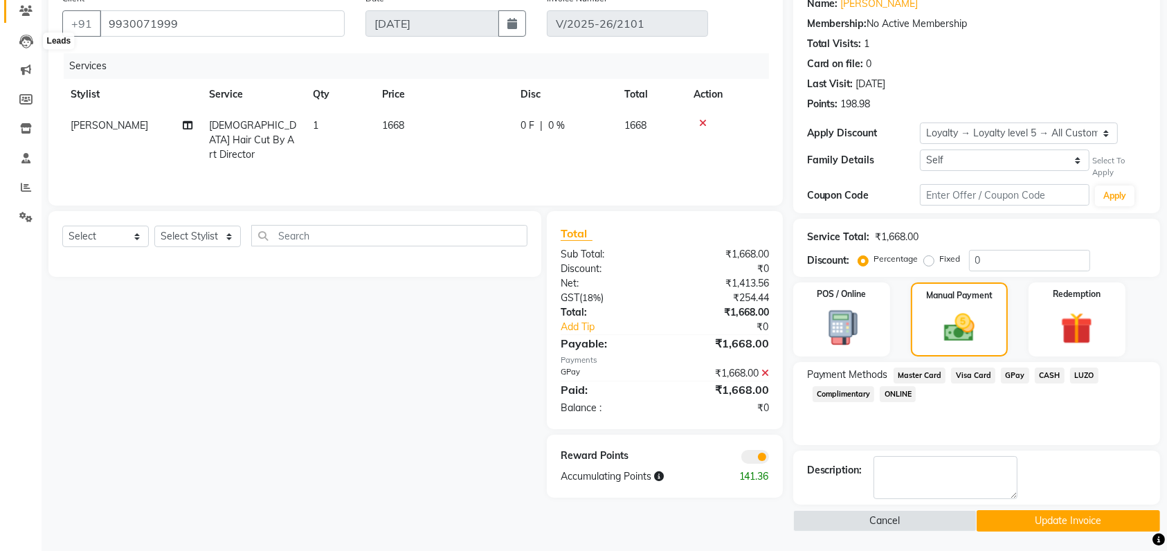
scroll to position [0, 0]
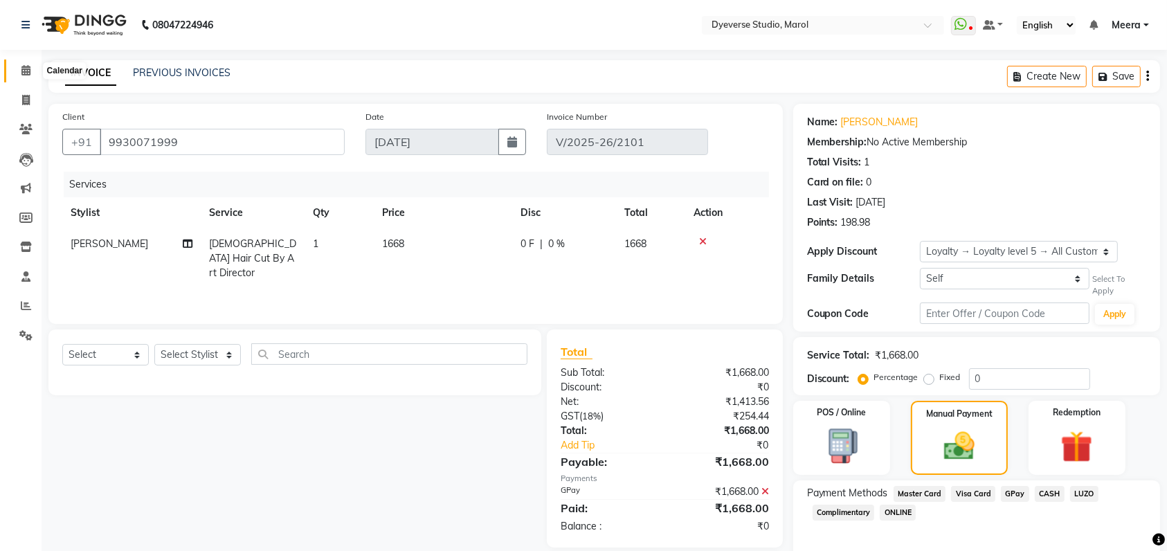
click at [27, 69] on icon at bounding box center [25, 70] width 9 height 10
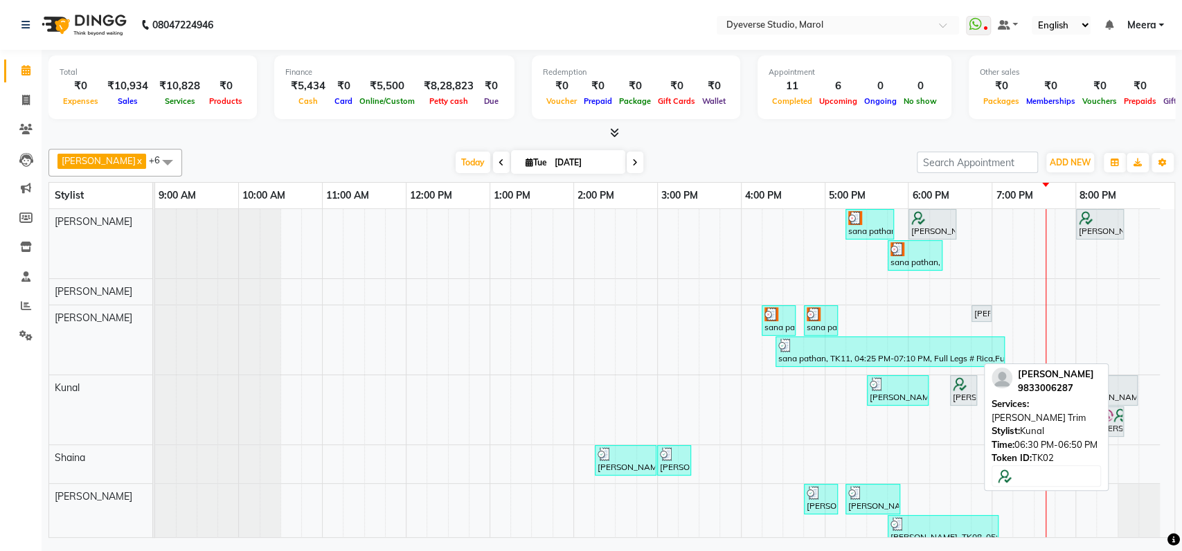
click at [964, 388] on img at bounding box center [960, 384] width 14 height 14
select select "7"
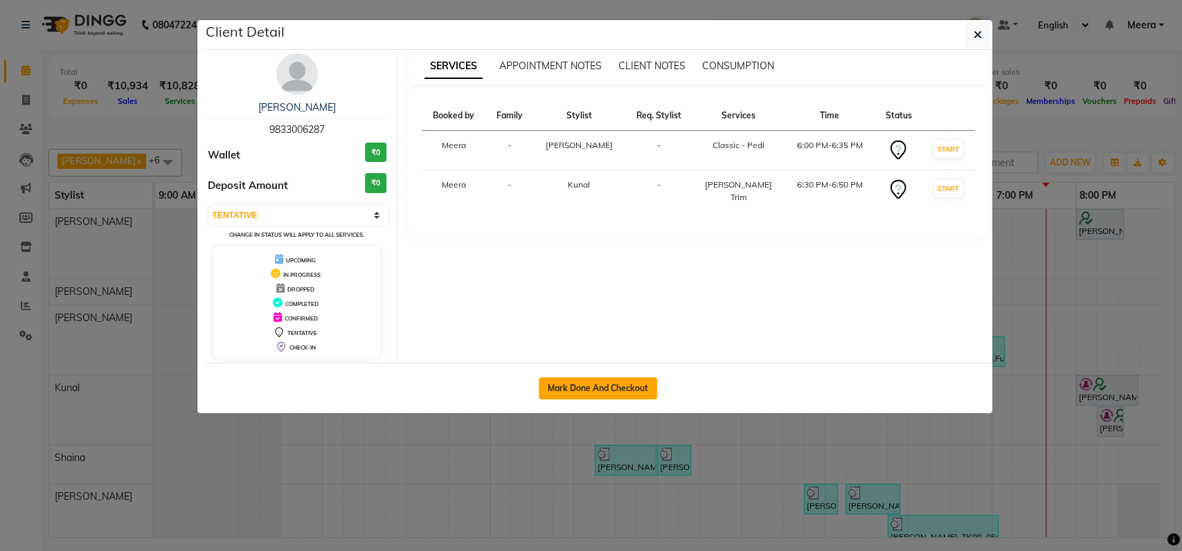
click at [628, 380] on button "Mark Done And Checkout" at bounding box center [598, 388] width 118 height 22
select select "6368"
select select "service"
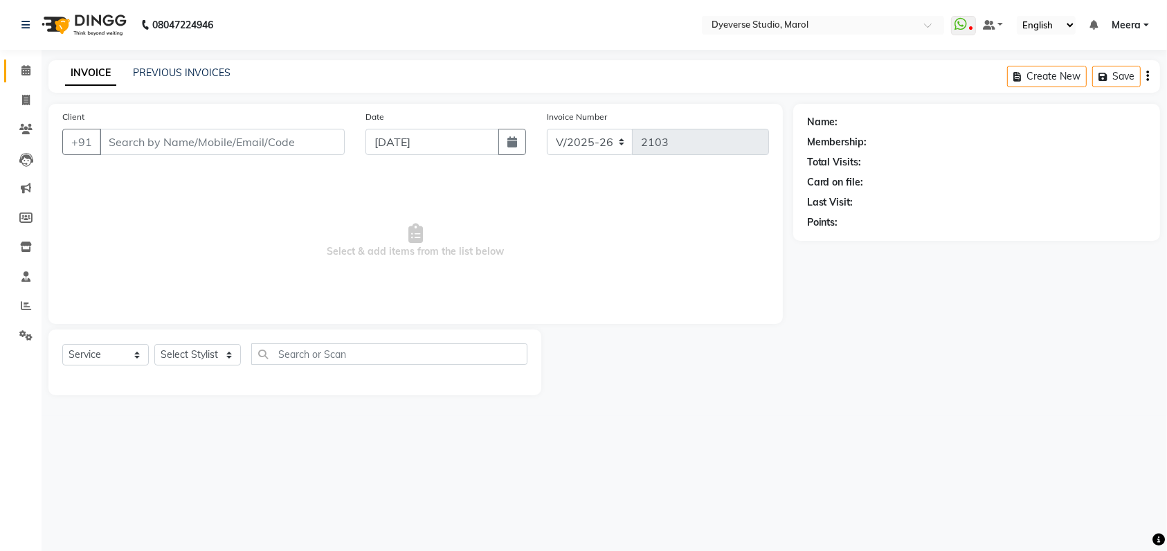
type input "9833006287"
select select "48560"
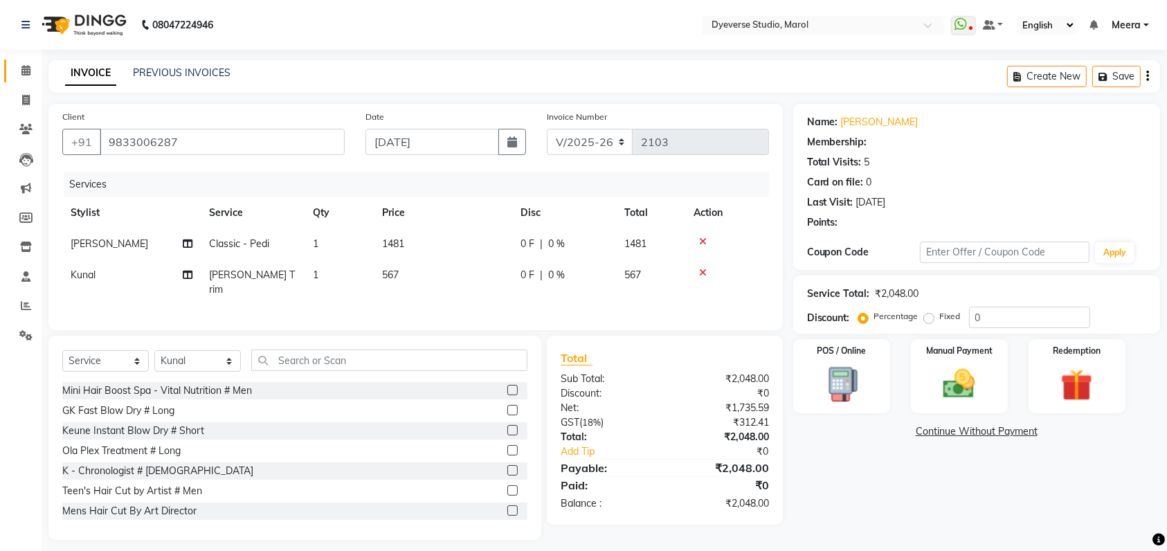
select select "2: Object"
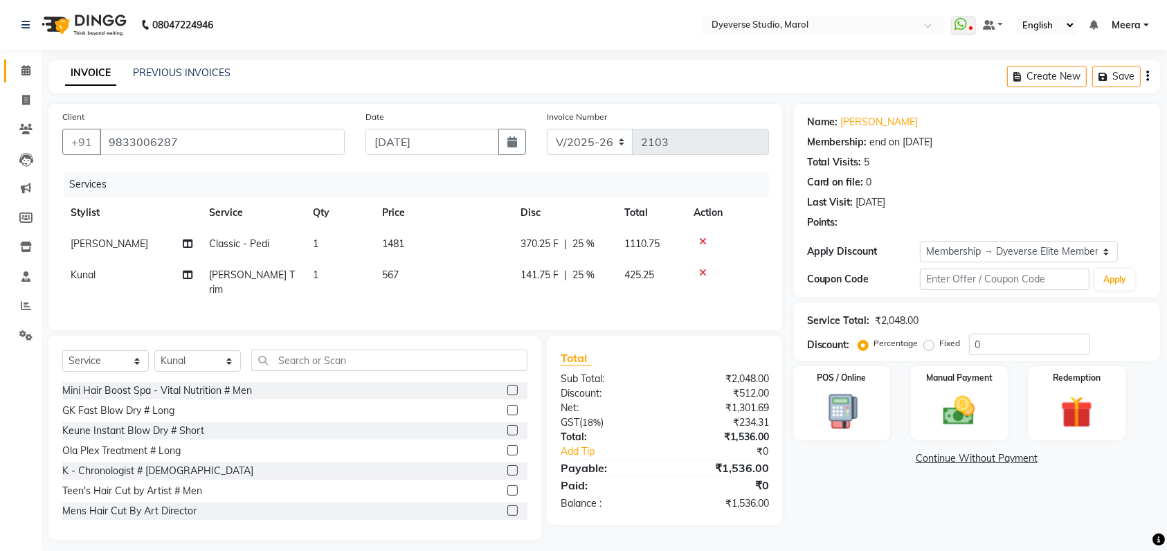
type input "25"
click at [704, 268] on icon at bounding box center [703, 273] width 8 height 10
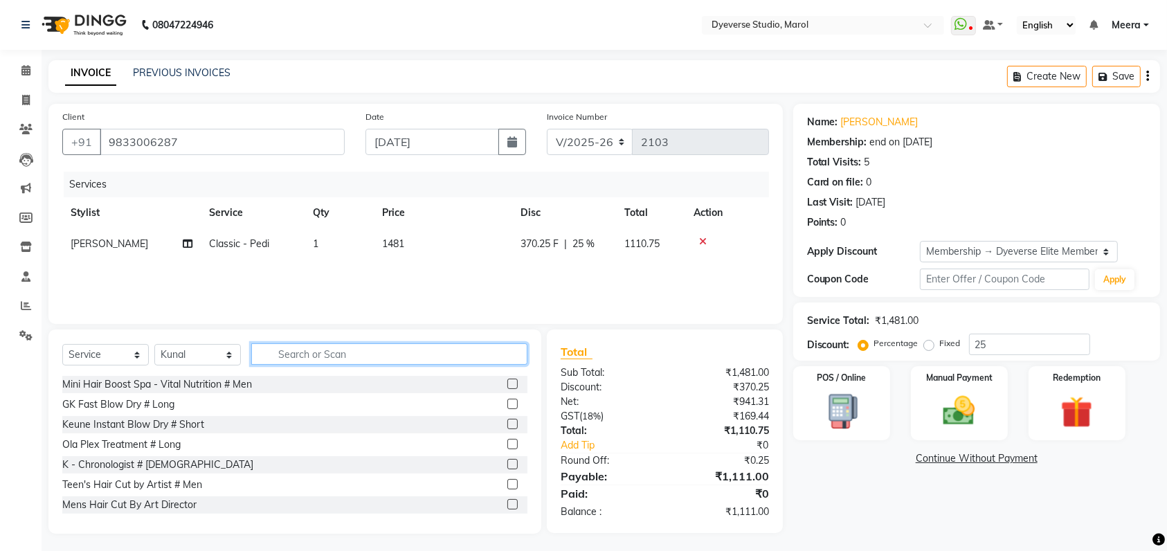
click at [352, 358] on input "text" at bounding box center [389, 353] width 276 height 21
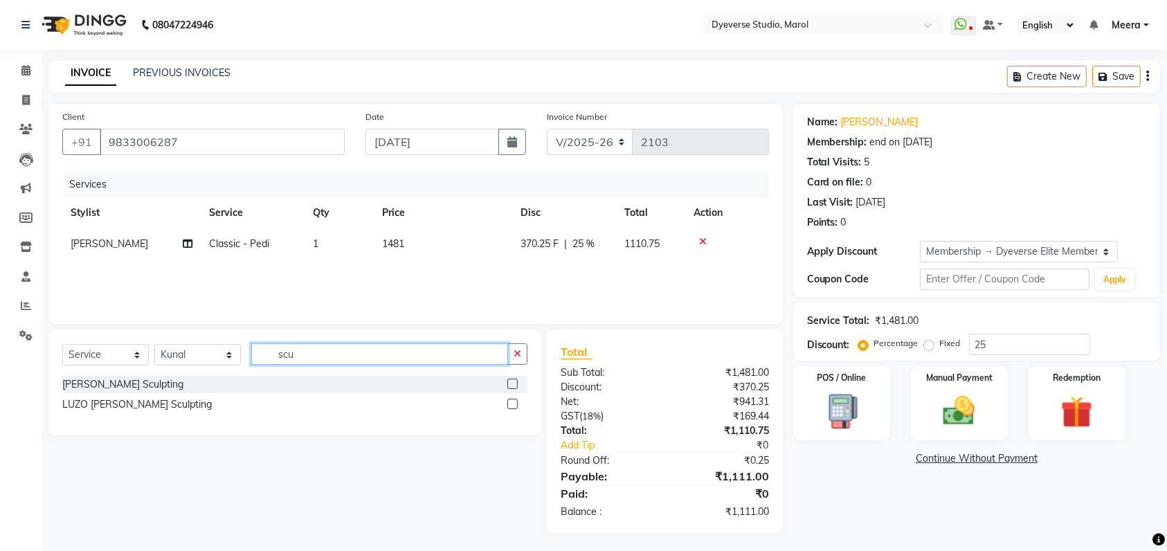
type input "scu"
click at [510, 382] on label at bounding box center [513, 384] width 10 height 10
click at [510, 382] on input "checkbox" at bounding box center [512, 384] width 9 height 9
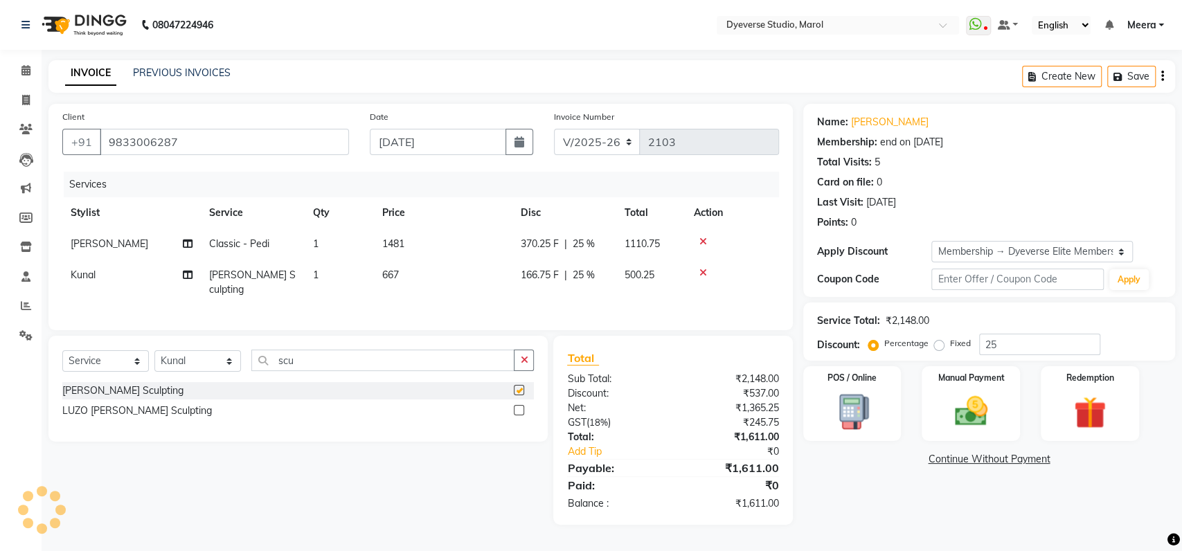
checkbox input "false"
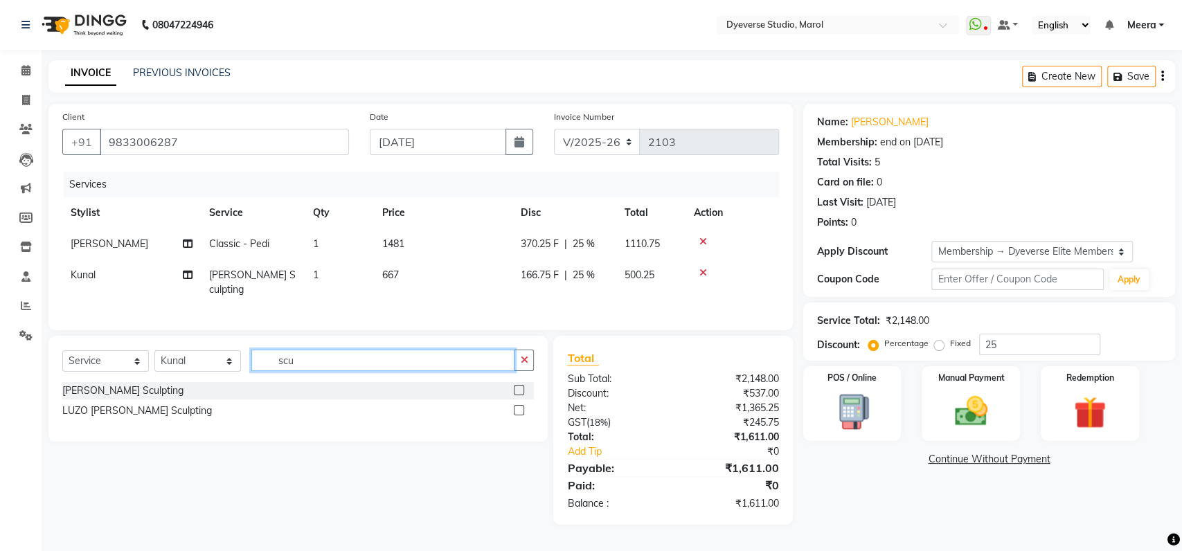
click at [478, 361] on input "scu" at bounding box center [382, 360] width 263 height 21
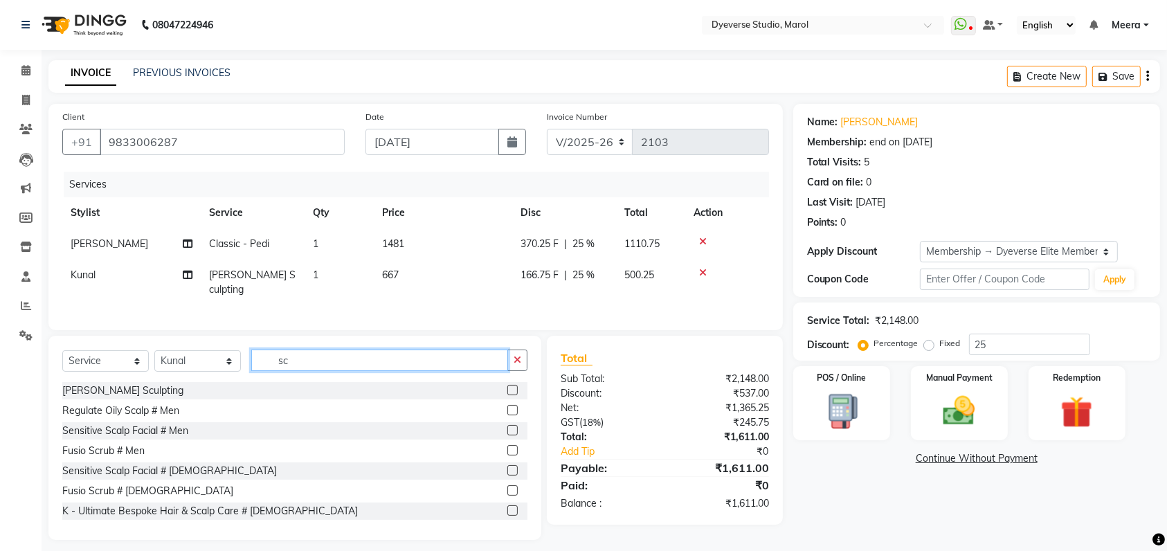
type input "s"
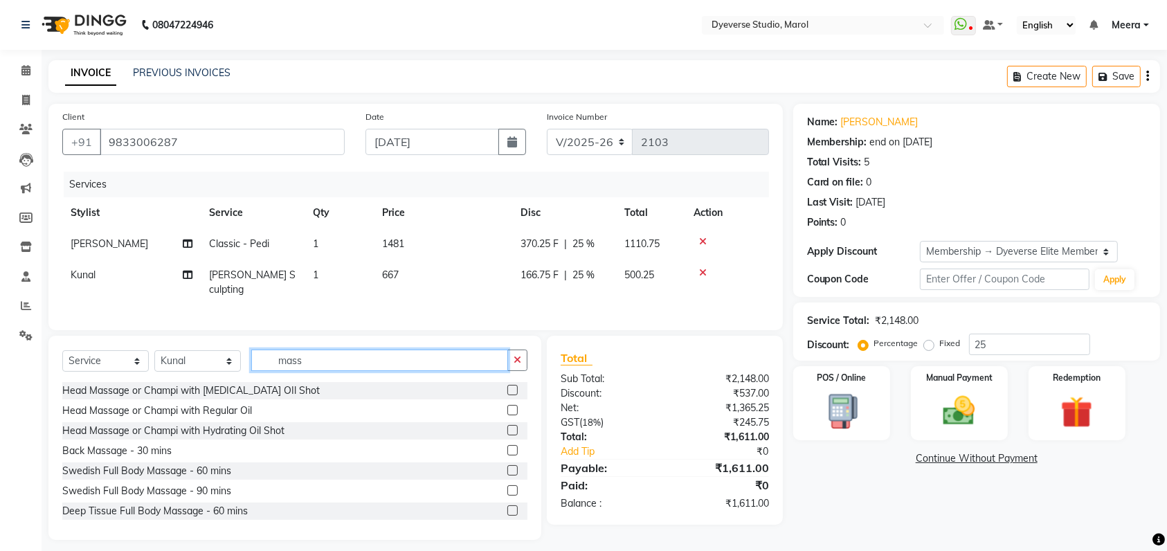
type input "mass"
click at [508, 389] on label at bounding box center [513, 390] width 10 height 10
click at [508, 389] on input "checkbox" at bounding box center [512, 390] width 9 height 9
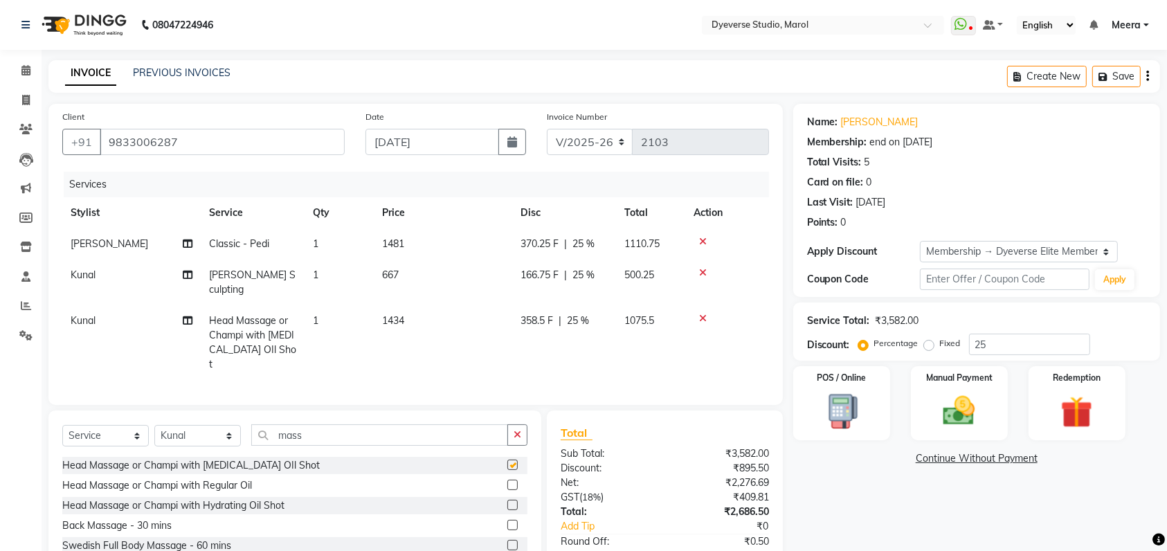
checkbox input "false"
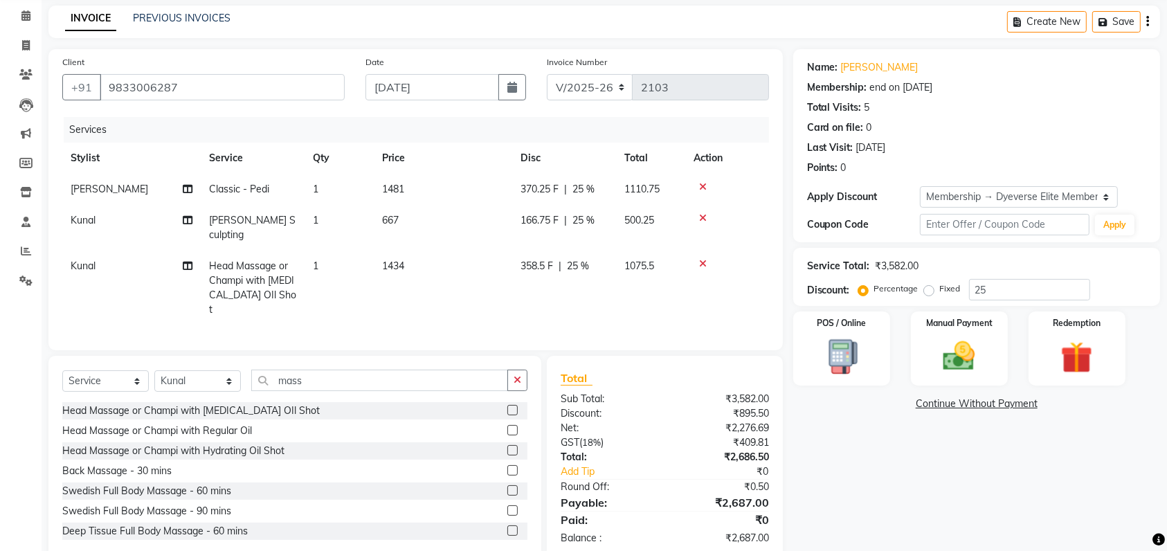
scroll to position [69, 0]
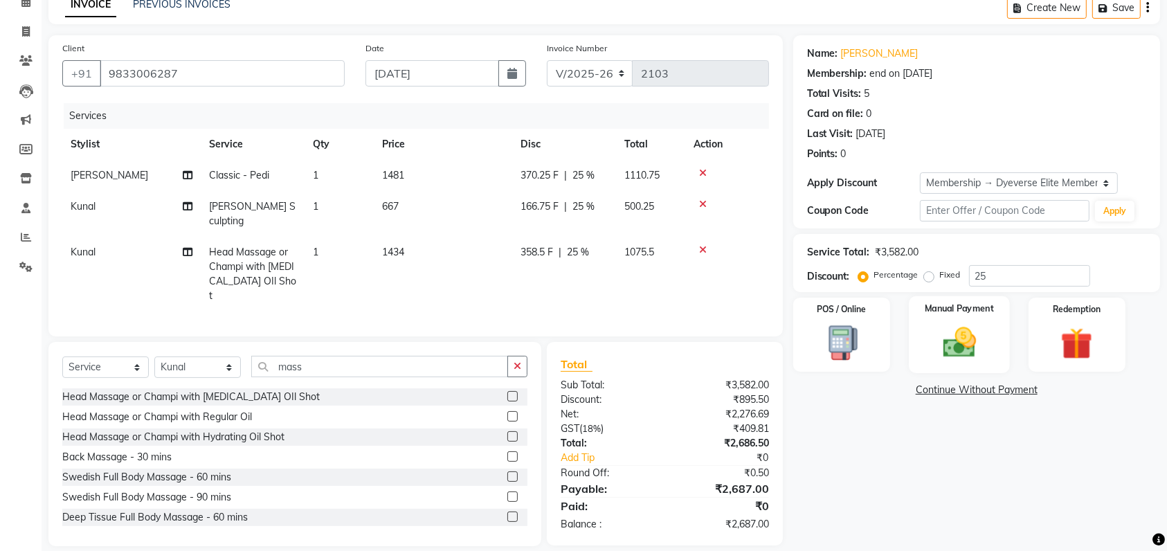
click at [942, 352] on img at bounding box center [960, 342] width 54 height 38
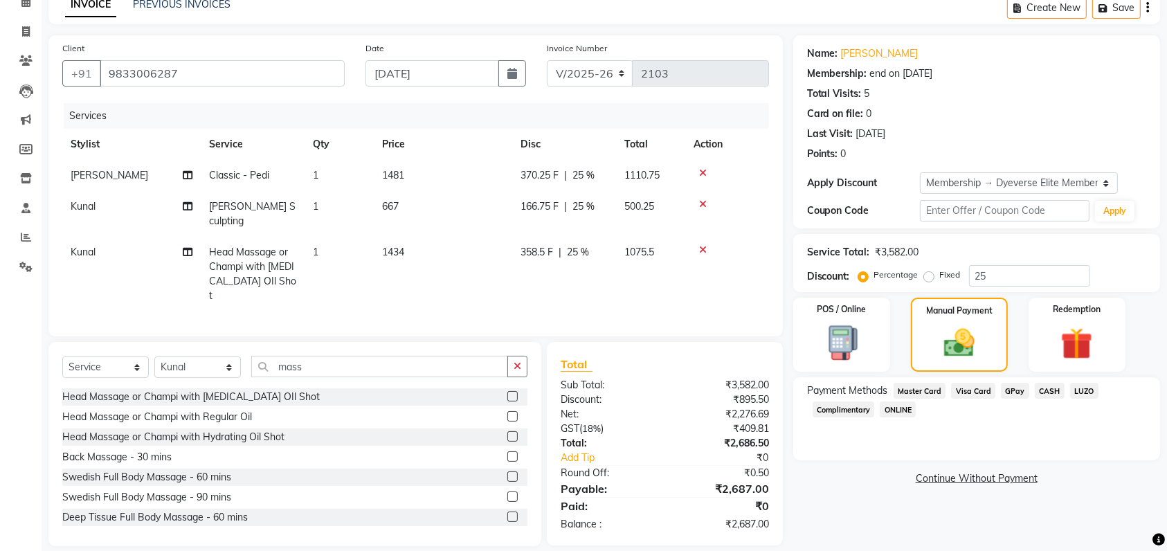
click at [970, 390] on span "Visa Card" at bounding box center [973, 391] width 44 height 16
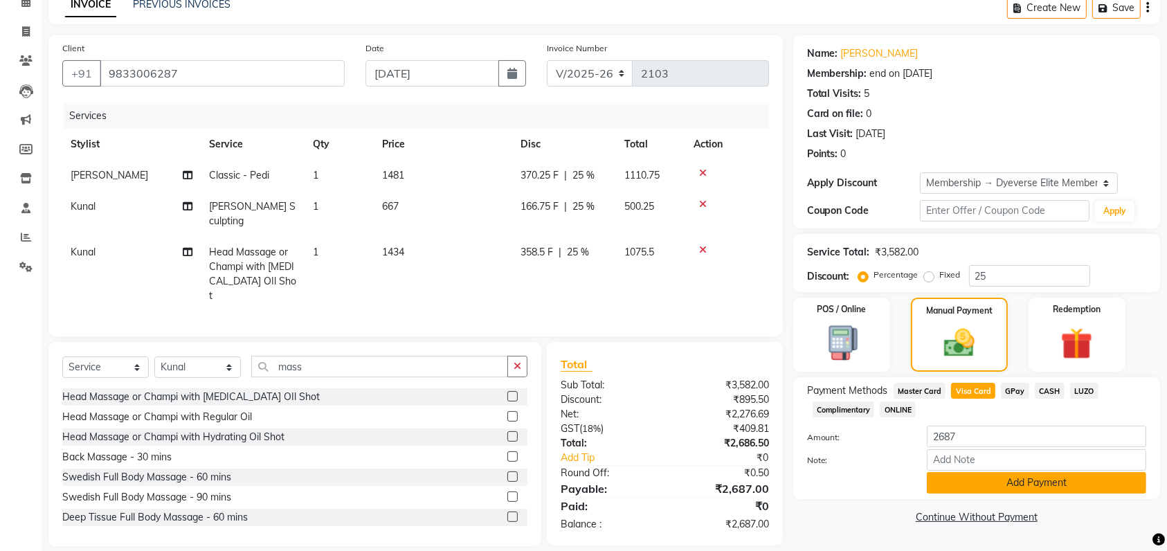
click at [983, 483] on button "Add Payment" at bounding box center [1037, 482] width 220 height 21
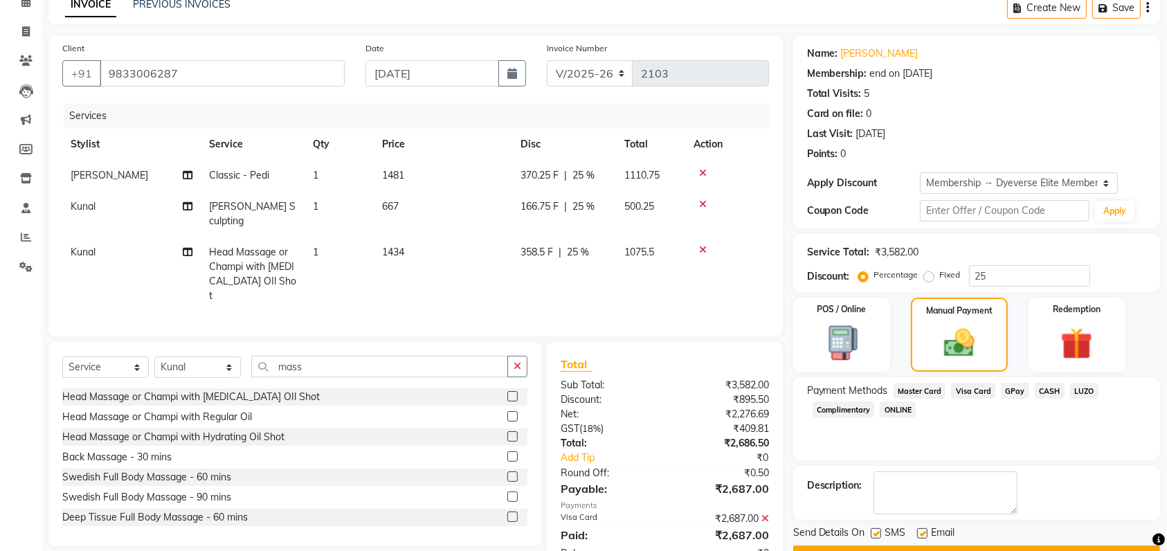
scroll to position [145, 0]
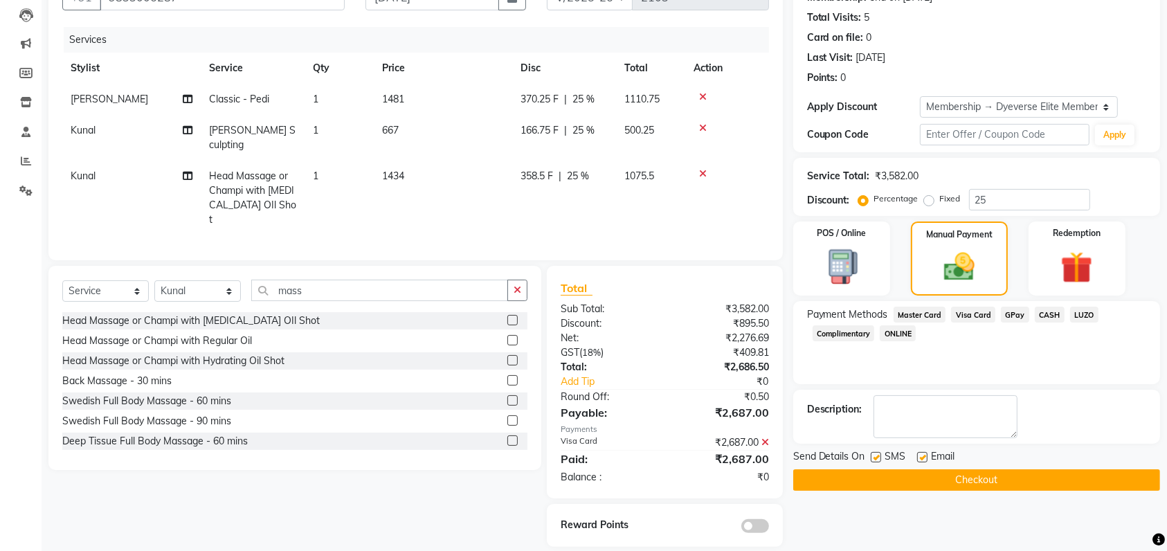
click at [988, 479] on button "Checkout" at bounding box center [977, 479] width 367 height 21
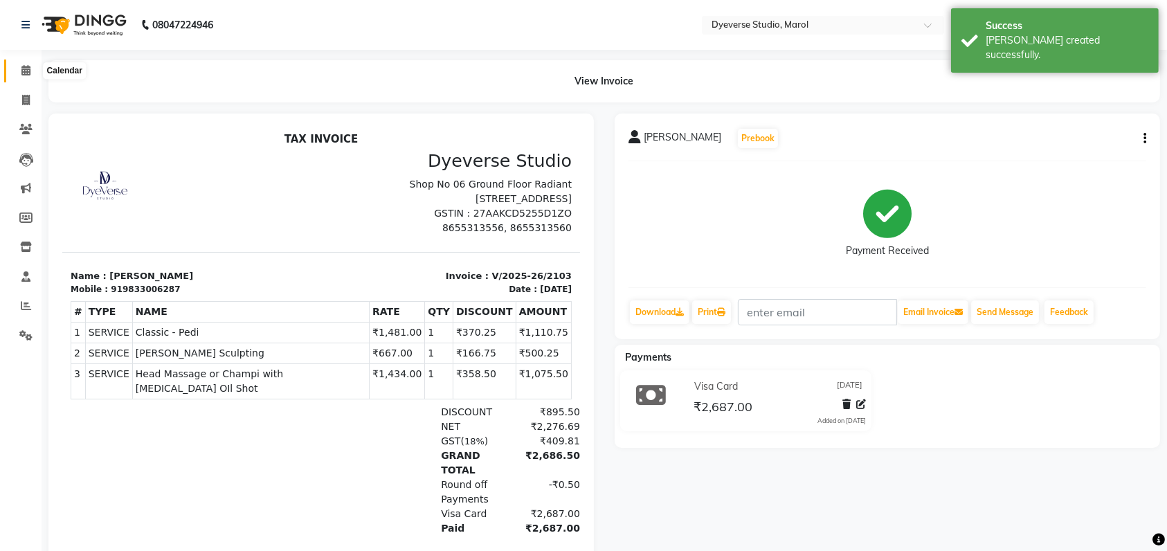
click at [28, 69] on icon at bounding box center [25, 70] width 9 height 10
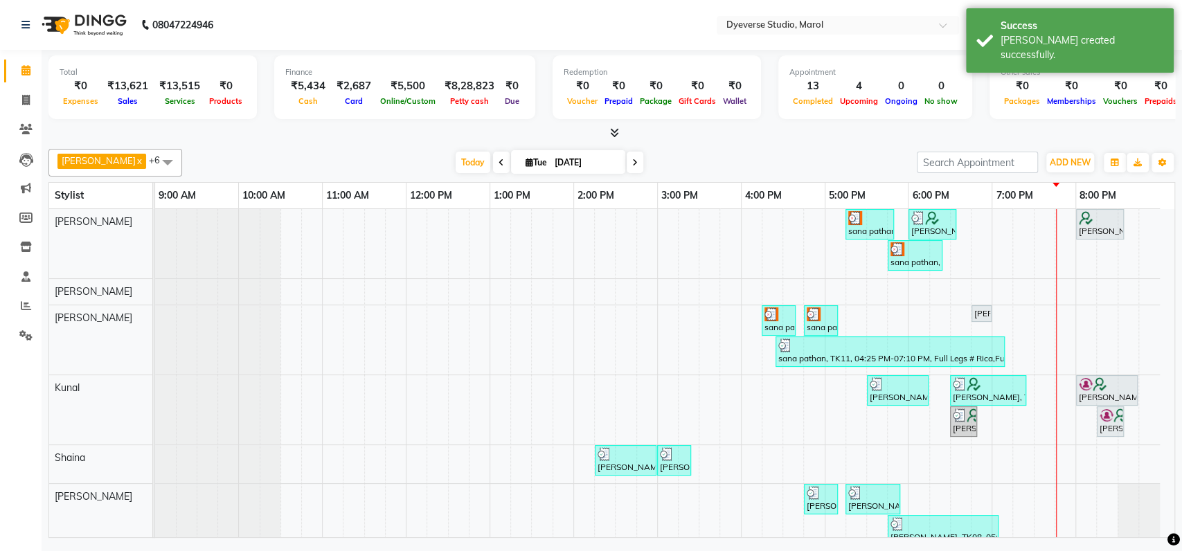
click at [632, 163] on icon at bounding box center [635, 163] width 6 height 8
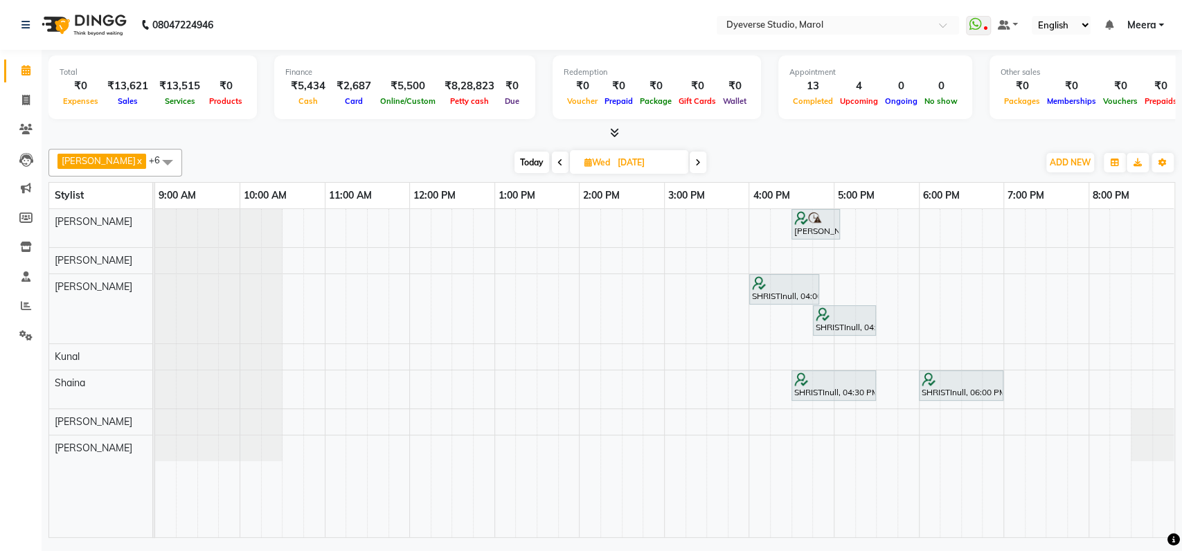
click at [515, 165] on span "Today" at bounding box center [532, 162] width 35 height 21
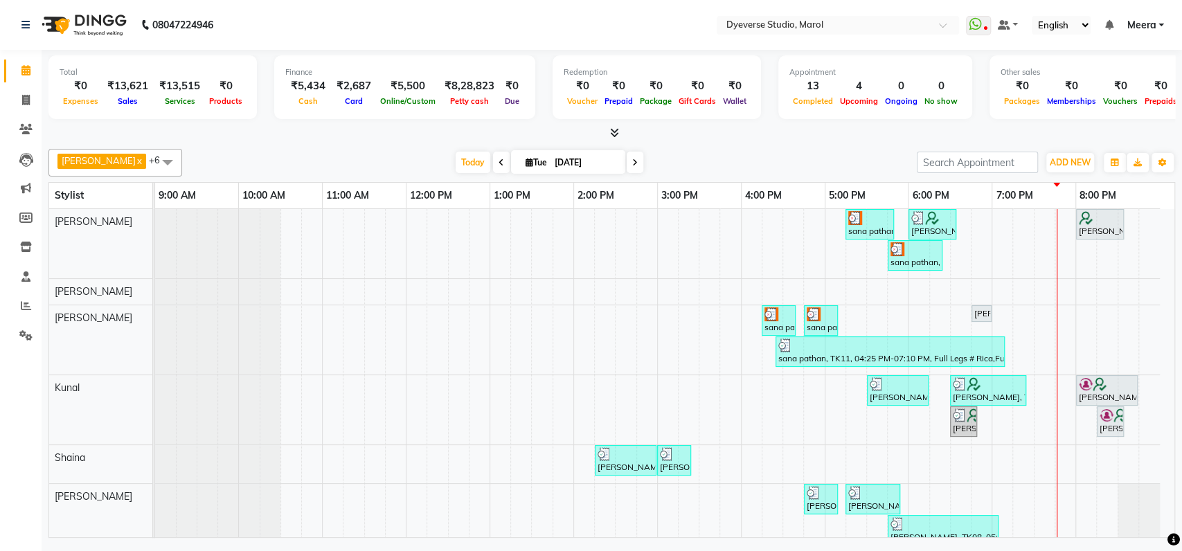
click at [627, 161] on span at bounding box center [635, 162] width 17 height 21
type input "03-09-2025"
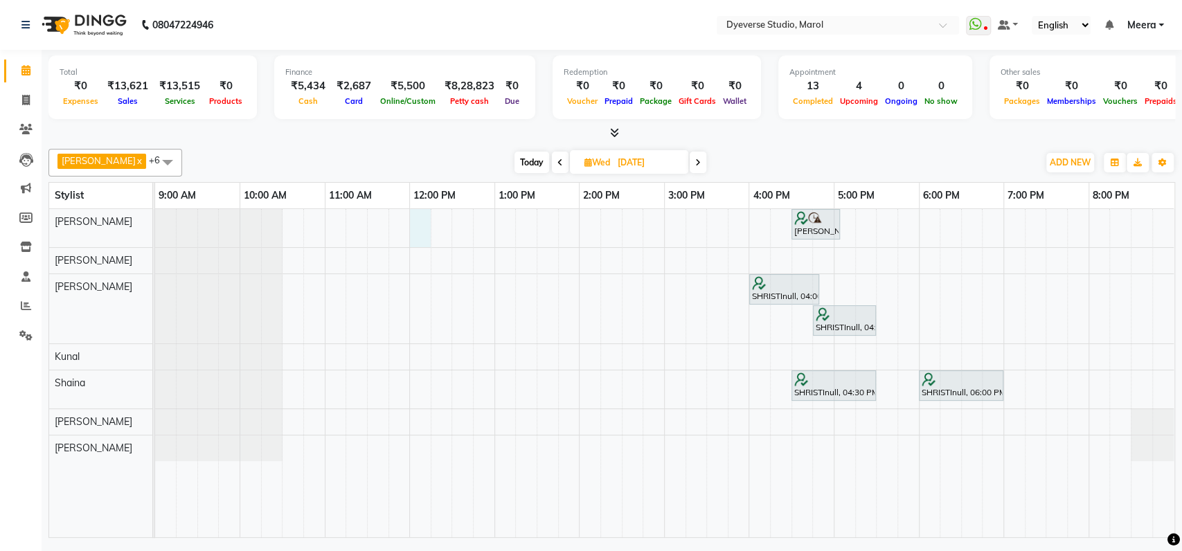
click at [412, 227] on div "Sandra Arora, 04:30 PM-05:05 PM, Classic - Pedi SHRISTInull, 04:00 PM-04:50 PM,…" at bounding box center [664, 373] width 1019 height 328
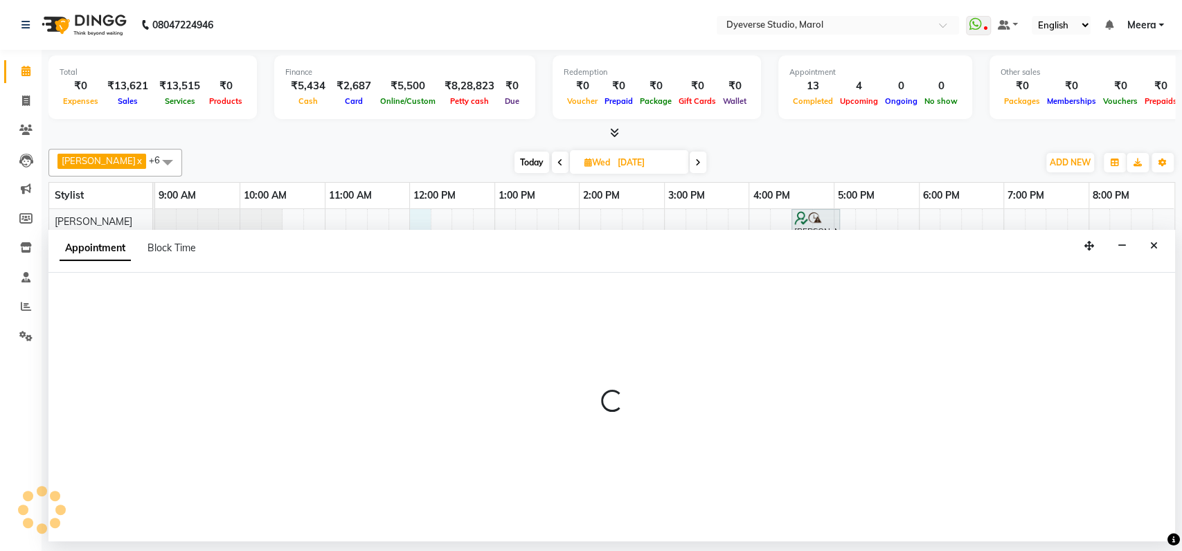
select select "48246"
select select "tentative"
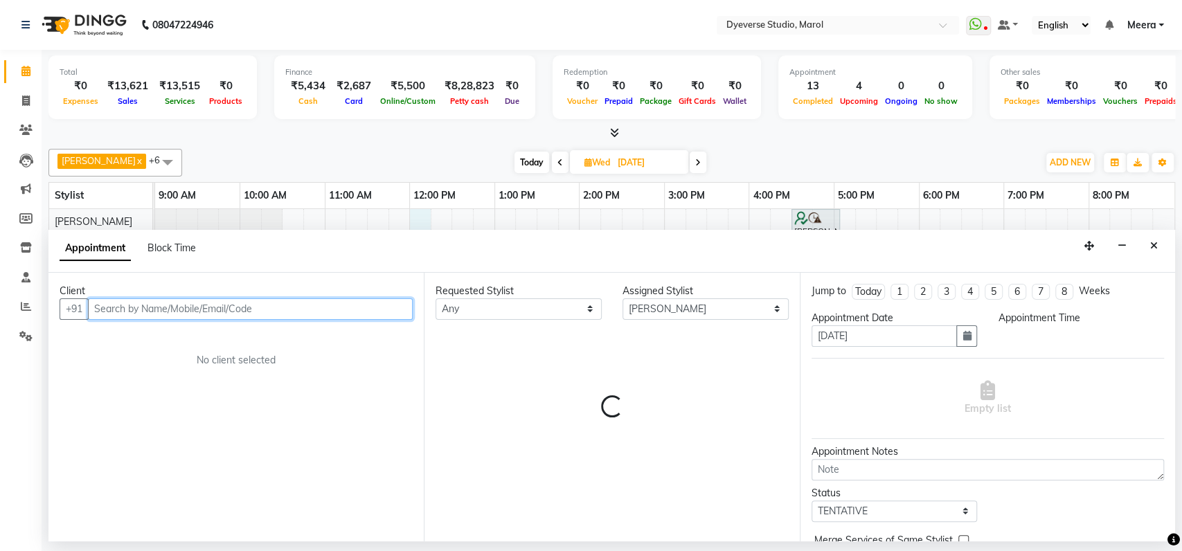
select select "720"
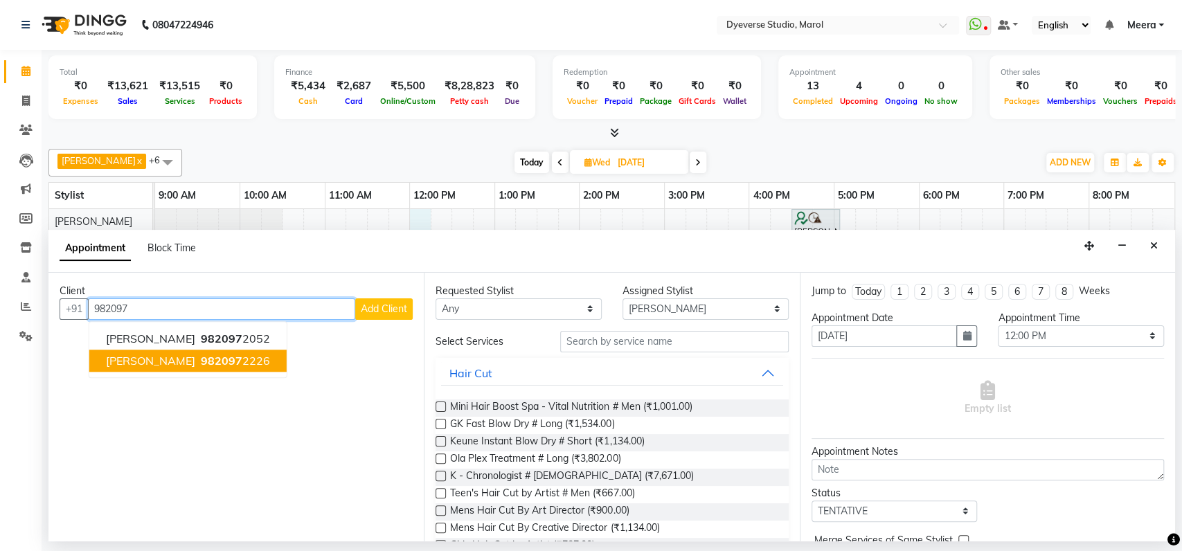
click at [220, 354] on button "Anjana 982097 2226" at bounding box center [187, 361] width 197 height 22
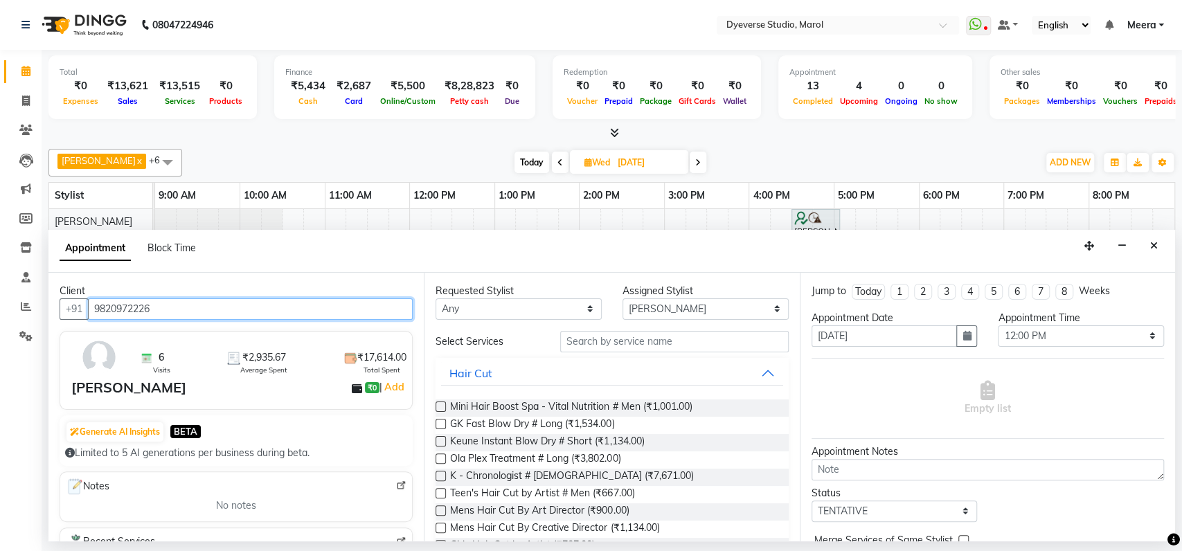
type input "9820972226"
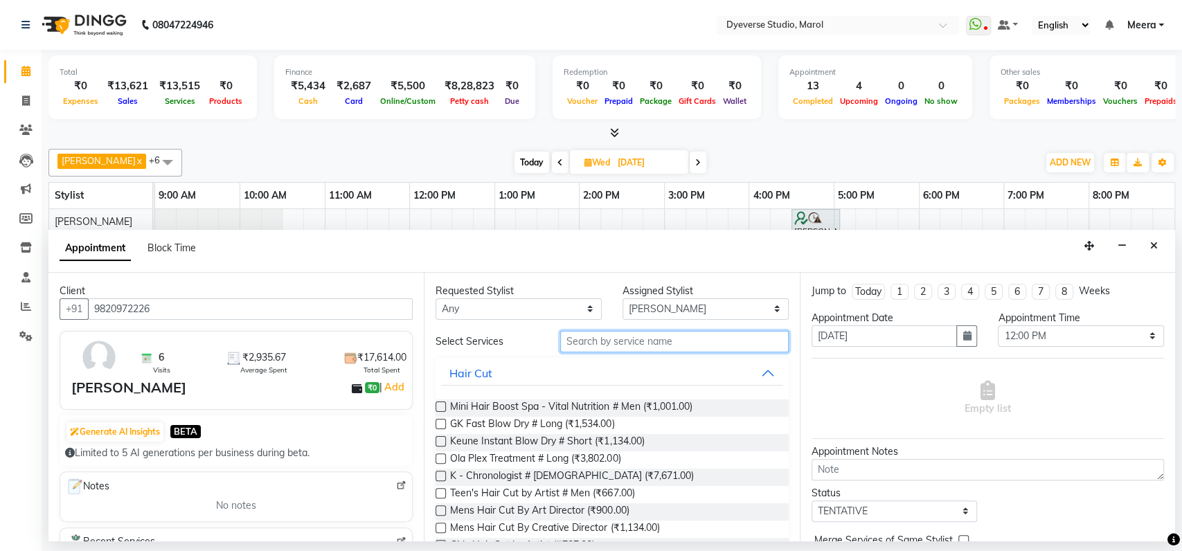
click at [605, 340] on input "text" at bounding box center [674, 341] width 229 height 21
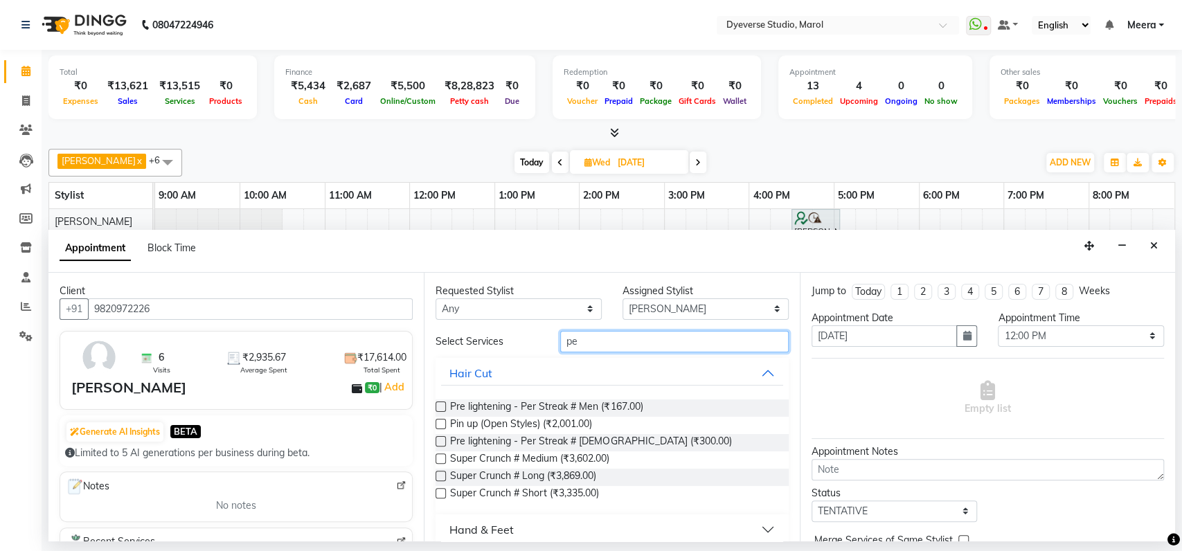
type input "p"
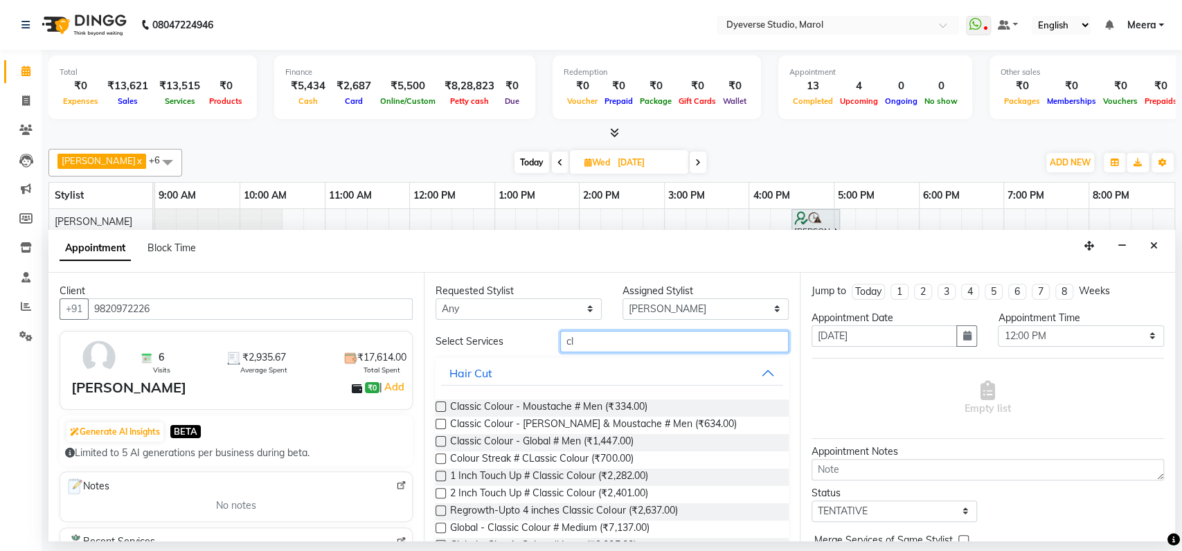
type input "c"
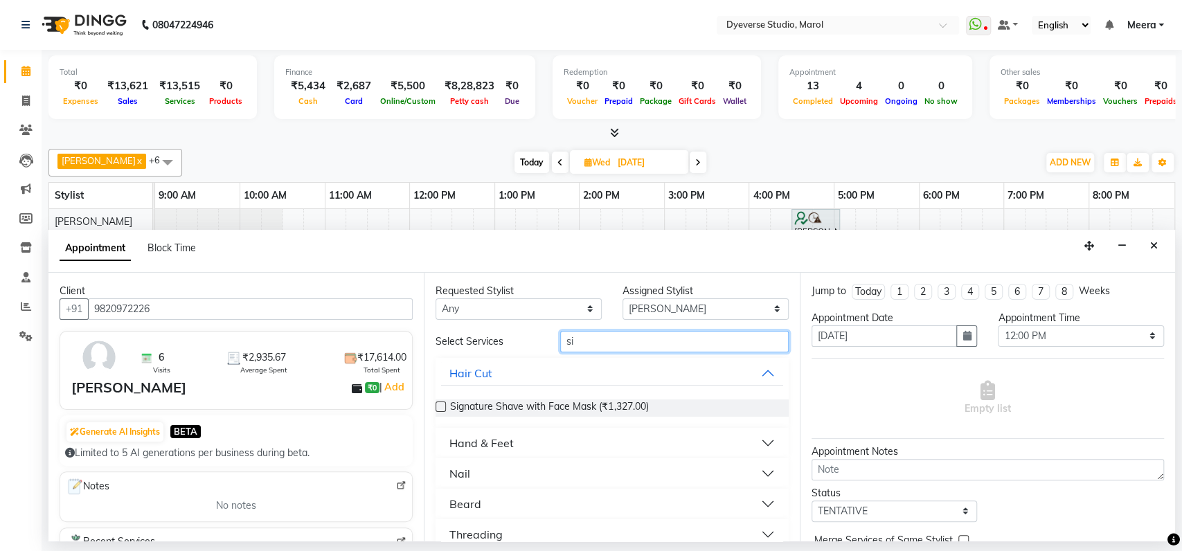
type input "s"
type input "sig"
click at [681, 441] on button "Hand & Feet" at bounding box center [611, 443] width 341 height 25
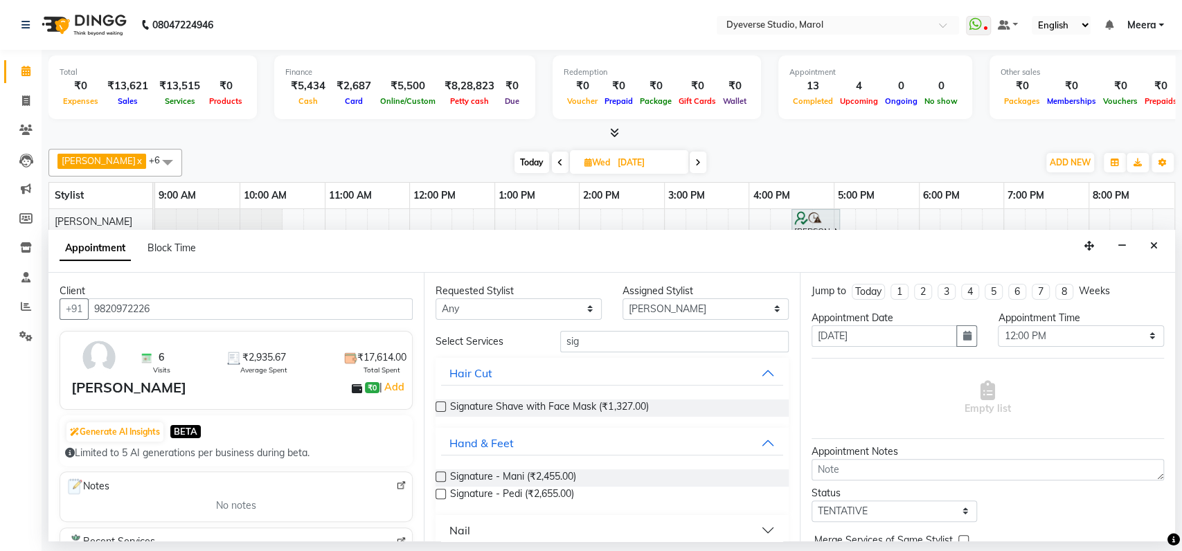
click at [444, 491] on label at bounding box center [441, 494] width 10 height 10
click at [444, 491] on input "checkbox" at bounding box center [440, 495] width 9 height 9
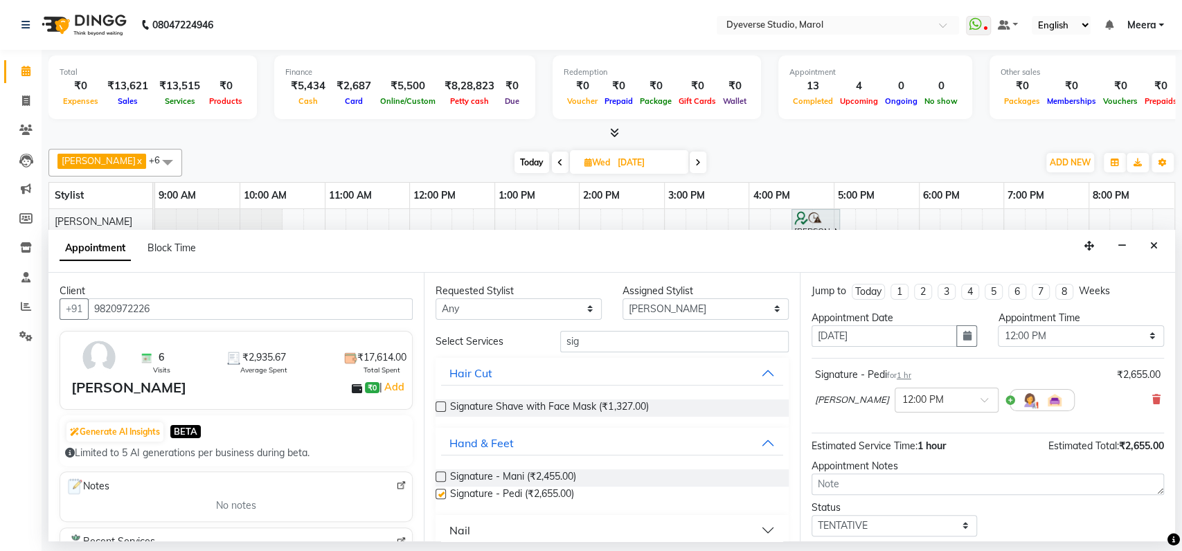
checkbox input "false"
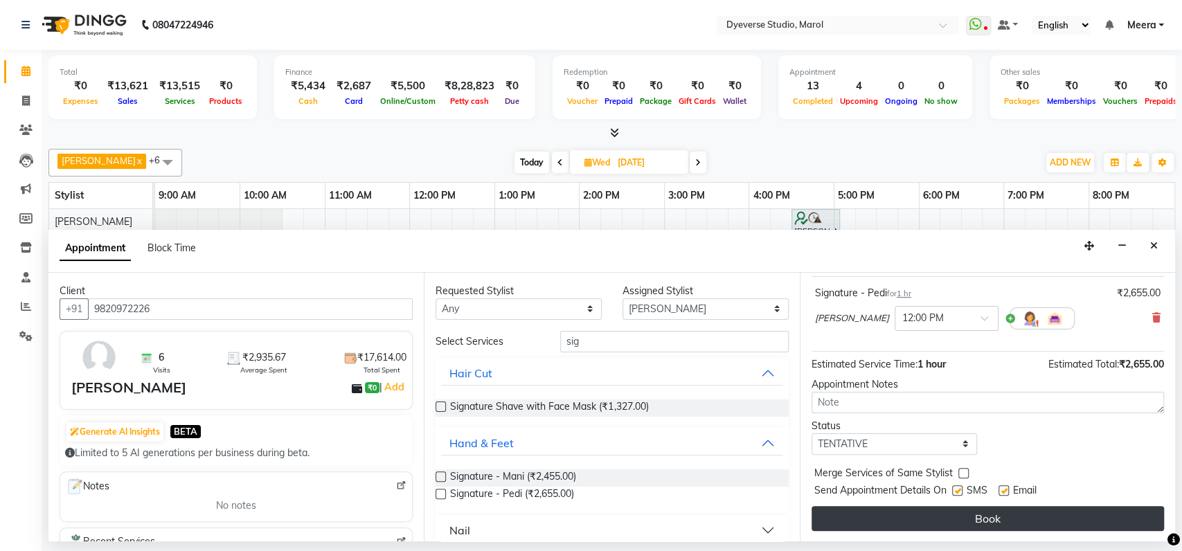
click at [934, 515] on button "Book" at bounding box center [988, 518] width 352 height 25
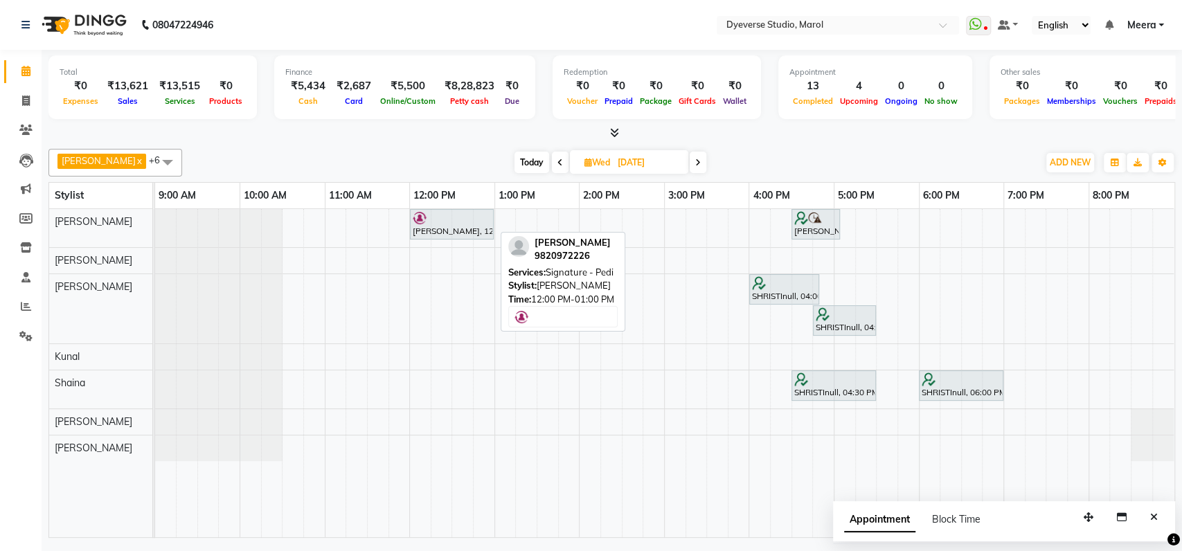
click at [458, 215] on div at bounding box center [452, 218] width 78 height 14
select select "7"
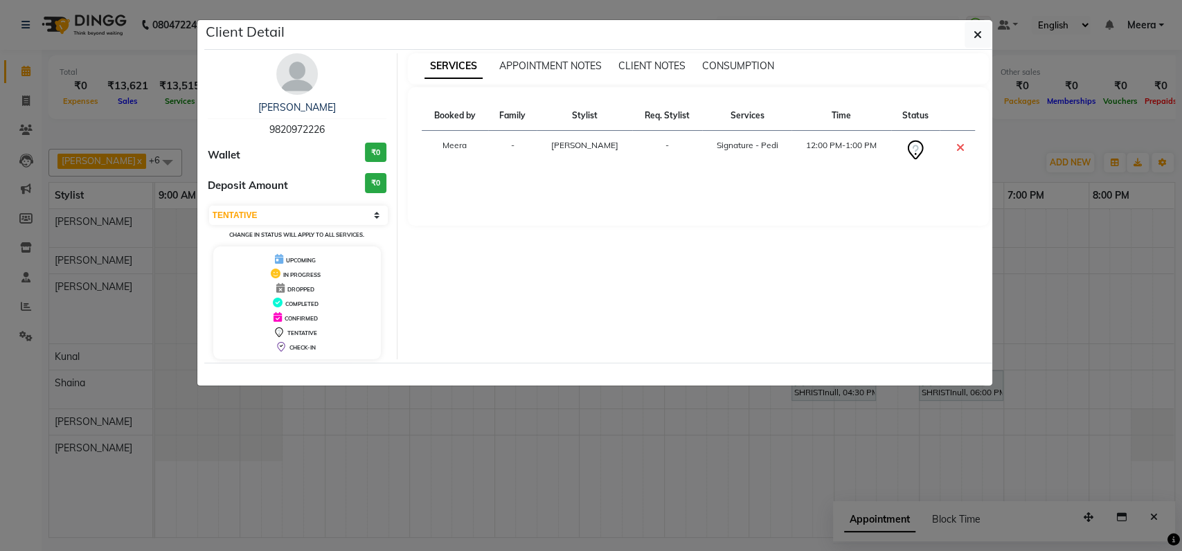
click at [436, 420] on ngb-modal-window "Client Detail Anjana 9820972226 Wallet ₹0 Deposit Amount ₹0 Select CONFIRMED TE…" at bounding box center [591, 275] width 1182 height 551
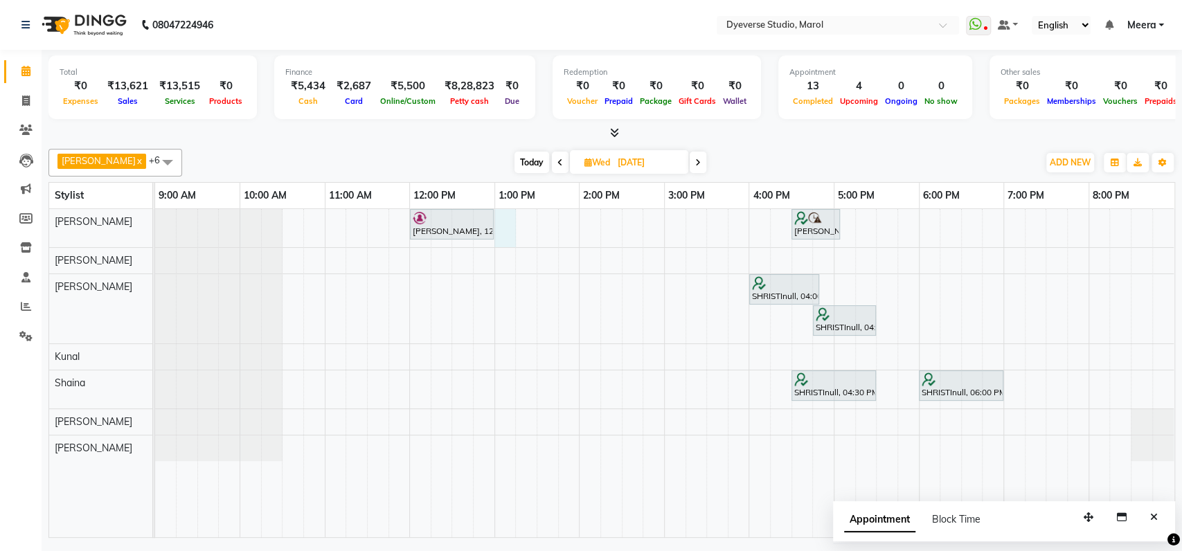
click at [497, 218] on div "Anjana, 12:00 PM-01:00 PM, Signature - Pedi Sandra Arora, 04:30 PM-05:05 PM, Cl…" at bounding box center [664, 373] width 1019 height 328
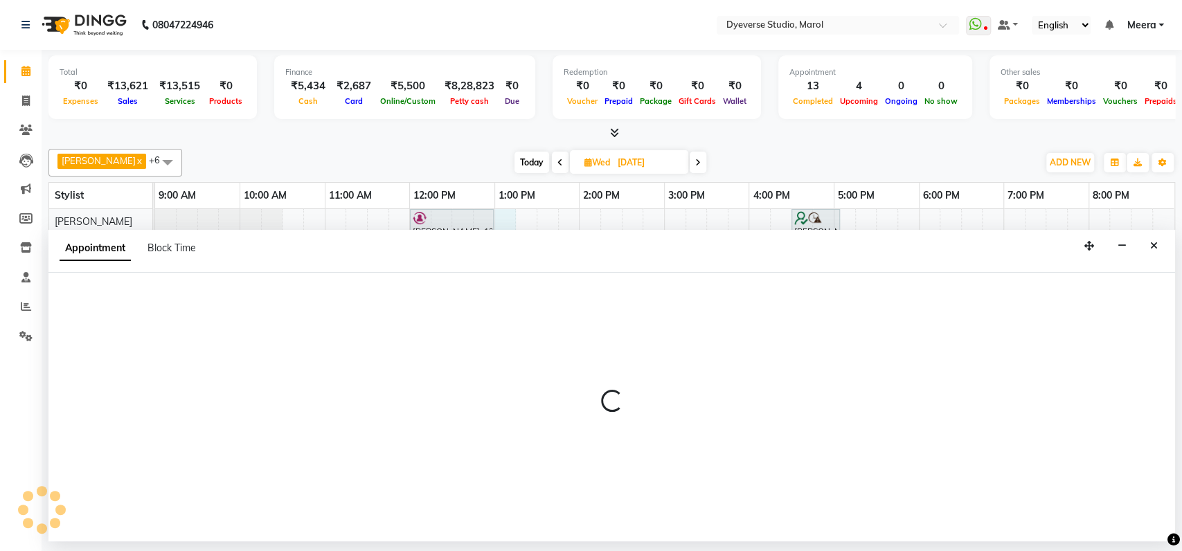
select select "48246"
select select "tentative"
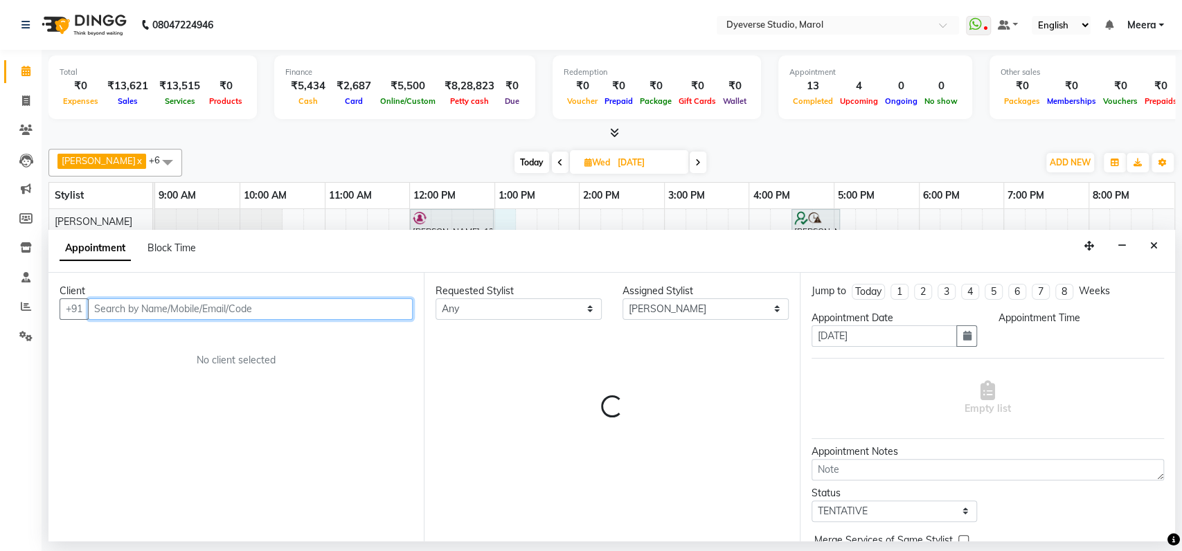
select select "780"
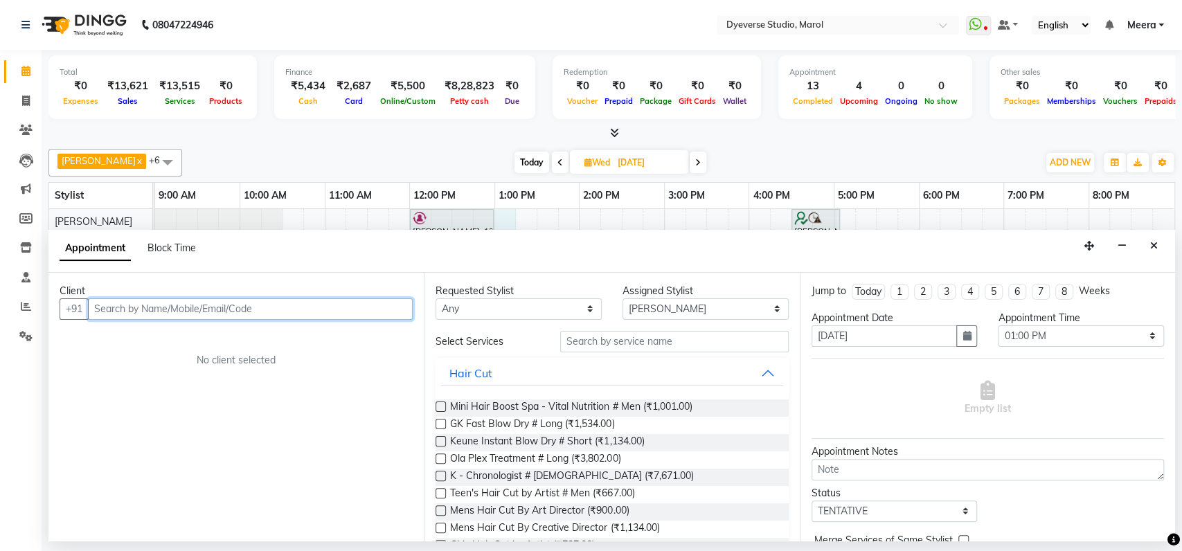
type input "q"
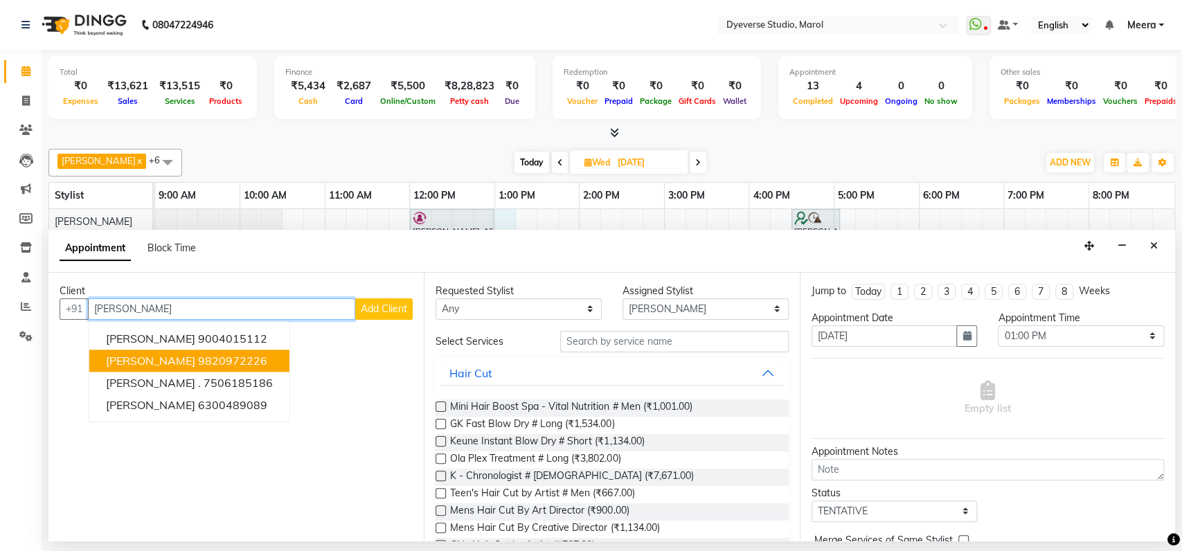
click at [177, 352] on button "Anjana 9820972226" at bounding box center [189, 361] width 200 height 22
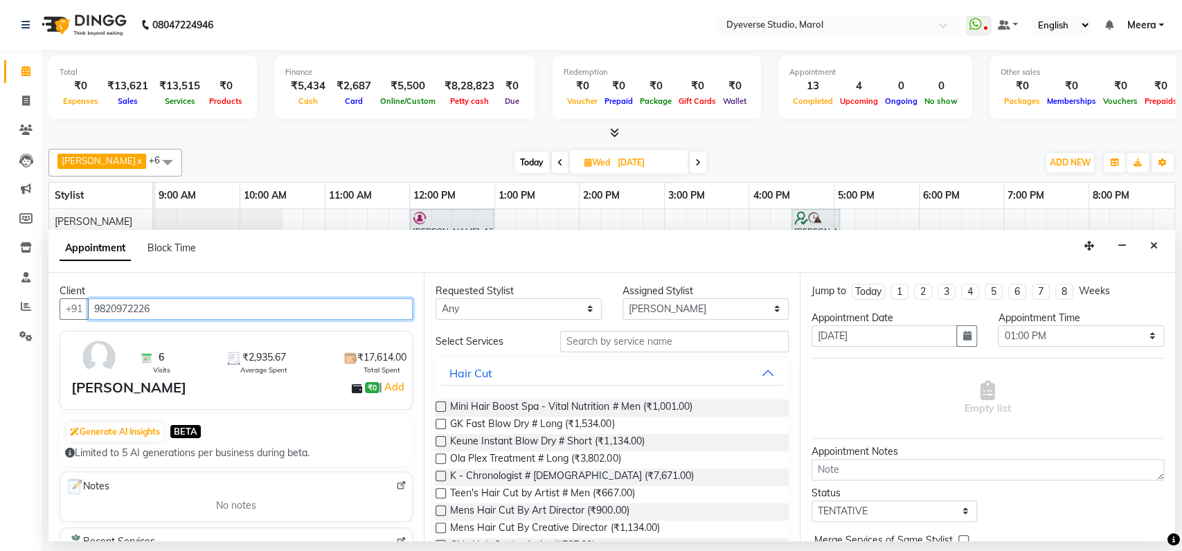
type input "9820972226"
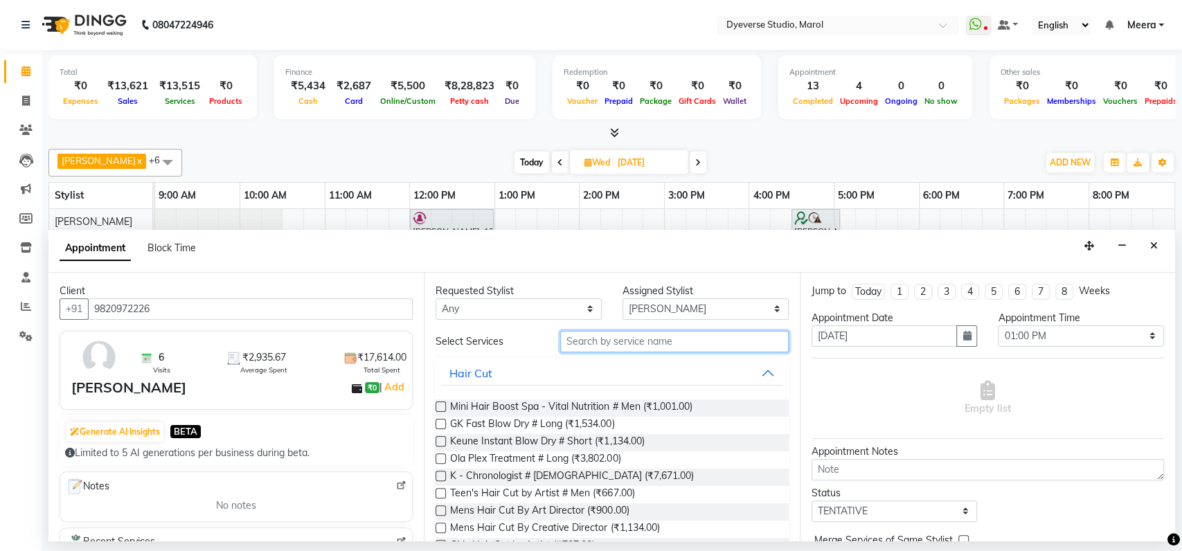
click at [627, 340] on input "text" at bounding box center [674, 341] width 229 height 21
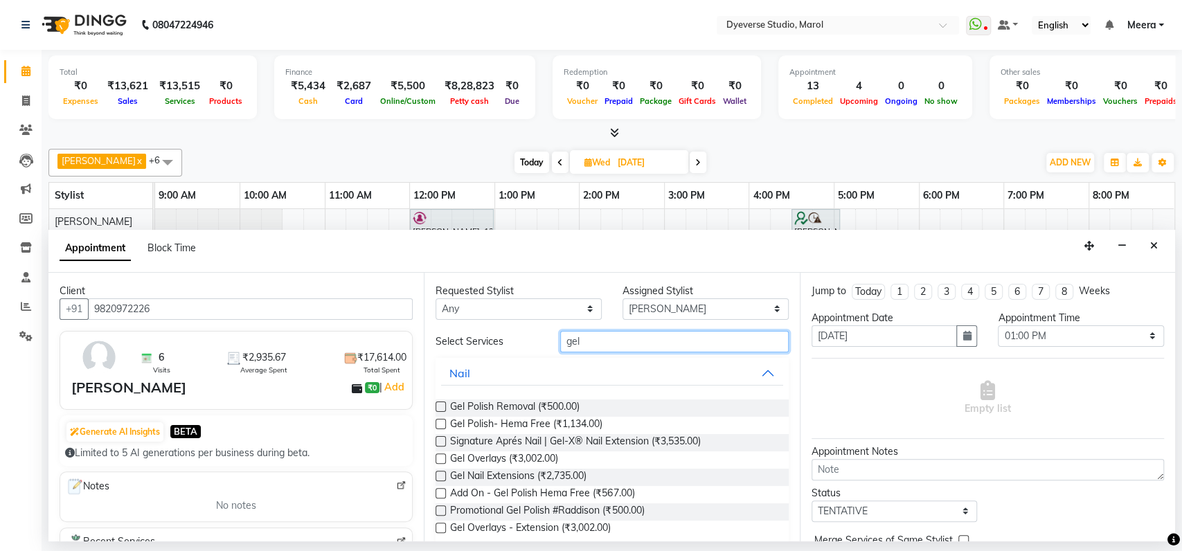
type input "gel"
click at [439, 424] on label at bounding box center [441, 424] width 10 height 10
click at [439, 424] on input "checkbox" at bounding box center [440, 425] width 9 height 9
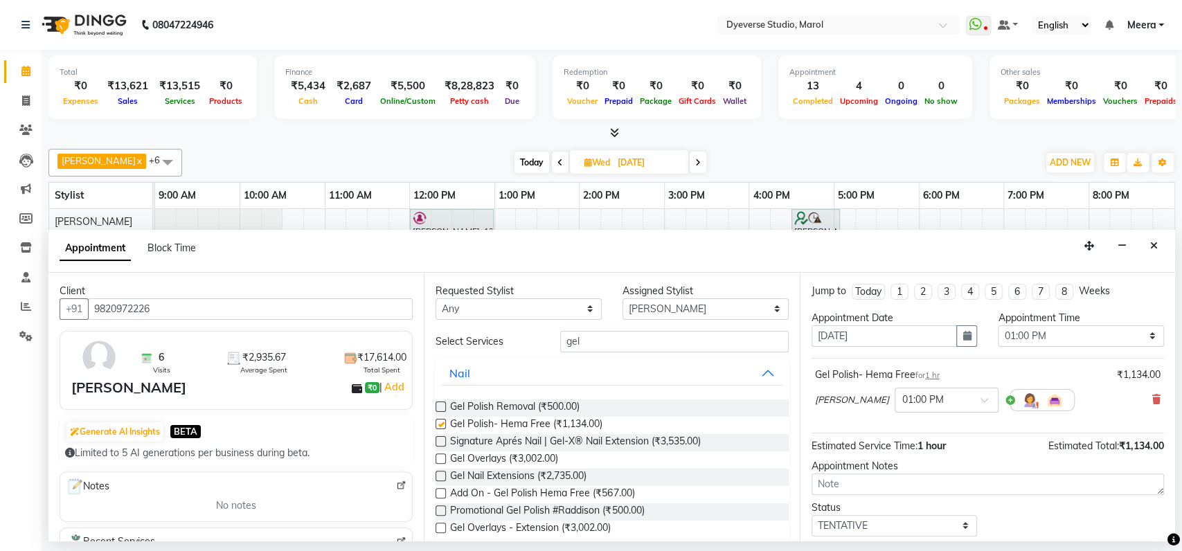
checkbox input "false"
click at [441, 406] on label at bounding box center [441, 407] width 10 height 10
click at [441, 406] on input "checkbox" at bounding box center [440, 408] width 9 height 9
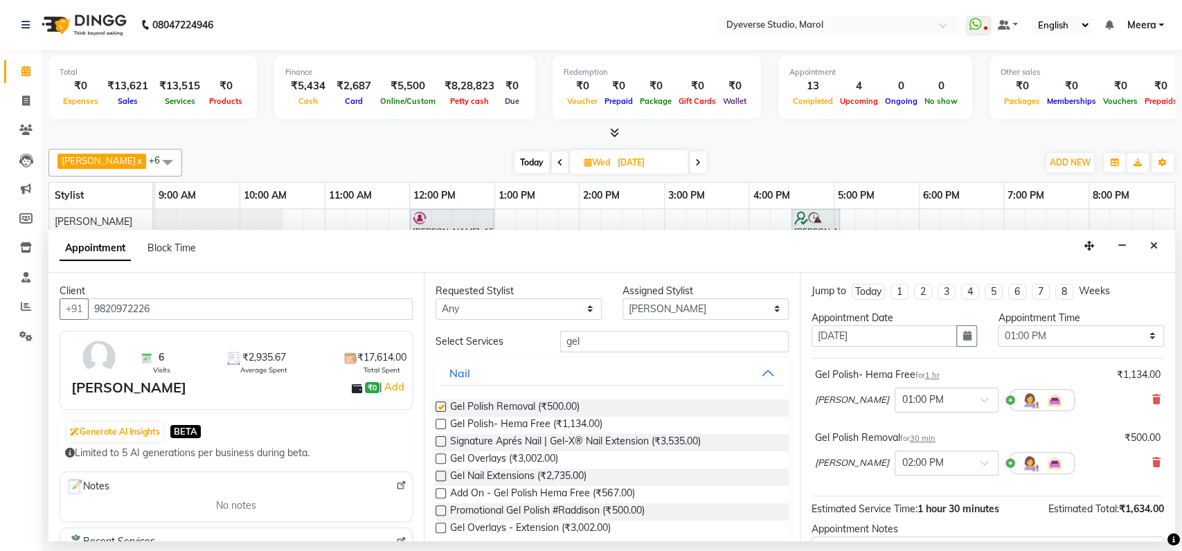
checkbox input "false"
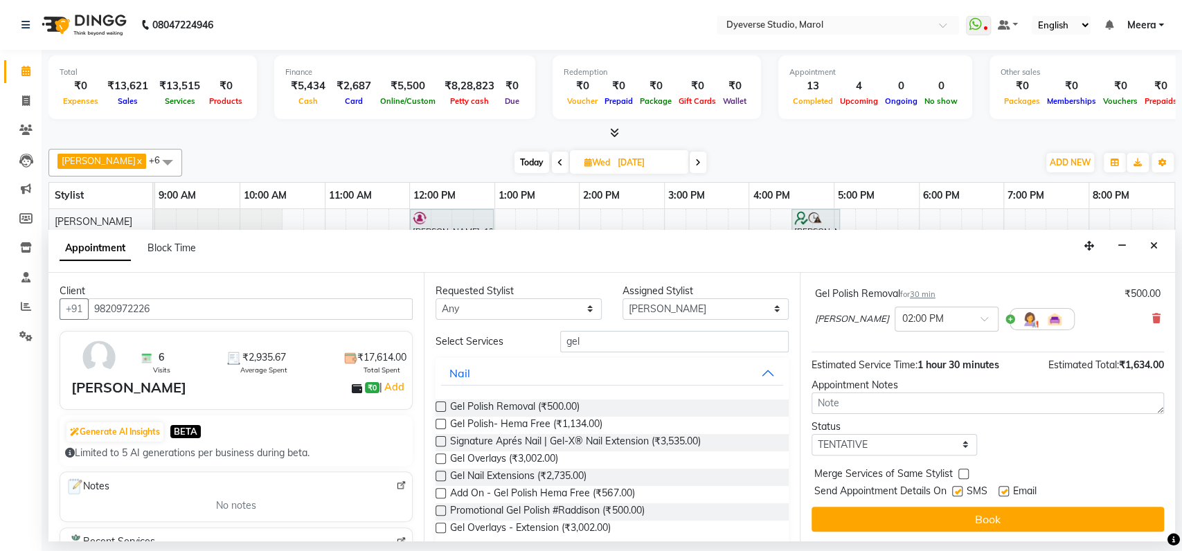
scroll to position [144, 0]
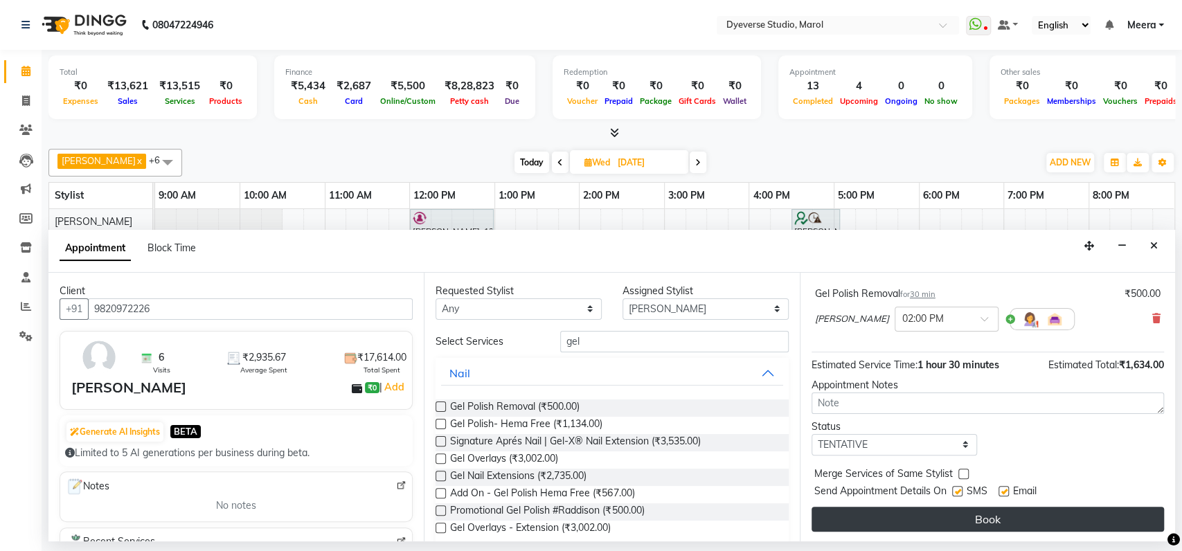
click at [920, 522] on button "Book" at bounding box center [988, 519] width 352 height 25
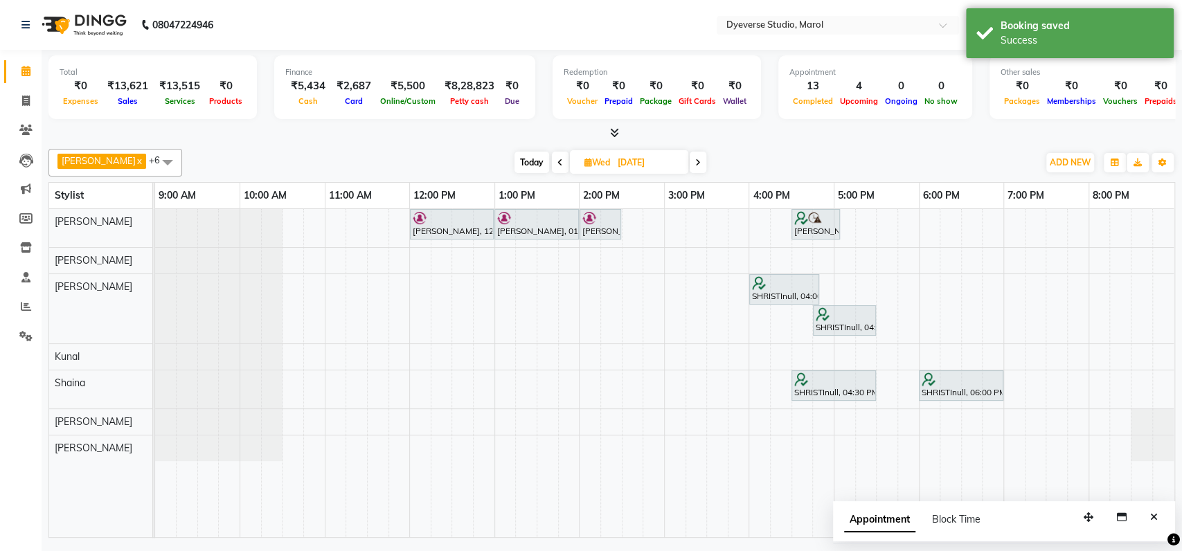
click at [920, 522] on div "Appointment Block Time" at bounding box center [912, 519] width 136 height 15
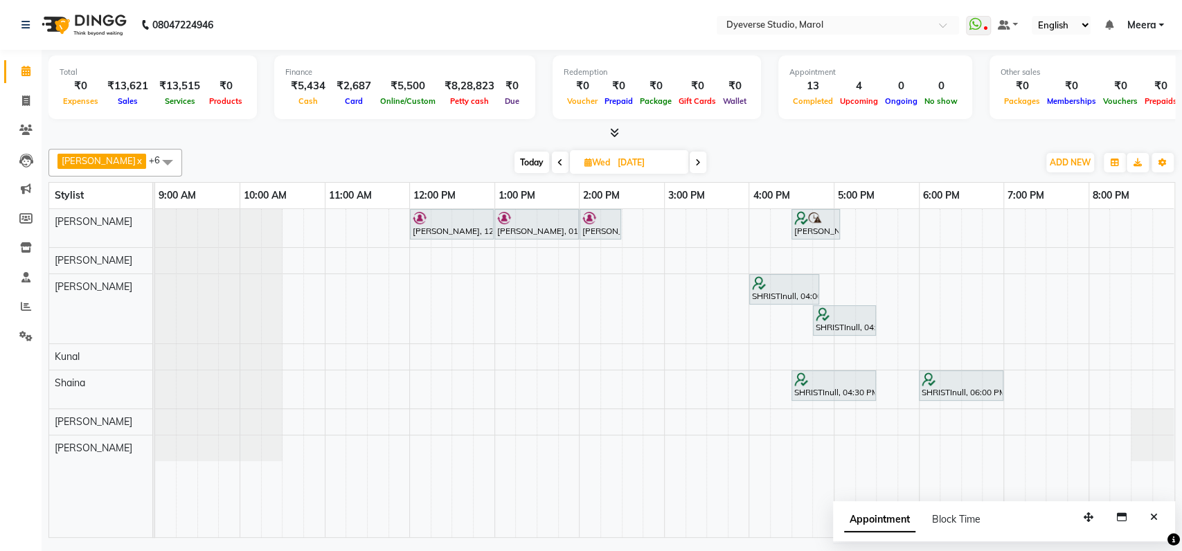
click at [552, 162] on span at bounding box center [560, 162] width 17 height 21
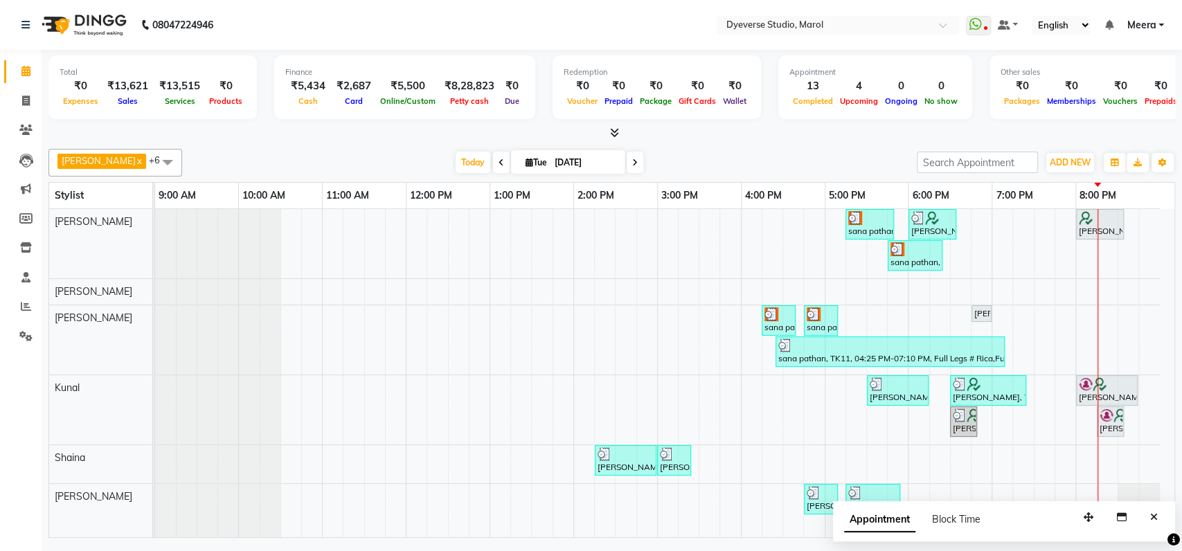
click at [632, 162] on icon at bounding box center [635, 163] width 6 height 8
type input "03-09-2025"
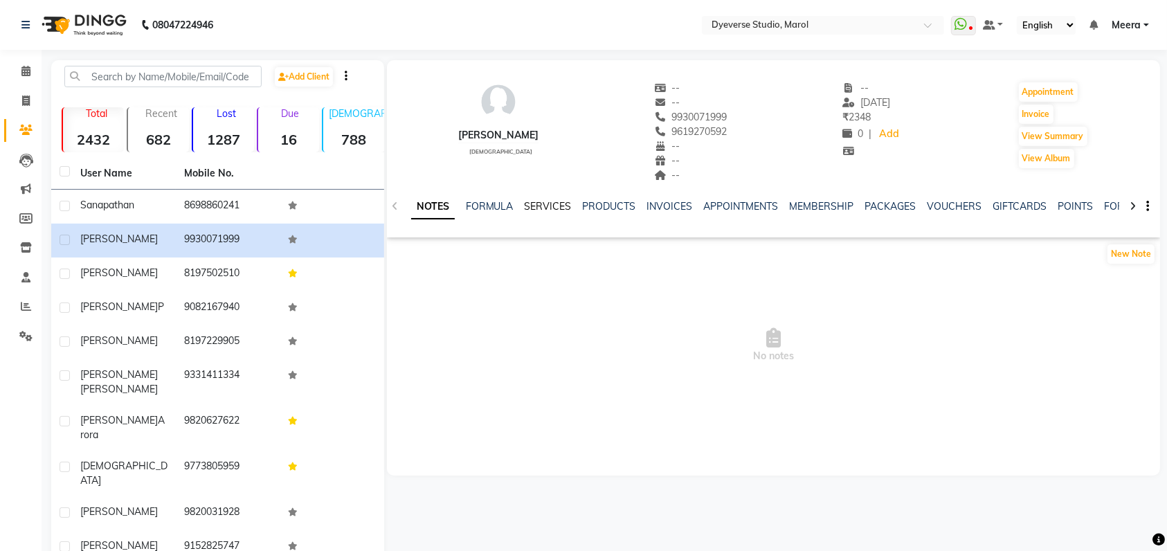
click at [535, 204] on link "SERVICES" at bounding box center [548, 206] width 47 height 12
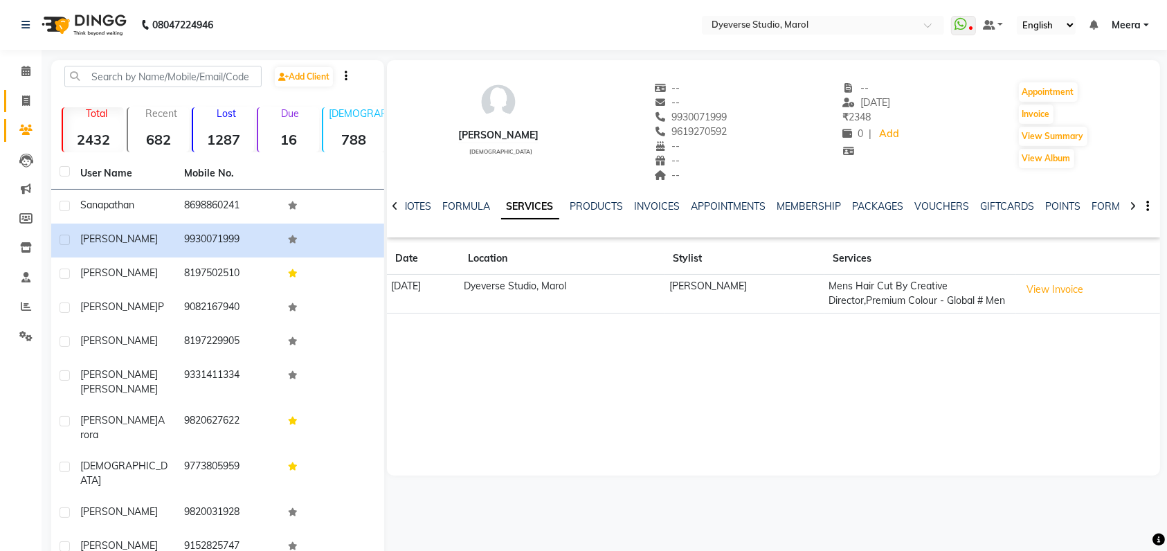
click at [22, 98] on icon at bounding box center [26, 101] width 8 height 10
select select "service"
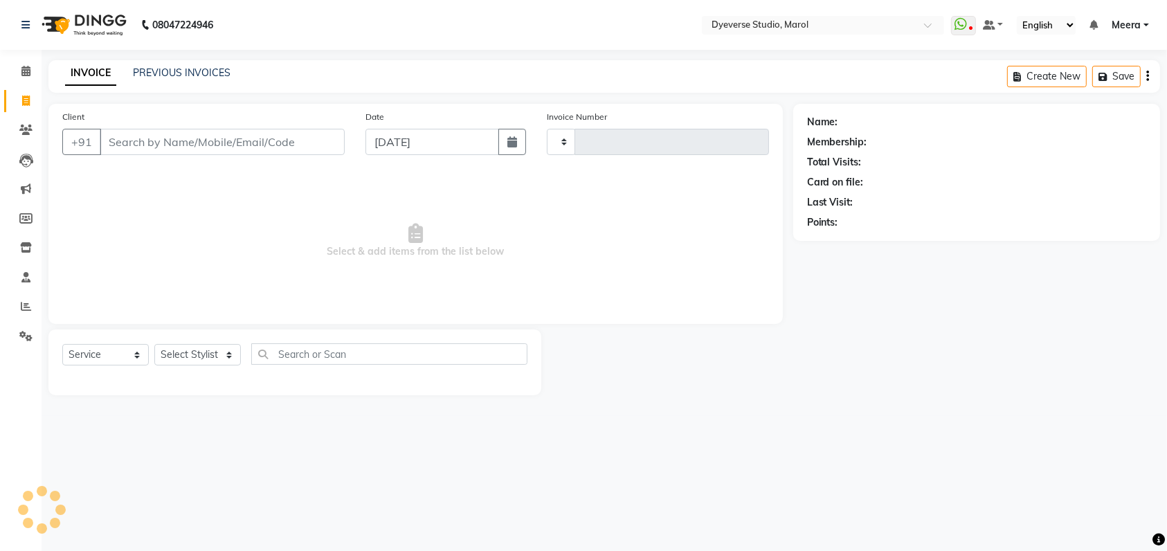
type input "2104"
select select "6368"
click at [231, 145] on input "Client" at bounding box center [224, 142] width 249 height 26
click at [186, 334] on div "Select Service Product Membership Package Voucher Prepaid Gift Card Select Styl…" at bounding box center [297, 363] width 499 height 66
click at [179, 355] on select "Select Stylist [PERSON_NAME] [PERSON_NAME] [PERSON_NAME] [PERSON_NAME] [PERSON_…" at bounding box center [197, 354] width 87 height 21
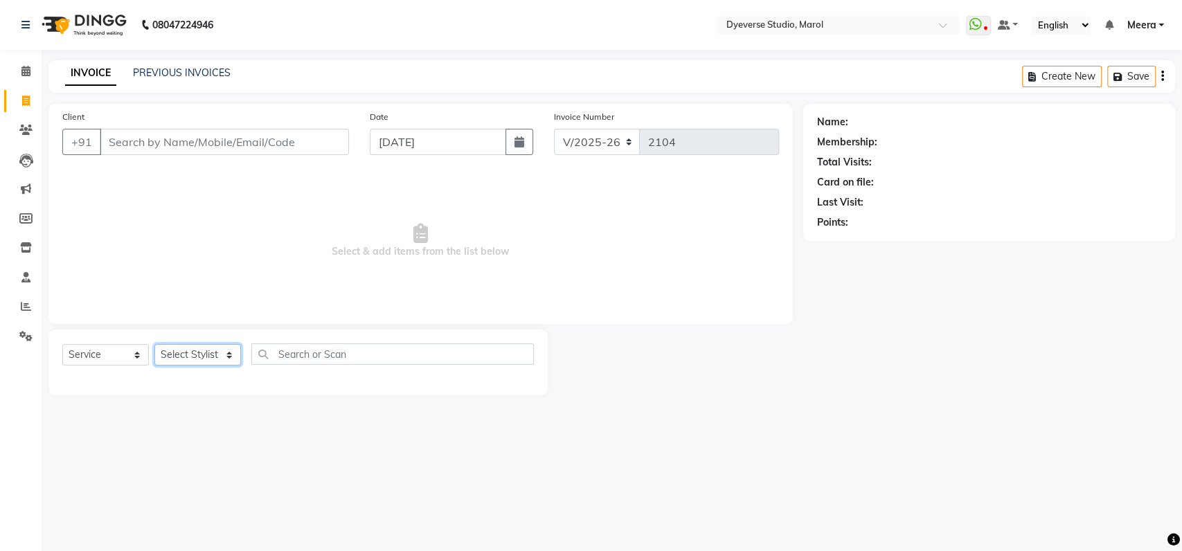
select select "82421"
click at [154, 344] on select "Select Stylist [PERSON_NAME] [PERSON_NAME] [PERSON_NAME] [PERSON_NAME] [PERSON_…" at bounding box center [197, 354] width 87 height 21
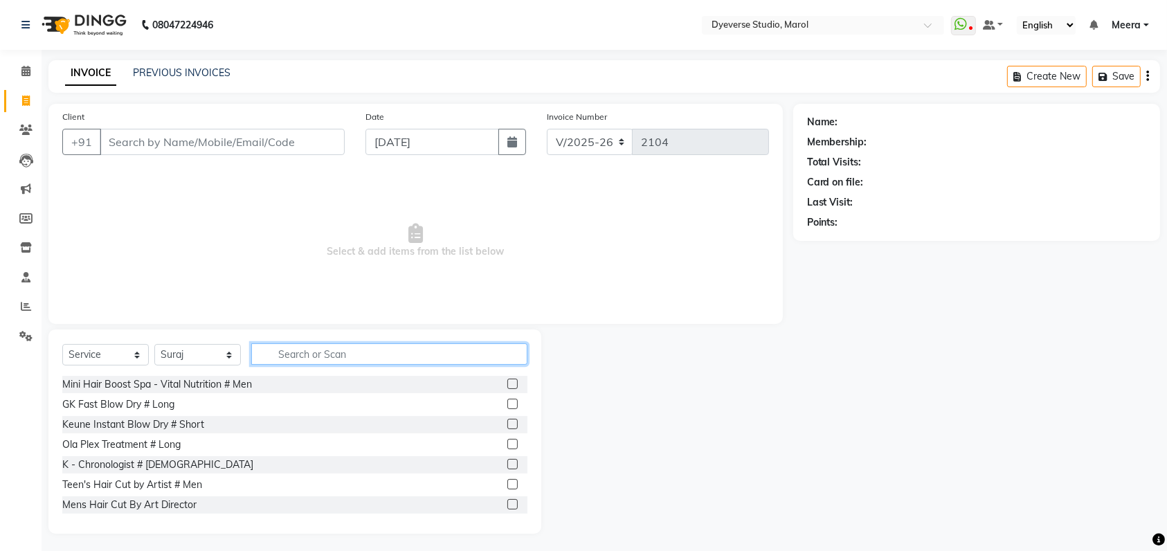
click at [308, 358] on input "text" at bounding box center [389, 353] width 276 height 21
type input "f"
drag, startPoint x: 341, startPoint y: 357, endPoint x: 98, endPoint y: 339, distance: 243.8
click at [98, 339] on div "Select Service Product Membership Package Voucher Prepaid Gift Card Select Styl…" at bounding box center [294, 432] width 493 height 204
type input "rica"
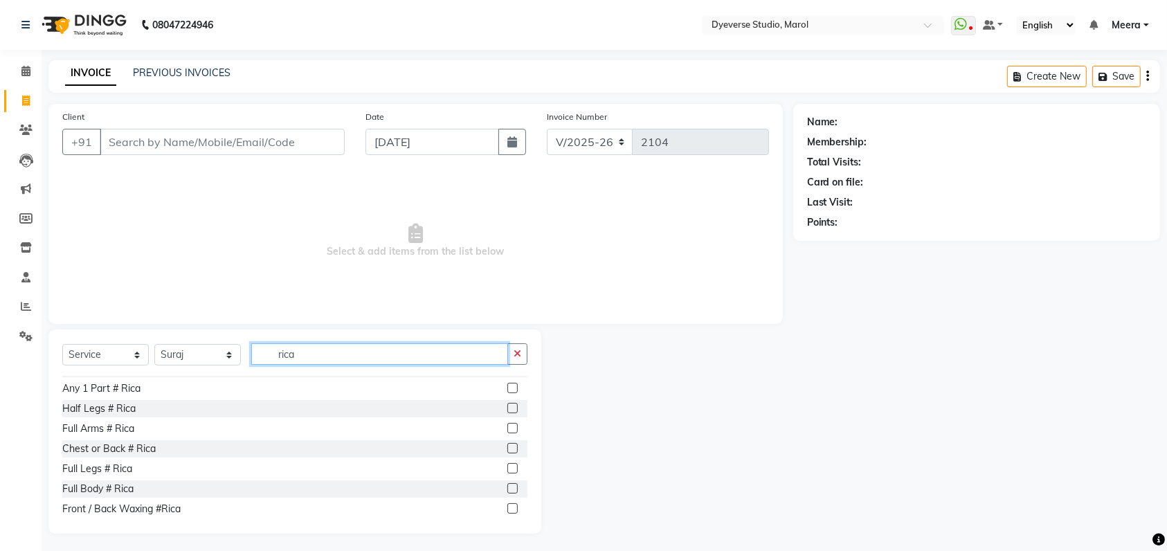
scroll to position [147, 0]
